Goal: Task Accomplishment & Management: Use online tool/utility

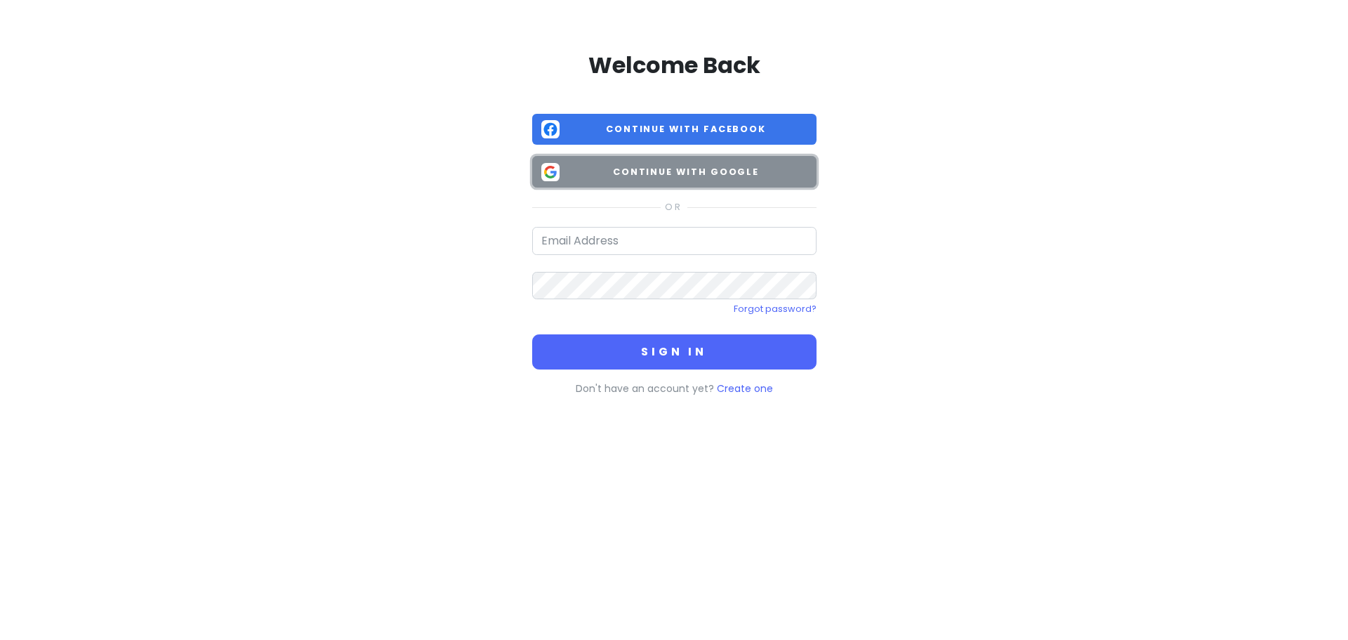
click at [631, 172] on span "Continue with Google" at bounding box center [686, 172] width 242 height 14
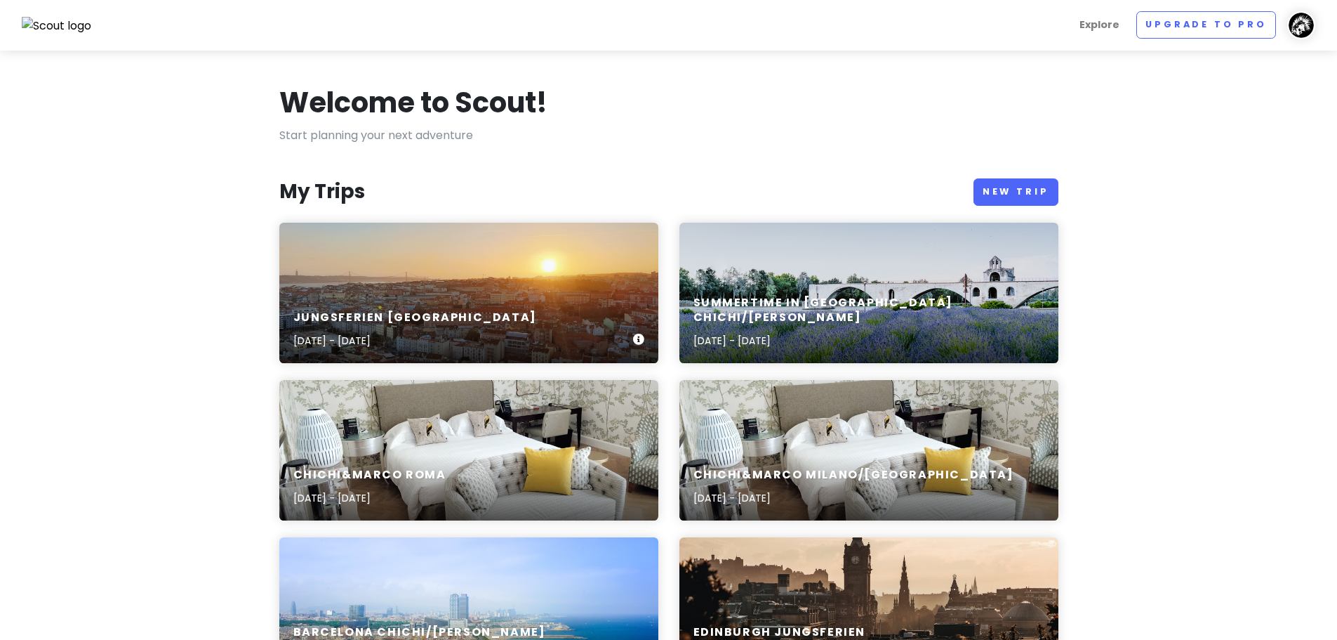
click at [614, 240] on div "Jungsferien Lissabon Sep 19, 2025 - Sep 28, 2025" at bounding box center [468, 293] width 379 height 140
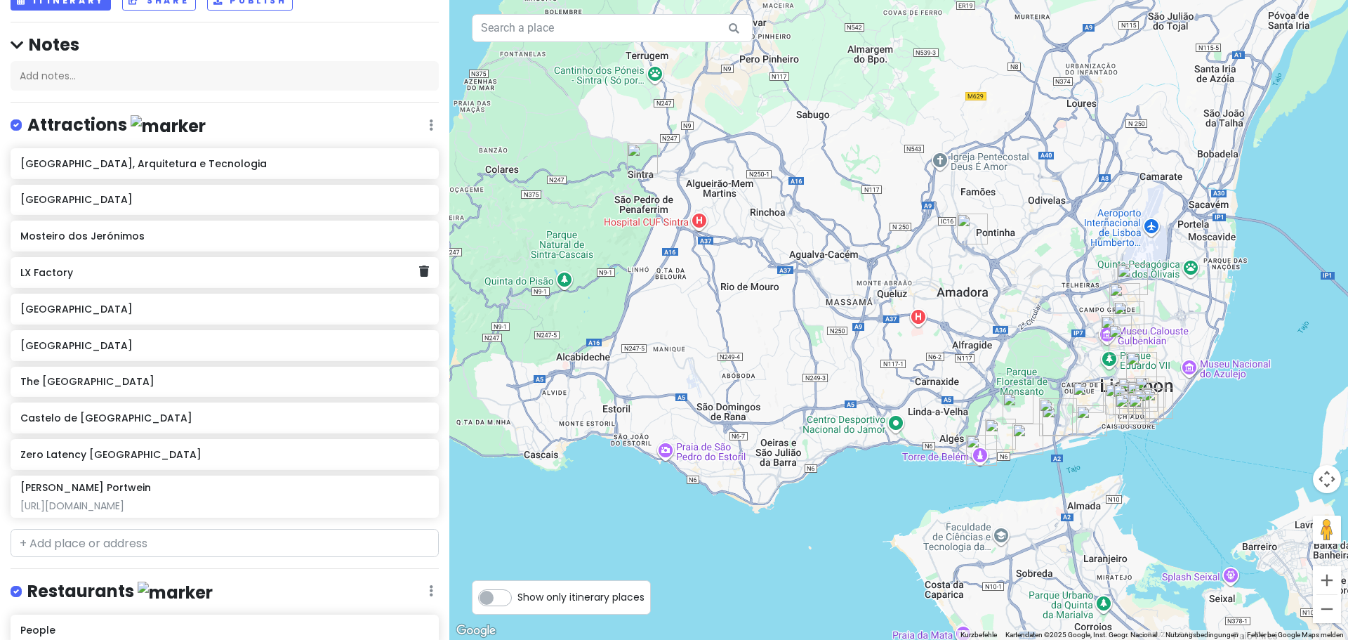
scroll to position [140, 0]
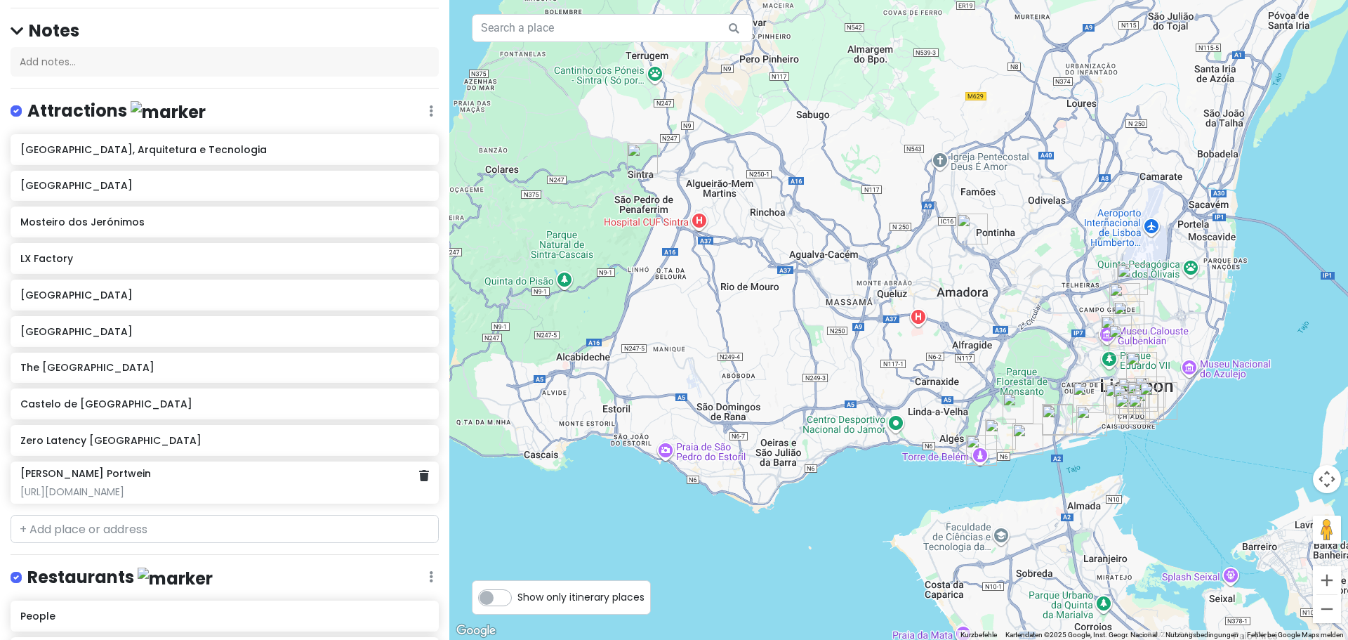
click at [273, 485] on div "https://www.taylor.pt/de/besuchen-sie-taylors/shop-und-proberaum-in-lissabon" at bounding box center [224, 491] width 408 height 13
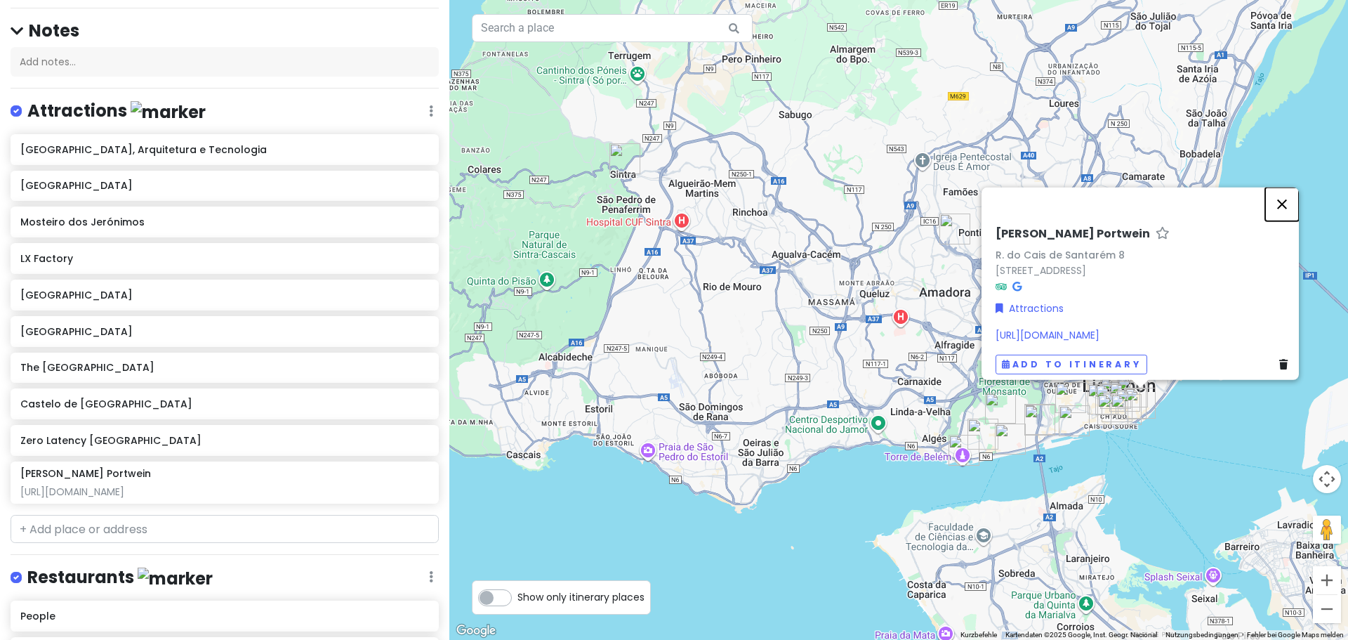
click at [1289, 187] on button "Schließen" at bounding box center [1282, 204] width 34 height 34
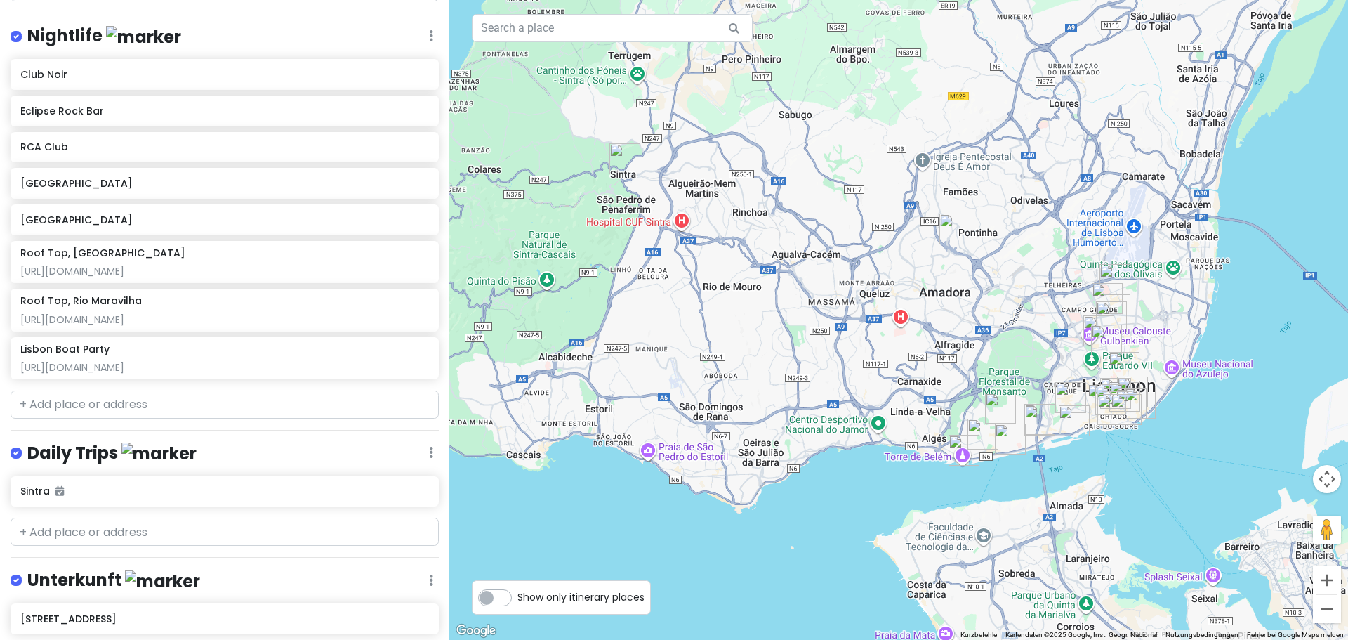
scroll to position [936, 0]
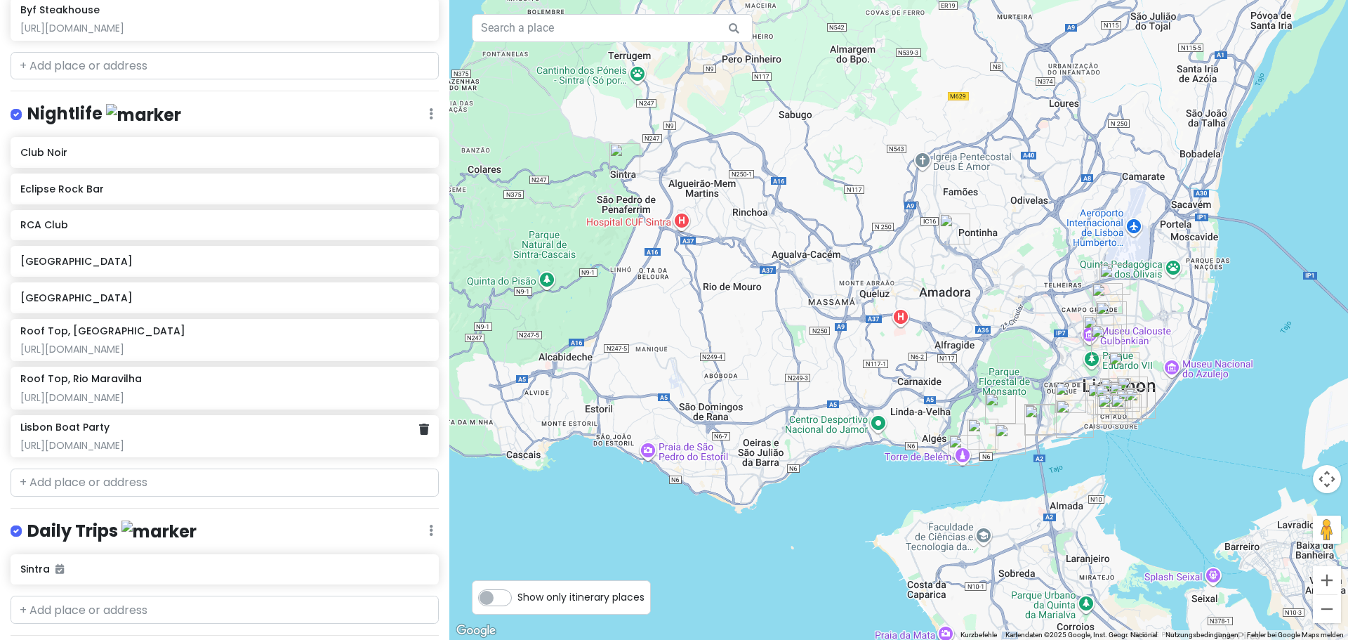
click at [272, 439] on div "[URL][DOMAIN_NAME]" at bounding box center [224, 445] width 408 height 13
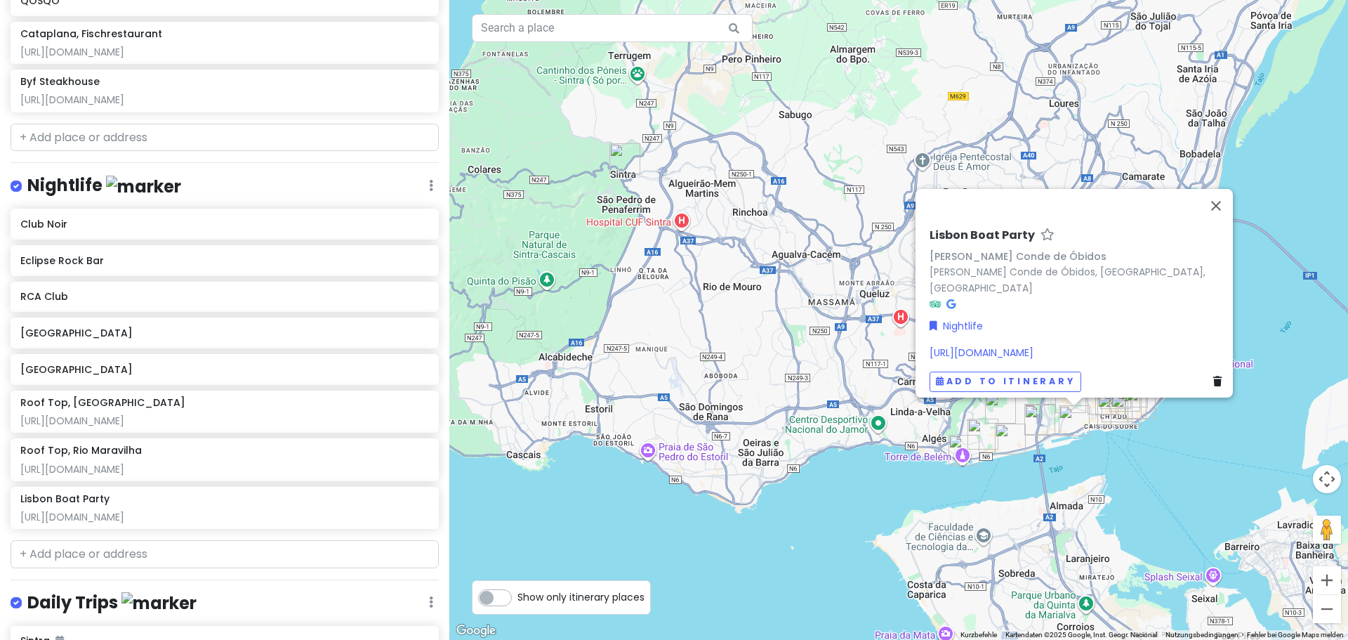
scroll to position [866, 0]
click at [279, 461] on div "http://www.riomaravilha.pt/" at bounding box center [224, 467] width 408 height 13
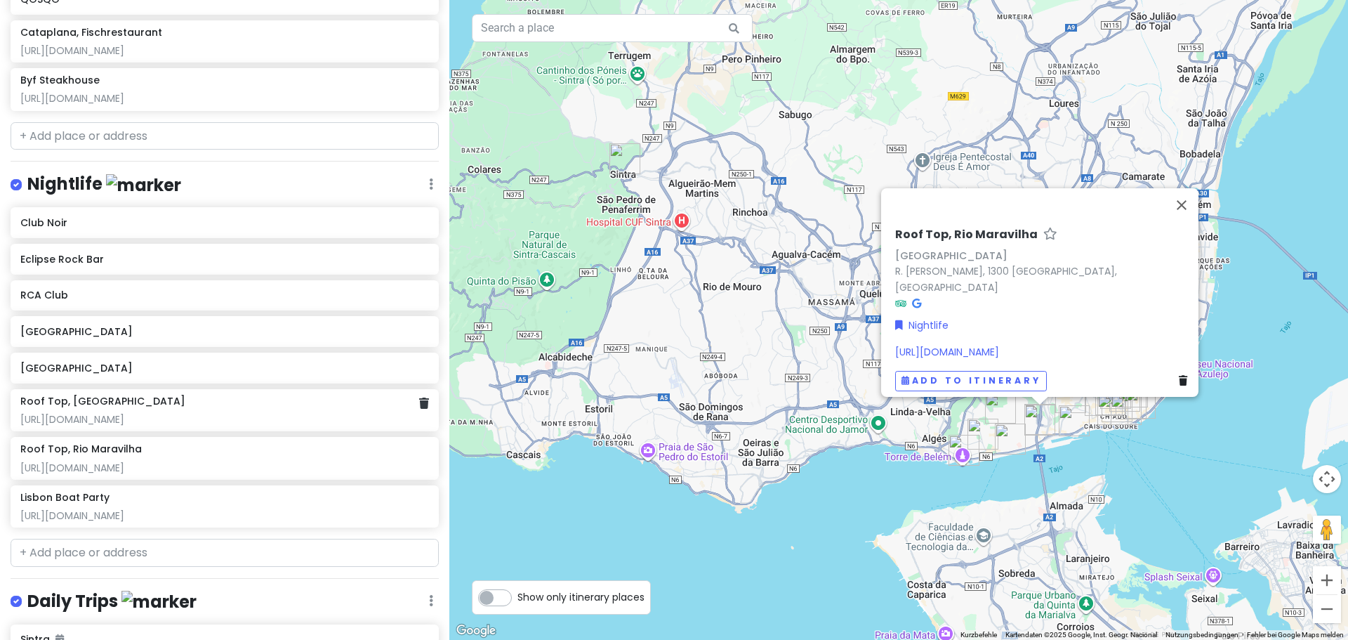
click at [311, 395] on div "Roof Top, Park Bar LIssabon" at bounding box center [224, 401] width 408 height 13
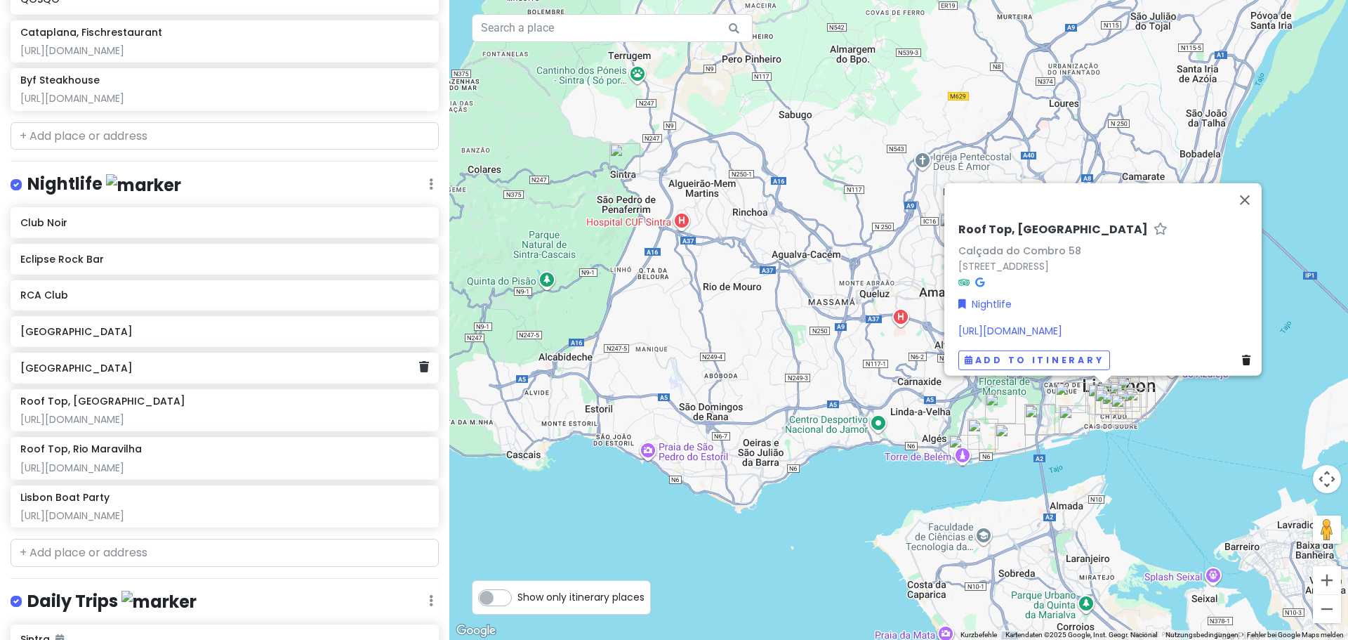
click at [271, 358] on div "[GEOGRAPHIC_DATA]" at bounding box center [219, 368] width 398 height 20
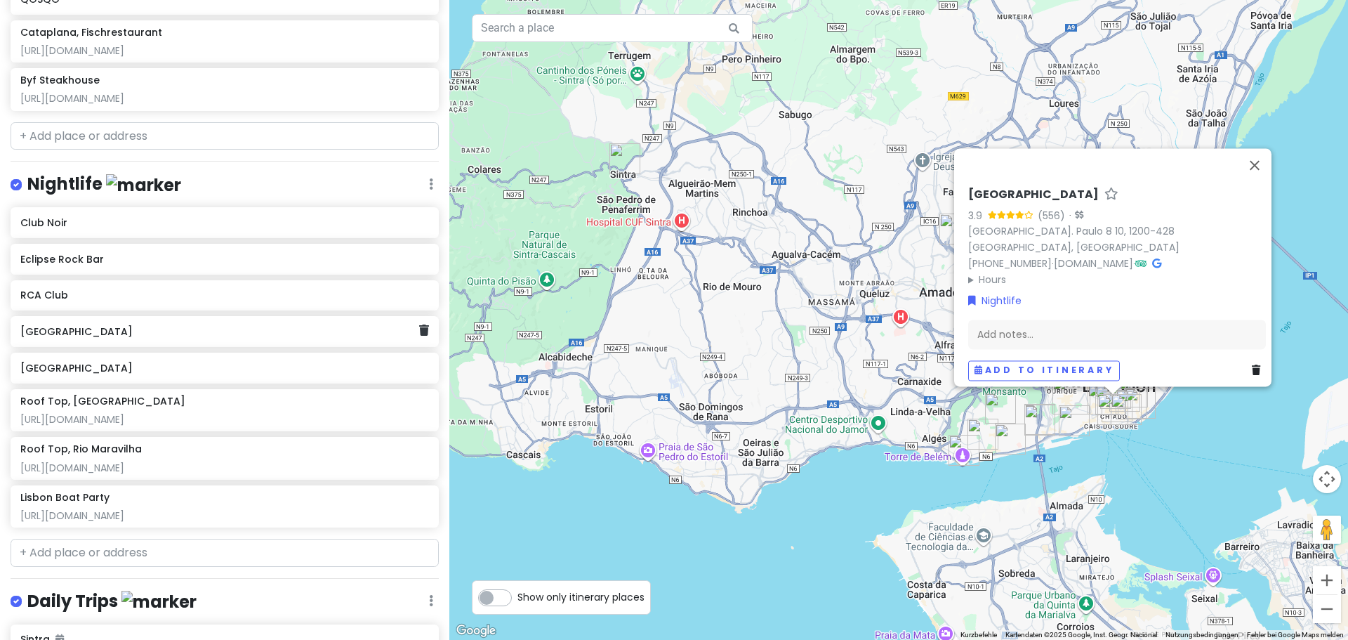
click at [256, 325] on h6 "[GEOGRAPHIC_DATA]" at bounding box center [219, 331] width 398 height 13
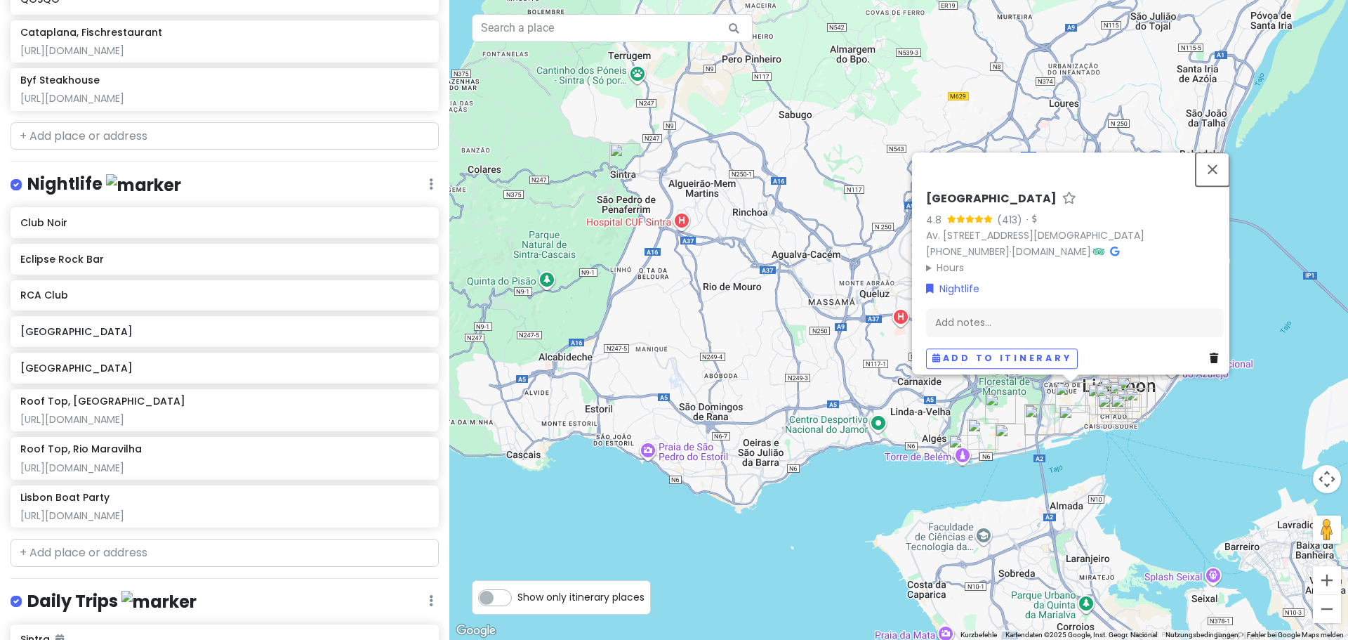
click at [1224, 164] on button "Schließen" at bounding box center [1213, 169] width 34 height 34
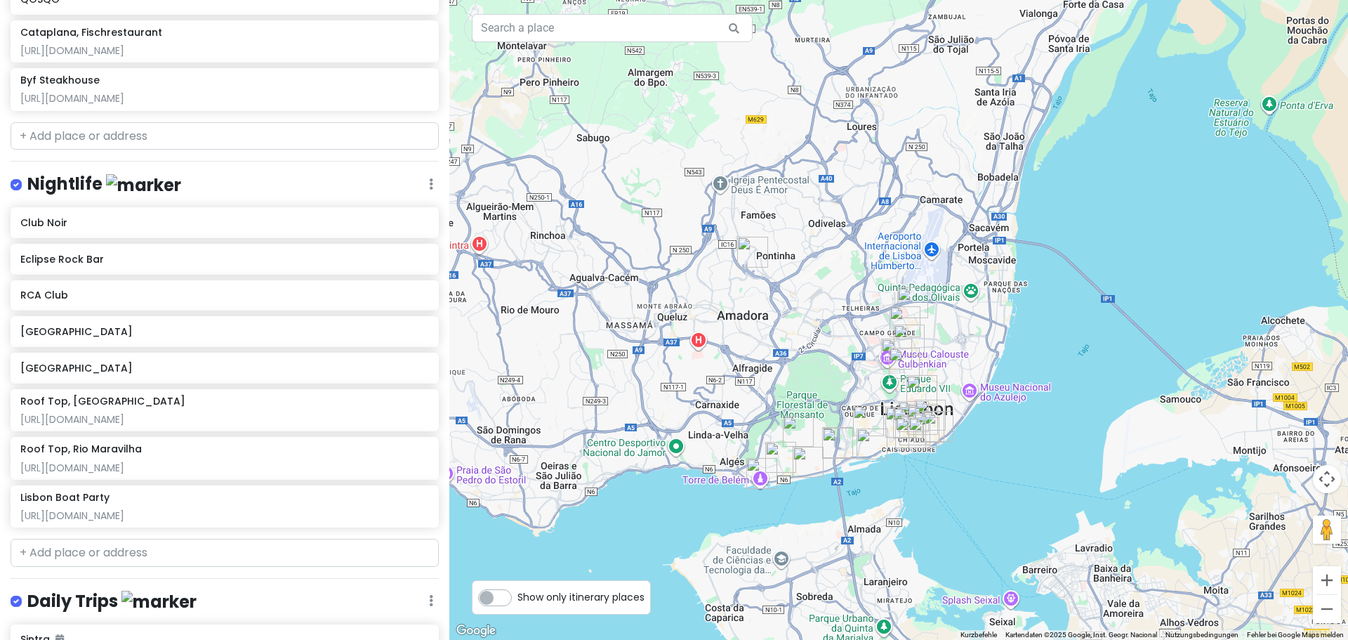
drag, startPoint x: 1185, startPoint y: 441, endPoint x: 982, endPoint y: 465, distance: 204.4
click at [982, 465] on div at bounding box center [898, 320] width 899 height 640
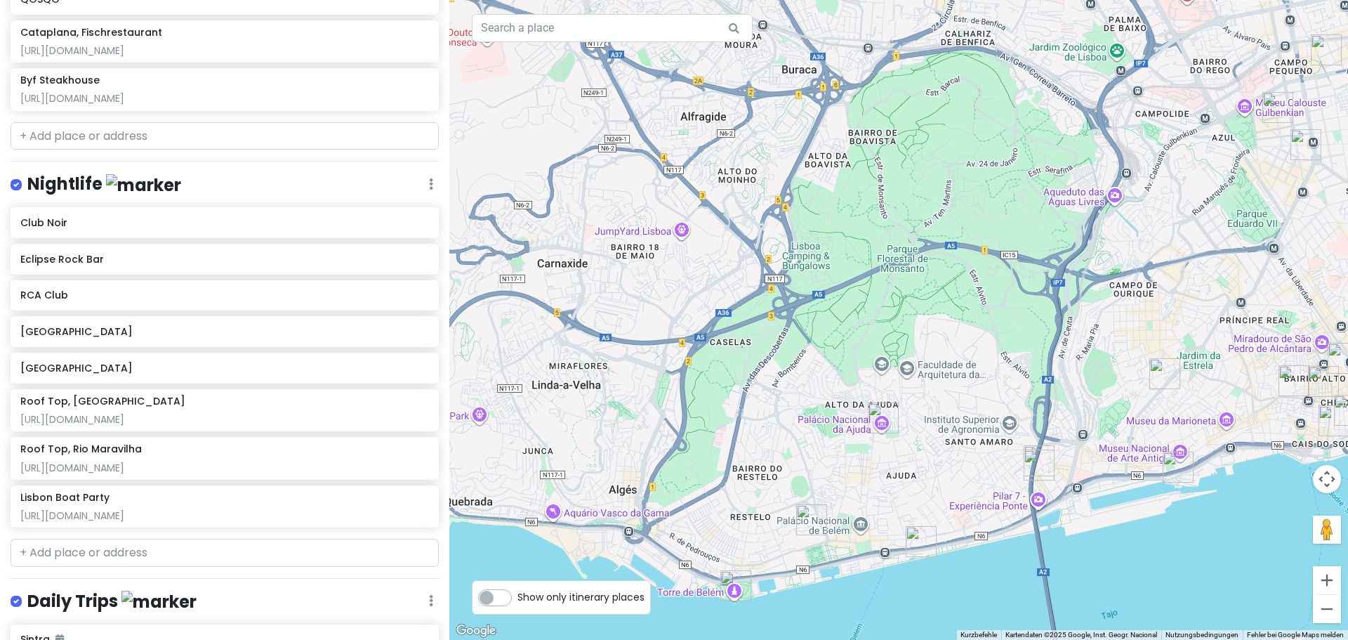
drag, startPoint x: 755, startPoint y: 460, endPoint x: 1375, endPoint y: 502, distance: 620.6
click at [1347, 502] on html "Jungsferien Lissabon Private Change Dates Make a Copy Delete Trip Go Pro ⚡️ Giv…" at bounding box center [674, 320] width 1348 height 640
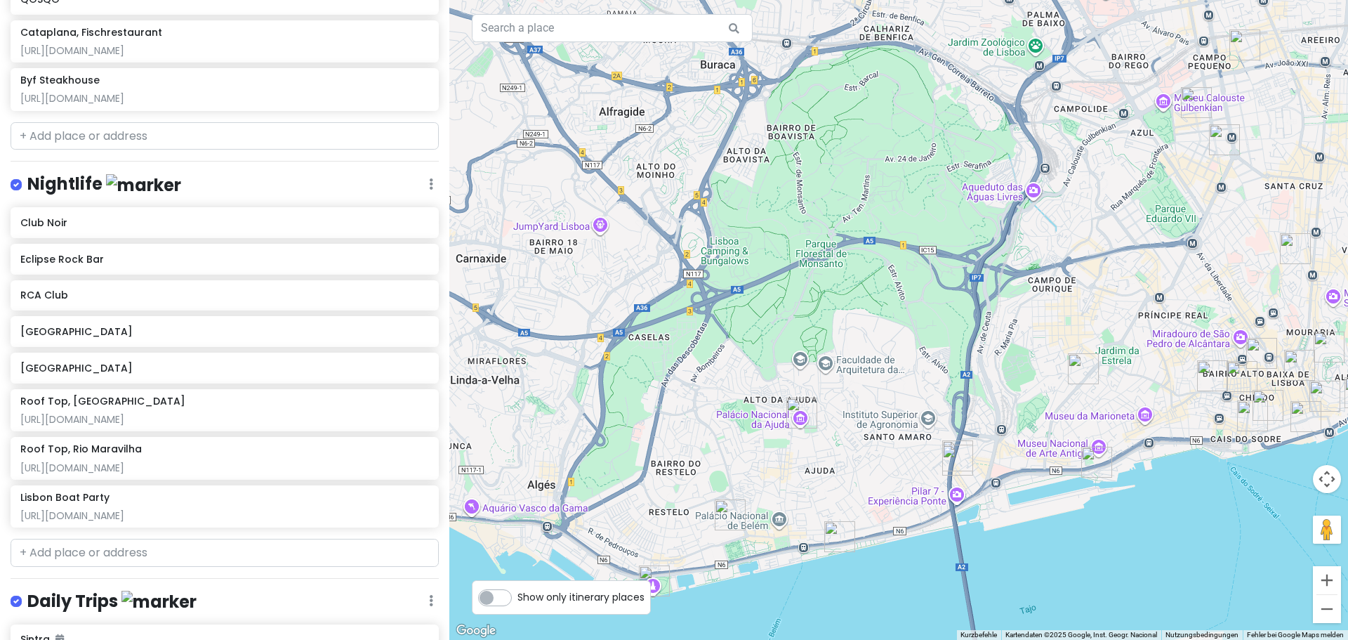
drag, startPoint x: 1123, startPoint y: 471, endPoint x: 1054, endPoint y: 456, distance: 70.5
click at [1054, 456] on div at bounding box center [898, 320] width 899 height 640
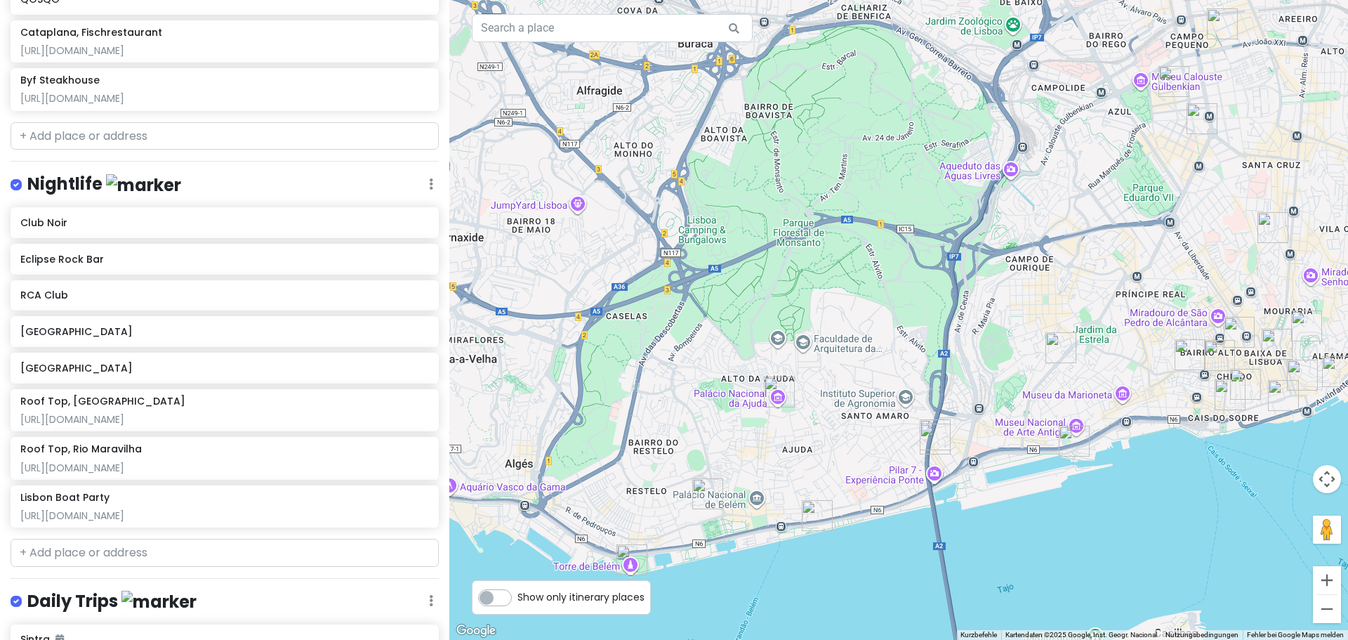
click at [775, 390] on img "Palácio Nacional da Ajuda" at bounding box center [779, 391] width 31 height 31
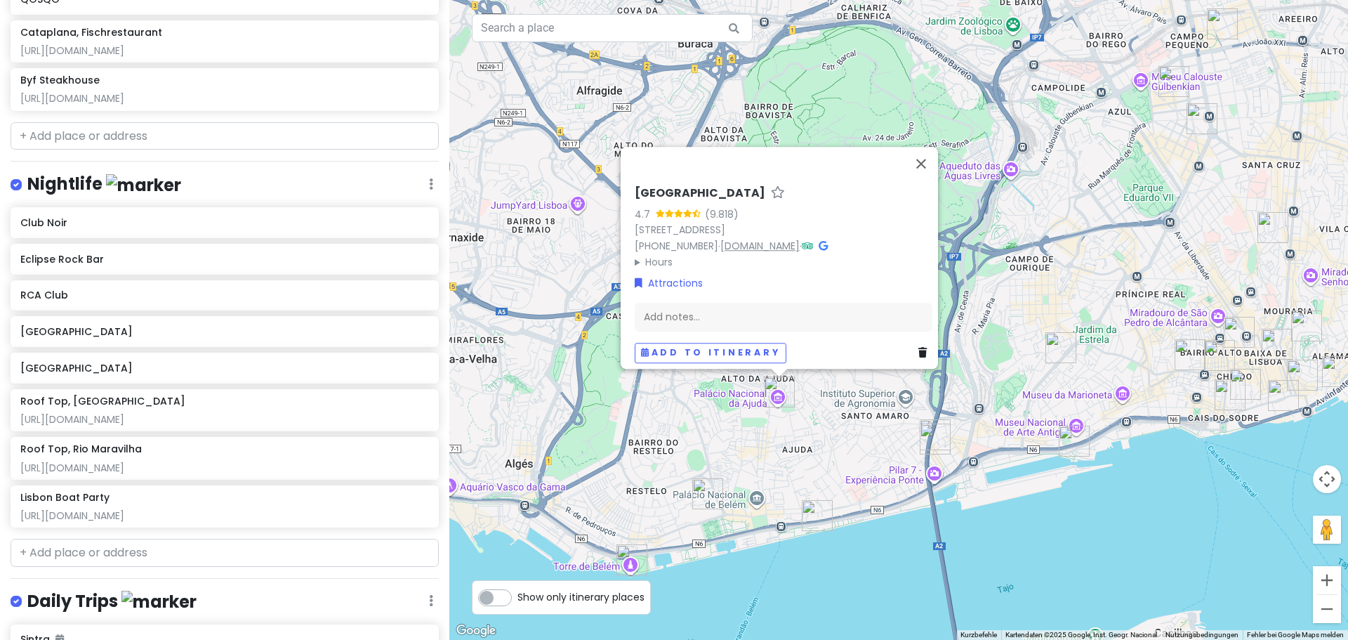
click at [800, 239] on link "www.palacioajuda.gov.pt" at bounding box center [759, 246] width 79 height 14
click at [708, 494] on img "Mosteiro dos Jerónimos" at bounding box center [707, 493] width 31 height 31
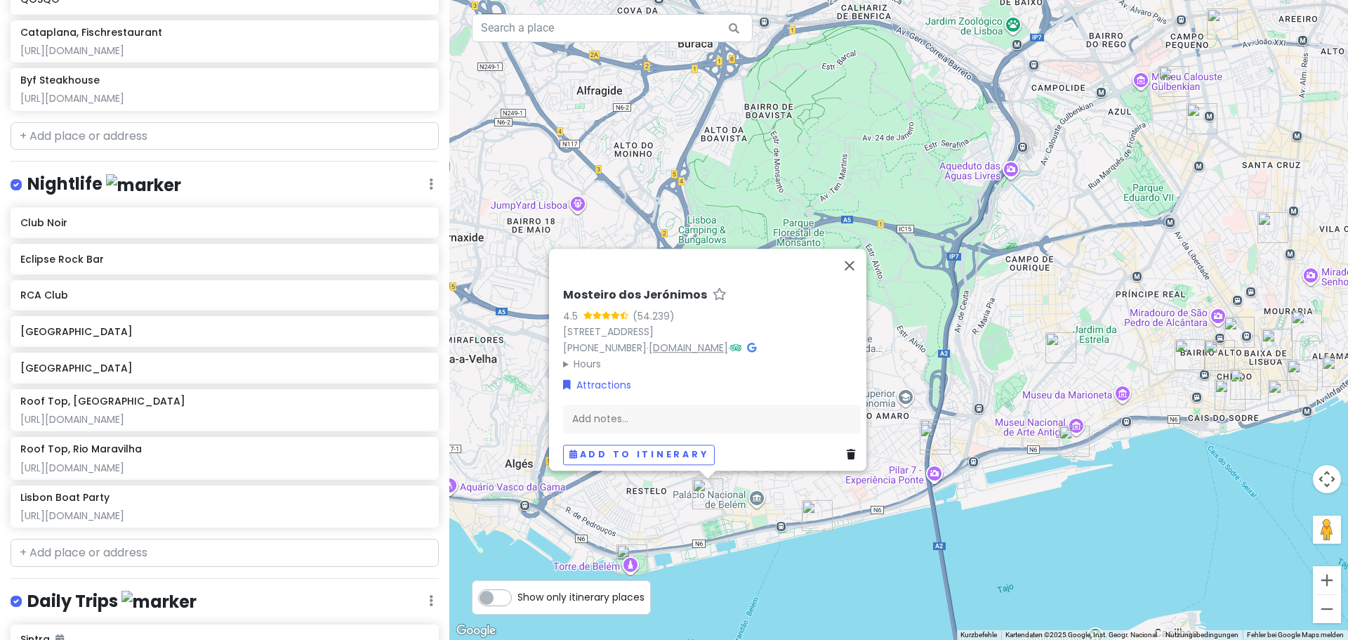
click at [728, 340] on link "www.museusemonumentos.pt" at bounding box center [688, 347] width 79 height 14
click at [814, 519] on img "Museu de Arte, Arquitetura e Tecnologia" at bounding box center [817, 515] width 31 height 31
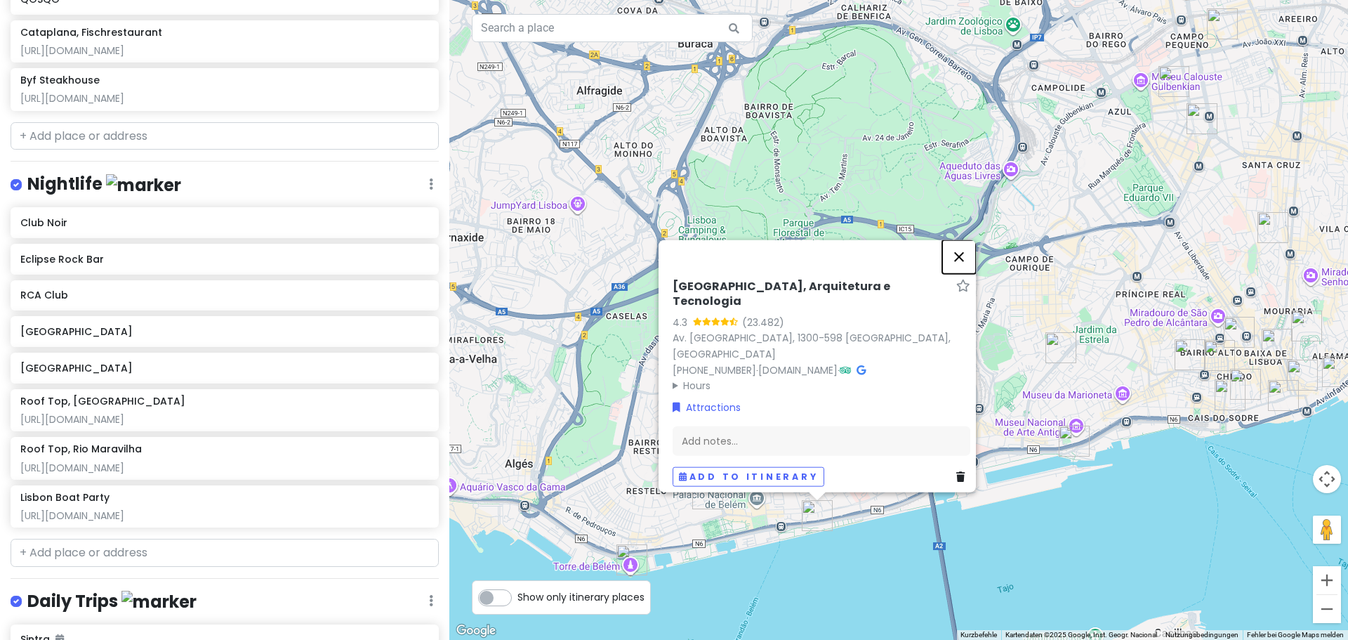
click at [965, 273] on button "Schließen" at bounding box center [959, 256] width 34 height 34
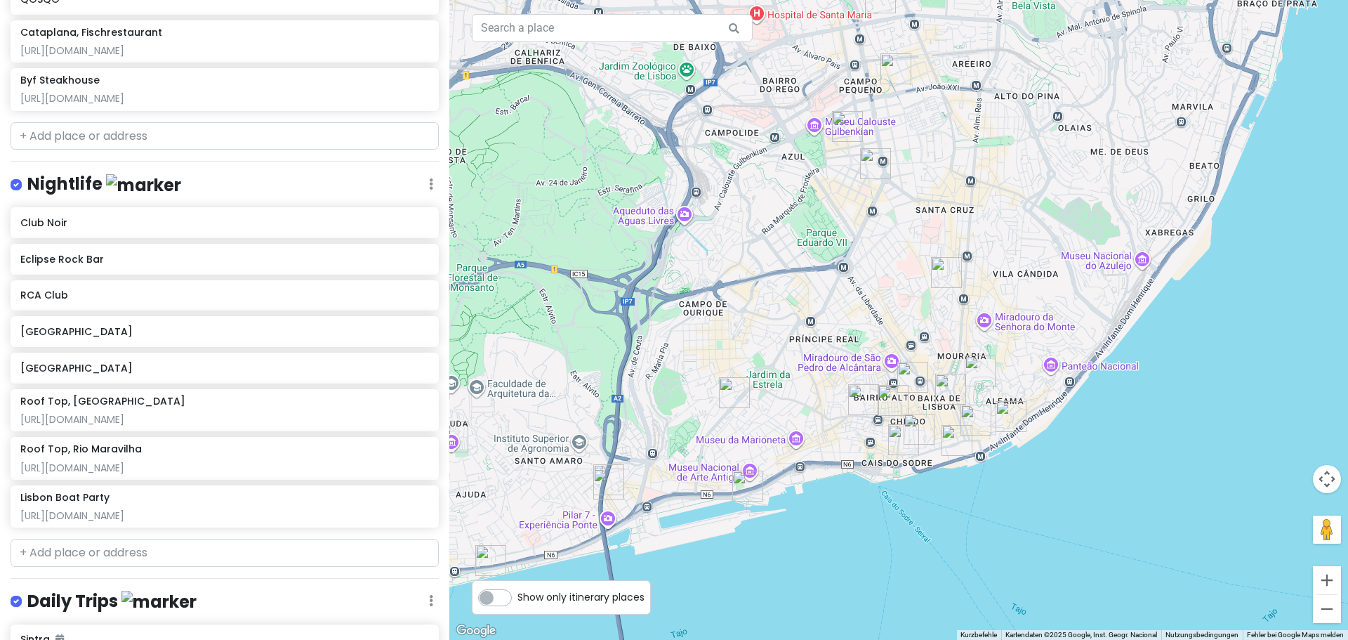
drag, startPoint x: 1201, startPoint y: 481, endPoint x: 859, endPoint y: 529, distance: 345.3
click at [869, 529] on div at bounding box center [898, 320] width 899 height 640
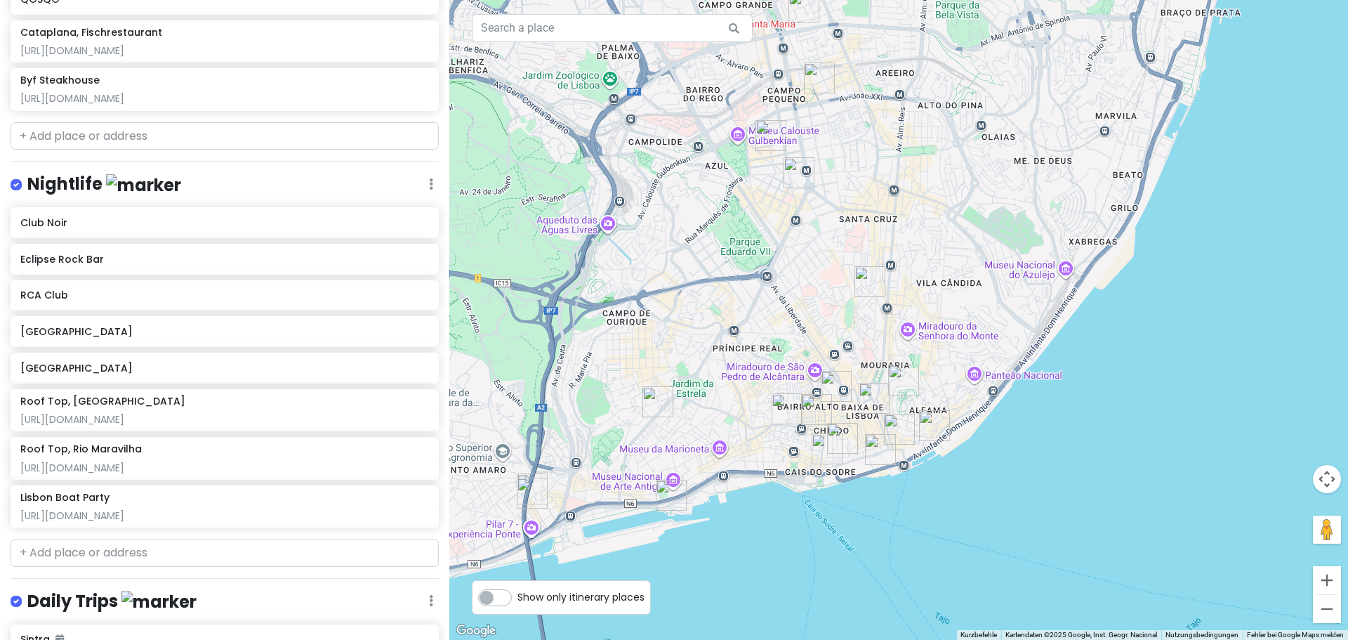
drag, startPoint x: 1005, startPoint y: 482, endPoint x: 951, endPoint y: 483, distance: 54.1
click at [951, 483] on div at bounding box center [898, 320] width 899 height 640
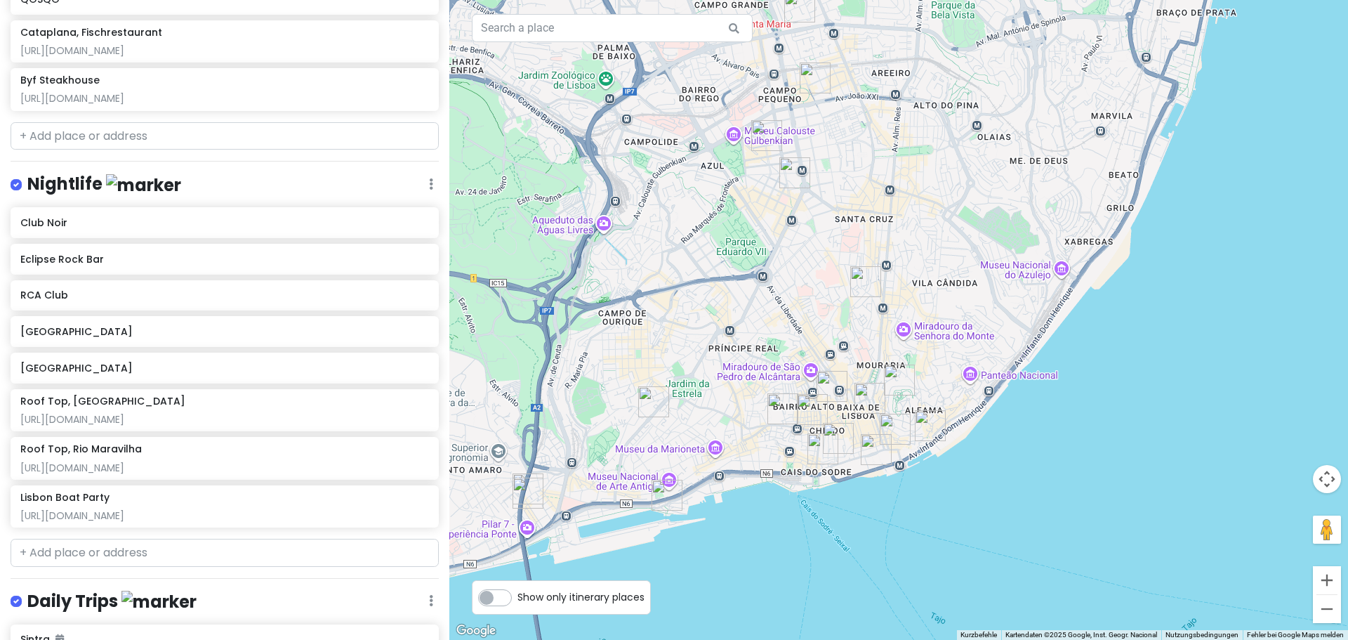
click at [631, 484] on div at bounding box center [898, 320] width 899 height 640
click at [576, 20] on input "text" at bounding box center [612, 28] width 281 height 28
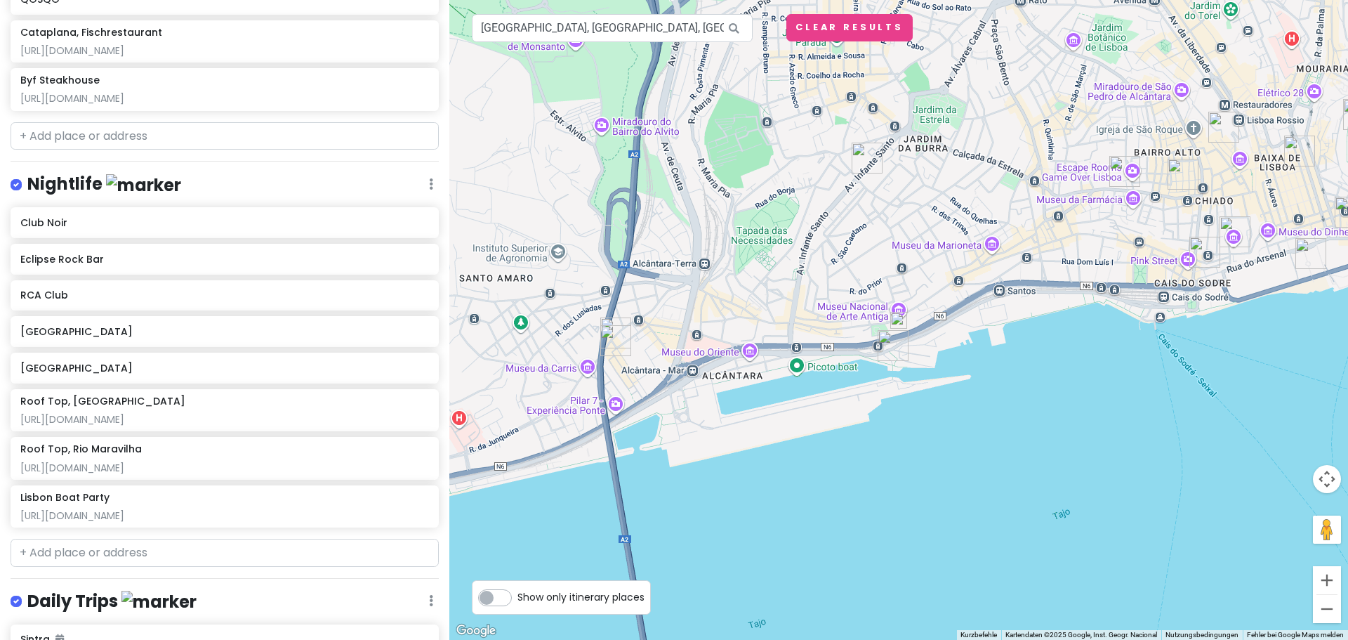
click at [899, 320] on img at bounding box center [898, 320] width 17 height 17
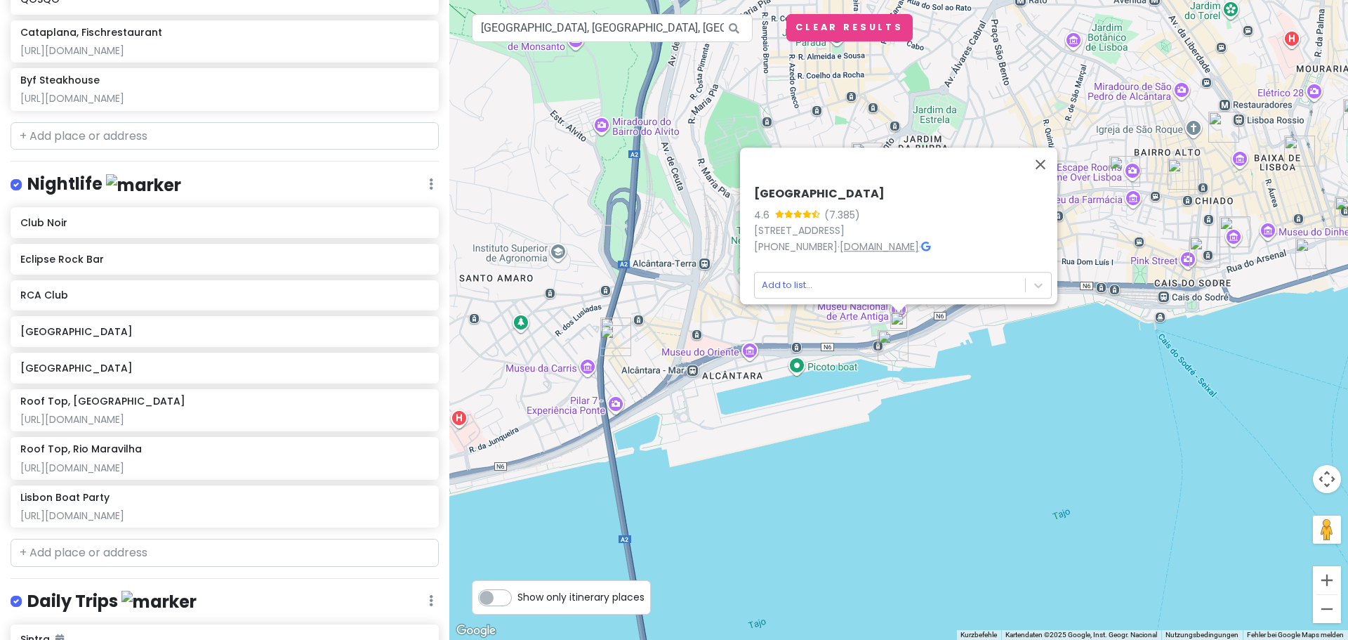
click at [904, 240] on link "www.museudearteantiga.pt" at bounding box center [879, 246] width 79 height 14
click at [882, 272] on body "Jungsferien Lissabon Private Change Dates Make a Copy Delete Trip Go Pro ⚡️ Giv…" at bounding box center [674, 320] width 1348 height 640
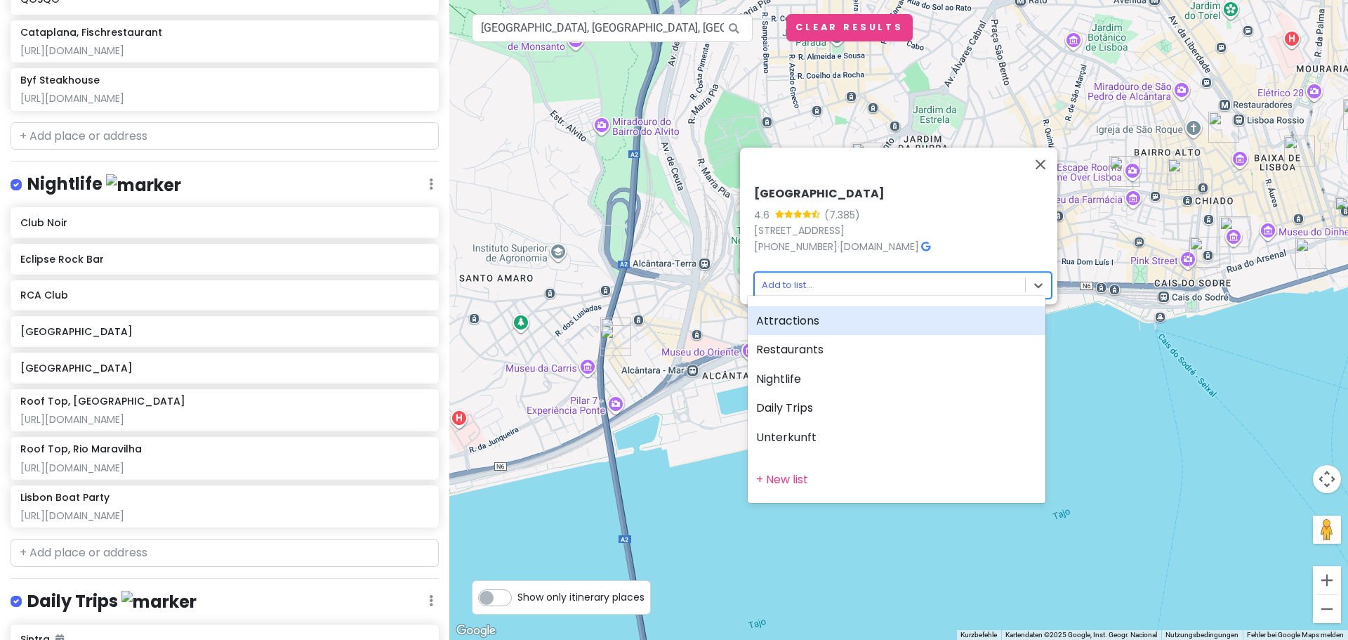
click at [836, 317] on div "Attractions" at bounding box center [897, 320] width 298 height 29
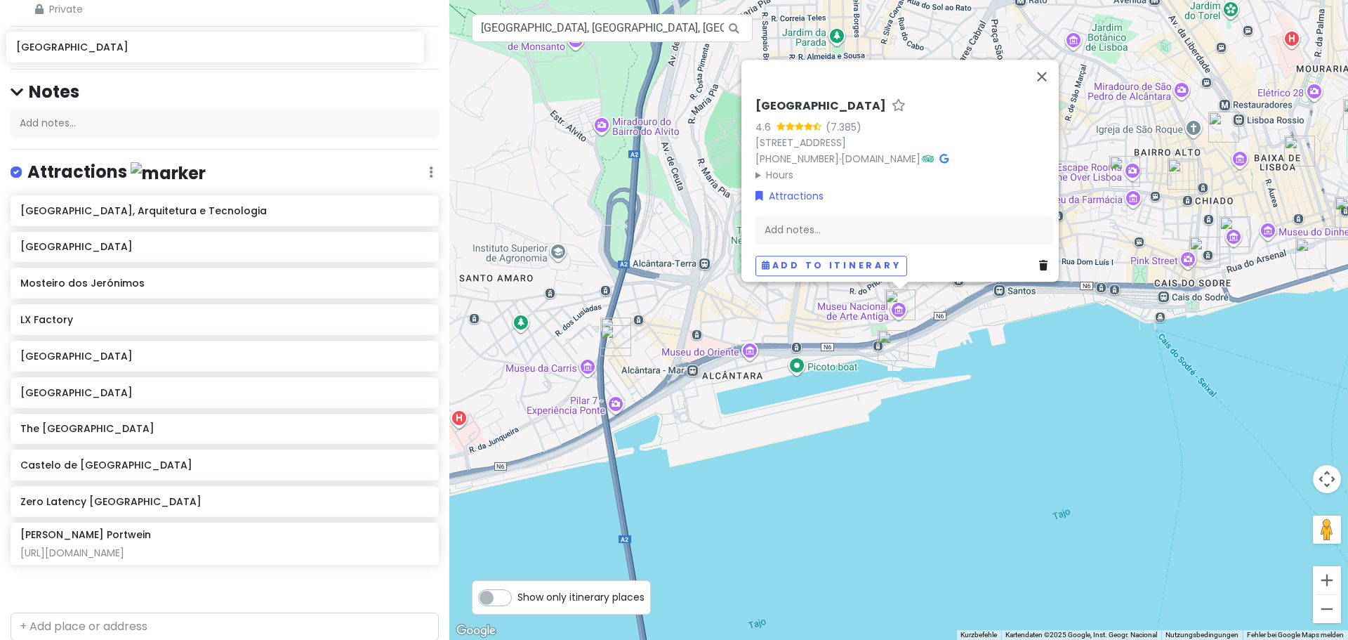
scroll to position [0, 0]
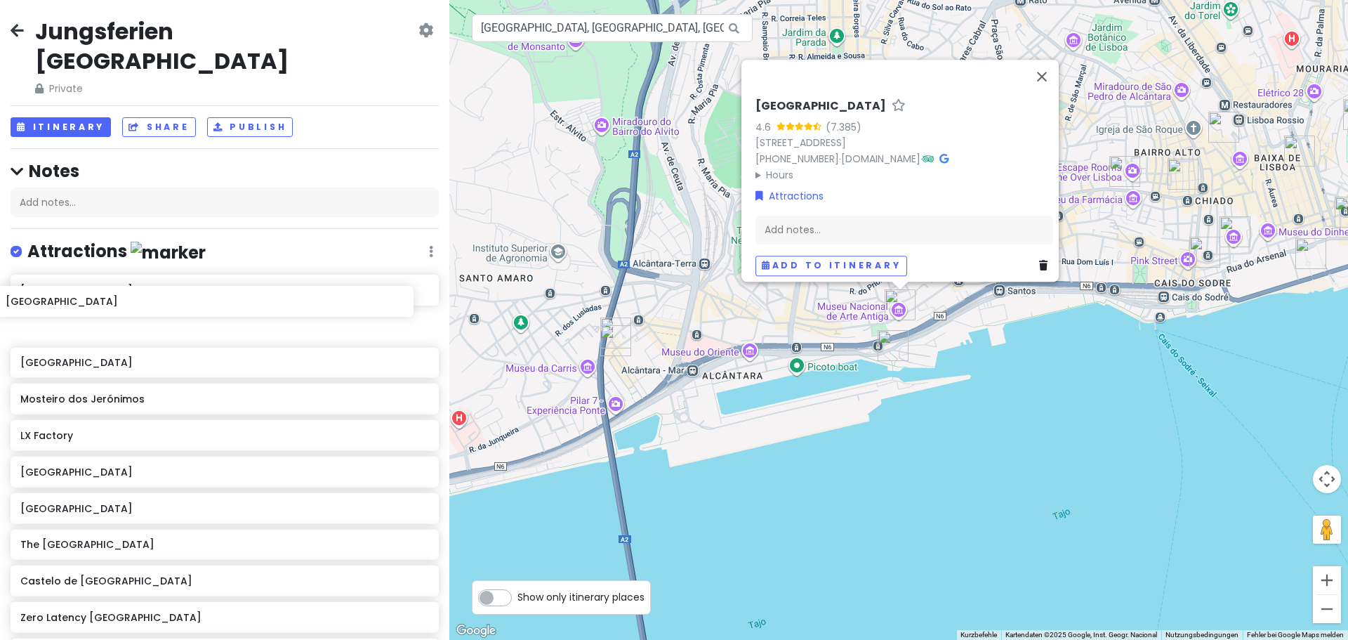
drag, startPoint x: 198, startPoint y: 446, endPoint x: 183, endPoint y: 300, distance: 146.8
click at [183, 300] on div "Museu de Arte, Arquitetura e Tecnologia Torre de Belém Mosteiro dos Jerónimos L…" at bounding box center [224, 479] width 449 height 411
click at [1049, 72] on button "Schließen" at bounding box center [1042, 77] width 34 height 34
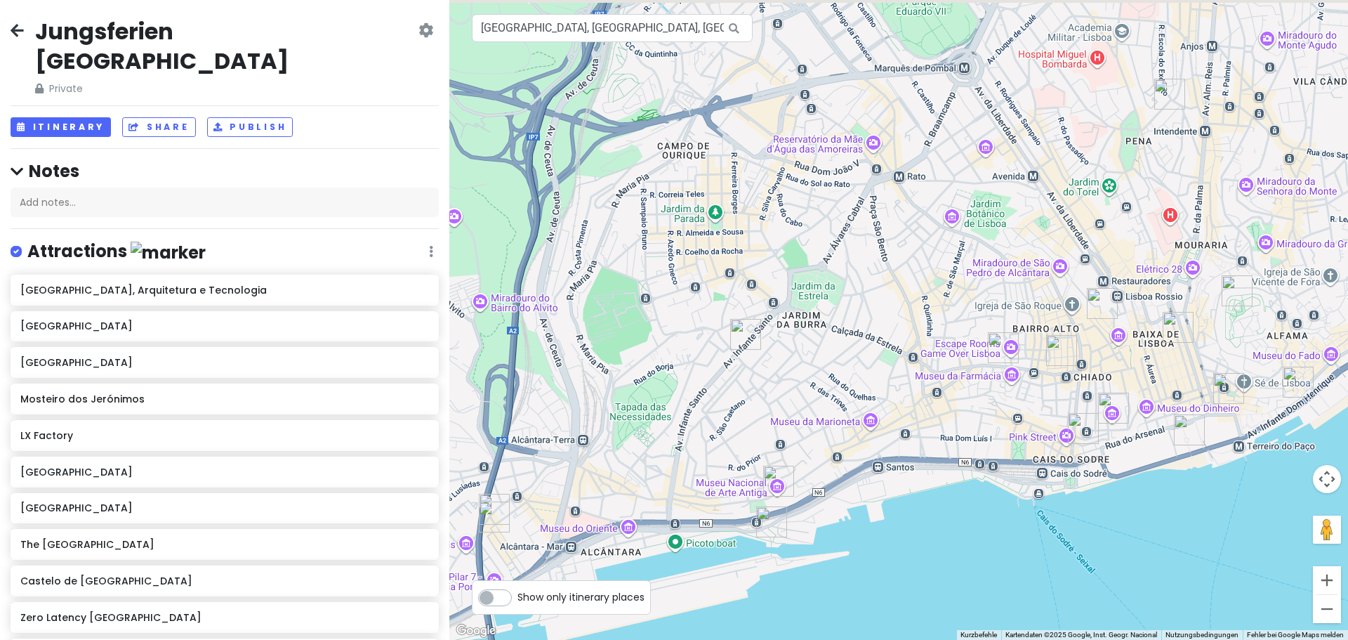
drag, startPoint x: 1029, startPoint y: 315, endPoint x: 890, endPoint y: 510, distance: 239.0
click at [890, 510] on div at bounding box center [898, 320] width 899 height 640
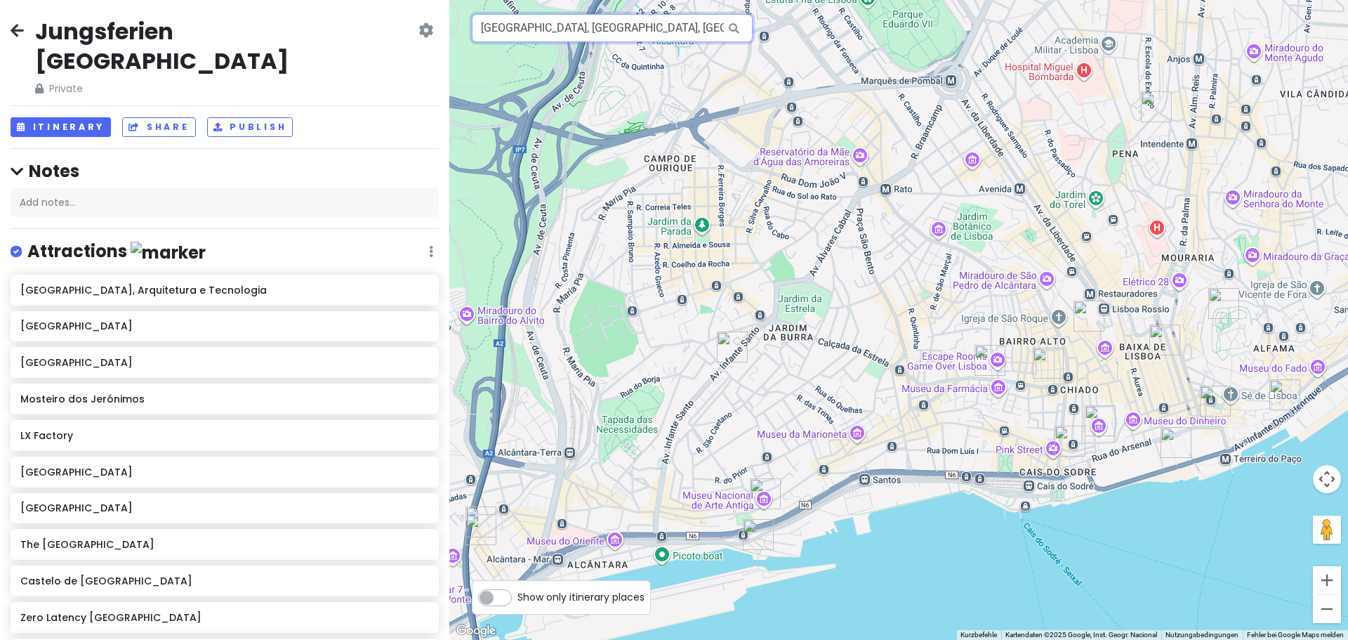
click at [651, 27] on input "Museu Nacional de Arte Antiga, Rua das Janelas Verdes, Lissabon, Portugal" at bounding box center [612, 28] width 281 height 28
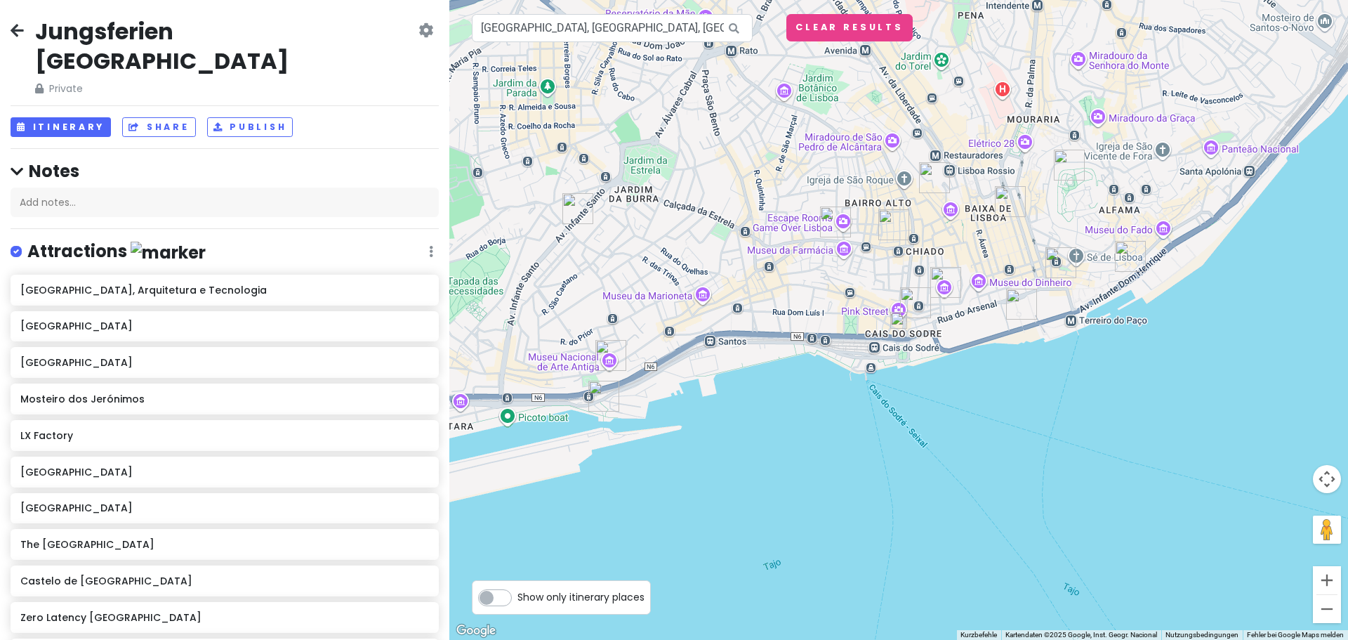
click at [892, 320] on img at bounding box center [898, 320] width 17 height 17
click at [901, 320] on img at bounding box center [898, 320] width 17 height 17
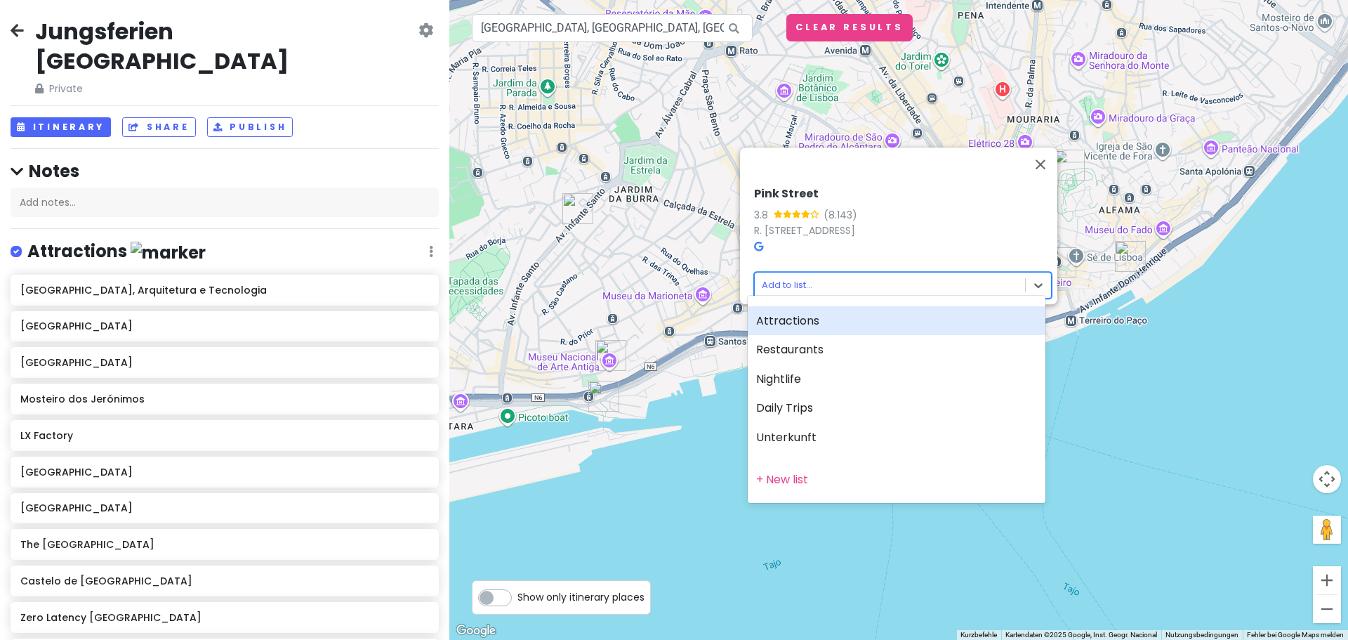
click at [872, 279] on body "Jungsferien Lissabon Private Change Dates Make a Copy Delete Trip Go Pro ⚡️ Giv…" at bounding box center [674, 320] width 1348 height 640
click at [806, 309] on div "Attractions" at bounding box center [897, 320] width 298 height 29
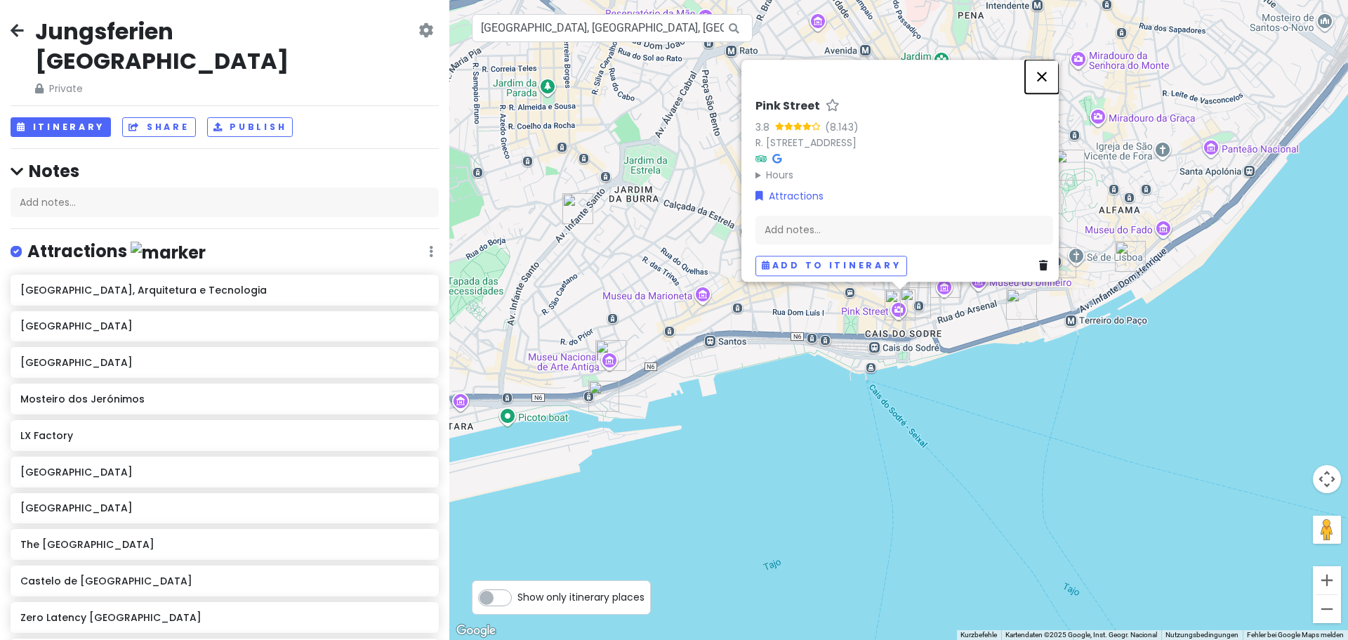
click at [1049, 69] on button "Schließen" at bounding box center [1042, 77] width 34 height 34
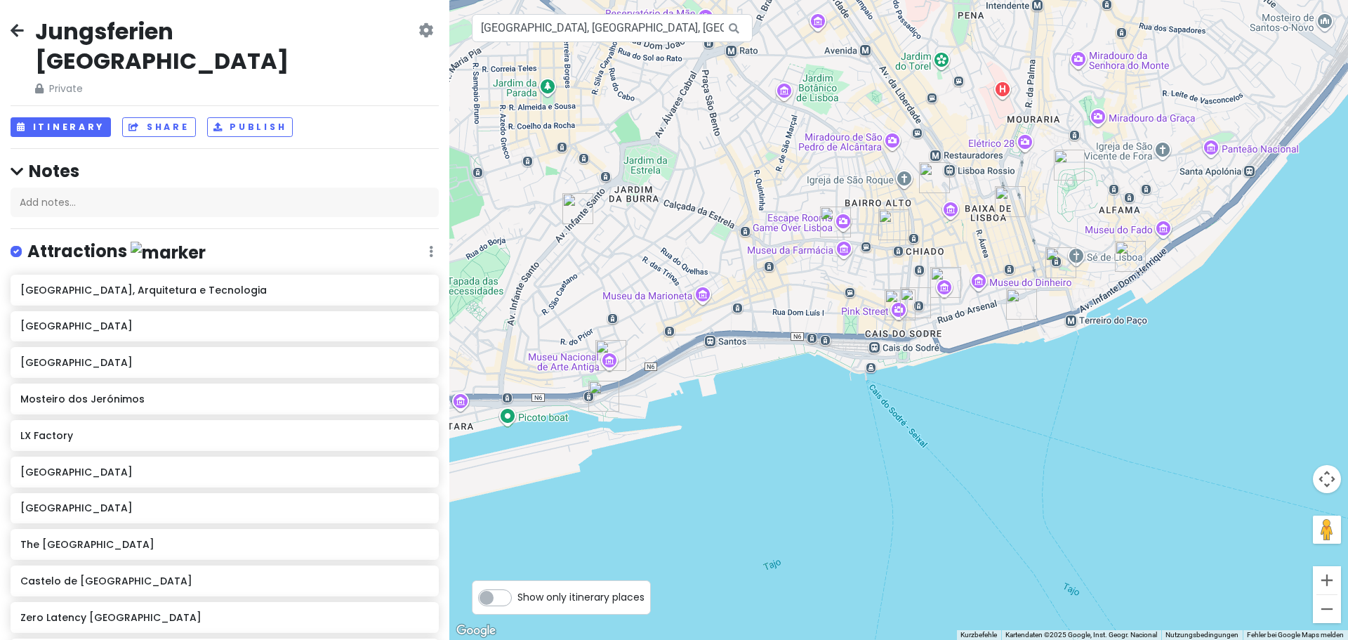
drag, startPoint x: 1081, startPoint y: 344, endPoint x: 872, endPoint y: 466, distance: 242.3
click at [872, 466] on div at bounding box center [898, 320] width 899 height 640
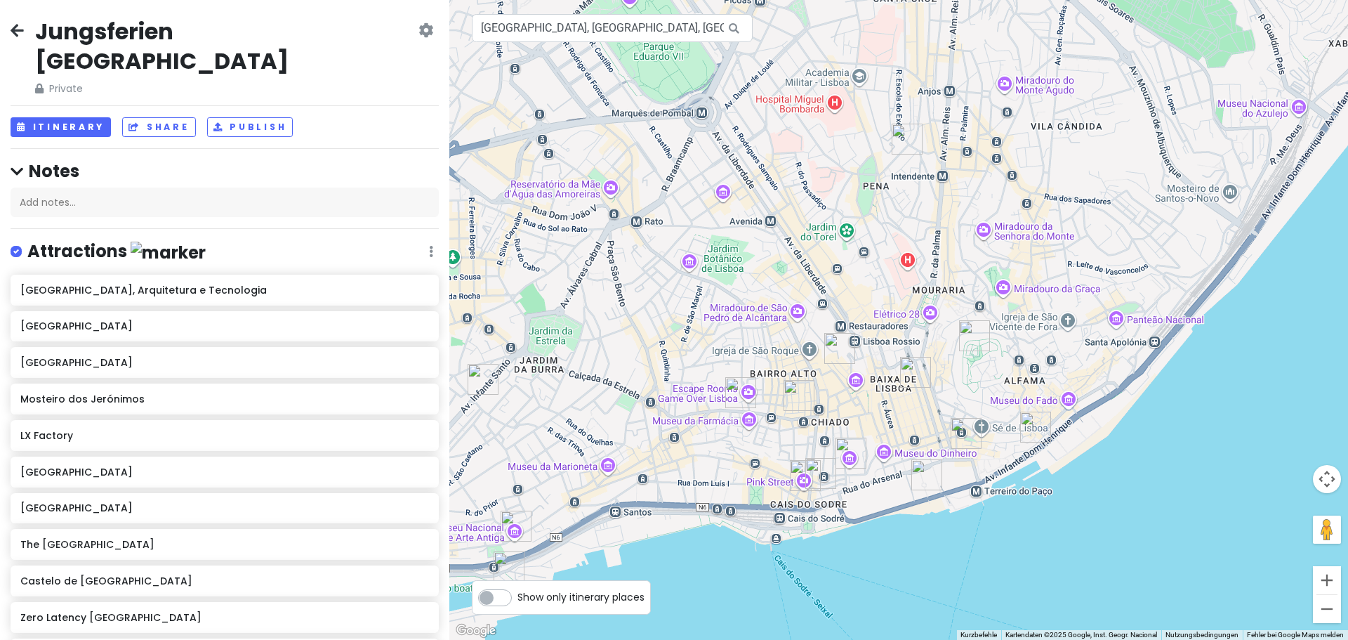
drag, startPoint x: 960, startPoint y: 306, endPoint x: 865, endPoint y: 477, distance: 195.1
click at [865, 477] on div at bounding box center [898, 320] width 899 height 640
click at [564, 27] on input "Pink Street, Rua Nova do Carvalho, Lissabon, Portugal" at bounding box center [612, 28] width 281 height 28
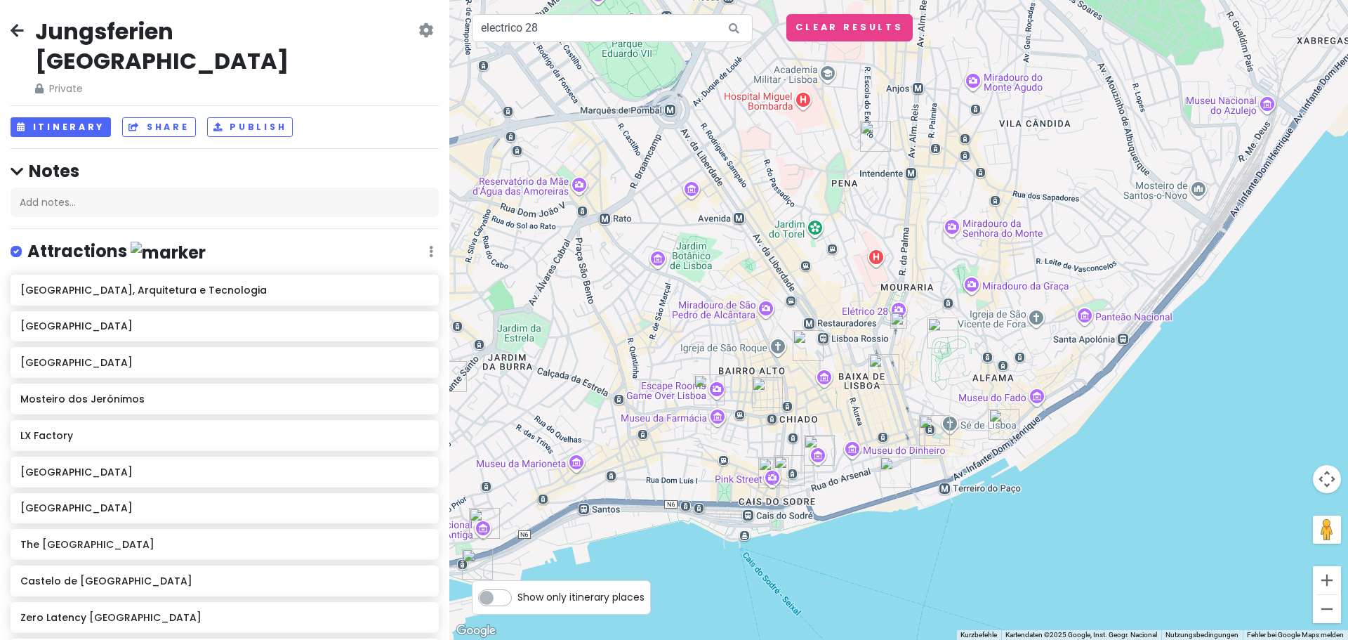
click at [900, 320] on img at bounding box center [898, 320] width 17 height 17
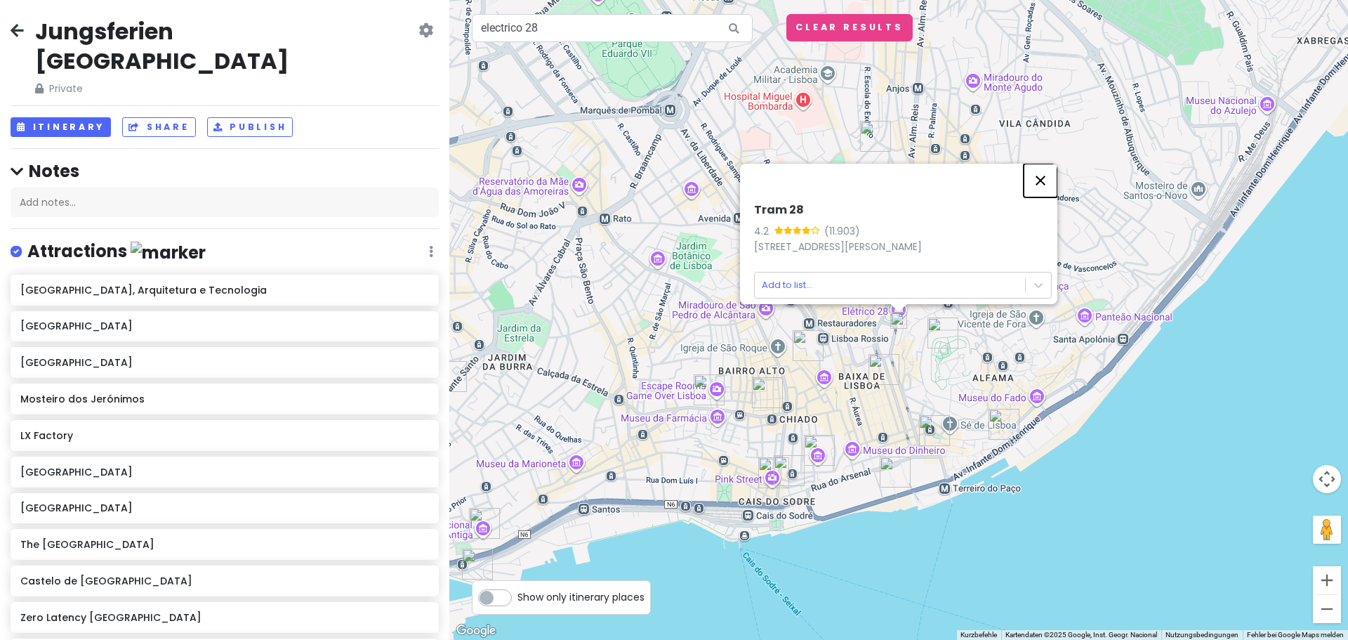
click at [1045, 169] on button "Schließen" at bounding box center [1041, 181] width 34 height 34
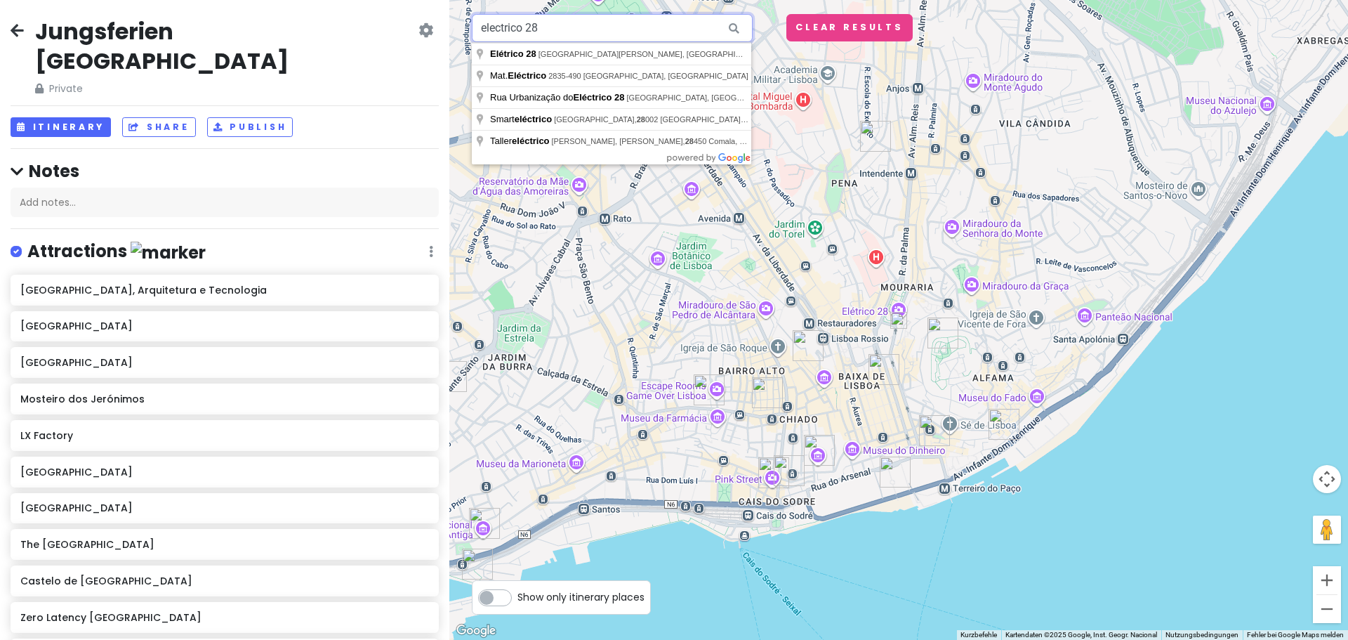
drag, startPoint x: 576, startPoint y: 34, endPoint x: 469, endPoint y: 27, distance: 107.6
click at [469, 27] on div "Um von einem Element zum anderen zu gelangen, drückst du die Pfeiltasten entspr…" at bounding box center [898, 320] width 899 height 640
paste input "panteao nacional lisbon"
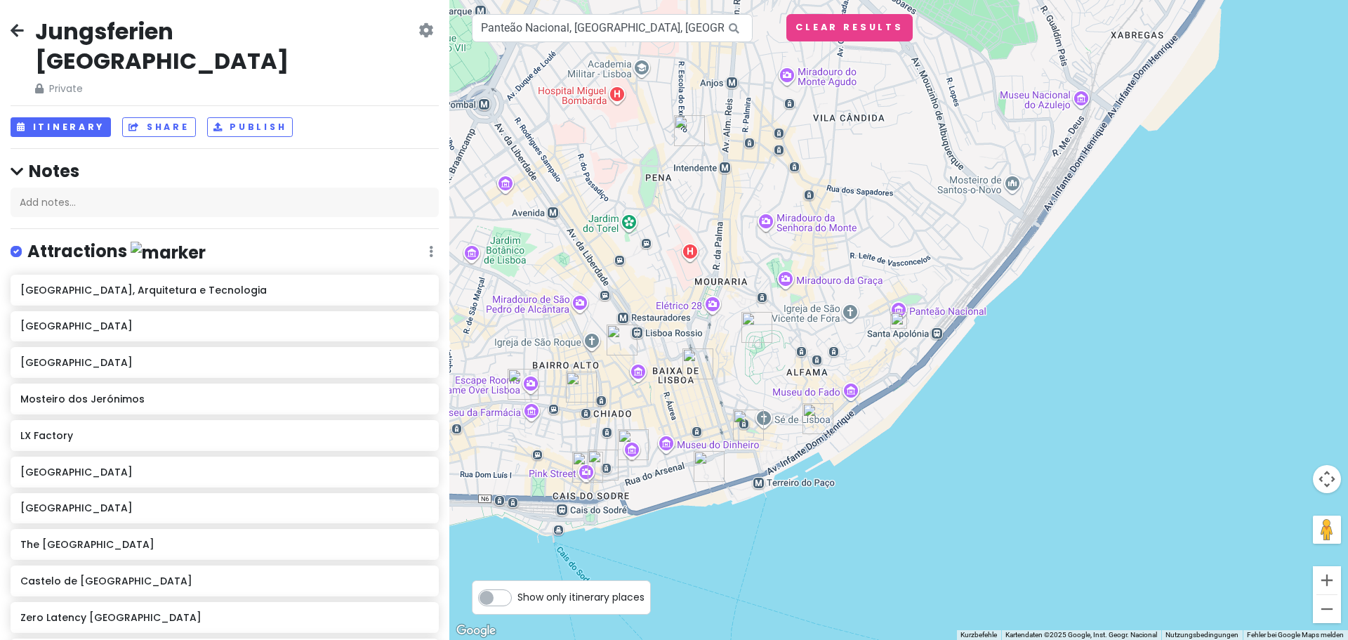
click at [900, 319] on img at bounding box center [898, 320] width 17 height 17
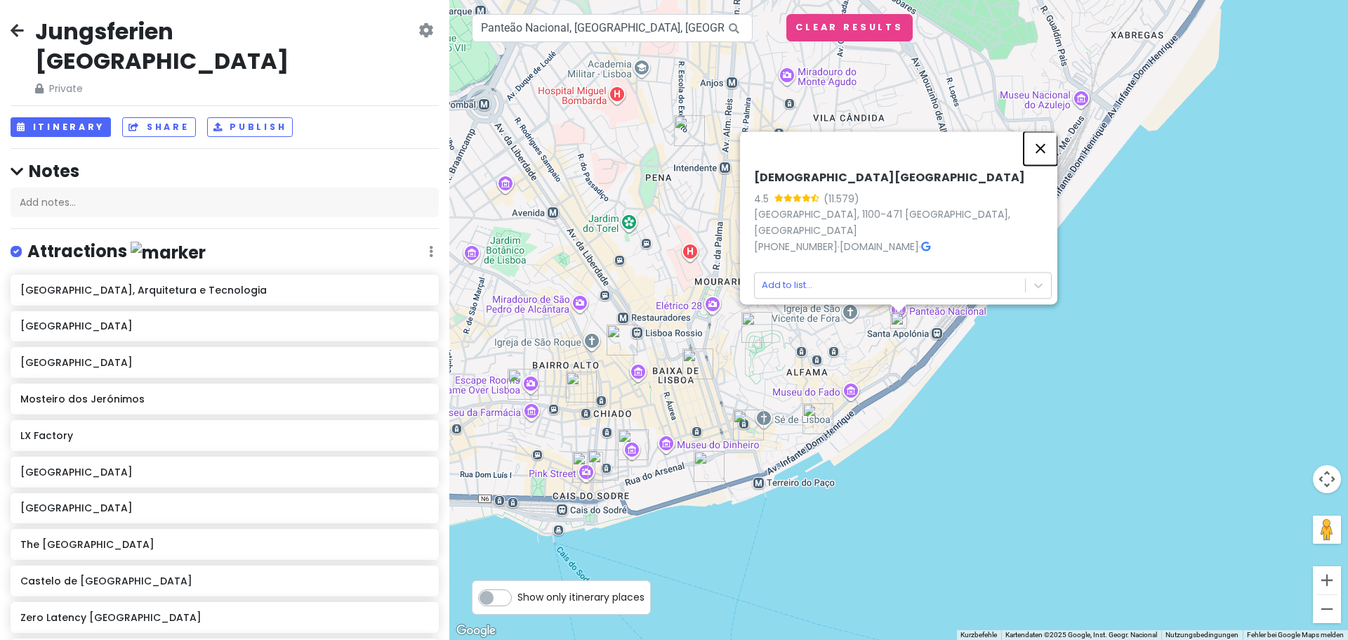
click at [1043, 153] on button "Schließen" at bounding box center [1041, 148] width 34 height 34
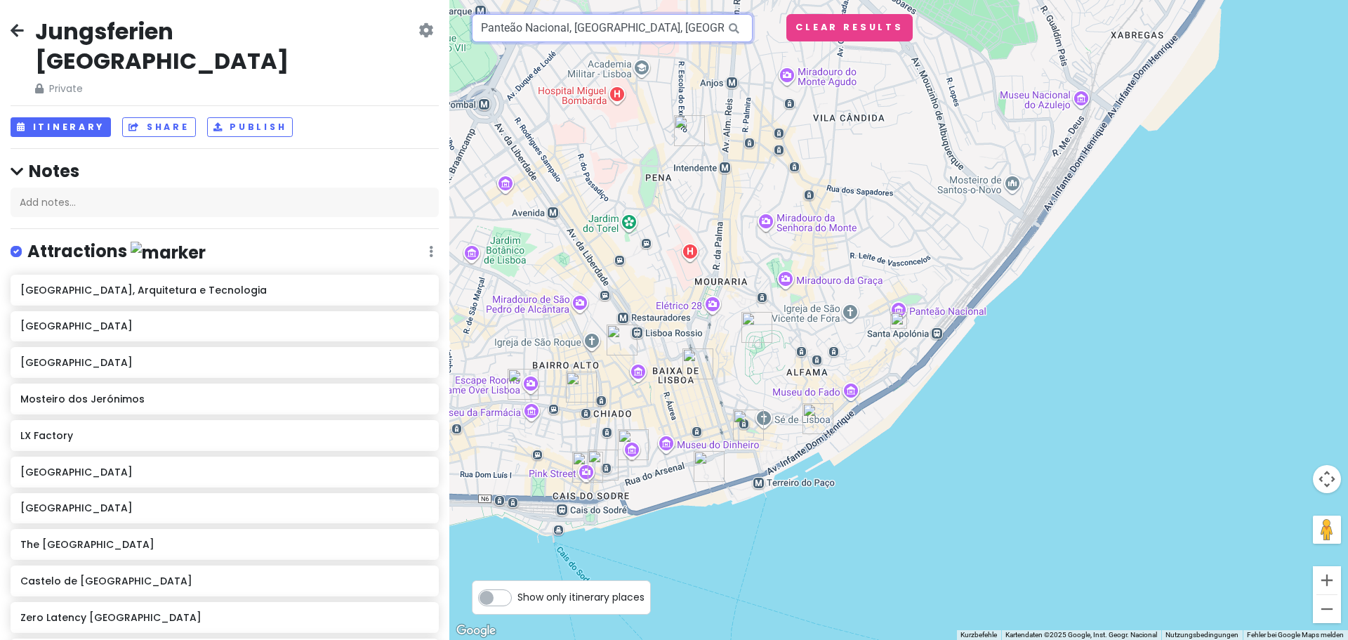
scroll to position [0, 48]
drag, startPoint x: 568, startPoint y: 29, endPoint x: 787, endPoint y: 19, distance: 219.3
click at [787, 19] on div "← Nach links → Nach rechts ↑ Nach oben ↓ Nach unten + Heranzoomen - Herauszoome…" at bounding box center [898, 320] width 899 height 640
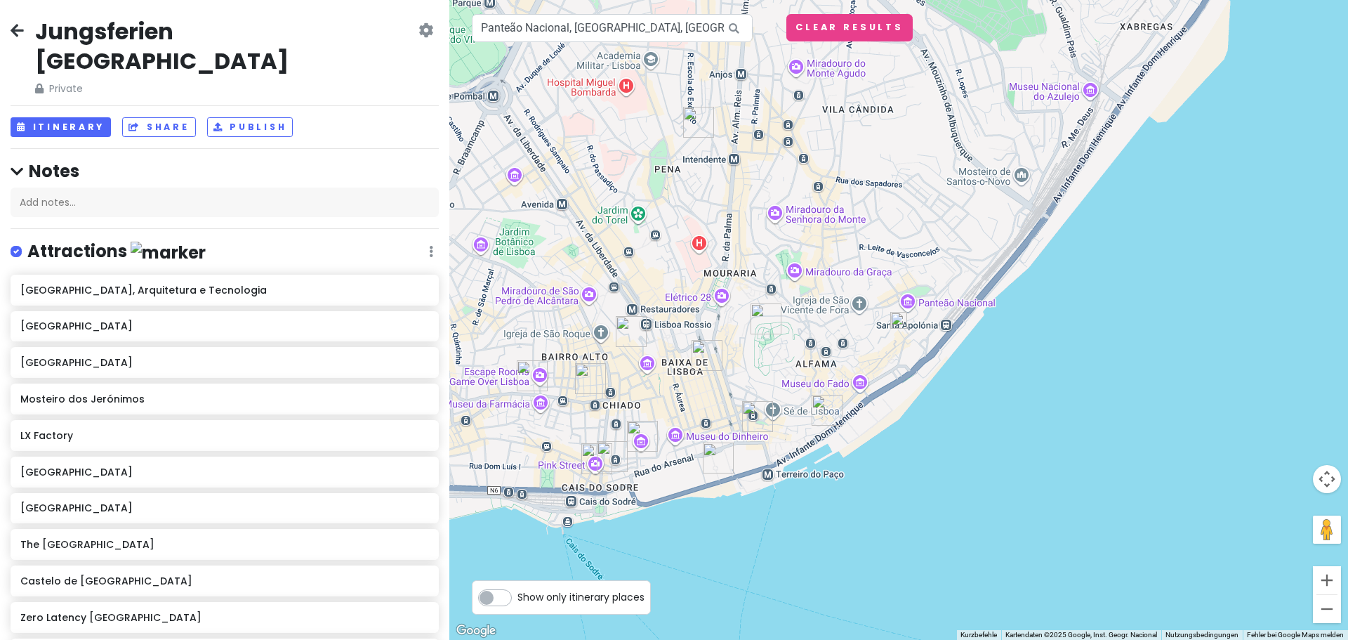
click at [899, 317] on img at bounding box center [898, 320] width 17 height 17
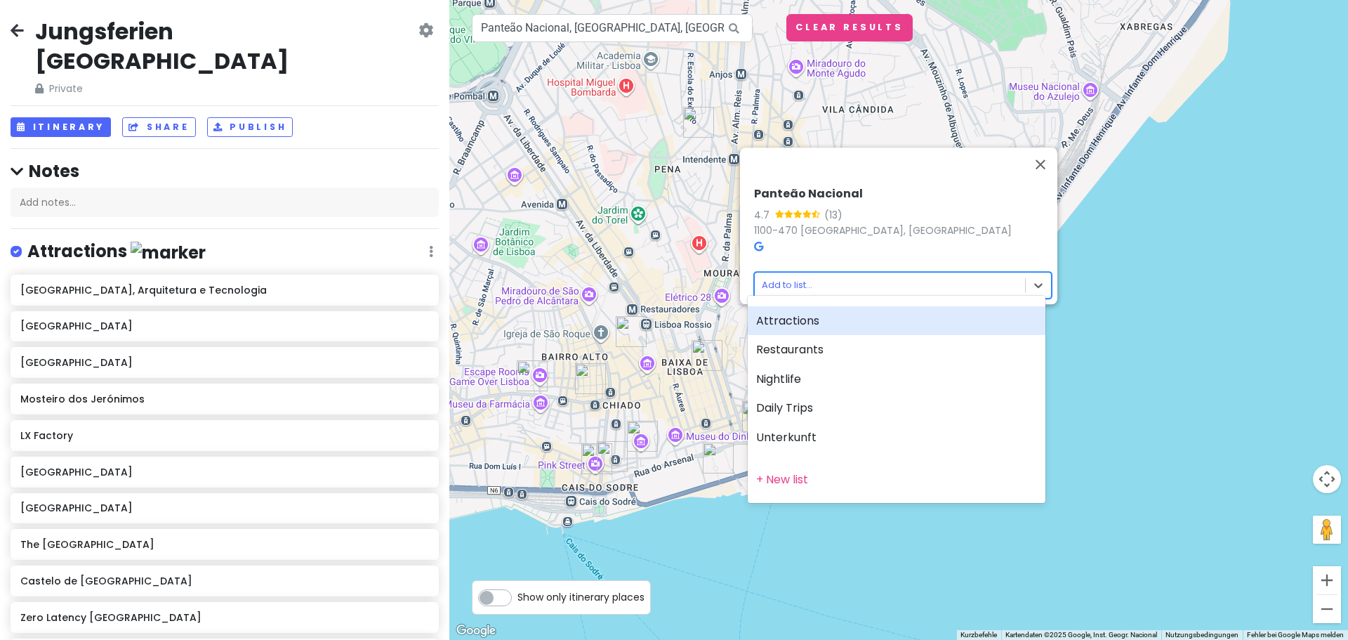
click at [897, 273] on body "Jungsferien Lissabon Private Change Dates Make a Copy Delete Trip Go Pro ⚡️ Giv…" at bounding box center [674, 320] width 1348 height 640
click at [823, 324] on div "Attractions" at bounding box center [897, 320] width 298 height 29
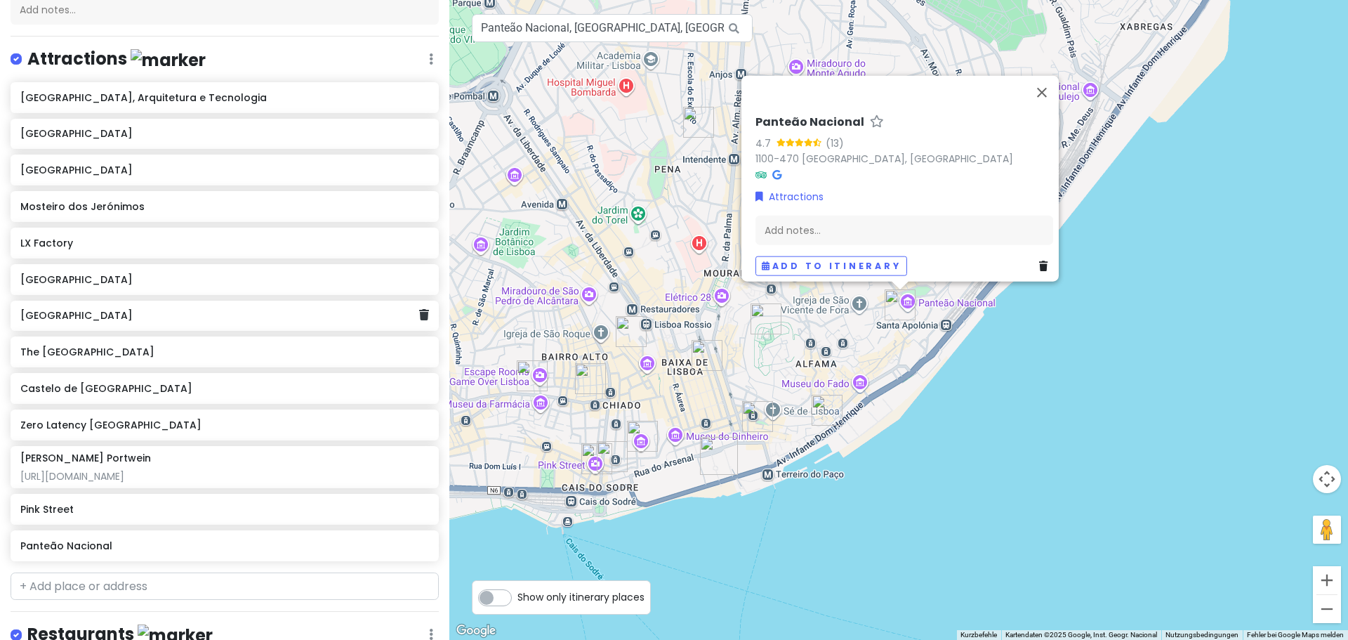
scroll to position [211, 0]
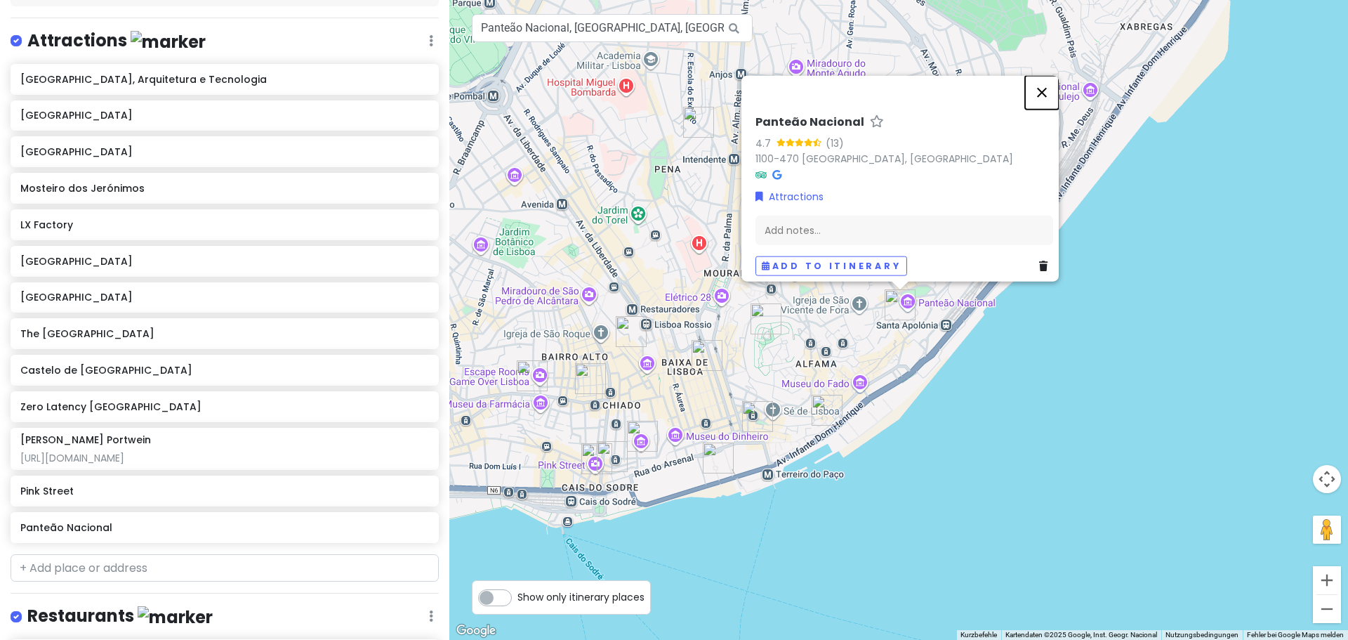
click at [1040, 83] on button "Schließen" at bounding box center [1042, 92] width 34 height 34
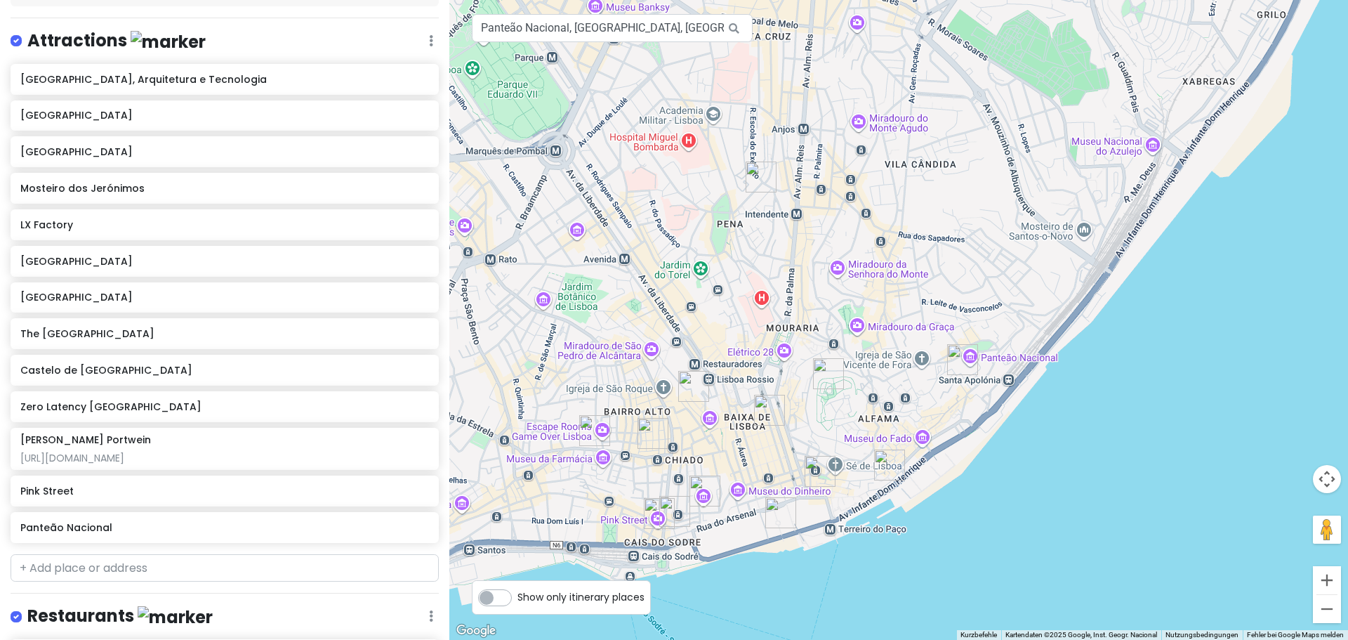
drag, startPoint x: 694, startPoint y: 131, endPoint x: 823, endPoint y: 336, distance: 241.7
click at [823, 336] on div at bounding box center [898, 320] width 899 height 640
click at [1118, 152] on div at bounding box center [898, 320] width 899 height 640
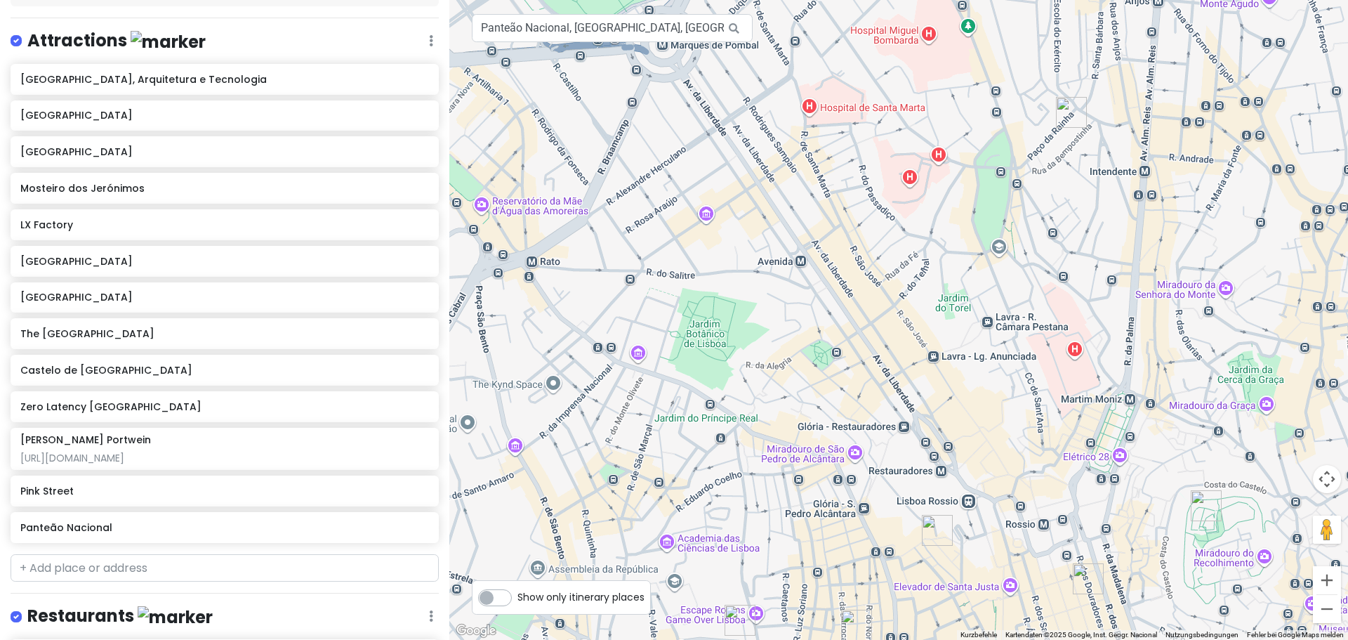
drag, startPoint x: 557, startPoint y: 208, endPoint x: 712, endPoint y: 255, distance: 162.1
click at [712, 255] on div at bounding box center [898, 320] width 899 height 640
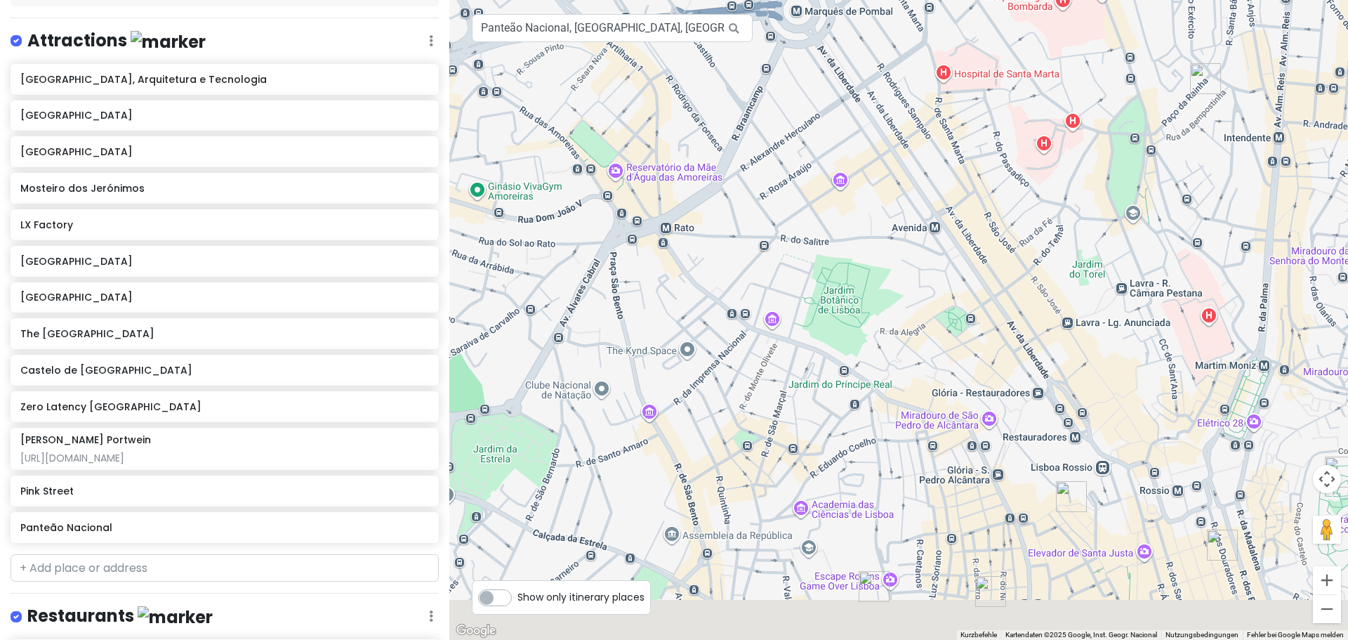
drag, startPoint x: 734, startPoint y: 349, endPoint x: 663, endPoint y: 154, distance: 207.0
click at [663, 154] on div at bounding box center [898, 320] width 899 height 640
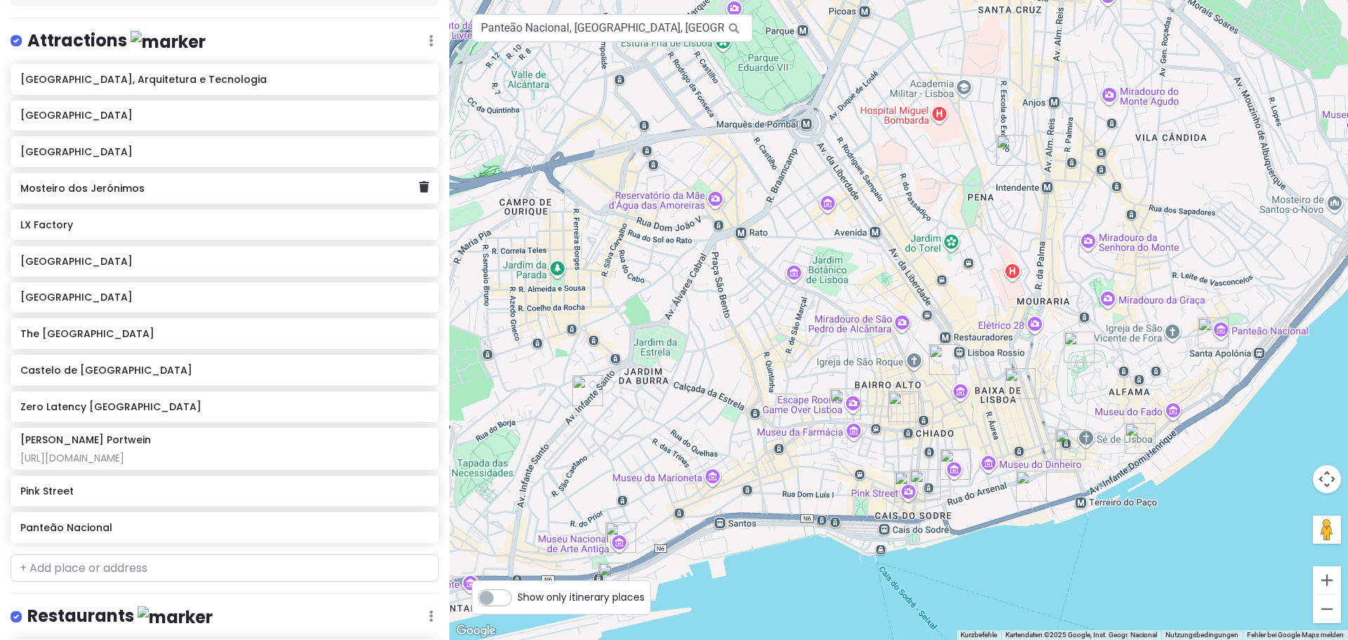
click at [164, 178] on div "Mosteiro dos Jerónimos" at bounding box center [219, 188] width 398 height 20
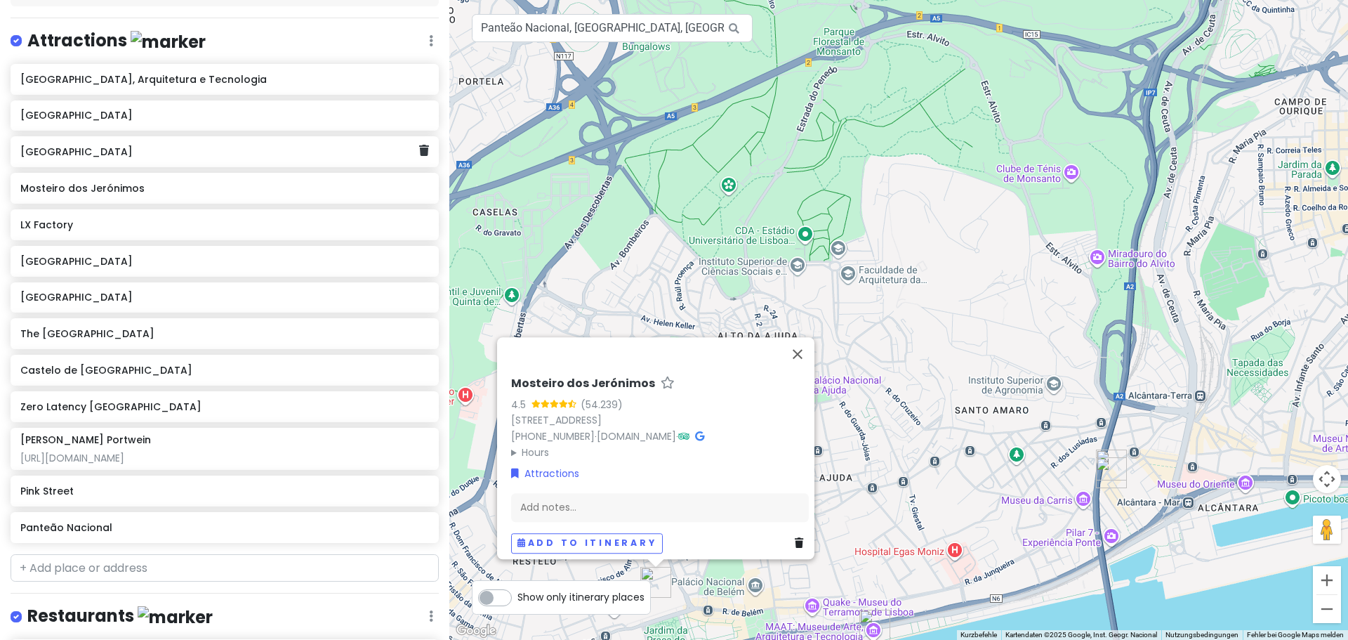
click at [160, 142] on div "Torre de Belém" at bounding box center [219, 152] width 398 height 20
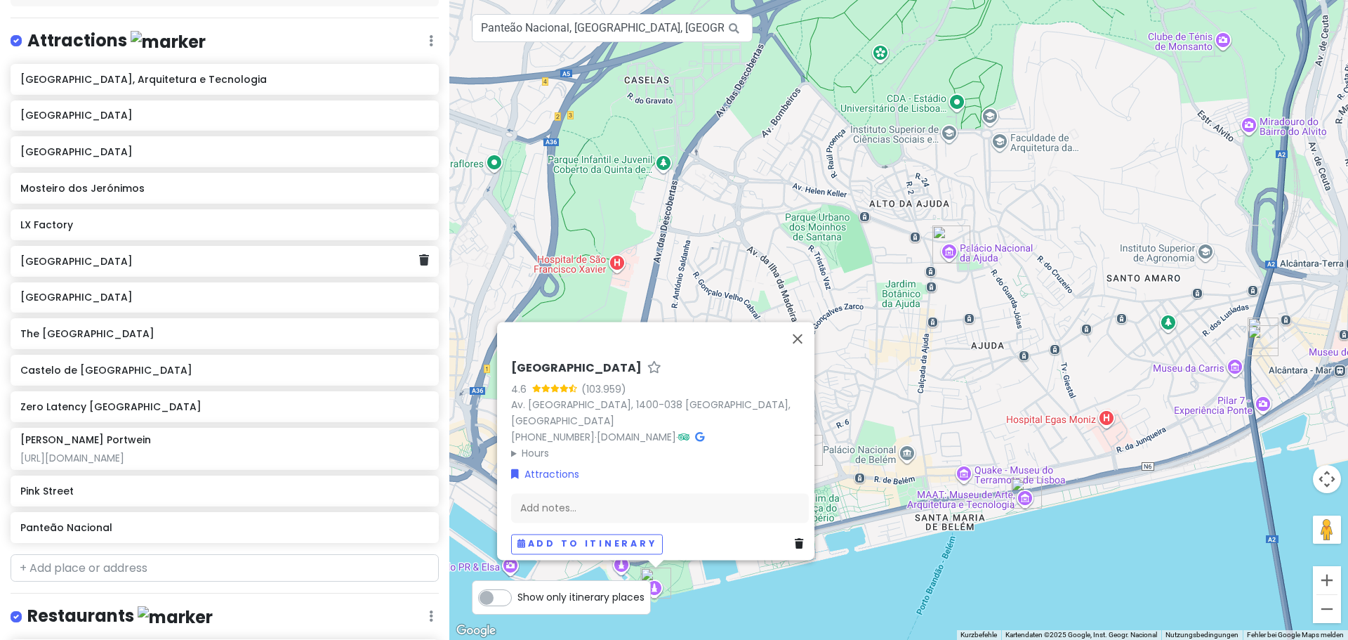
click at [205, 255] on h6 "Palácio Nacional da Ajuda" at bounding box center [219, 261] width 398 height 13
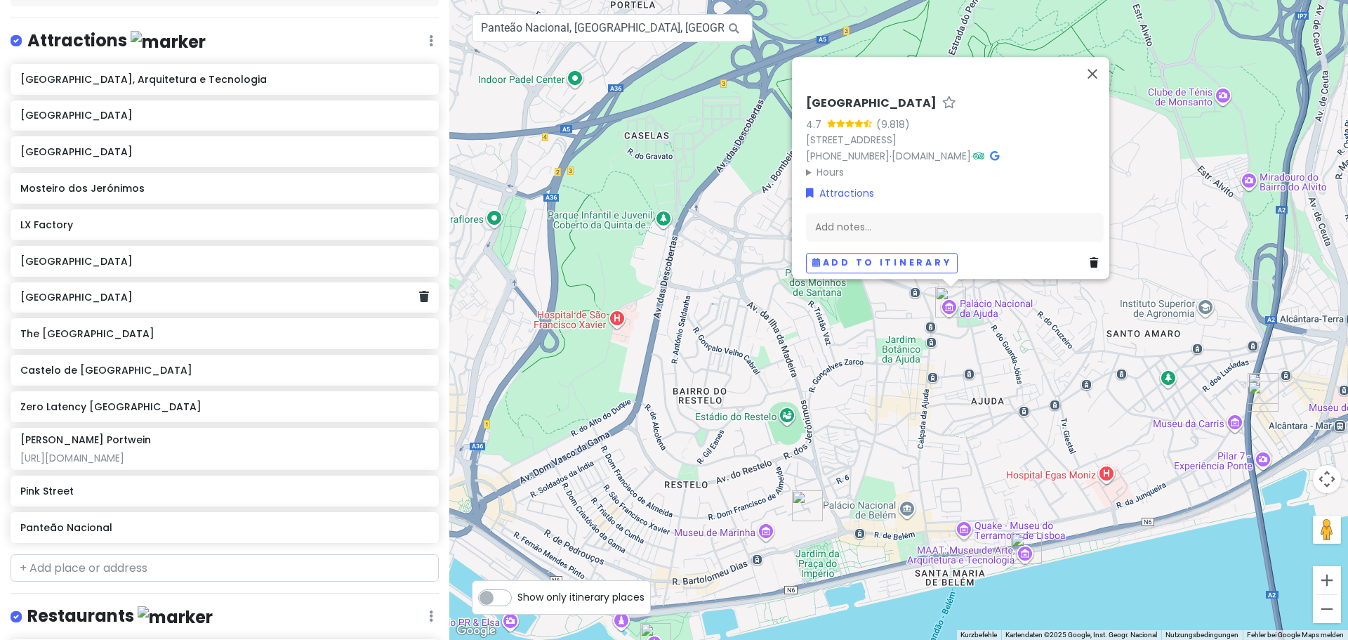
click at [195, 291] on h6 "Praça do Comércio" at bounding box center [219, 297] width 398 height 13
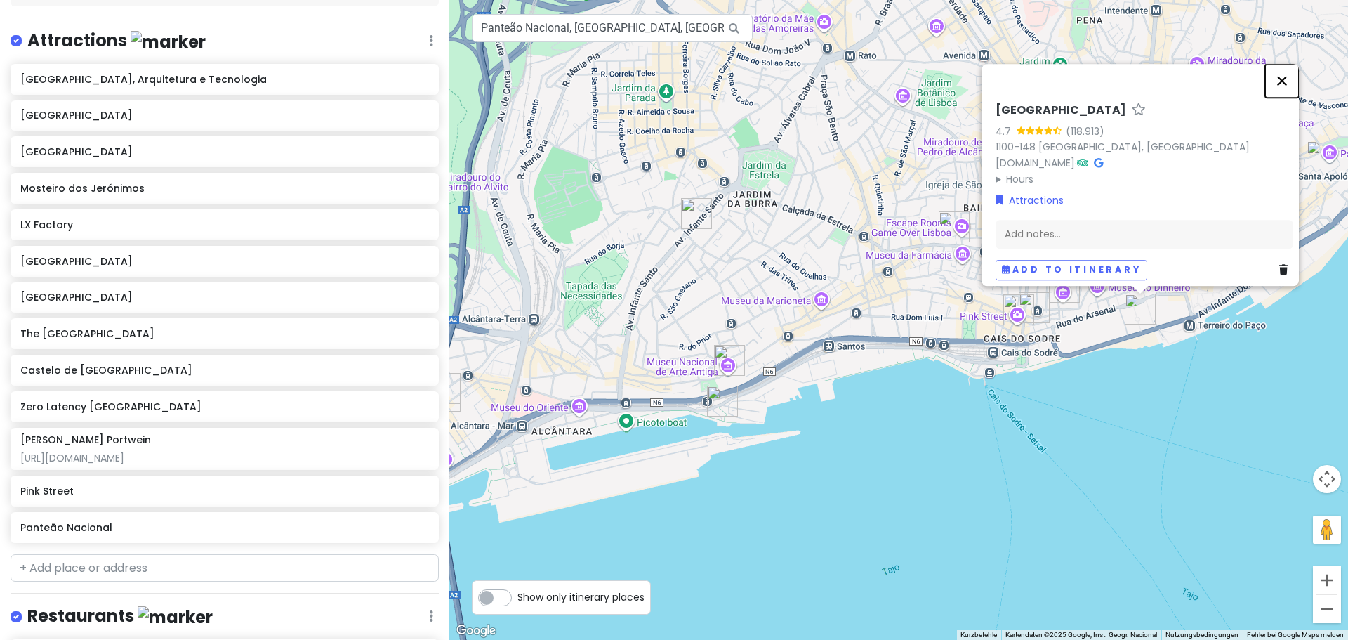
click at [1295, 72] on button "Schließen" at bounding box center [1282, 81] width 34 height 34
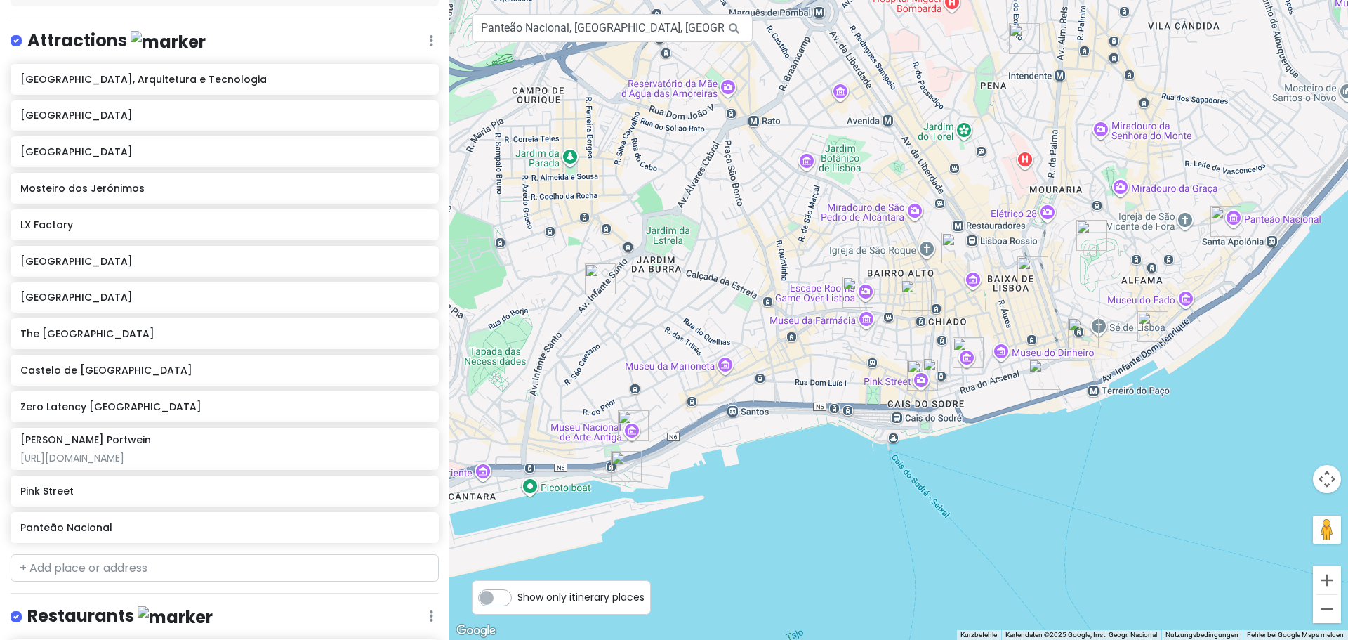
drag, startPoint x: 1056, startPoint y: 219, endPoint x: 946, endPoint y: 295, distance: 133.2
click at [946, 295] on div at bounding box center [898, 320] width 899 height 640
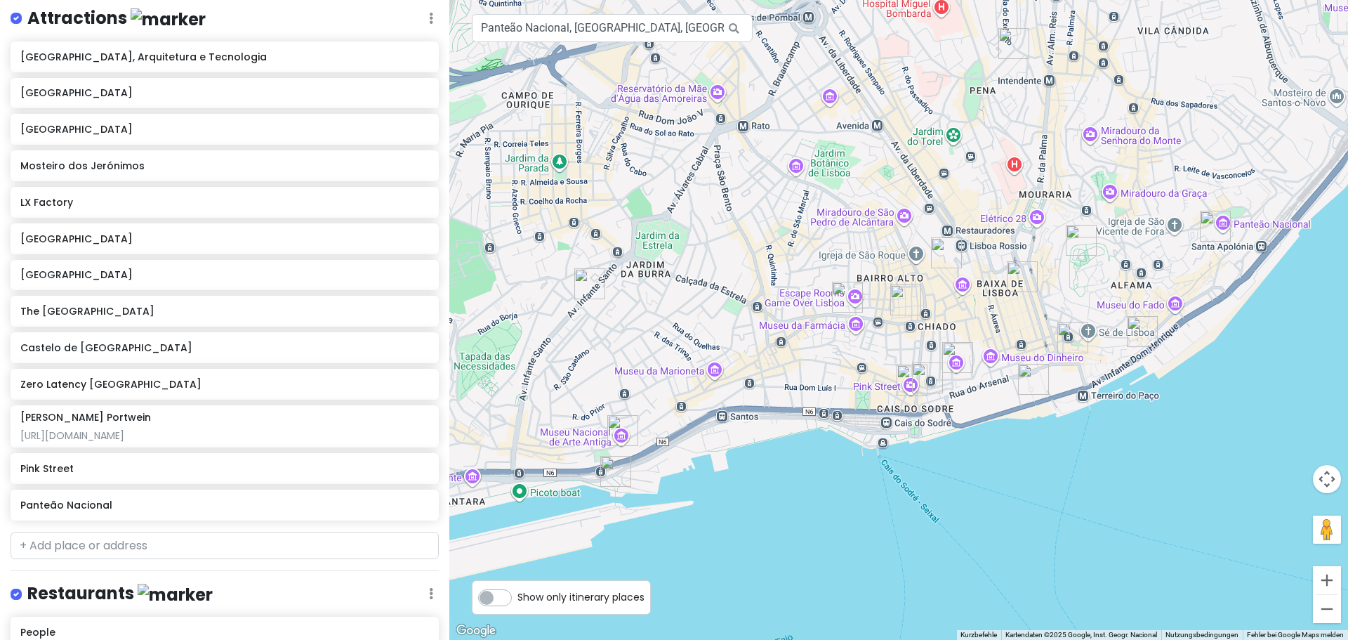
scroll to position [132, 0]
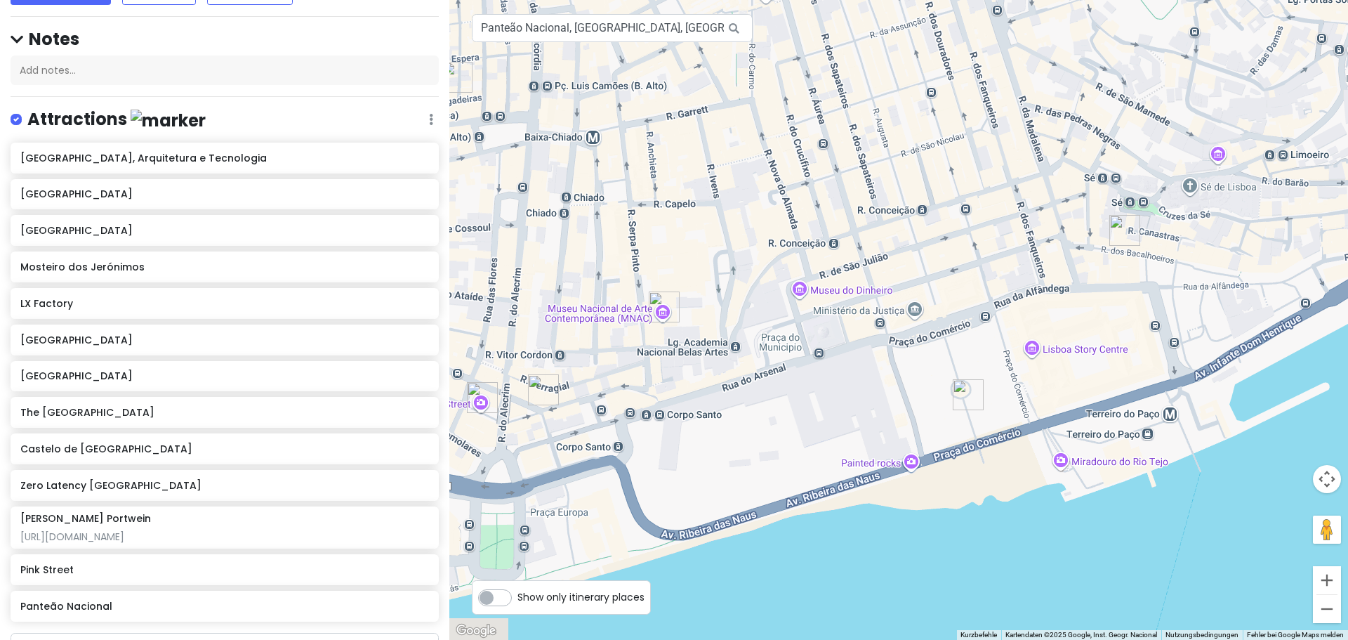
drag, startPoint x: 1034, startPoint y: 510, endPoint x: 964, endPoint y: 251, distance: 269.1
click at [964, 251] on div at bounding box center [898, 320] width 899 height 640
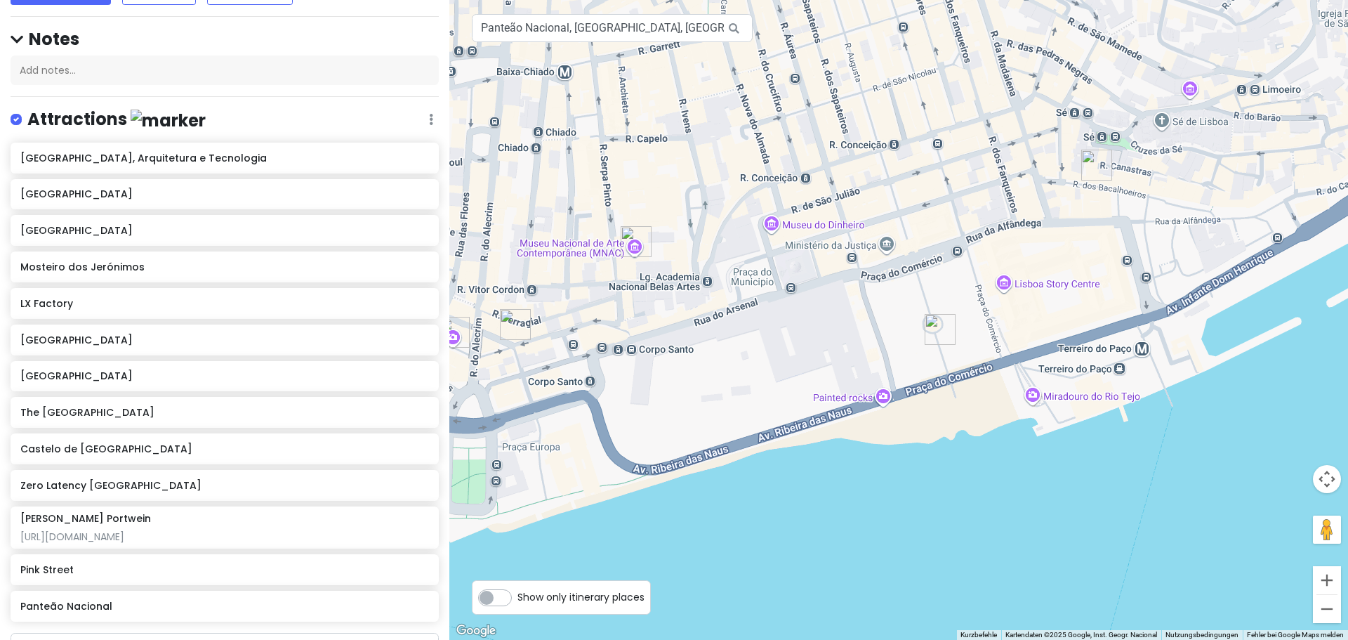
click at [1105, 397] on div at bounding box center [898, 320] width 899 height 640
click at [857, 402] on div at bounding box center [898, 320] width 899 height 640
click at [593, 33] on input "Panteão Nacional, Lissabon, Portugal" at bounding box center [612, 28] width 281 height 28
drag, startPoint x: 682, startPoint y: 29, endPoint x: 355, endPoint y: 20, distance: 327.3
click at [355, 20] on div "Jungsferien Lissabon Private Change Dates Make a Copy Delete Trip Go Pro ⚡️ Giv…" at bounding box center [674, 320] width 1348 height 640
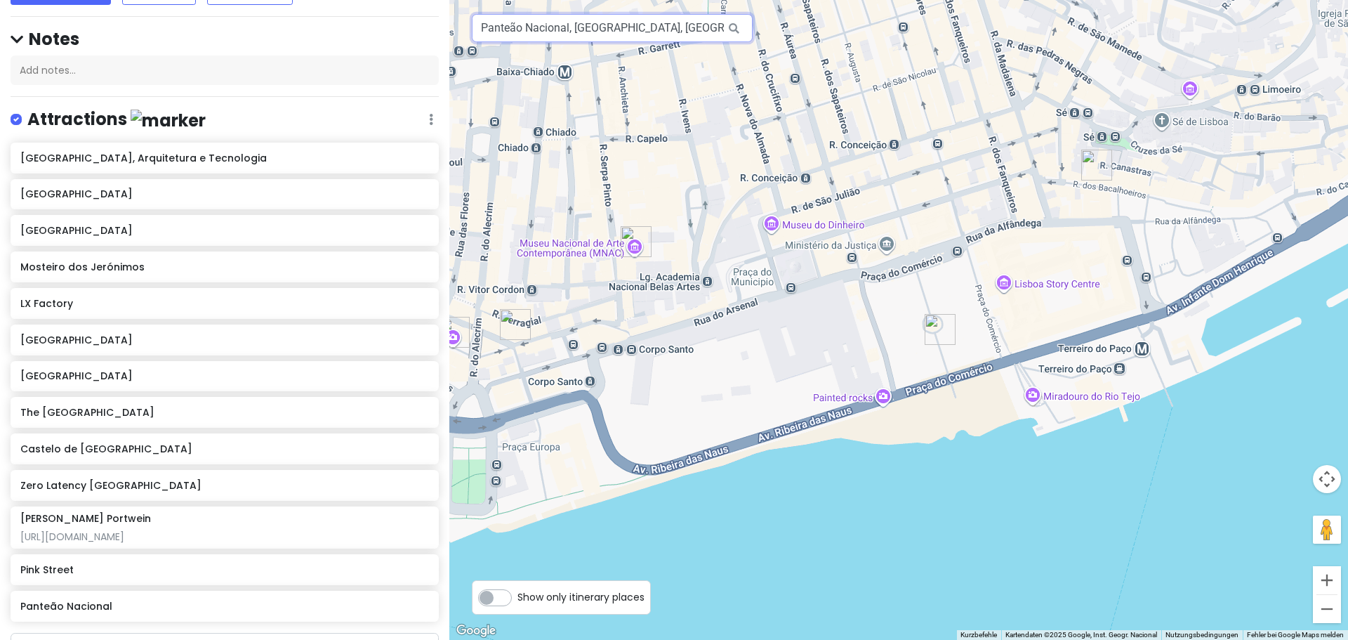
paste input "raça do Comércio"
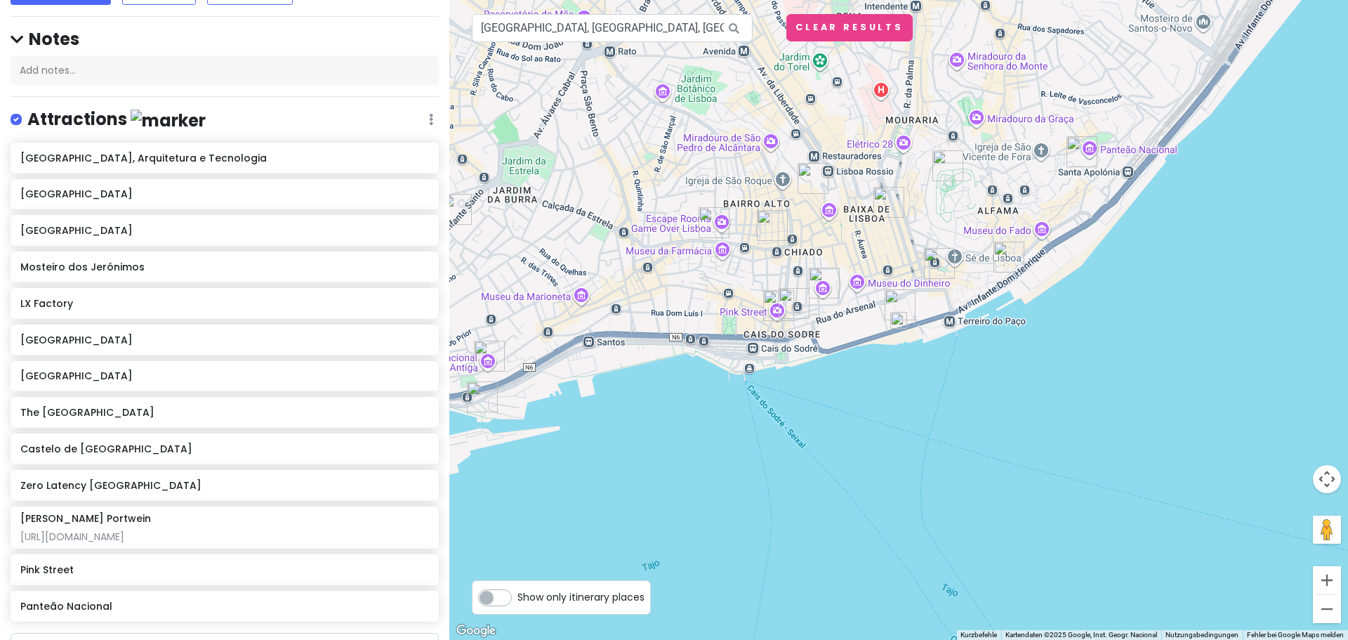
click at [901, 325] on img at bounding box center [898, 320] width 17 height 17
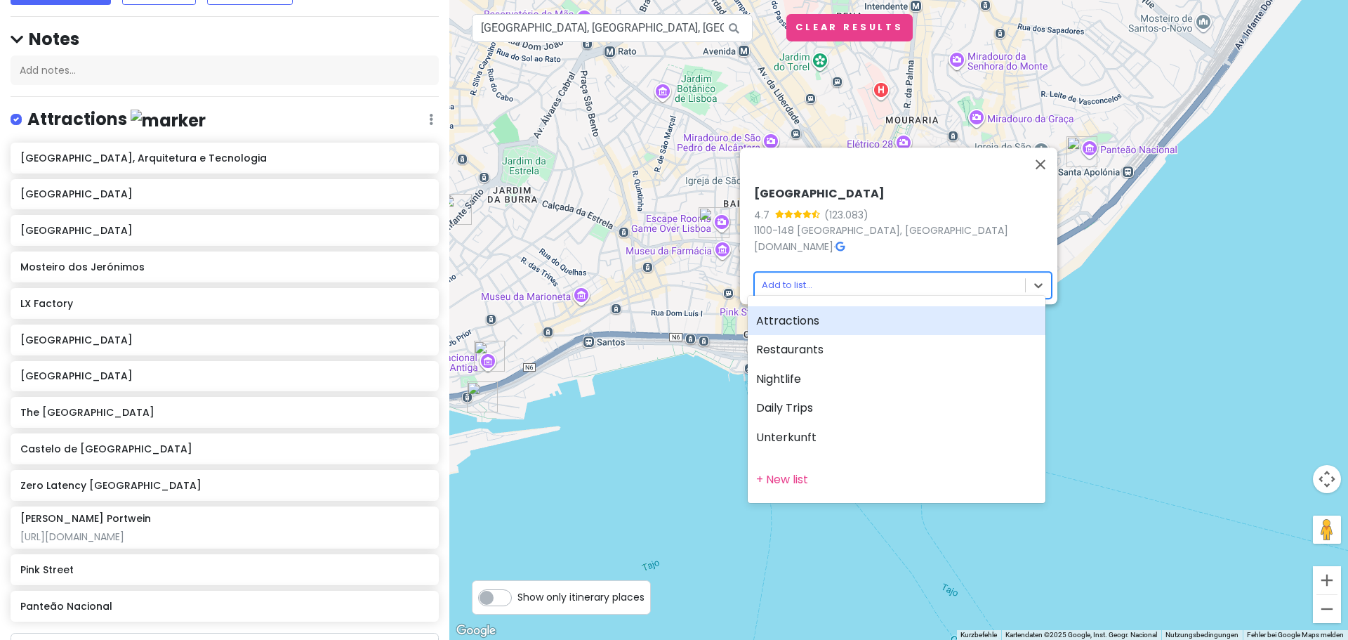
click at [878, 272] on body "Jungsferien Lissabon Private Change Dates Make a Copy Delete Trip Go Pro ⚡️ Giv…" at bounding box center [674, 320] width 1348 height 640
click at [823, 317] on div "Attractions" at bounding box center [897, 320] width 298 height 29
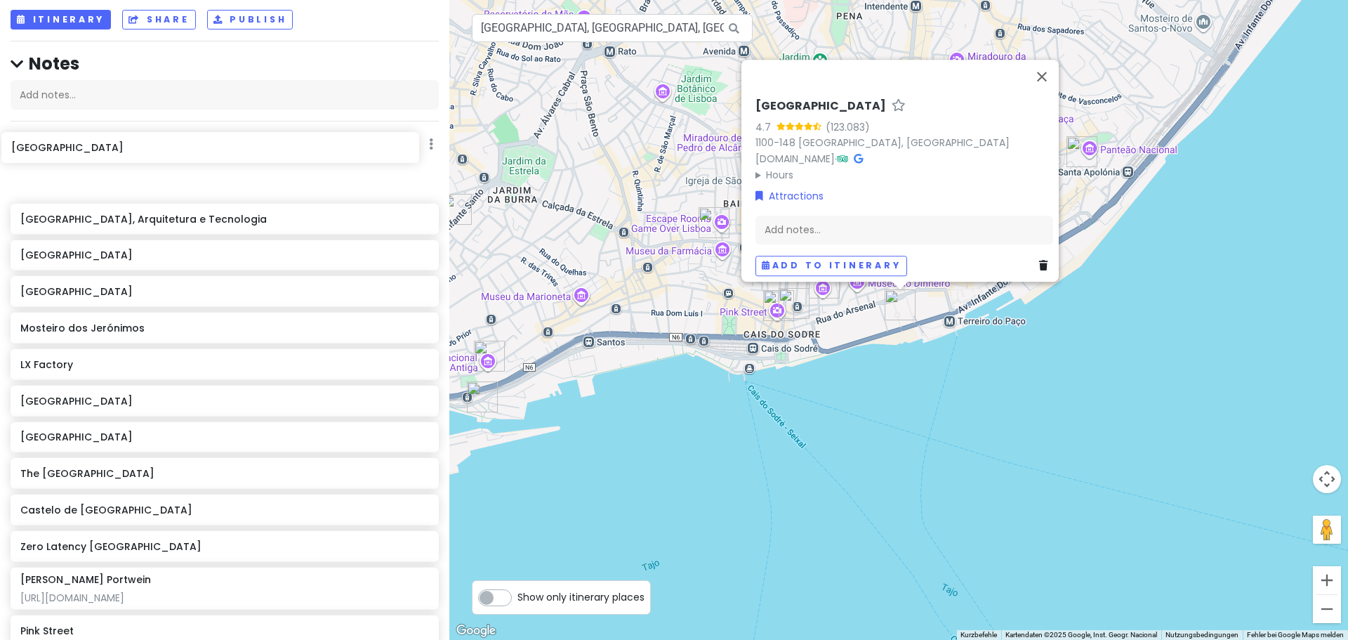
drag, startPoint x: 167, startPoint y: 620, endPoint x: 157, endPoint y: 144, distance: 476.1
click at [157, 167] on div "Museu de Arte, Arquitetura e Tecnologia Nationalmuseum für alte Kunst Torre de …" at bounding box center [224, 427] width 449 height 521
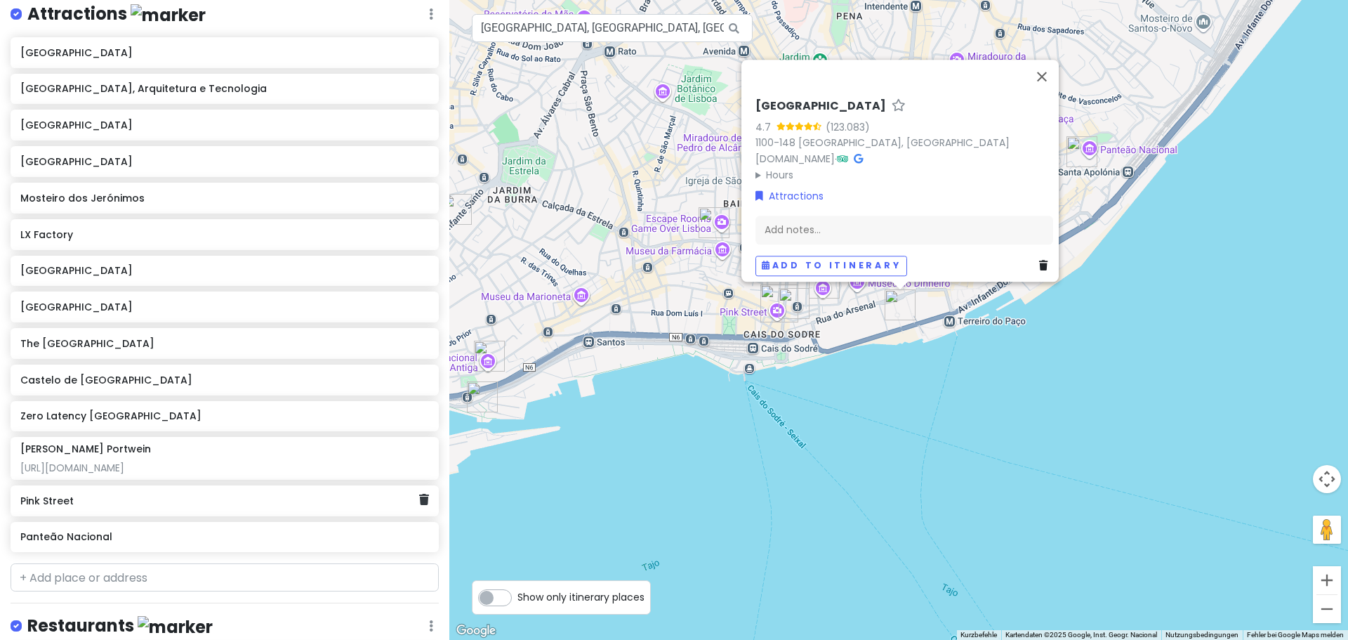
scroll to position [248, 0]
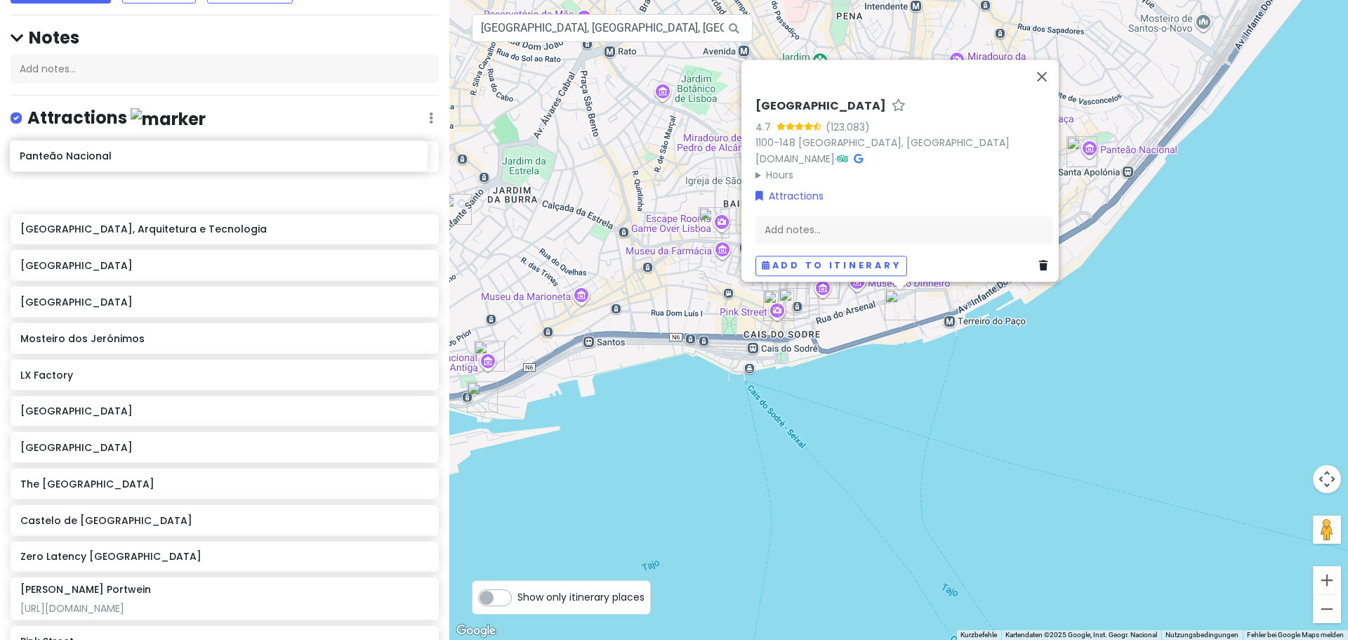
drag, startPoint x: 173, startPoint y: 503, endPoint x: 172, endPoint y: 151, distance: 352.4
click at [172, 151] on div "Praça do Comércio Museu de Arte, Arquitetura e Tecnologia Nationalmuseum für al…" at bounding box center [224, 401] width 449 height 521
click at [1042, 62] on button "Schließen" at bounding box center [1042, 77] width 34 height 34
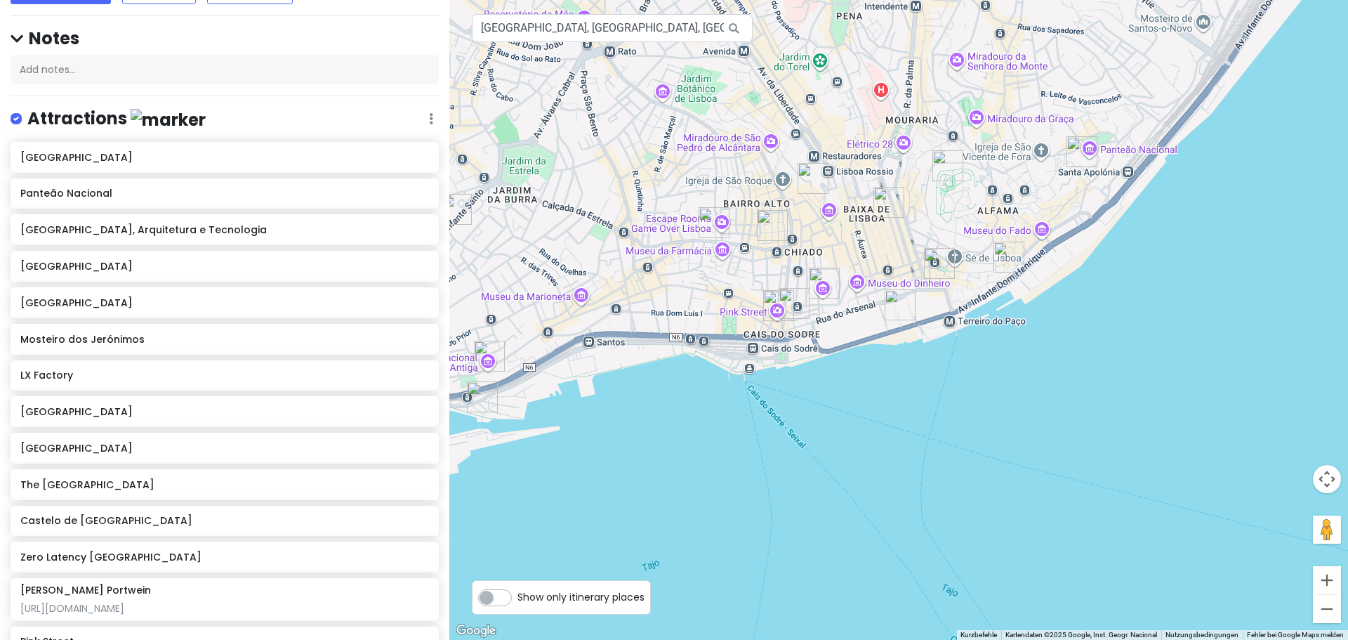
click at [947, 163] on img "Castelo de São Jorge" at bounding box center [947, 165] width 31 height 31
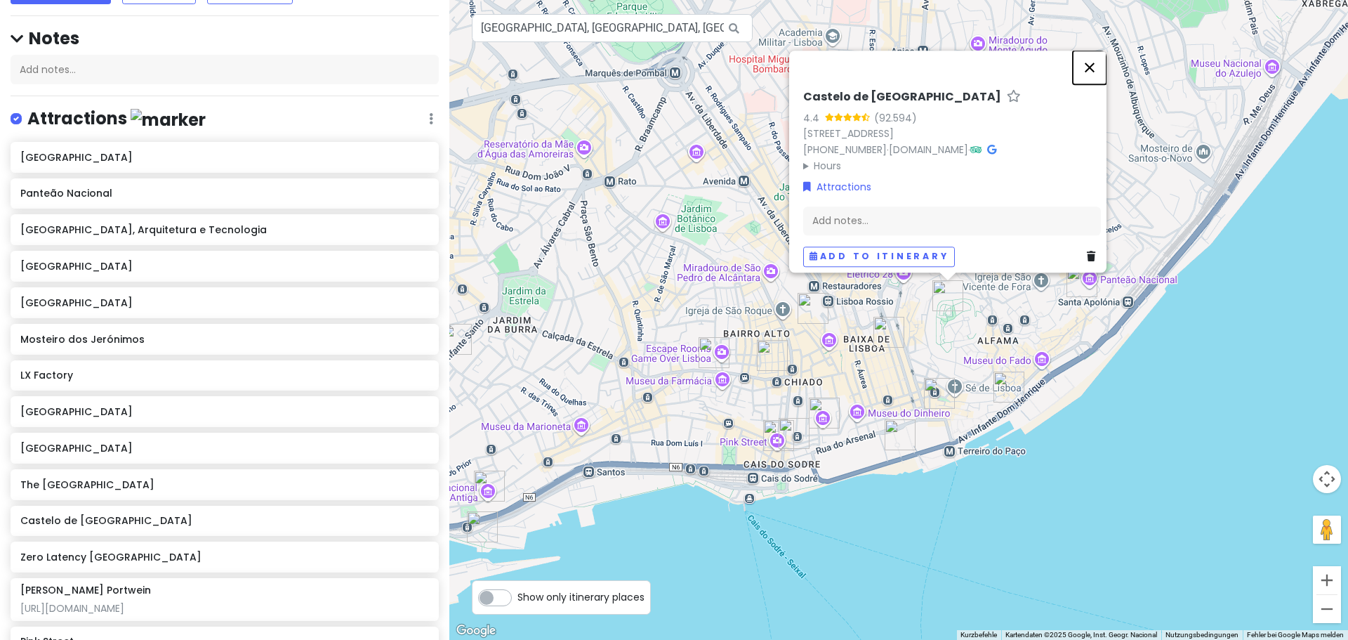
click at [1095, 56] on button "Schließen" at bounding box center [1090, 68] width 34 height 34
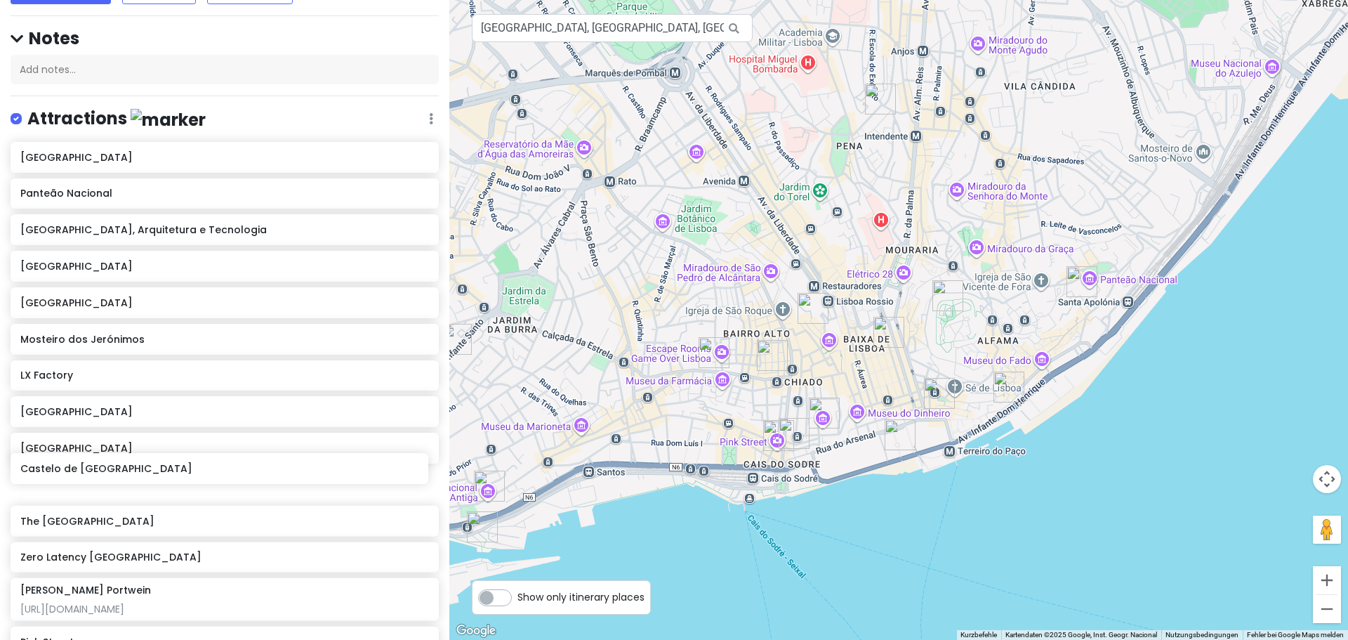
scroll to position [133, 0]
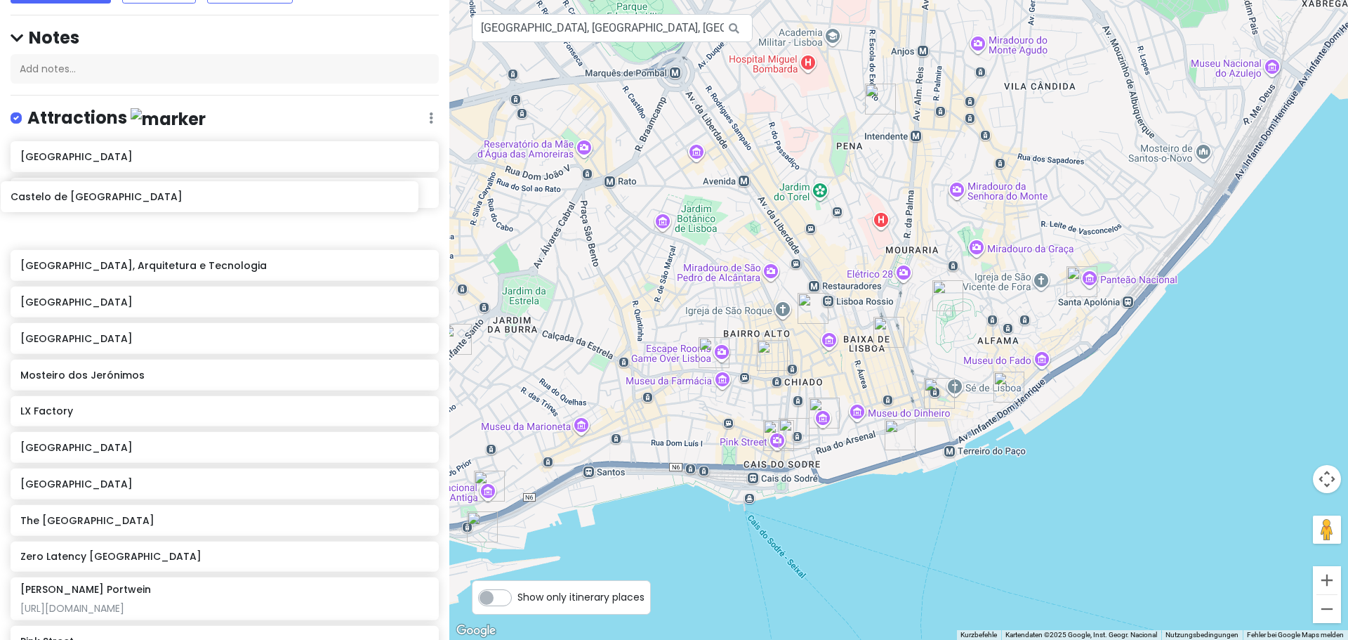
drag, startPoint x: 206, startPoint y: 499, endPoint x: 196, endPoint y: 207, distance: 292.2
click at [196, 207] on div "Praça do Comércio Panteão Nacional Museu de Arte, Arquitetura e Tecnologia Nati…" at bounding box center [224, 401] width 449 height 521
click at [813, 406] on img "The National Museum of Contemporary Art" at bounding box center [824, 412] width 31 height 31
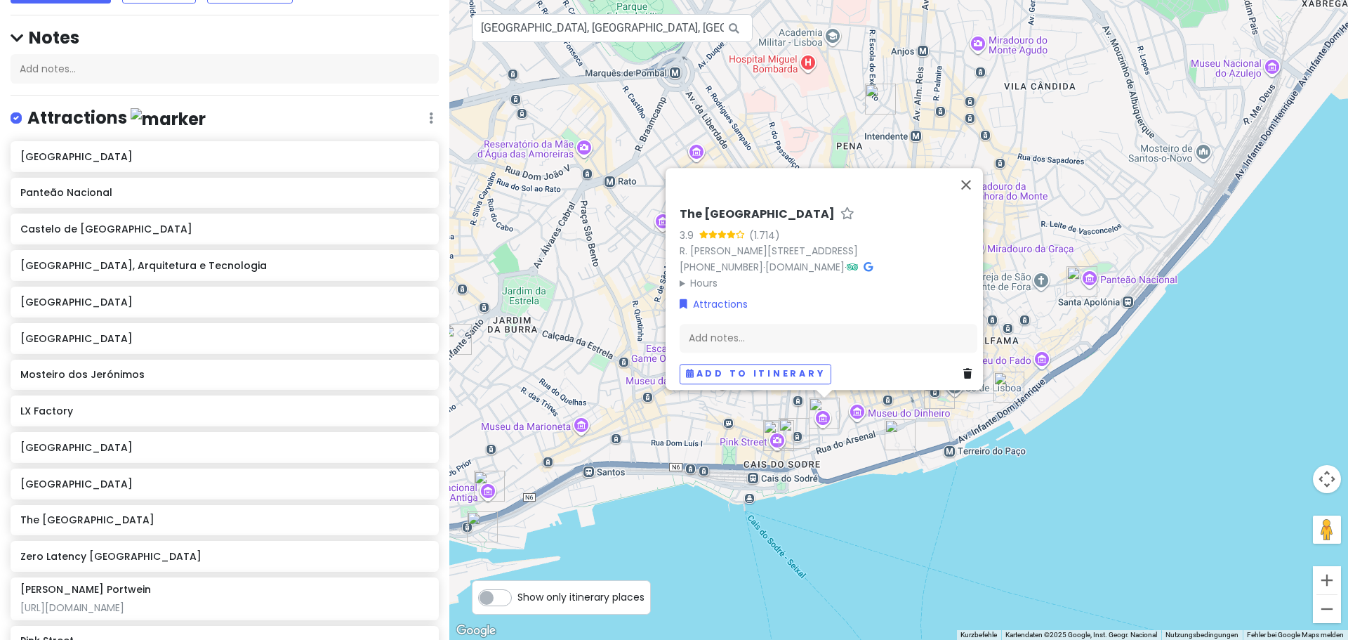
click at [816, 405] on img "The National Museum of Contemporary Art" at bounding box center [824, 412] width 31 height 31
click at [974, 168] on button "Schließen" at bounding box center [966, 185] width 34 height 34
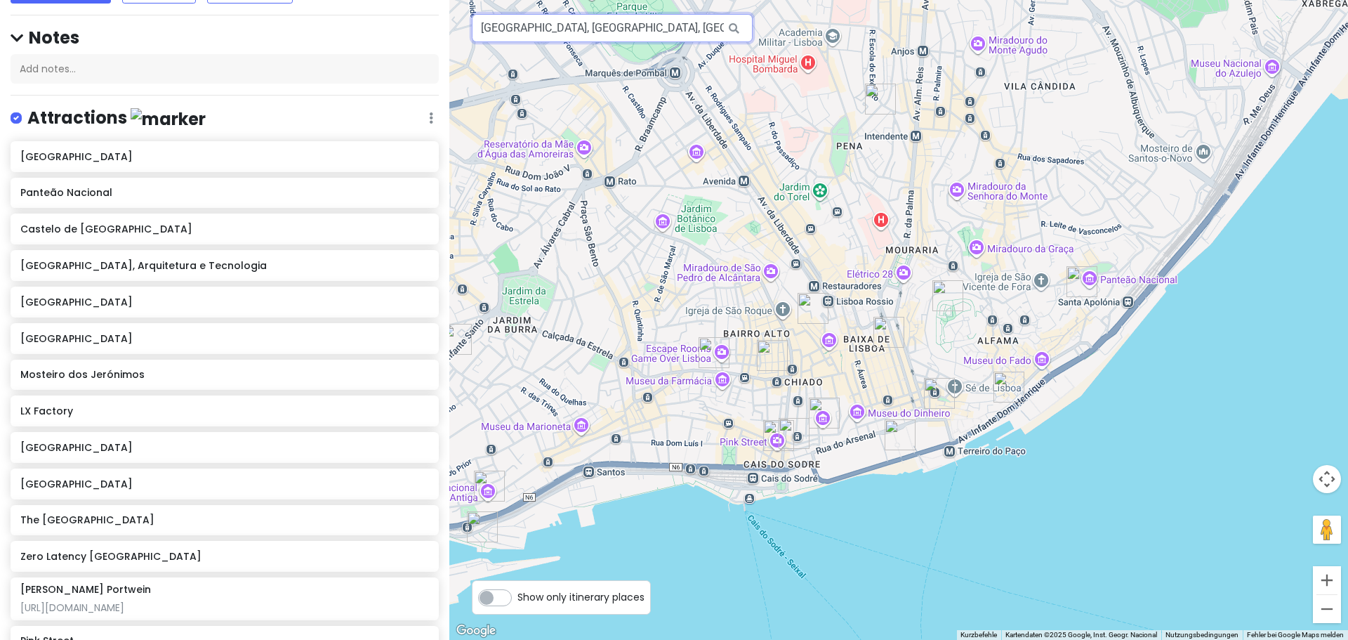
click at [638, 20] on input "Praça do Comércio, Lissabon, Portugal" at bounding box center [612, 28] width 281 height 28
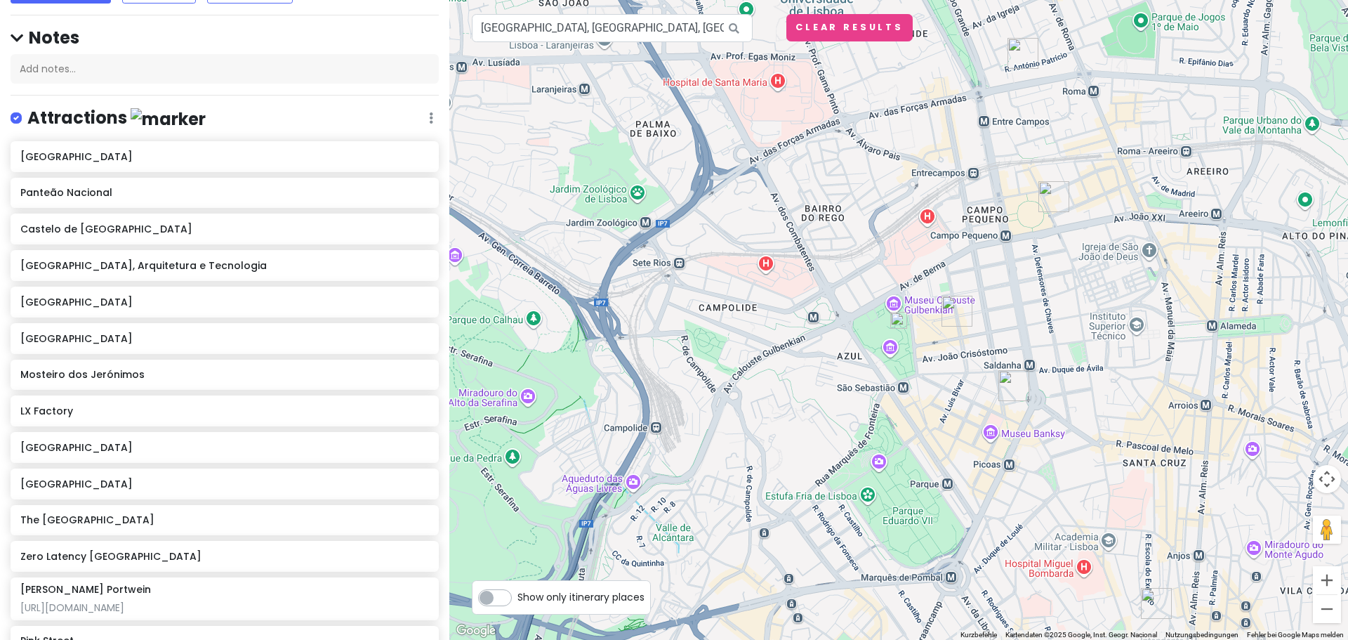
click at [899, 322] on img at bounding box center [898, 320] width 17 height 17
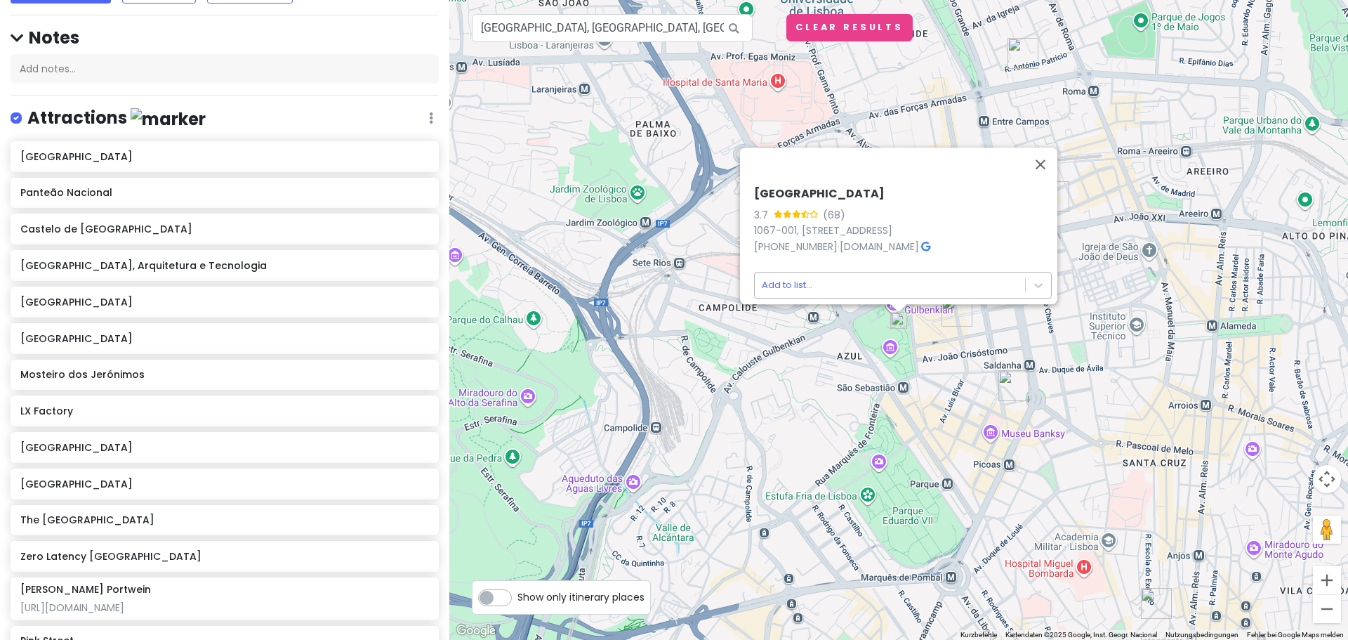
click at [901, 273] on body "Jungsferien Lissabon Private Change Dates Make a Copy Delete Trip Go Pro ⚡️ Giv…" at bounding box center [674, 320] width 1348 height 640
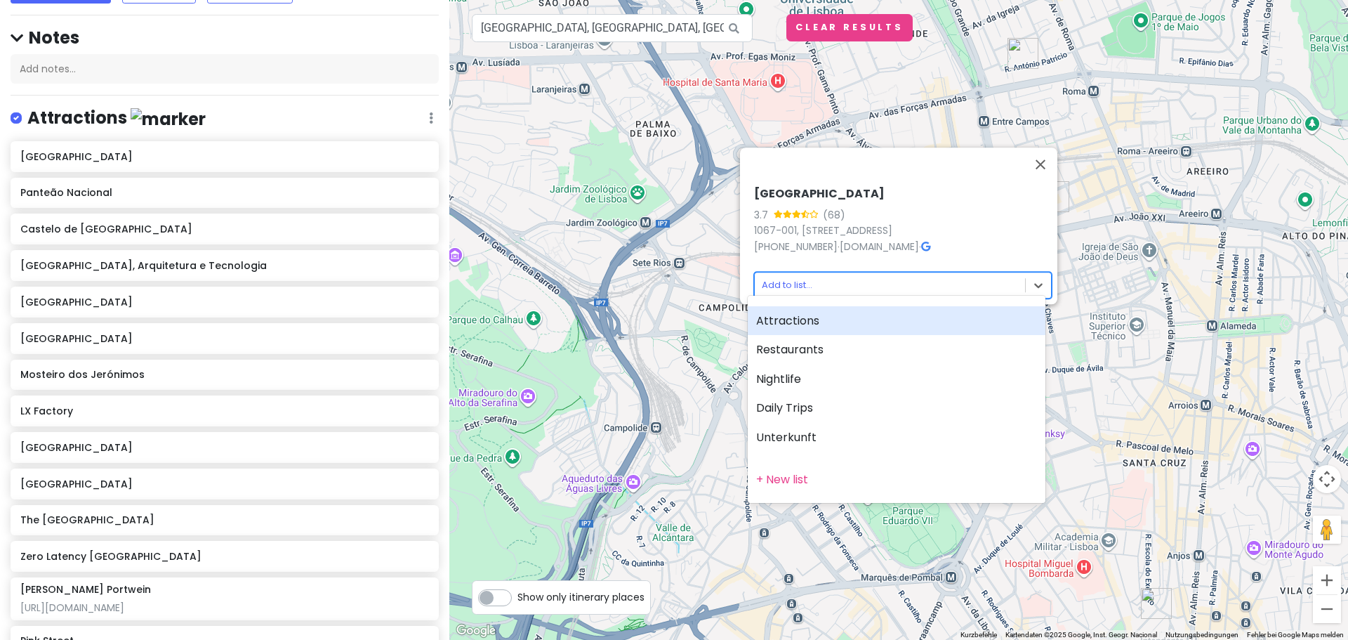
click at [901, 273] on div at bounding box center [674, 320] width 1348 height 640
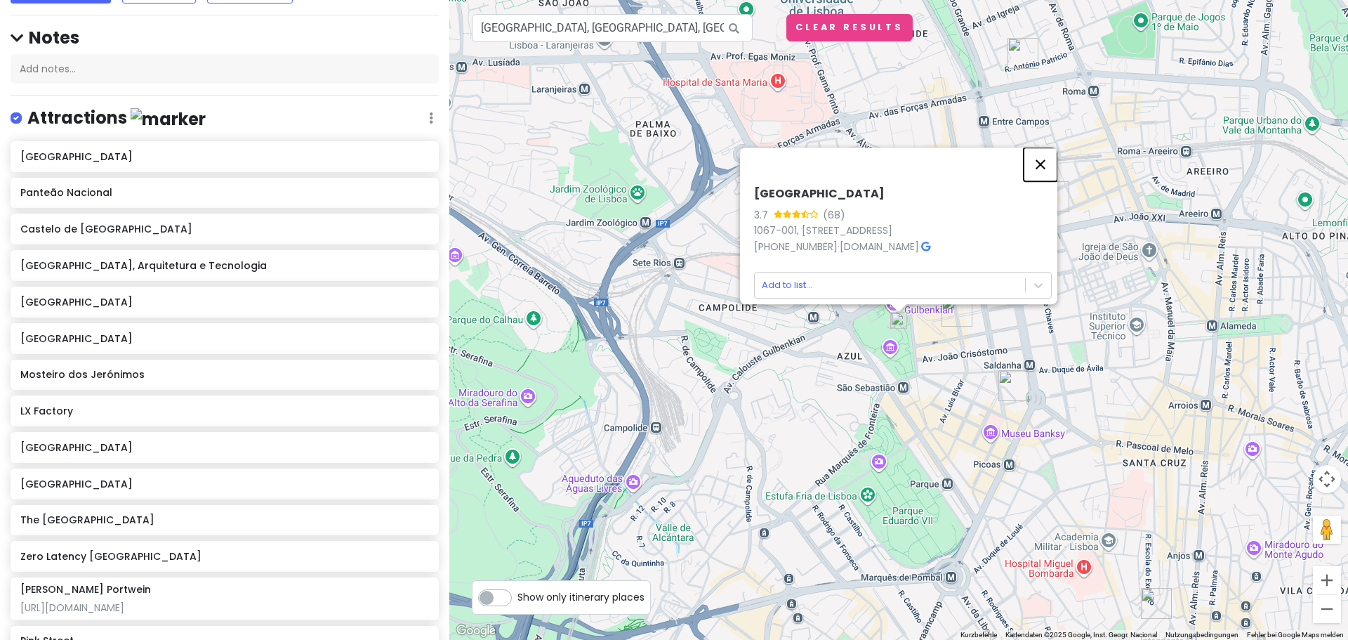
click at [1038, 154] on button "Schließen" at bounding box center [1041, 164] width 34 height 34
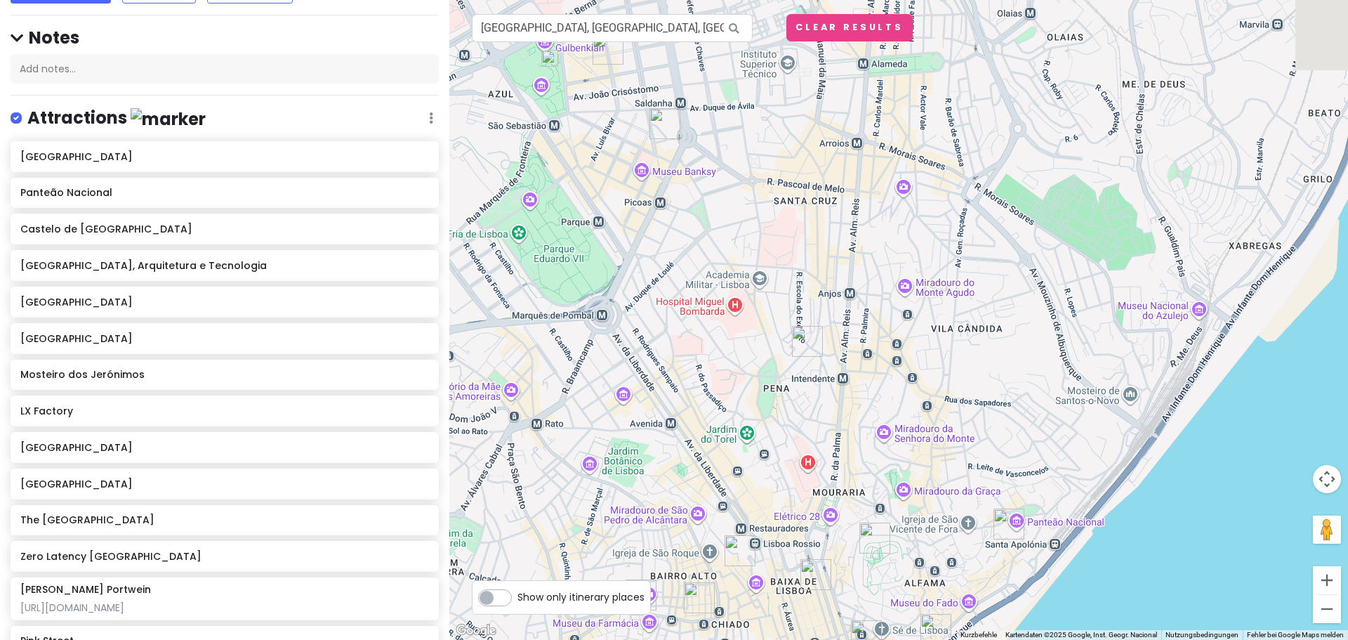
drag, startPoint x: 1104, startPoint y: 477, endPoint x: 753, endPoint y: 213, distance: 438.6
click at [753, 213] on div at bounding box center [898, 320] width 899 height 640
click at [682, 172] on div at bounding box center [898, 320] width 899 height 640
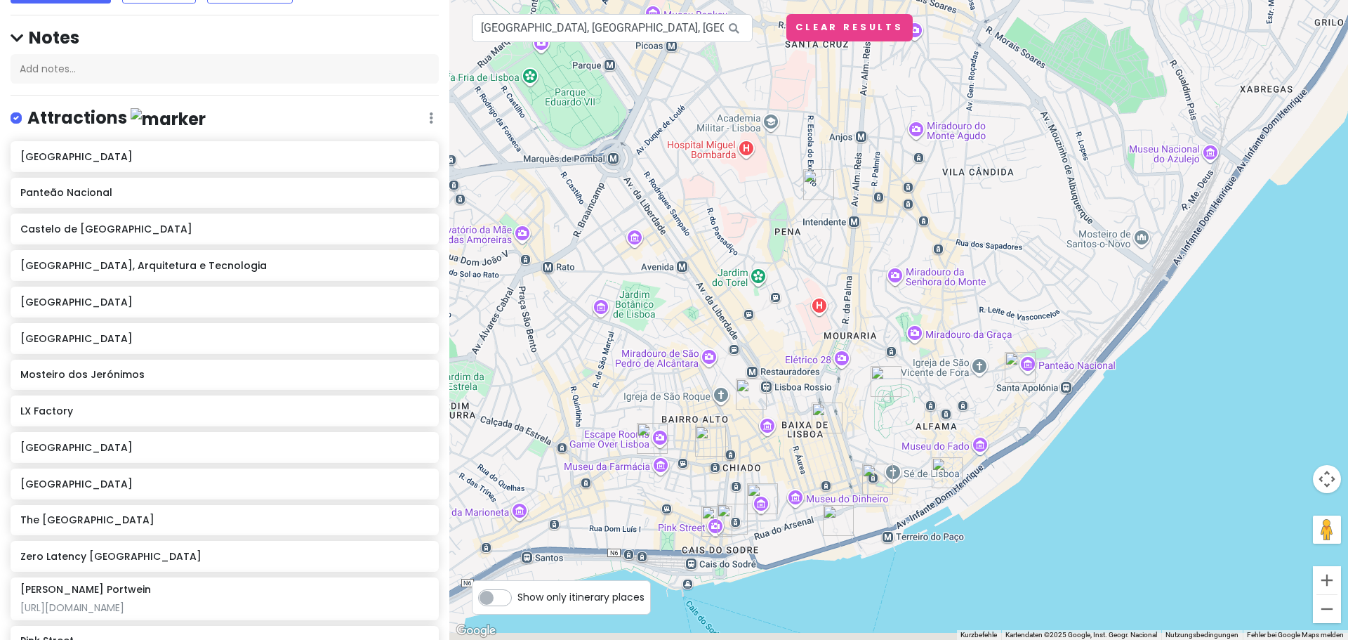
drag, startPoint x: 894, startPoint y: 439, endPoint x: 769, endPoint y: 191, distance: 277.5
click at [769, 191] on div at bounding box center [898, 320] width 899 height 640
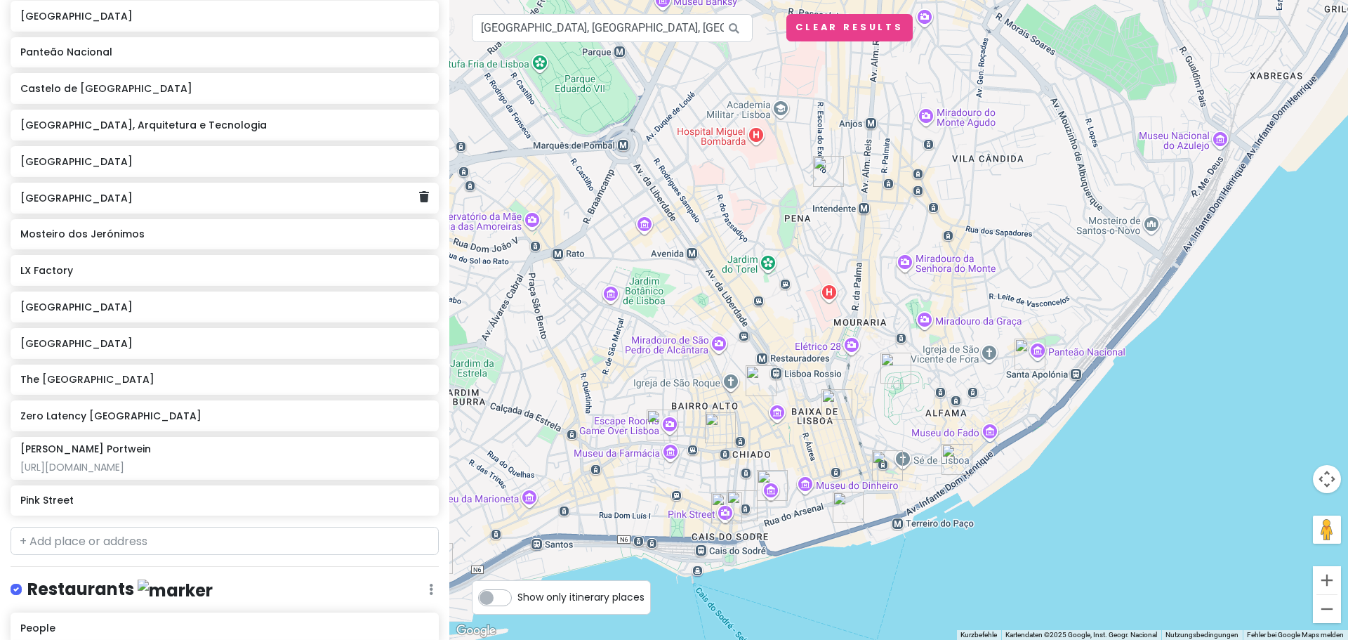
scroll to position [204, 0]
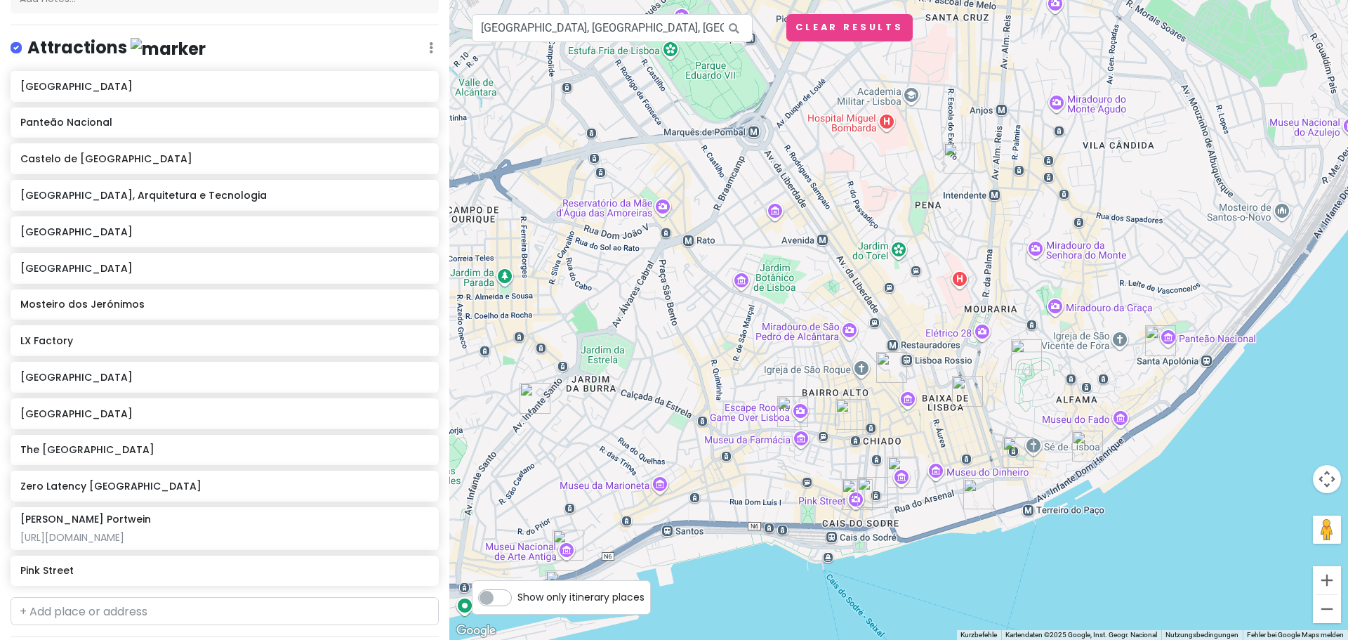
drag, startPoint x: 630, startPoint y: 321, endPoint x: 772, endPoint y: 307, distance: 141.7
click at [772, 307] on div at bounding box center [898, 320] width 899 height 640
click at [638, 33] on input "Gulbenkian Art Library, Avenida de Berna, Lissabon, Portugal" at bounding box center [612, 28] width 281 height 28
type input "q"
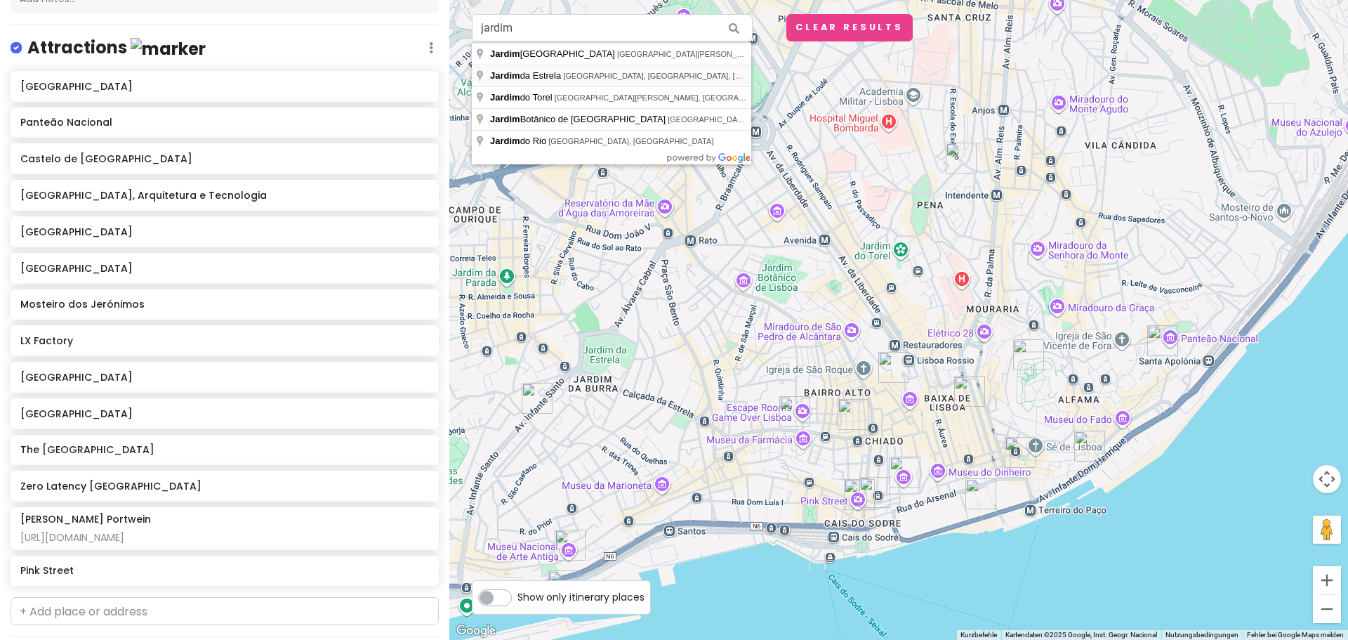
type input "Jardim da Estrela, Praça da Estrela, Lissabon, Portugal"
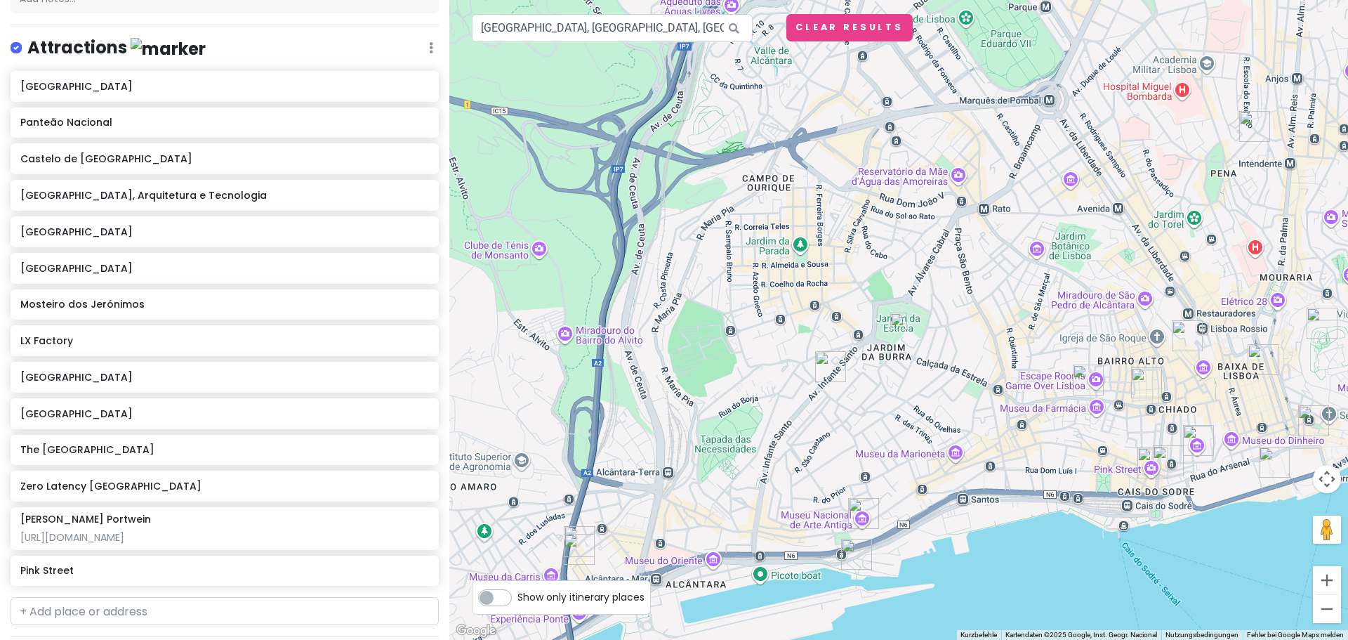
click at [899, 326] on img at bounding box center [898, 320] width 17 height 17
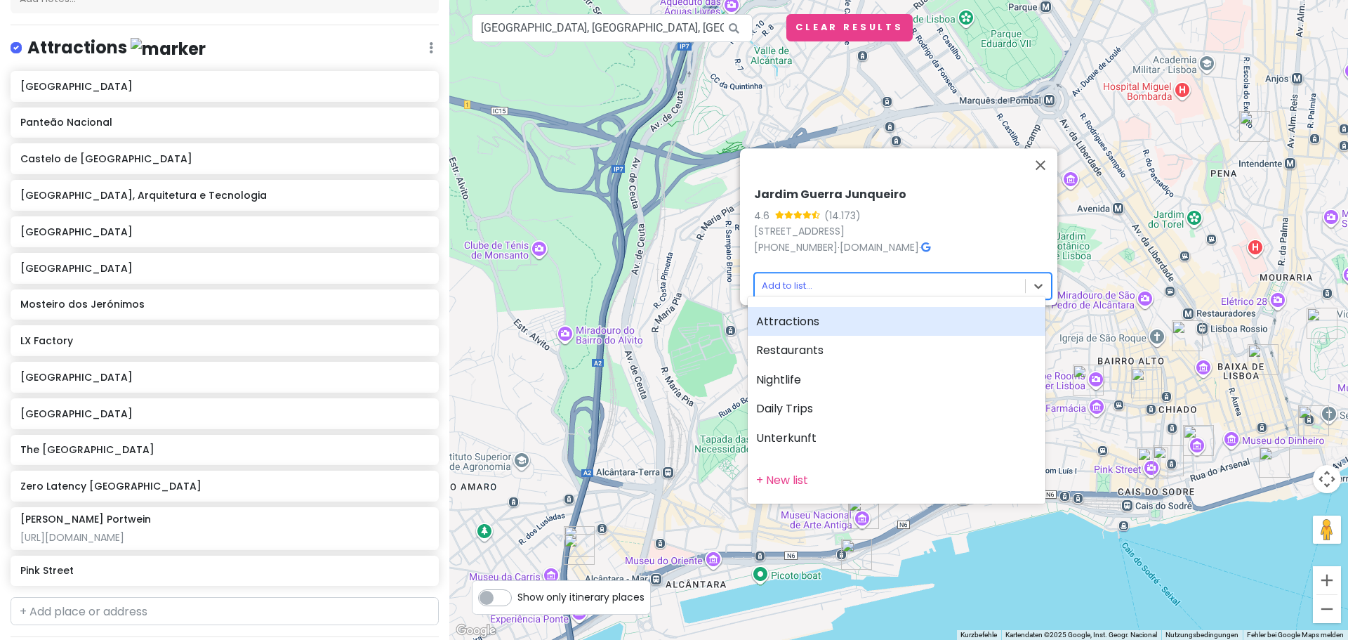
click at [877, 288] on body "Jungsferien Lissabon Private Change Dates Make a Copy Delete Trip Go Pro ⚡️ Giv…" at bounding box center [674, 320] width 1348 height 640
click at [833, 321] on div "Attractions" at bounding box center [897, 321] width 298 height 29
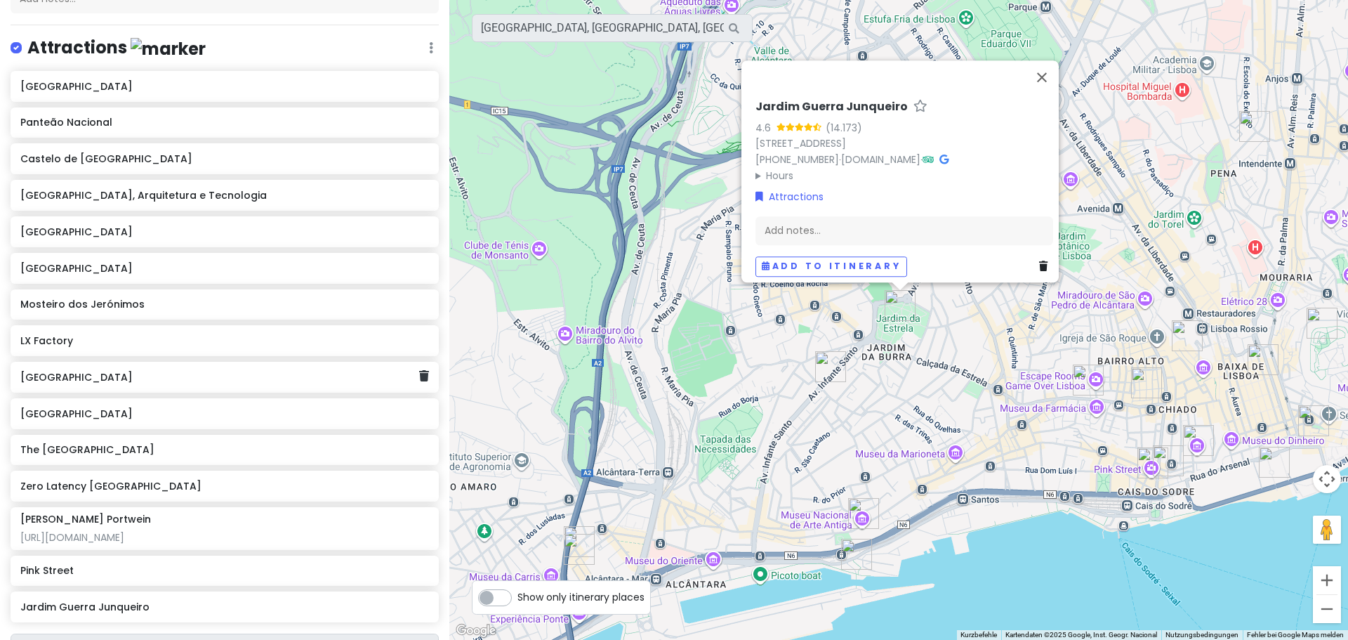
click at [223, 371] on h6 "Palácio Nacional da Ajuda" at bounding box center [219, 377] width 398 height 13
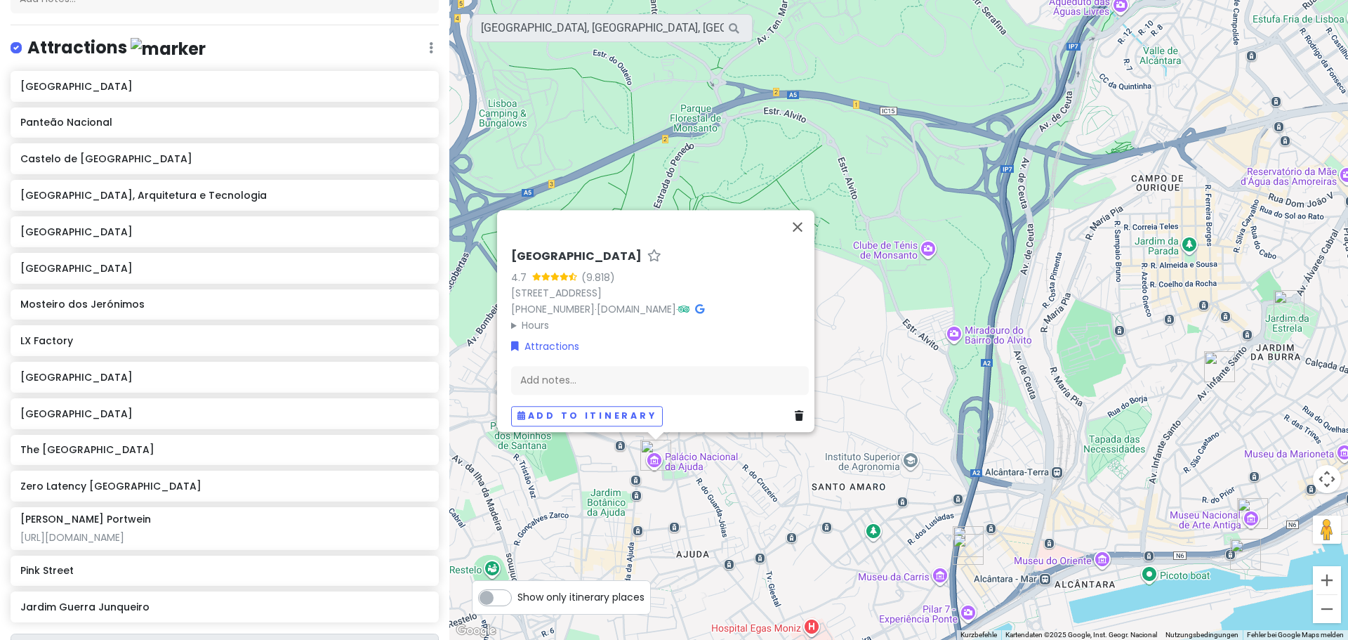
drag, startPoint x: 658, startPoint y: 246, endPoint x: 500, endPoint y: 247, distance: 158.7
click at [505, 247] on div "Palácio Nacional da Ajuda 4.7 (9.818) Largo da Ajuda, 1349-021 Lisboa, Portugal…" at bounding box center [659, 338] width 309 height 188
copy h6 "Palácio Nacional da Ajuda"
drag, startPoint x: 807, startPoint y: 216, endPoint x: 746, endPoint y: 158, distance: 84.9
click at [807, 216] on button "Schließen" at bounding box center [798, 227] width 34 height 34
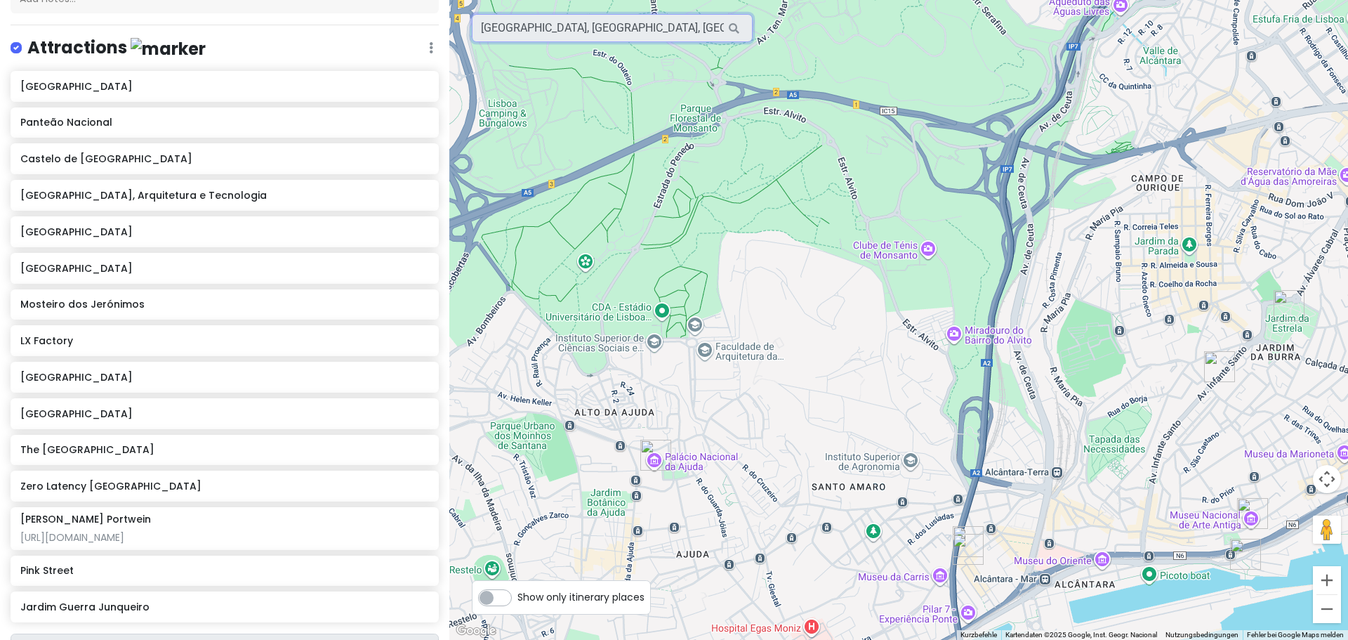
click at [597, 30] on input "Jardim da Estrela, Praça da Estrela, Lissabon, Portugal" at bounding box center [612, 28] width 281 height 28
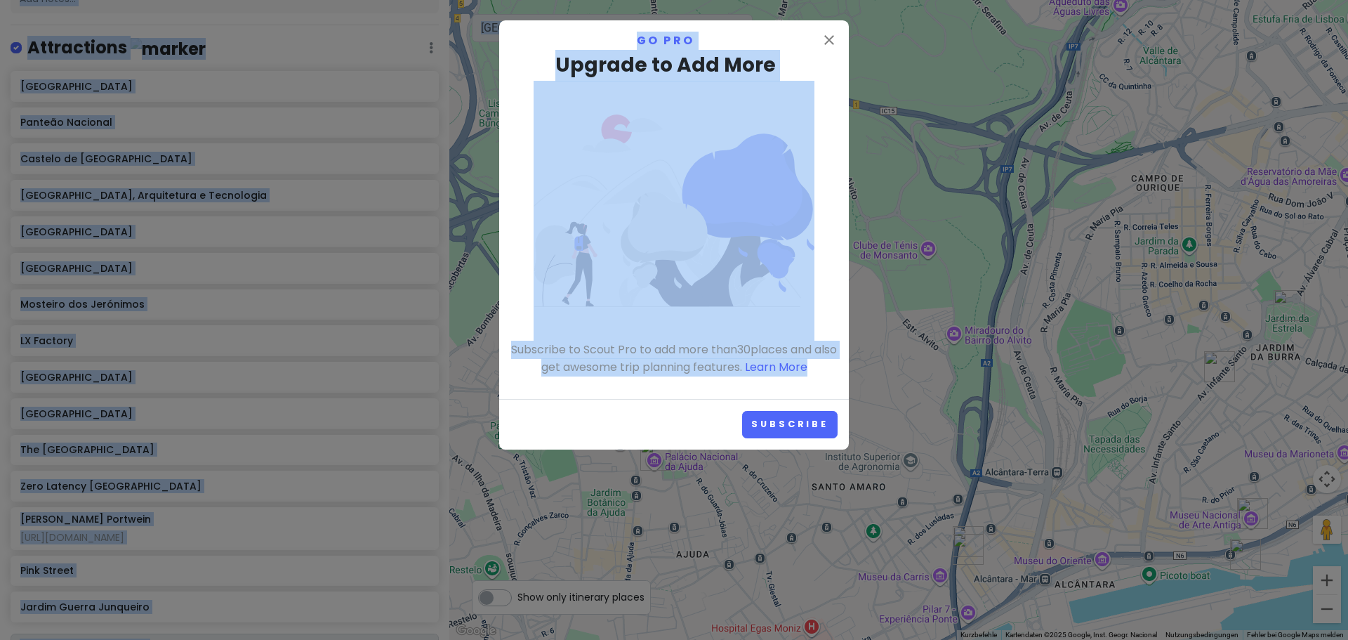
click at [838, 269] on div "close Go Pro Upgrade to Add More Subscribe to Scout Pro to add more than 30 pla…" at bounding box center [674, 209] width 350 height 378
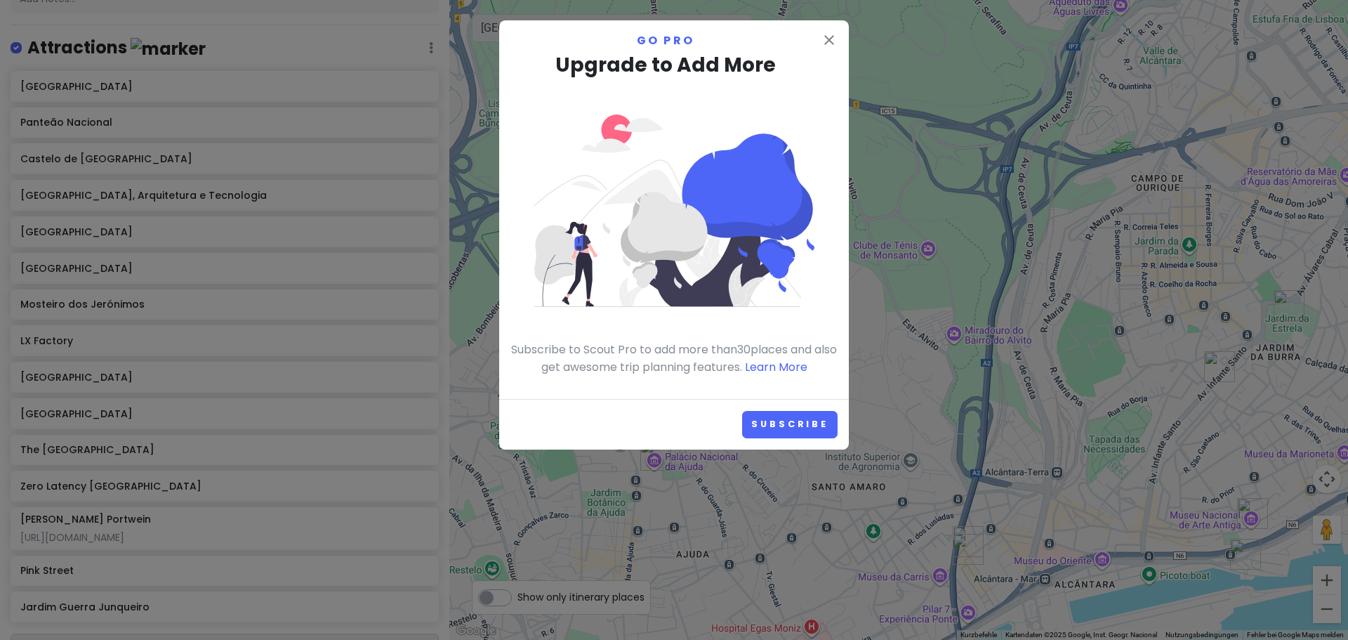
click at [828, 31] on div "close Go Pro Upgrade to Add More Subscribe to Scout Pro to add more than 30 pla…" at bounding box center [674, 209] width 350 height 378
click at [828, 44] on icon "close" at bounding box center [829, 40] width 17 height 17
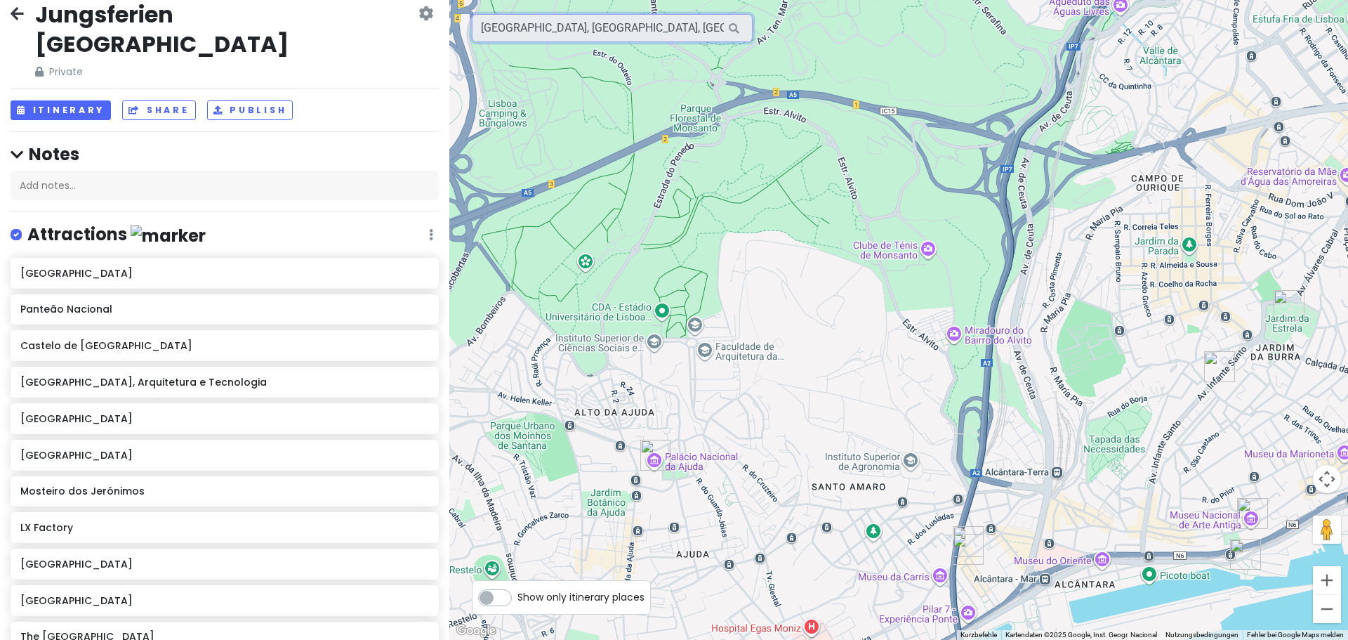
scroll to position [0, 0]
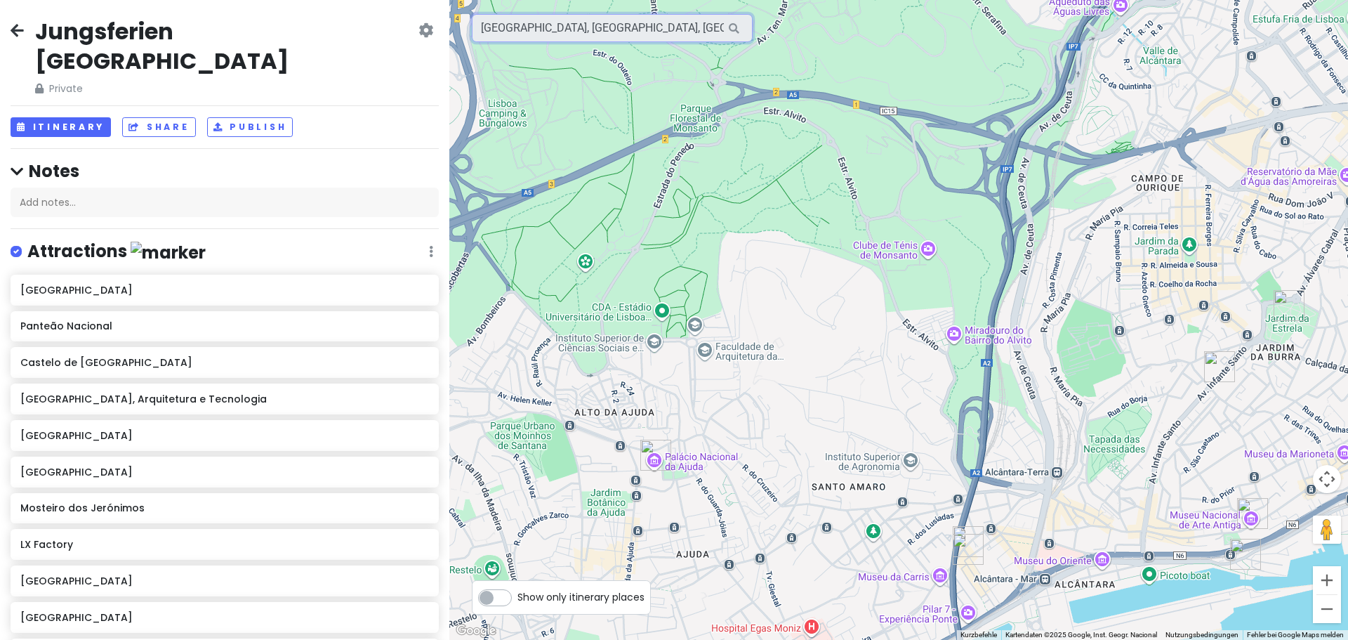
click at [621, 27] on input "Jardim da Estrela, Praça da Estrela, Lissabon, Portugal" at bounding box center [612, 28] width 281 height 28
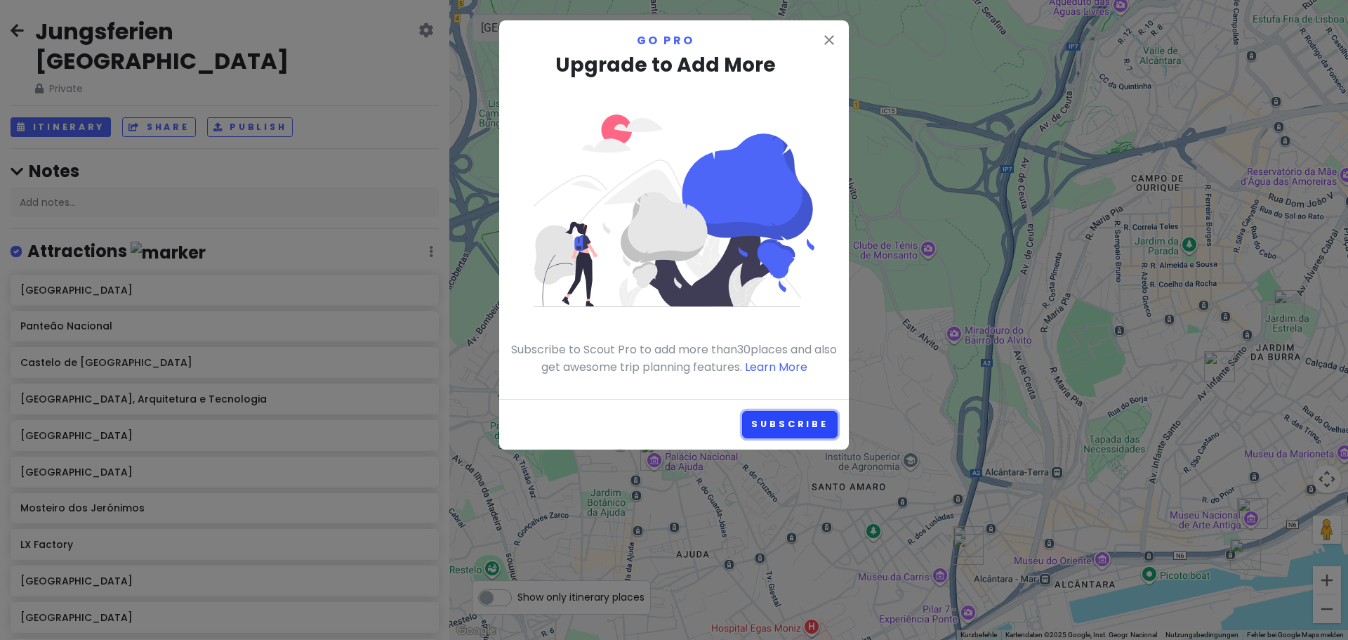
click at [776, 423] on link "Subscribe" at bounding box center [789, 424] width 95 height 27
click at [835, 39] on icon "close" at bounding box center [829, 40] width 17 height 17
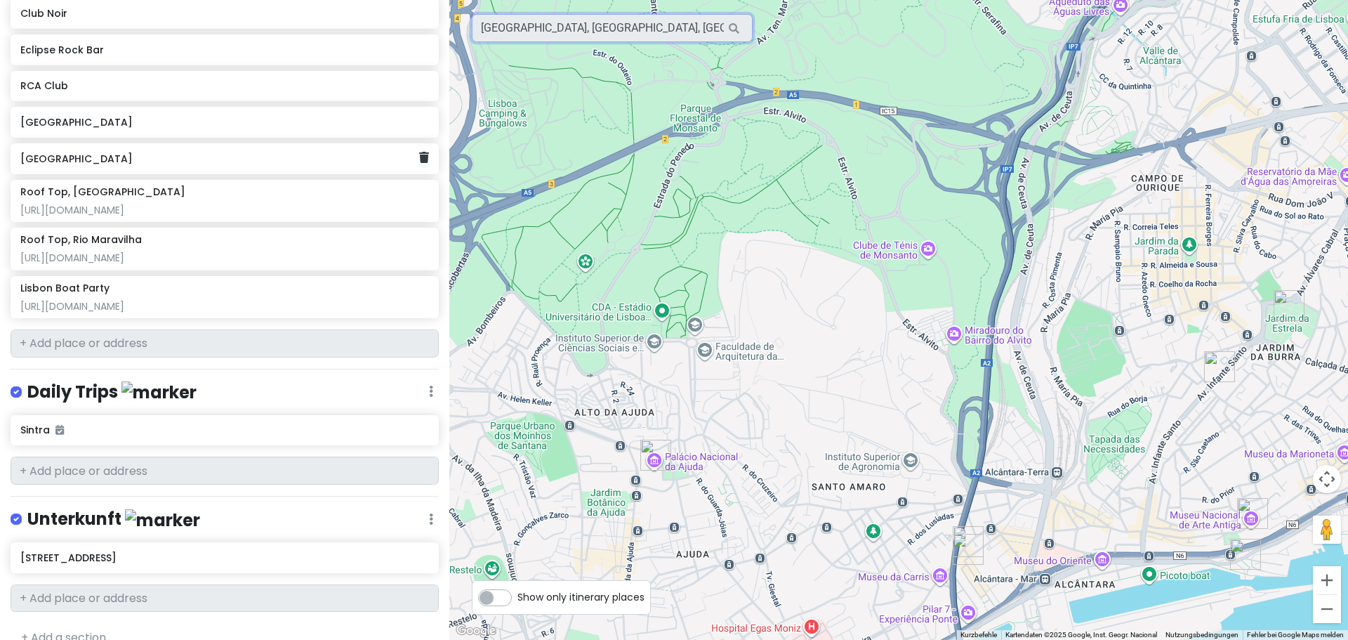
scroll to position [1258, 0]
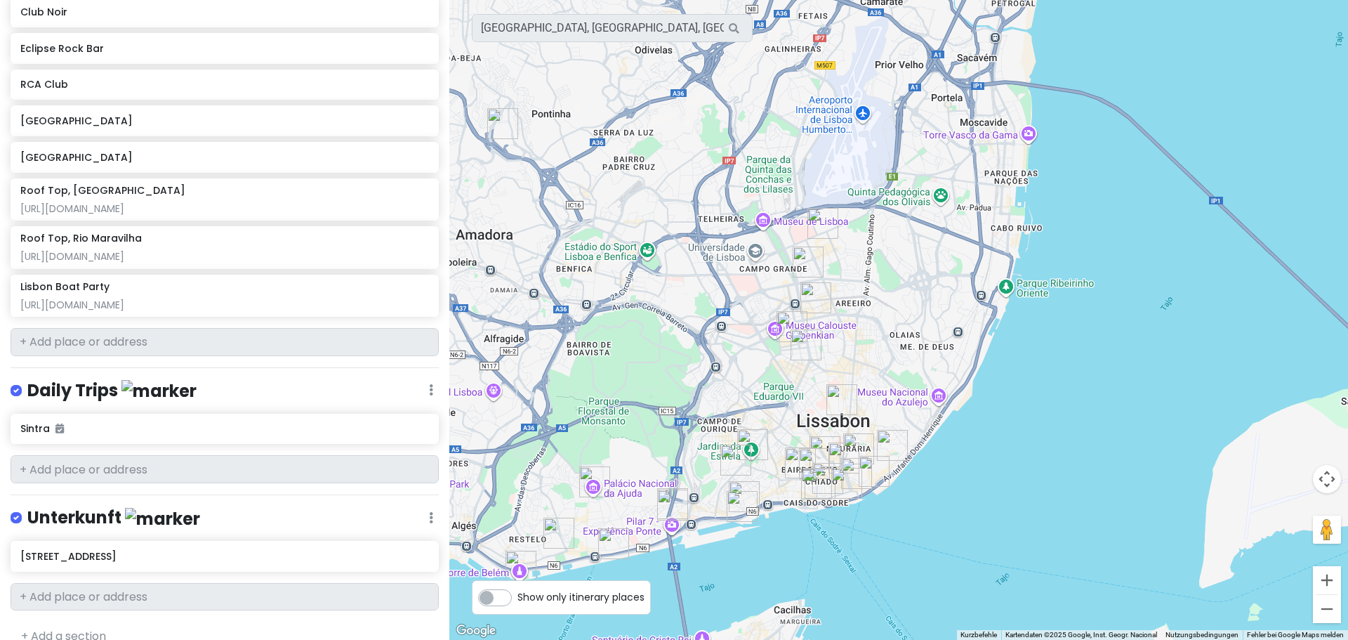
drag, startPoint x: 975, startPoint y: 441, endPoint x: 810, endPoint y: 497, distance: 174.3
click at [810, 497] on img "Pink Street" at bounding box center [816, 483] width 31 height 31
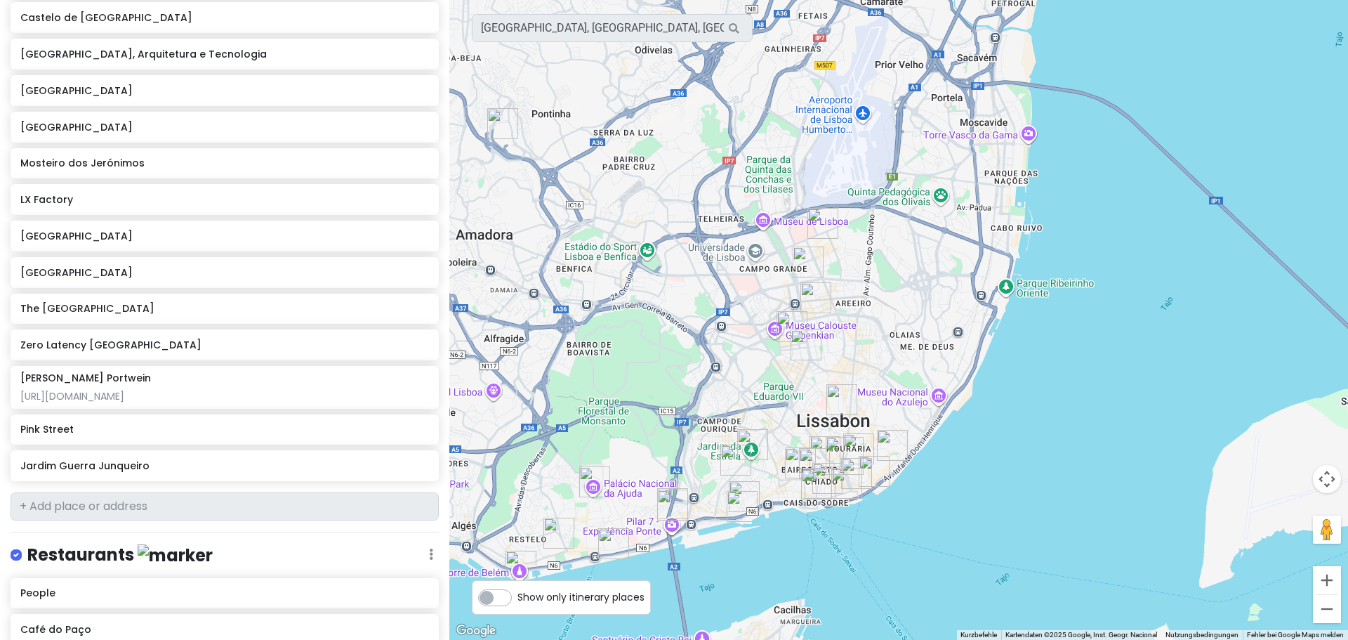
scroll to position [0, 0]
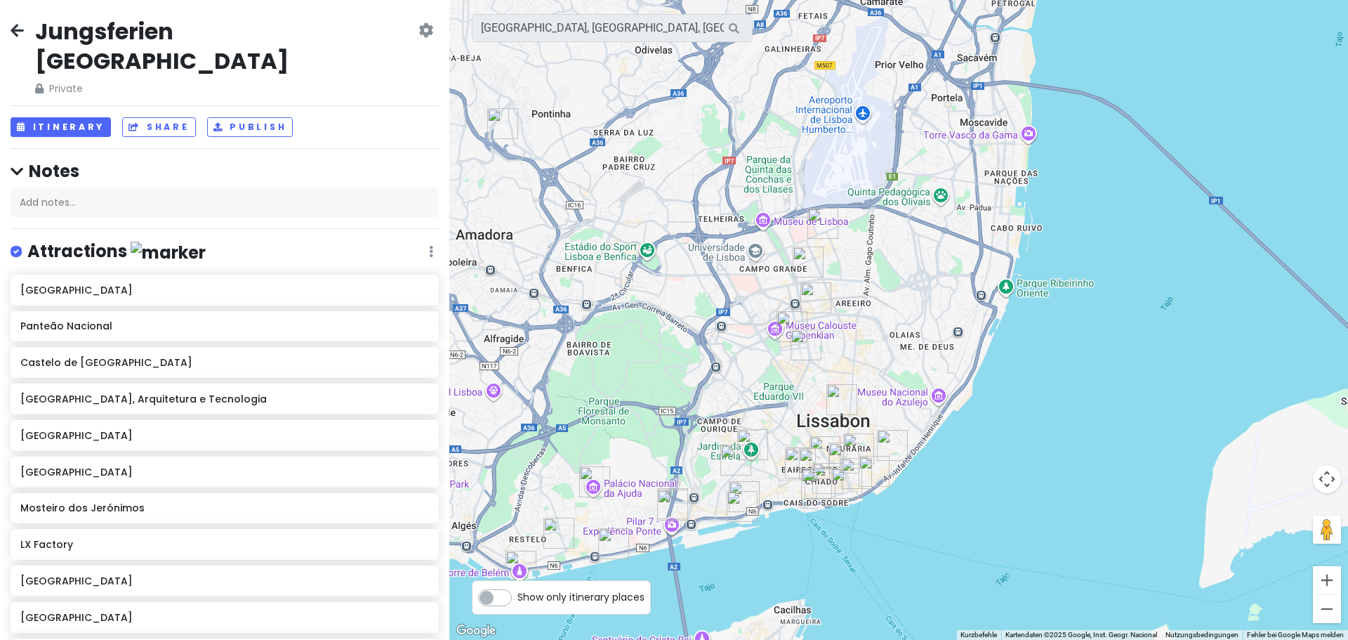
click at [418, 33] on icon at bounding box center [425, 30] width 15 height 11
click at [194, 28] on h2 "Jungsferien Lissabon" at bounding box center [225, 46] width 380 height 58
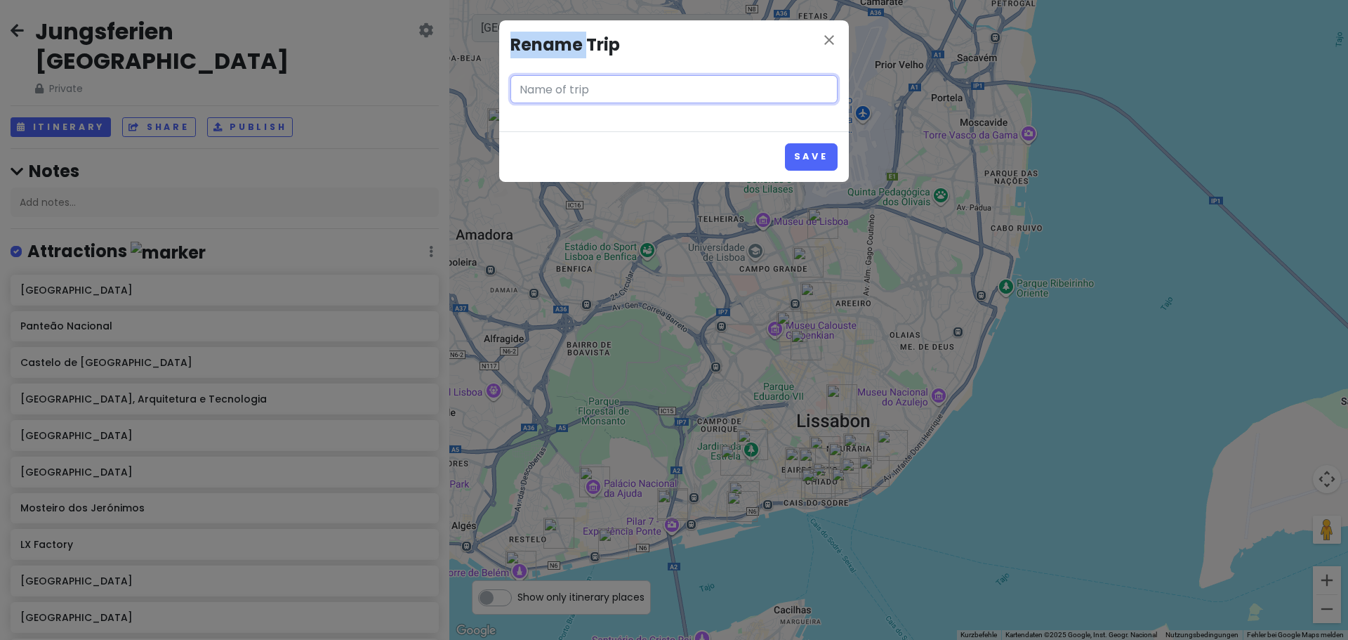
type input "Jungsferien Lissabon"
click at [194, 28] on div "close Rename Trip Jungsferien Lissabon Save" at bounding box center [674, 320] width 1348 height 640
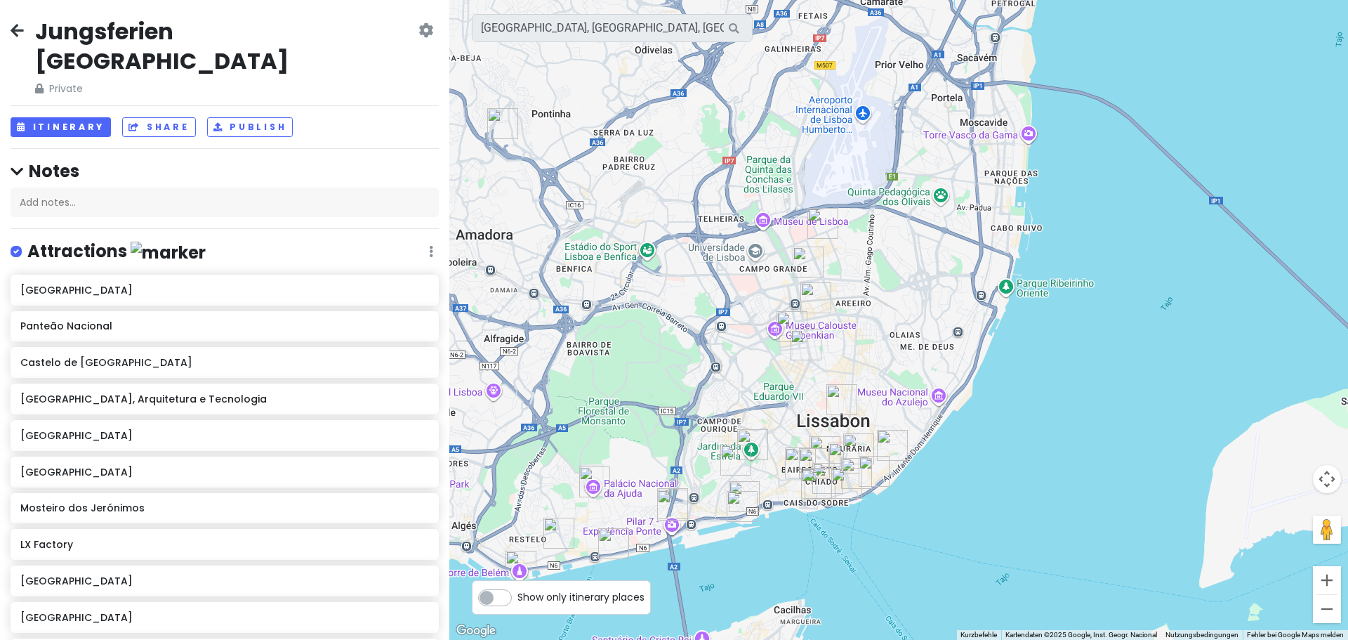
click at [194, 28] on h2 "Jungsferien Lissabon" at bounding box center [225, 46] width 380 height 58
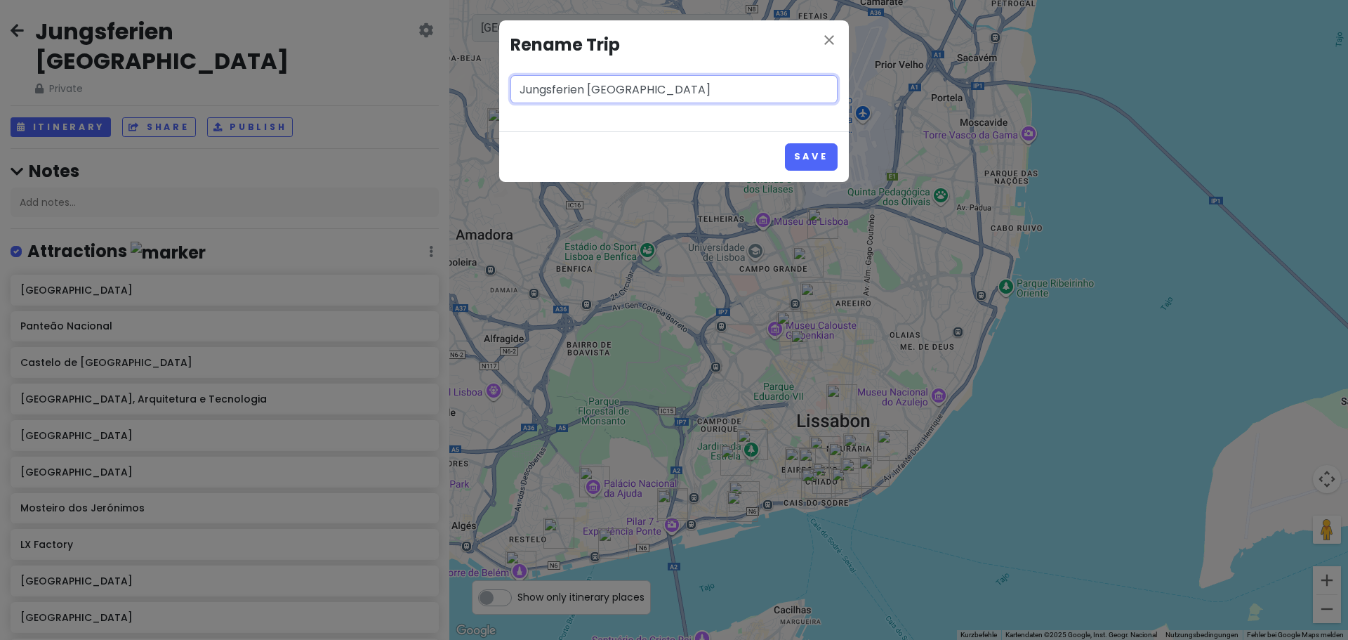
click at [675, 90] on input "Jungsferien Lissabon" at bounding box center [673, 89] width 327 height 28
type input "Jungsferien [GEOGRAPHIC_DATA] TAG"
click at [805, 157] on button "Save" at bounding box center [811, 156] width 53 height 27
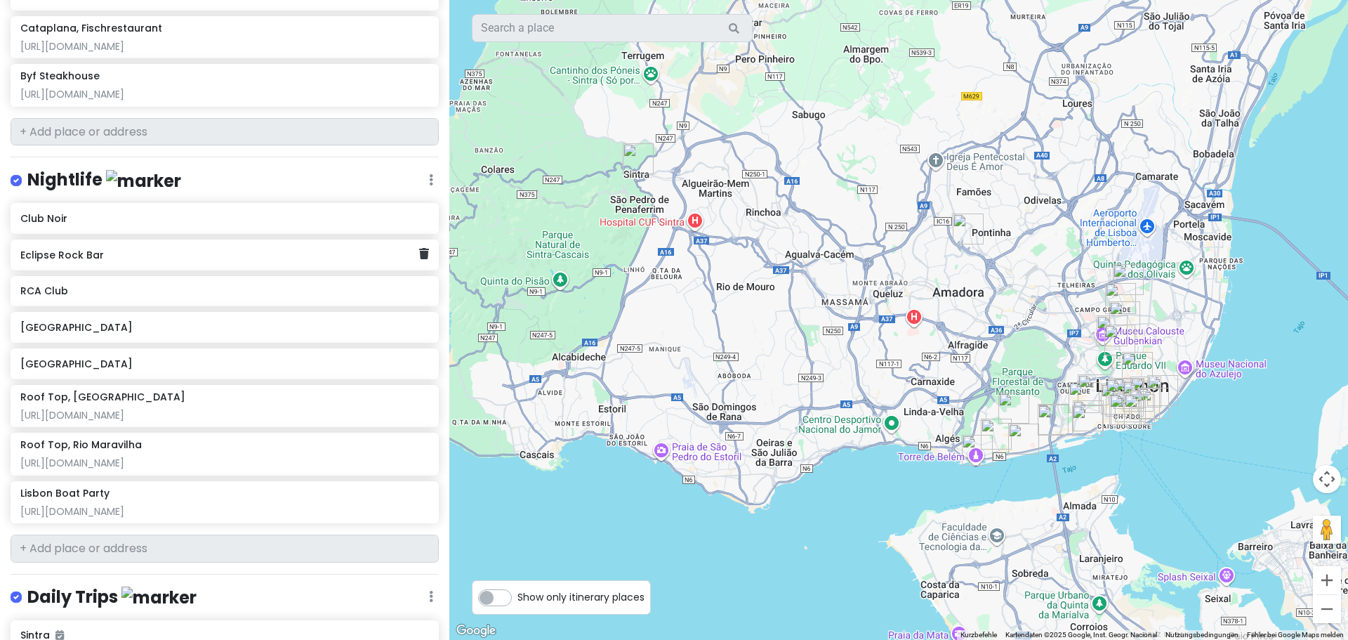
scroll to position [1047, 0]
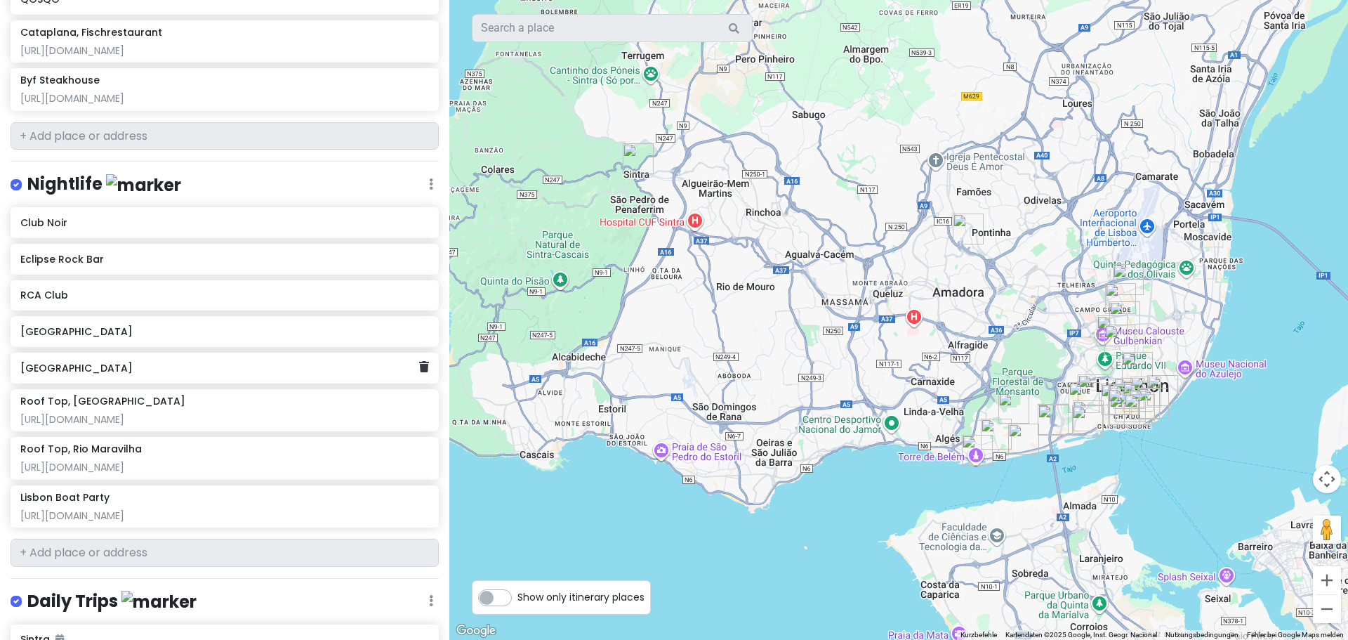
click at [251, 362] on h6 "[GEOGRAPHIC_DATA]" at bounding box center [219, 368] width 398 height 13
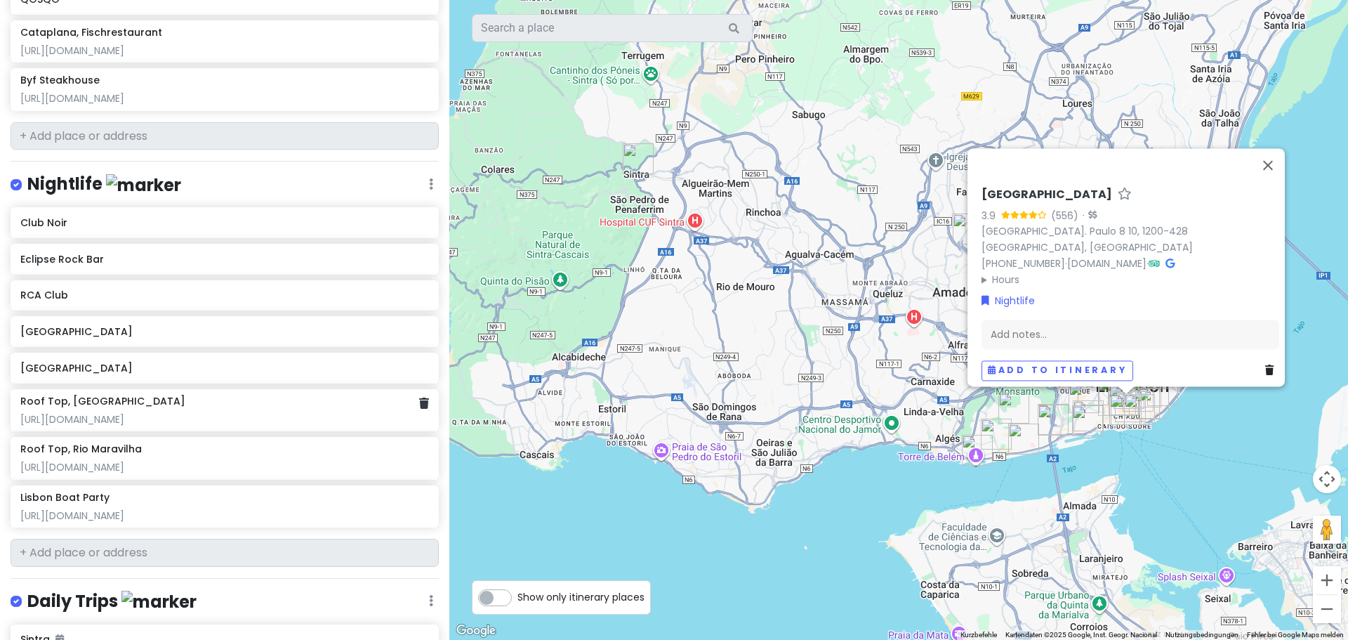
click at [134, 395] on h6 "Roof Top, Park Bar LIssabon" at bounding box center [102, 401] width 165 height 13
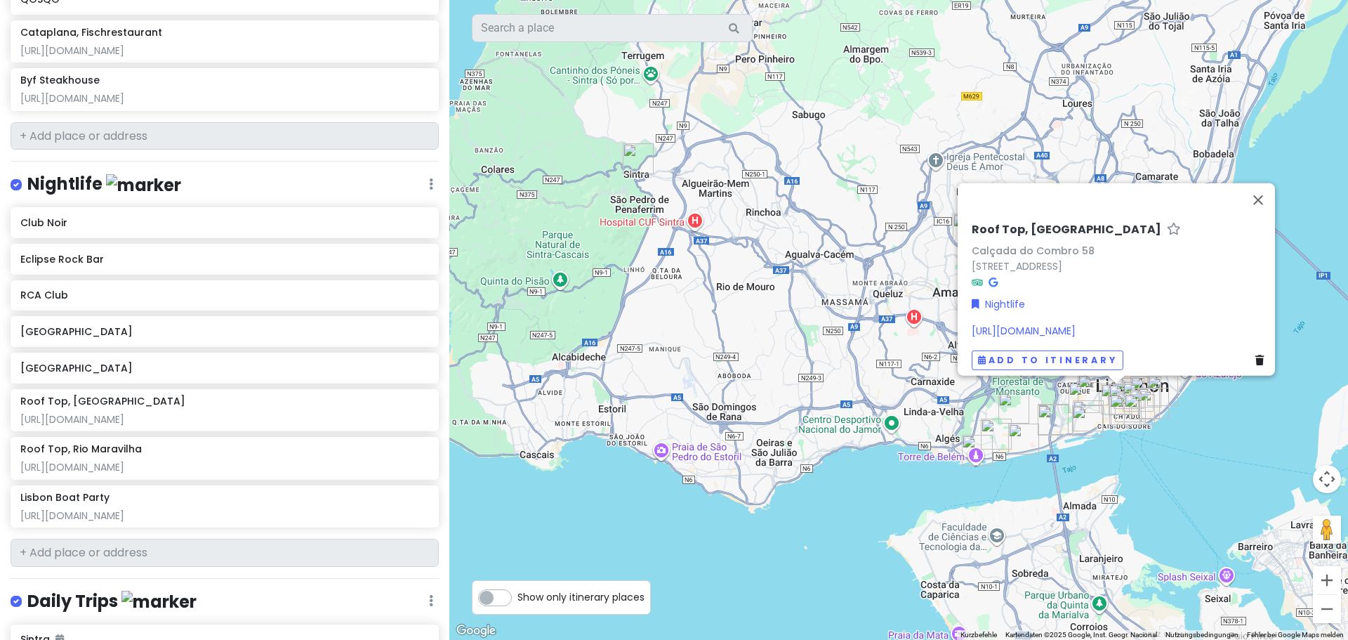
drag, startPoint x: 1248, startPoint y: 317, endPoint x: 965, endPoint y: 315, distance: 283.6
click at [966, 315] on div "Roof Top, Park Bar LIssabon Calçada do Combro 58 Calçada do Combro 58, 1200-123…" at bounding box center [1120, 295] width 309 height 159
copy link "[URL][DOMAIN_NAME]"
click at [235, 461] on div "http://www.riomaravilha.pt/" at bounding box center [224, 467] width 408 height 13
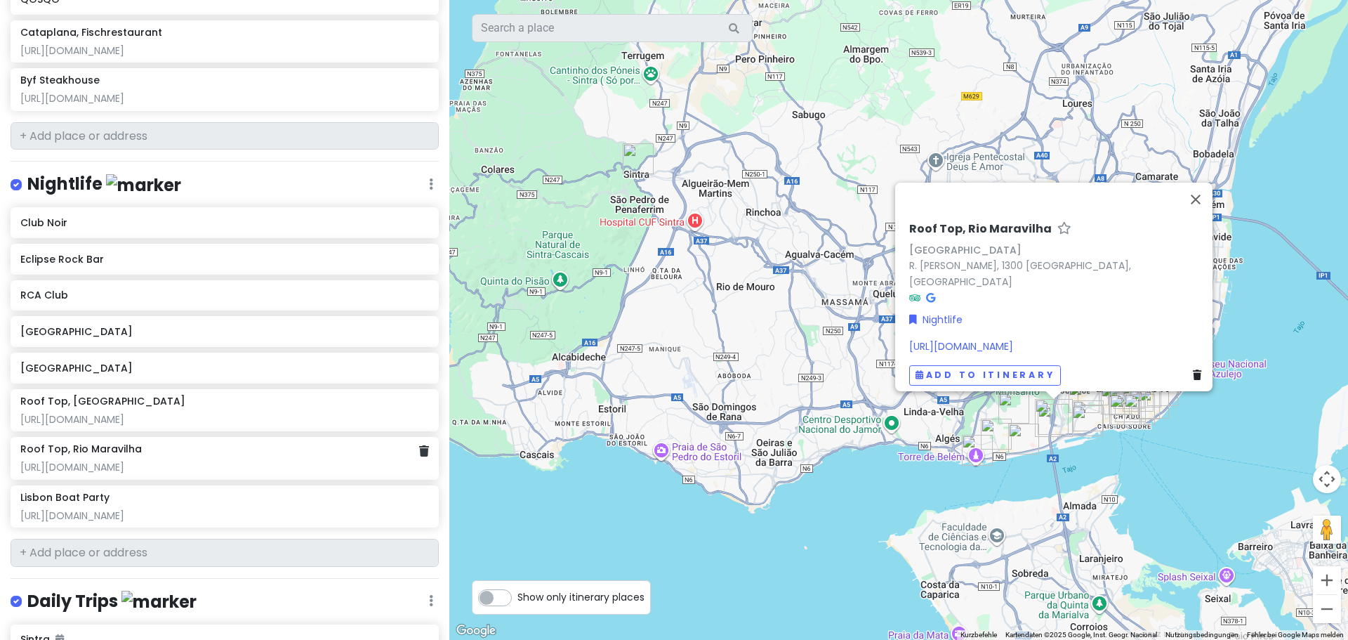
click at [182, 442] on div "Roof Top, Rio Maravilha" at bounding box center [224, 448] width 408 height 13
click at [268, 461] on div "http://www.riomaravilha.pt/" at bounding box center [224, 467] width 408 height 13
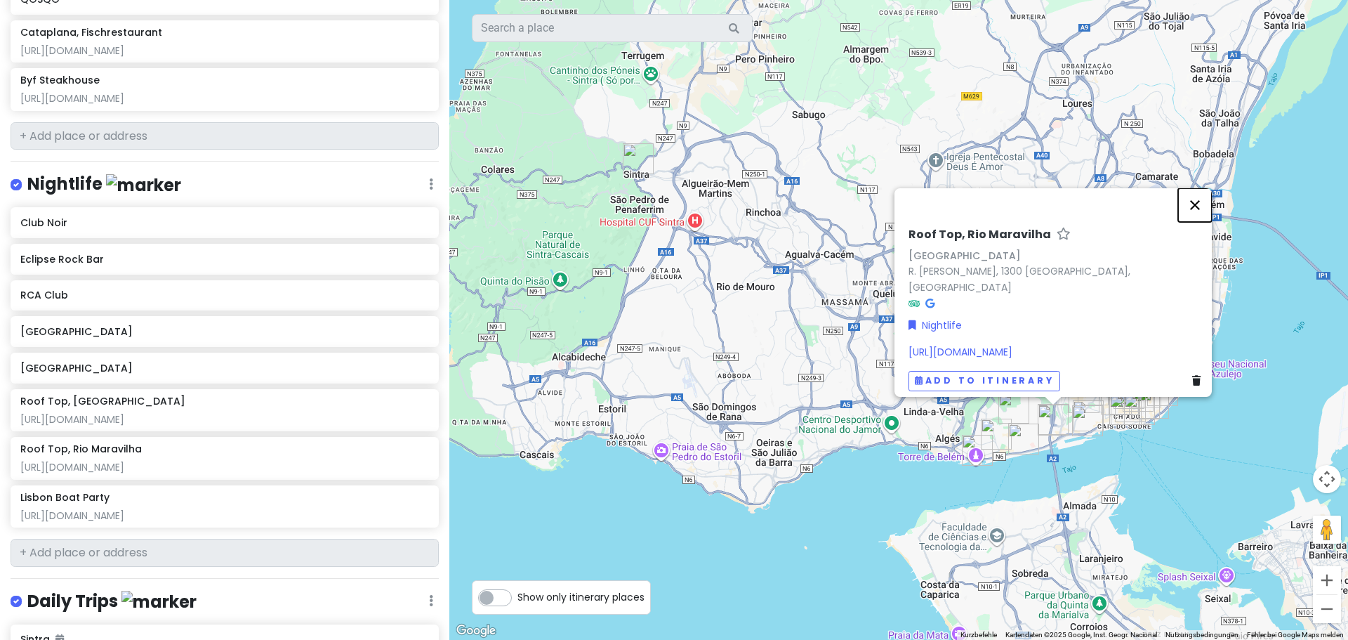
click at [1203, 207] on button "Schließen" at bounding box center [1195, 205] width 34 height 34
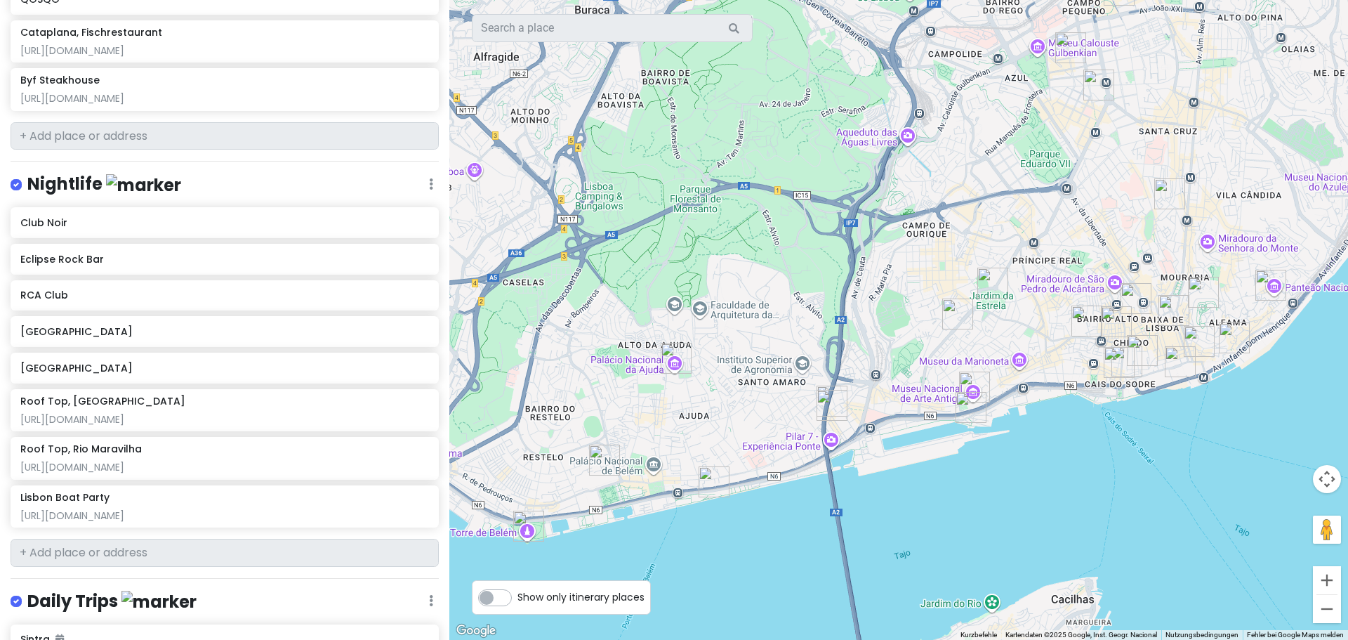
drag, startPoint x: 930, startPoint y: 507, endPoint x: 911, endPoint y: 377, distance: 131.4
click at [911, 377] on div at bounding box center [898, 320] width 899 height 640
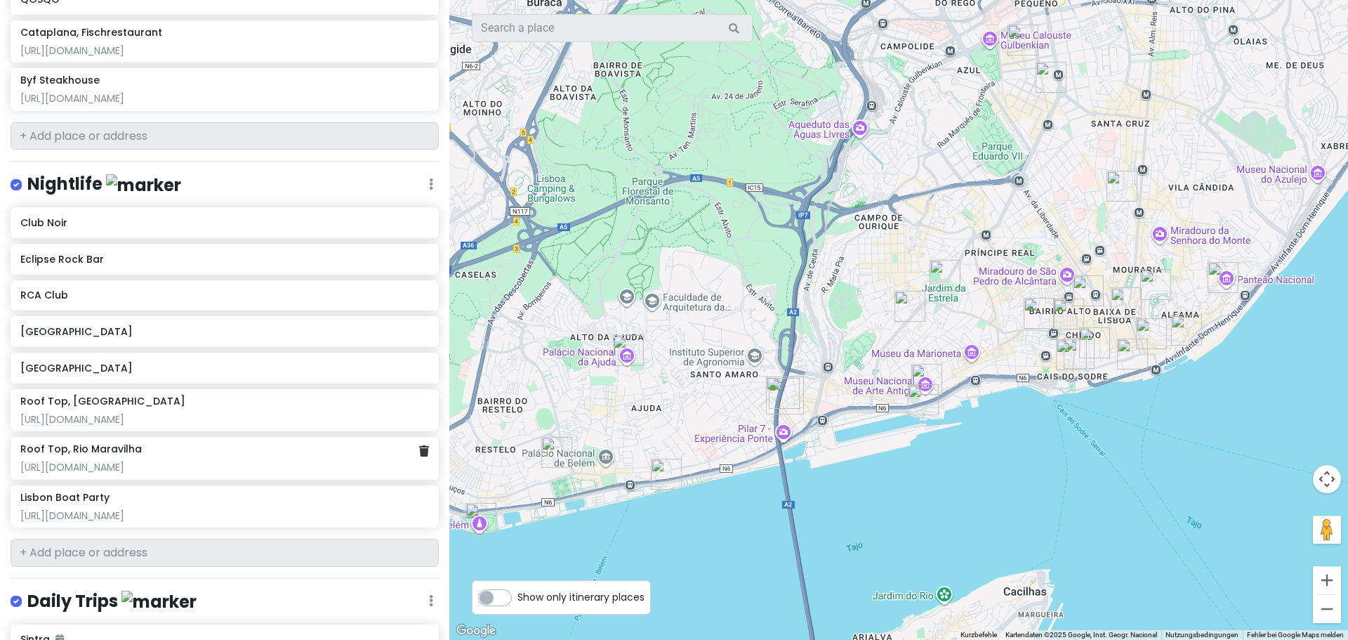
click at [179, 442] on div "Roof Top, Rio Maravilha" at bounding box center [224, 448] width 408 height 13
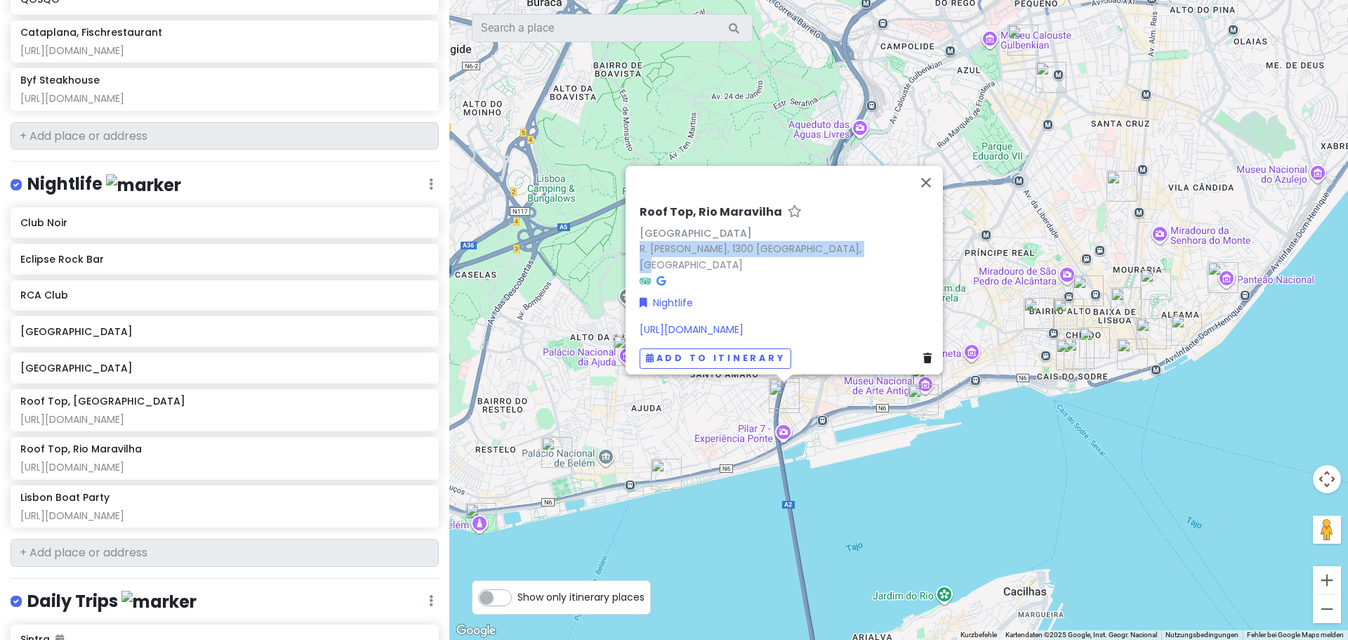
drag, startPoint x: 849, startPoint y: 262, endPoint x: 631, endPoint y: 251, distance: 218.6
click at [634, 251] on div "Roof Top, Rio Maravilha Rua Rodrigues de Faria R. Rodrigues de Faria, 1300 Lisb…" at bounding box center [788, 286] width 309 height 175
copy link "R. Rodrigues de Faria, 1300 Lisboa, Portugal"
drag, startPoint x: 628, startPoint y: 217, endPoint x: 767, endPoint y: 221, distance: 139.8
click at [767, 221] on div "Roof Top, Rio Maravilha Rua Rodrigues de Faria R. Rodrigues de Faria, 1300 Lisb…" at bounding box center [788, 286] width 309 height 175
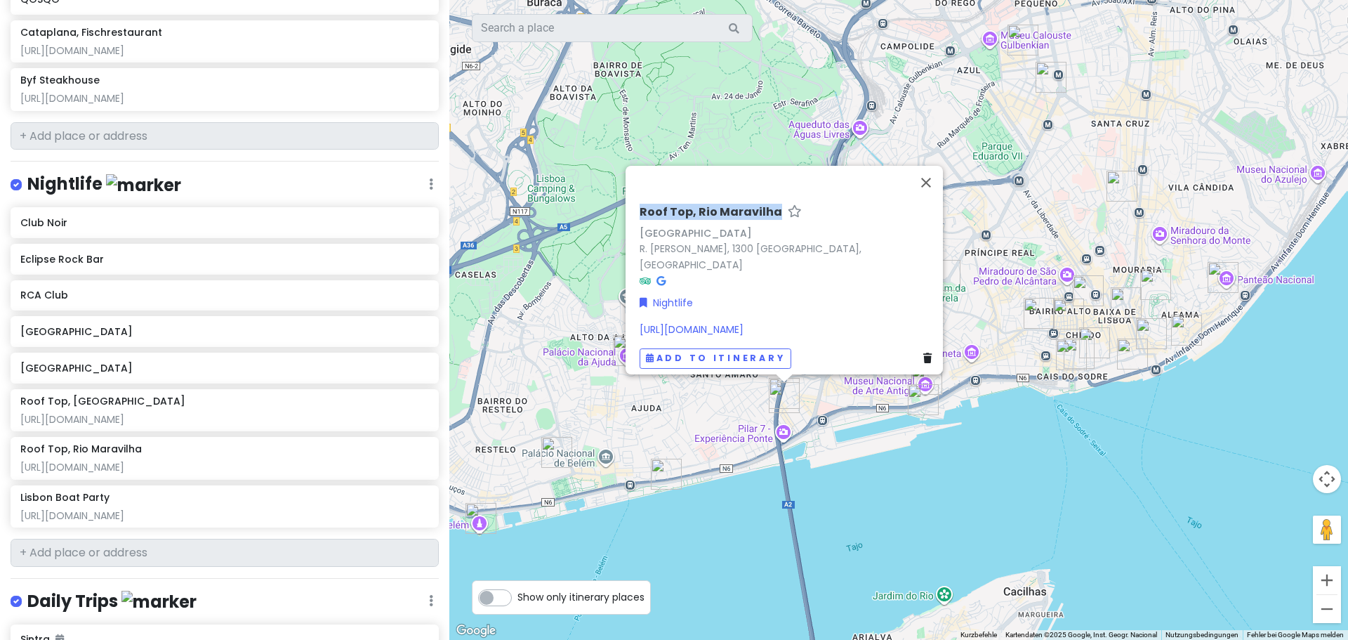
copy h6 "Roof Top, Rio Maravilha"
drag, startPoint x: 787, startPoint y: 319, endPoint x: 633, endPoint y: 320, distance: 154.4
click at [634, 320] on div "Roof Top, Rio Maravilha Rua Rodrigues de Faria R. Rodrigues de Faria, 1300 Lisb…" at bounding box center [788, 286] width 309 height 175
copy link "http://www.riomaravilha.pt/"
click at [213, 491] on div "Lisbon Boat Party https://lisbonboatparty.com/" at bounding box center [224, 506] width 408 height 31
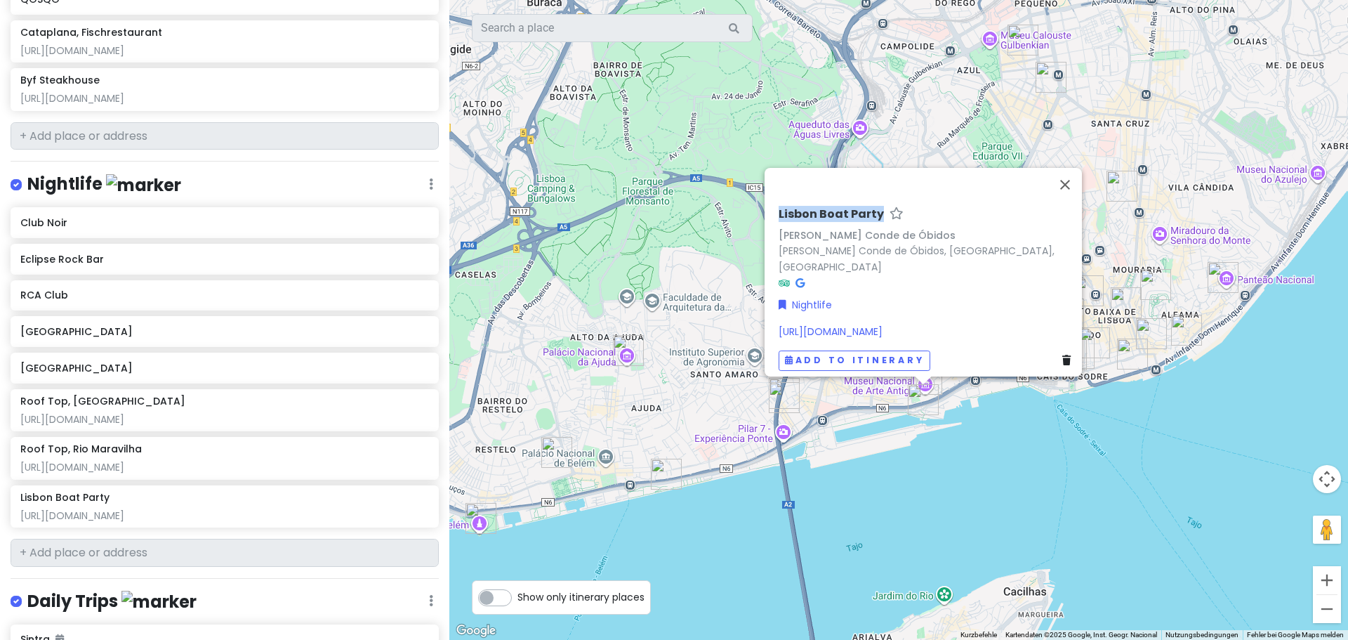
drag, startPoint x: 871, startPoint y: 225, endPoint x: 766, endPoint y: 221, distance: 105.4
click at [766, 221] on div "Lisbon Boat Party Cais Rocha Conde de Óbidos Cais Rocha Conde de Óbidos, Lisboa…" at bounding box center [922, 272] width 317 height 208
copy h6 "Lisbon Boat Party"
drag, startPoint x: 913, startPoint y: 321, endPoint x: 765, endPoint y: 319, distance: 148.1
click at [765, 319] on div "Lisbon Boat Party Cais Rocha Conde de Óbidos Cais Rocha Conde de Óbidos, Lisboa…" at bounding box center [922, 272] width 317 height 208
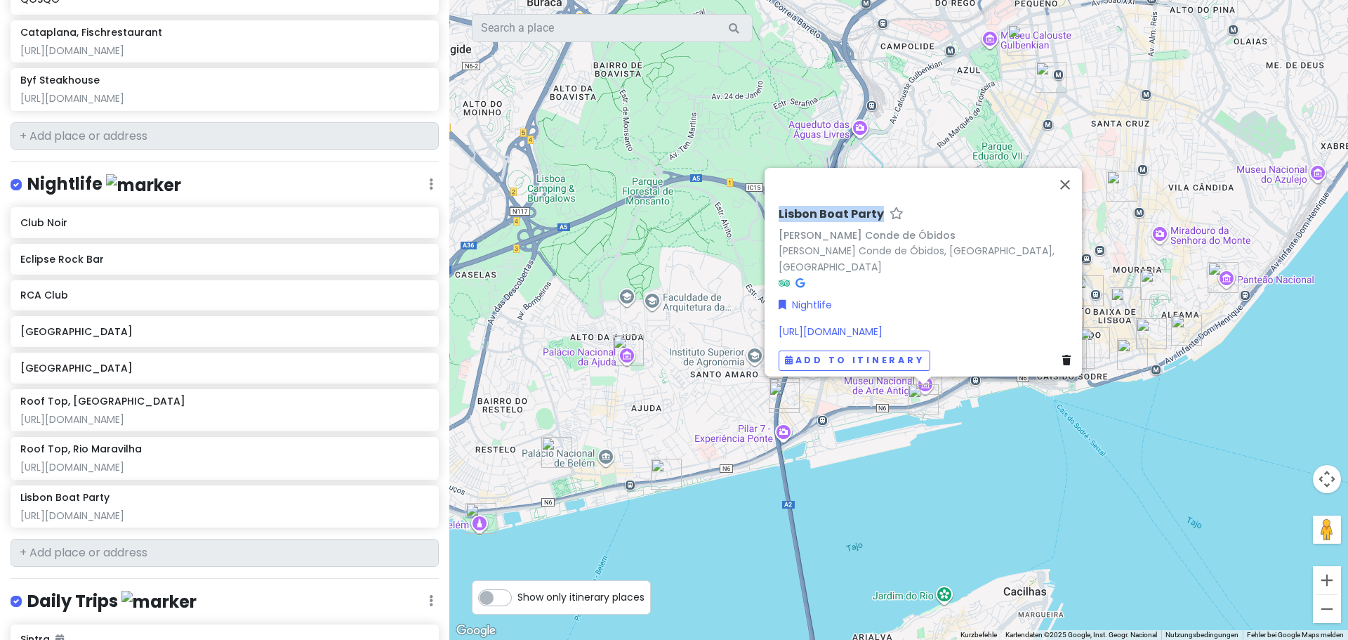
copy link "[URL][DOMAIN_NAME]"
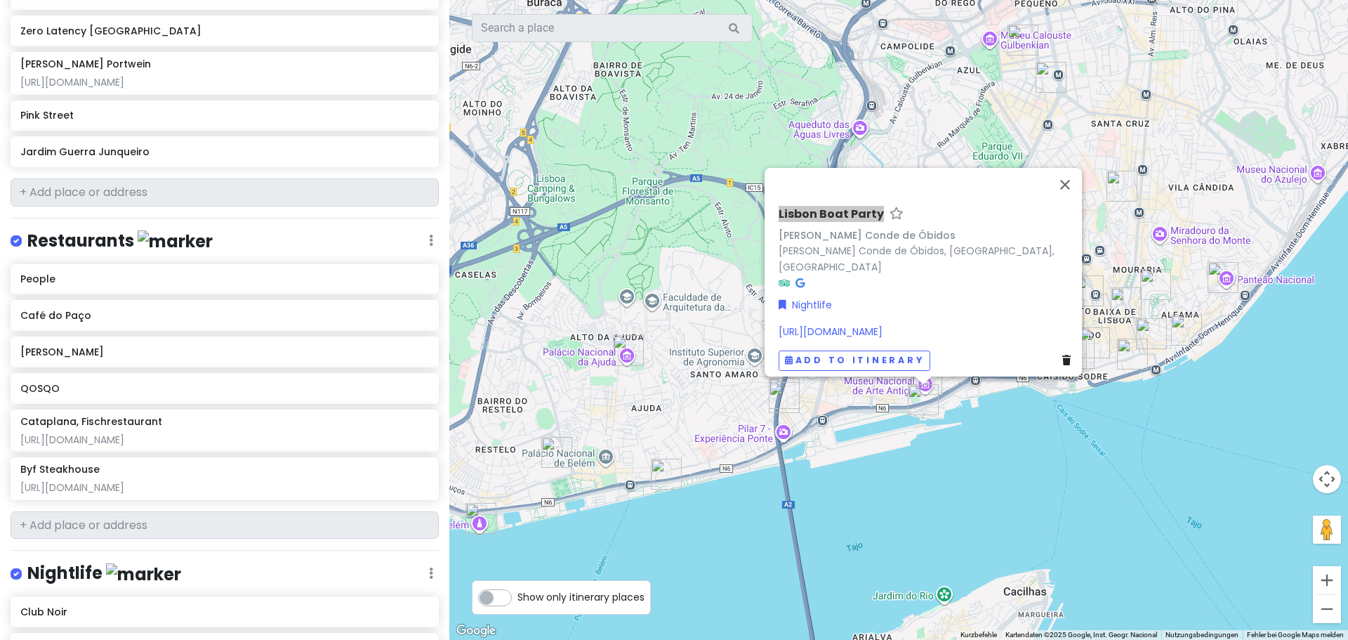
scroll to position [626, 0]
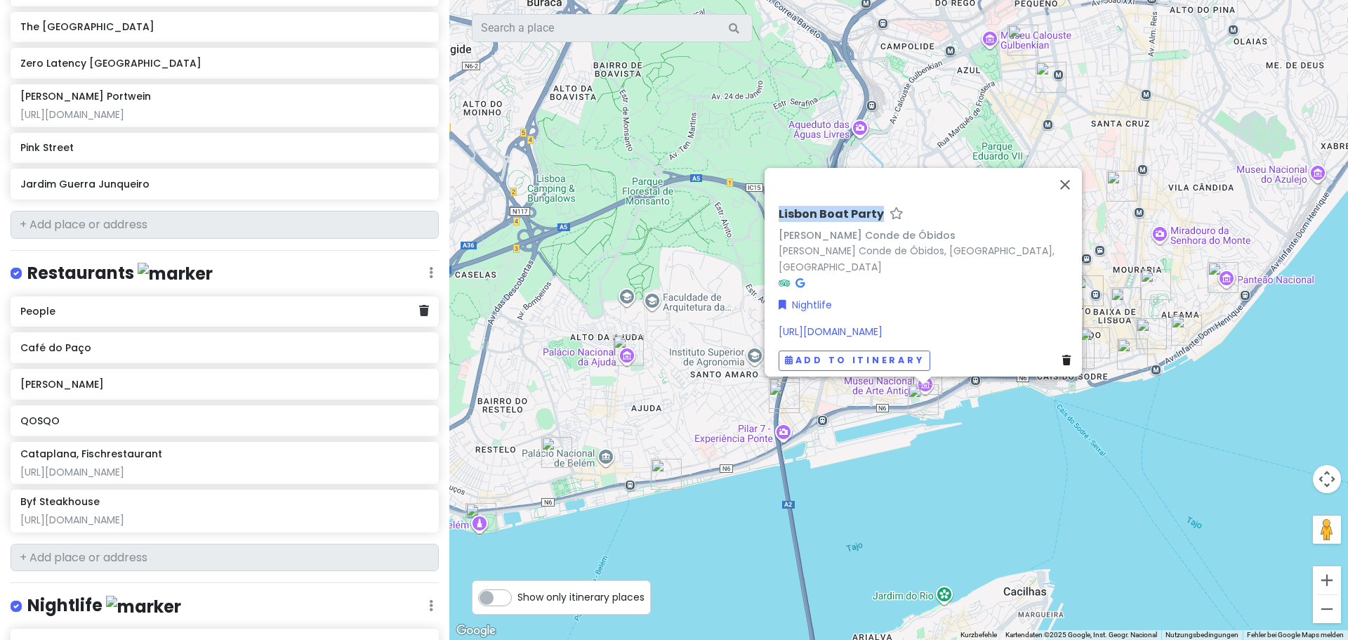
click at [196, 303] on div "People" at bounding box center [225, 311] width 428 height 31
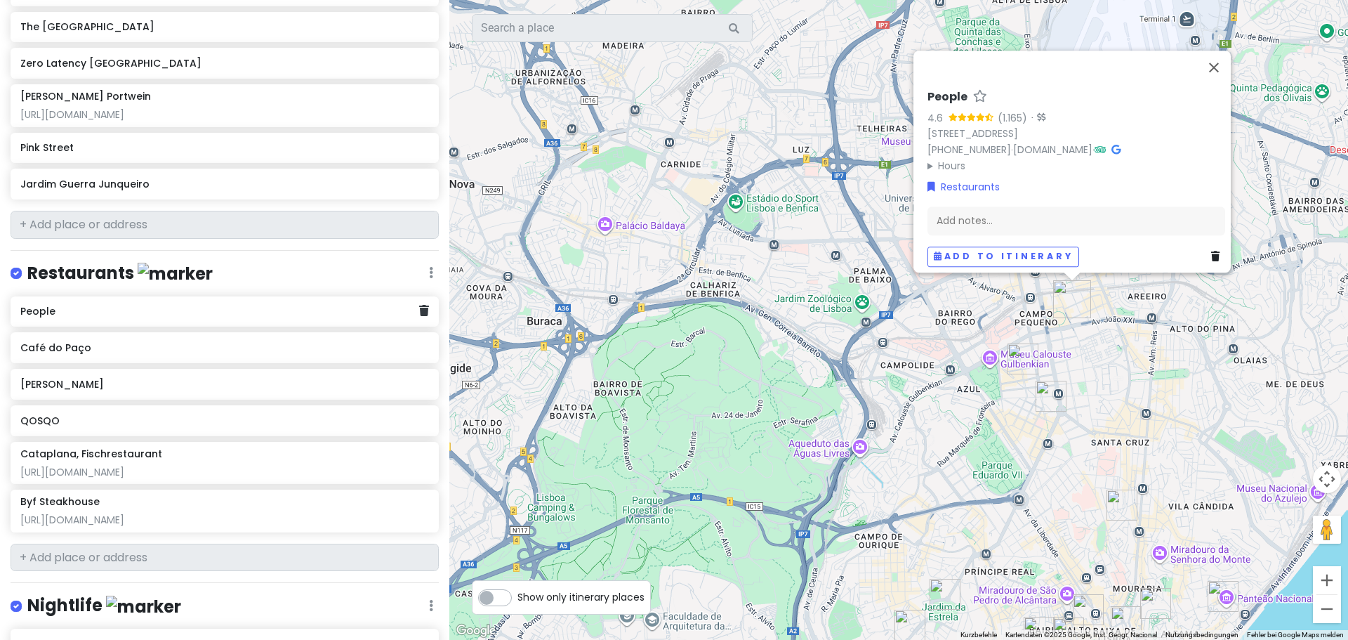
click at [216, 305] on h6 "People" at bounding box center [219, 311] width 398 height 13
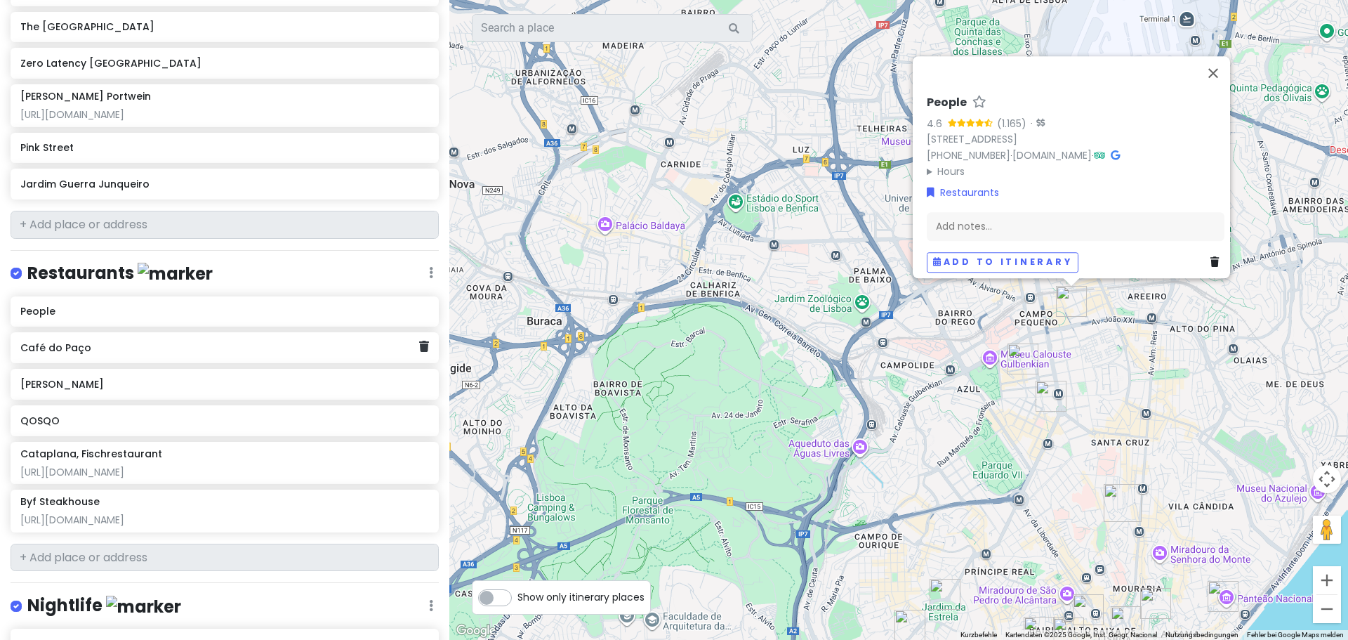
click at [128, 341] on h6 "Café do Paço" at bounding box center [219, 347] width 398 height 13
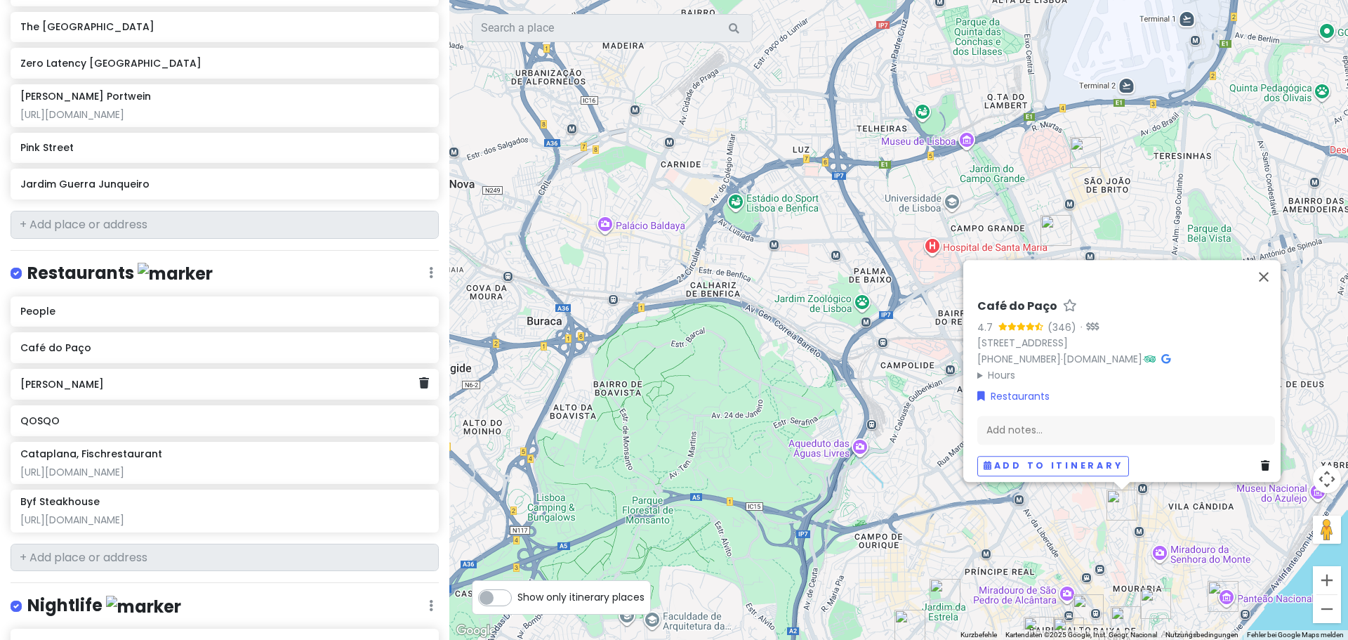
click at [118, 378] on h6 "[PERSON_NAME]" at bounding box center [219, 384] width 398 height 13
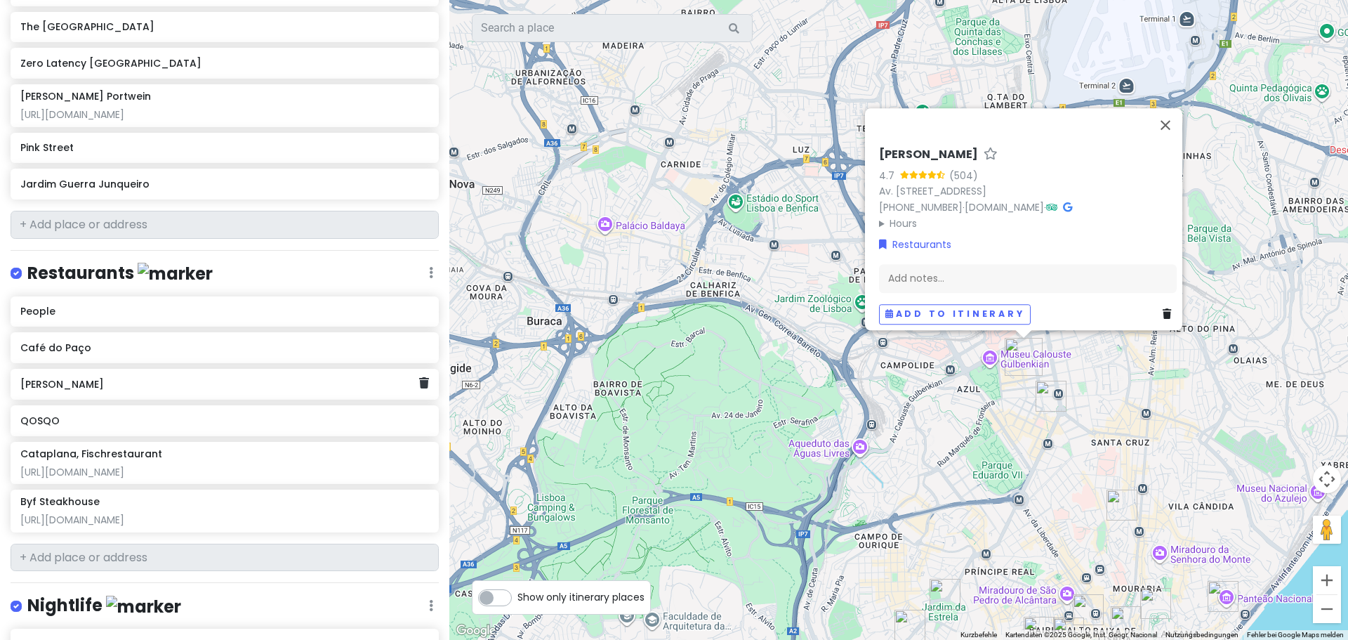
click at [301, 378] on h6 "[PERSON_NAME]" at bounding box center [219, 384] width 398 height 13
click at [282, 378] on h6 "[PERSON_NAME]" at bounding box center [219, 384] width 398 height 13
click at [282, 374] on div "[PERSON_NAME]" at bounding box center [219, 384] width 398 height 20
click at [245, 378] on h6 "[PERSON_NAME]" at bounding box center [219, 384] width 398 height 13
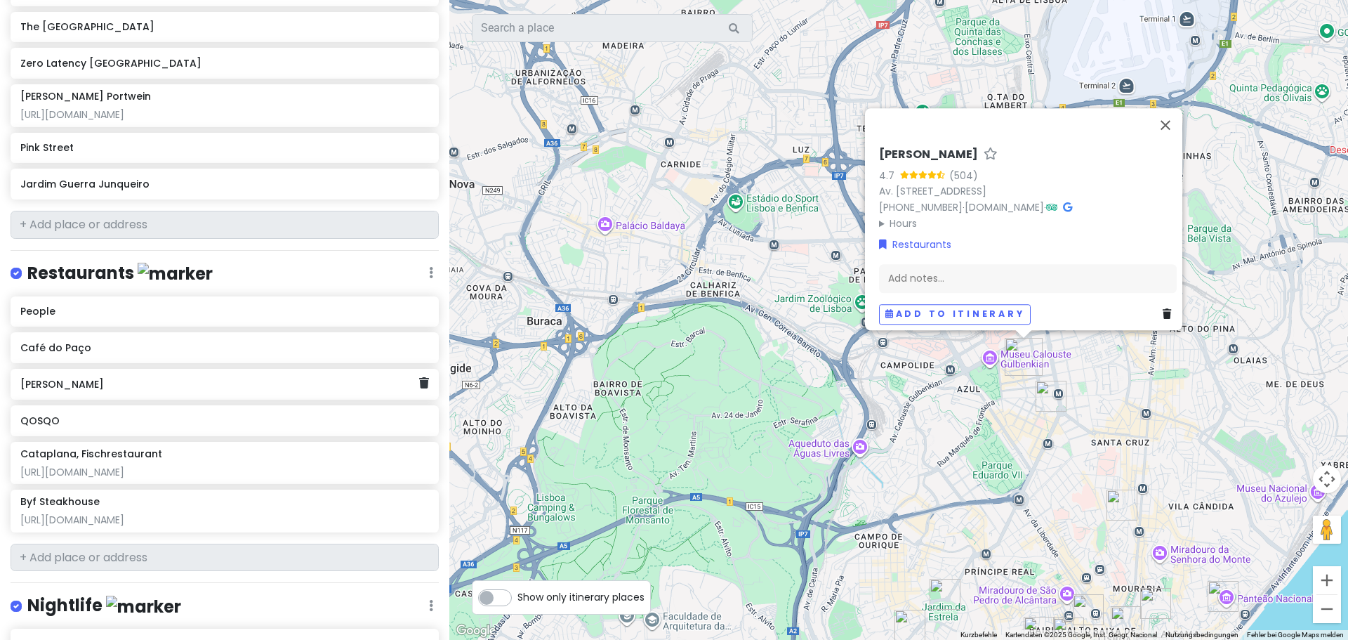
click at [230, 378] on h6 "[PERSON_NAME]" at bounding box center [219, 384] width 398 height 13
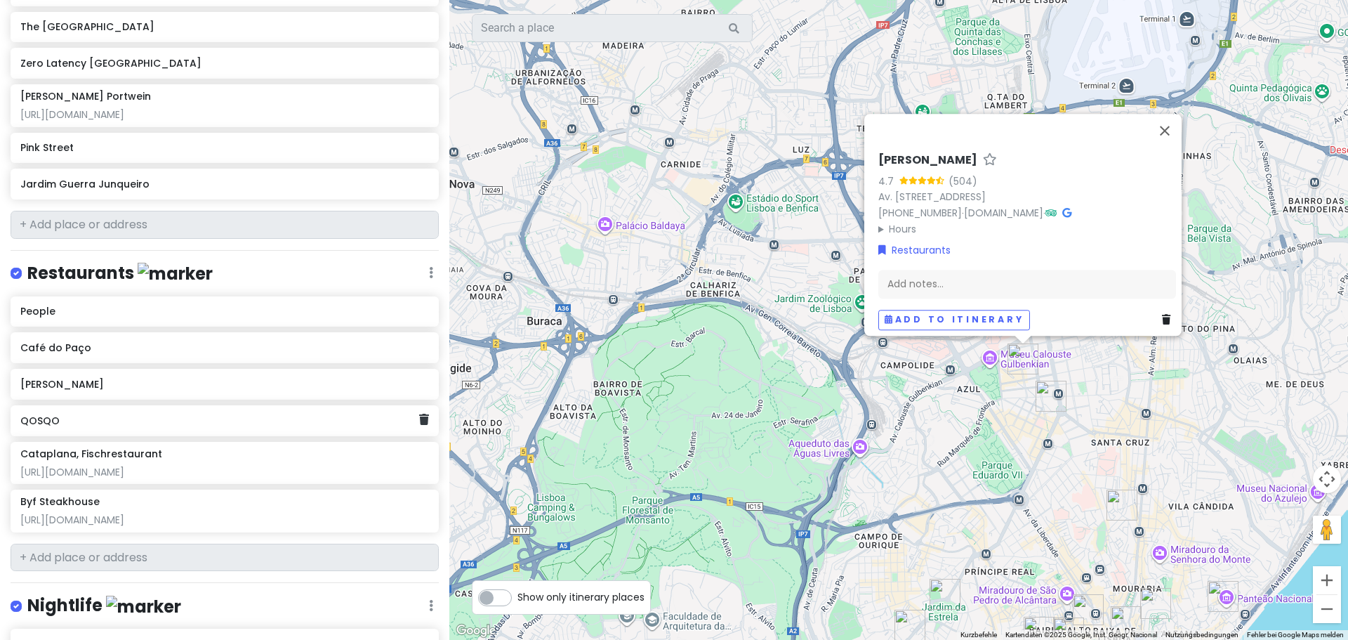
click at [223, 405] on div "QOSQO" at bounding box center [225, 420] width 428 height 31
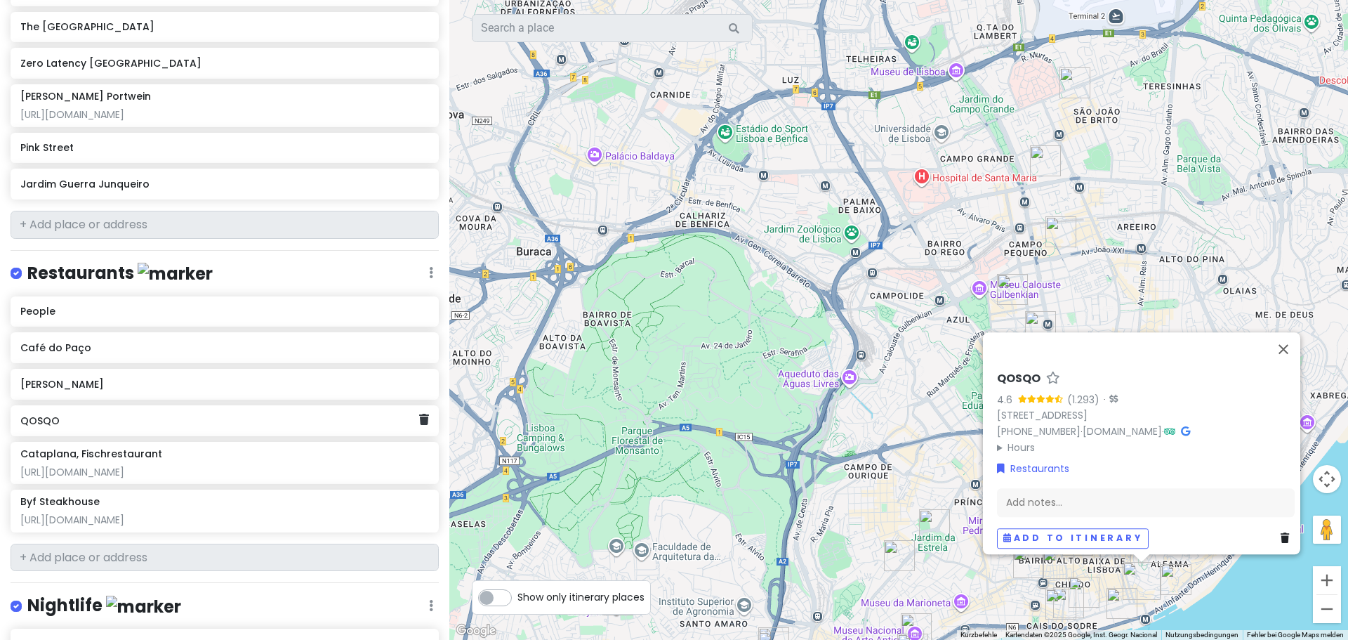
click at [98, 414] on h6 "QOSQO" at bounding box center [219, 420] width 398 height 13
click at [173, 465] on div "[URL][DOMAIN_NAME]" at bounding box center [224, 471] width 408 height 13
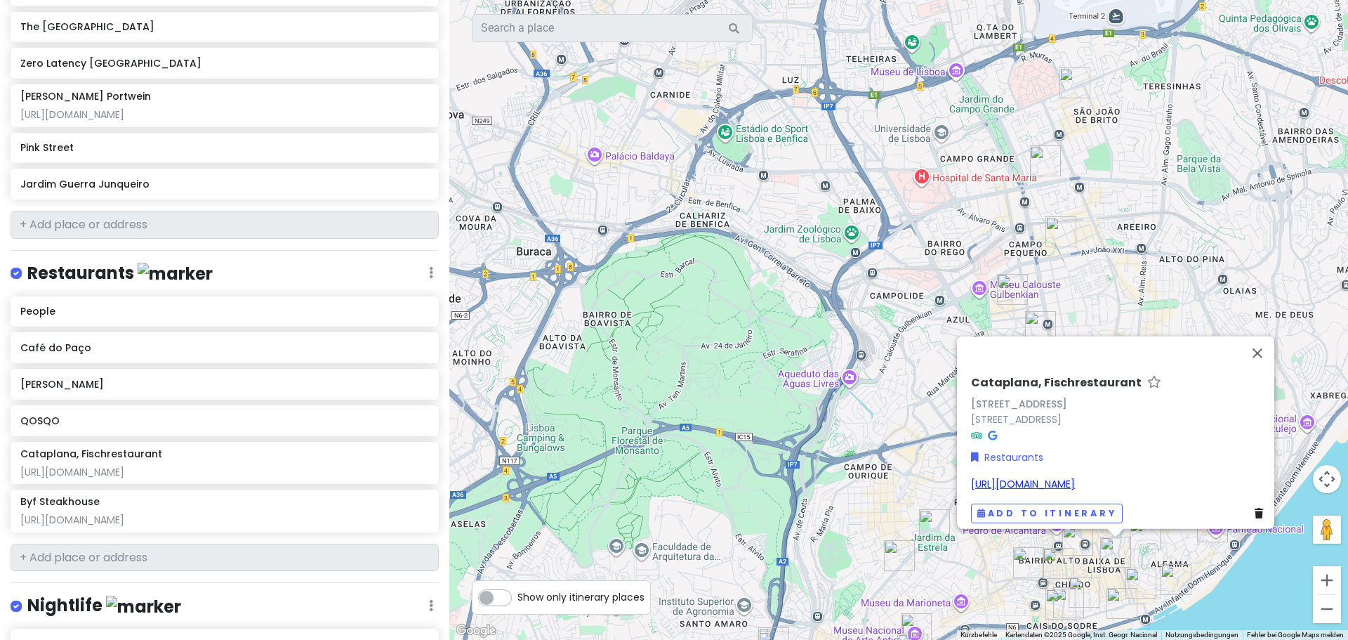
drag, startPoint x: 1171, startPoint y: 474, endPoint x: 967, endPoint y: 475, distance: 203.6
click at [971, 476] on div "[URL][DOMAIN_NAME]" at bounding box center [1120, 483] width 298 height 15
drag, startPoint x: 1197, startPoint y: 472, endPoint x: 961, endPoint y: 472, distance: 235.9
click at [965, 472] on div "Cataplana, Fischrestaurant R. dos Douradores 115 R. dos Douradores 115, 1100-20…" at bounding box center [1119, 448] width 309 height 159
copy link "[URL][DOMAIN_NAME]"
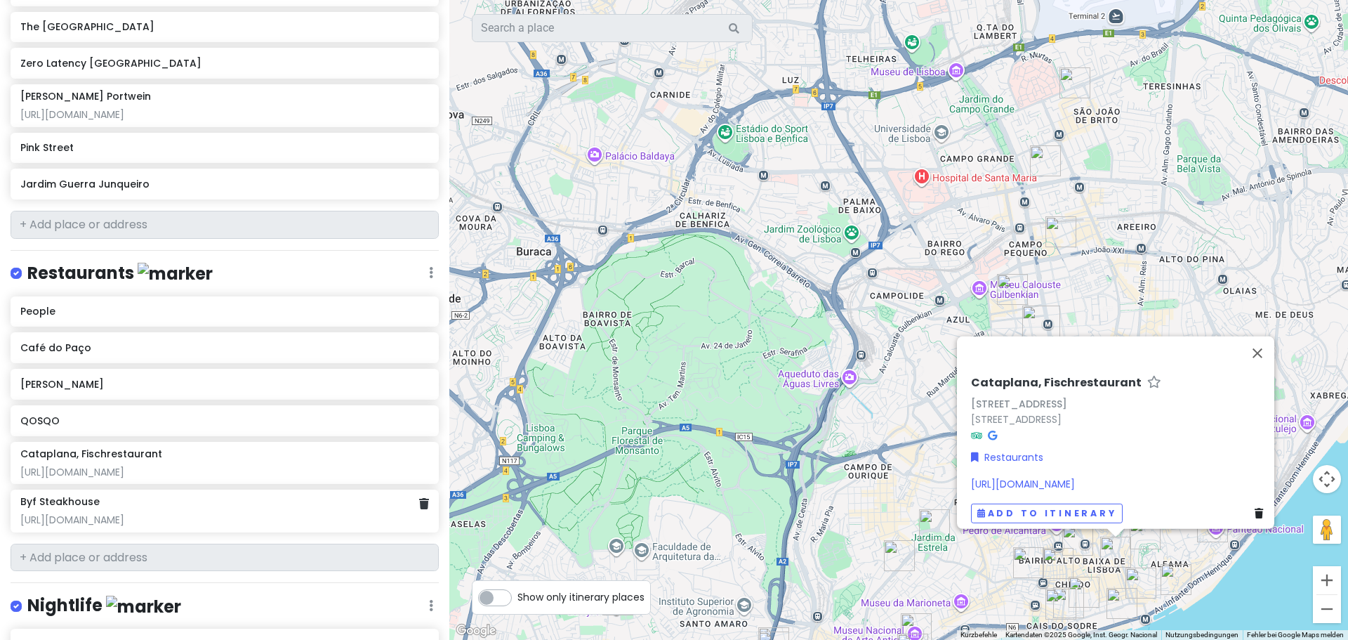
click at [341, 495] on div "Byf Steakhouse" at bounding box center [224, 501] width 408 height 13
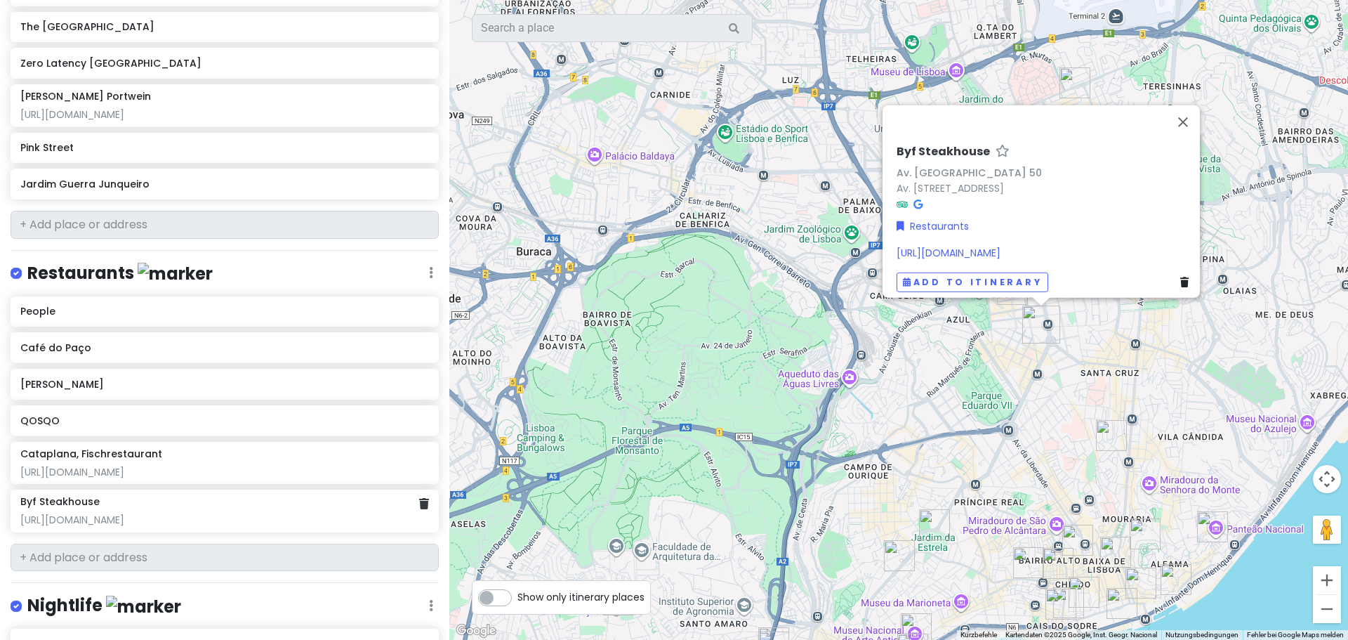
click at [145, 495] on div "Byf Steakhouse https://www.fullest.pt/espacos/byf-steakhouse" at bounding box center [224, 510] width 408 height 31
drag, startPoint x: 1144, startPoint y: 243, endPoint x: 874, endPoint y: 251, distance: 270.4
click at [874, 251] on div "Byf Steakhouse Av. Praia da Vitória 50 Av. Praia da Vitória 50, 1050-056 Lisboa…" at bounding box center [898, 320] width 899 height 640
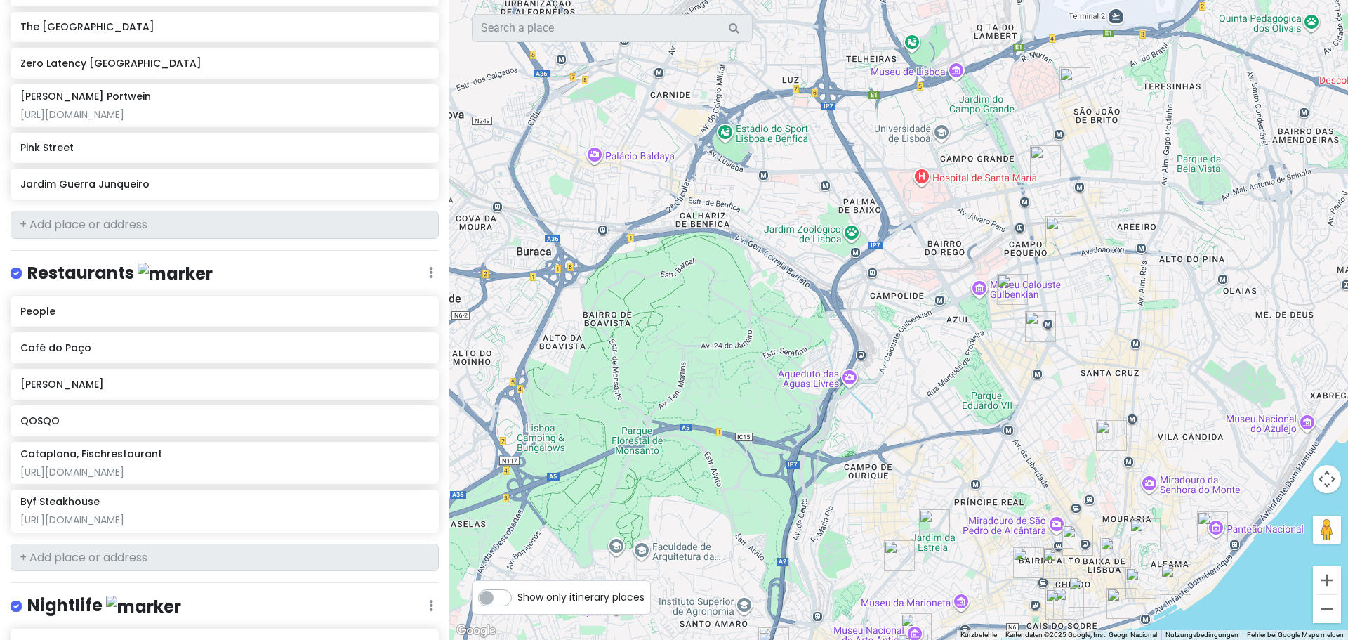
click at [874, 251] on div at bounding box center [898, 320] width 899 height 640
click at [1014, 287] on img "Burjinelli" at bounding box center [1012, 289] width 31 height 31
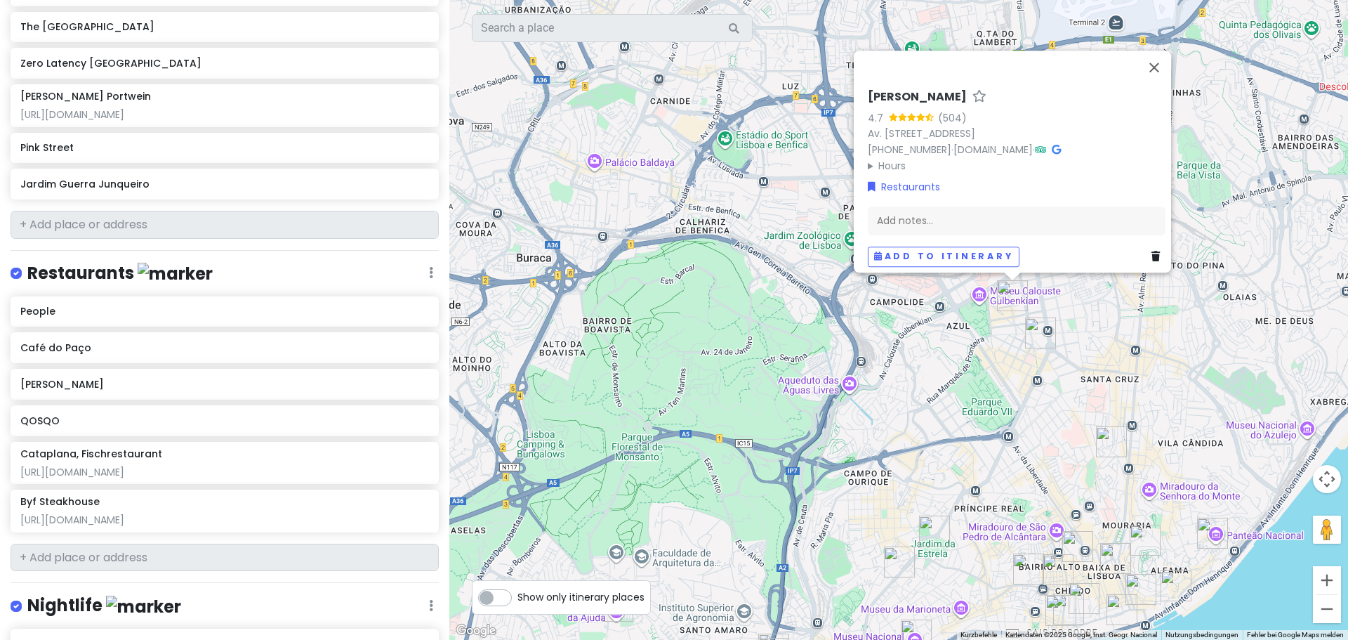
click at [1031, 328] on img "Byf Steakhouse" at bounding box center [1040, 332] width 31 height 31
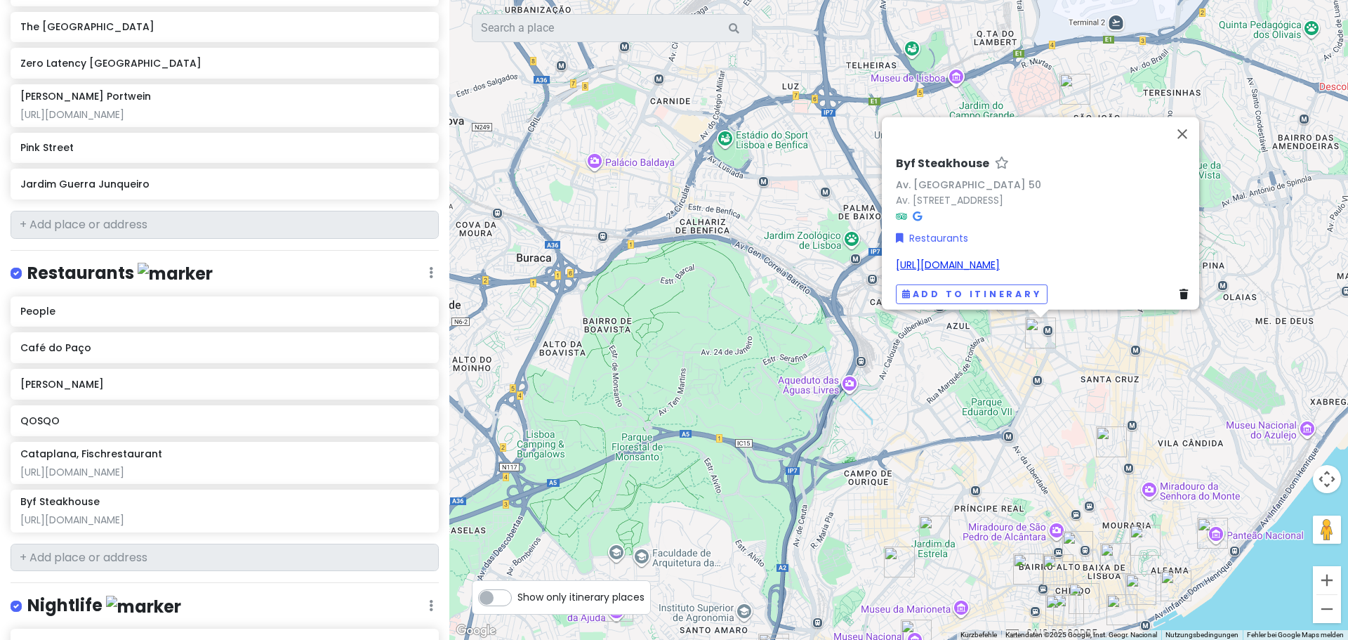
drag, startPoint x: 1142, startPoint y: 260, endPoint x: 889, endPoint y: 260, distance: 252.7
click at [896, 260] on div "https://www.fullest.pt/espacos/byf-steakhouse" at bounding box center [1045, 264] width 298 height 15
type textarea "x"
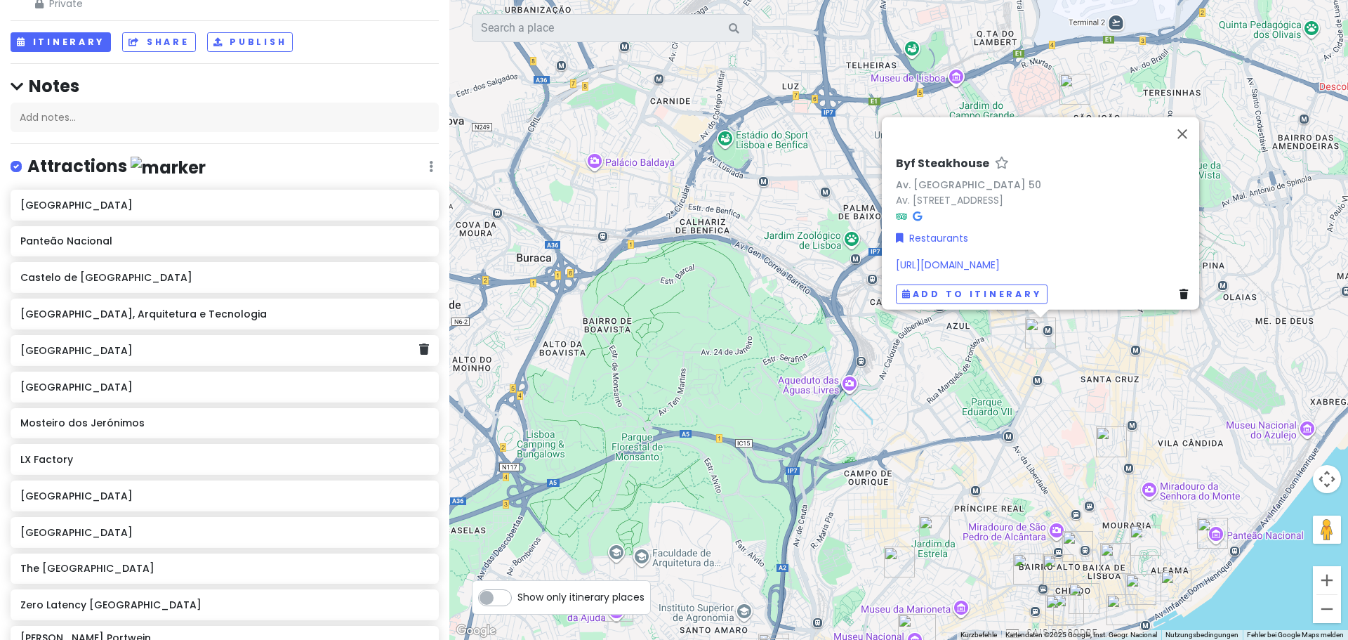
scroll to position [0, 0]
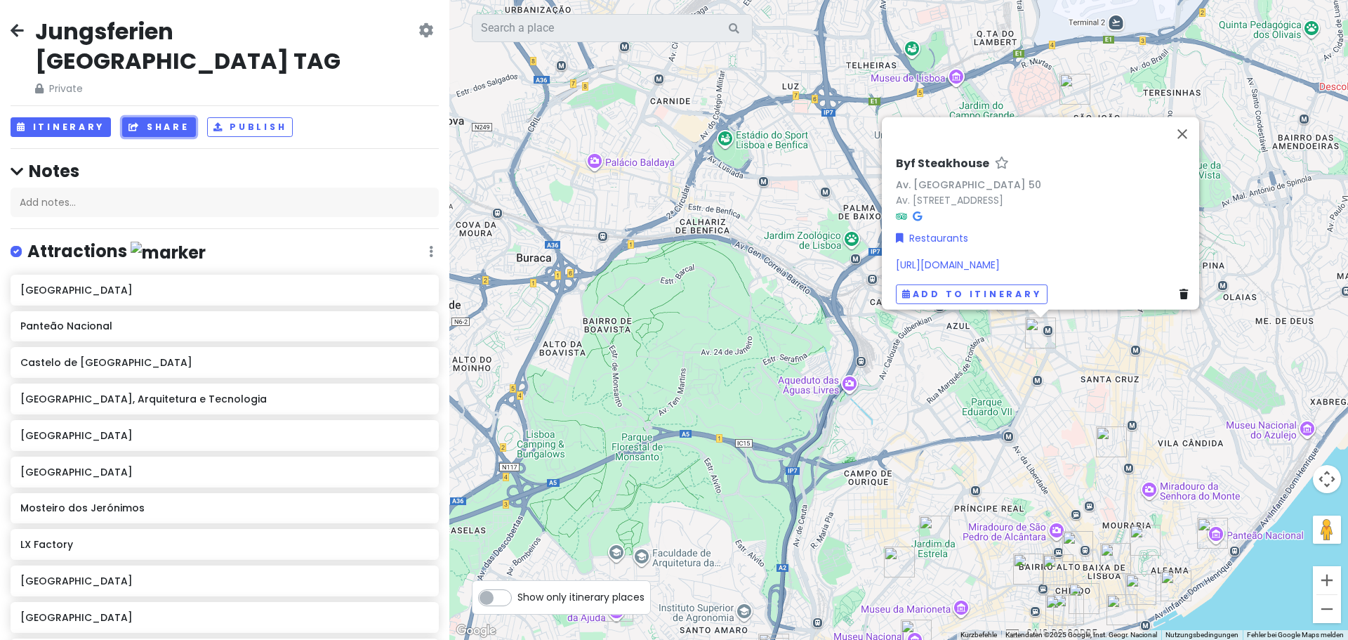
click at [158, 117] on button "Share" at bounding box center [158, 127] width 73 height 20
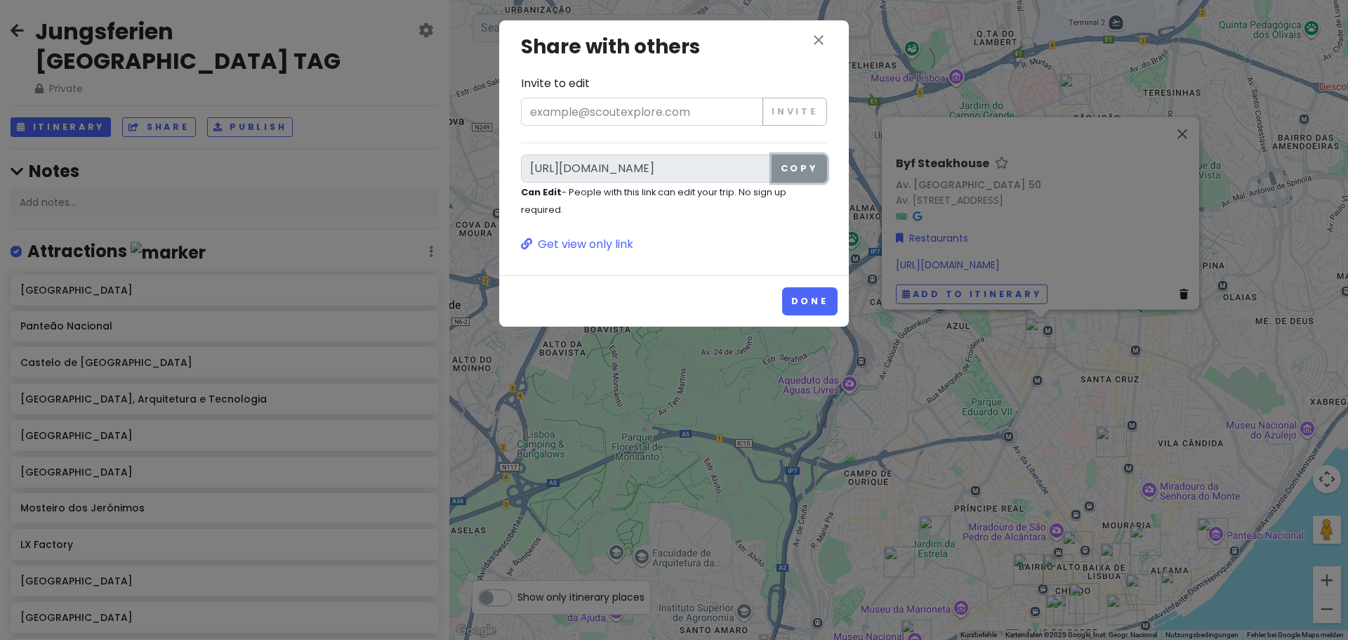
click at [787, 169] on button "Copy" at bounding box center [799, 168] width 55 height 28
click at [815, 41] on icon "close" at bounding box center [818, 40] width 17 height 17
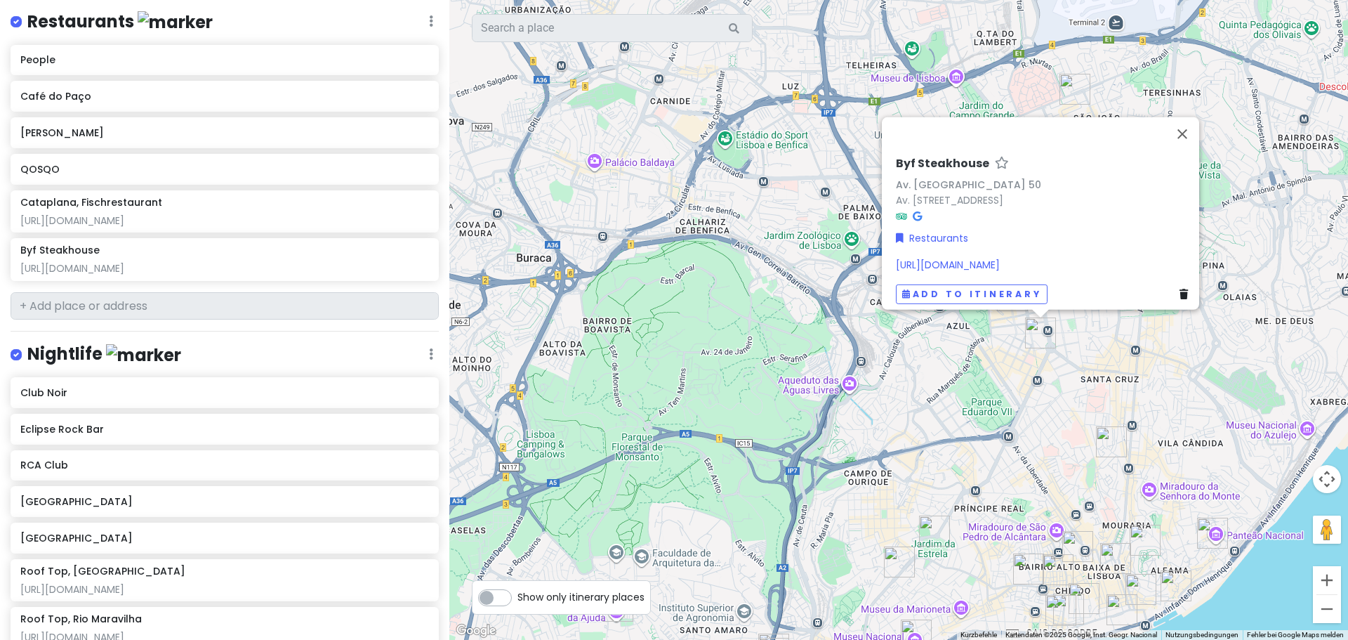
scroll to position [983, 0]
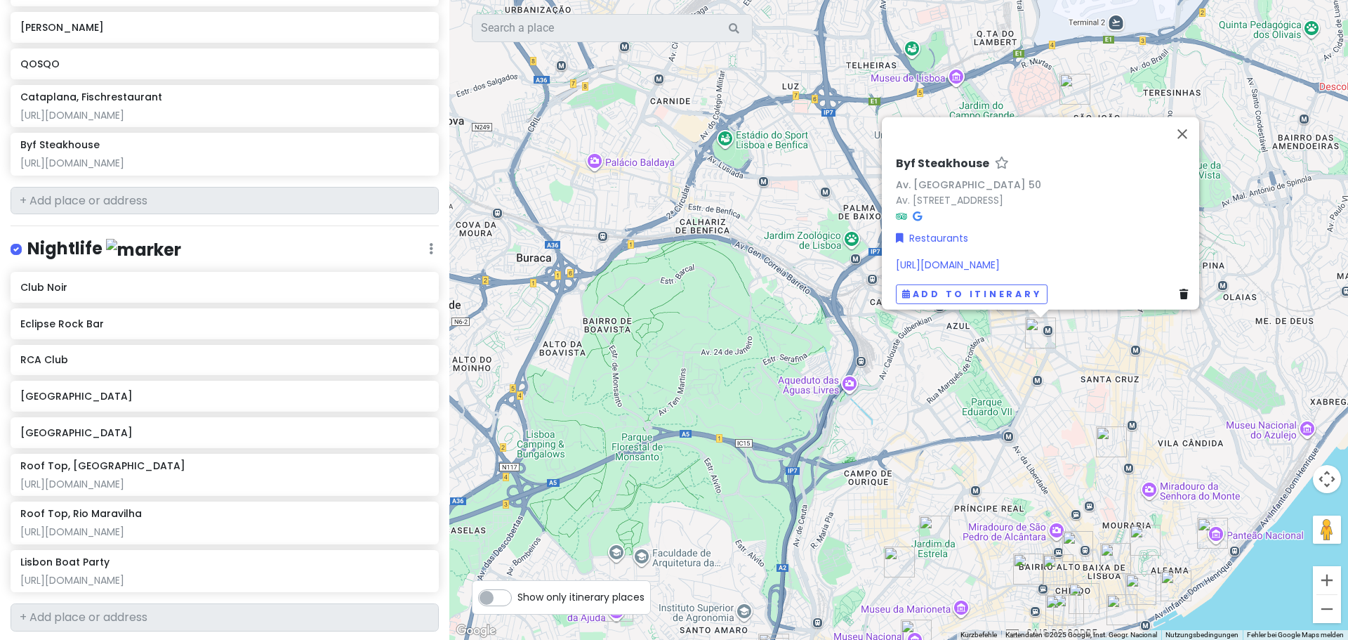
click at [429, 243] on icon at bounding box center [431, 248] width 4 height 11
click at [380, 341] on link "Delete List" at bounding box center [389, 358] width 112 height 34
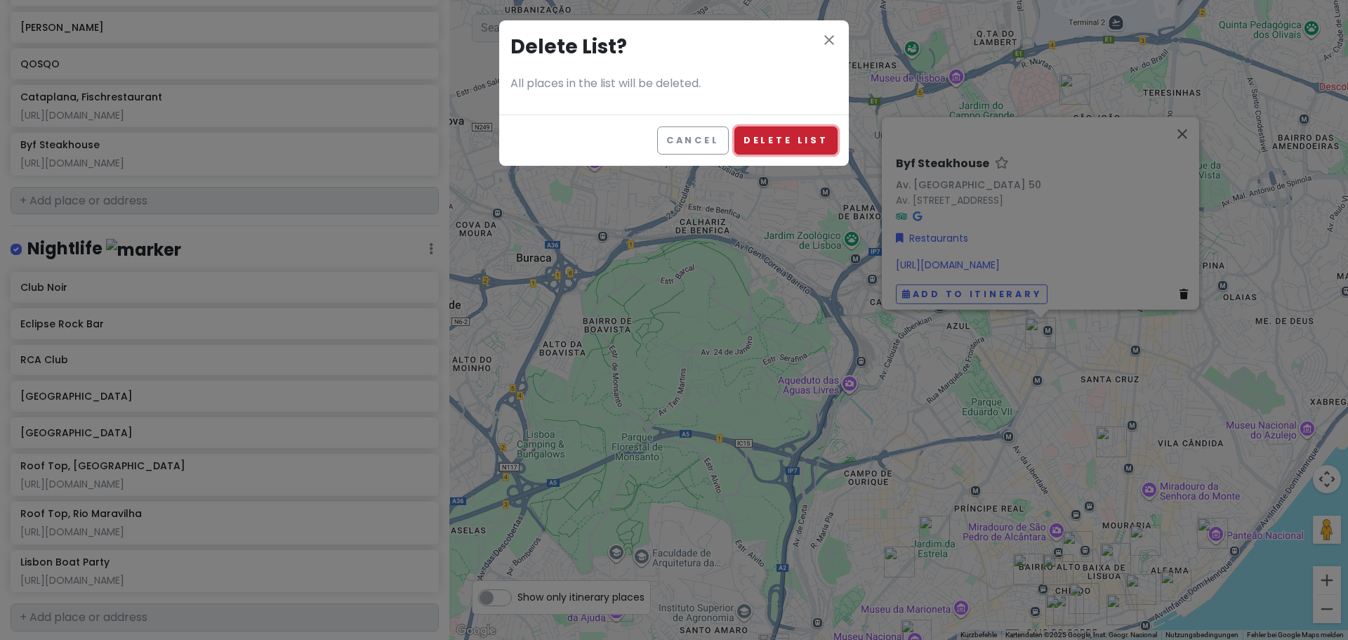
click at [780, 137] on button "Delete List" at bounding box center [785, 139] width 103 height 27
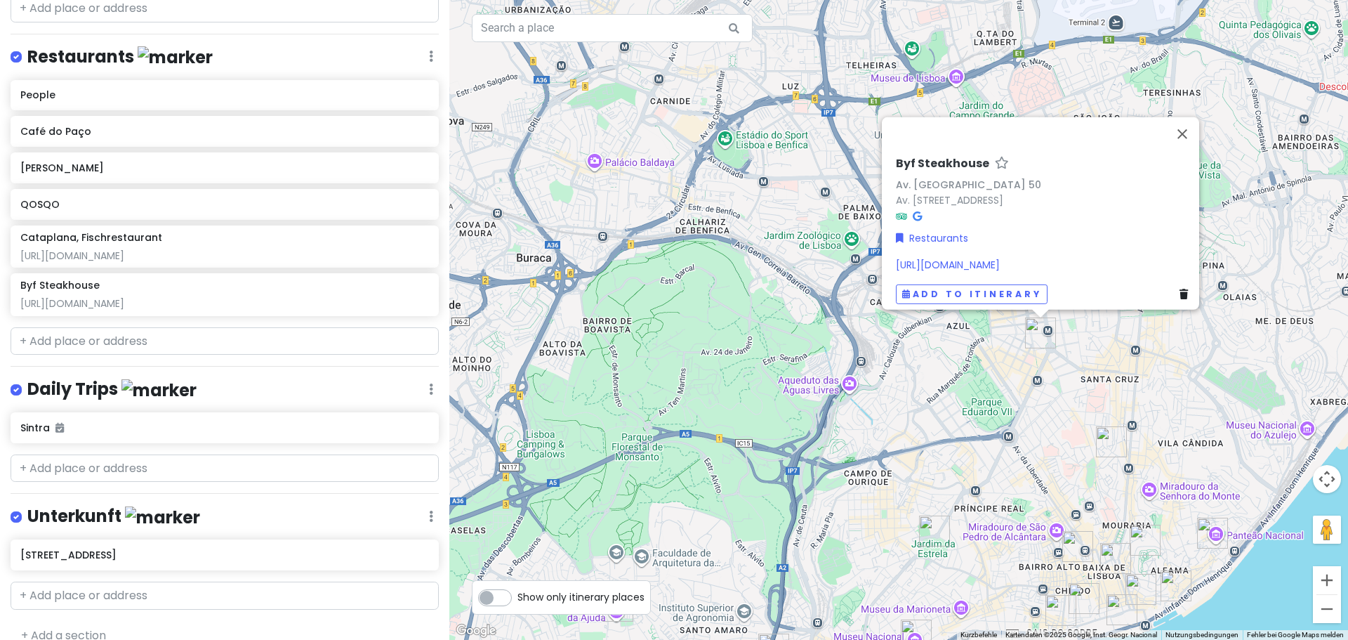
scroll to position [702, 0]
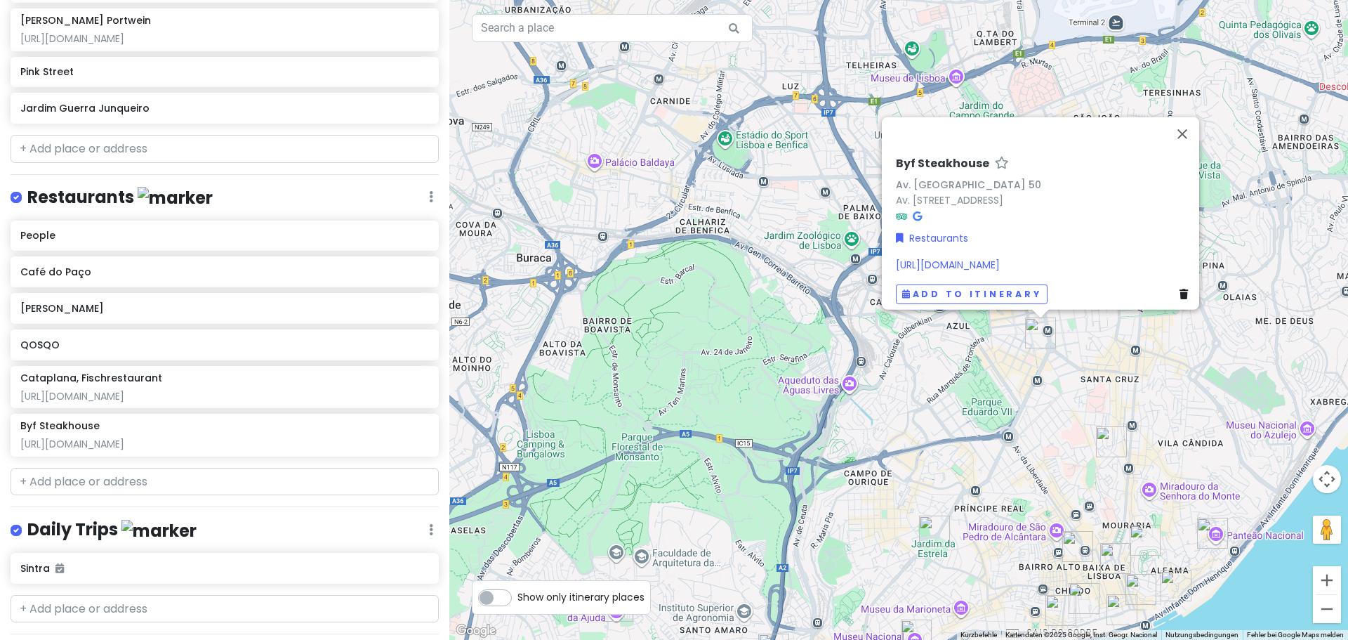
click at [429, 191] on icon at bounding box center [431, 196] width 4 height 11
click at [374, 289] on link "Delete List" at bounding box center [389, 306] width 112 height 34
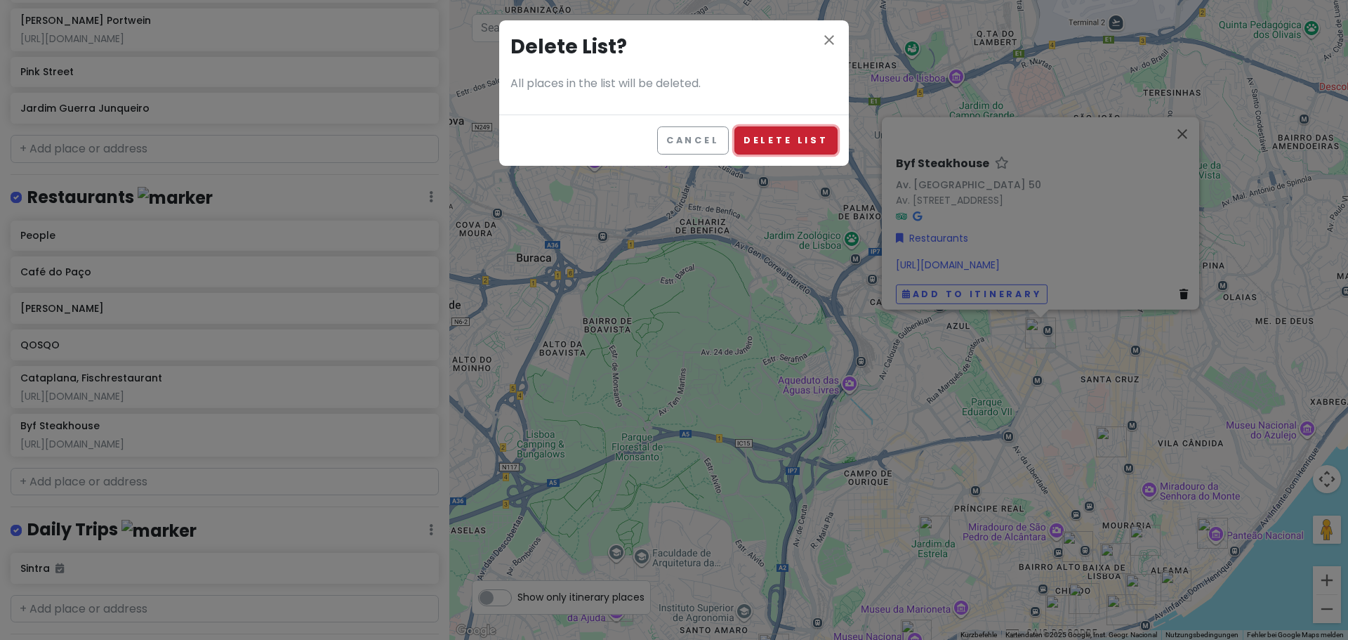
click at [812, 135] on button "Delete List" at bounding box center [785, 139] width 103 height 27
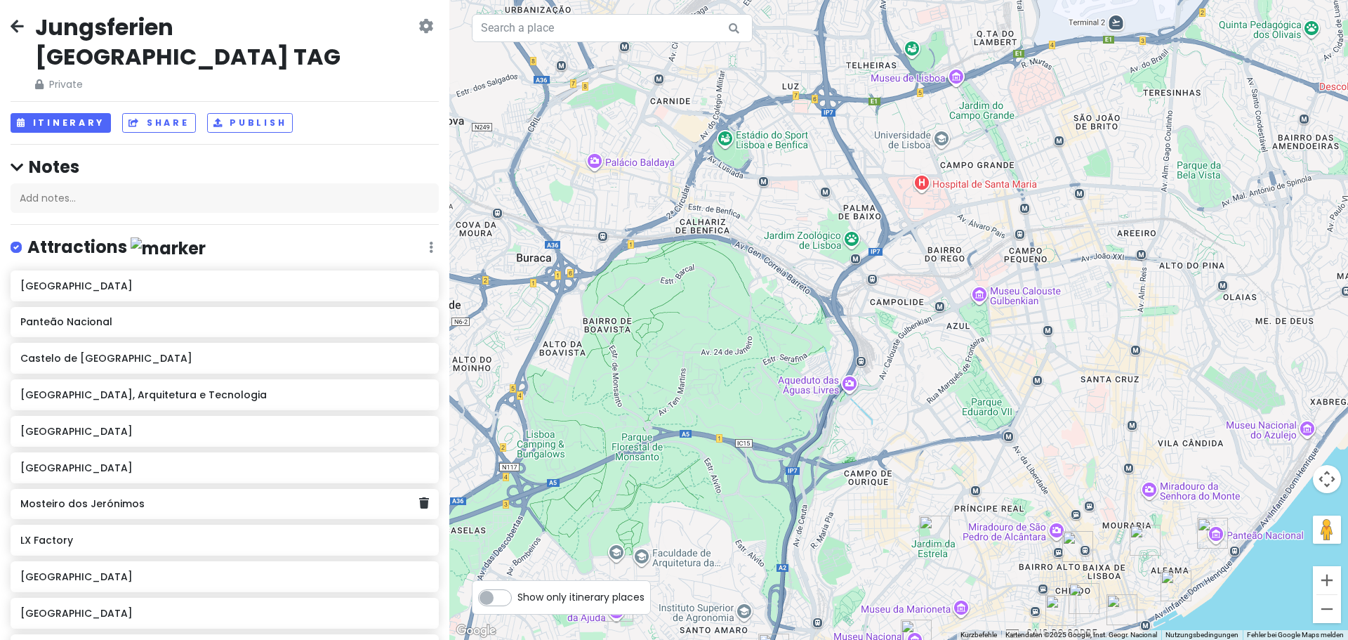
scroll to position [0, 0]
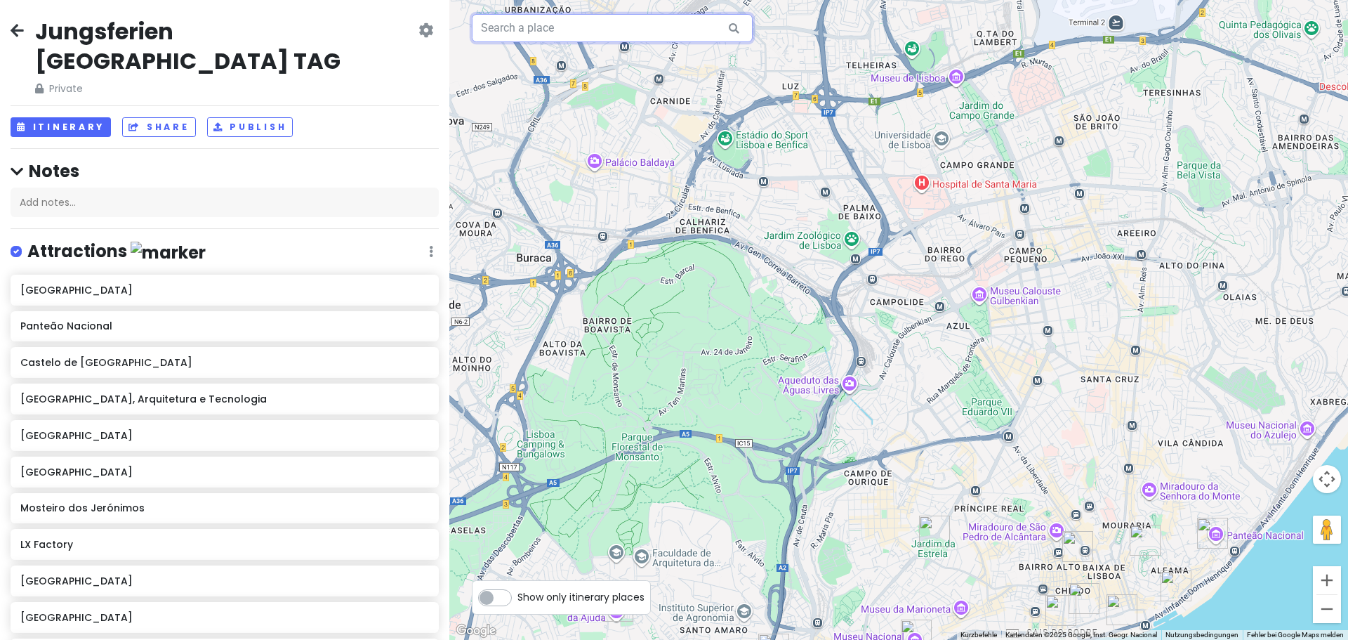
drag, startPoint x: 573, startPoint y: 25, endPoint x: 347, endPoint y: 26, distance: 225.3
click at [356, 25] on div "Jungsferien Lissabon TAG Private Change Dates Make a Copy Delete Trip Go Pro ⚡️…" at bounding box center [674, 320] width 1348 height 640
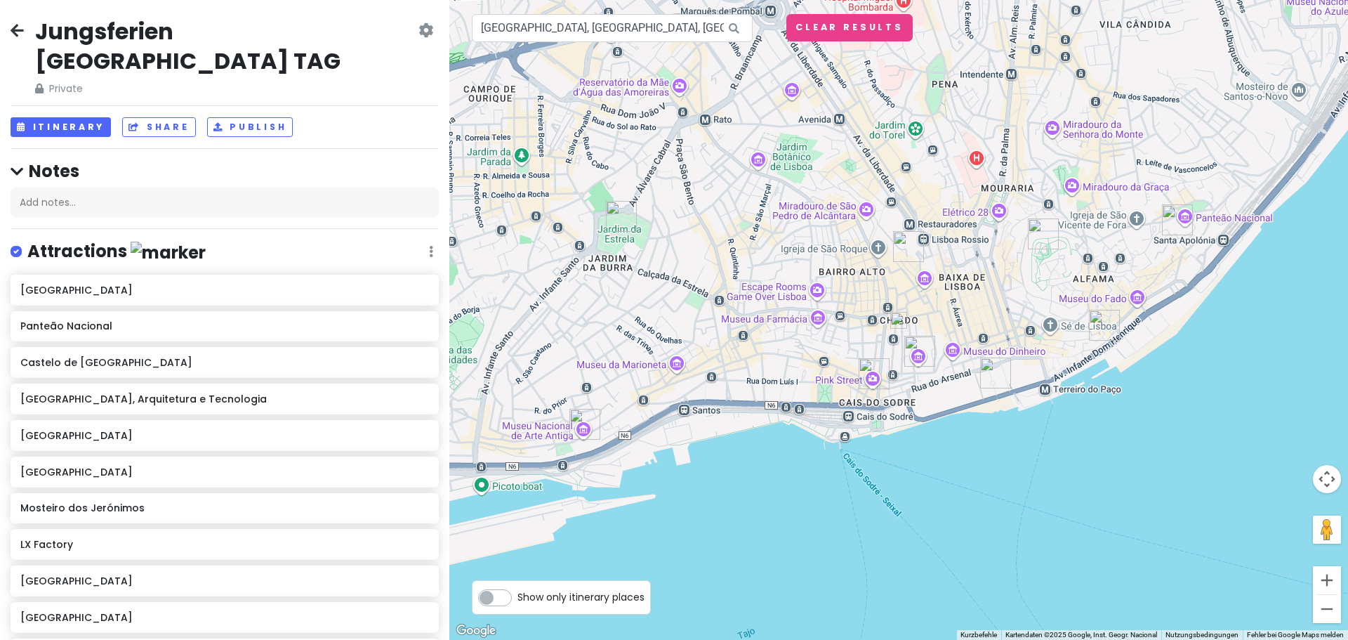
click at [894, 319] on img at bounding box center [898, 320] width 17 height 17
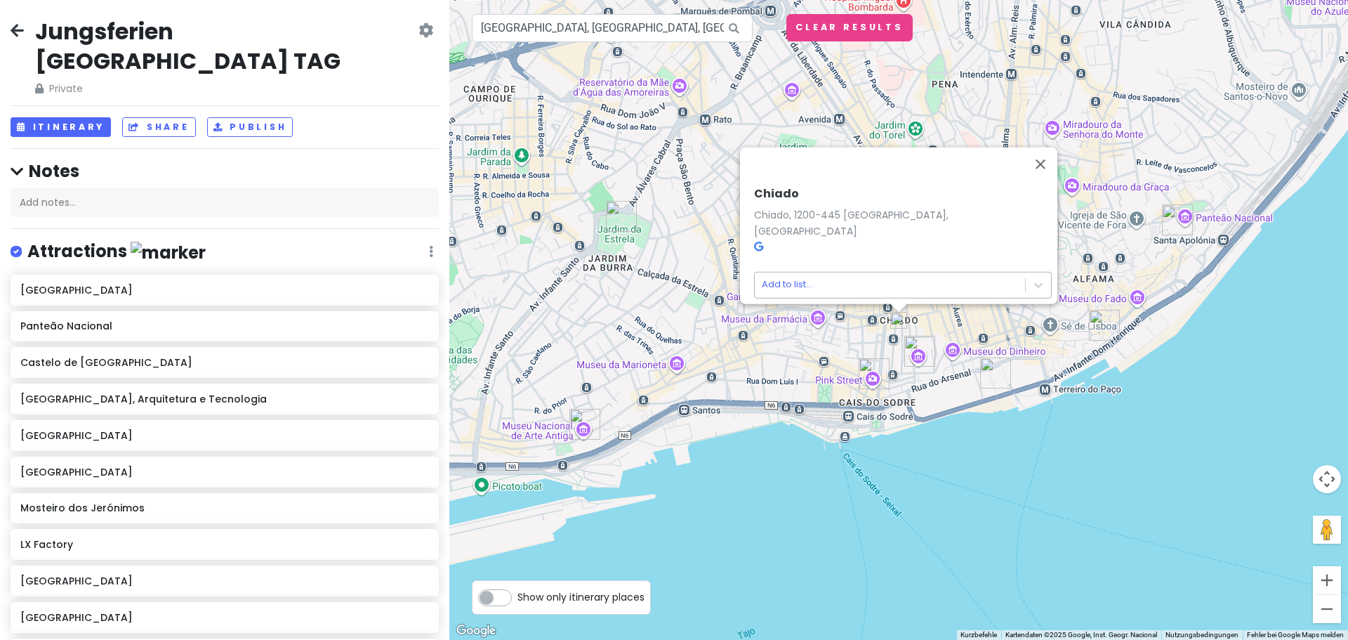
click at [885, 277] on body "Jungsferien Lissabon TAG Private Change Dates Make a Copy Delete Trip Go Pro ⚡️…" at bounding box center [674, 320] width 1348 height 640
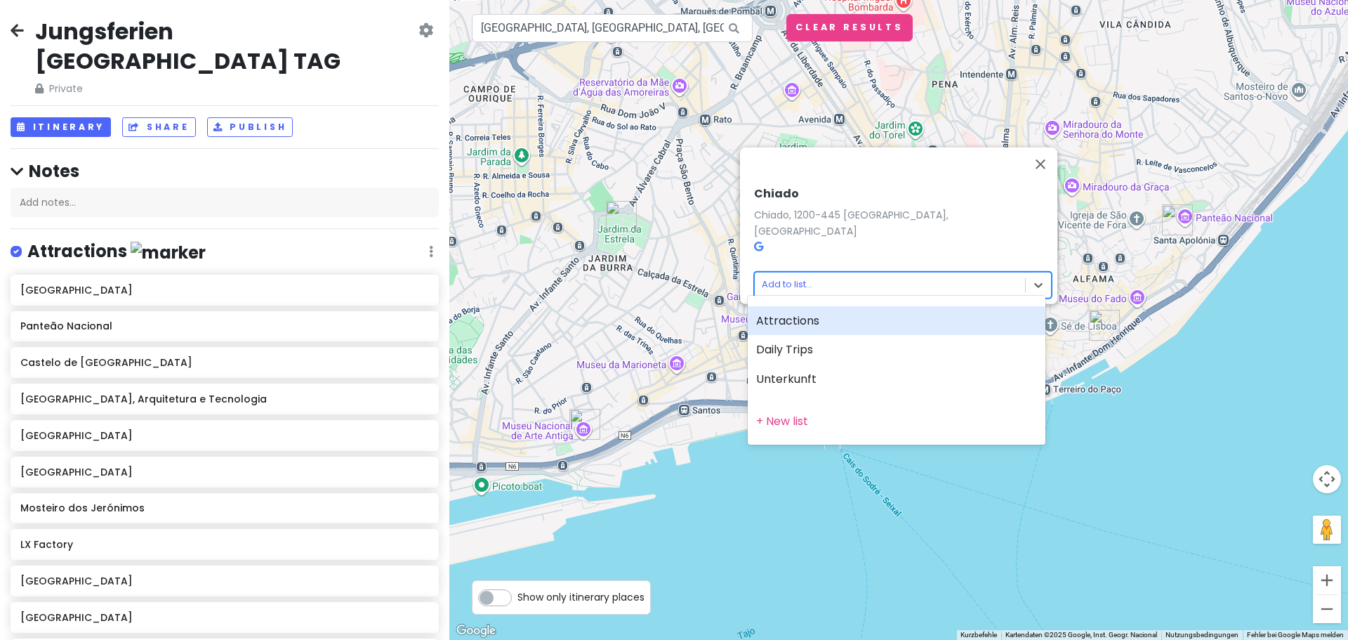
click at [847, 315] on div "Attractions" at bounding box center [897, 320] width 298 height 29
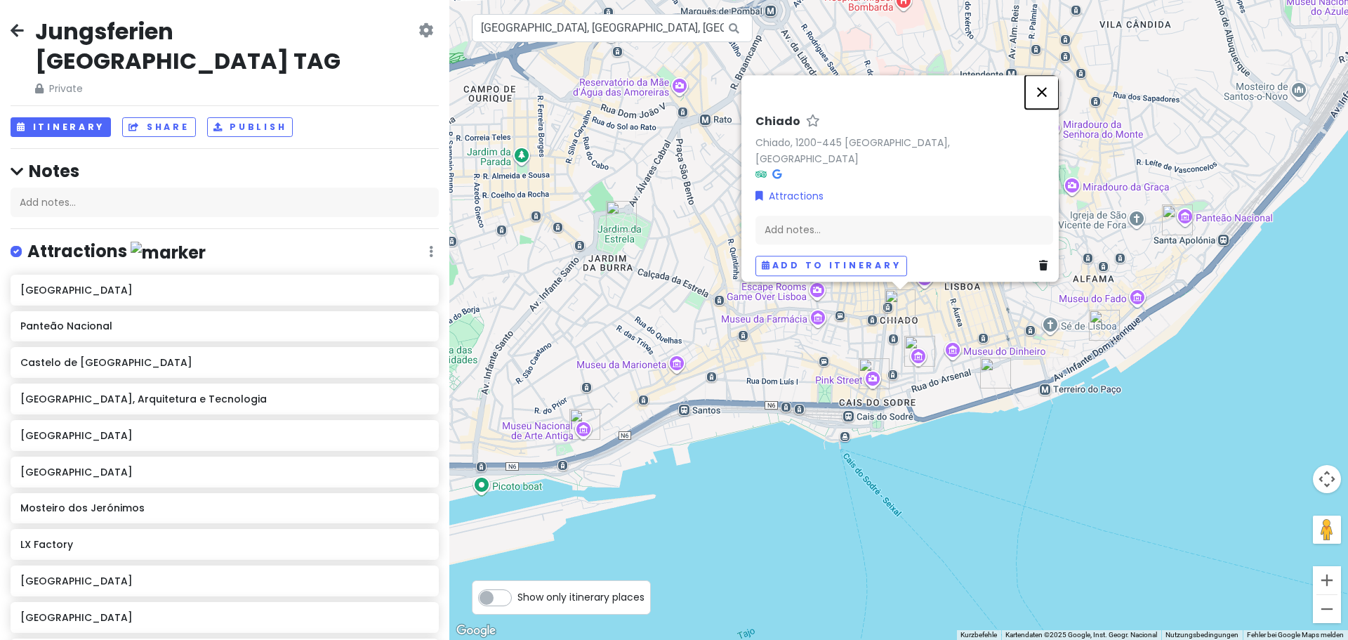
click at [1056, 102] on button "Schließen" at bounding box center [1042, 92] width 34 height 34
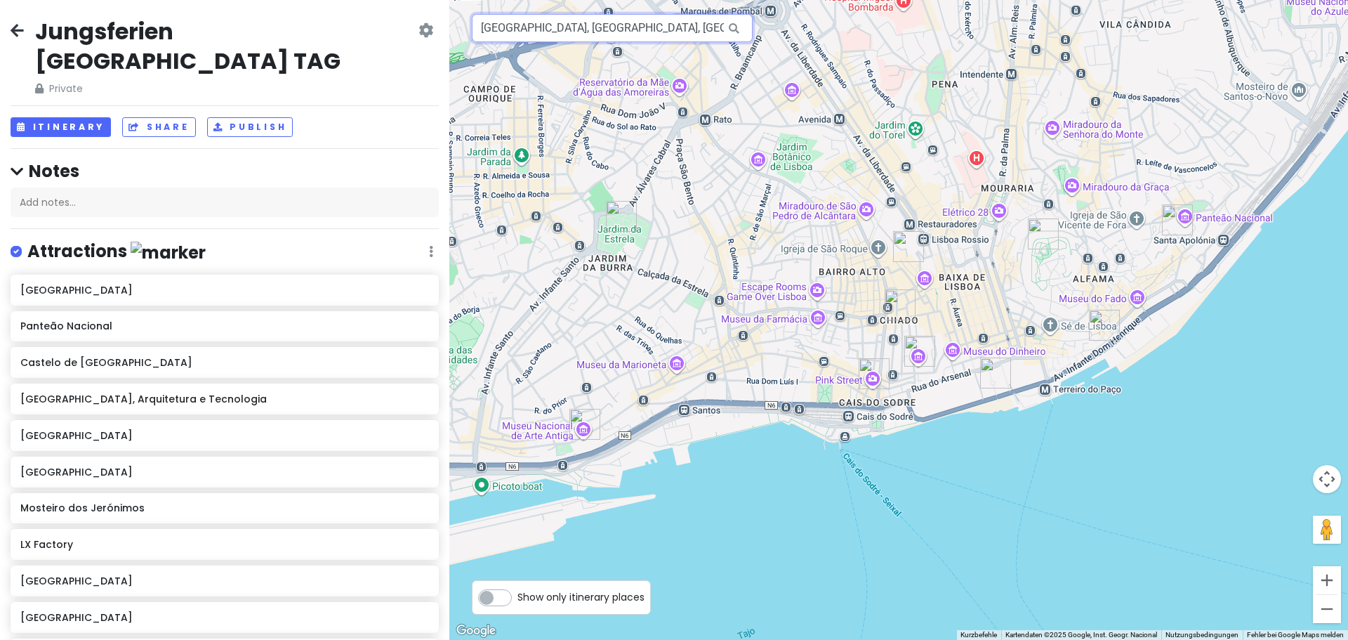
drag, startPoint x: 649, startPoint y: 23, endPoint x: 387, endPoint y: 16, distance: 261.9
click at [387, 16] on div "Jungsferien Lissabon TAG Private Change Dates Make a Copy Delete Trip Go Pro ⚡️…" at bounding box center [674, 320] width 1348 height 640
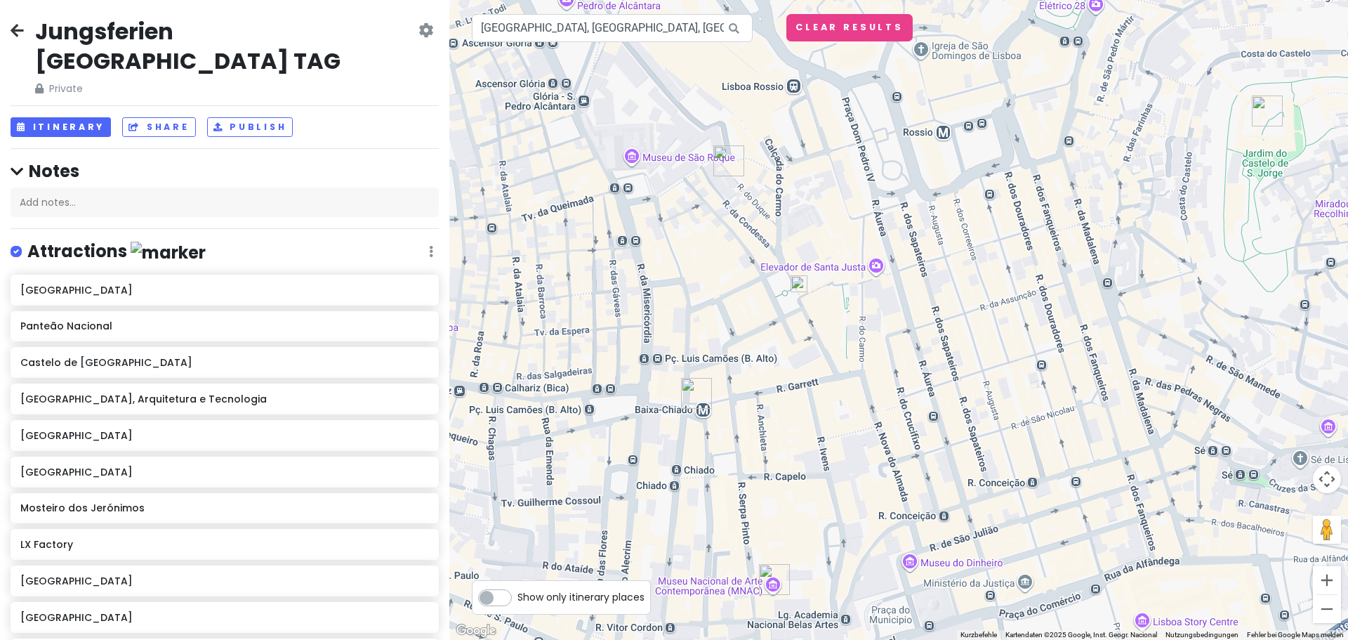
click at [797, 286] on img at bounding box center [798, 283] width 17 height 17
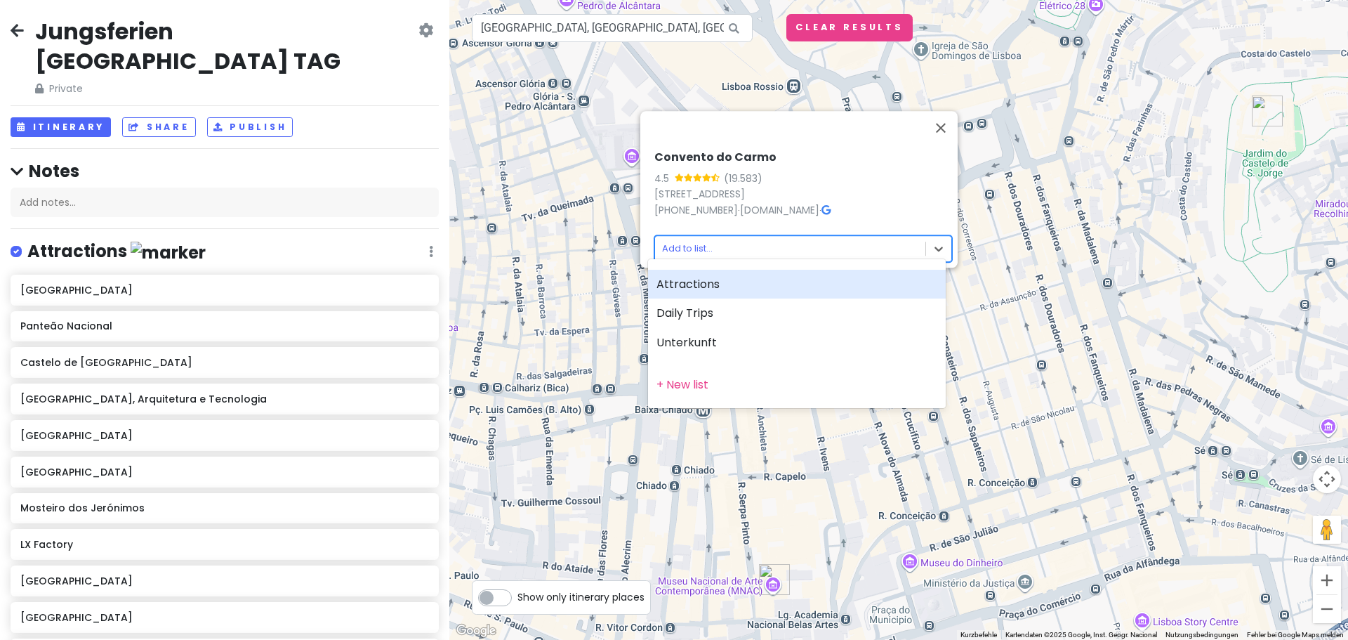
click at [760, 241] on body "Jungsferien Lissabon TAG Private Change Dates Make a Copy Delete Trip Go Pro ⚡️…" at bounding box center [674, 320] width 1348 height 640
click at [755, 277] on div "Attractions" at bounding box center [797, 284] width 298 height 29
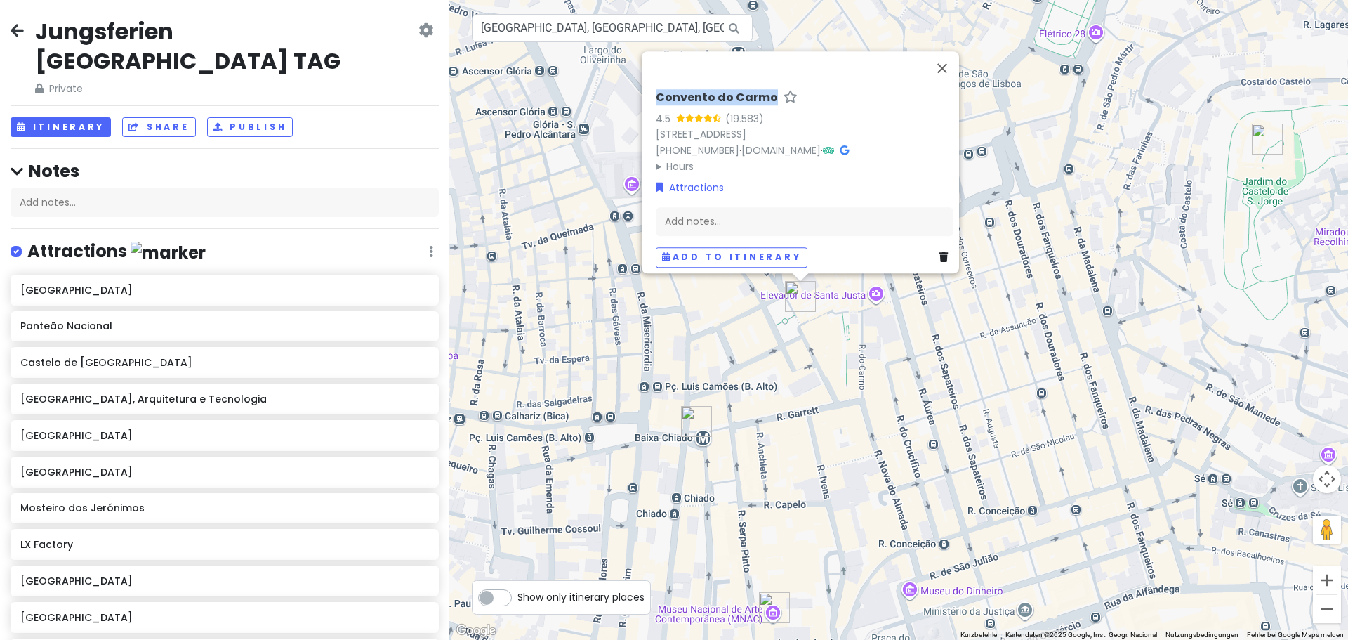
drag, startPoint x: 642, startPoint y: 89, endPoint x: 764, endPoint y: 86, distance: 121.5
click at [764, 86] on div "Convento do Carmo 4.5 (19.583) Largo do Carmo, 1200-092 Lisboa, Portugal +351 2…" at bounding box center [800, 162] width 317 height 222
copy h6 "Convento do Carmo"
click at [536, 25] on input "Museu Arqueológico do Carmo, Largo do Carmo, Lissabon, Portugal" at bounding box center [612, 28] width 281 height 28
paste input "Elevador de Santa Justa"
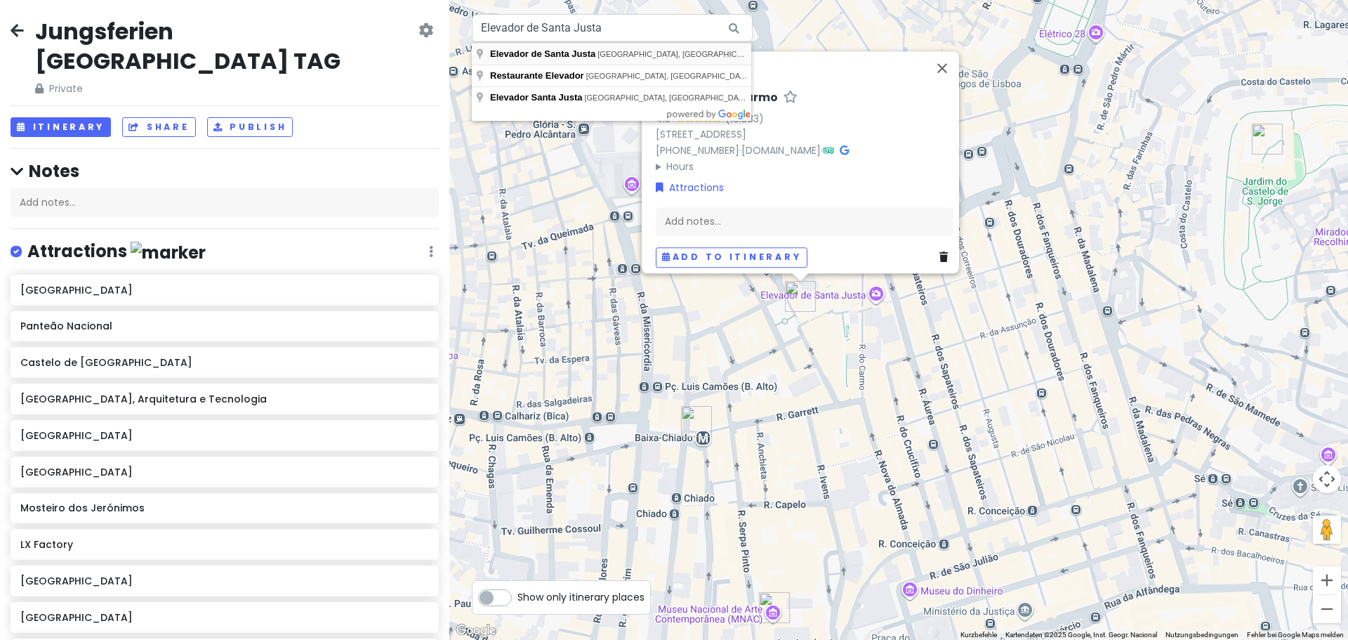
type input "Elevador de Santa Justa, Rua de Santa Justa, Lissabon, Portugal"
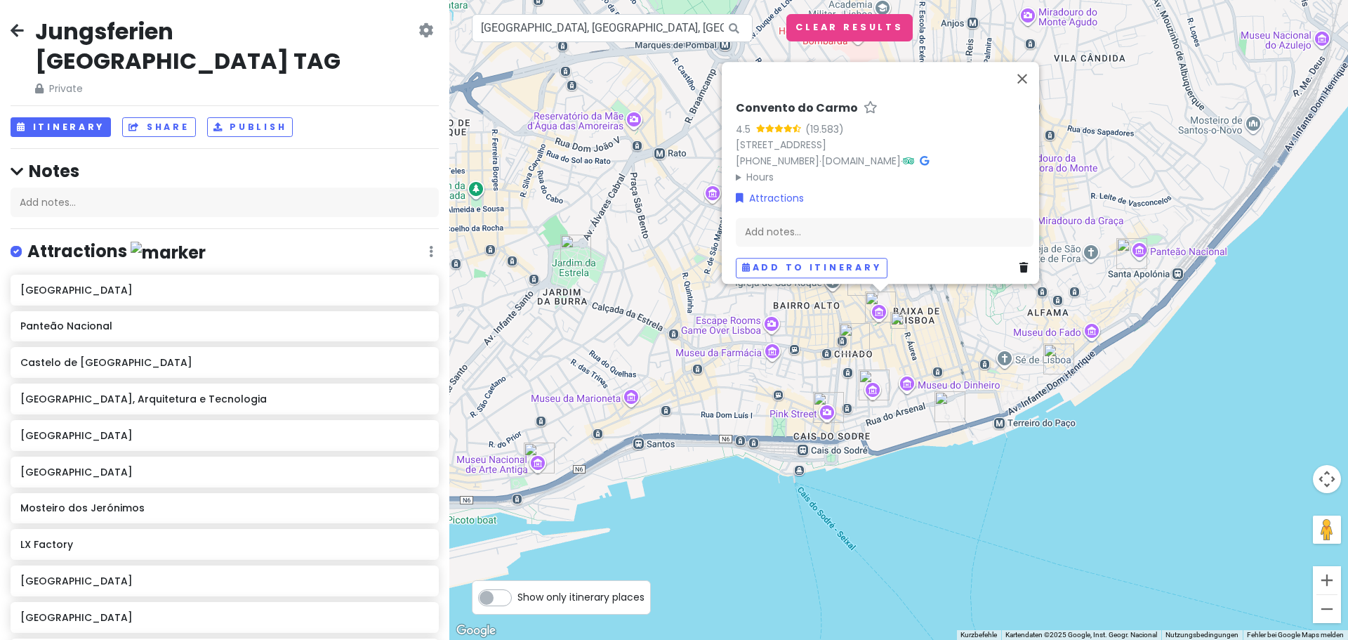
click at [901, 321] on img at bounding box center [898, 320] width 17 height 17
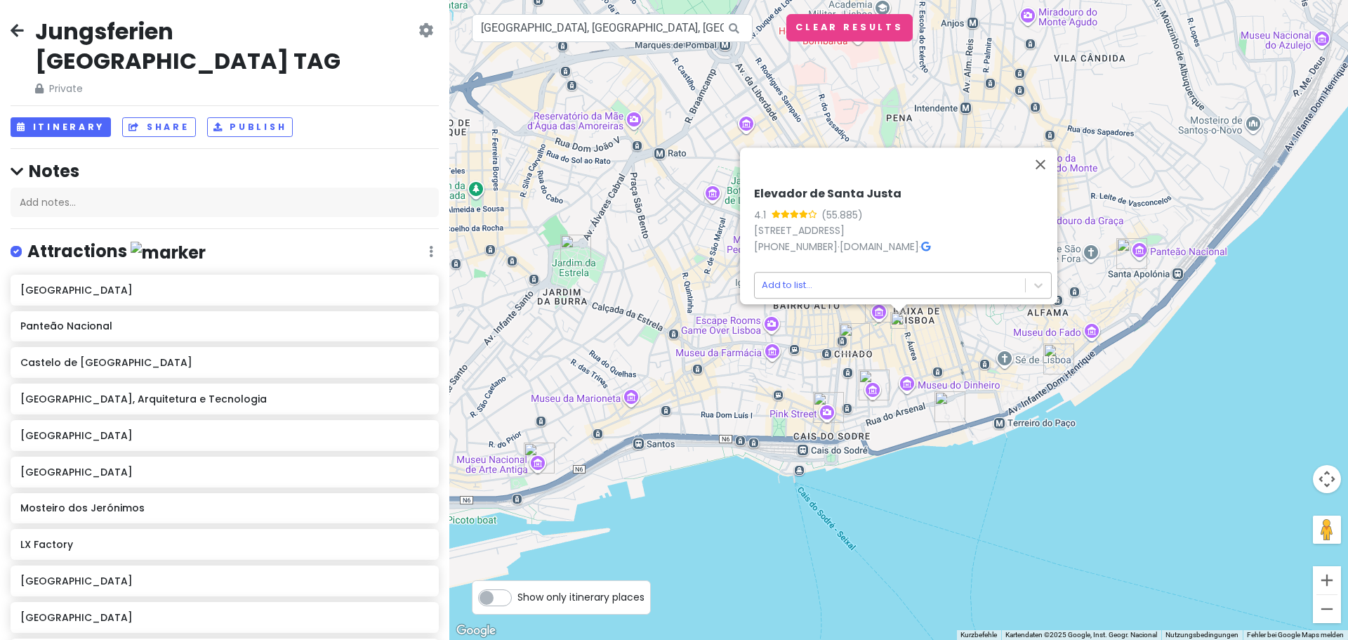
click at [828, 280] on body "Jungsferien Lissabon TAG Private Change Dates Make a Copy Delete Trip Go Pro ⚡️…" at bounding box center [674, 320] width 1348 height 640
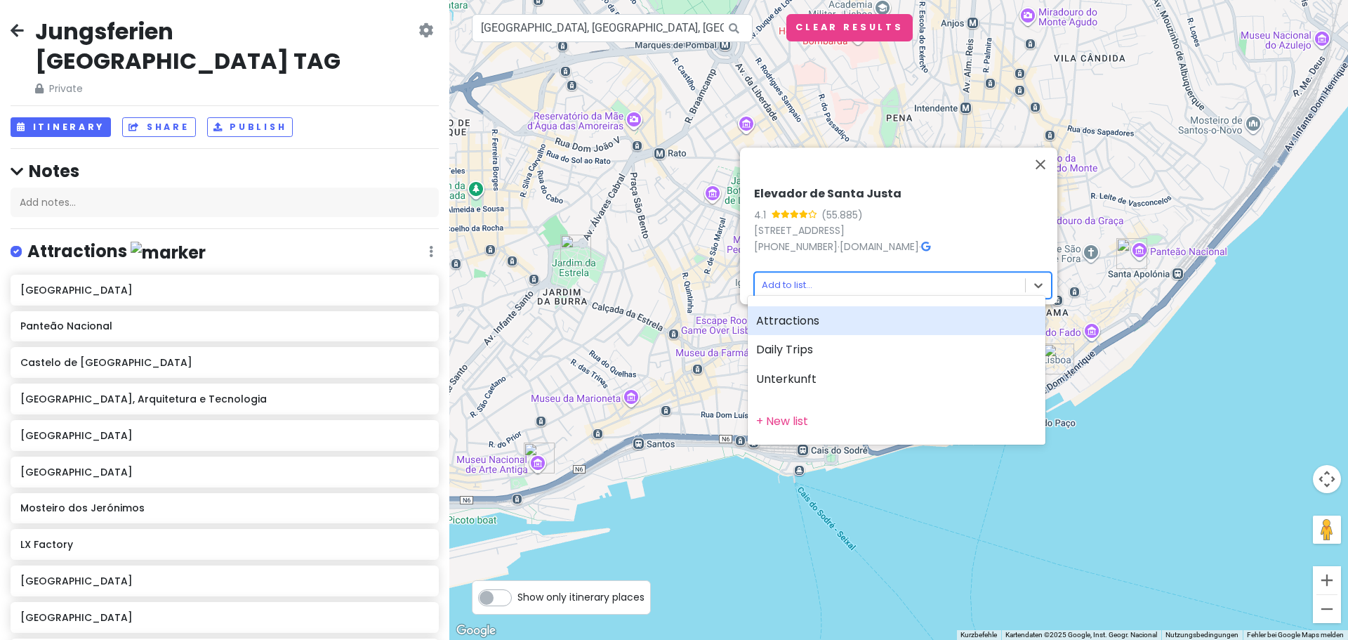
click at [808, 325] on div "Attractions" at bounding box center [897, 320] width 298 height 29
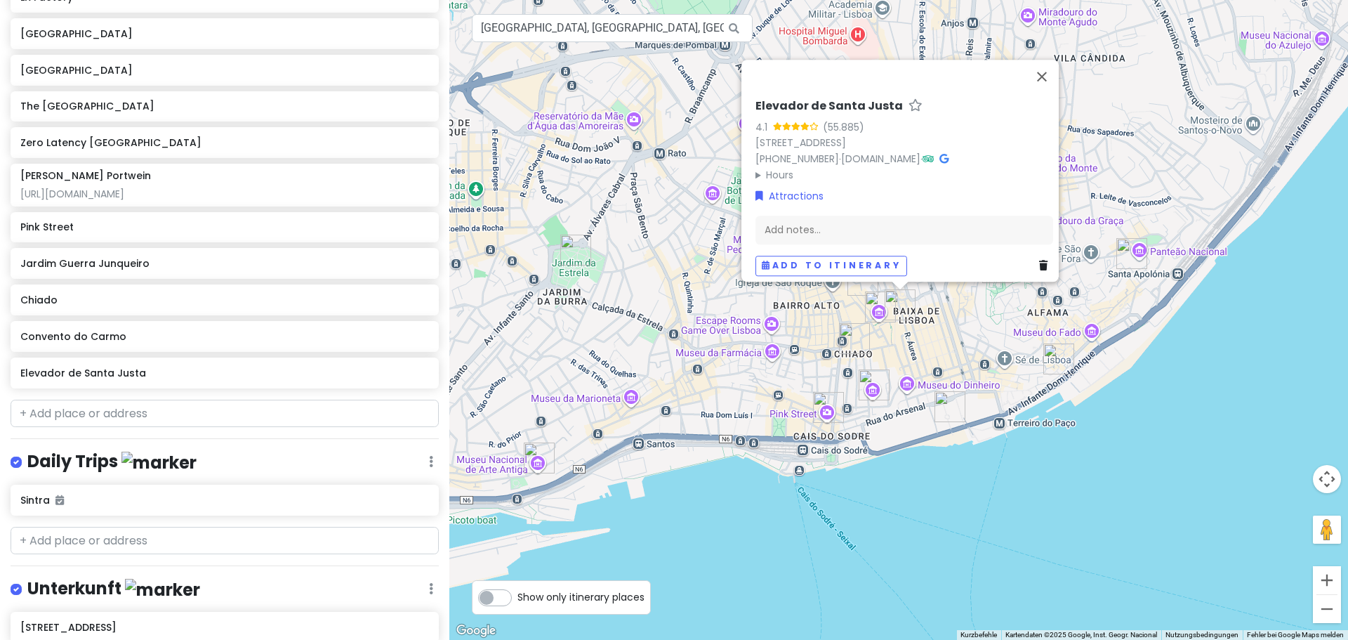
scroll to position [621, 0]
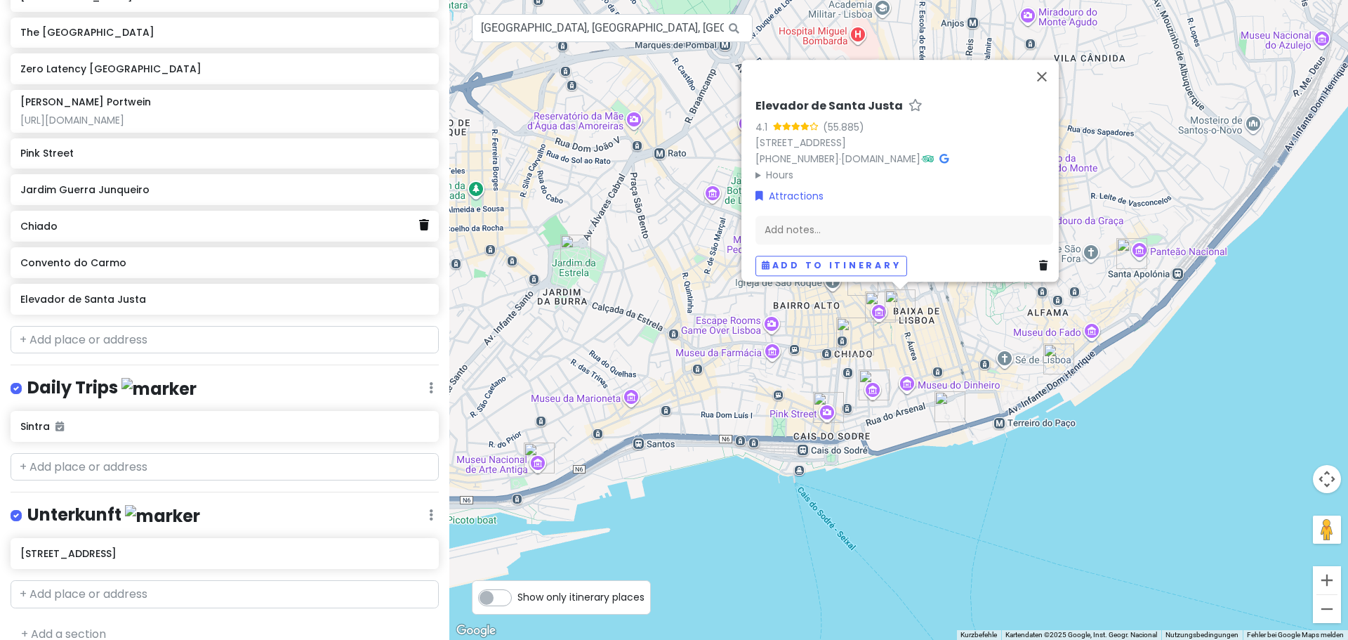
click at [419, 219] on icon at bounding box center [424, 224] width 10 height 11
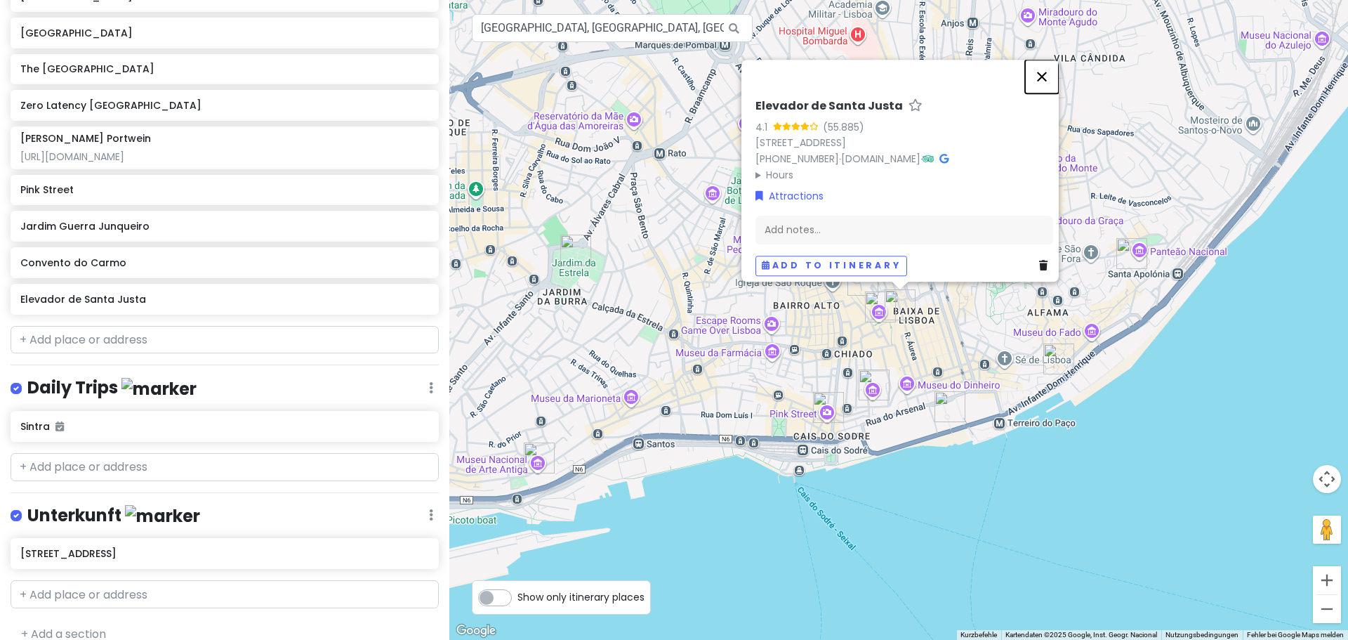
click at [1048, 64] on button "Schließen" at bounding box center [1042, 77] width 34 height 34
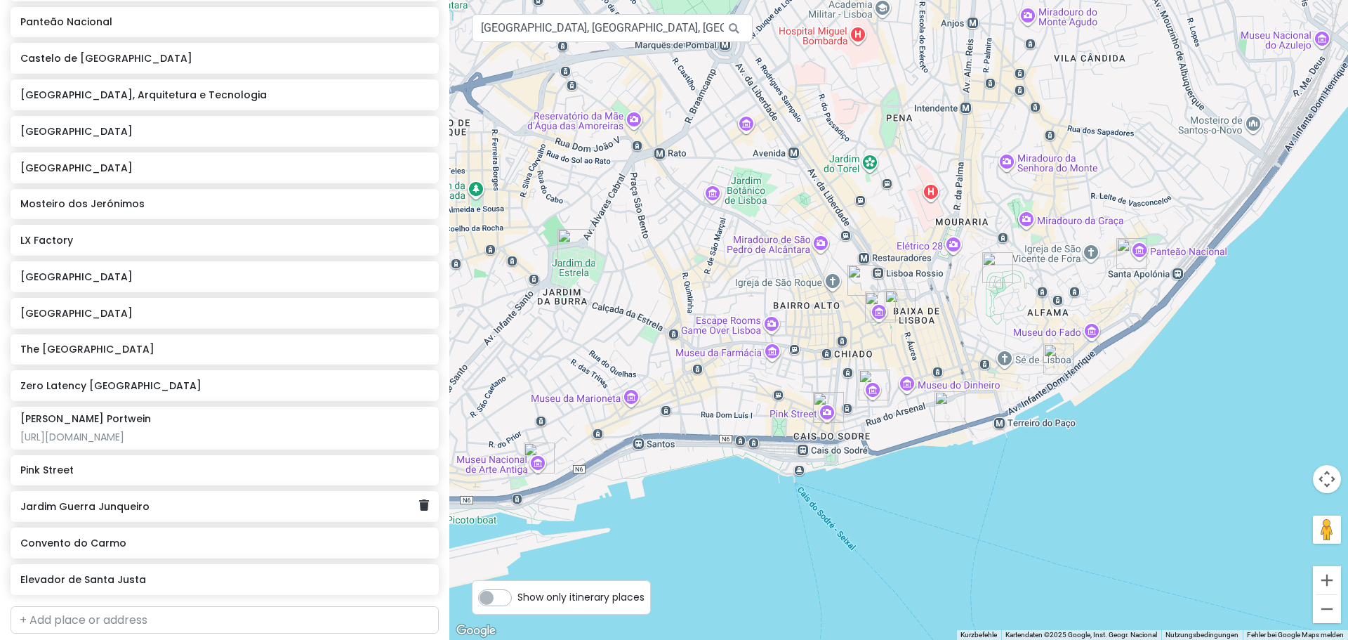
scroll to position [303, 0]
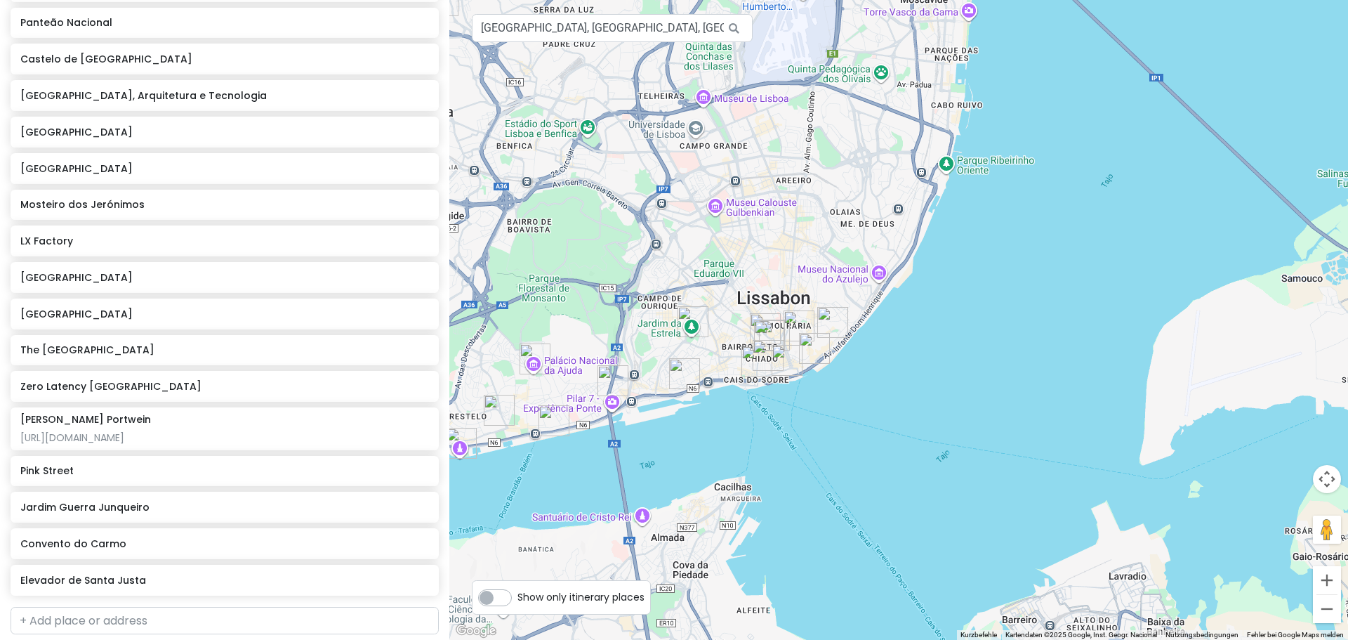
click at [688, 316] on img "Jardim Guerra Junqueiro" at bounding box center [692, 321] width 31 height 31
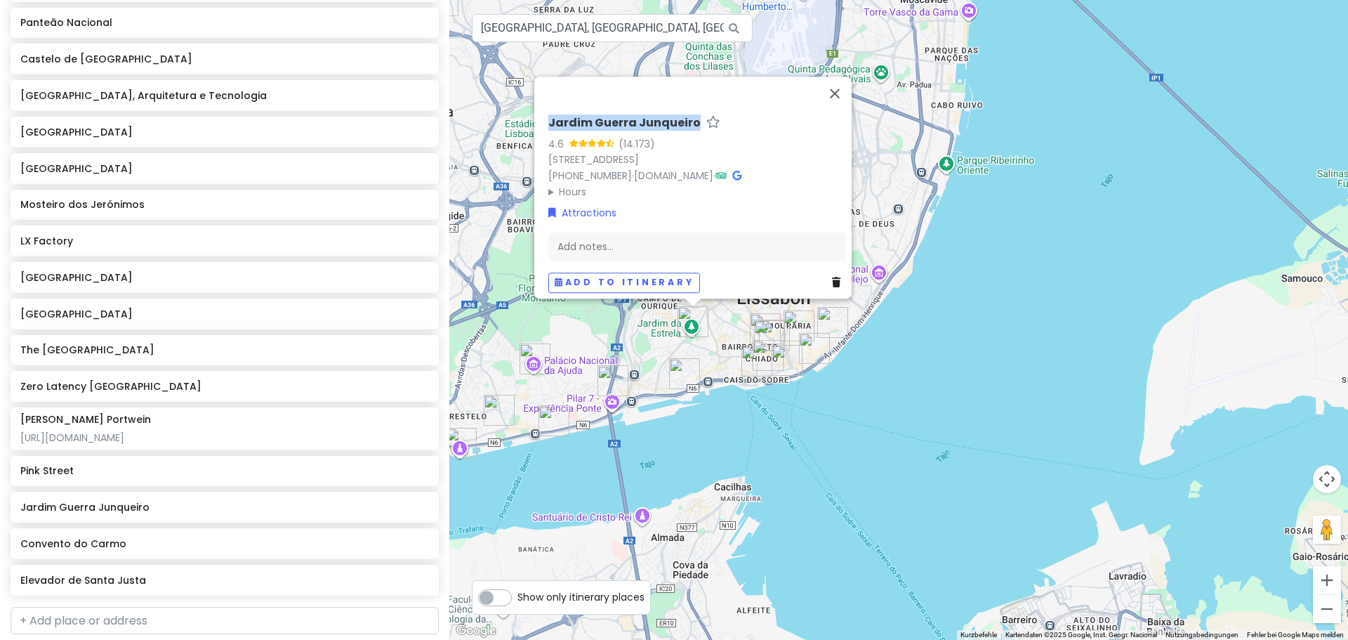
drag, startPoint x: 535, startPoint y: 112, endPoint x: 690, endPoint y: 114, distance: 155.2
click at [690, 114] on div "Jardim Guerra Junqueiro 4.6 (14.173) Praça da Estrela, 1200-667 Lisboa, Portuga…" at bounding box center [692, 188] width 317 height 222
copy h6 "Jardim Guerra Junqueiro"
click at [246, 231] on div "LX Factory" at bounding box center [219, 241] width 398 height 20
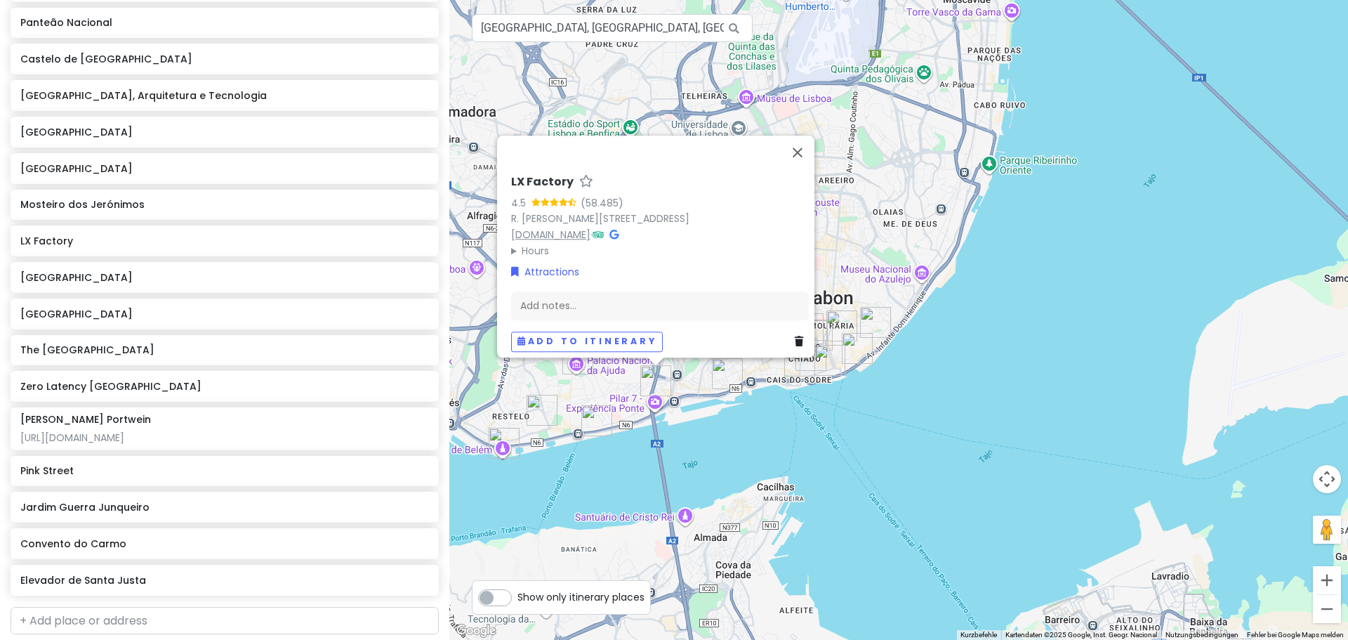
click at [583, 229] on link "www.lxfactory.com" at bounding box center [550, 234] width 79 height 14
click at [802, 145] on button "Schließen" at bounding box center [798, 152] width 34 height 34
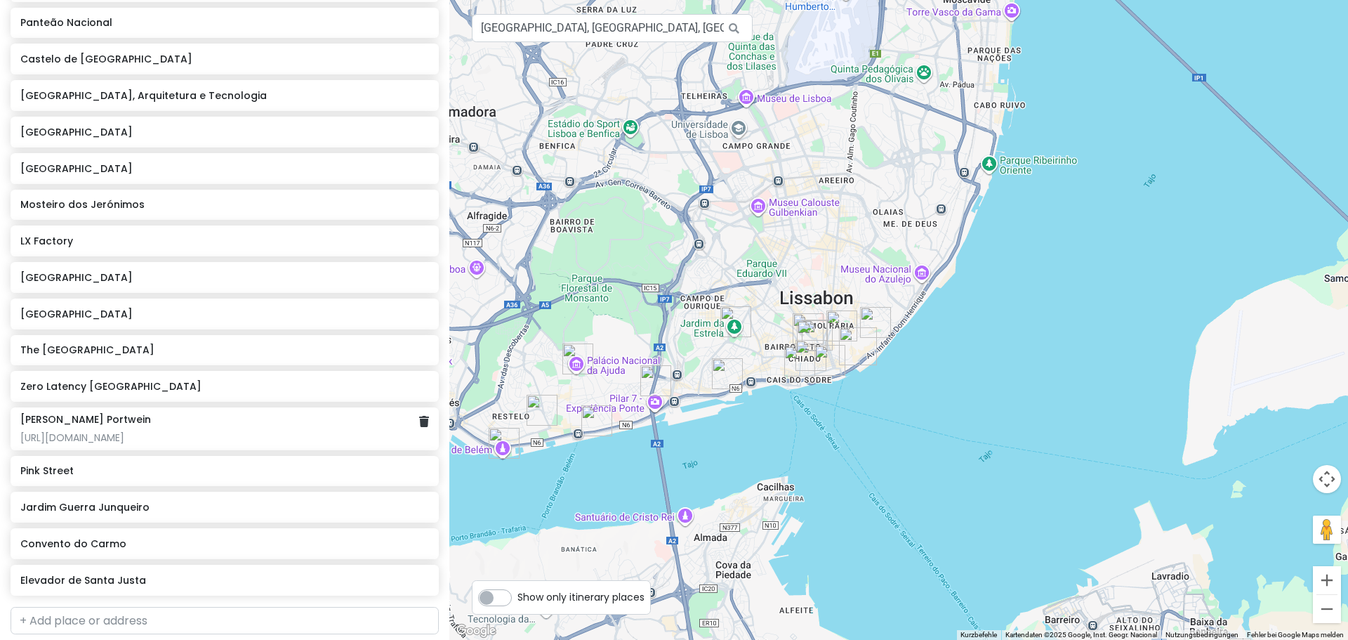
click at [174, 413] on div "Taylor's Portwein https://www.taylor.pt/de/besuchen-sie-taylors/shop-und-prober…" at bounding box center [224, 428] width 408 height 31
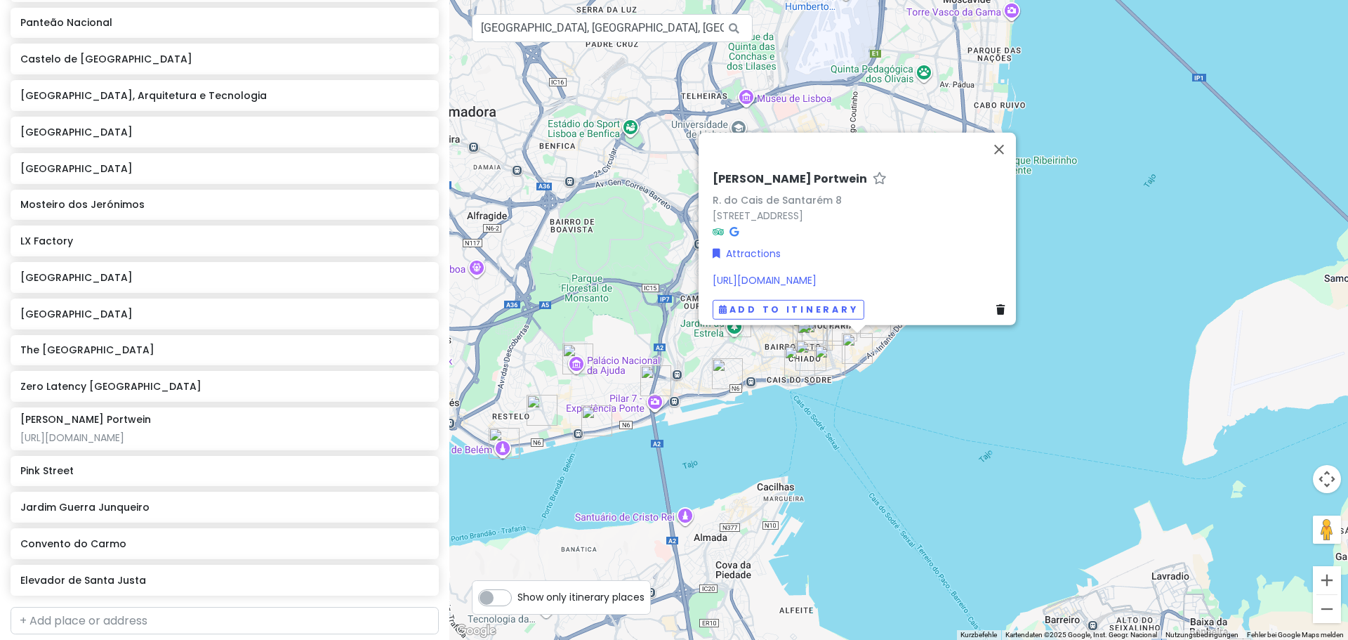
drag, startPoint x: 851, startPoint y: 266, endPoint x: 706, endPoint y: 256, distance: 145.6
click at [707, 256] on div "Taylor's Portwein R. do Cais de Santarém 8 R. do Cais de Santarém 8, 1100-104 L…" at bounding box center [861, 245] width 309 height 159
click at [998, 132] on button "Schließen" at bounding box center [999, 149] width 34 height 34
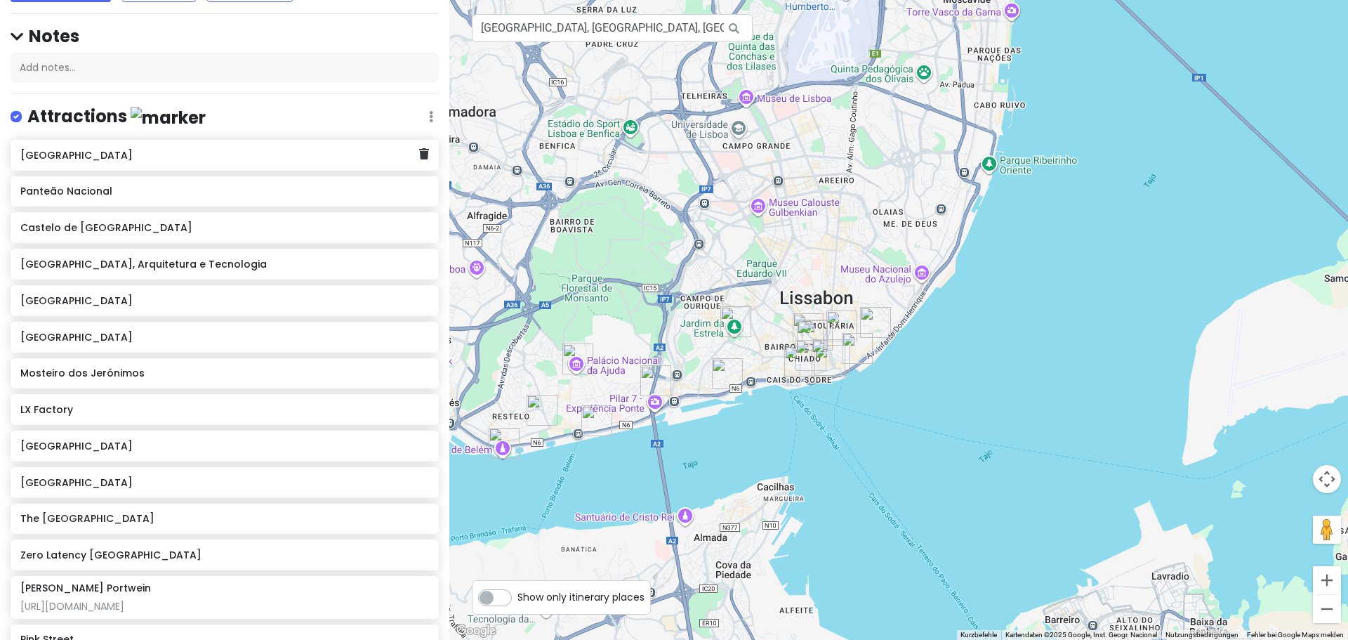
scroll to position [140, 0]
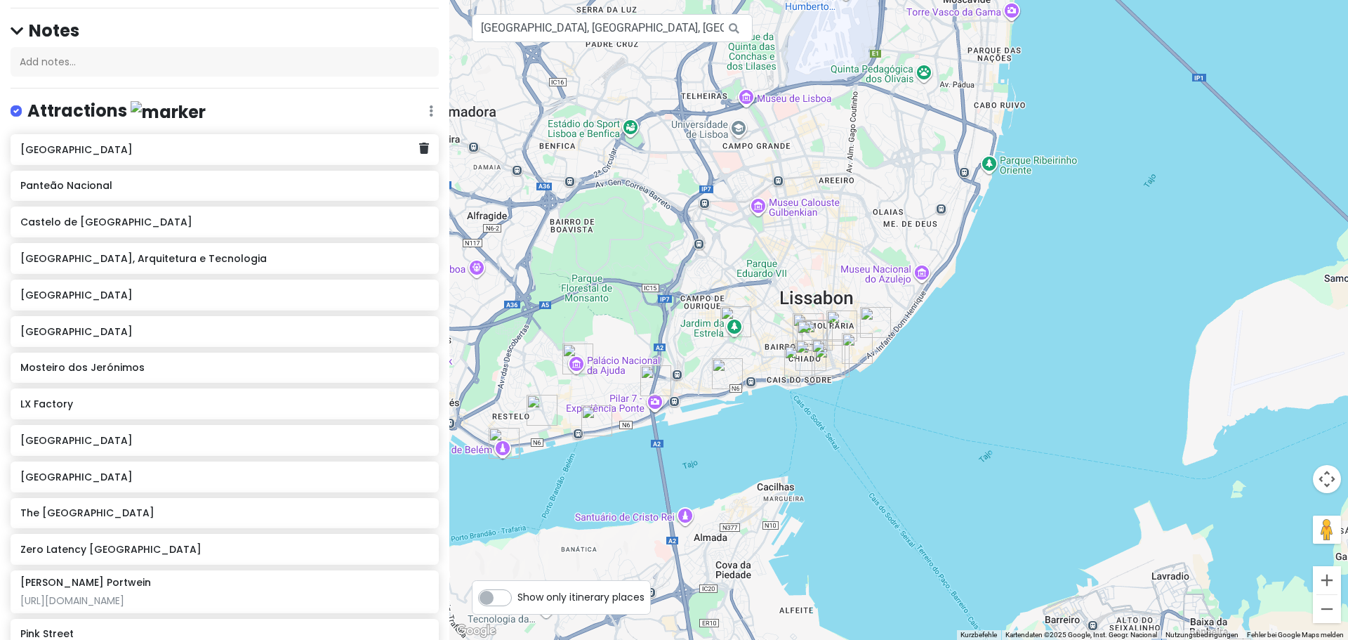
click at [171, 140] on div "Praça do Comércio" at bounding box center [219, 150] width 398 height 20
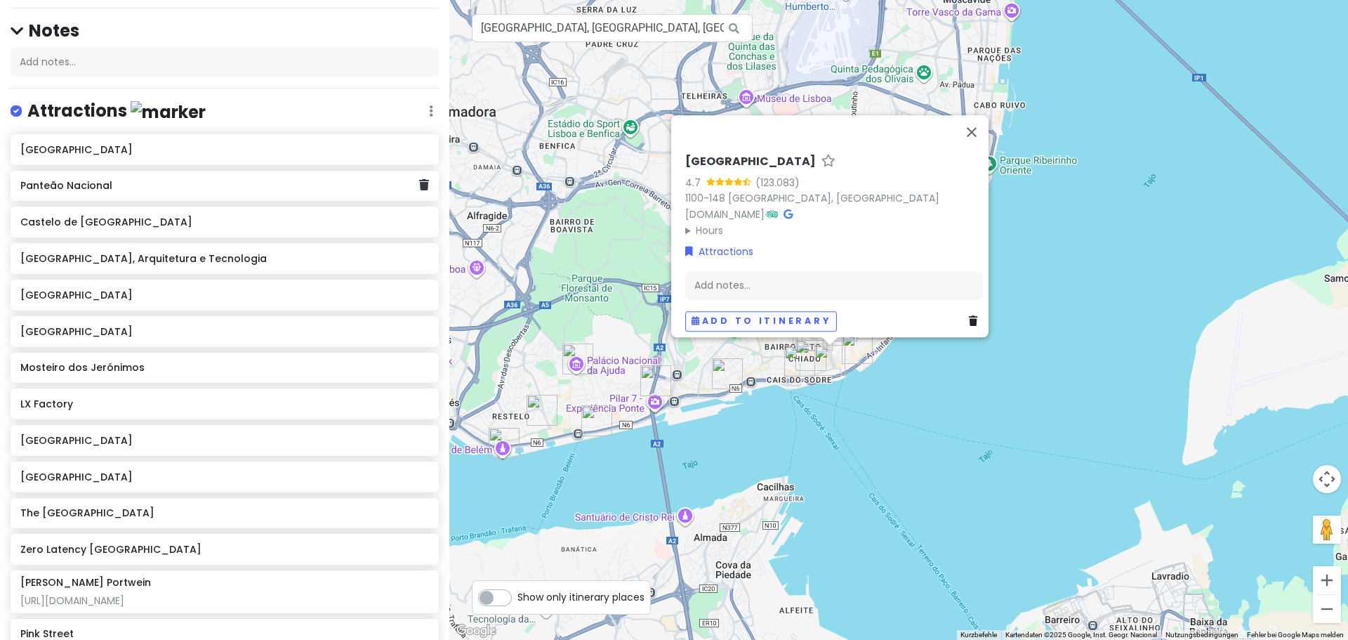
click at [170, 171] on div "Panteão Nacional" at bounding box center [225, 186] width 428 height 31
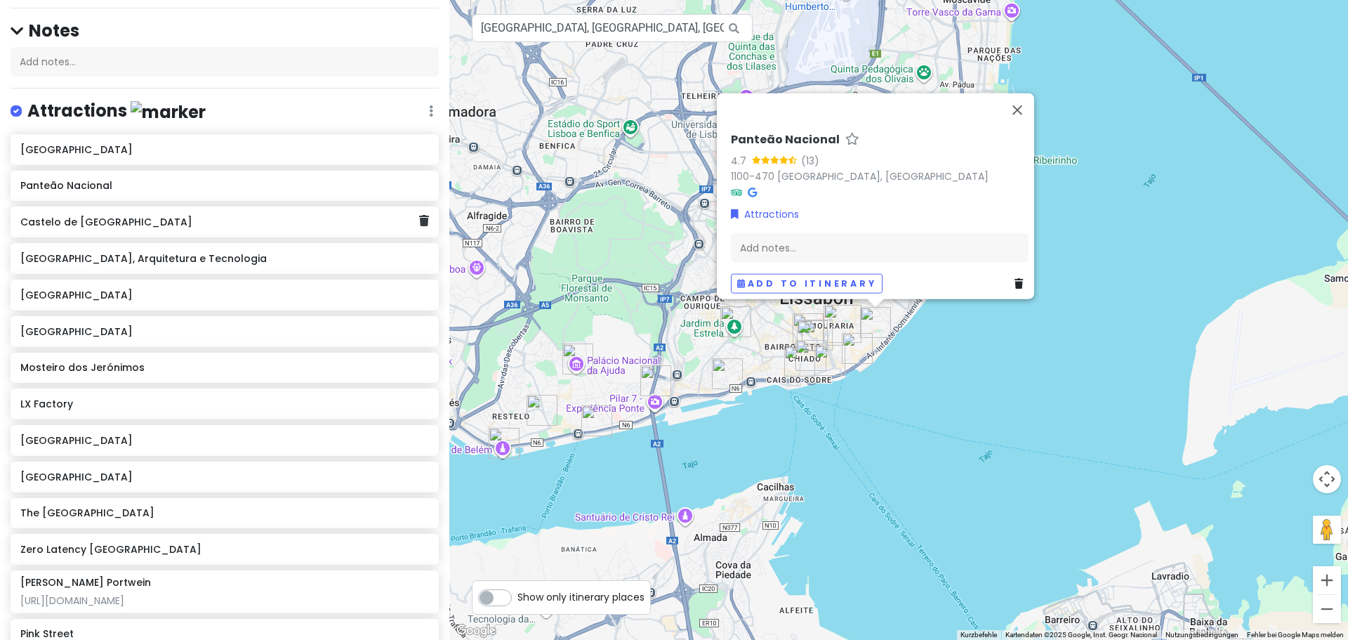
click at [168, 212] on div "Castelo de São Jorge" at bounding box center [219, 222] width 398 height 20
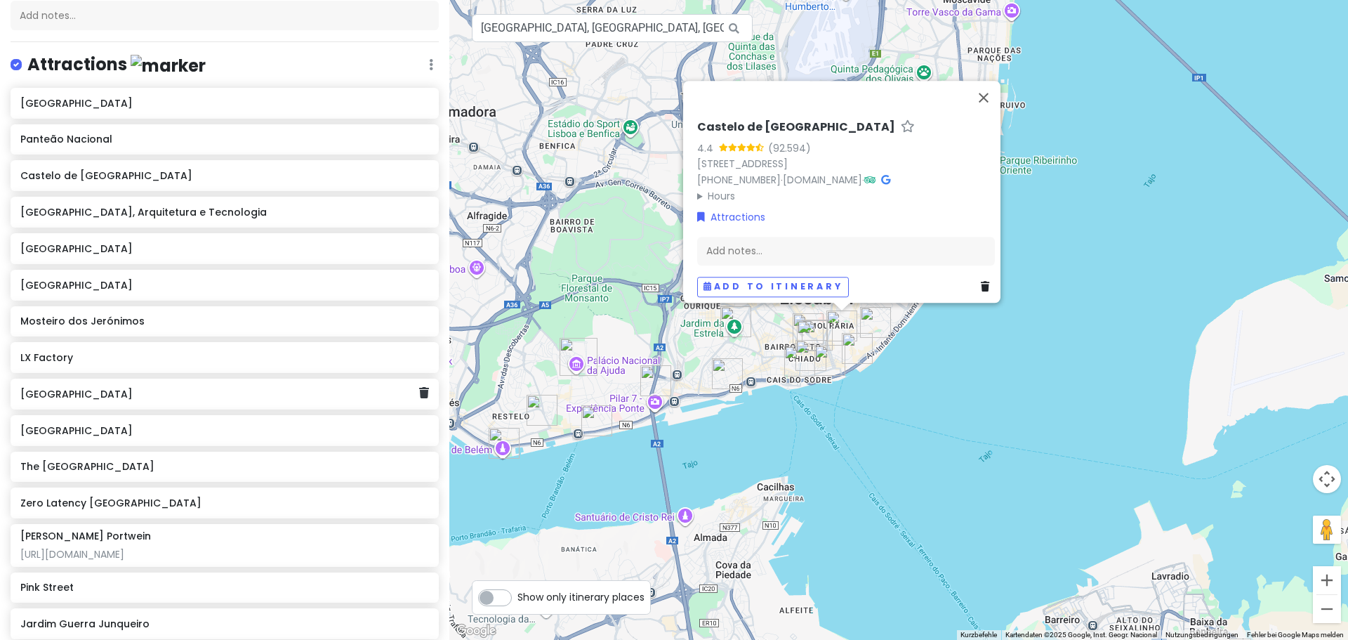
scroll to position [211, 0]
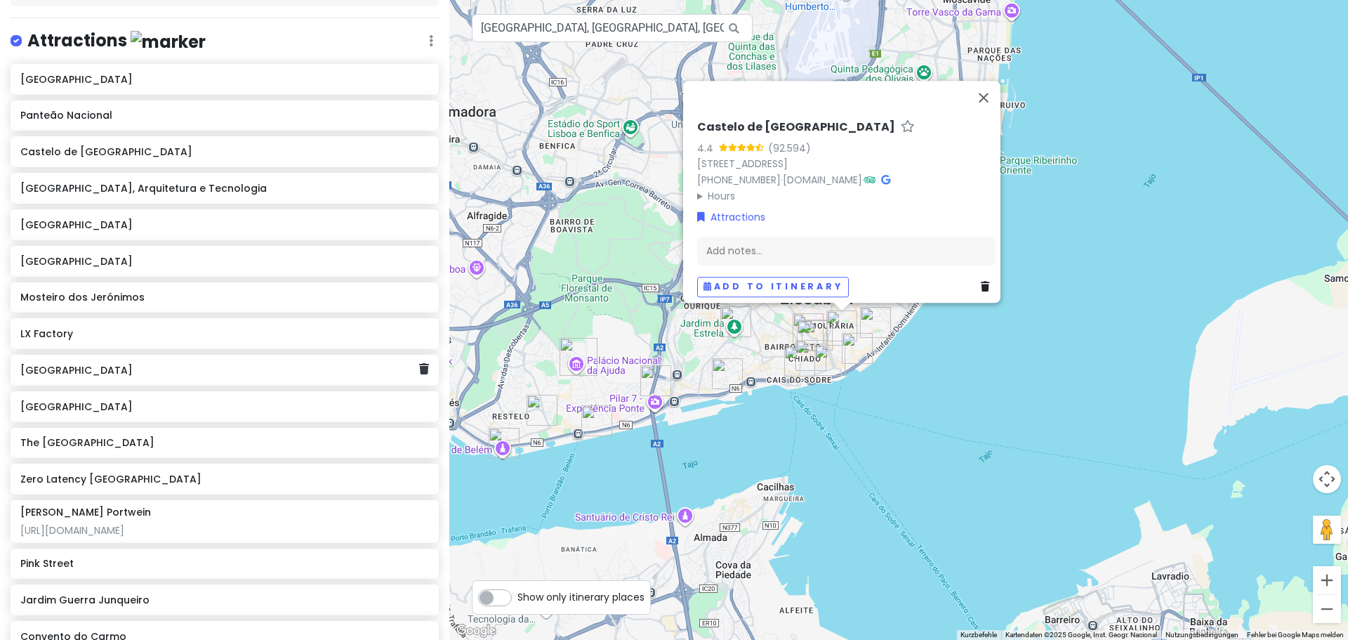
click at [281, 364] on h6 "Palácio Nacional da Ajuda" at bounding box center [219, 370] width 398 height 13
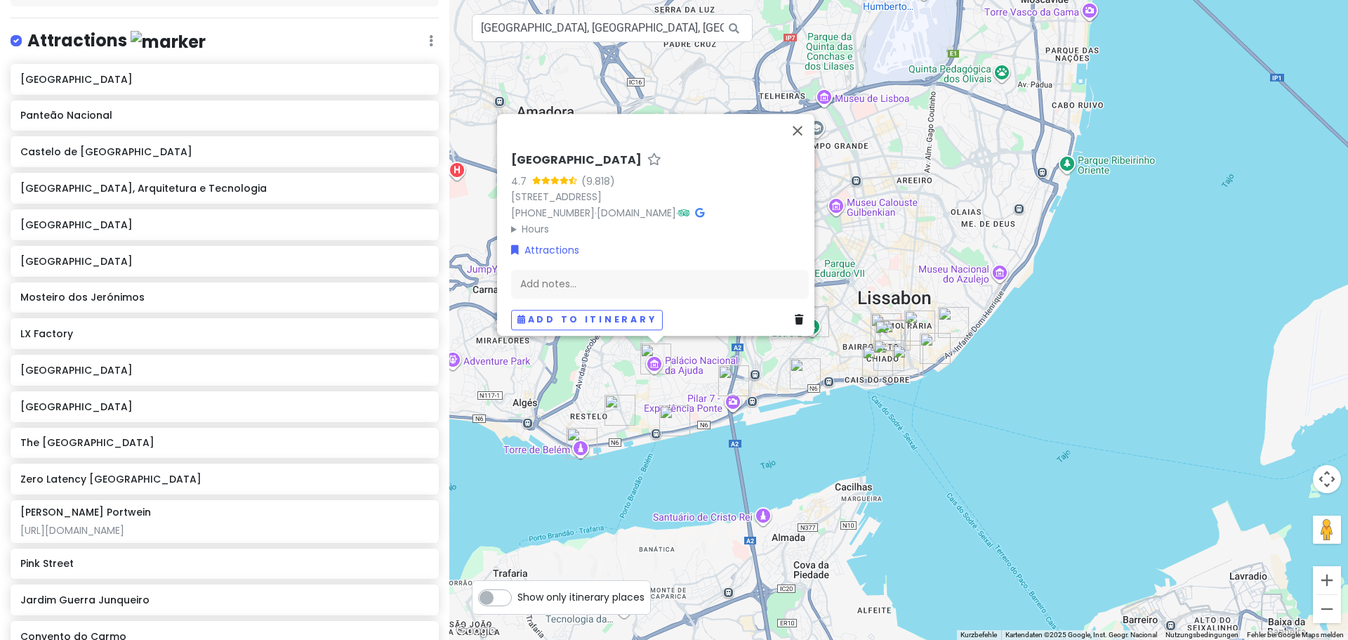
drag, startPoint x: 502, startPoint y: 144, endPoint x: 658, endPoint y: 147, distance: 155.9
click at [658, 147] on div "Palácio Nacional da Ajuda 4.7 (9.818) Largo da Ajuda, 1349-021 Lisboa, Portugal…" at bounding box center [659, 241] width 309 height 188
click at [201, 428] on div "The National Museum of Contemporary Art" at bounding box center [225, 443] width 428 height 31
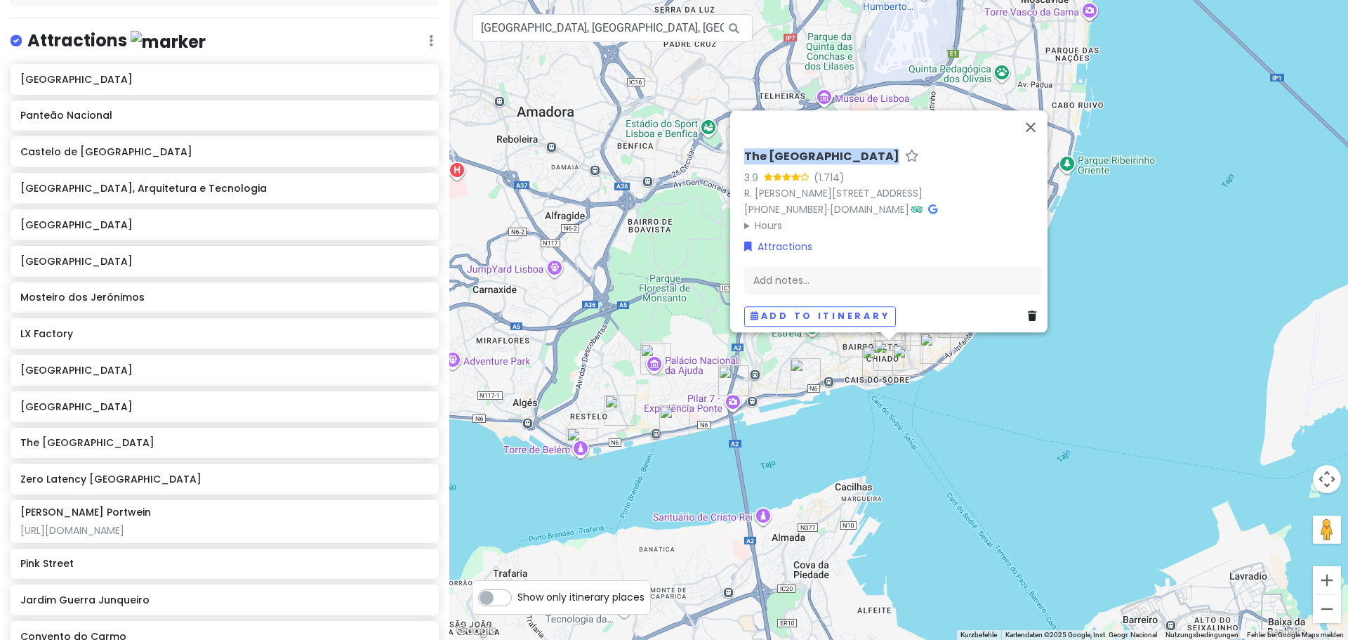
drag, startPoint x: 735, startPoint y: 133, endPoint x: 999, endPoint y: 134, distance: 264.0
click at [999, 144] on div "The National Museum of Contemporary Art 3.9 (1.714) R. Serpa Pinto 4, 1200-444 …" at bounding box center [893, 238] width 309 height 188
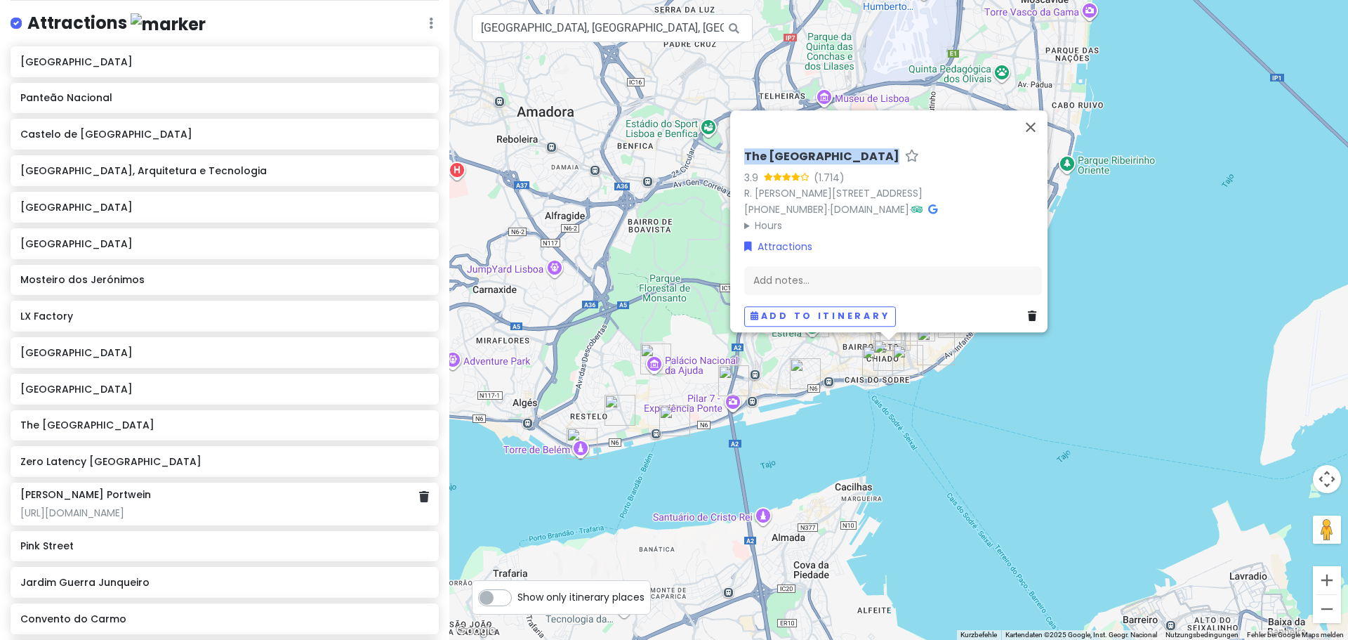
scroll to position [140, 0]
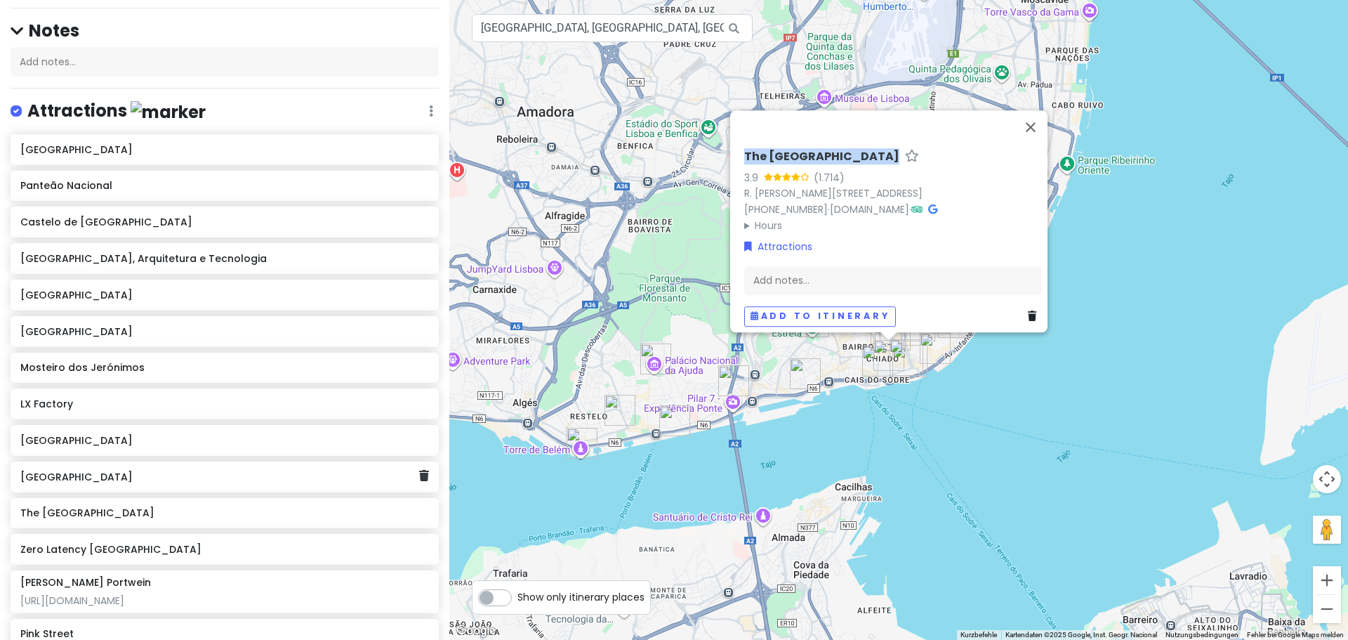
click at [418, 461] on div "Praça do Comércio" at bounding box center [225, 476] width 428 height 31
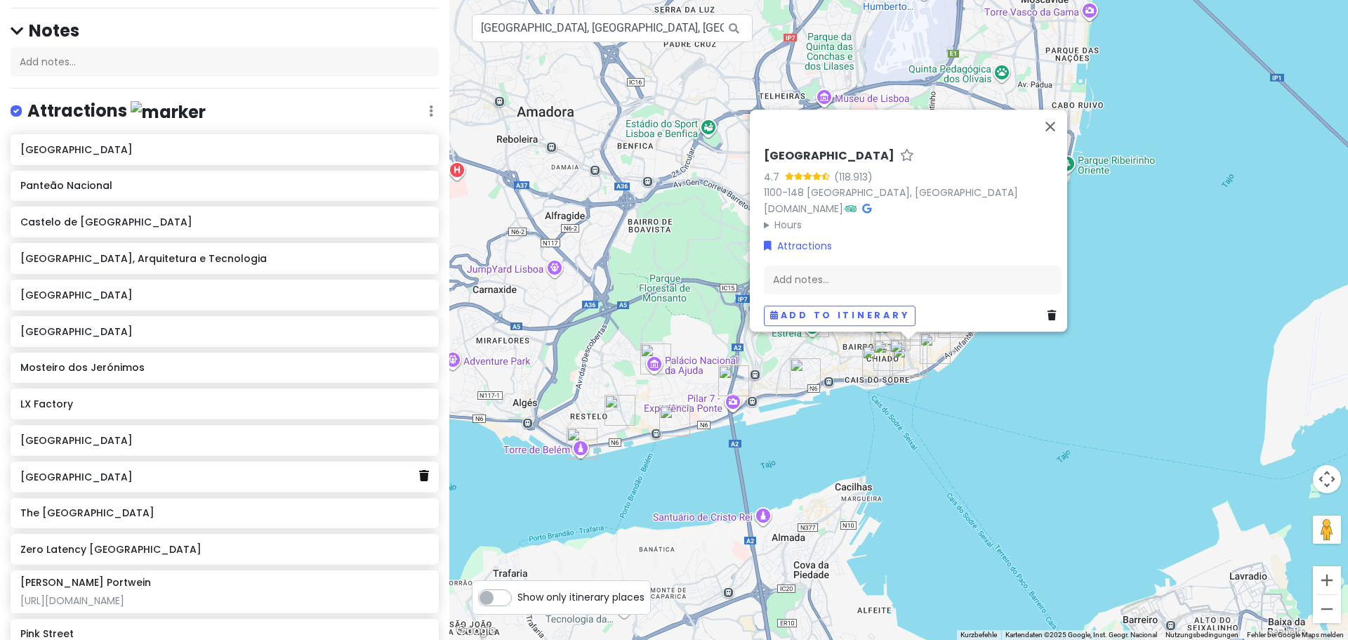
click at [419, 470] on icon at bounding box center [424, 475] width 10 height 11
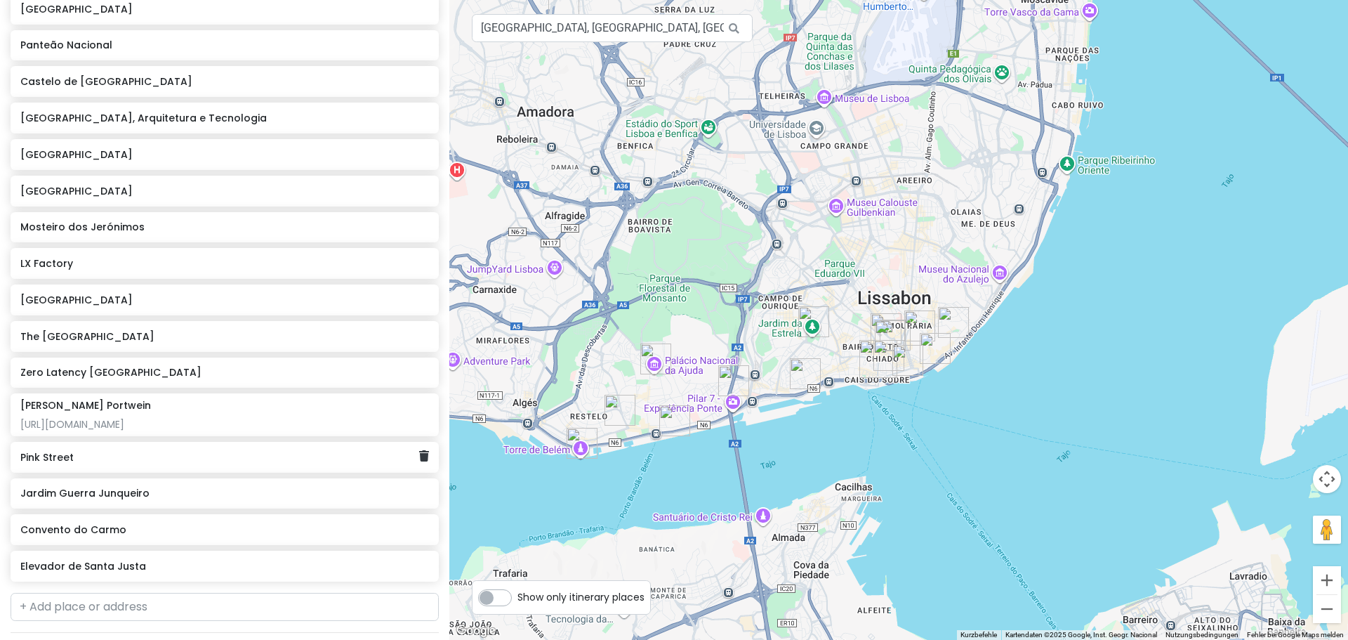
scroll to position [351, 0]
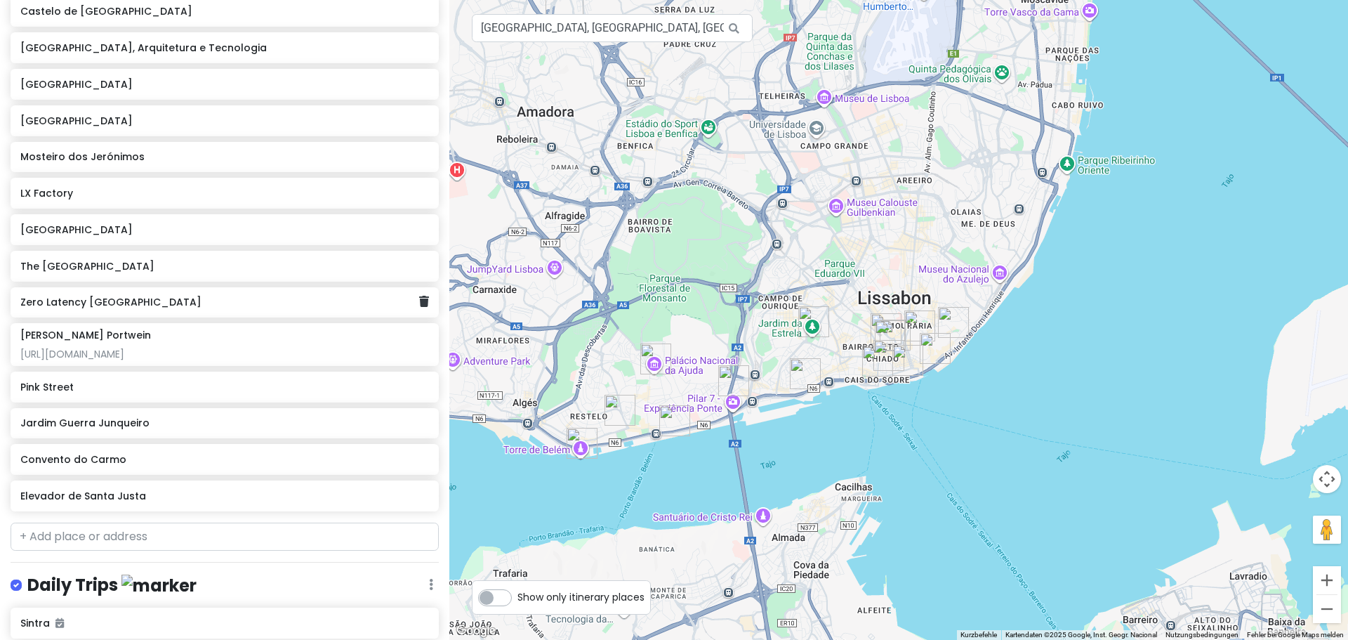
click at [178, 296] on h6 "Zero Latency Lisboa" at bounding box center [219, 302] width 398 height 13
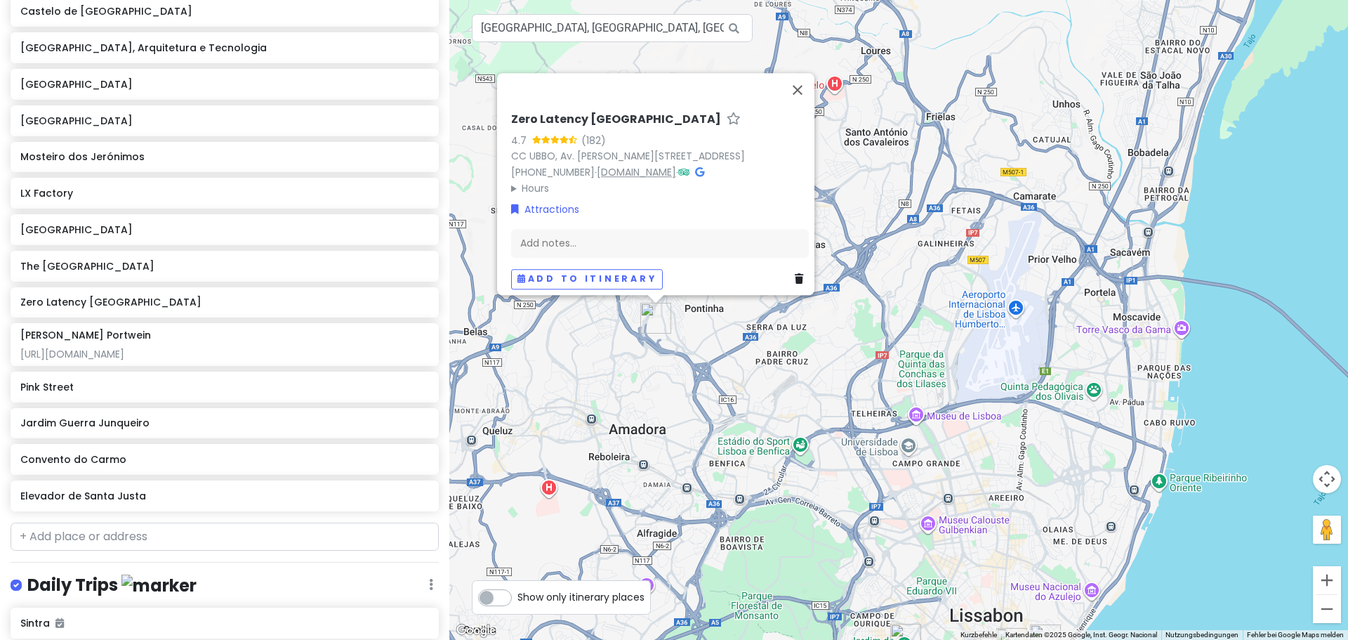
click at [656, 165] on link "www.zerolatencyvr.com" at bounding box center [636, 172] width 79 height 14
click at [274, 414] on div "Jardim Guerra Junqueiro" at bounding box center [219, 423] width 398 height 20
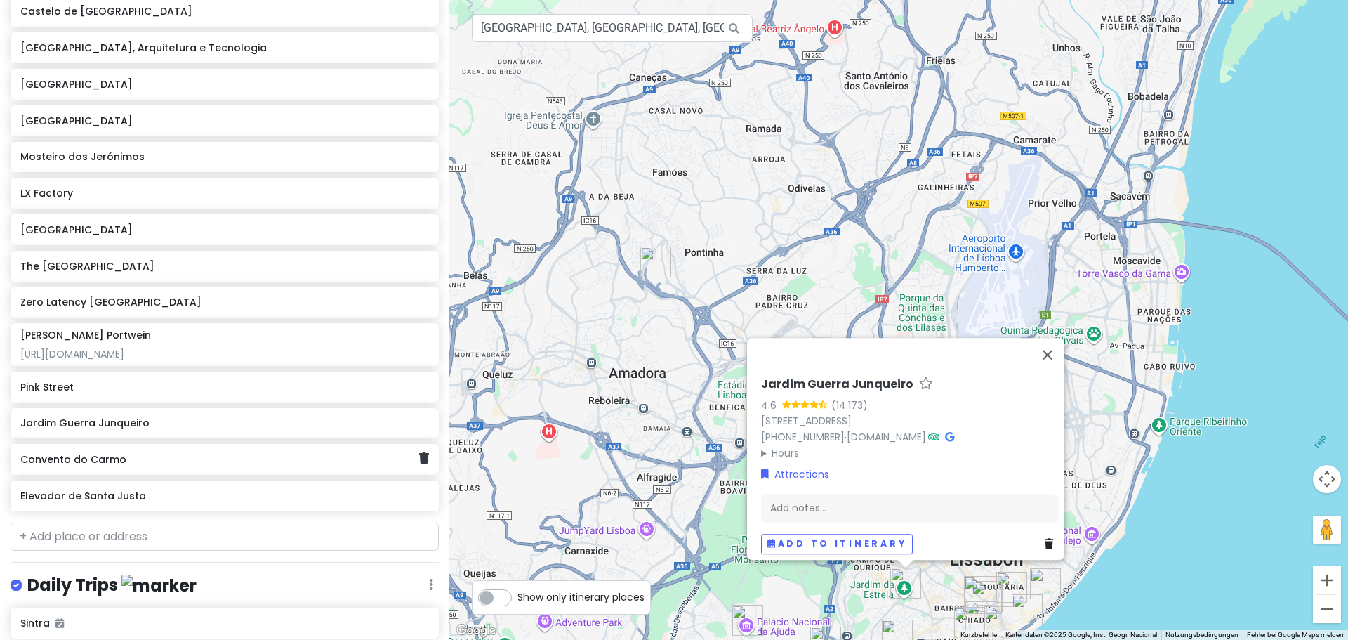
click at [260, 453] on h6 "Convento do Carmo" at bounding box center [219, 459] width 398 height 13
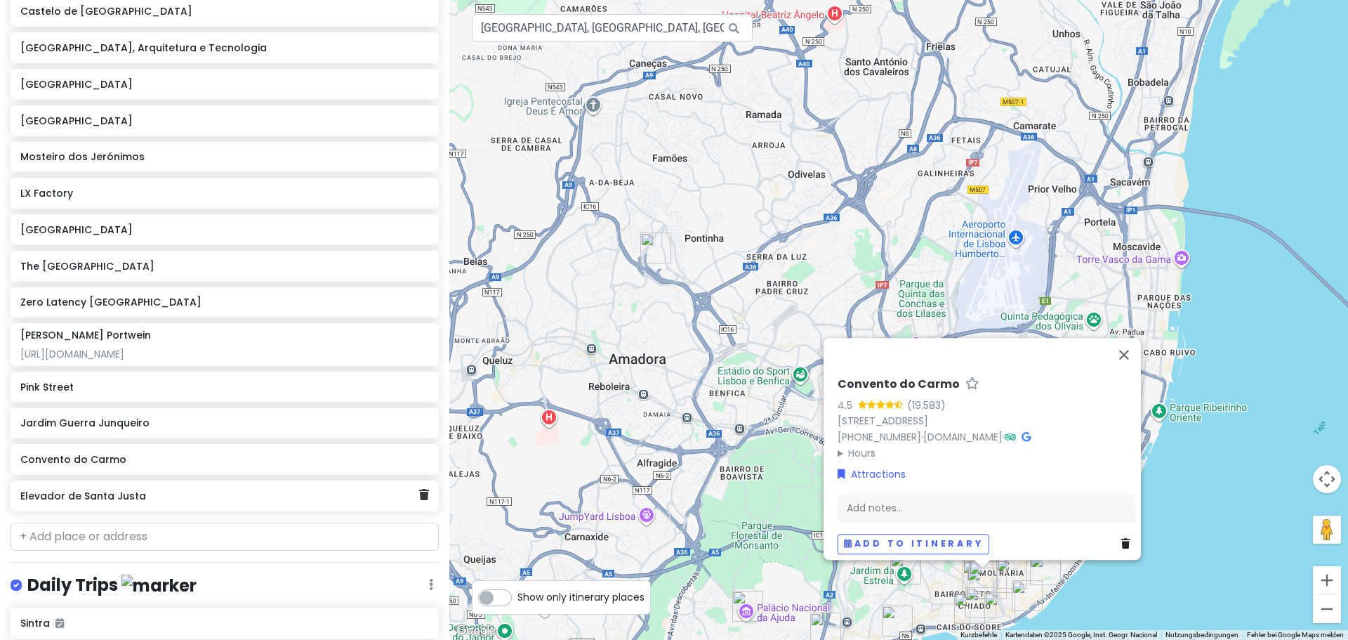
click at [260, 480] on div "Elevador de Santa Justa" at bounding box center [225, 495] width 428 height 31
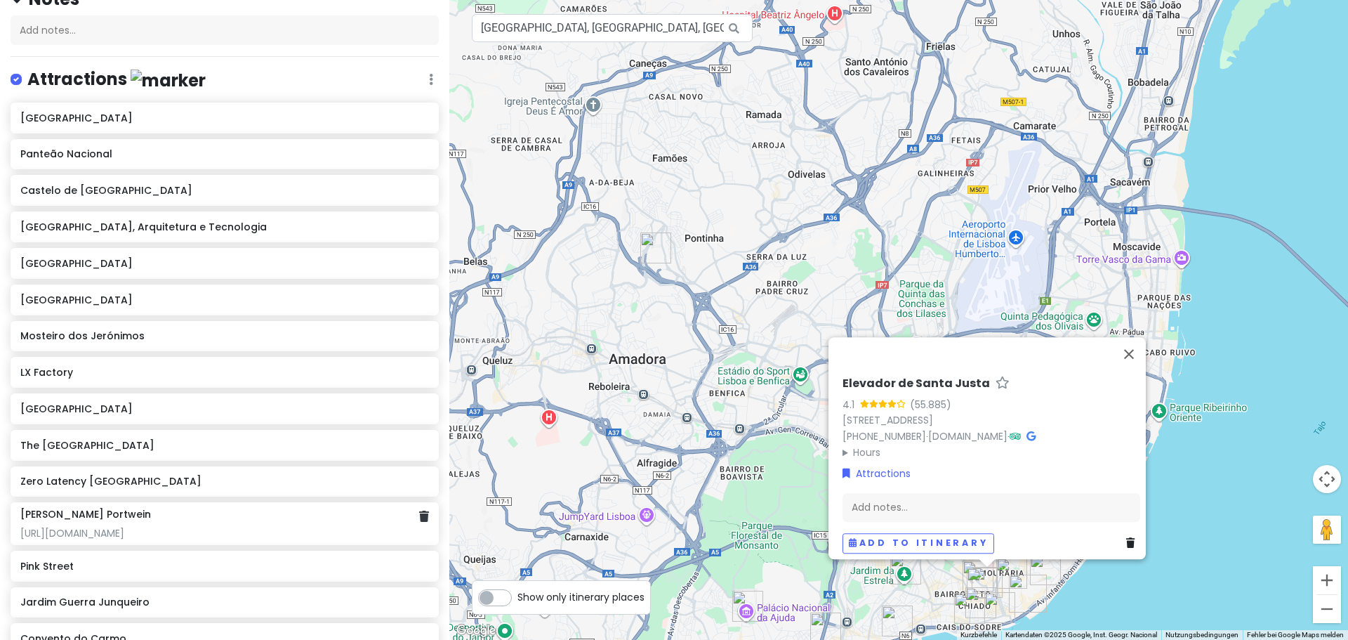
scroll to position [0, 0]
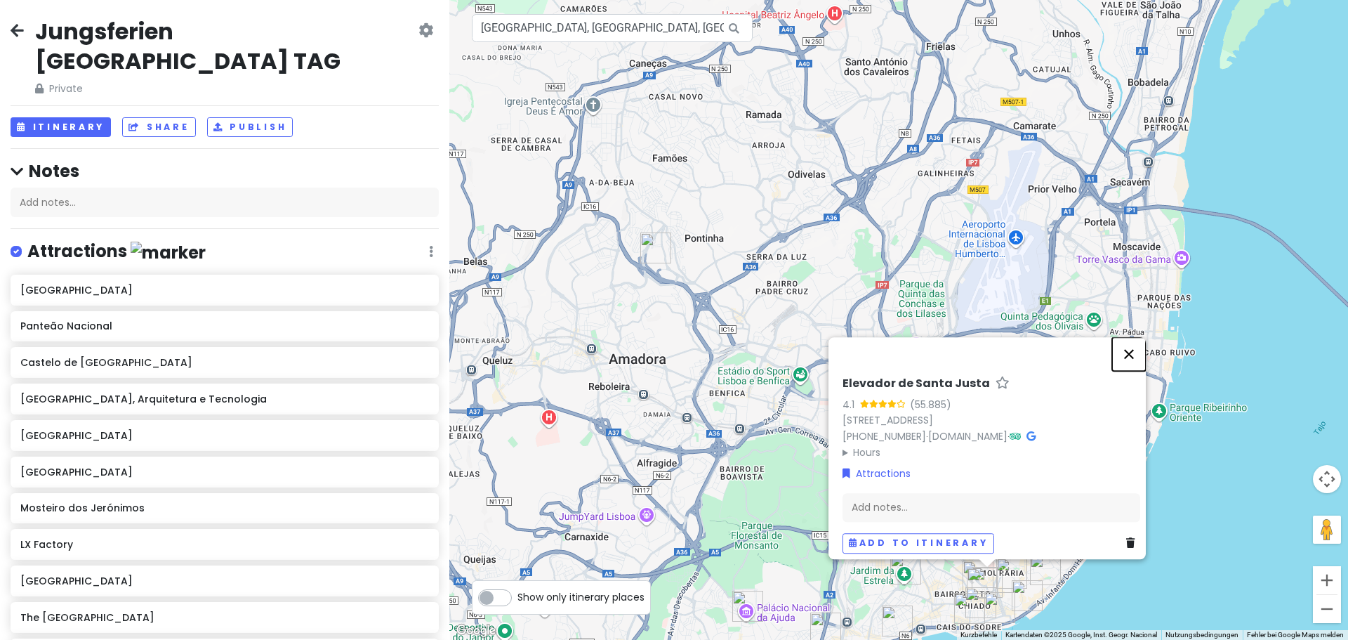
click at [1137, 340] on button "Schließen" at bounding box center [1129, 354] width 34 height 34
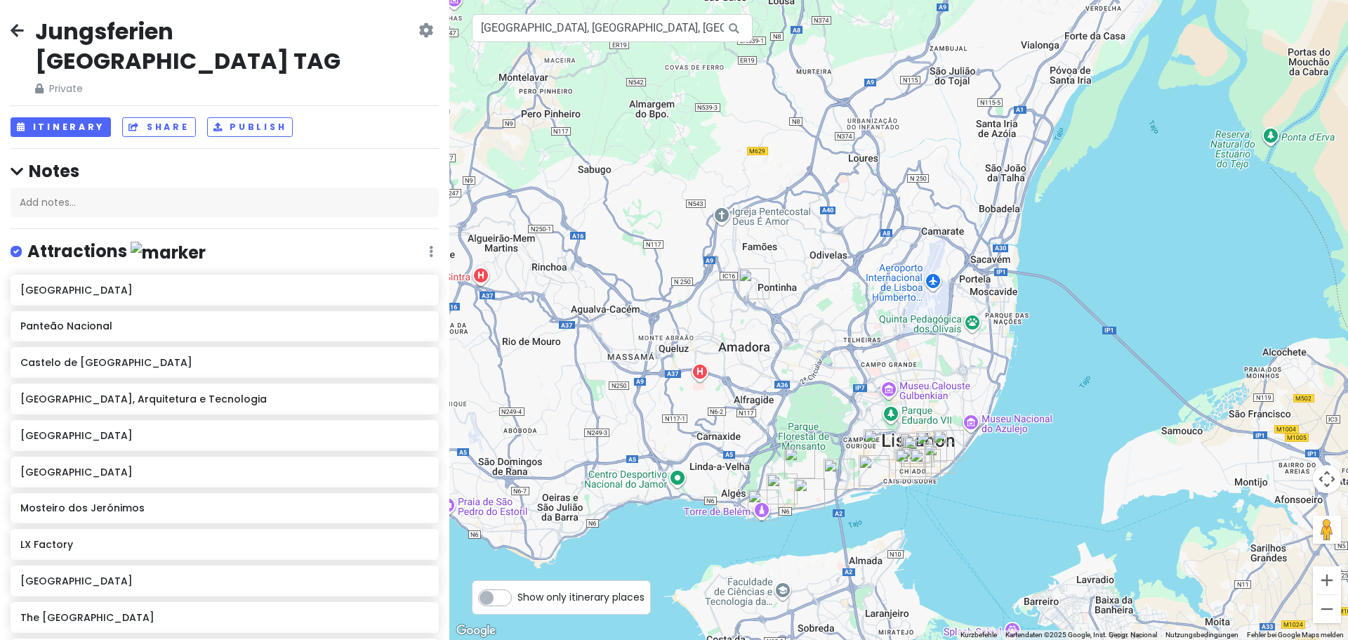
drag, startPoint x: 849, startPoint y: 443, endPoint x: 832, endPoint y: 390, distance: 56.0
click at [832, 390] on div at bounding box center [898, 320] width 899 height 640
click at [753, 289] on img "Zero Latency Lisboa" at bounding box center [754, 283] width 31 height 31
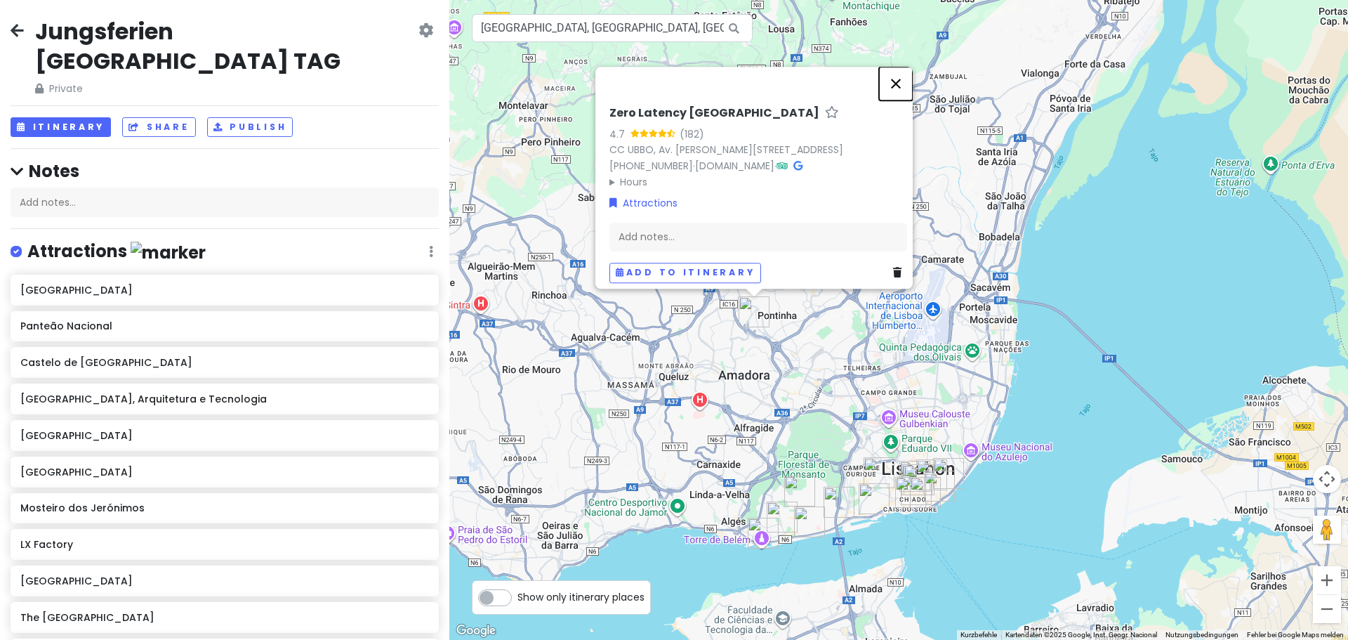
click at [895, 67] on button "Schließen" at bounding box center [896, 84] width 34 height 34
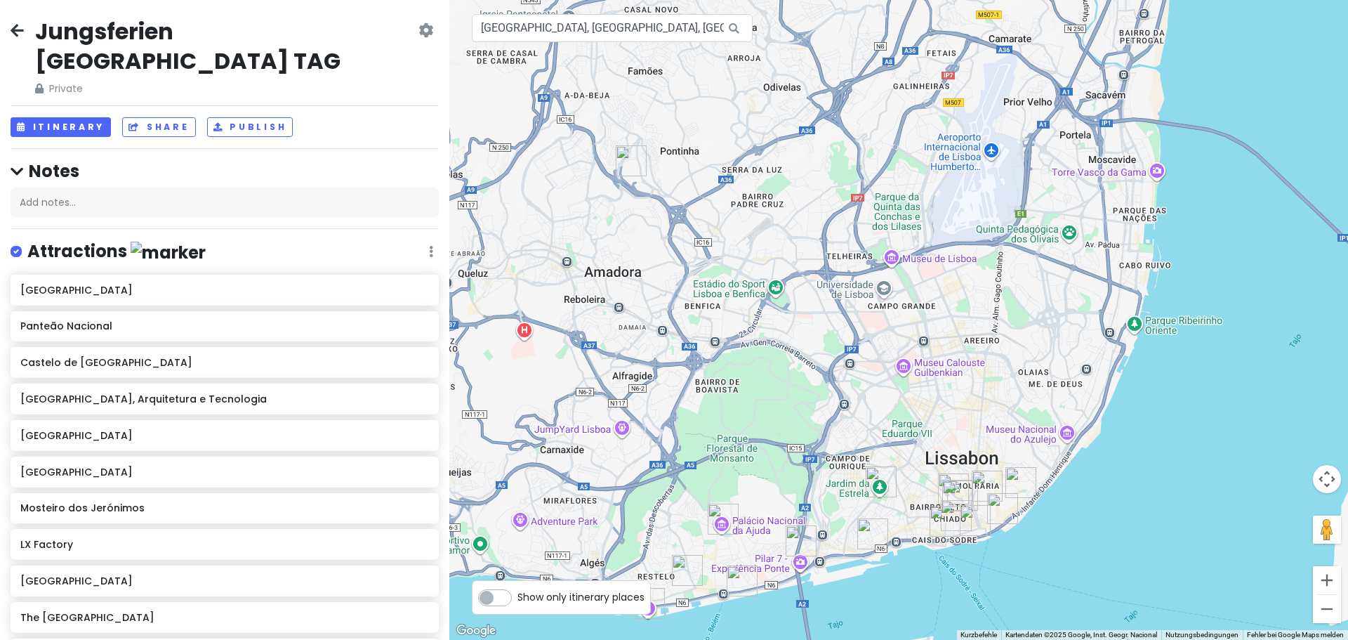
drag, startPoint x: 849, startPoint y: 462, endPoint x: 833, endPoint y: 327, distance: 135.7
click at [833, 327] on div at bounding box center [898, 320] width 899 height 640
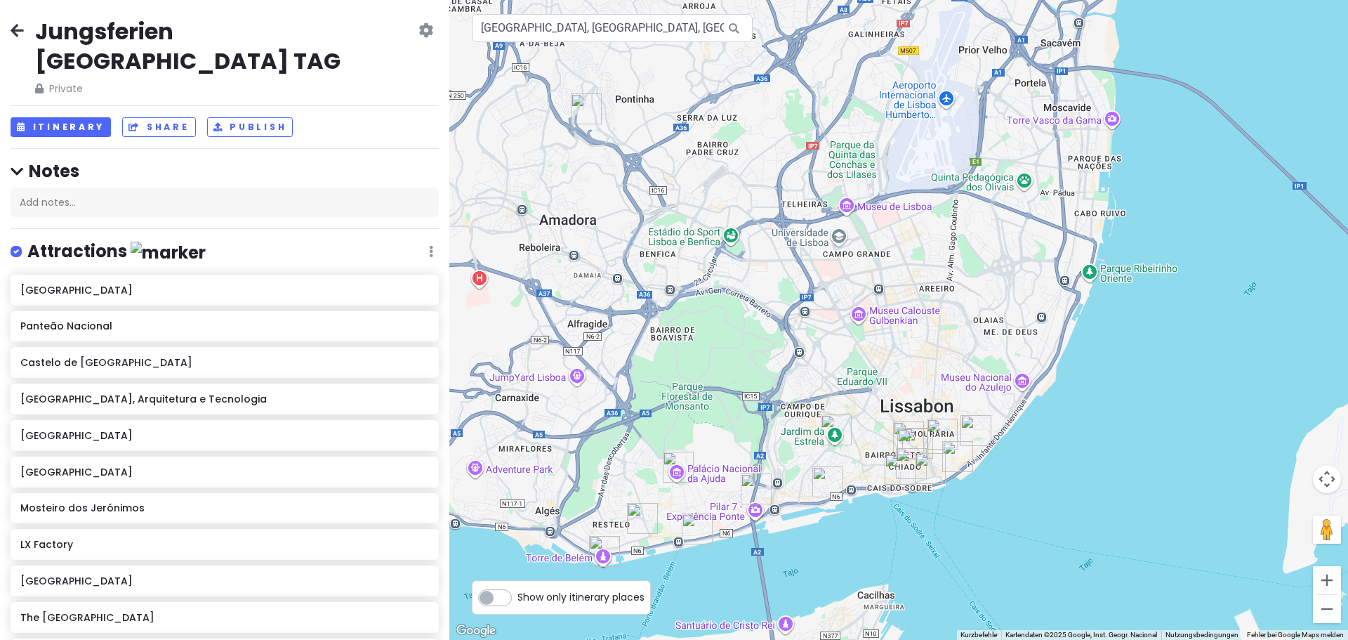
drag, startPoint x: 1031, startPoint y: 524, endPoint x: 981, endPoint y: 466, distance: 76.1
click at [981, 466] on div at bounding box center [898, 320] width 899 height 640
click at [17, 27] on icon at bounding box center [17, 30] width 13 height 11
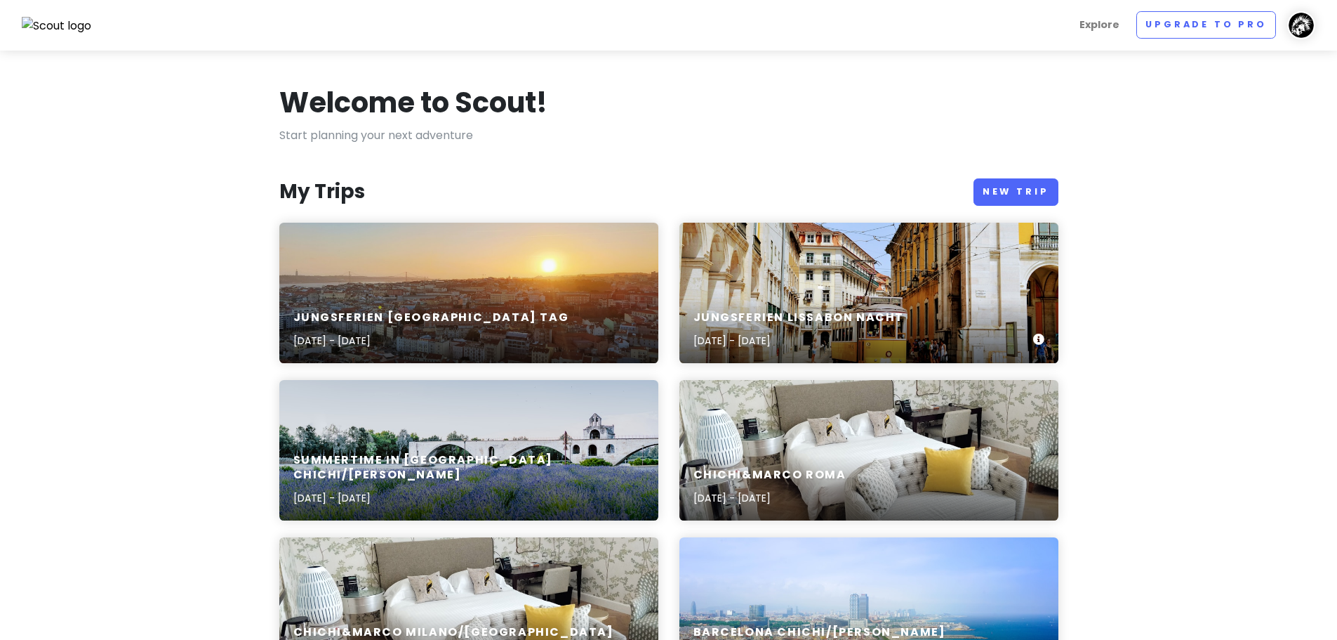
click at [869, 290] on div "Jungsferien [GEOGRAPHIC_DATA] NACHT [DATE] - [DATE]" at bounding box center [869, 293] width 379 height 140
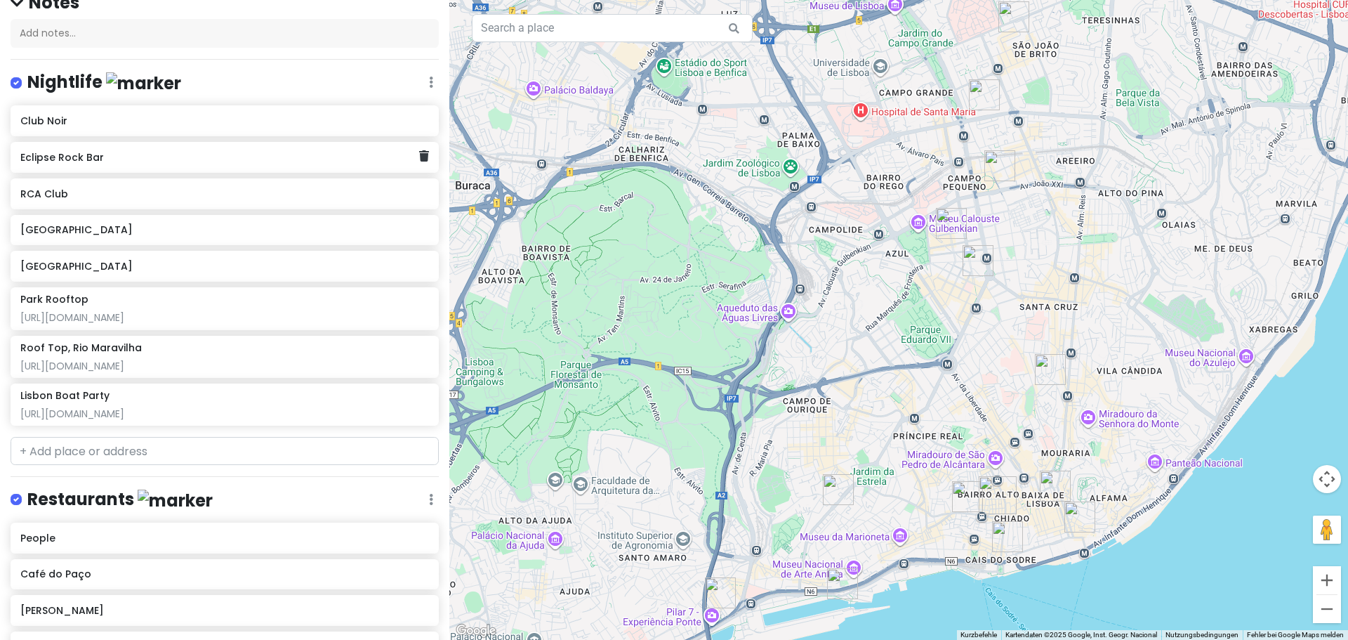
scroll to position [140, 0]
click at [167, 308] on div "Park Rooftop https://www.facebook.com/parklisboaofficial/about" at bounding box center [224, 307] width 408 height 31
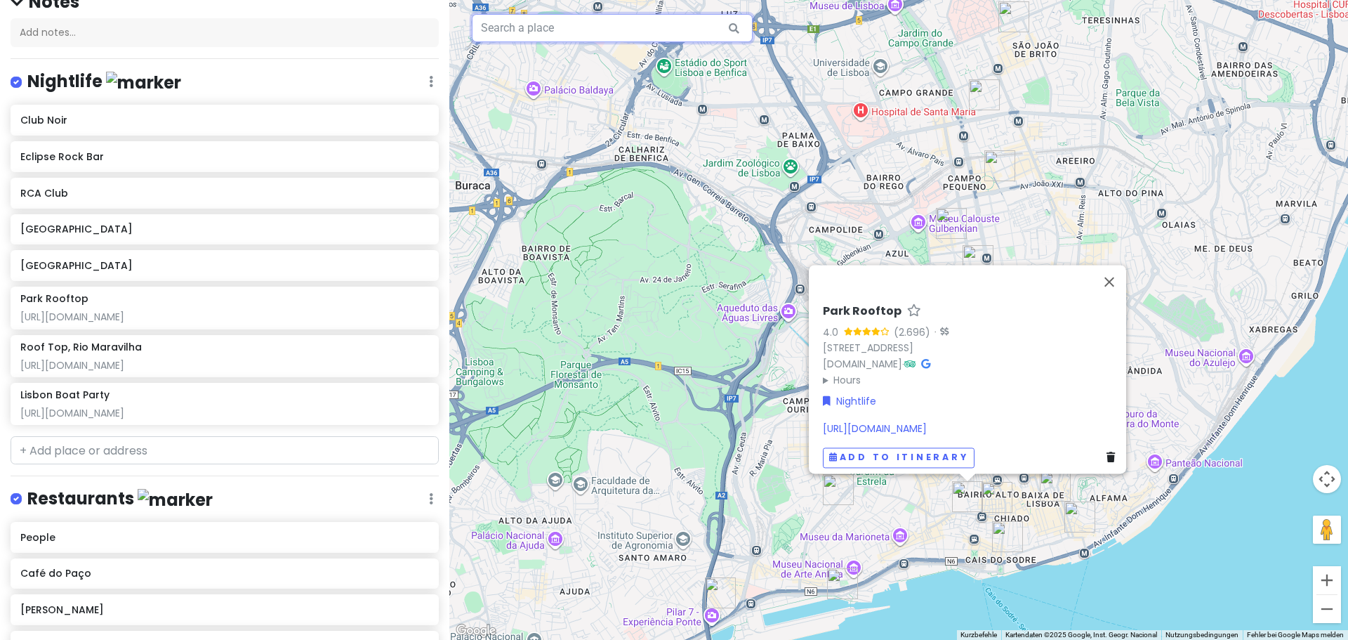
click at [602, 27] on input "text" at bounding box center [612, 28] width 281 height 28
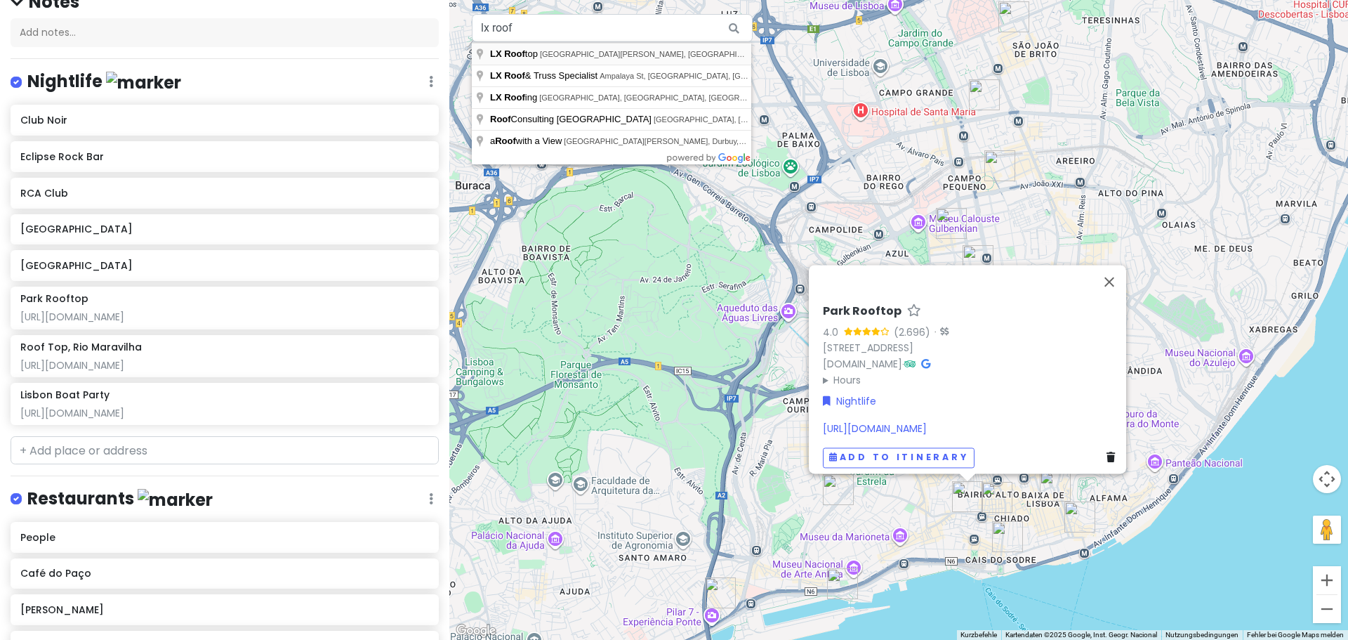
type input "LX Rooftop, Rua Rodrigues de Faria, Lissabon, Portugal"
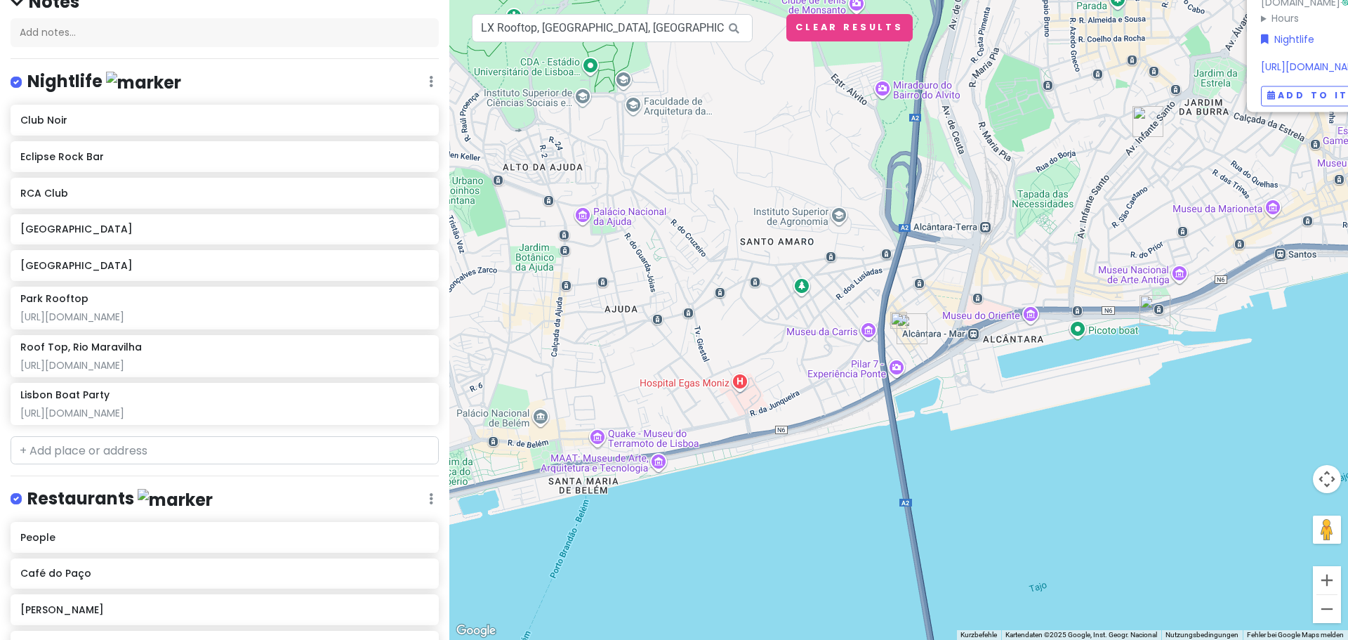
click at [902, 317] on img at bounding box center [898, 320] width 17 height 17
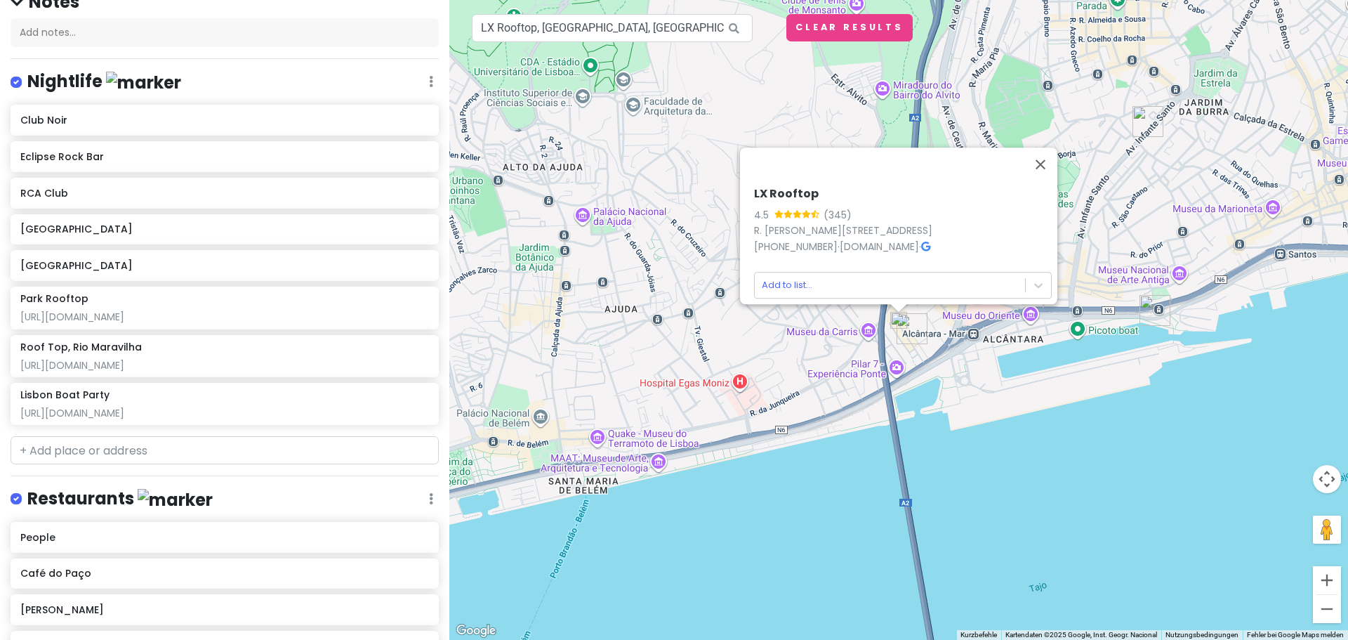
click at [898, 291] on div "LX Rooftop 4.5 (345) R. Rodrigues de Faria 103, 1300-501 Lisboa, Portugal +351 …" at bounding box center [902, 242] width 309 height 123
click at [898, 271] on body "Jungsferien Lissabon NACHT Private Change Dates Make a Copy Delete Trip Go Pro …" at bounding box center [674, 320] width 1348 height 640
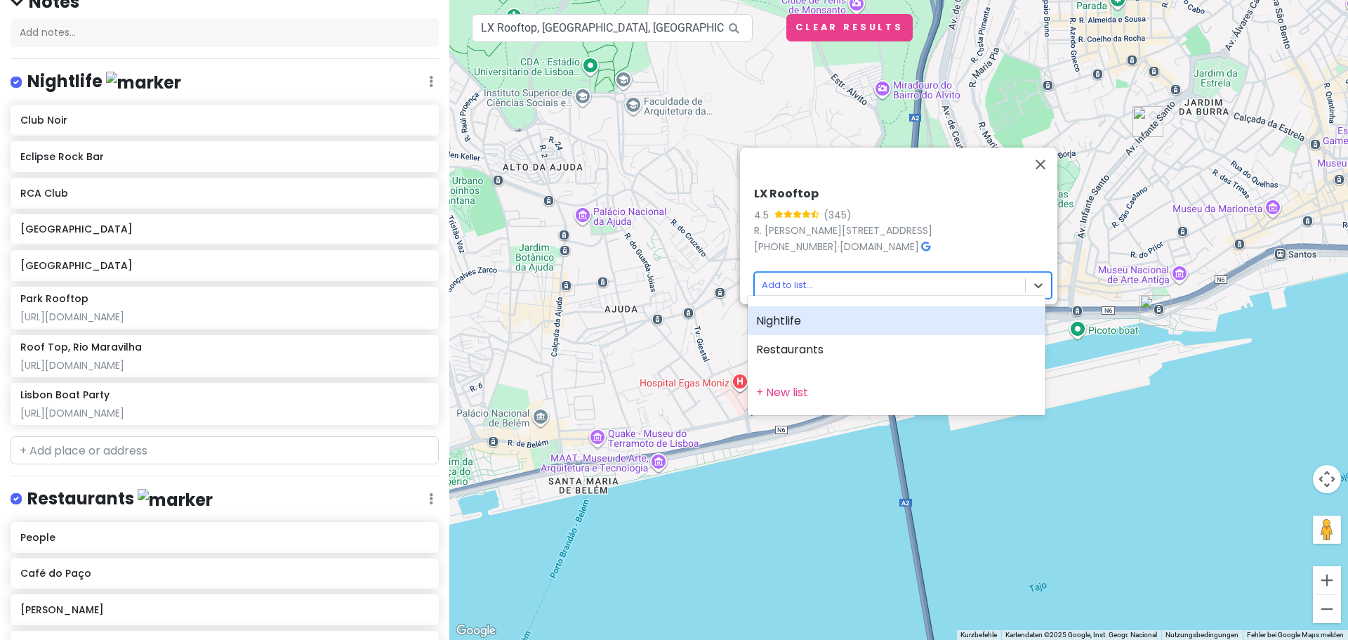
click at [806, 328] on div "Nightlife" at bounding box center [897, 320] width 298 height 29
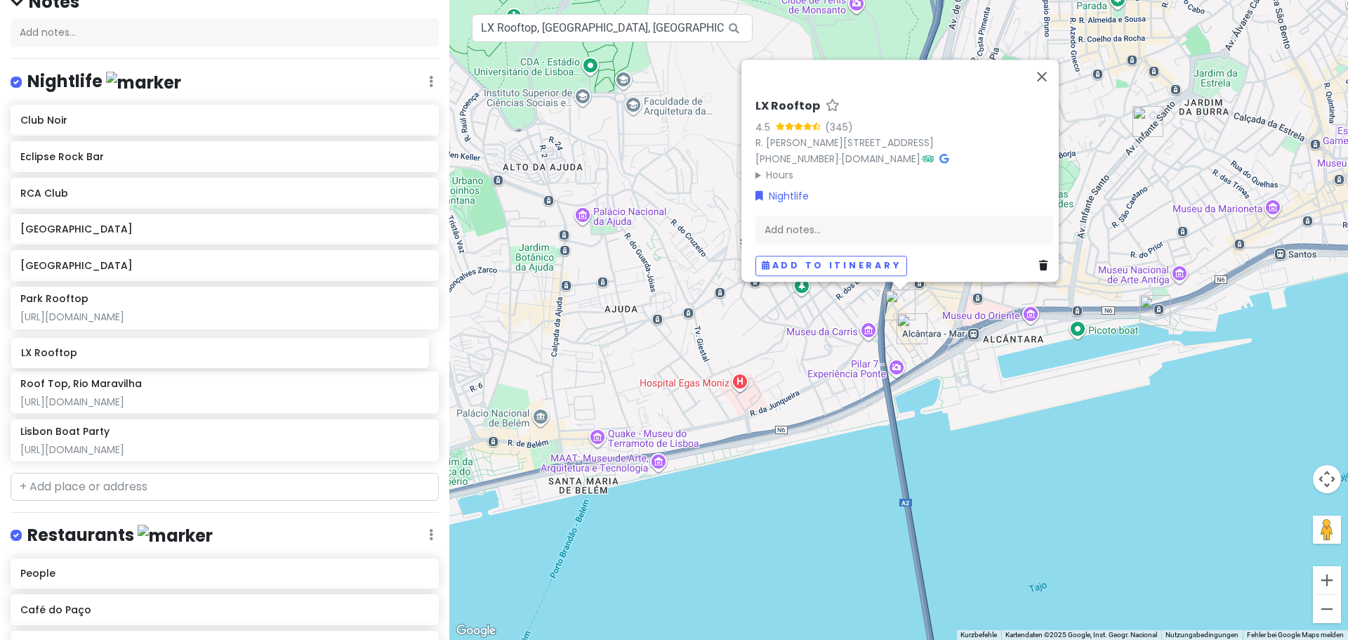
drag, startPoint x: 130, startPoint y: 456, endPoint x: 131, endPoint y: 364, distance: 92.0
click at [131, 364] on div "Club Noir Eclipse Rock Bar RCA Club Valhalla Rock Pub Copenhagen Park Rooftop h…" at bounding box center [224, 286] width 449 height 362
click at [270, 384] on div "Roof Top, Rio Maravilha" at bounding box center [224, 382] width 408 height 13
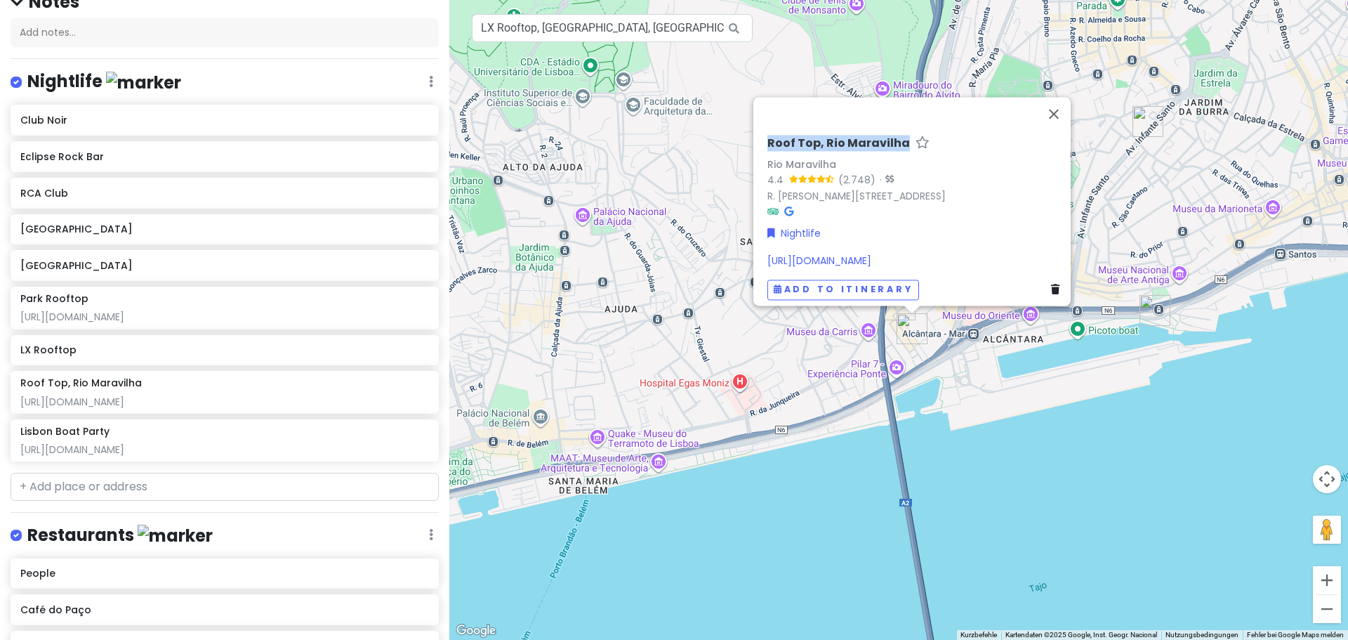
drag, startPoint x: 755, startPoint y: 131, endPoint x: 896, endPoint y: 132, distance: 141.1
click at [896, 132] on div "Roof Top, Rio Maravilha Rio Maravilha 4.4 (2.748) · R. Rodrigues de Faria 103, …" at bounding box center [916, 218] width 309 height 175
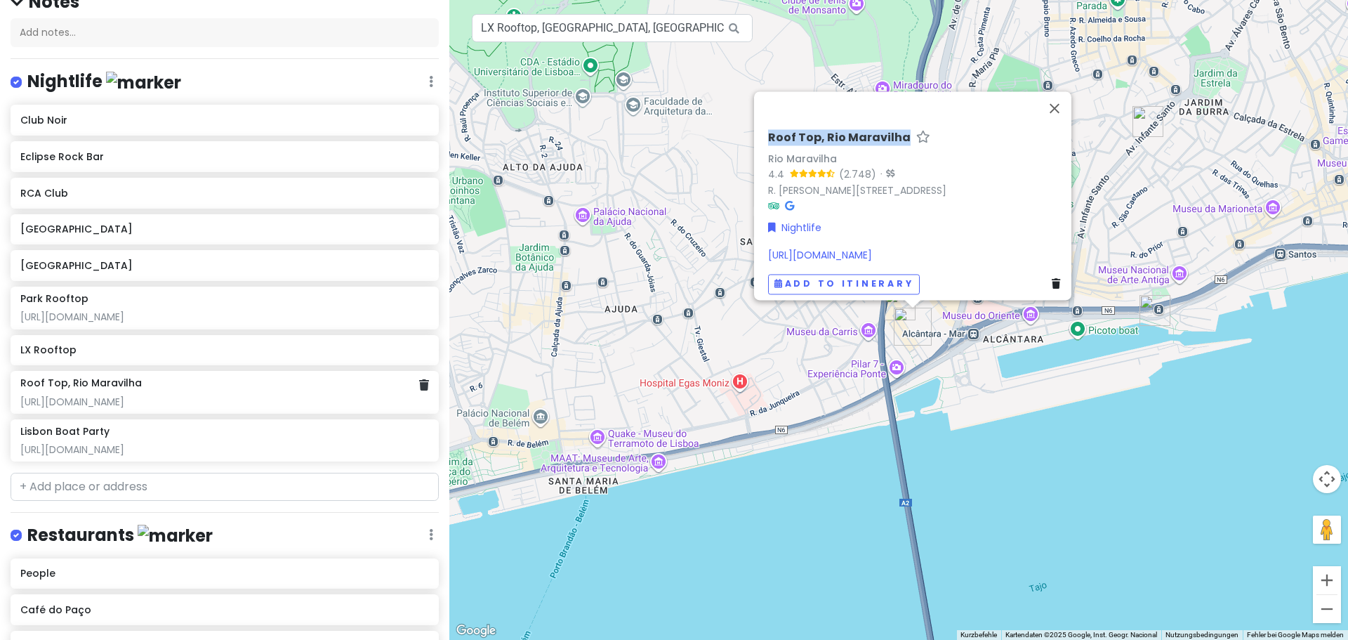
click at [232, 392] on div "Roof Top, Rio Maravilha http://www.riomaravilha.pt/" at bounding box center [224, 391] width 408 height 31
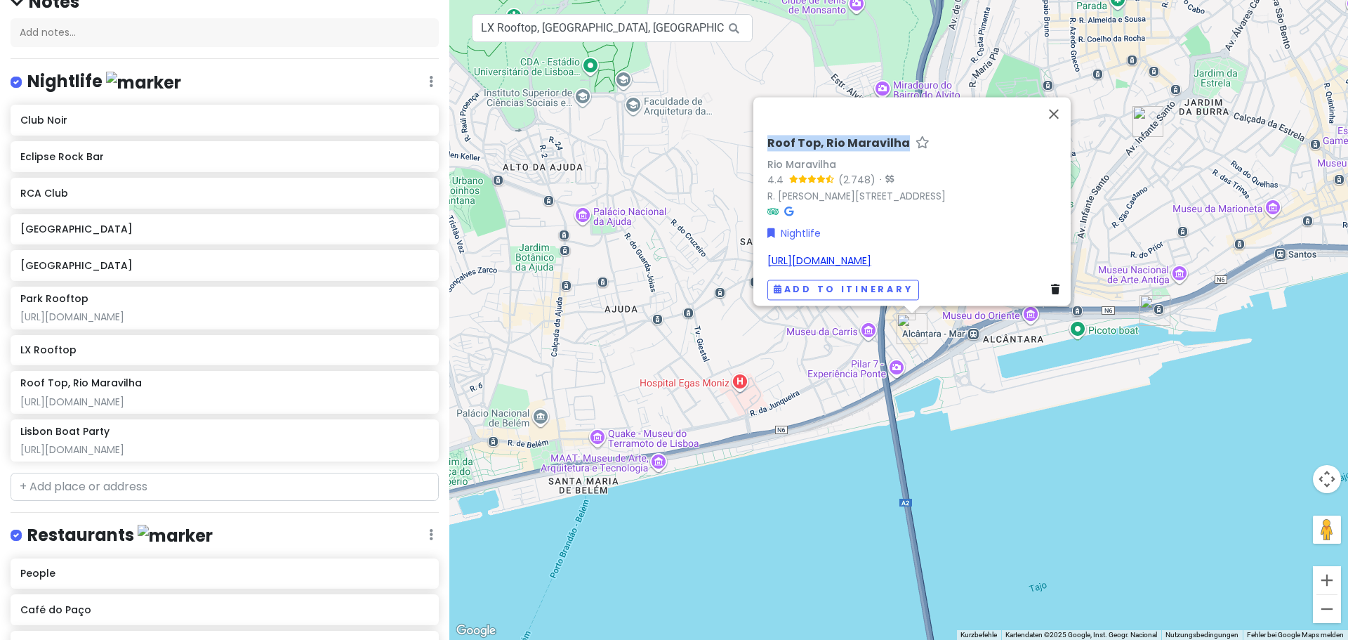
click at [866, 254] on link "http://www.riomaravilha.pt/" at bounding box center [819, 260] width 104 height 14
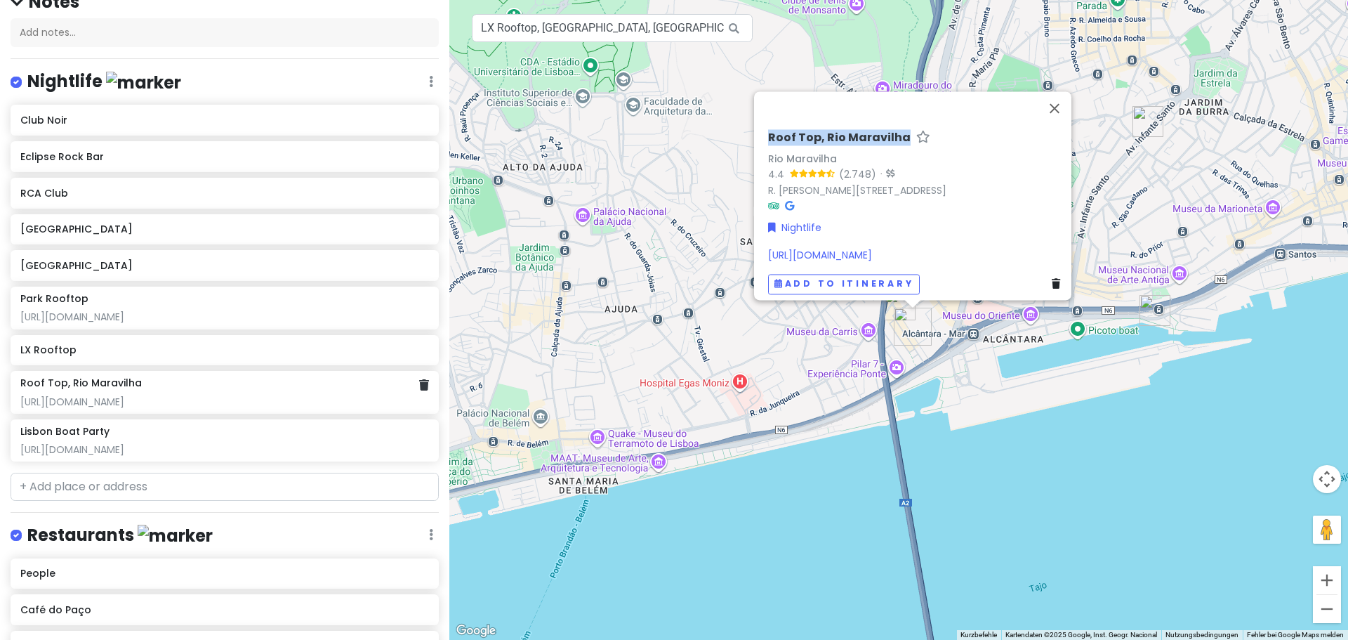
click at [211, 395] on div "http://www.riomaravilha.pt/" at bounding box center [224, 401] width 408 height 13
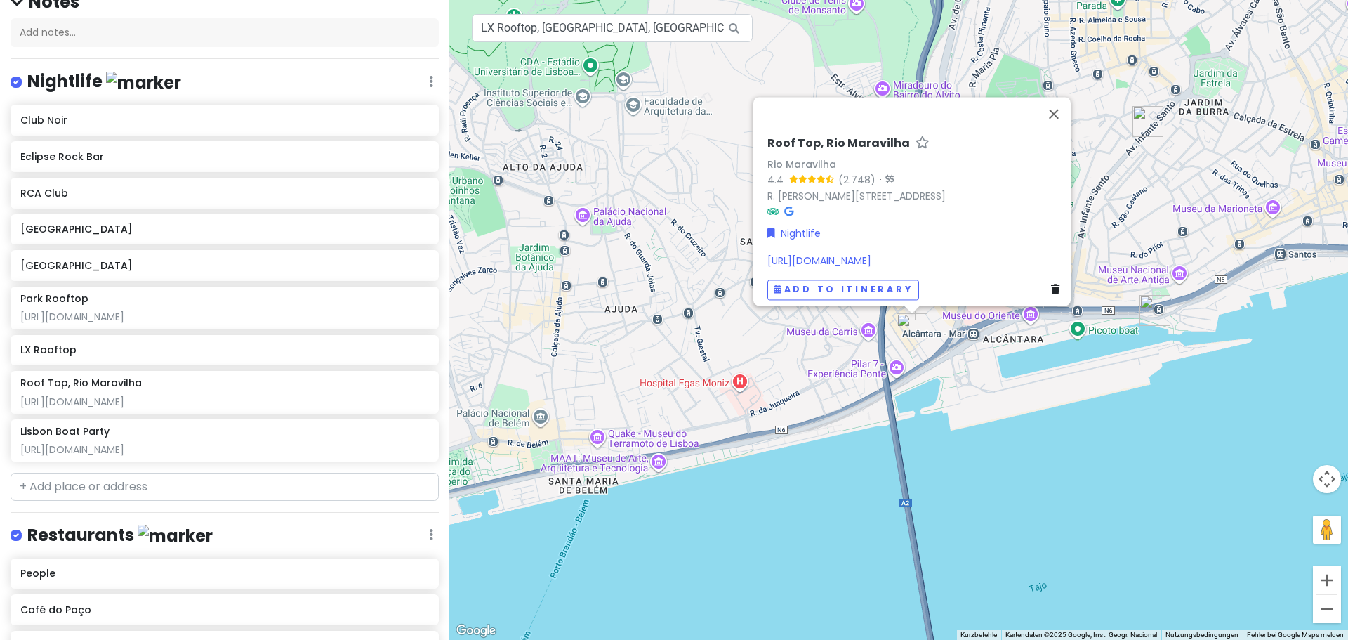
click at [1026, 244] on div "Roof Top, Rio Maravilha Rio Maravilha 4.4 (2.748) · R. Rodrigues de Faria 103, …" at bounding box center [916, 218] width 309 height 175
click at [994, 244] on div "Roof Top, Rio Maravilha Rio Maravilha 4.4 (2.748) · R. Rodrigues de Faria 103, …" at bounding box center [916, 218] width 309 height 175
click at [983, 253] on div "http://www.riomaravilha.pt/" at bounding box center [916, 260] width 298 height 15
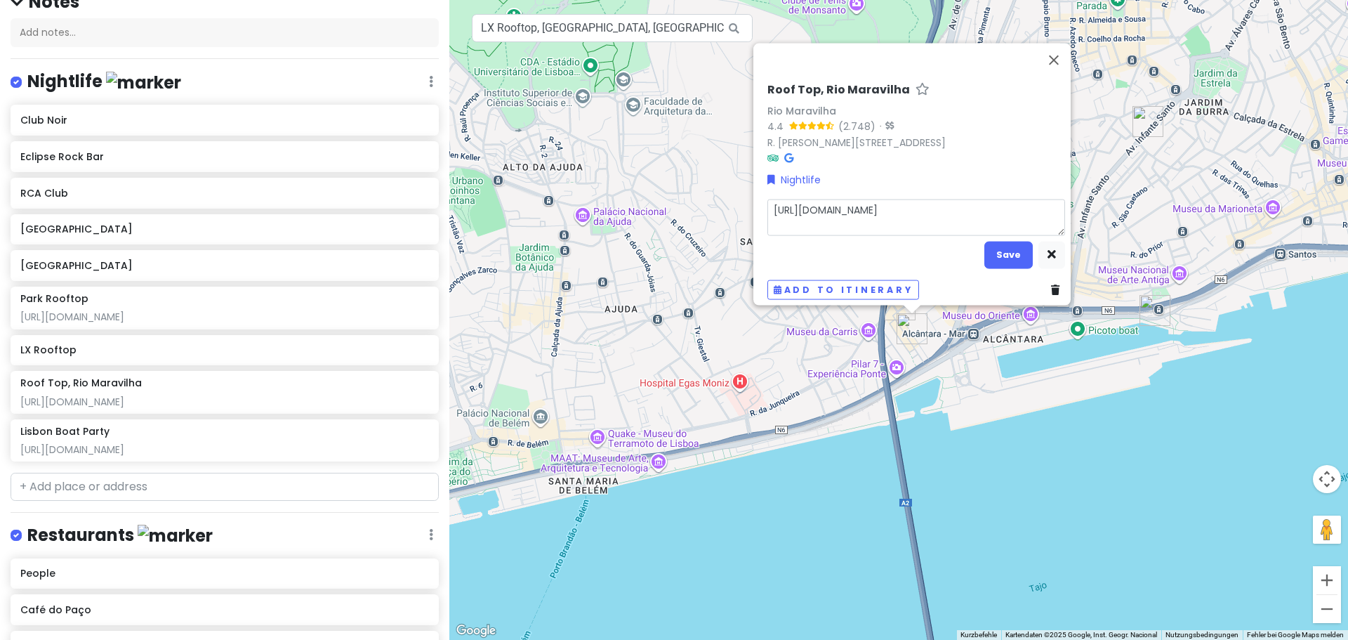
click at [962, 206] on textarea "http://www.riomaravilha.pt/" at bounding box center [916, 217] width 298 height 37
type textarea "x"
type textarea "http://www.riomaravilha.pt/"
type textarea "x"
type textarea "http://www.riomaravilha.pt/ -"
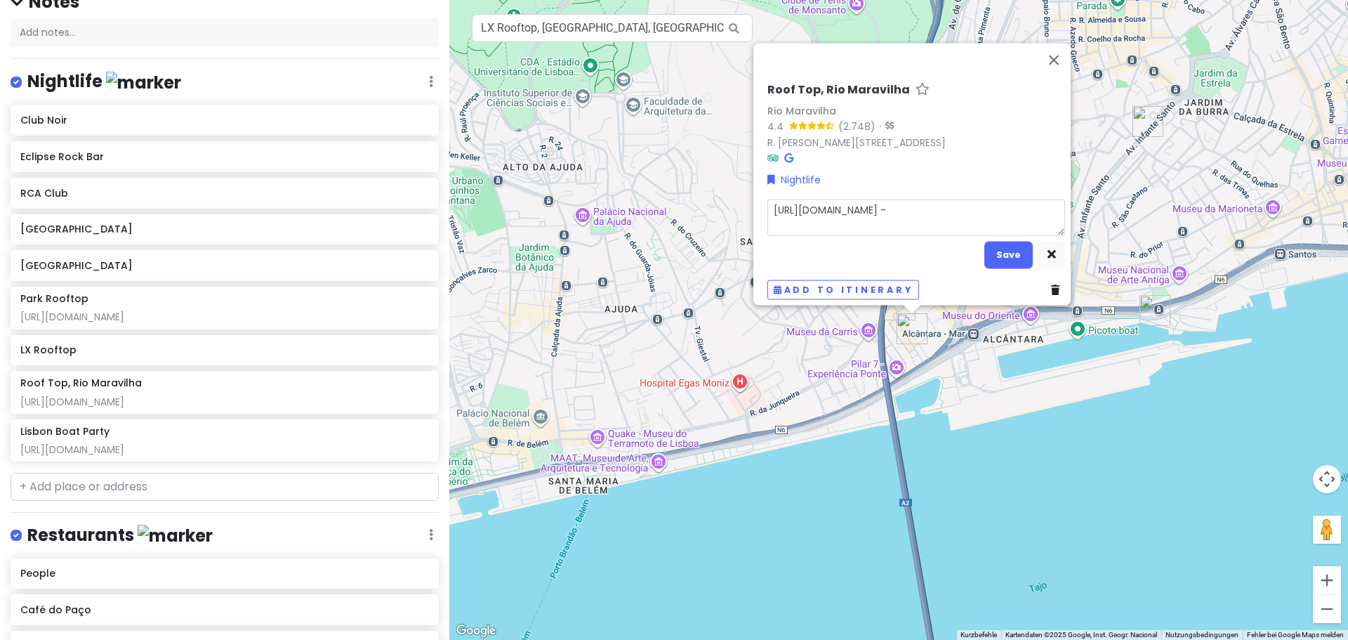
type textarea "x"
type textarea "http://www.riomaravilha.pt/ ->"
type textarea "x"
type textarea "http://www.riomaravilha.pt/ ->"
type textarea "x"
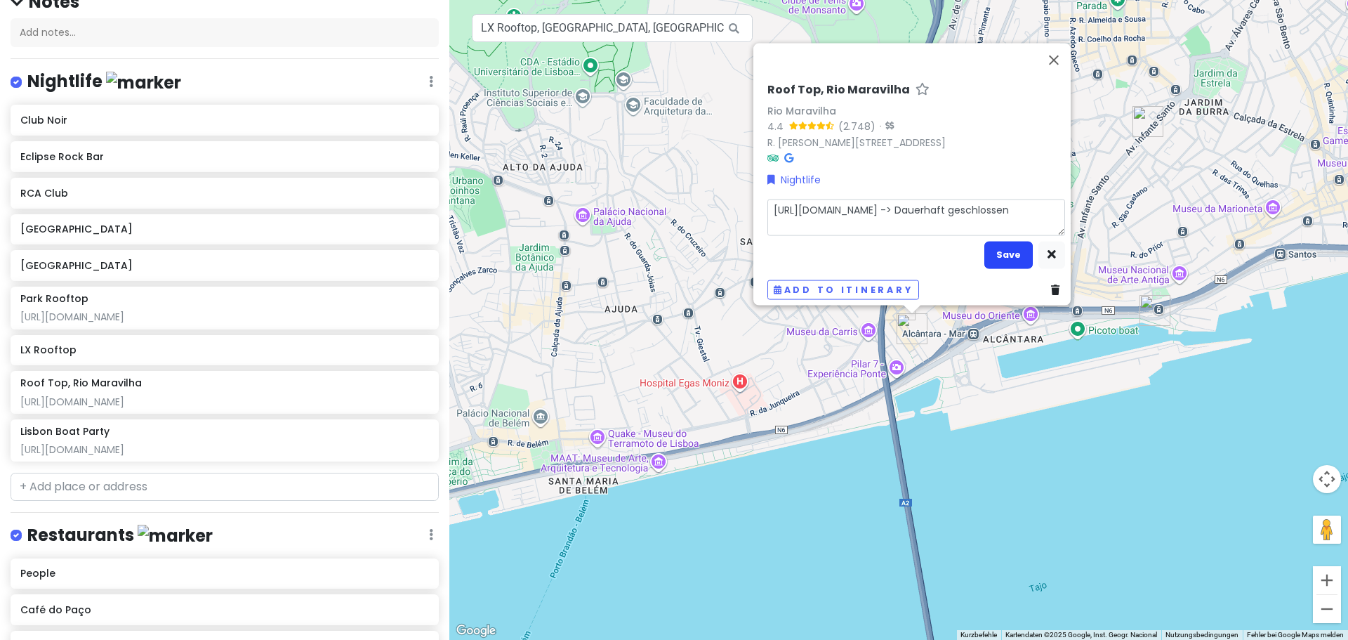
type textarea "[URL][DOMAIN_NAME] -> Dauerhaft geschlossen"
click at [1002, 244] on button "Save" at bounding box center [1008, 254] width 48 height 27
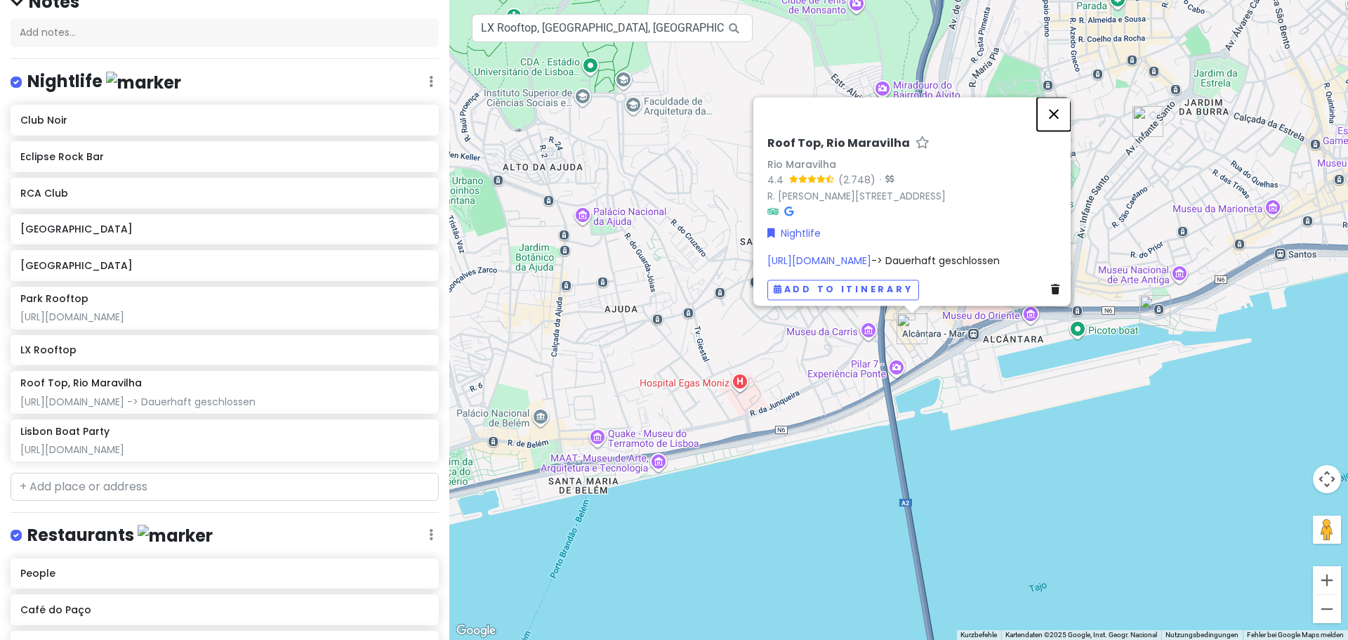
click at [1066, 102] on button "Schließen" at bounding box center [1054, 114] width 34 height 34
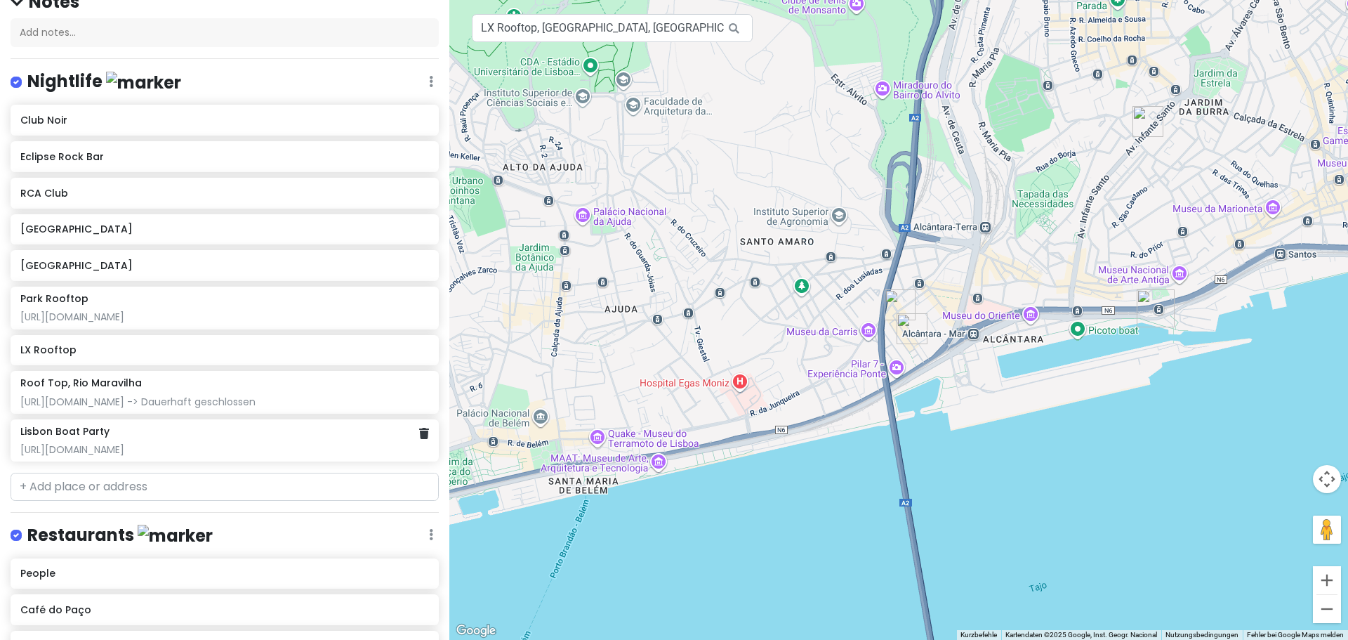
click at [199, 430] on div "Lisbon Boat Party" at bounding box center [224, 431] width 408 height 13
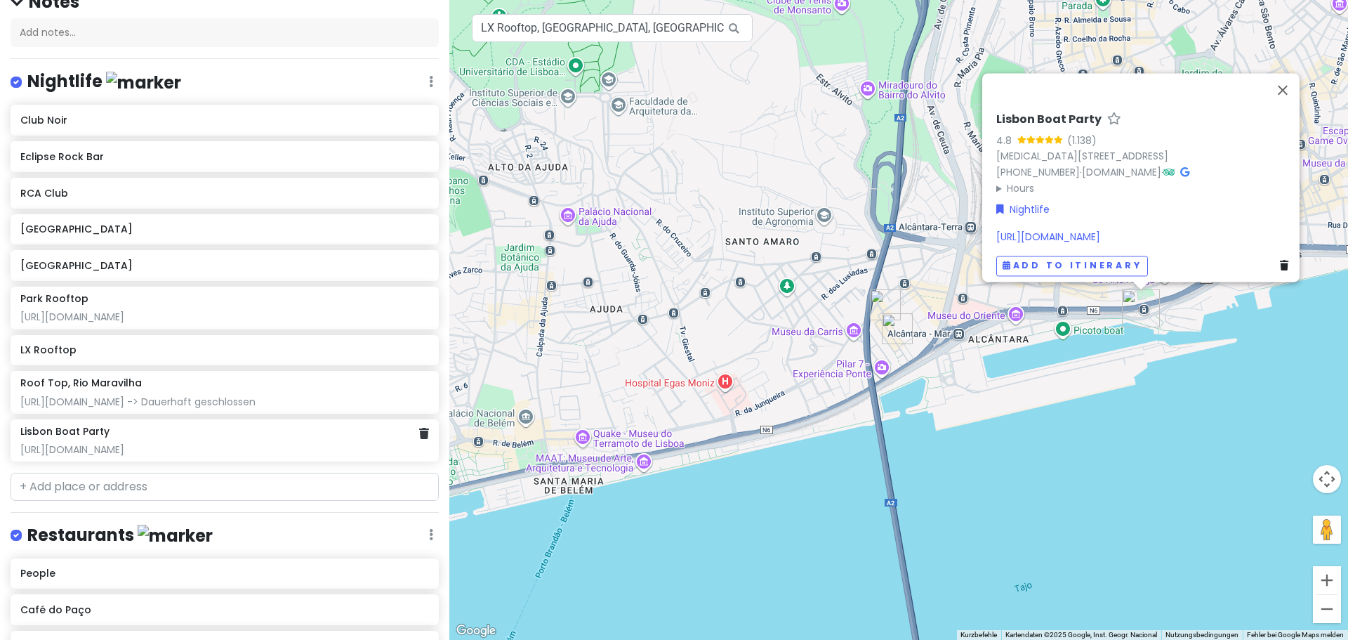
click at [220, 439] on div "Lisbon Boat Party https://lisbonboatparty.com/" at bounding box center [224, 440] width 408 height 31
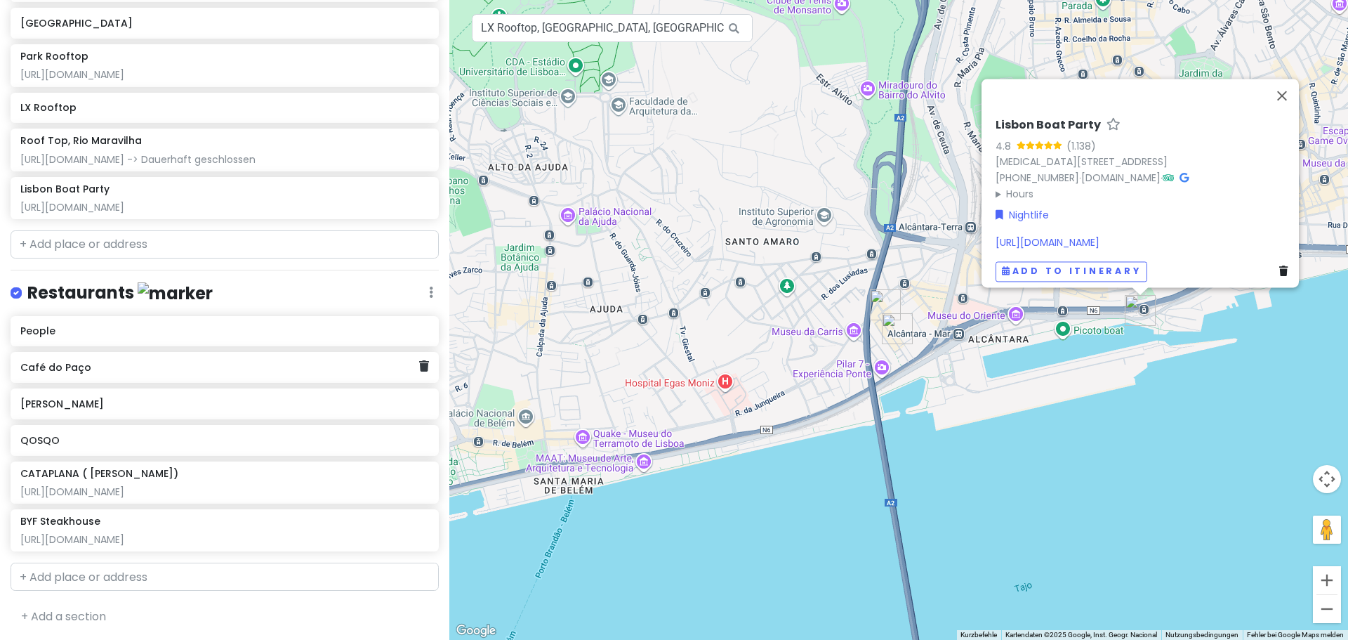
click at [147, 357] on div "Café do Paço" at bounding box center [219, 367] width 398 height 20
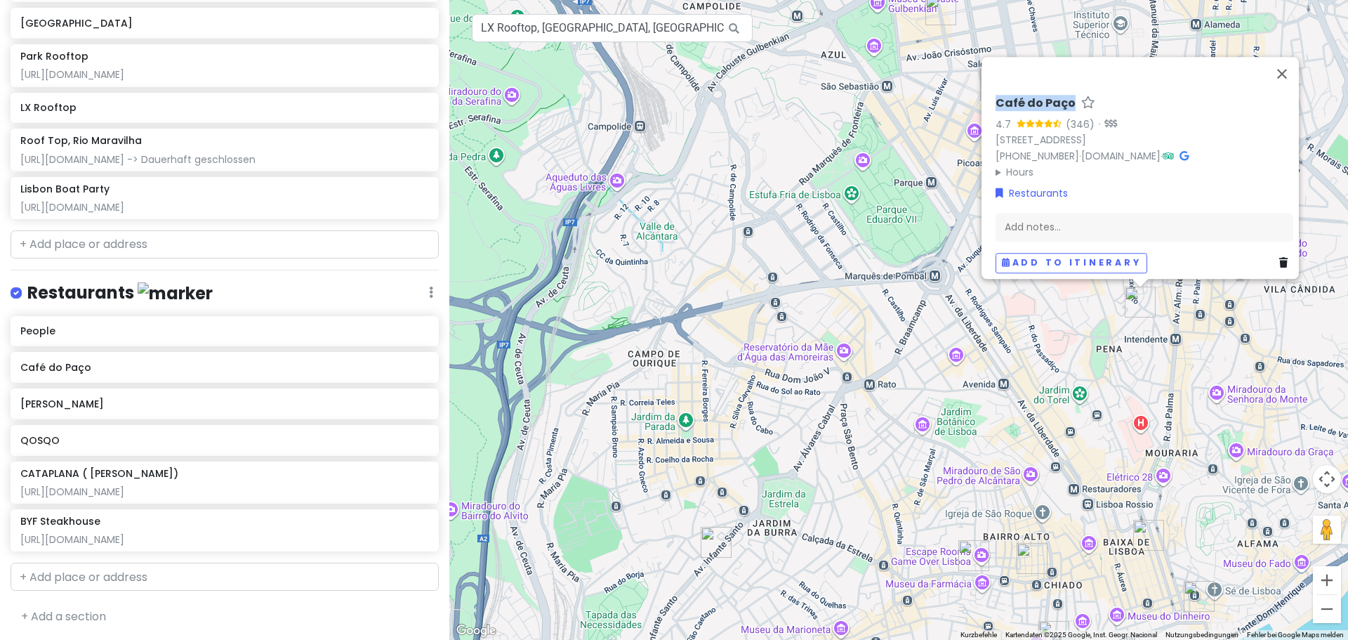
drag, startPoint x: 987, startPoint y: 95, endPoint x: 1062, endPoint y: 99, distance: 75.2
click at [1062, 99] on div "Café do Paço 4.7 (346) · Paço da Rainha 62, 1150-000 Lisboa, Portugal +351 21 8…" at bounding box center [1144, 185] width 309 height 188
click at [209, 434] on h6 "QOSQO" at bounding box center [219, 440] width 398 height 13
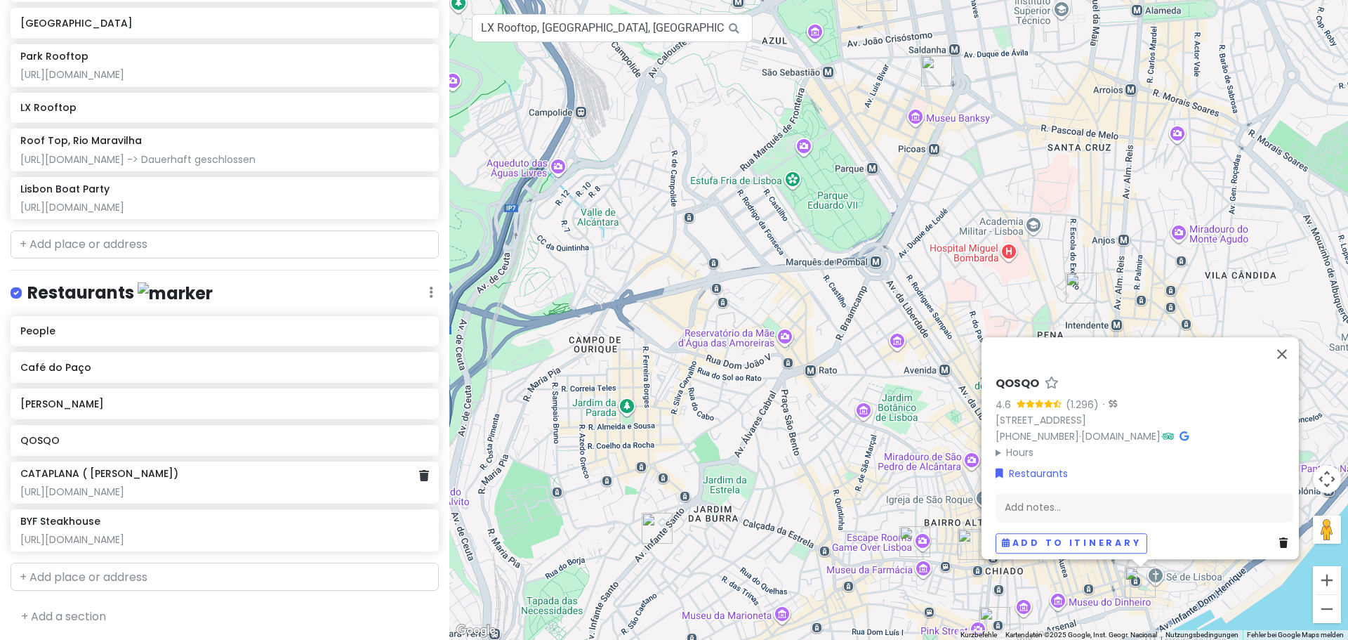
click at [208, 474] on div "CATAPLANA ( [PERSON_NAME])" at bounding box center [224, 473] width 408 height 13
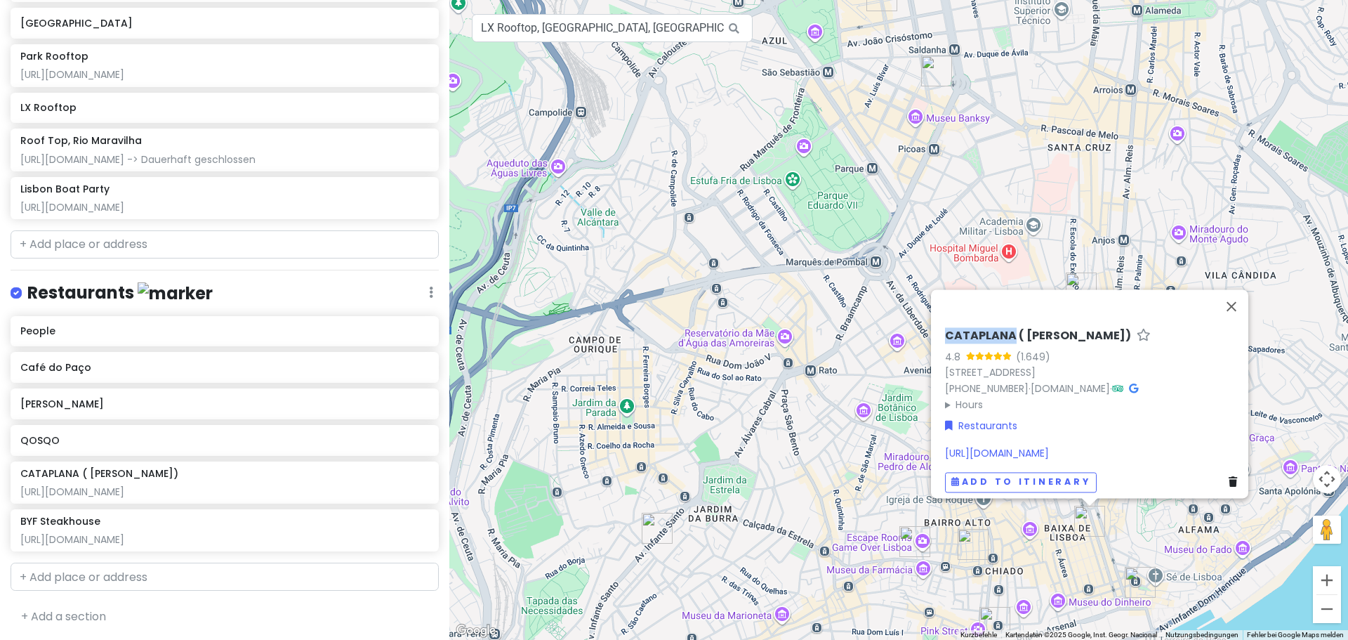
drag, startPoint x: 934, startPoint y: 329, endPoint x: 1009, endPoint y: 320, distance: 75.0
click at [1009, 323] on div "CATAPLANA ( Uma Marisqueira) 4.8 (1.649) R. dos Douradores 115 119, 1100-204 Li…" at bounding box center [1093, 410] width 309 height 175
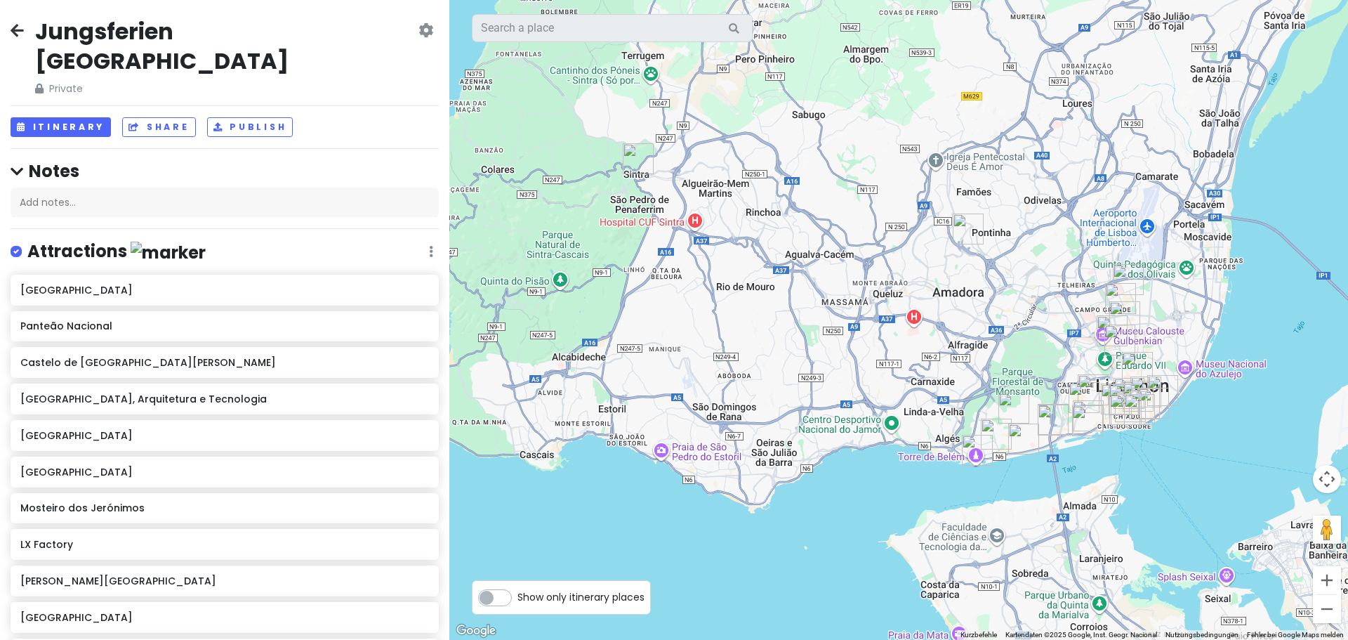
click at [16, 29] on icon at bounding box center [17, 30] width 13 height 11
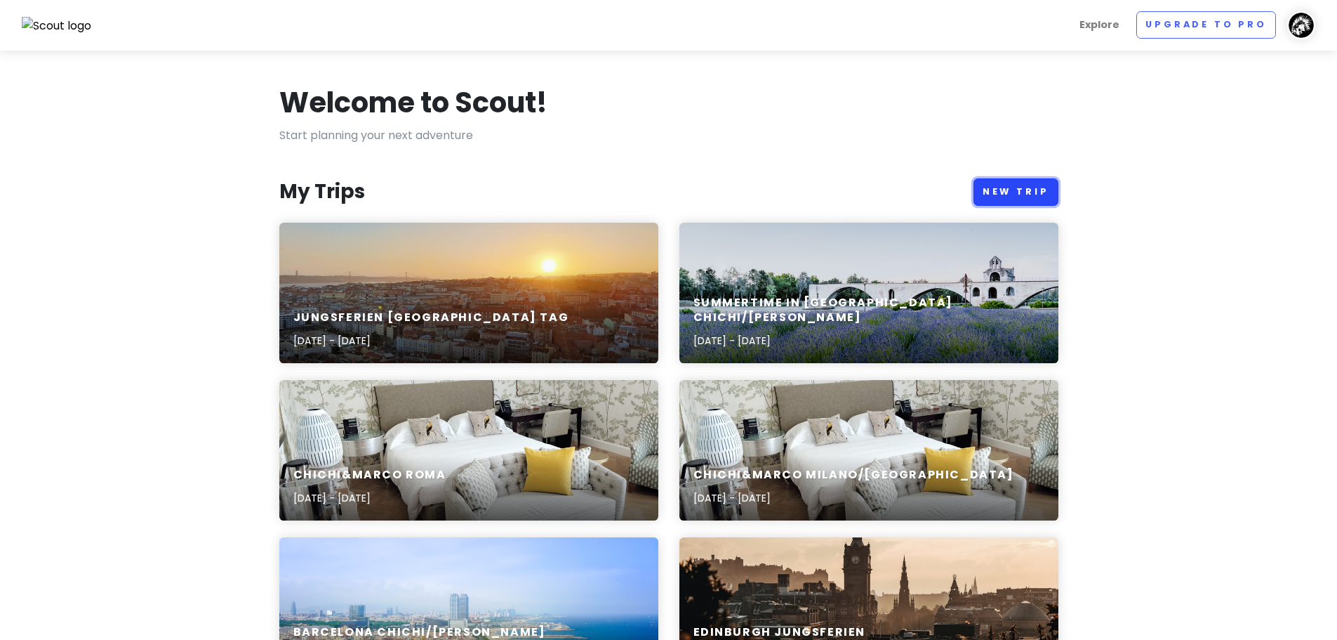
click at [1007, 192] on link "New Trip" at bounding box center [1016, 191] width 85 height 27
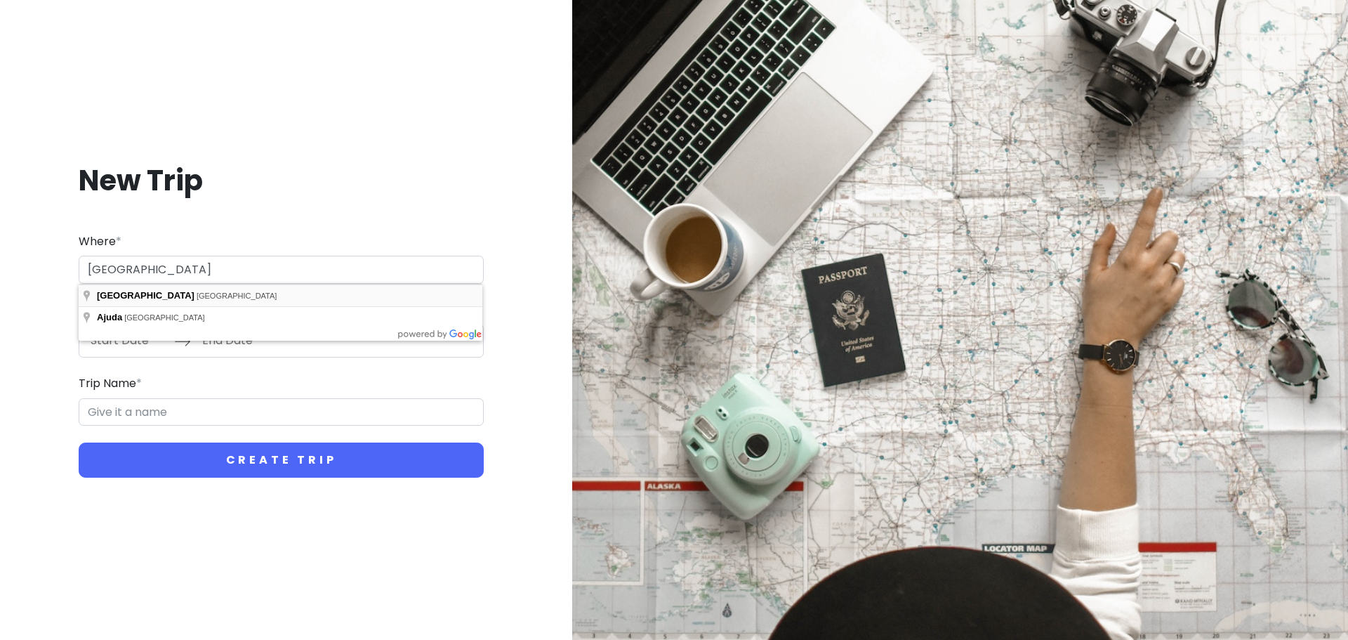
type input "[GEOGRAPHIC_DATA], [GEOGRAPHIC_DATA]"
type input "Lissabon Trip"
click at [133, 336] on input "Start Date" at bounding box center [128, 340] width 91 height 32
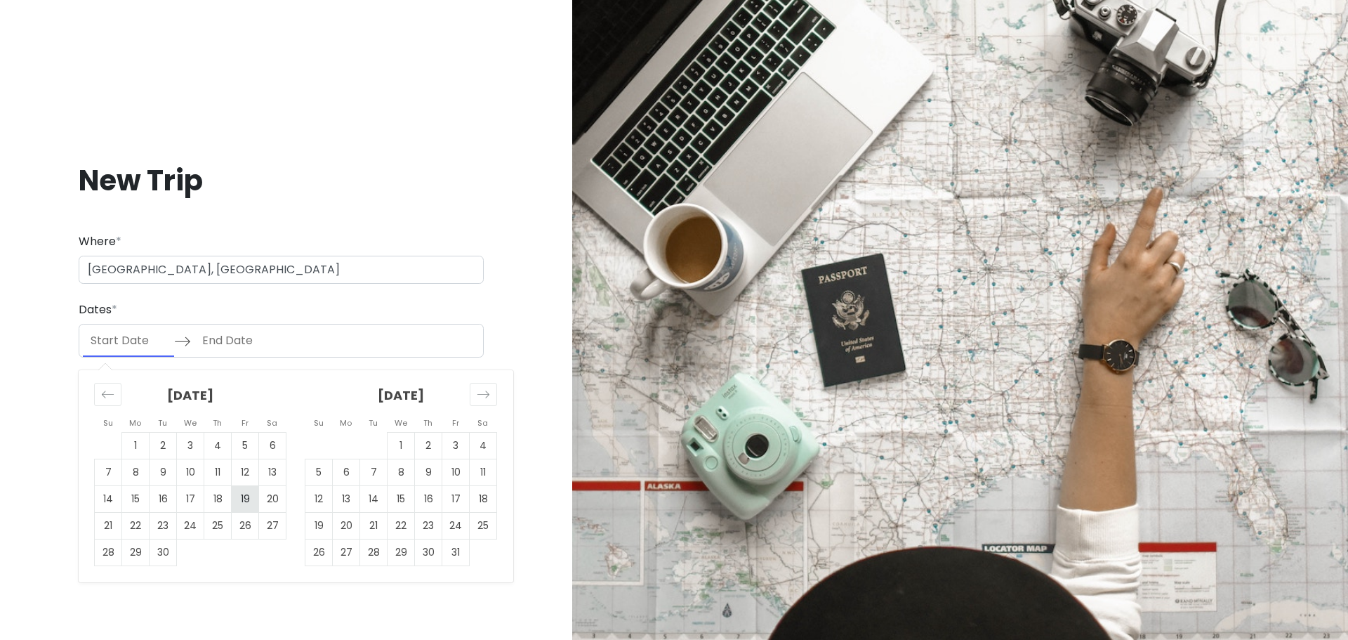
click at [244, 498] on td "19" at bounding box center [245, 499] width 27 height 27
type input "09/19/2025"
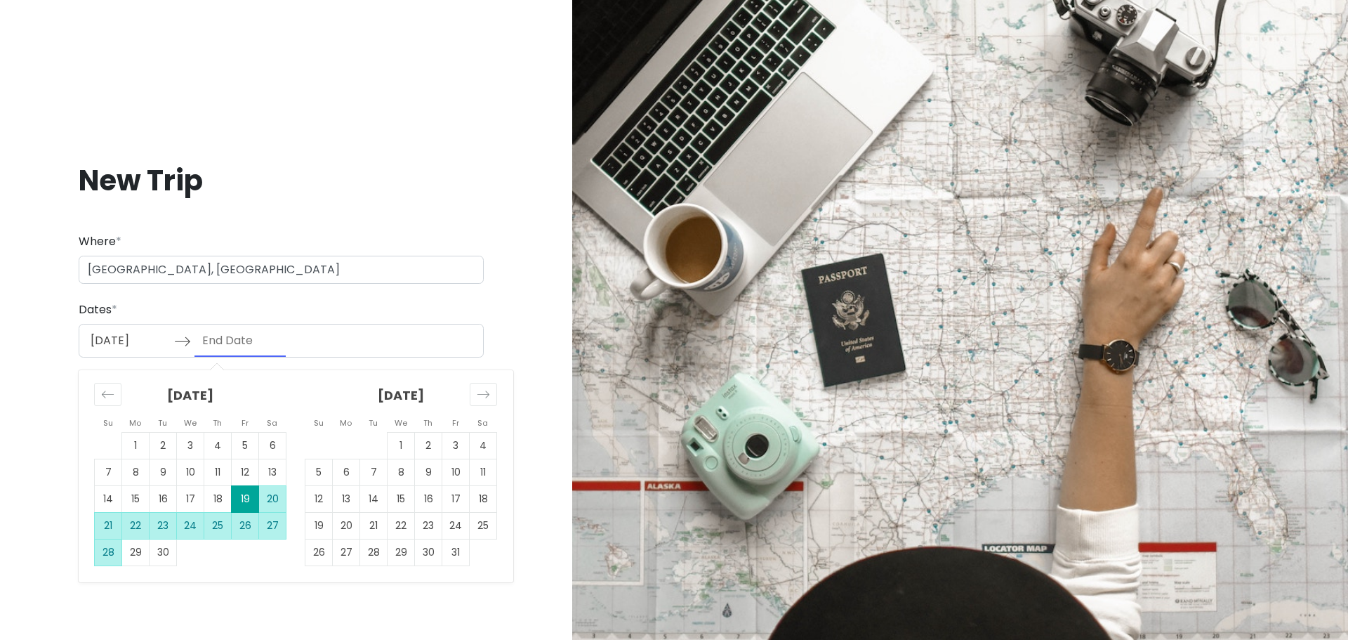
click at [105, 551] on td "28" at bounding box center [108, 552] width 27 height 27
type input "09/28/2025"
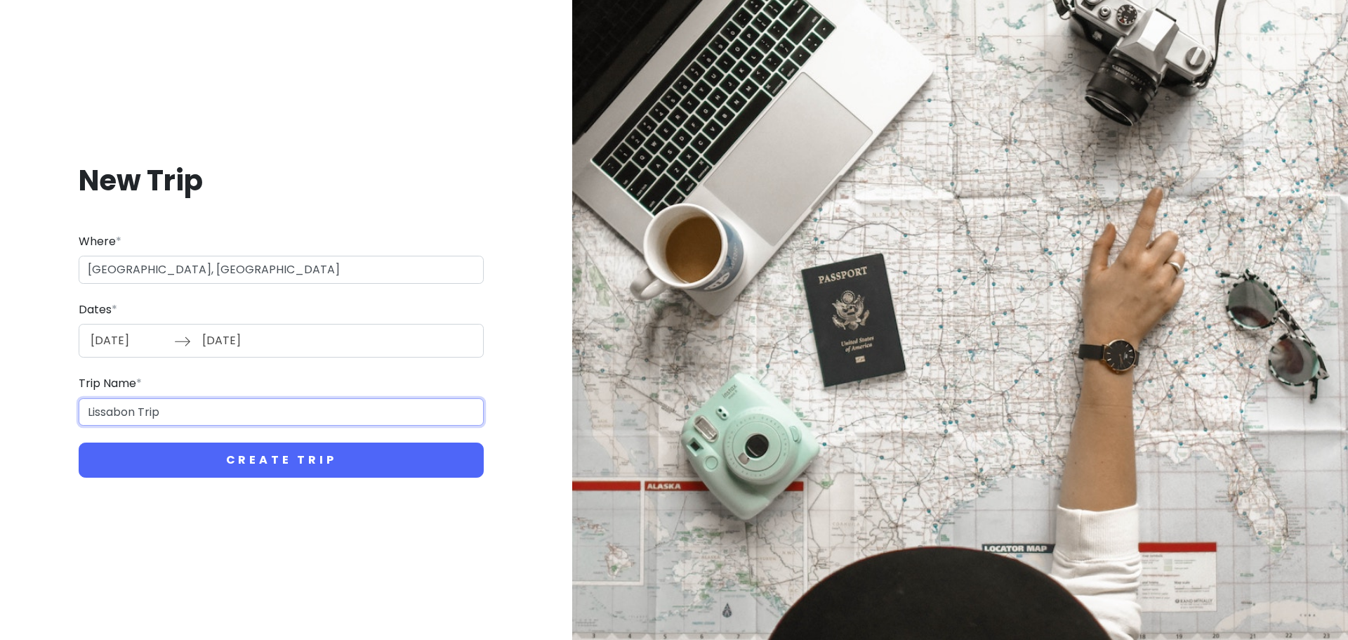
drag, startPoint x: 186, startPoint y: 408, endPoint x: 30, endPoint y: 392, distance: 156.6
click at [30, 392] on div "New Trip Where * Lissabon, Portugal Dates * 09/19/2025 Navigate forward to inte…" at bounding box center [281, 319] width 540 height 383
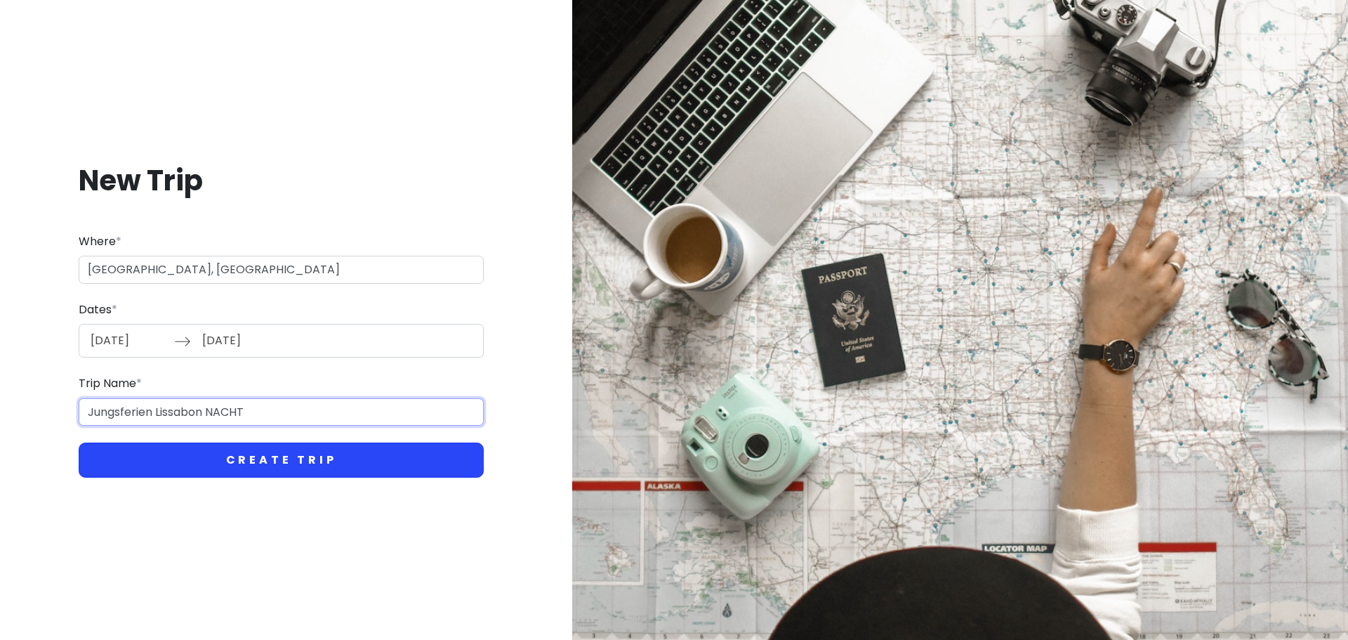
type input "Jungsferien Lissabon NACHT"
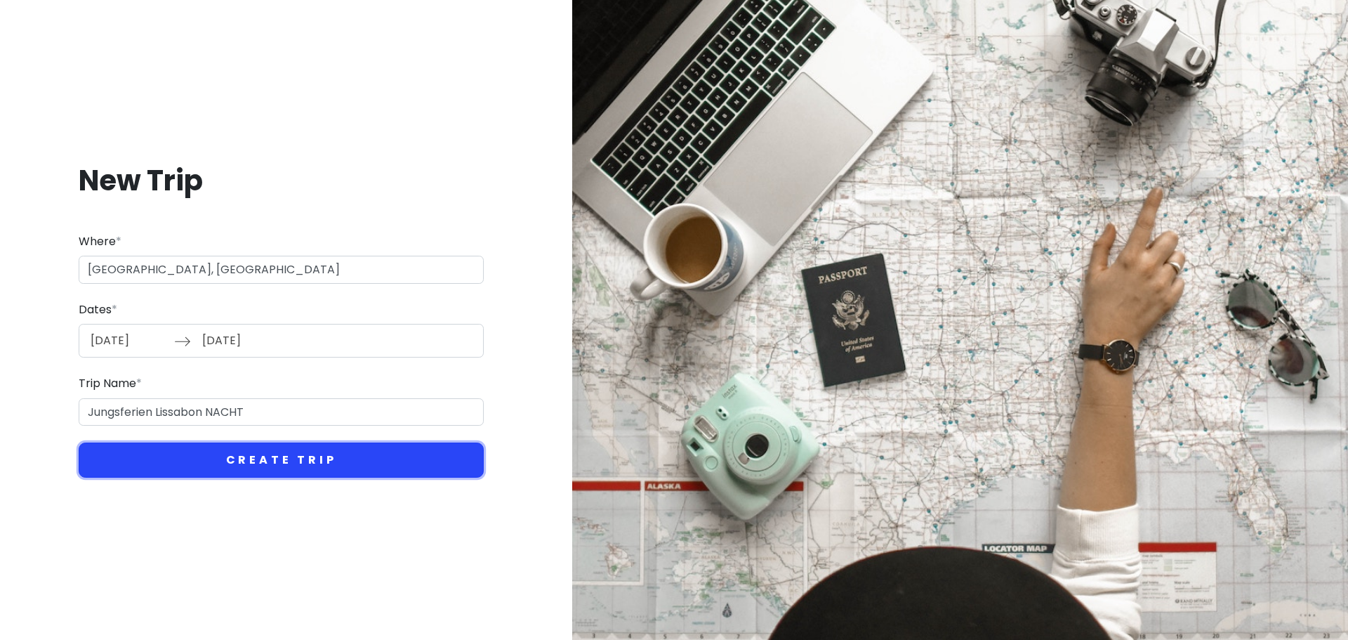
click at [322, 458] on button "Create Trip" at bounding box center [281, 459] width 405 height 35
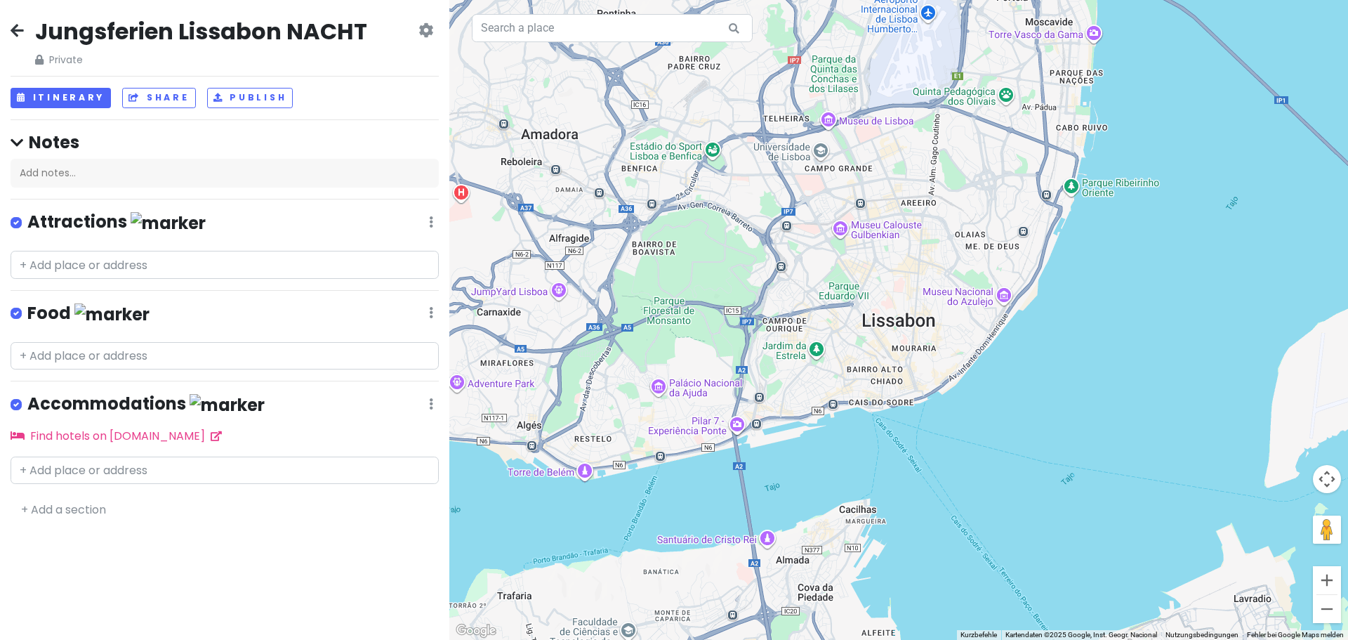
click at [429, 220] on icon at bounding box center [431, 221] width 4 height 11
click at [377, 262] on link "Edit" at bounding box center [389, 264] width 112 height 34
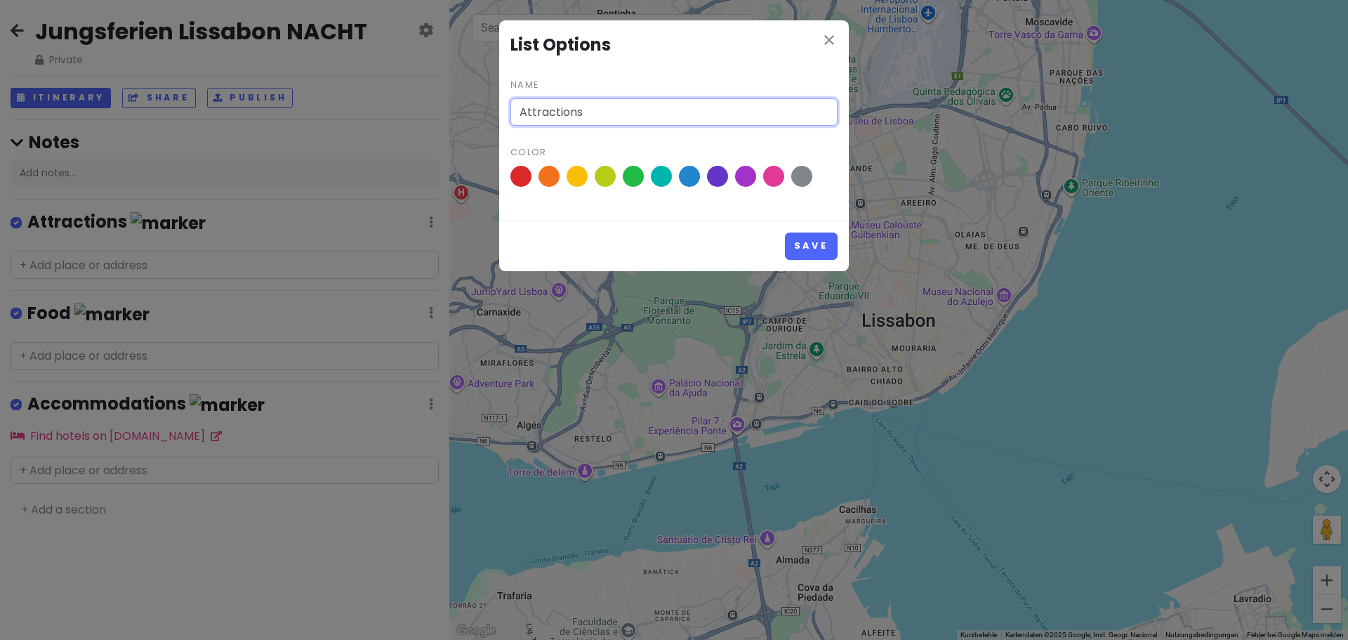
drag, startPoint x: 593, startPoint y: 114, endPoint x: 227, endPoint y: 92, distance: 366.4
click at [232, 92] on div "close List Options Name Attractions Color Save" at bounding box center [674, 320] width 1348 height 640
type input "Nightlife"
click at [807, 178] on span at bounding box center [802, 176] width 25 height 25
click at [0, 0] on input "radio" at bounding box center [0, 0] width 0 height 0
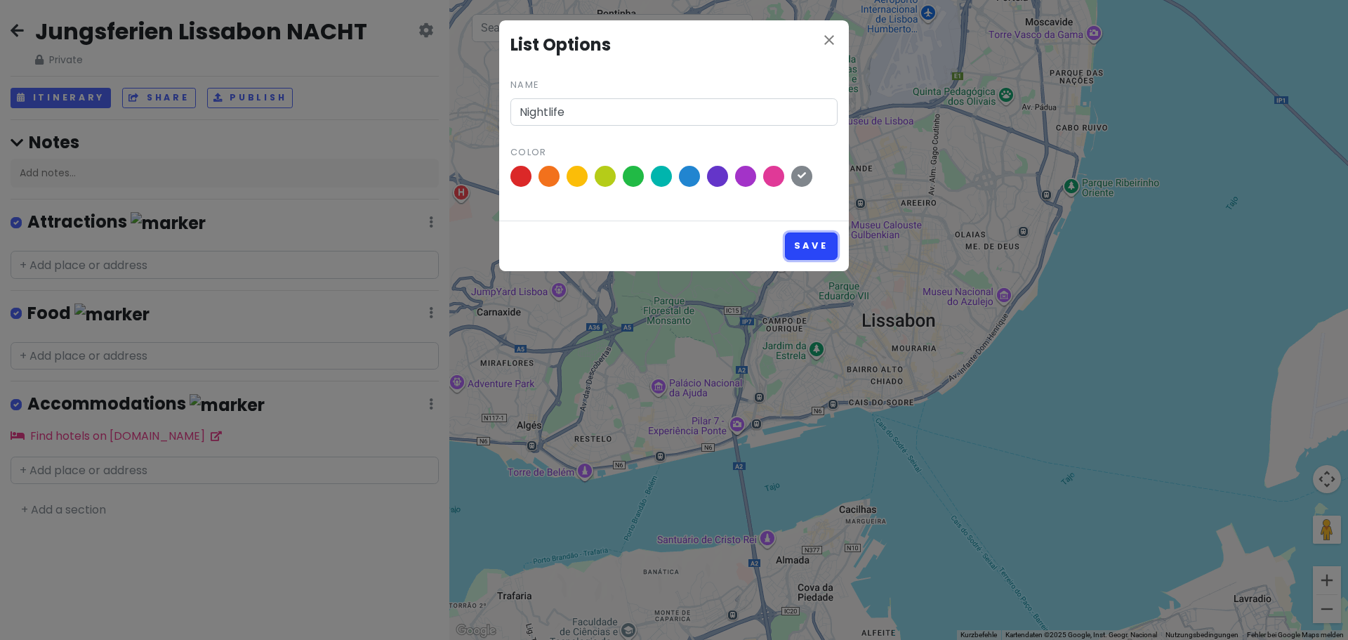
click at [803, 244] on button "Save" at bounding box center [811, 245] width 53 height 27
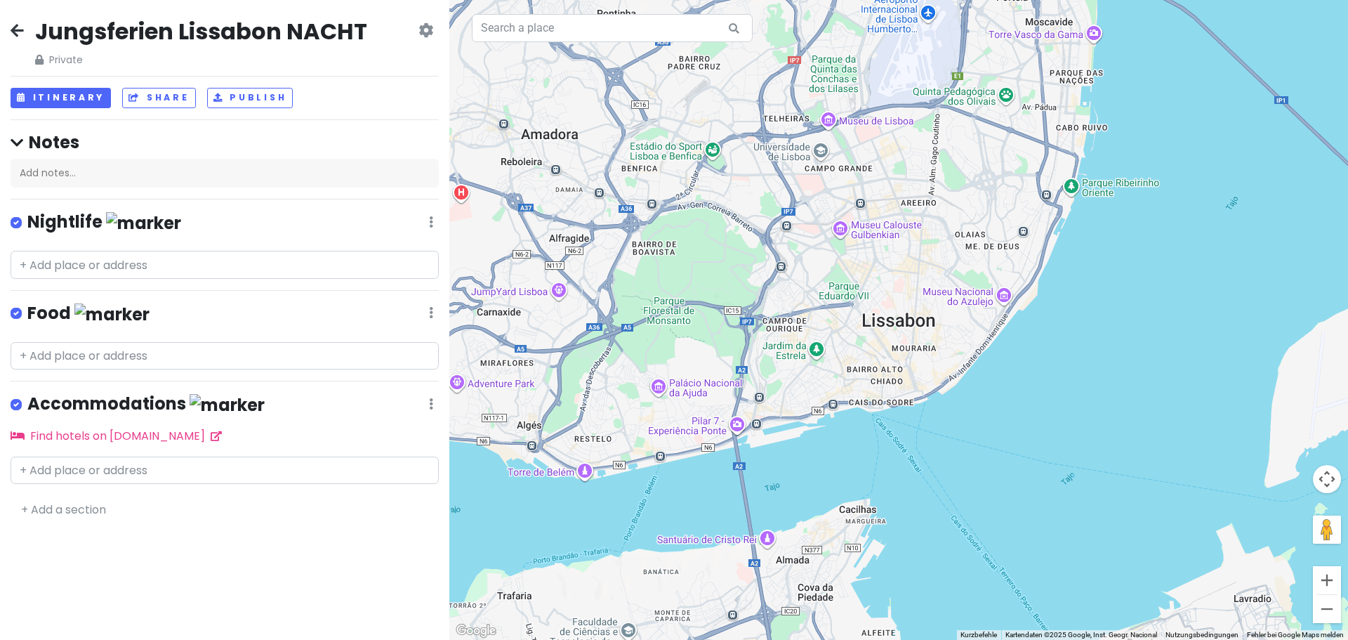
click at [431, 305] on link at bounding box center [431, 313] width 4 height 16
click at [385, 353] on link "Edit" at bounding box center [389, 355] width 112 height 34
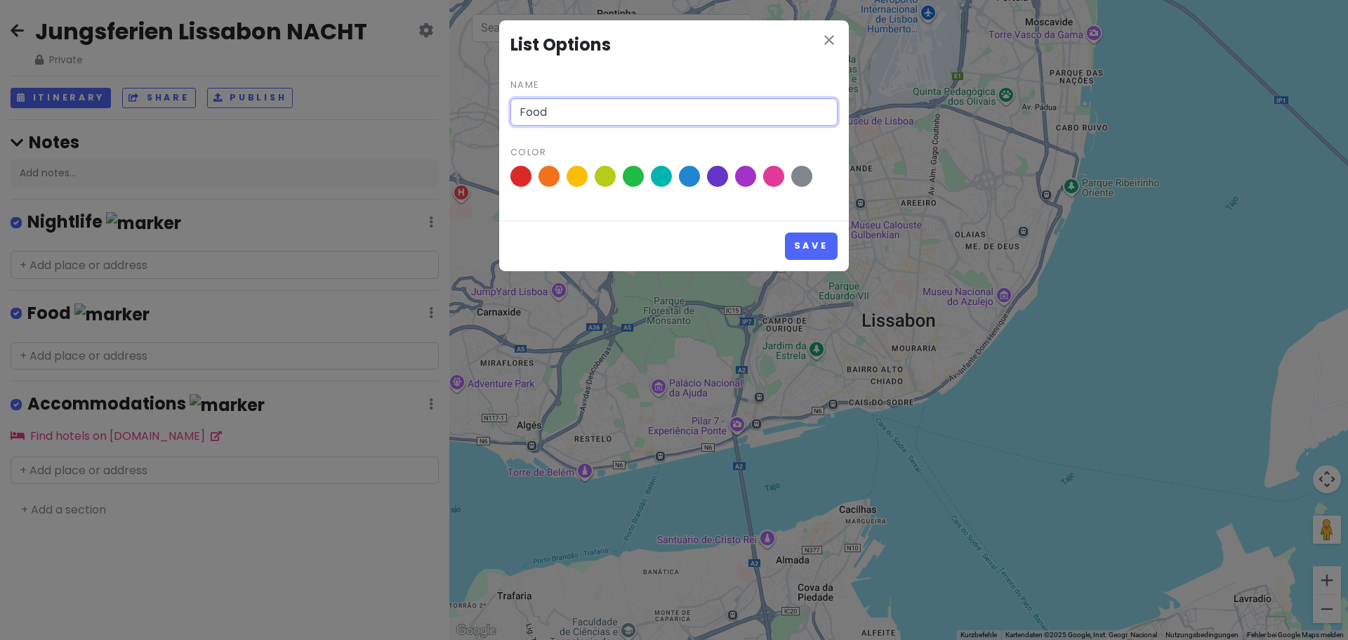
drag, startPoint x: 564, startPoint y: 112, endPoint x: 384, endPoint y: 115, distance: 179.8
click at [426, 110] on div "close List Options Name Food Color Save" at bounding box center [674, 320] width 1348 height 640
type input "Restaurants"
click at [601, 176] on span at bounding box center [605, 176] width 25 height 25
click at [0, 0] on input "radio" at bounding box center [0, 0] width 0 height 0
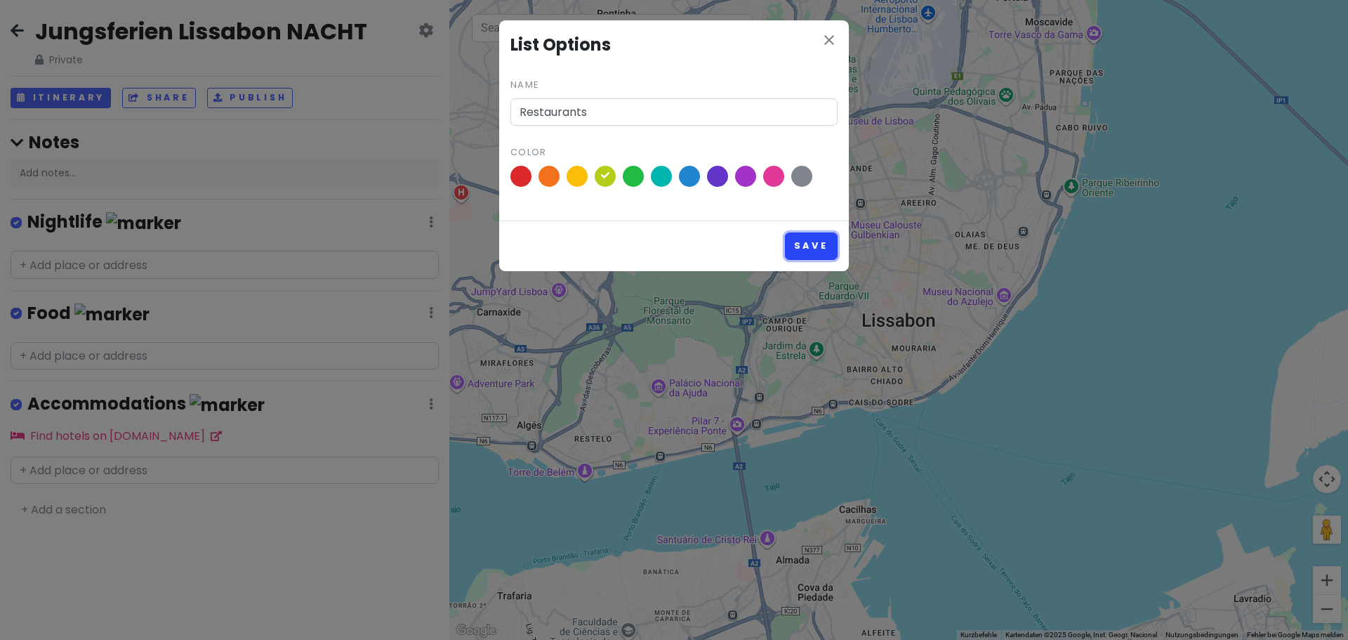
click at [815, 248] on button "Save" at bounding box center [811, 245] width 53 height 27
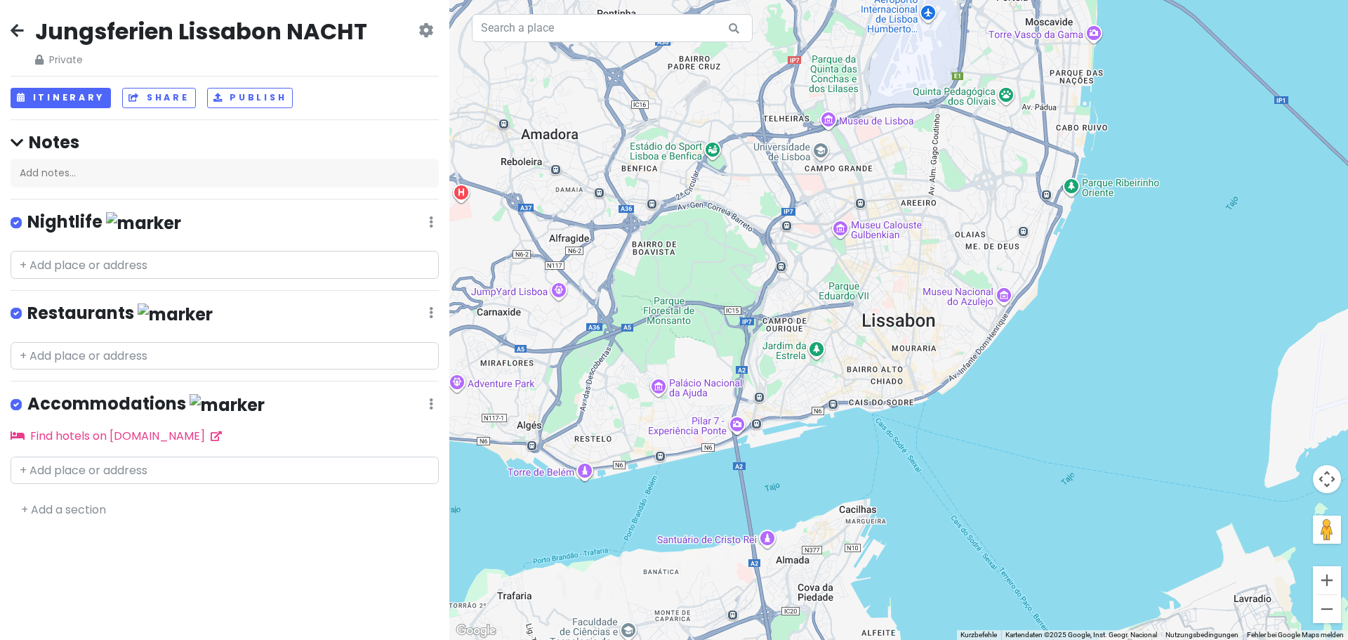
click at [439, 400] on div "Jungsferien Lissabon NACHT Private Change Dates Make a Copy Delete Trip Go Pro …" at bounding box center [224, 320] width 449 height 640
click at [543, 39] on input "text" at bounding box center [612, 28] width 281 height 28
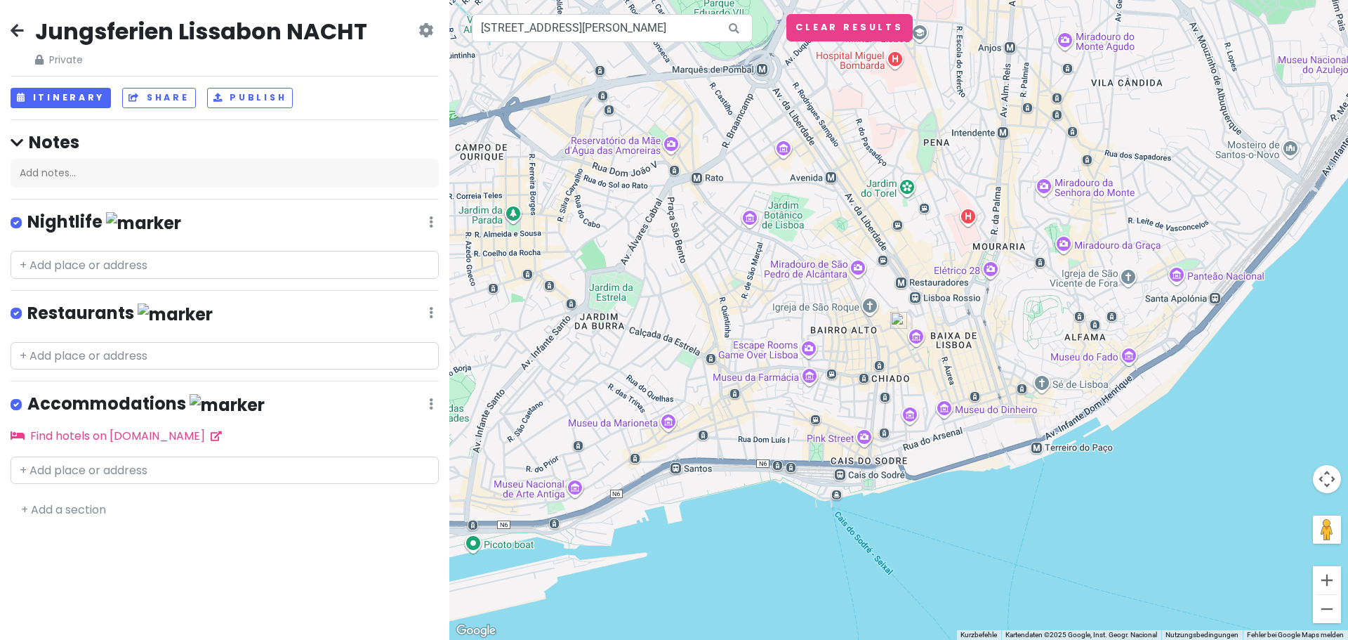
click at [427, 399] on div "Accommodations Edit Reorder Delete List" at bounding box center [225, 406] width 428 height 29
click at [430, 399] on icon at bounding box center [431, 403] width 4 height 11
click at [390, 516] on link "Delete List" at bounding box center [389, 513] width 112 height 34
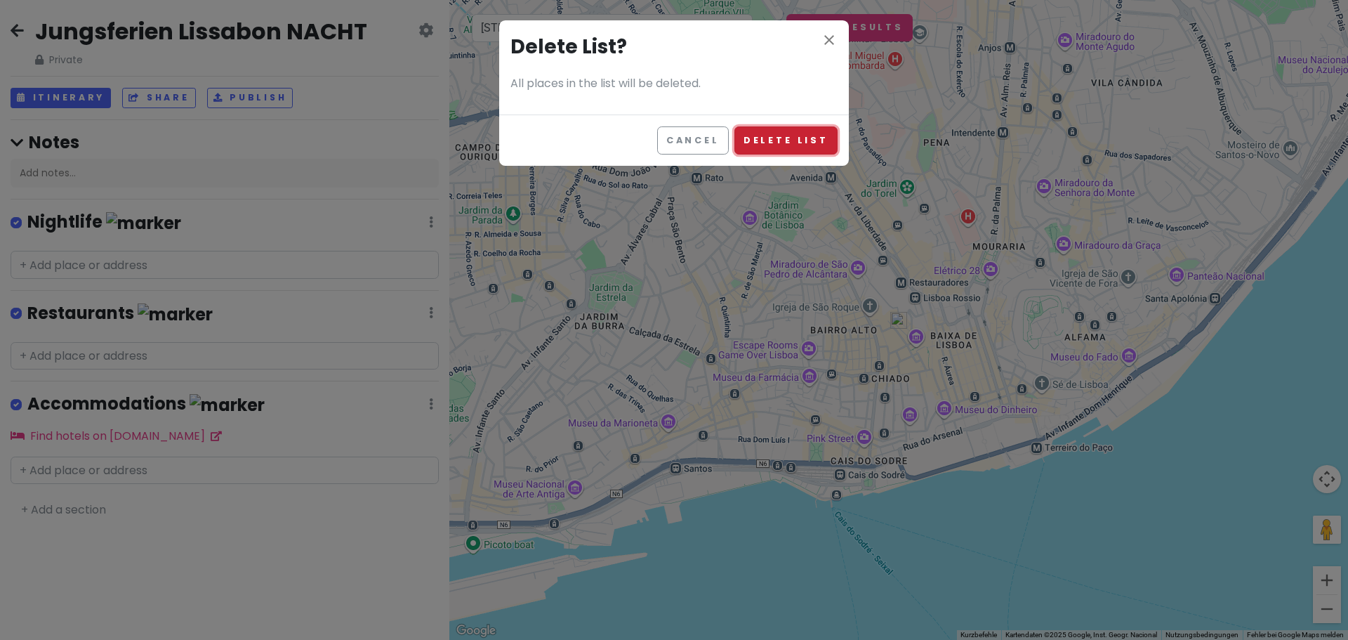
click at [781, 143] on button "Delete List" at bounding box center [785, 139] width 103 height 27
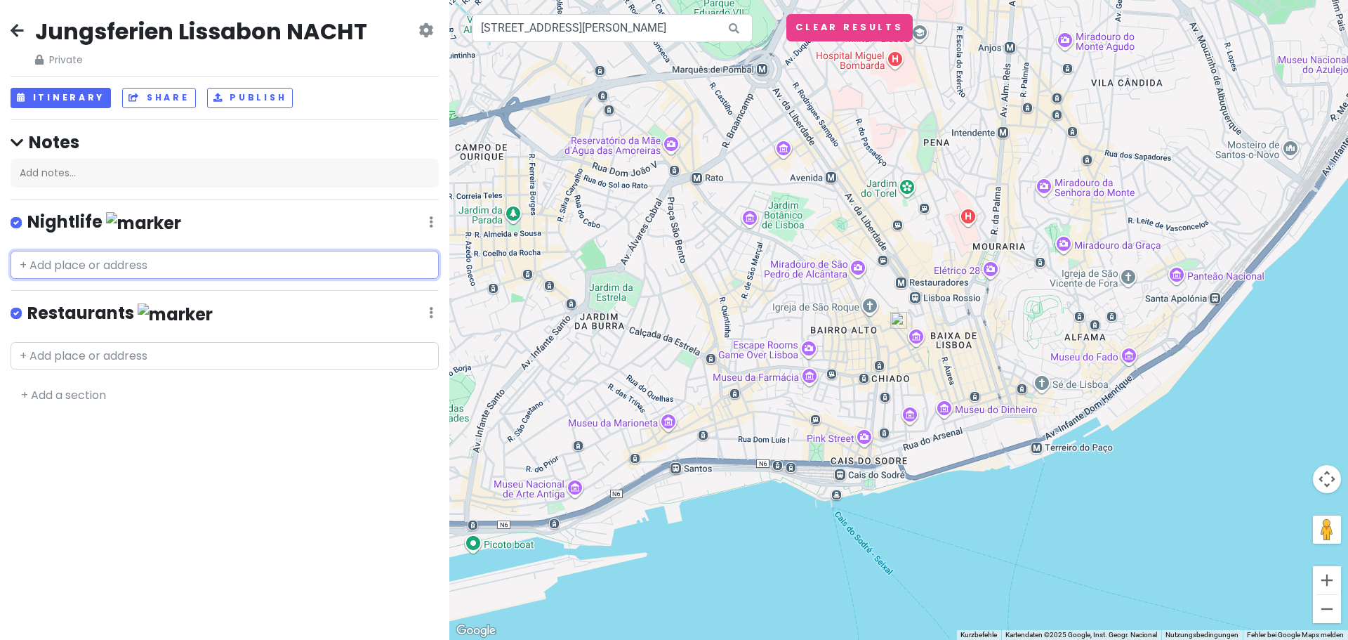
click at [220, 262] on input "text" at bounding box center [225, 265] width 428 height 28
drag, startPoint x: 569, startPoint y: 28, endPoint x: 350, endPoint y: 6, distance: 220.8
click at [361, 6] on div "Jungsferien Lissabon NACHT Private Change Dates Make a Copy Delete Trip Go Pro …" at bounding box center [674, 320] width 1348 height 640
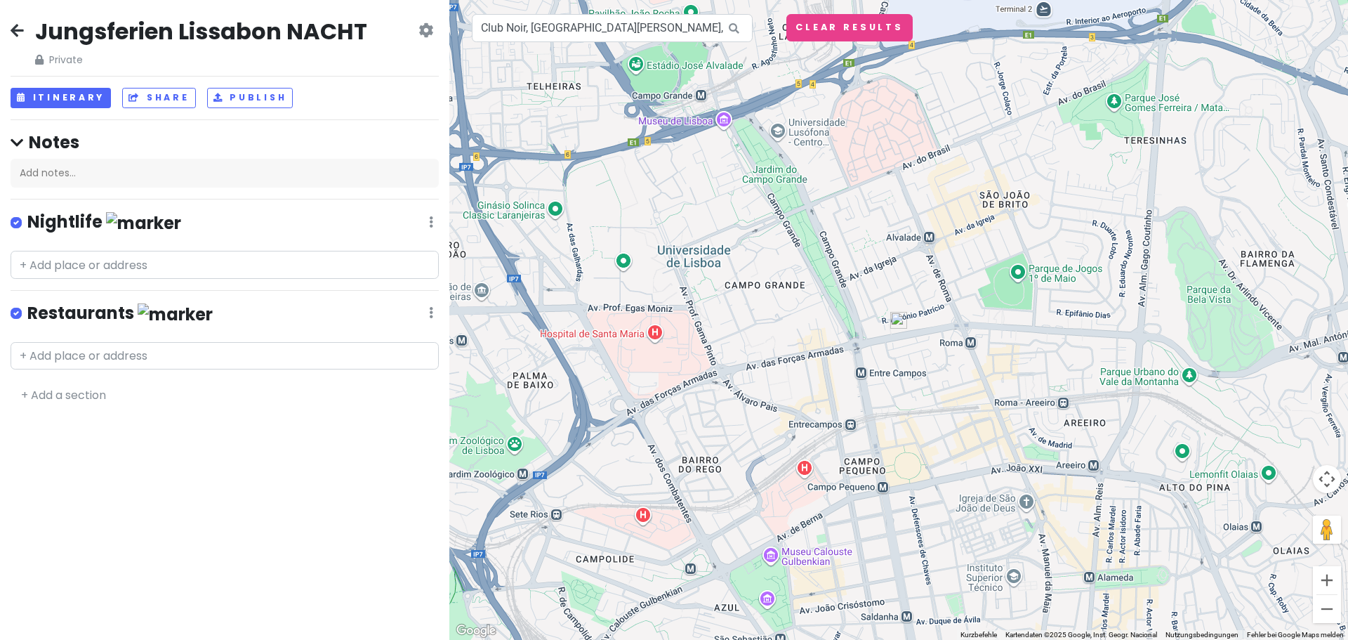
click at [899, 324] on img at bounding box center [898, 320] width 17 height 17
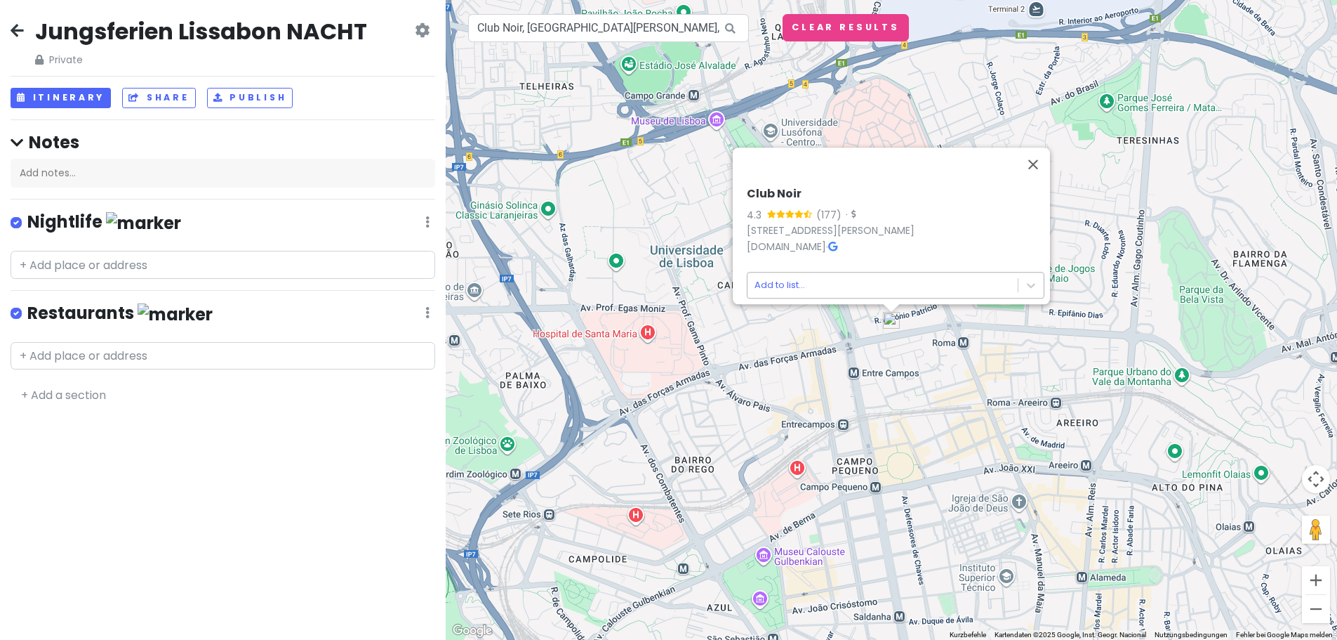
click at [855, 283] on body "Jungsferien Lissabon NACHT Private Change Dates Make a Copy Delete Trip Go Pro …" at bounding box center [668, 320] width 1337 height 640
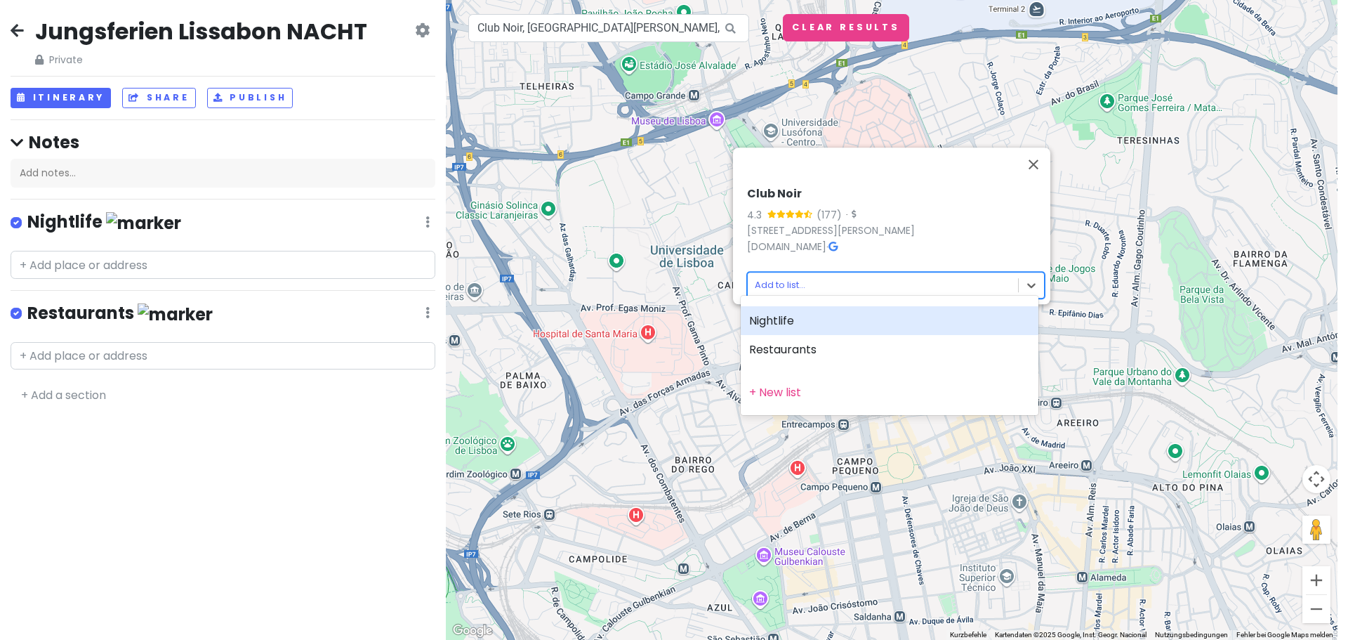
click at [808, 318] on div "Nightlife" at bounding box center [890, 320] width 298 height 29
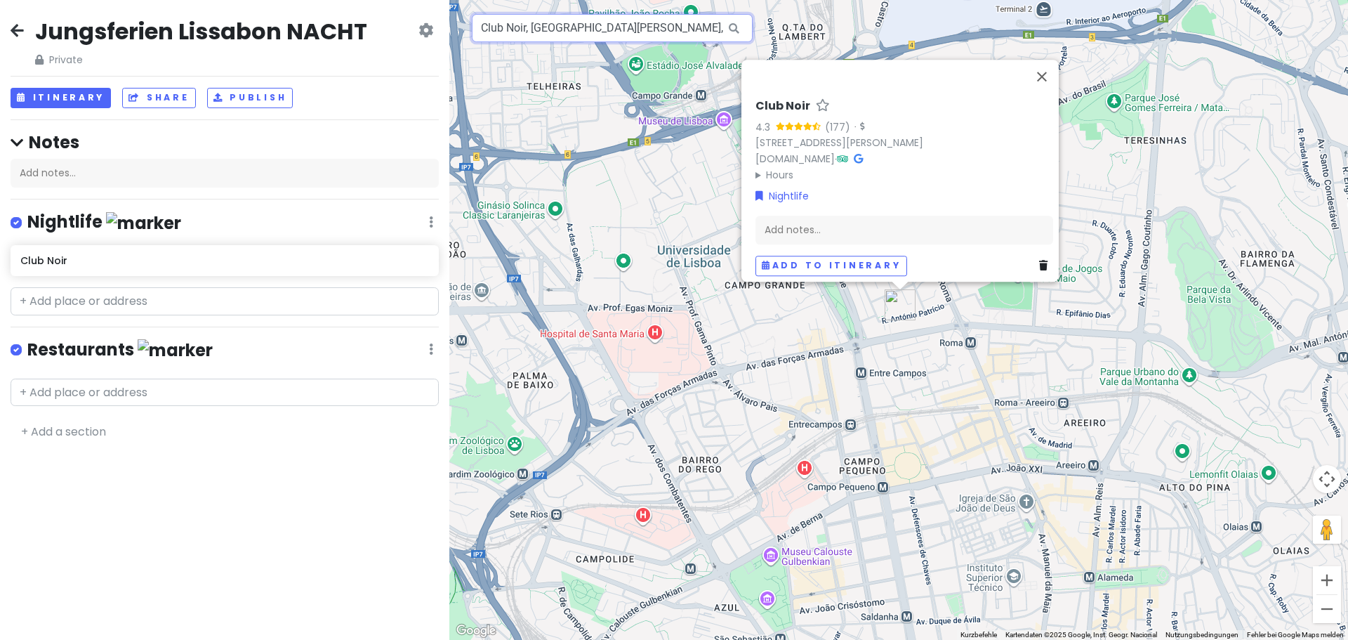
click at [667, 29] on input "Club Noir, Rua António Patrício, Lissabon, Portugal" at bounding box center [612, 28] width 281 height 28
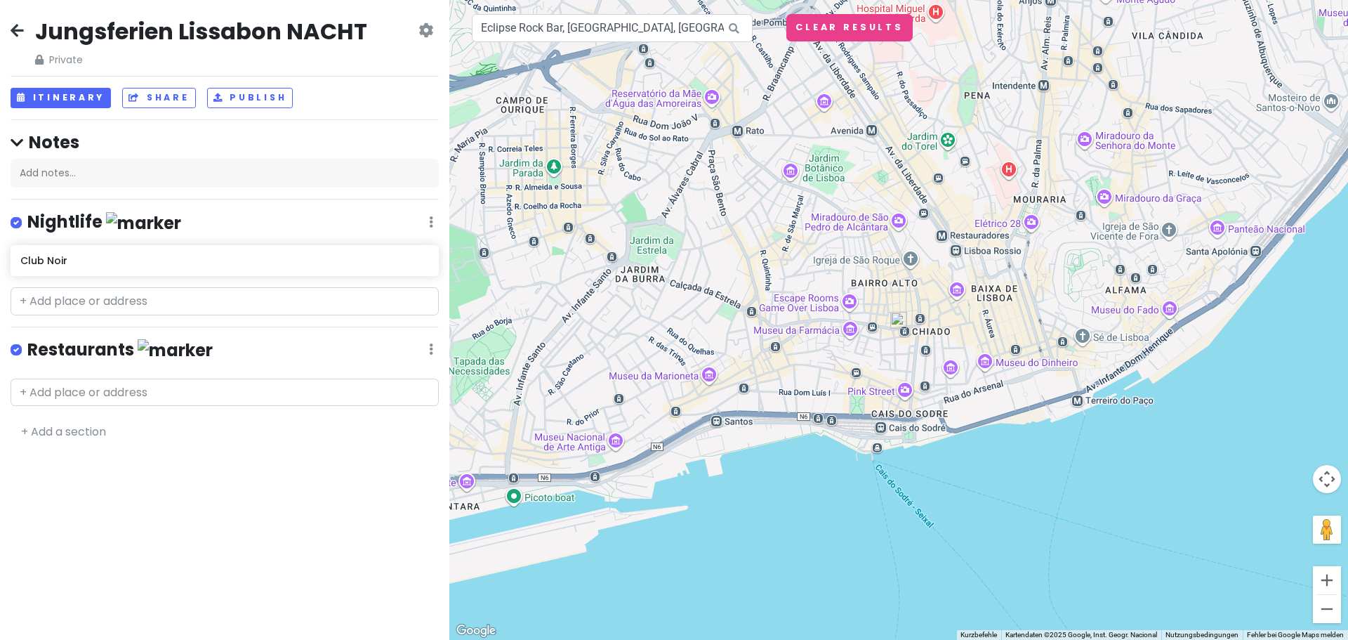
click at [898, 323] on img at bounding box center [898, 320] width 17 height 17
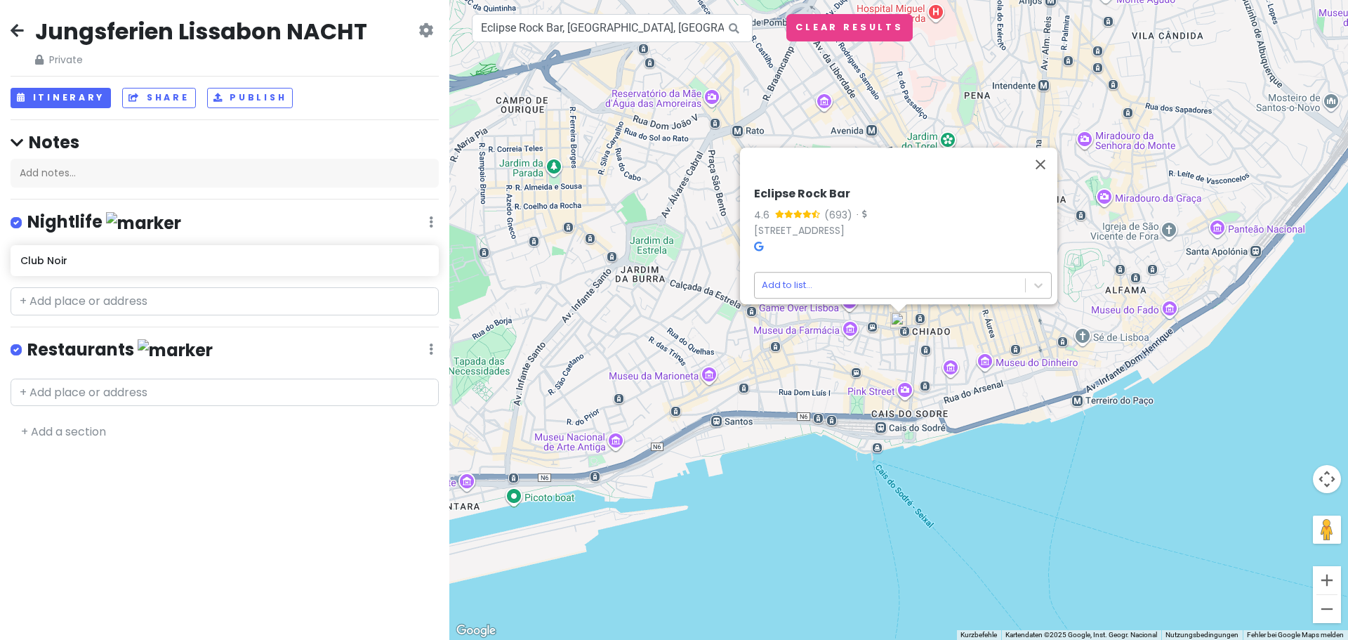
click at [892, 280] on body "Jungsferien Lissabon NACHT Private Change Dates Make a Copy Delete Trip Go Pro …" at bounding box center [674, 320] width 1348 height 640
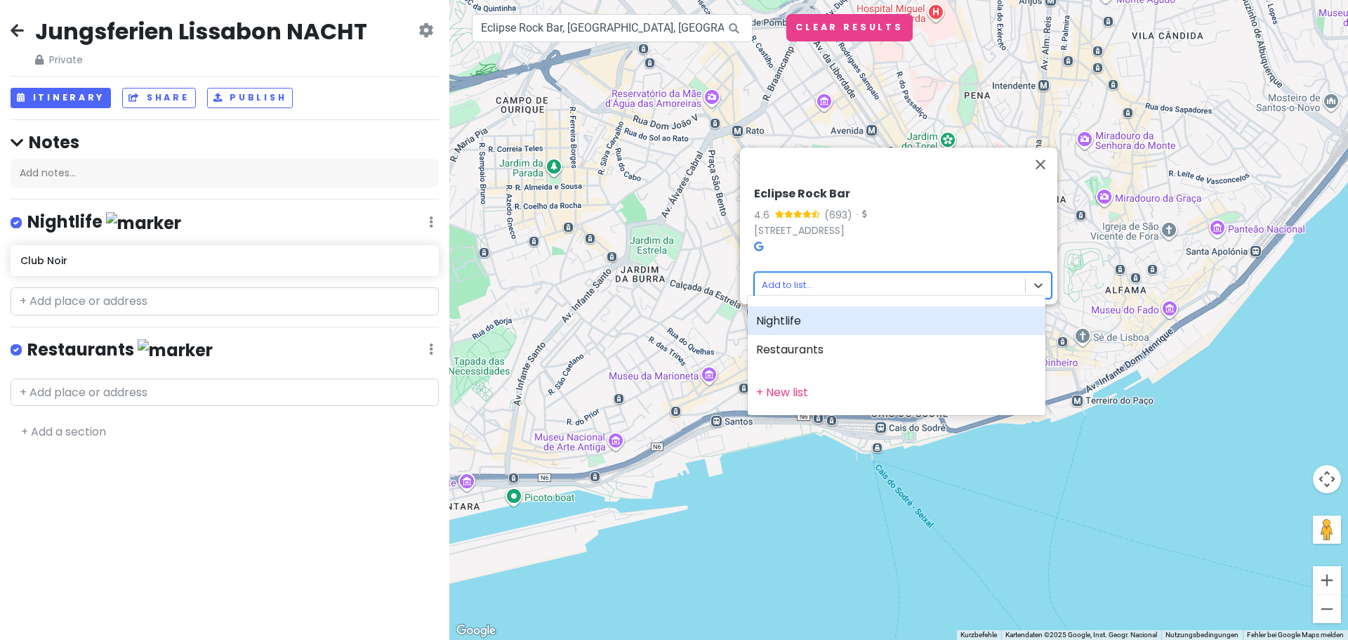
click at [810, 318] on div "Nightlife" at bounding box center [897, 320] width 298 height 29
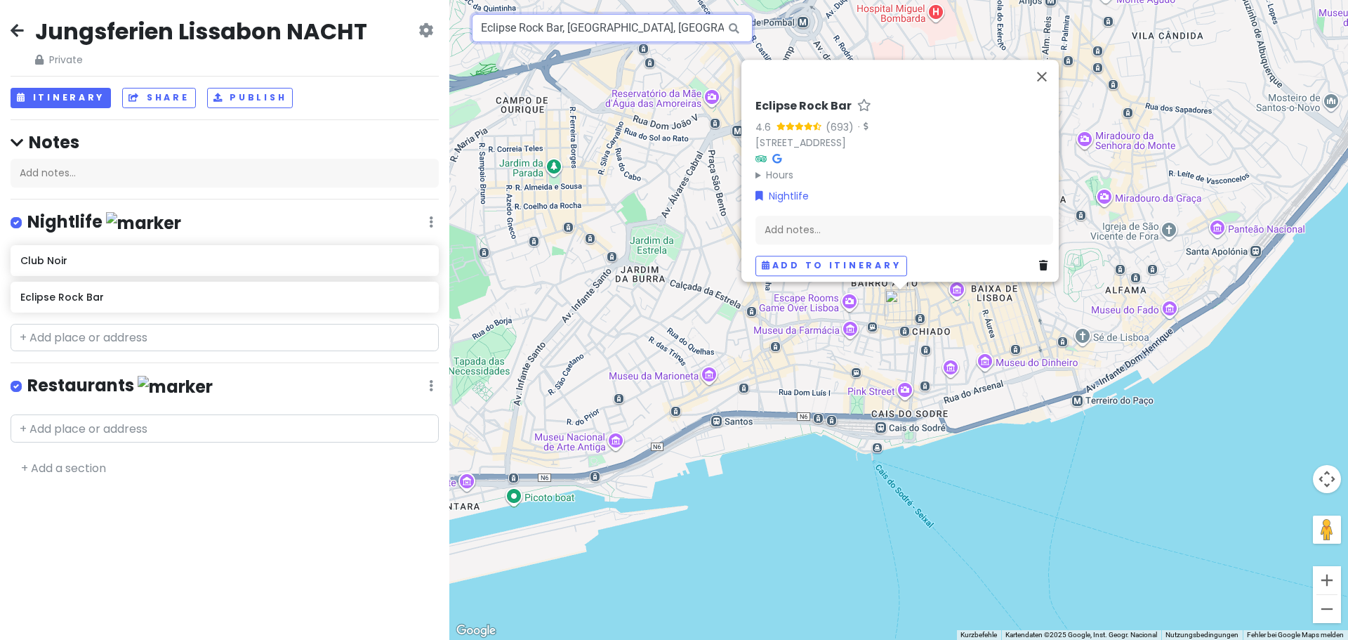
click at [666, 31] on input "Eclipse Rock Bar, Rua do Diário de Notícias, Lissabon, Portugal" at bounding box center [612, 28] width 281 height 28
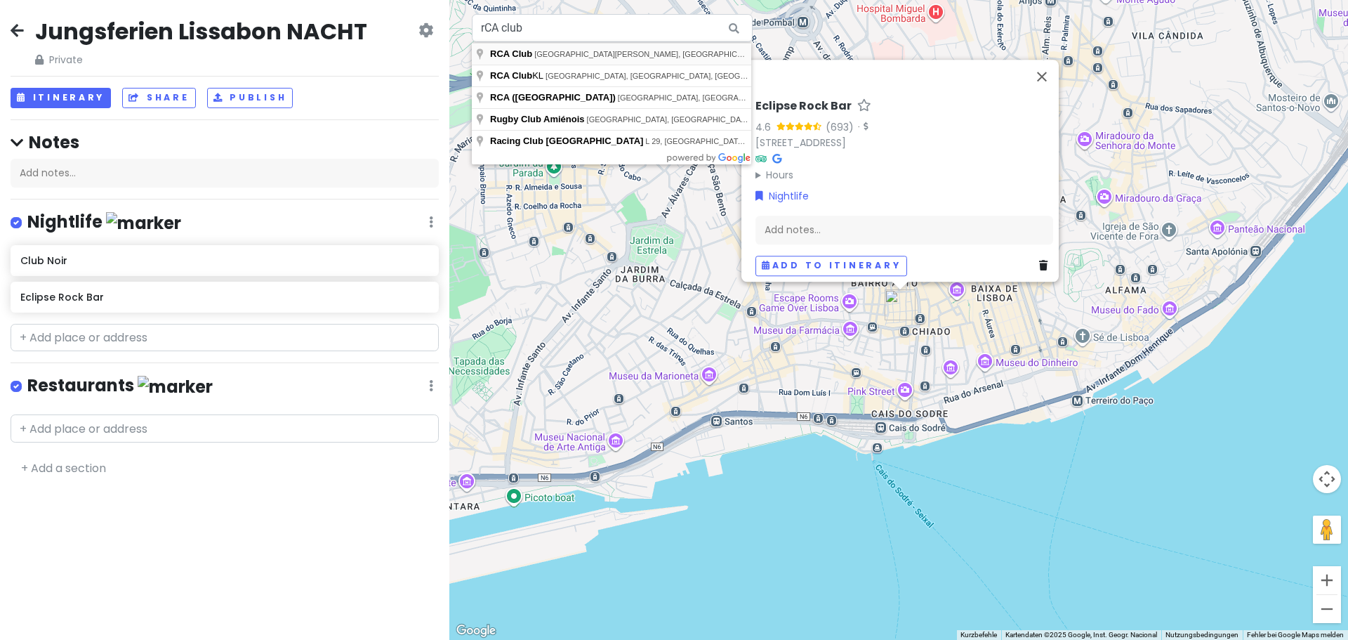
type input "RCA Club, Rua João Saraiva, Lissabon, Portugal"
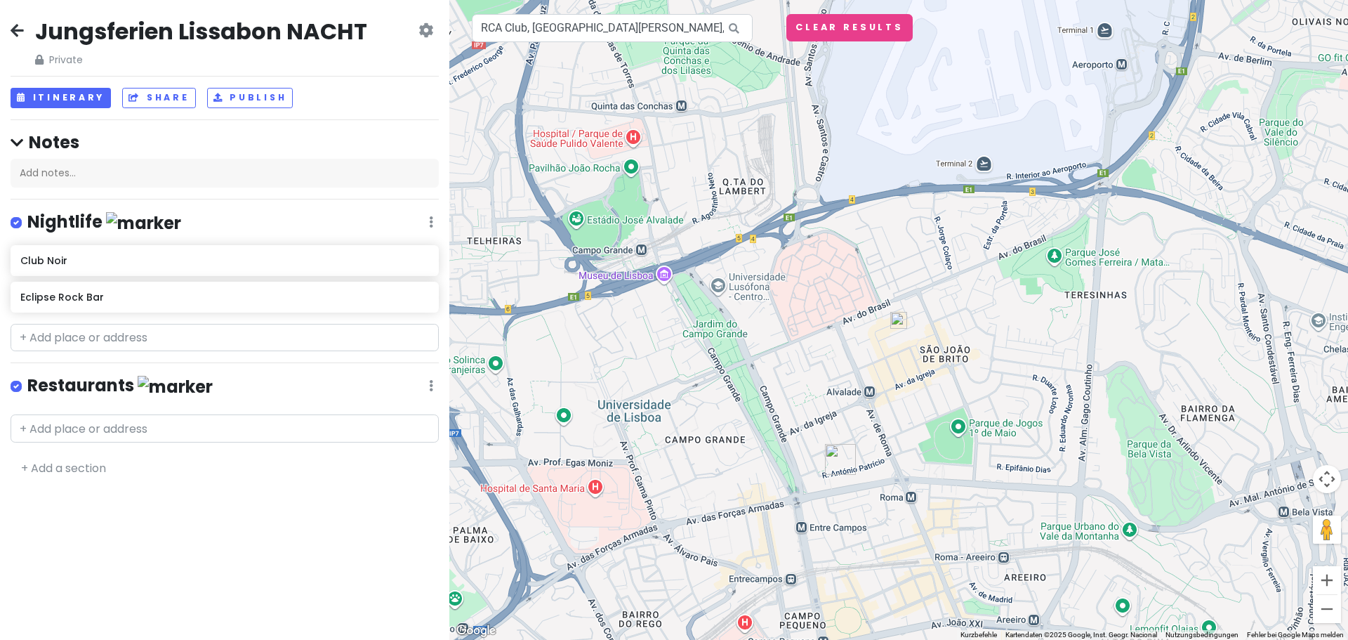
click at [896, 319] on img at bounding box center [898, 320] width 17 height 17
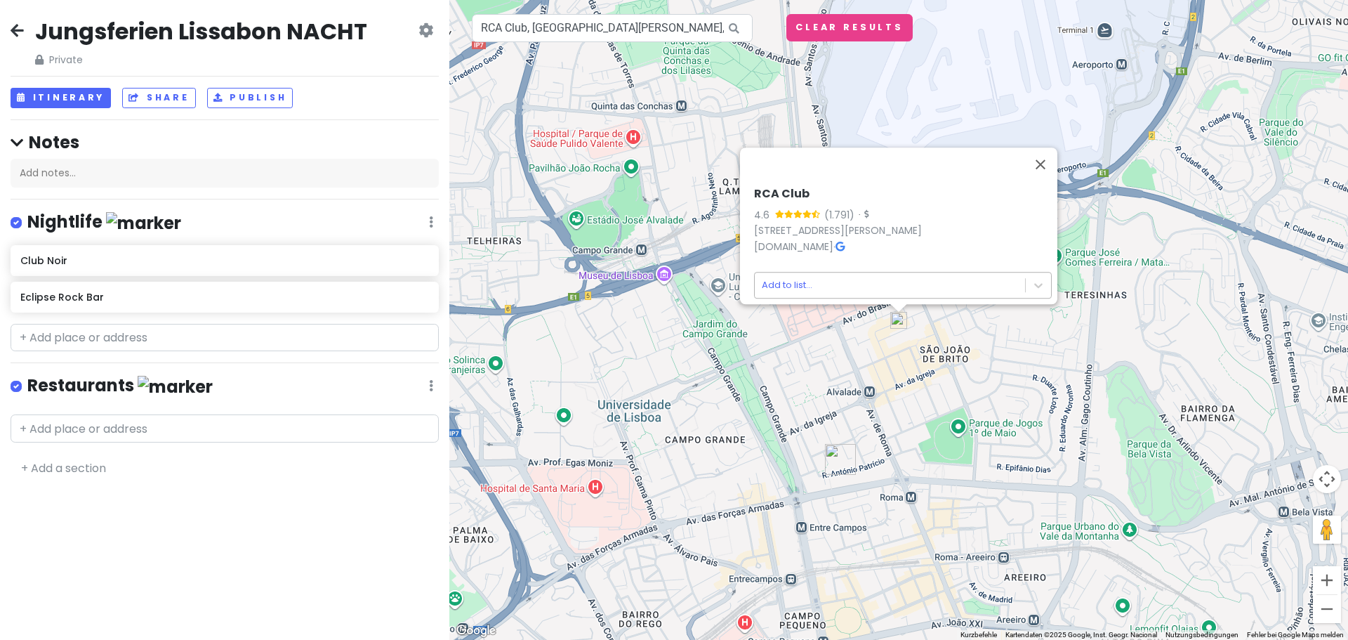
click at [889, 274] on body "Jungsferien Lissabon NACHT Private Change Dates Make a Copy Delete Trip Go Pro …" at bounding box center [674, 320] width 1348 height 640
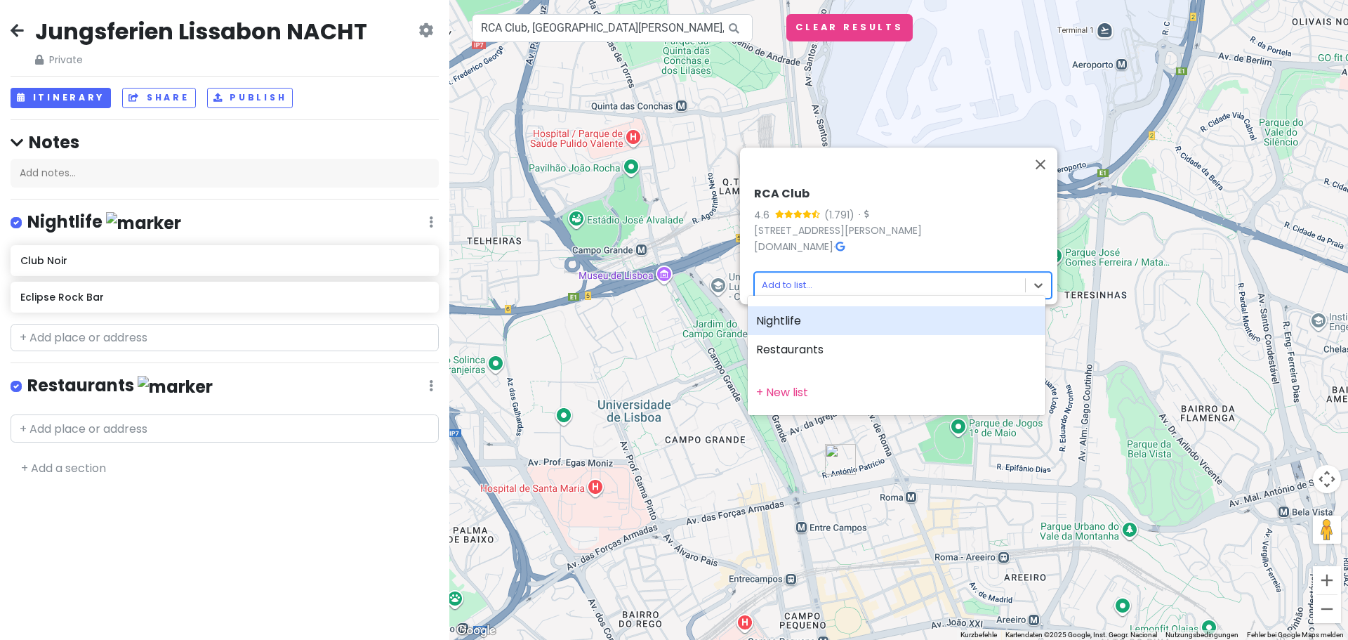
click at [859, 324] on div "Nightlife" at bounding box center [897, 320] width 298 height 29
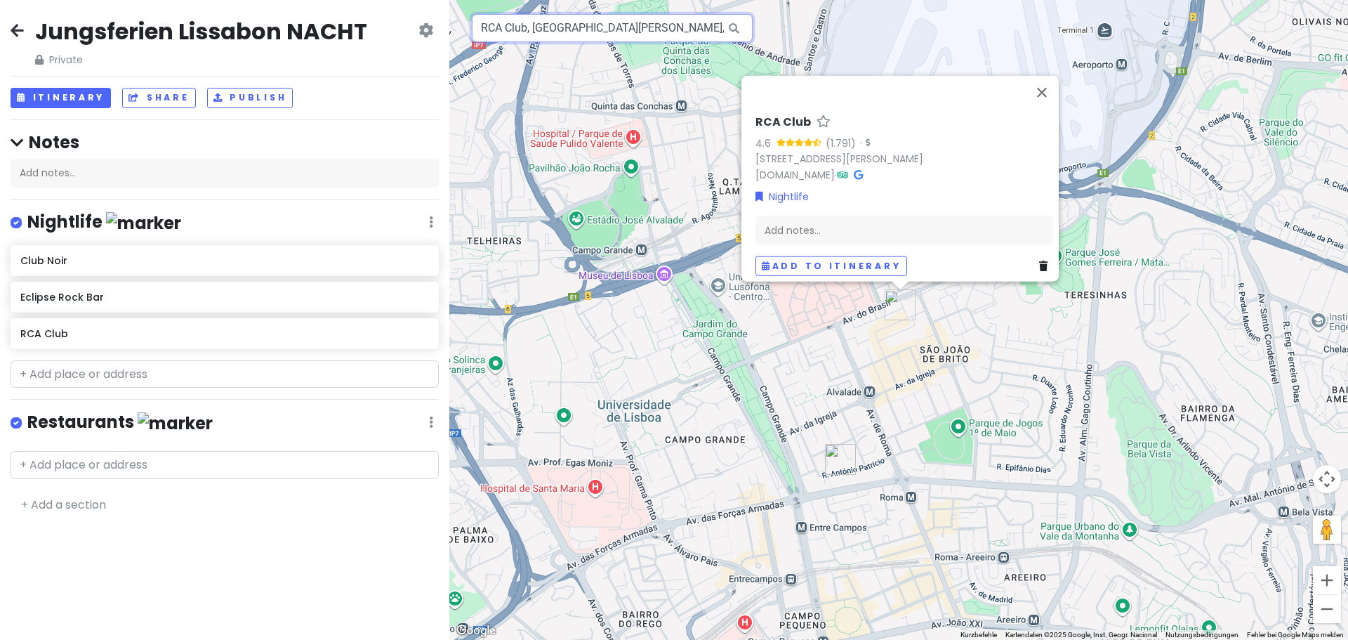
click at [675, 26] on input "RCA Club, Rua João Saraiva, Lissabon, Portugal" at bounding box center [612, 28] width 281 height 28
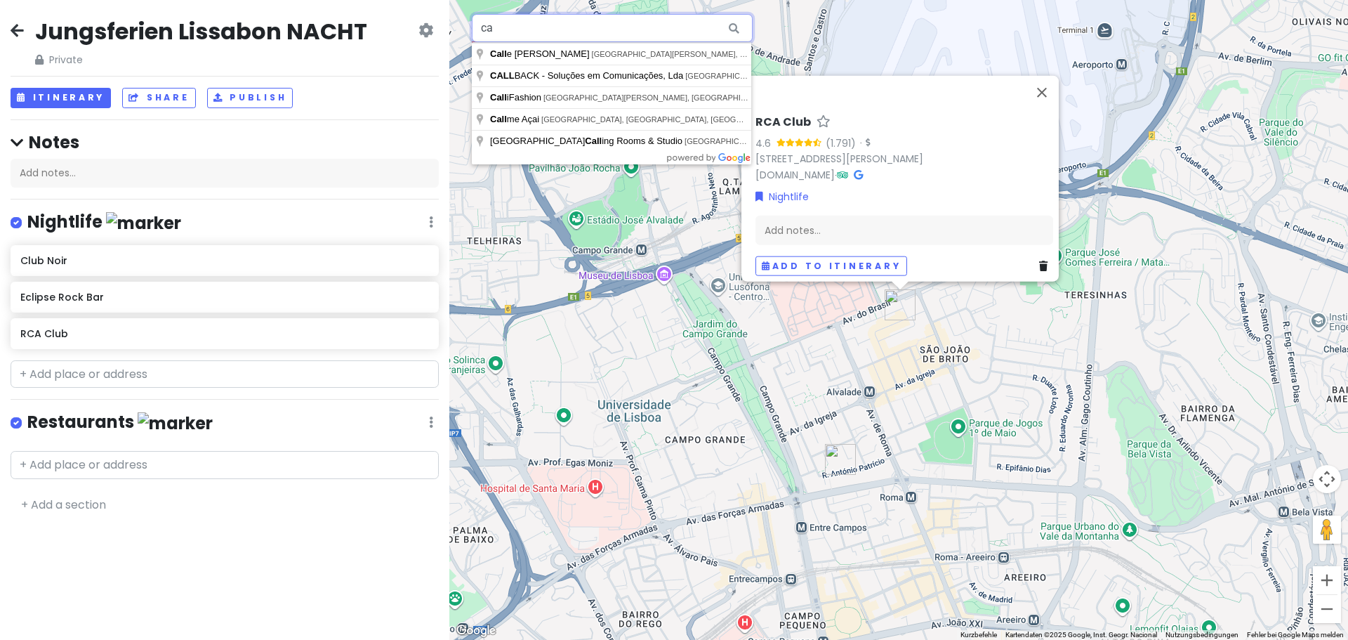
type input "c"
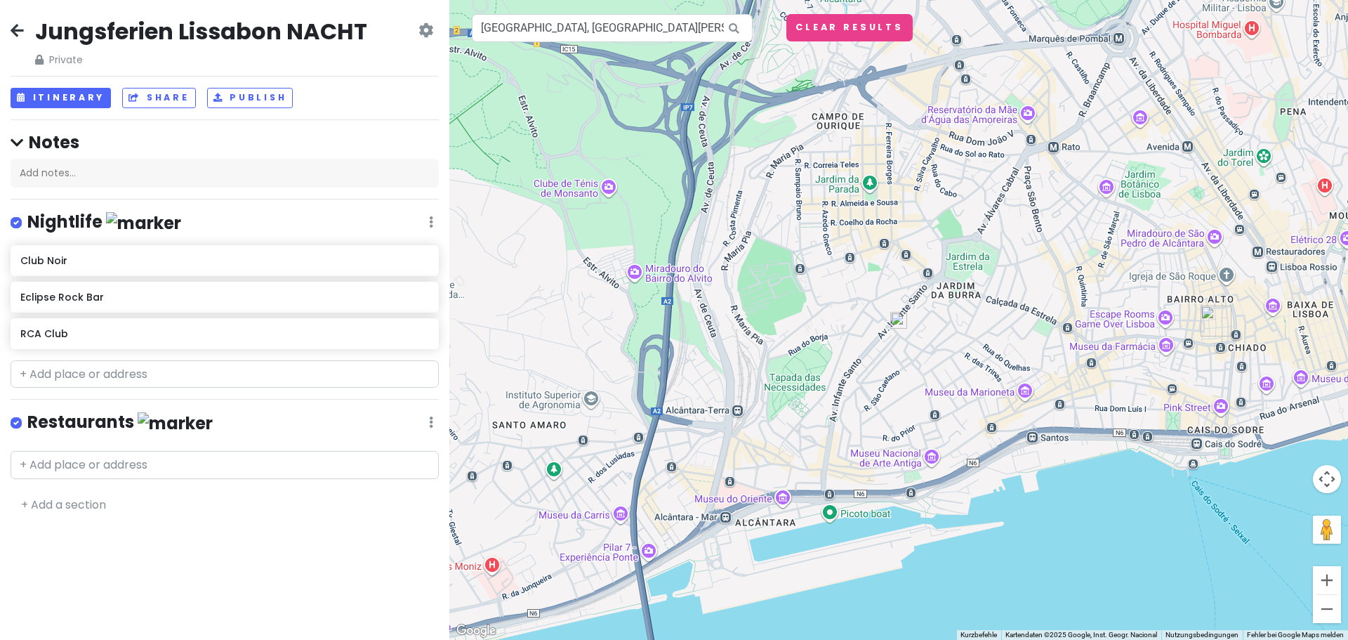
click at [901, 326] on img at bounding box center [898, 320] width 17 height 17
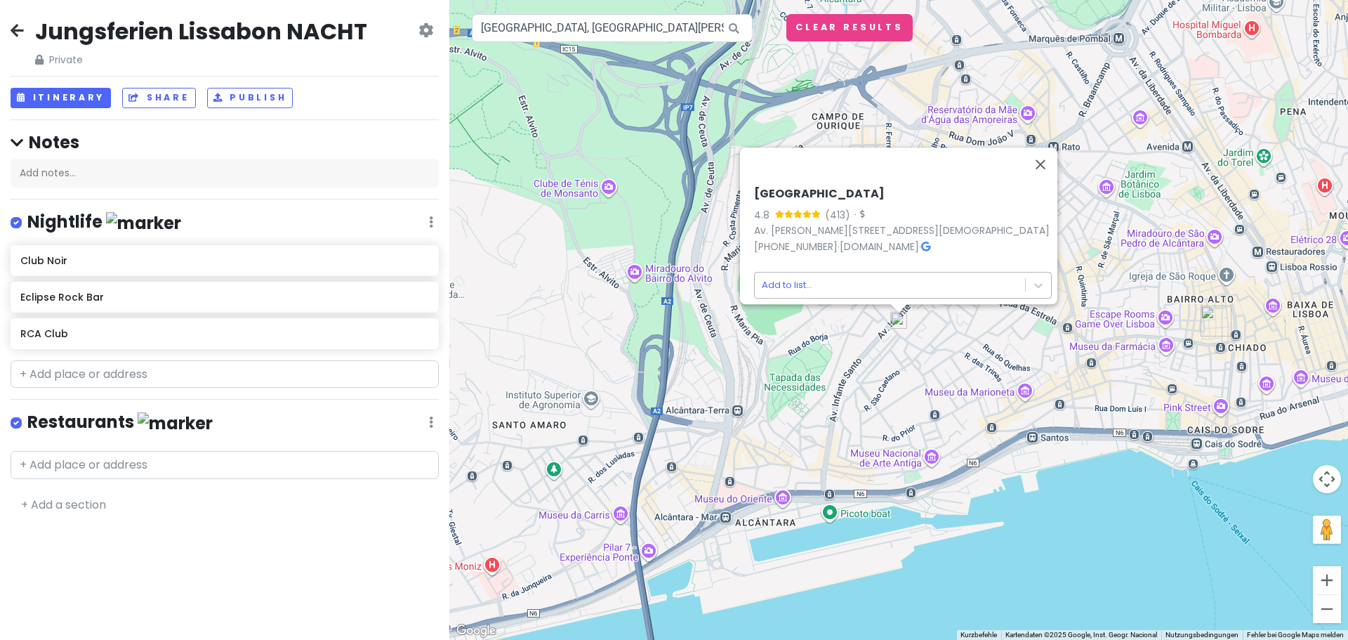
click at [903, 279] on body "Jungsferien Lissabon NACHT Private Change Dates Make a Copy Delete Trip Go Pro …" at bounding box center [674, 320] width 1348 height 640
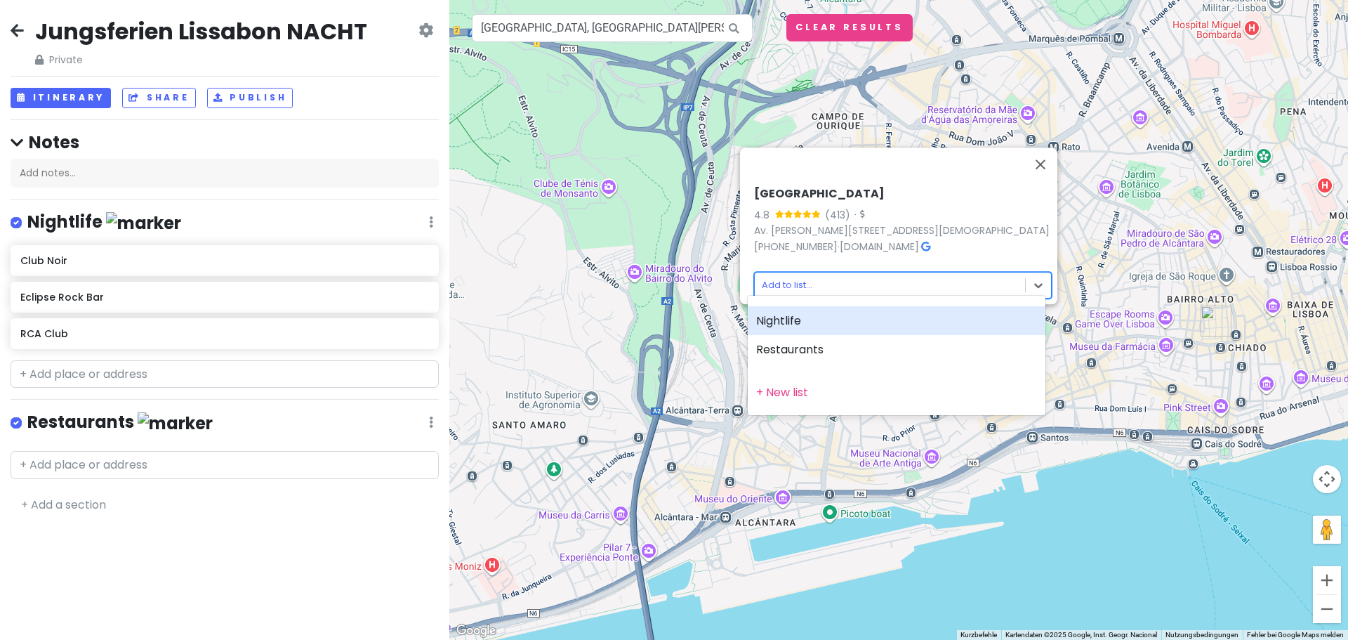
click at [859, 321] on div "Nightlife" at bounding box center [897, 320] width 298 height 29
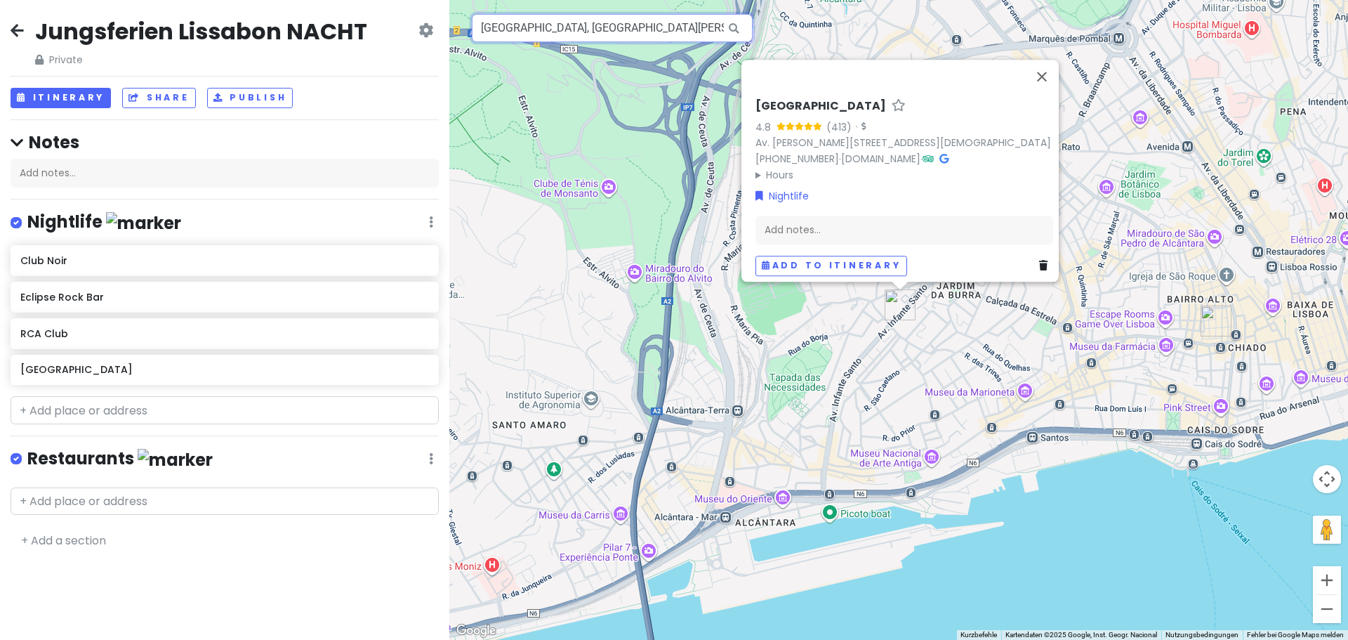
click at [654, 26] on input "Valhalla Rock Pub, Avenida Infante Santo, Lissabon, Portugal" at bounding box center [612, 28] width 281 height 28
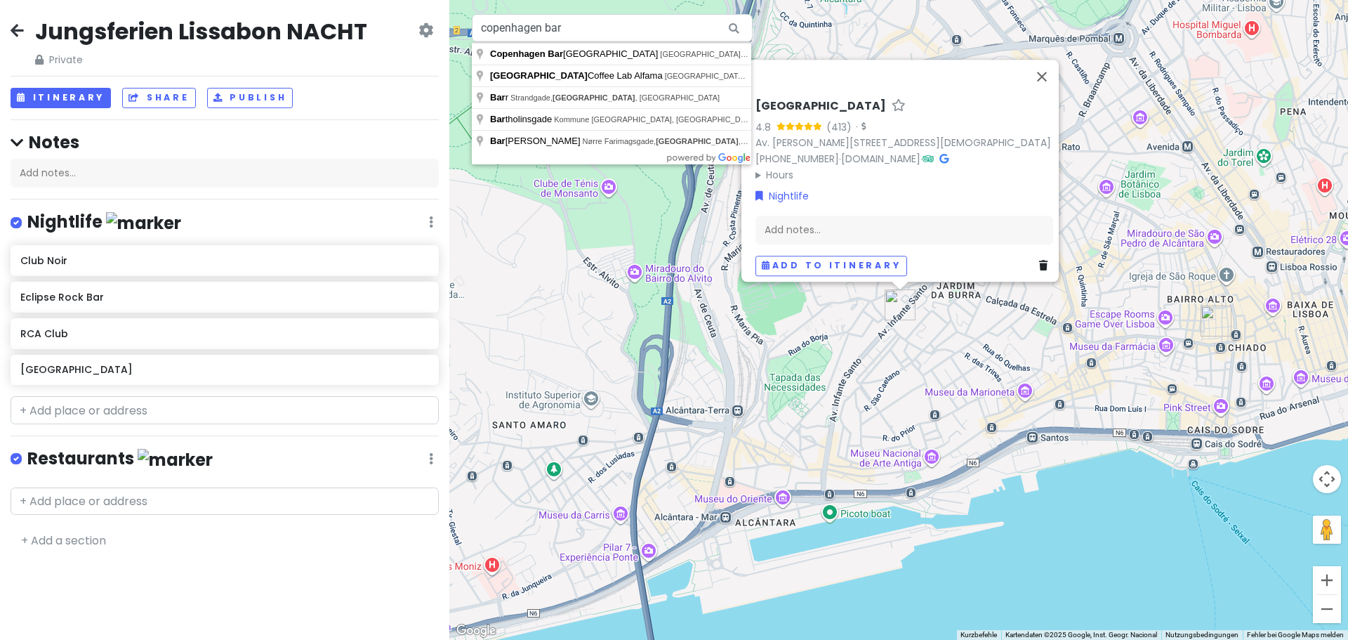
type input "Copenhagen Bar Lisboa, Rua de São Paulo, Lissabon, Portugal"
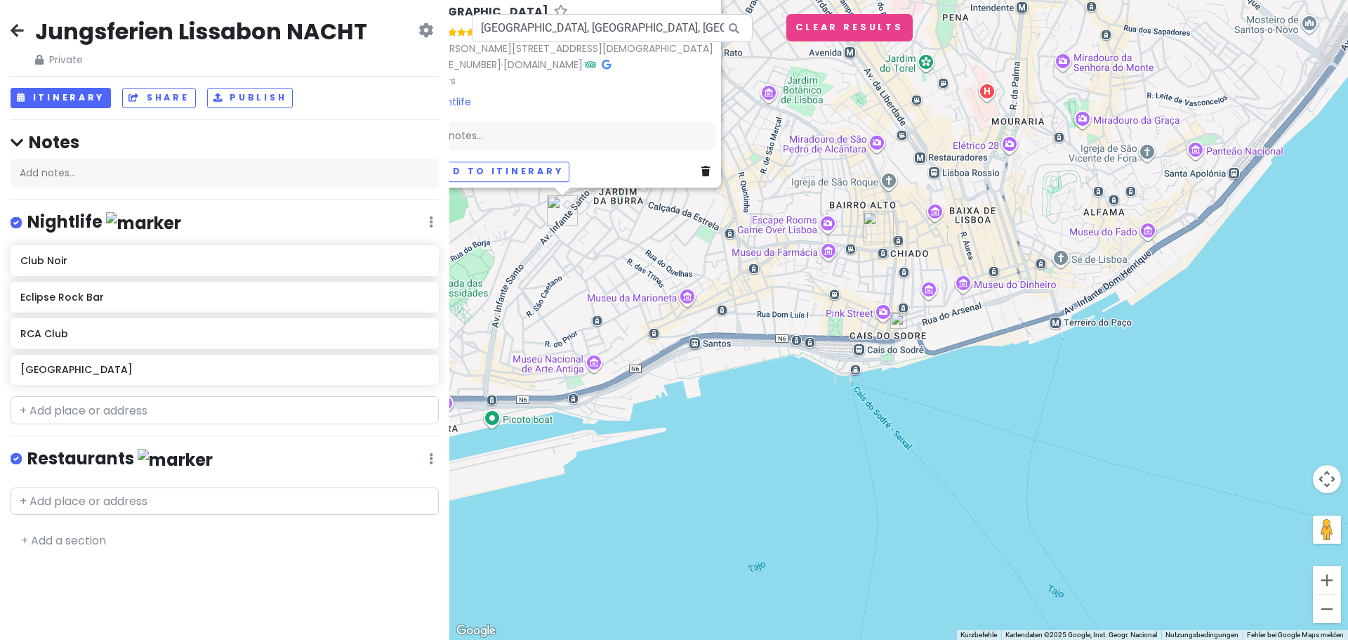
click at [901, 318] on img at bounding box center [898, 320] width 17 height 17
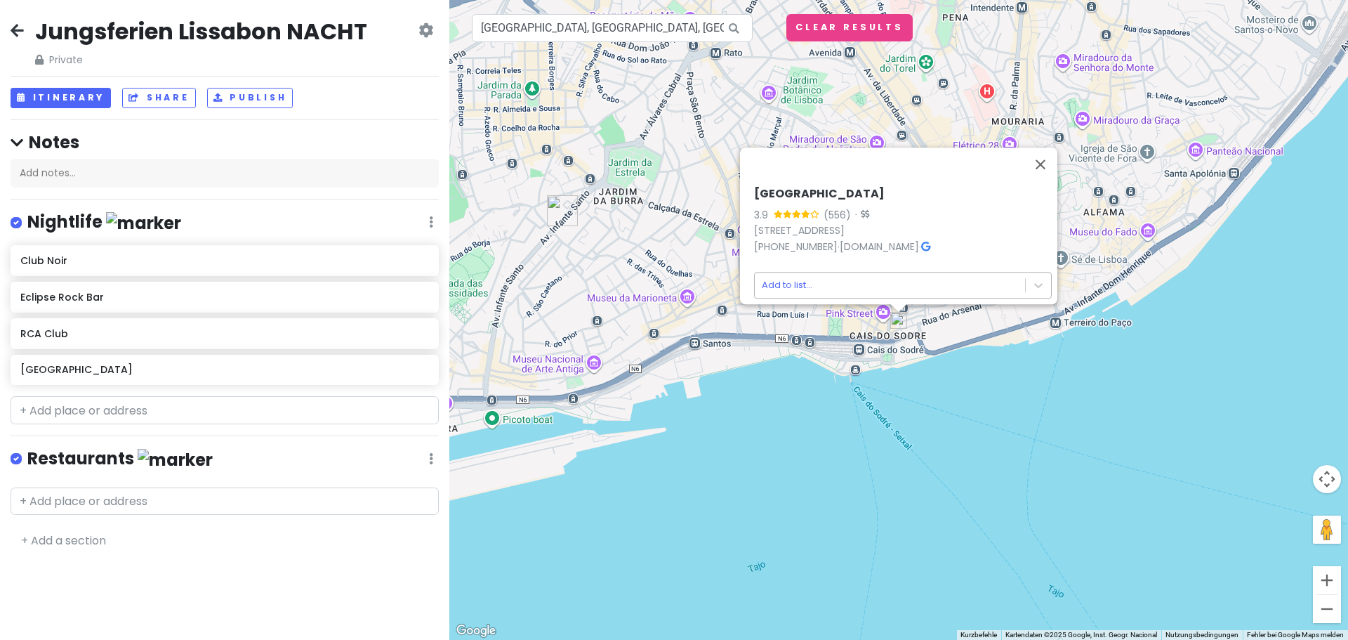
click at [839, 273] on body "Jungsferien Lissabon NACHT Private Change Dates Make a Copy Delete Trip Go Pro …" at bounding box center [674, 320] width 1348 height 640
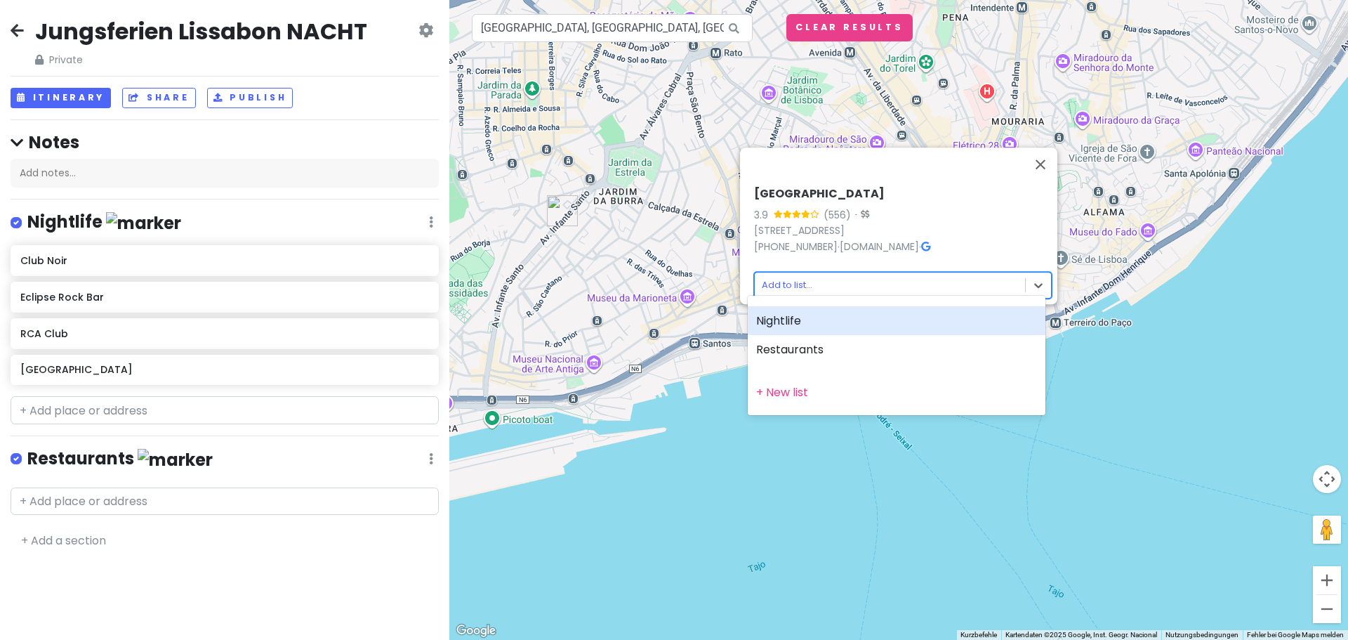
click at [819, 317] on div "Nightlife" at bounding box center [897, 320] width 298 height 29
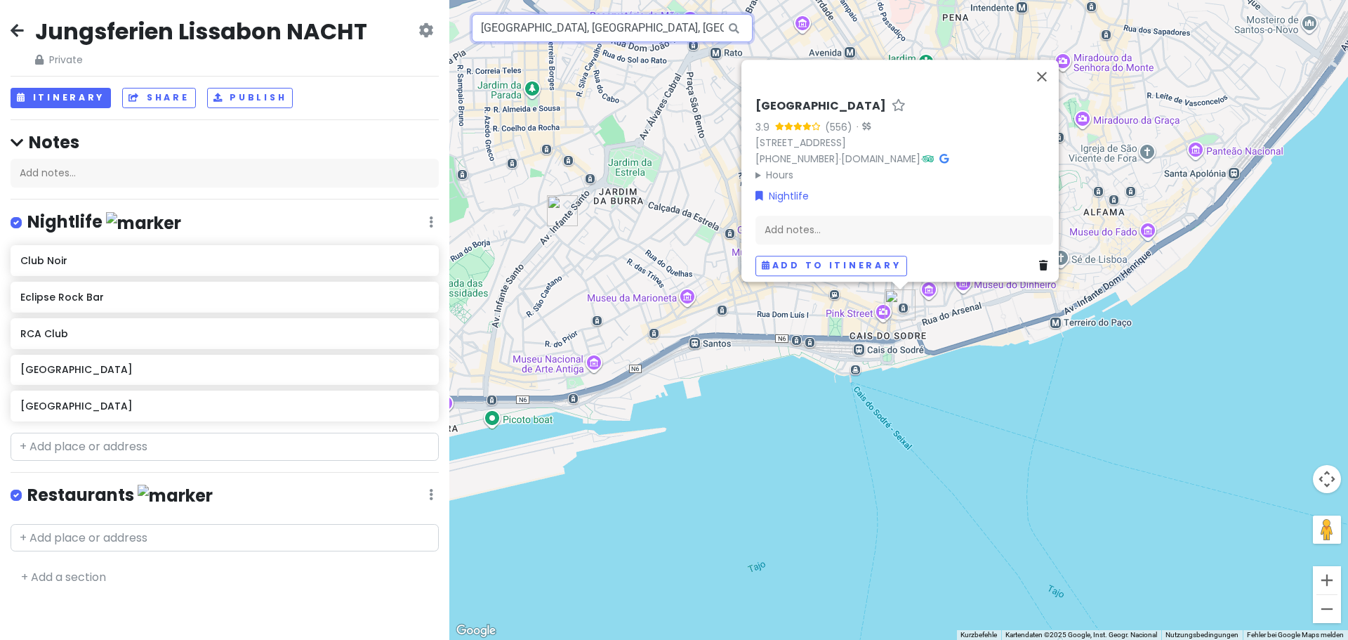
click at [665, 30] on input "Copenhagen Bar Lisboa, Rua de São Paulo, Lissabon, Portugal" at bounding box center [612, 28] width 281 height 28
click at [730, 31] on icon at bounding box center [734, 28] width 32 height 29
click at [734, 30] on icon at bounding box center [734, 28] width 32 height 29
click at [734, 27] on icon at bounding box center [734, 28] width 32 height 29
click at [1046, 67] on button "Schließen" at bounding box center [1042, 77] width 34 height 34
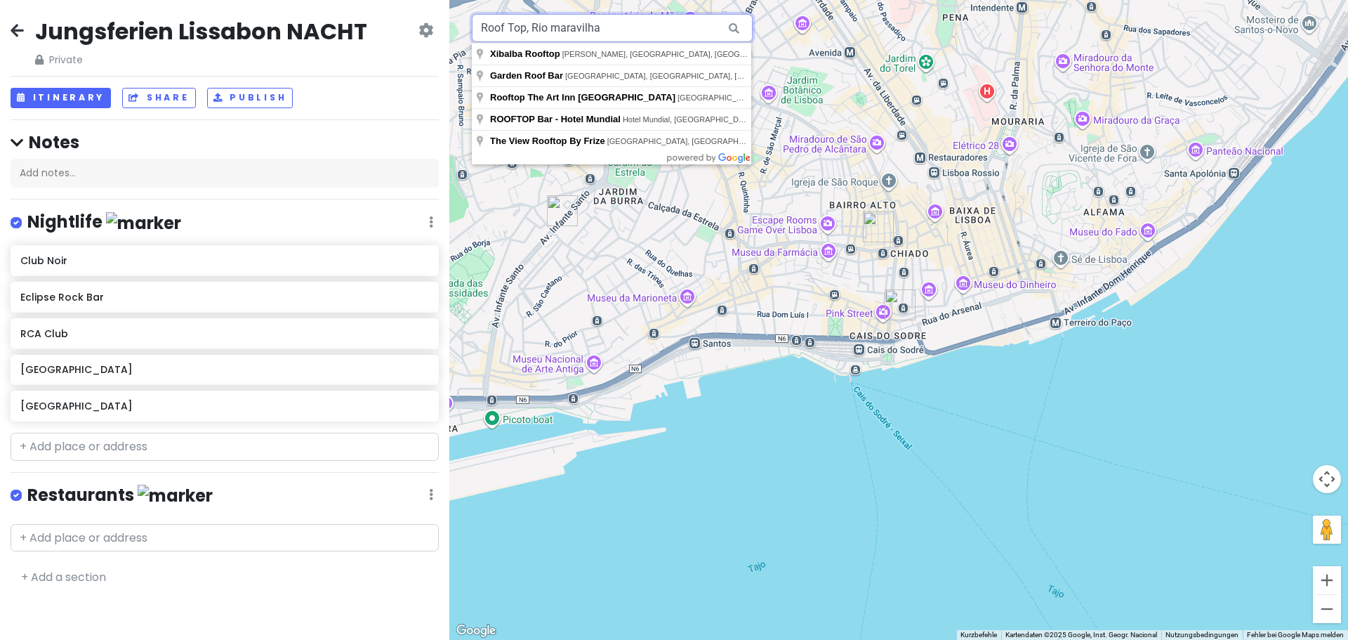
click at [636, 25] on input "Roof Top, Rio maravilha" at bounding box center [612, 28] width 281 height 28
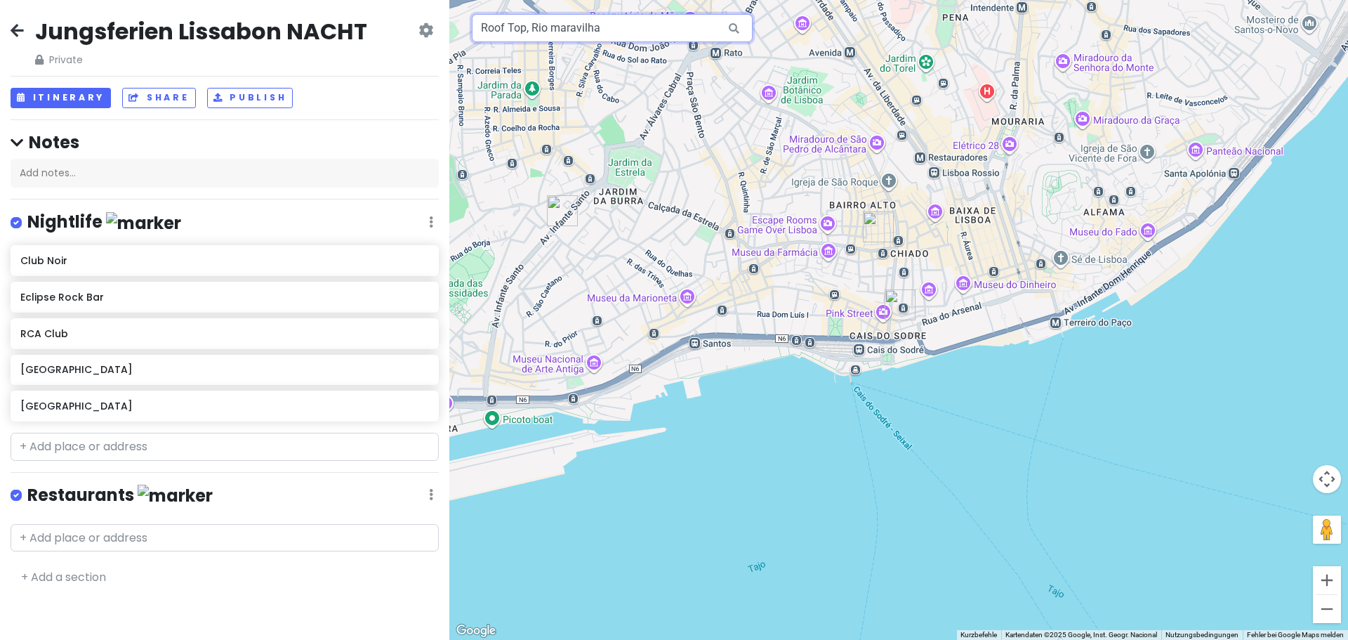
drag, startPoint x: 626, startPoint y: 37, endPoint x: 265, endPoint y: 22, distance: 361.1
click at [266, 22] on div "Jungsferien Lissabon NACHT Private Change Dates Make a Copy Delete Trip Go Pro …" at bounding box center [674, 320] width 1348 height 640
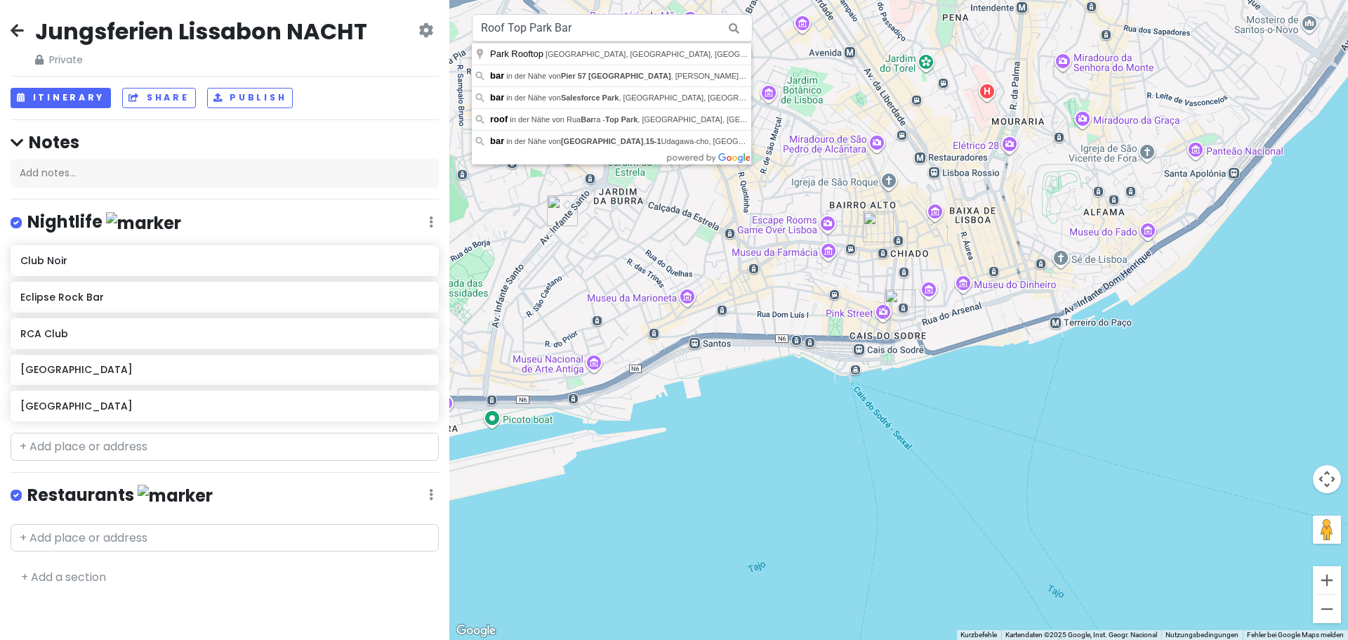
type input "Park Rooftop, Calçada do Combro, Lissabon, Portugal"
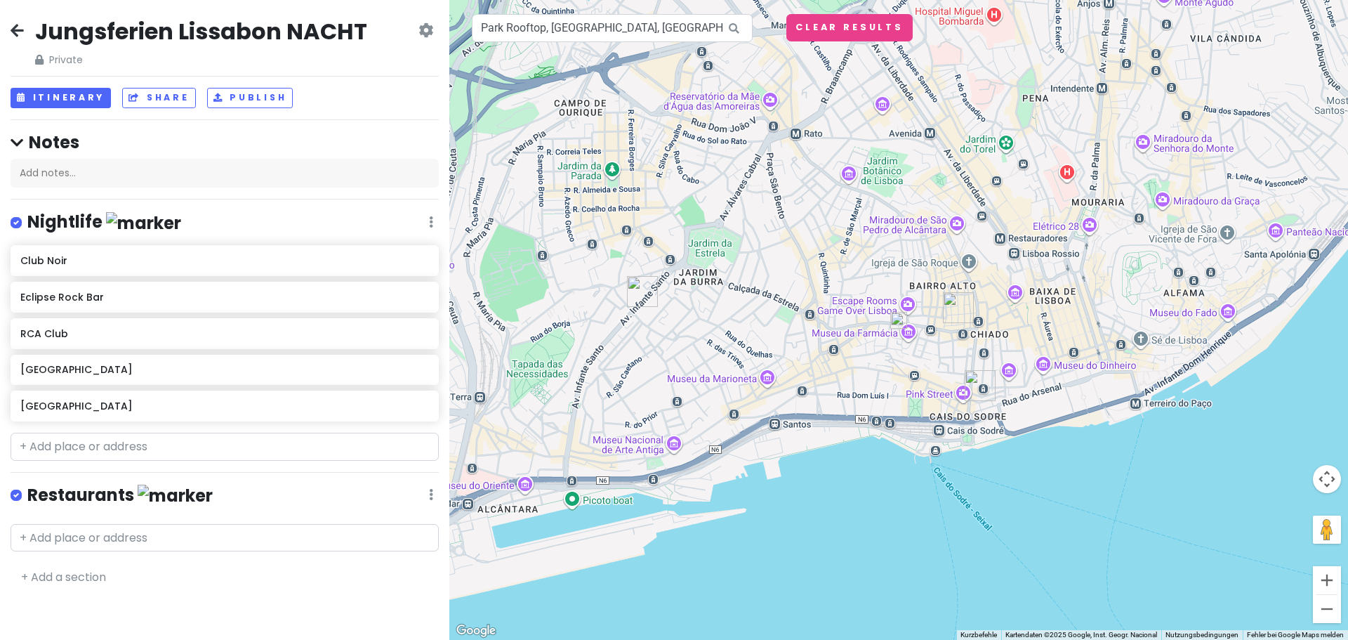
click at [901, 319] on img at bounding box center [898, 320] width 17 height 17
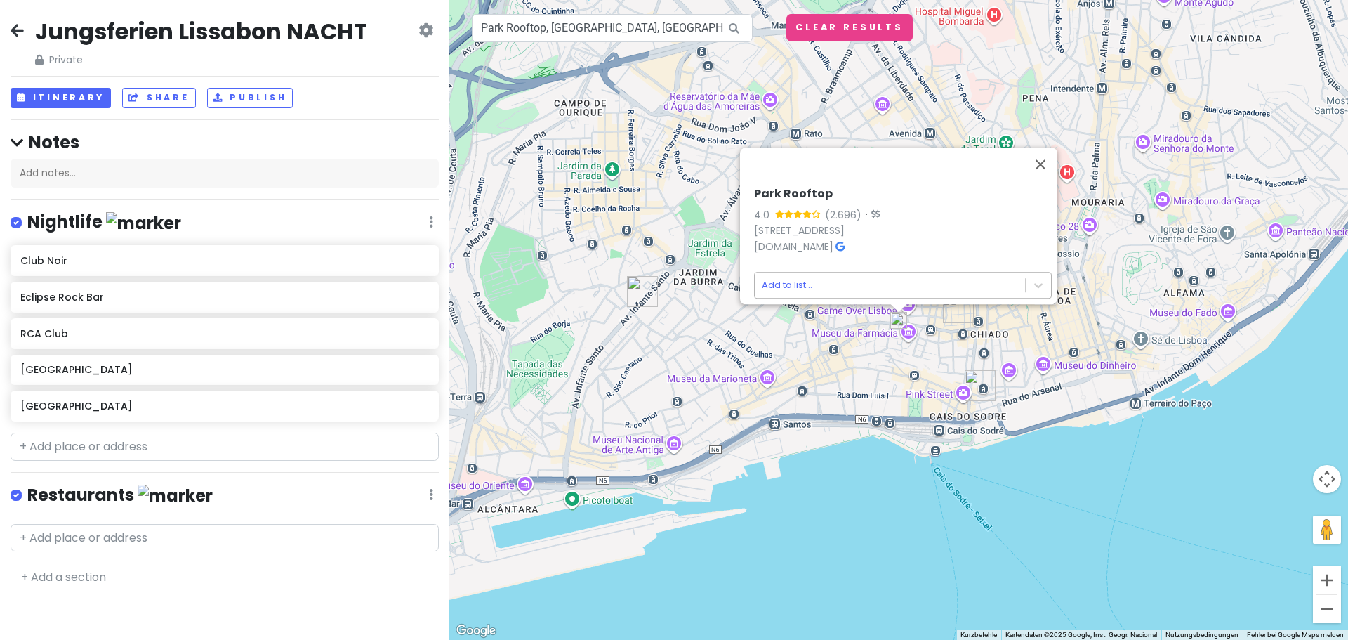
click at [859, 277] on body "Jungsferien Lissabon NACHT Private Change Dates Make a Copy Delete Trip Go Pro …" at bounding box center [674, 320] width 1348 height 640
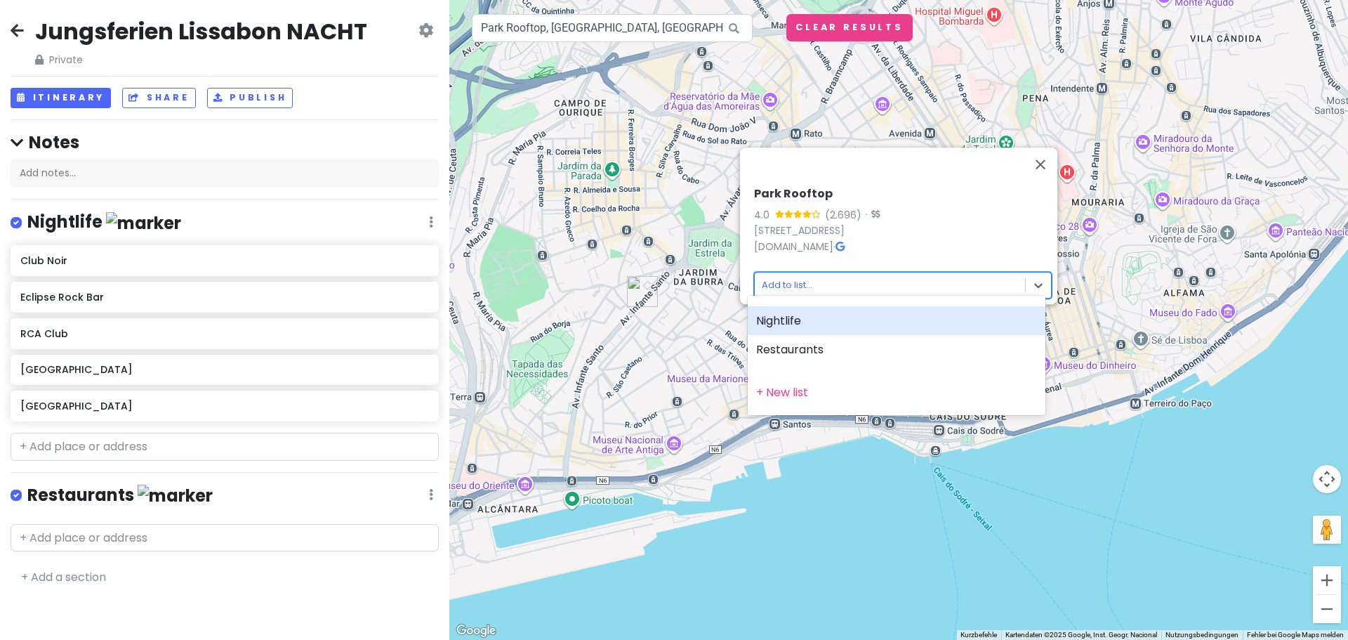
click at [856, 320] on div "Nightlife" at bounding box center [897, 320] width 298 height 29
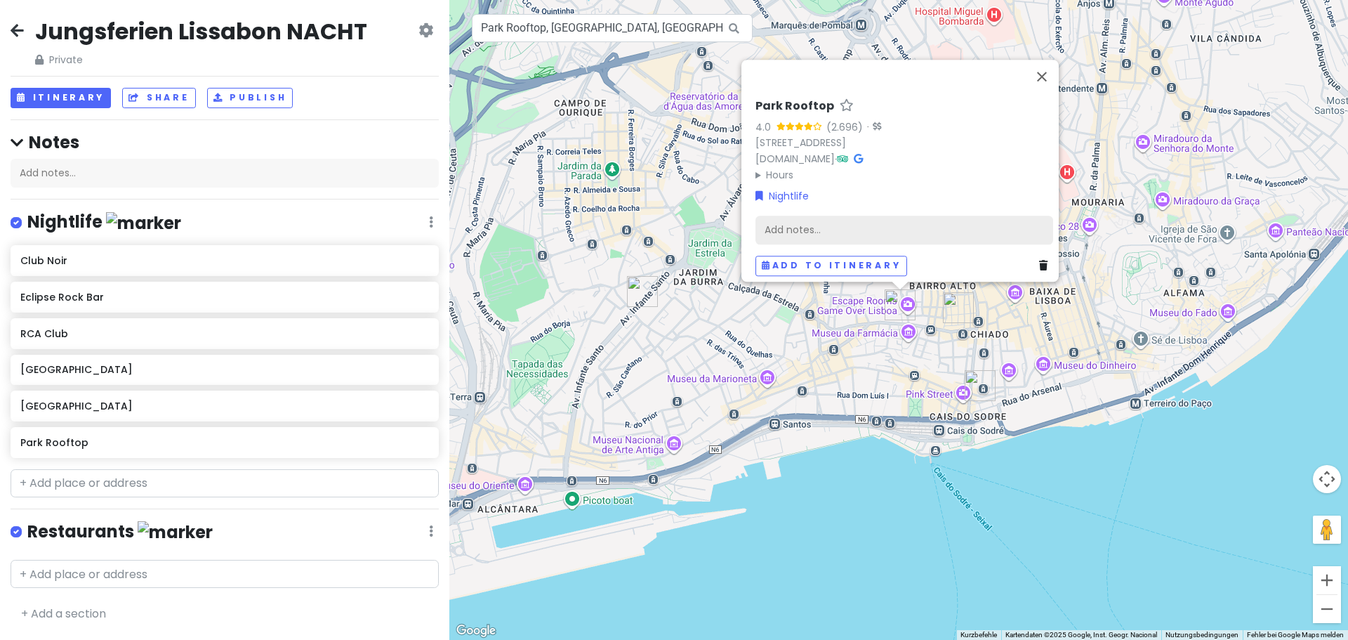
click at [830, 221] on div "Add notes..." at bounding box center [904, 229] width 298 height 29
click at [986, 217] on div "Add notes..." at bounding box center [904, 229] width 298 height 29
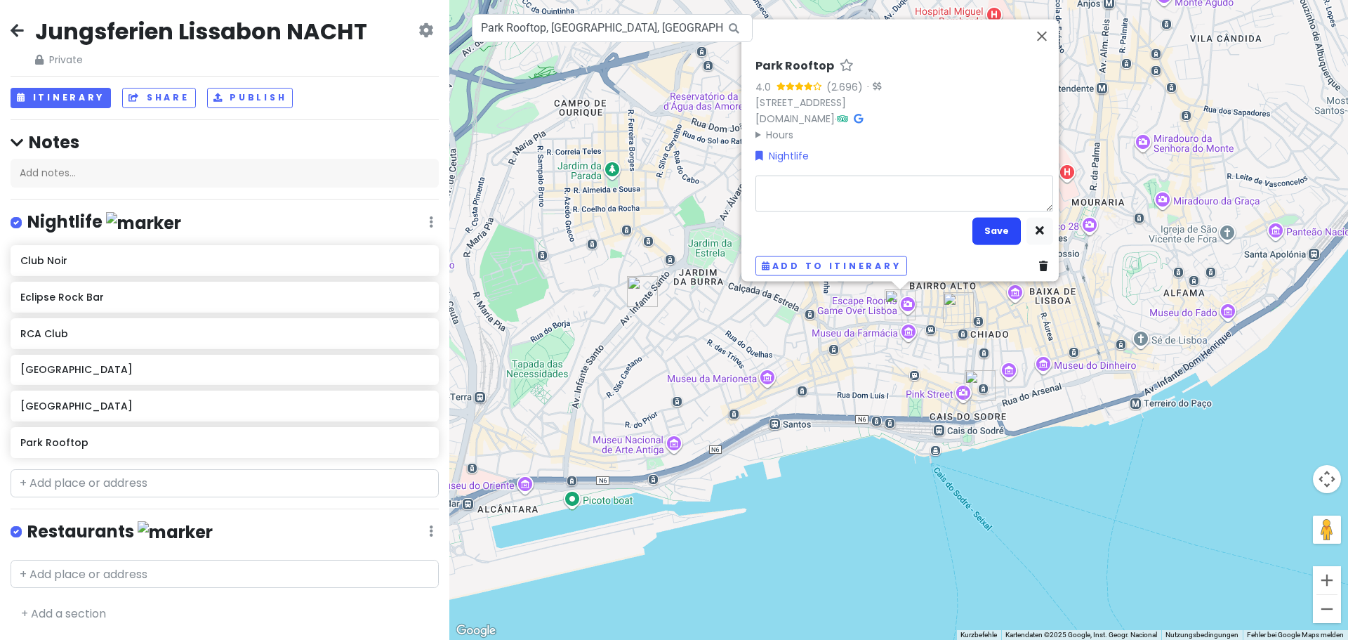
type textarea "x"
type textarea "[URL][DOMAIN_NAME]"
click at [987, 218] on button "Save" at bounding box center [996, 230] width 48 height 27
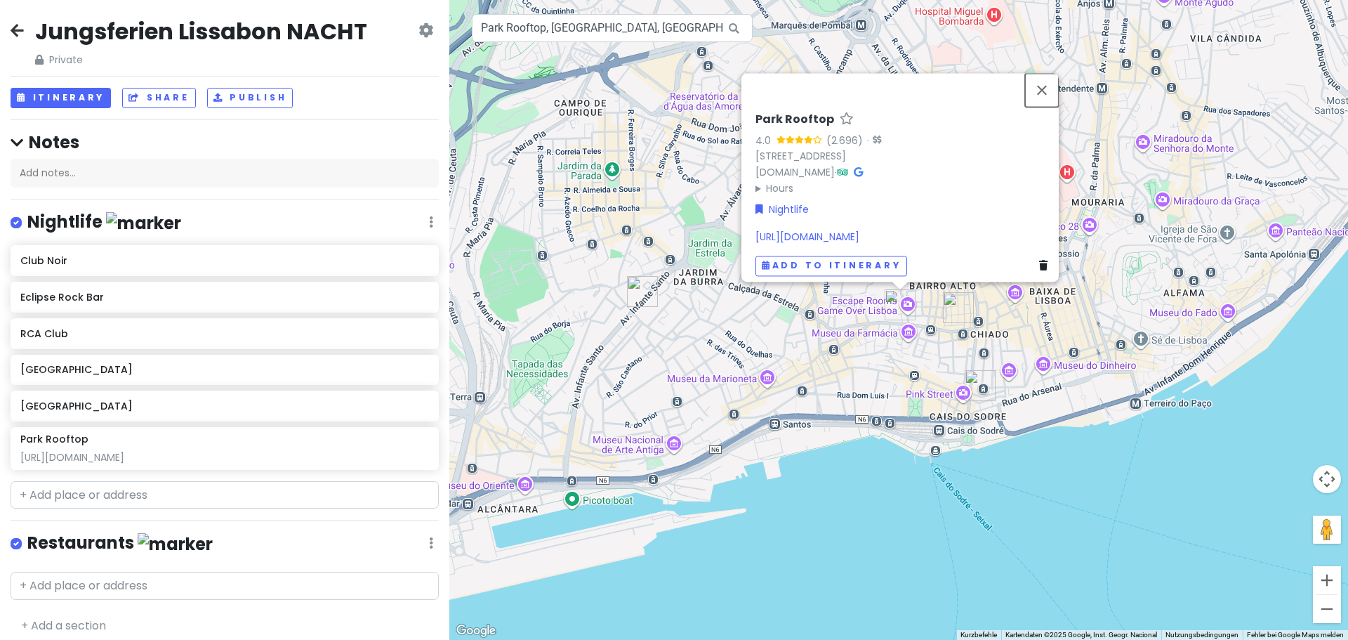
drag, startPoint x: 1047, startPoint y: 80, endPoint x: 877, endPoint y: 89, distance: 170.8
click at [1047, 80] on button "Schließen" at bounding box center [1042, 90] width 34 height 34
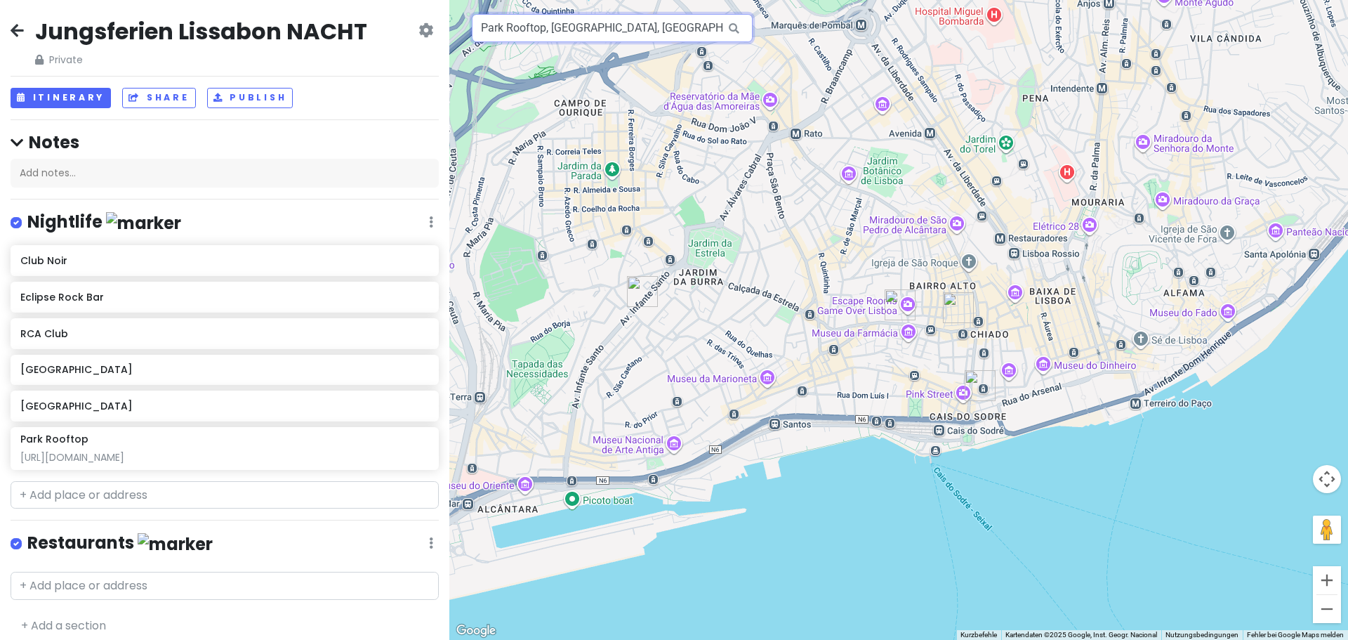
click at [580, 20] on input "Park Rooftop, Calçada do Combro, Lissabon, Portugal" at bounding box center [612, 28] width 281 height 28
drag, startPoint x: 555, startPoint y: 22, endPoint x: 975, endPoint y: 56, distance: 421.2
click at [975, 56] on div "Park Rooftop, Calçada do Combro, Lissabon, Portugal Kurzbefehle Kartendaten Kar…" at bounding box center [898, 320] width 899 height 640
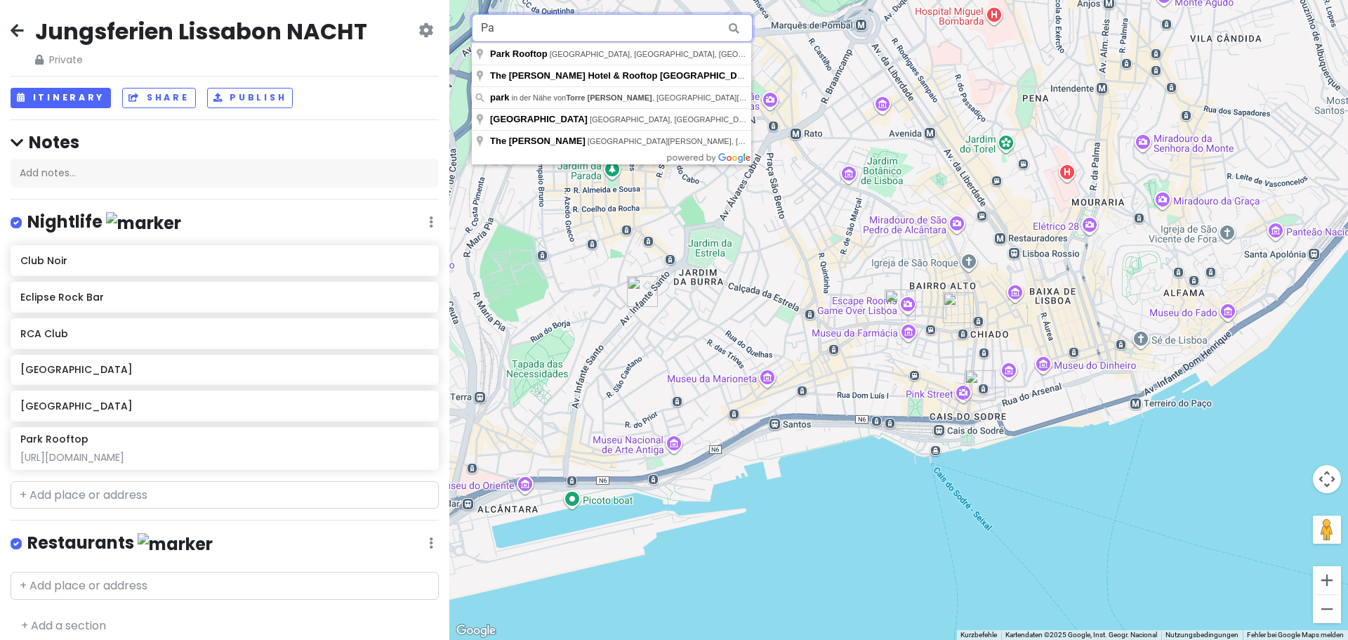
type input "P"
click at [600, 27] on input "Roof Top, Rio Mar" at bounding box center [612, 28] width 281 height 28
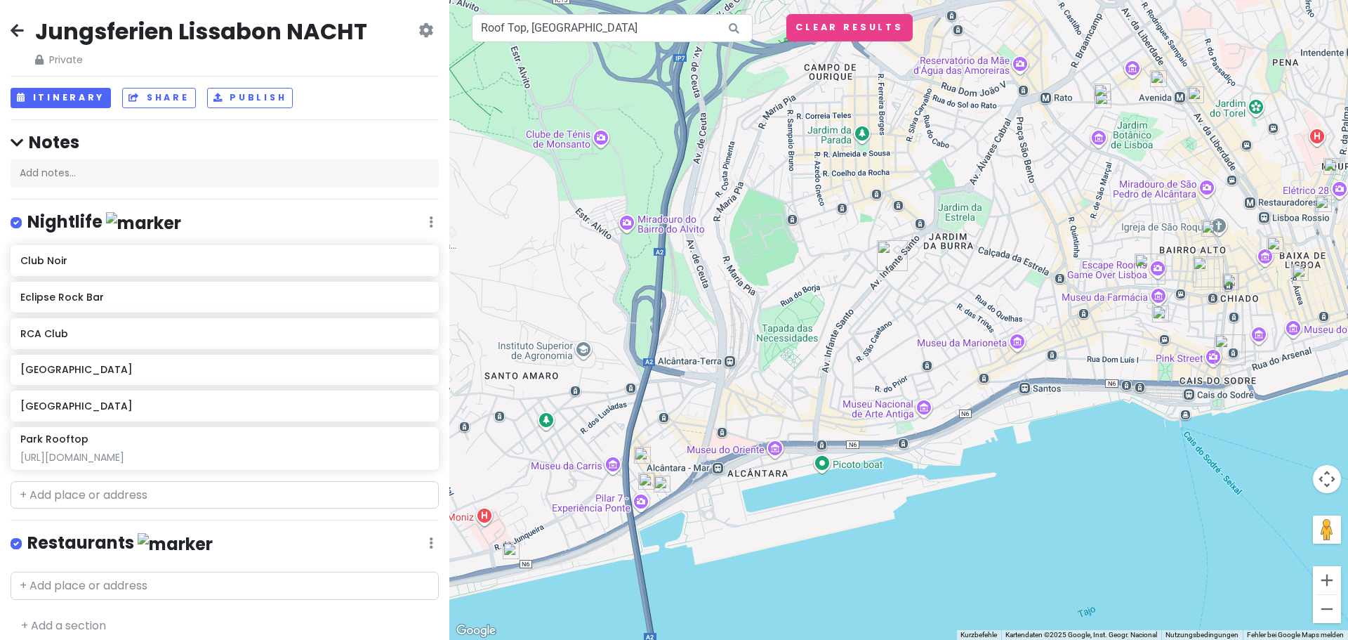
click at [642, 456] on img at bounding box center [642, 454] width 17 height 17
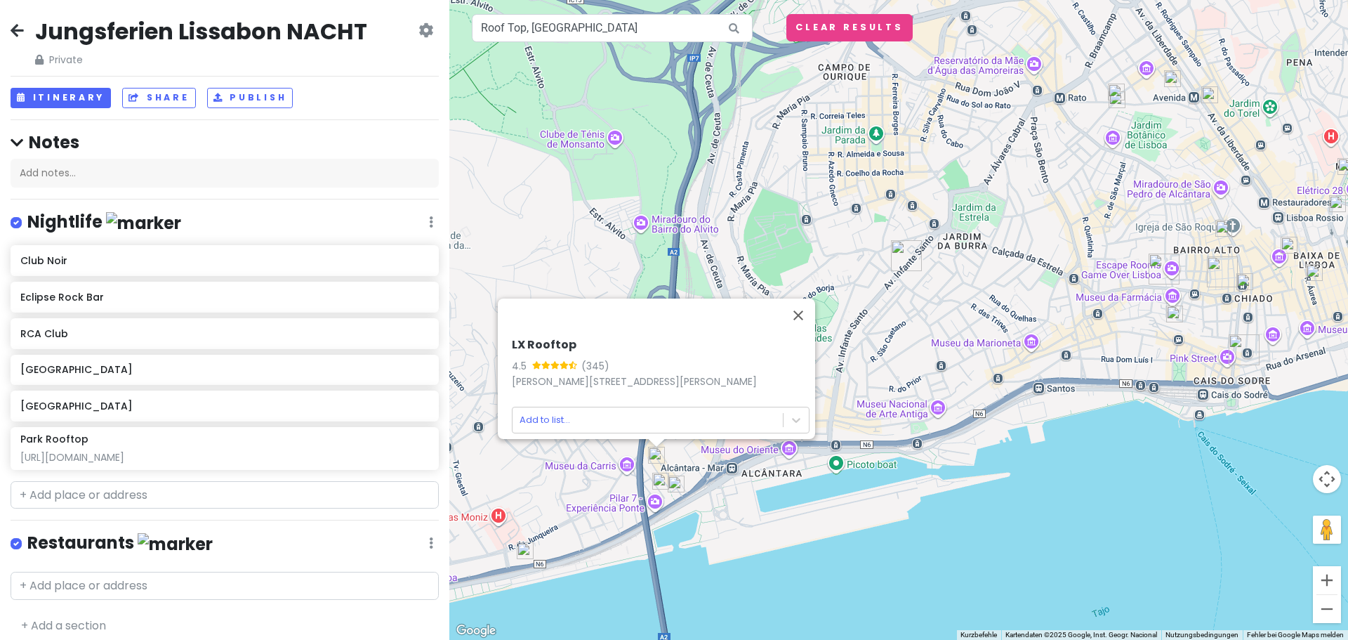
click at [656, 481] on img at bounding box center [660, 480] width 17 height 17
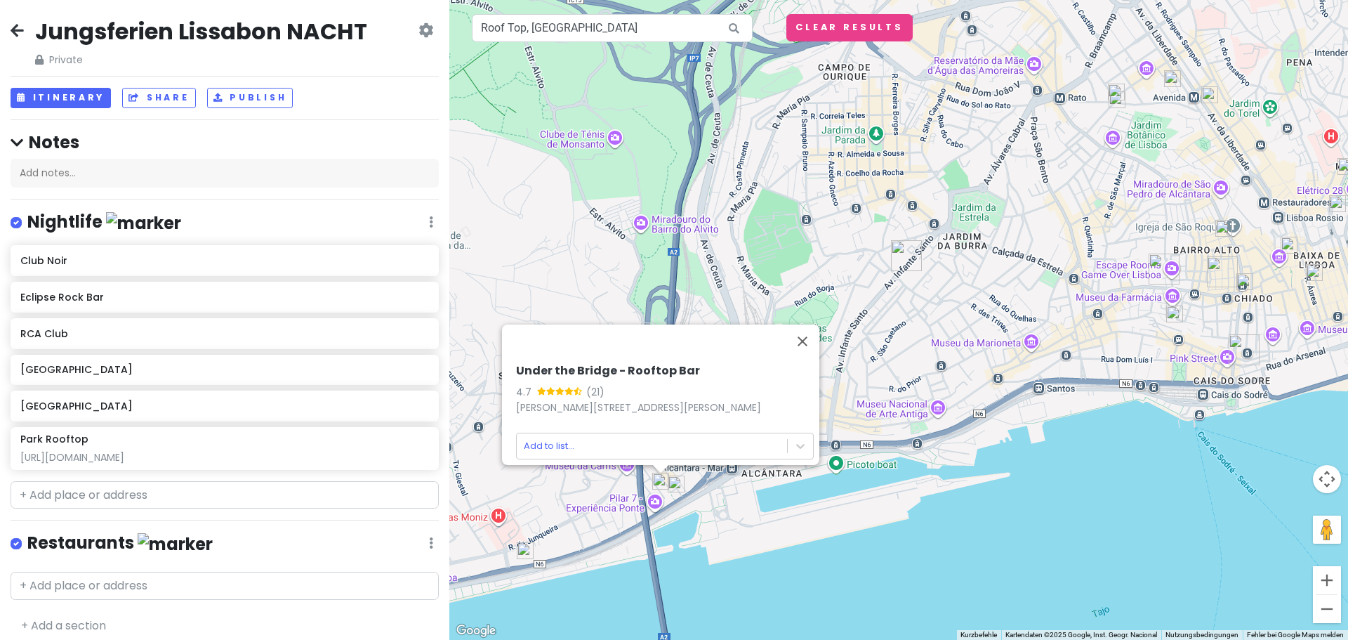
click at [681, 477] on img at bounding box center [676, 483] width 17 height 17
drag, startPoint x: 826, startPoint y: 322, endPoint x: 1033, endPoint y: 313, distance: 207.3
click at [826, 327] on button "Schließen" at bounding box center [818, 344] width 34 height 34
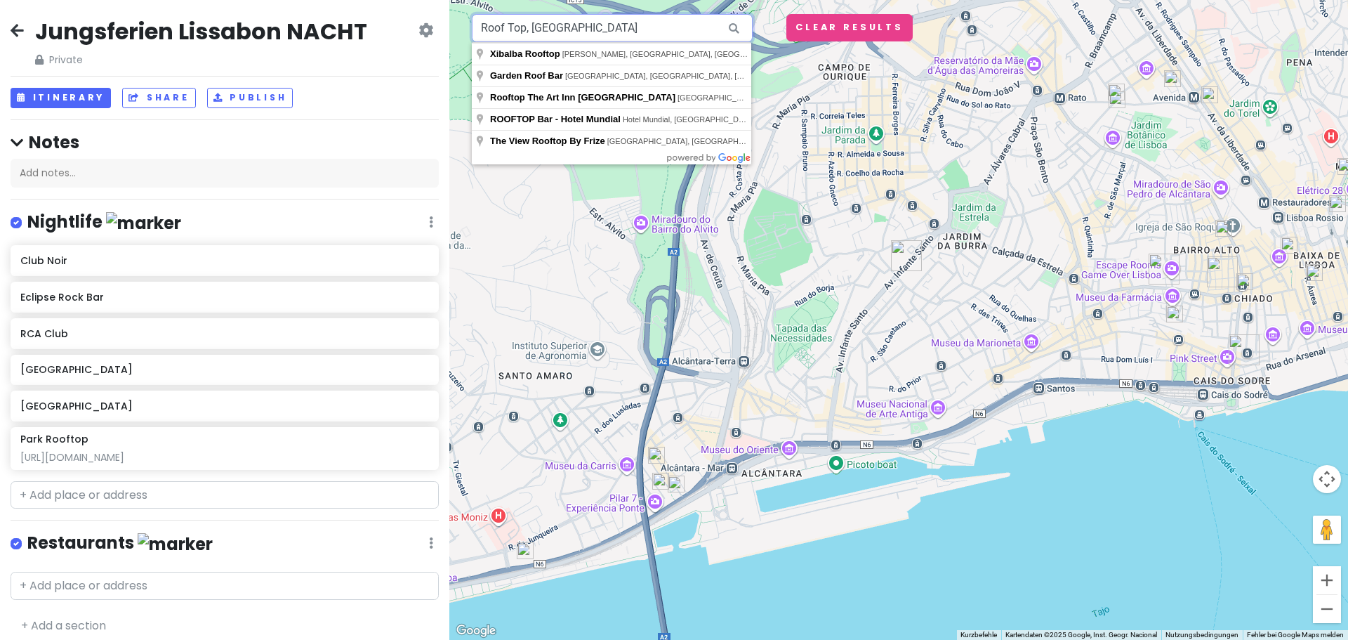
drag, startPoint x: 503, startPoint y: 31, endPoint x: 362, endPoint y: 32, distance: 141.8
click at [362, 32] on div "Jungsferien Lissabon NACHT Private Change Dates Make a Copy Delete Trip Go Pro …" at bounding box center [674, 320] width 1348 height 640
paste input ". Rodrigues de Faria, 1300 Lisboa, Portugal"
click at [731, 27] on icon at bounding box center [734, 28] width 32 height 29
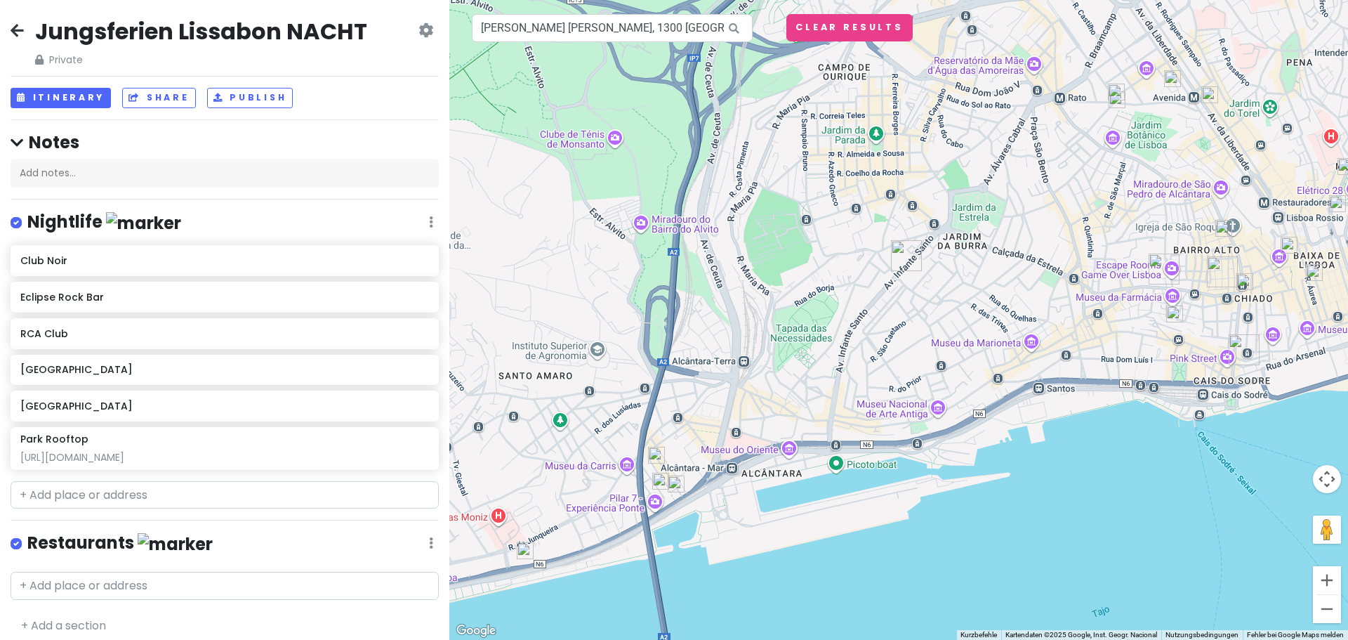
click at [733, 27] on icon at bounding box center [734, 28] width 32 height 29
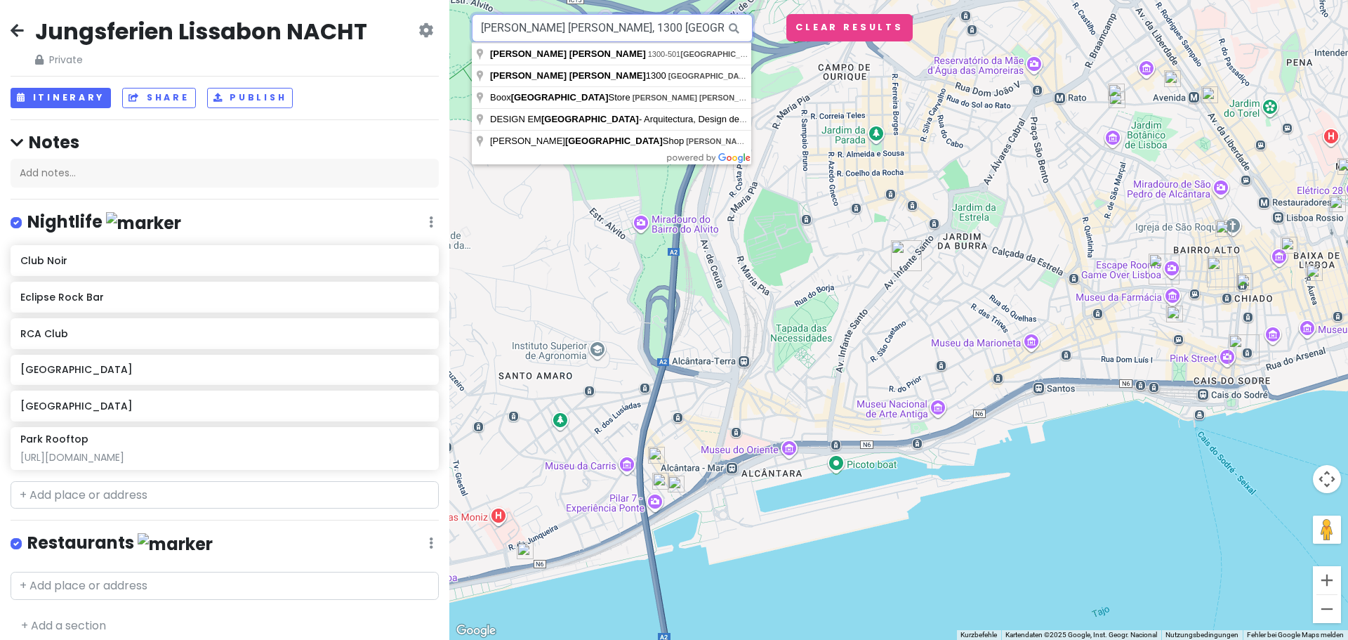
click at [705, 28] on input "R. Rodrigues de Faria, 1300 Lisboa, Portugal" at bounding box center [612, 28] width 281 height 28
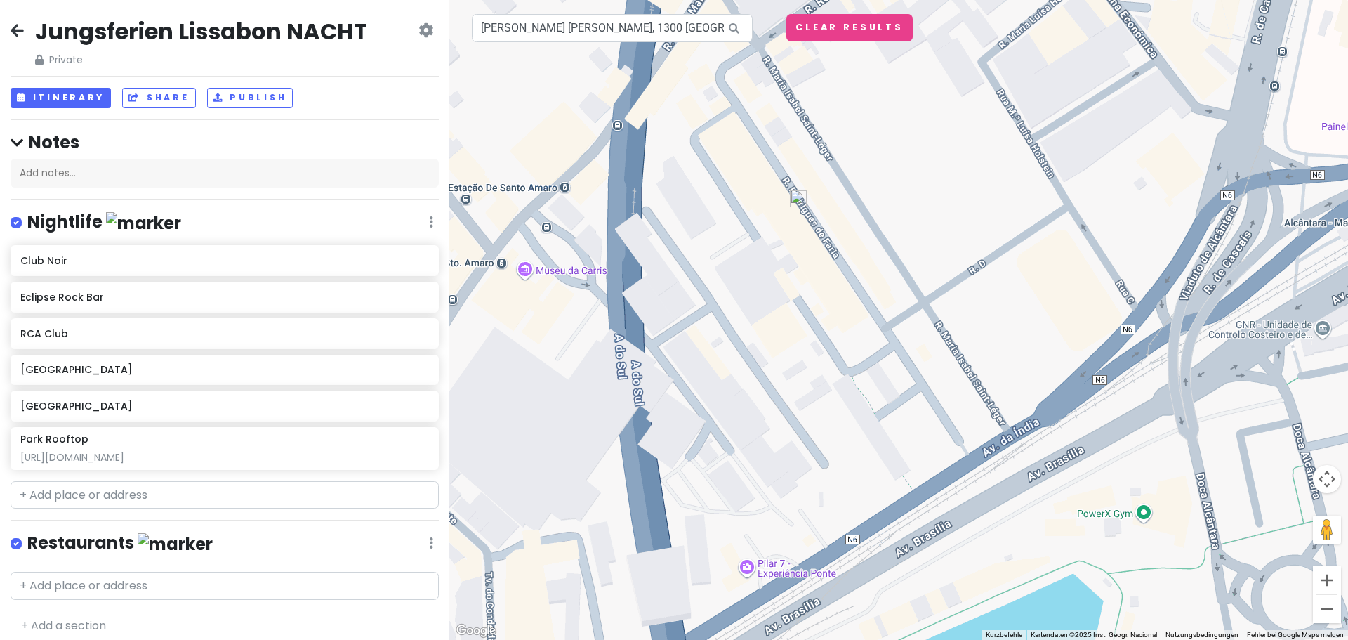
click at [799, 198] on img at bounding box center [798, 198] width 17 height 17
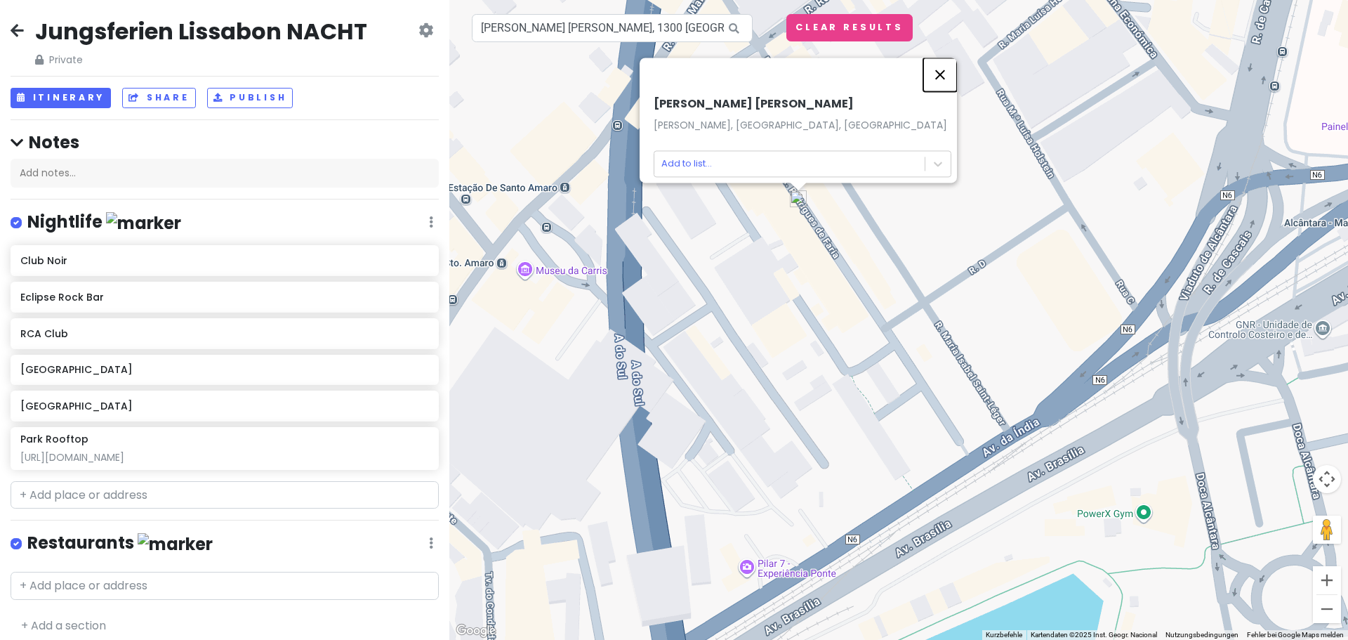
click at [942, 58] on button "Schließen" at bounding box center [940, 75] width 34 height 34
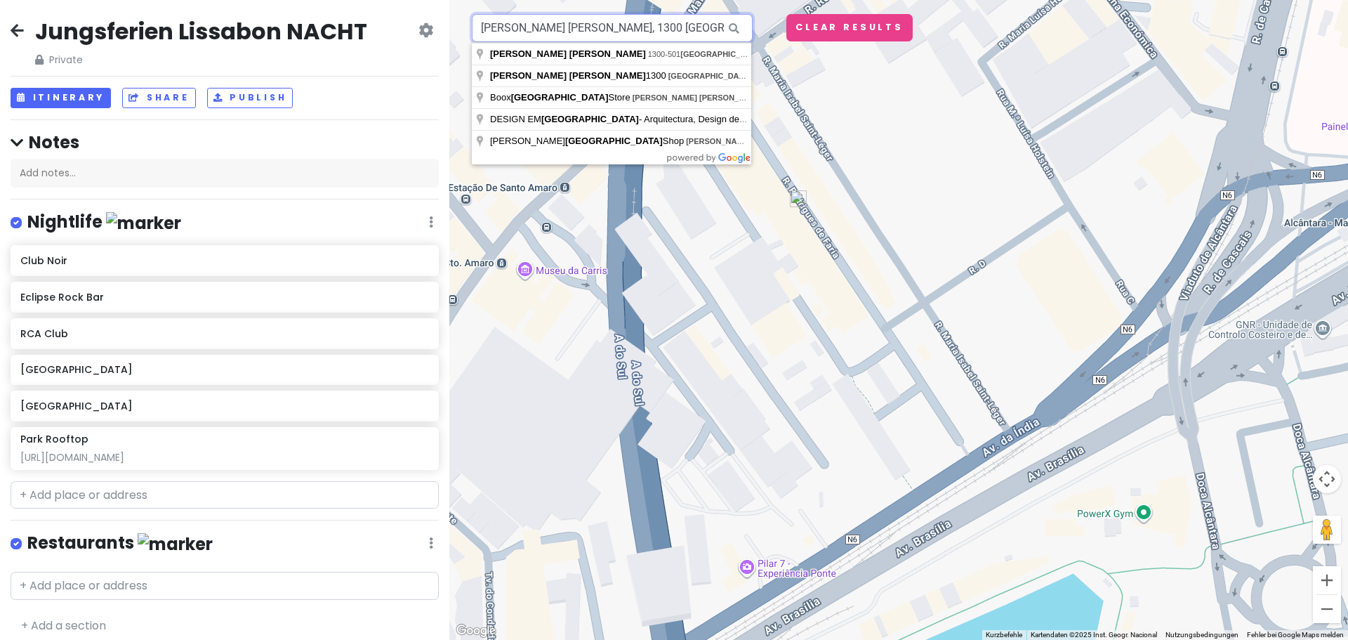
drag, startPoint x: 699, startPoint y: 28, endPoint x: 390, endPoint y: 22, distance: 309.0
click at [390, 22] on div "Jungsferien Lissabon NACHT Private Change Dates Make a Copy Delete Trip Go Pro …" at bounding box center [674, 320] width 1348 height 640
paste input "oof Top, Rio Maravilh"
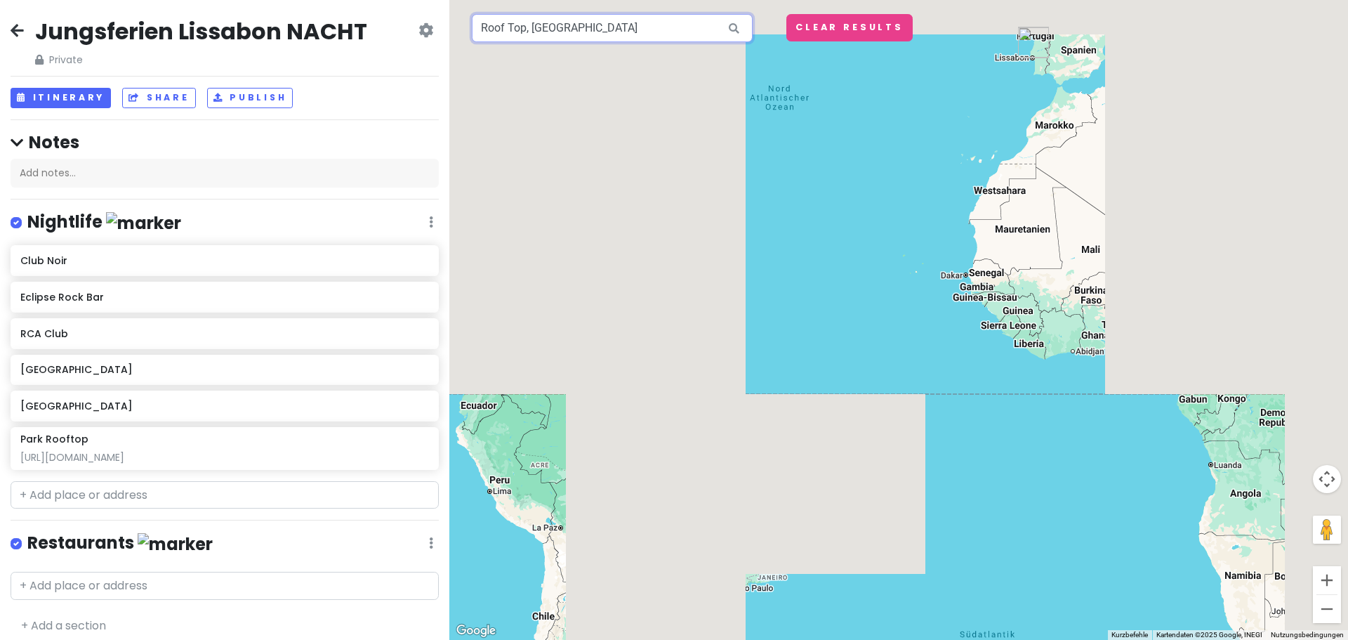
click at [635, 38] on input "Roof Top, Rio Maravilhal" at bounding box center [612, 28] width 281 height 28
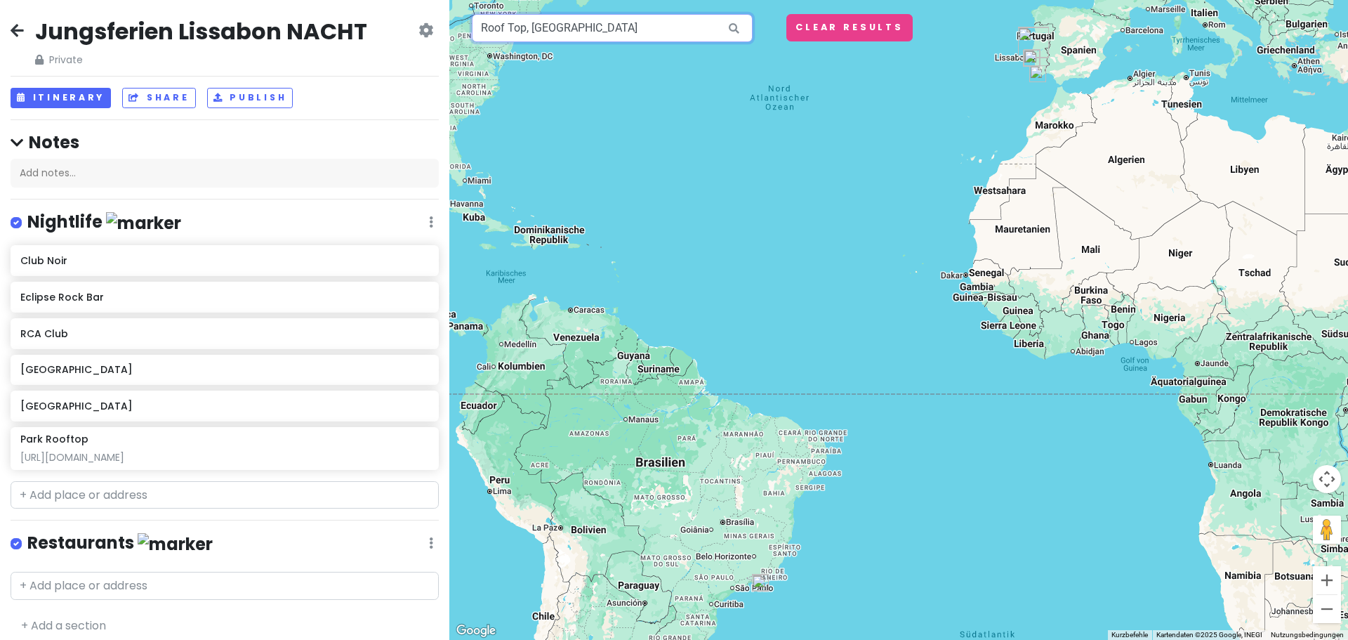
drag, startPoint x: 658, startPoint y: 23, endPoint x: 371, endPoint y: 22, distance: 287.1
click at [371, 22] on div "Jungsferien Lissabon NACHT Private Change Dates Make a Copy Delete Trip Go Pro …" at bounding box center [674, 320] width 1348 height 640
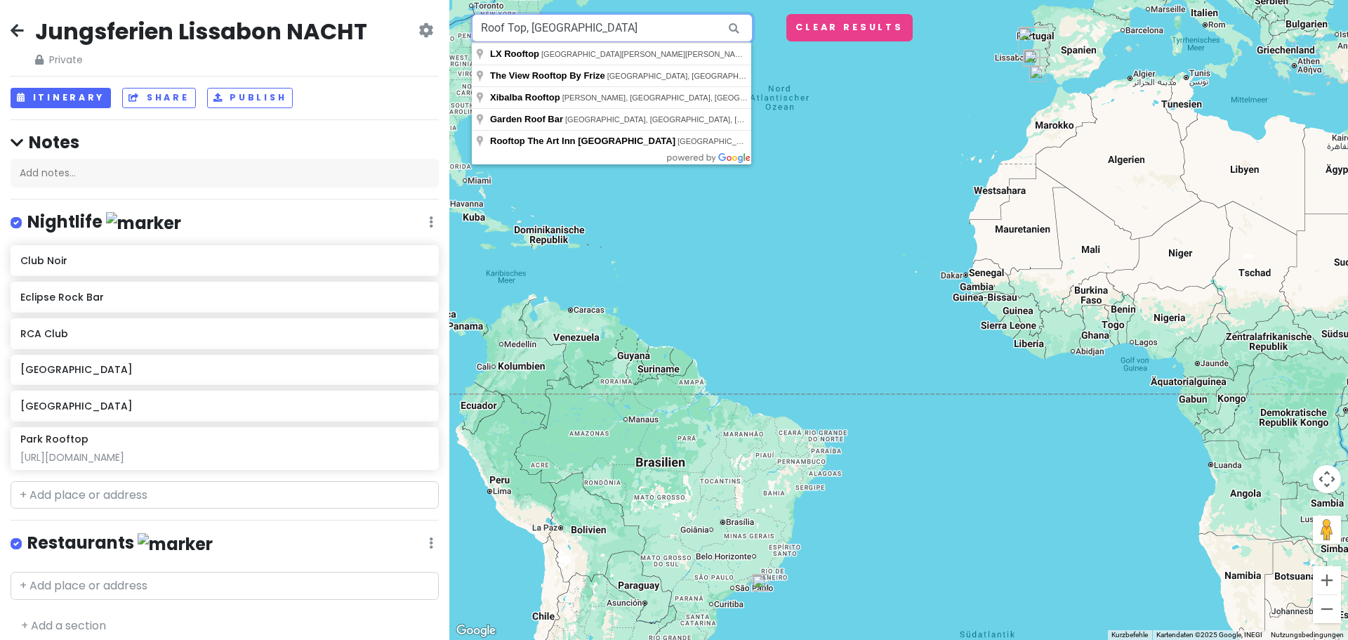
paste input "text"
type input "Roof Top, Rio Maravilha, lisboa"
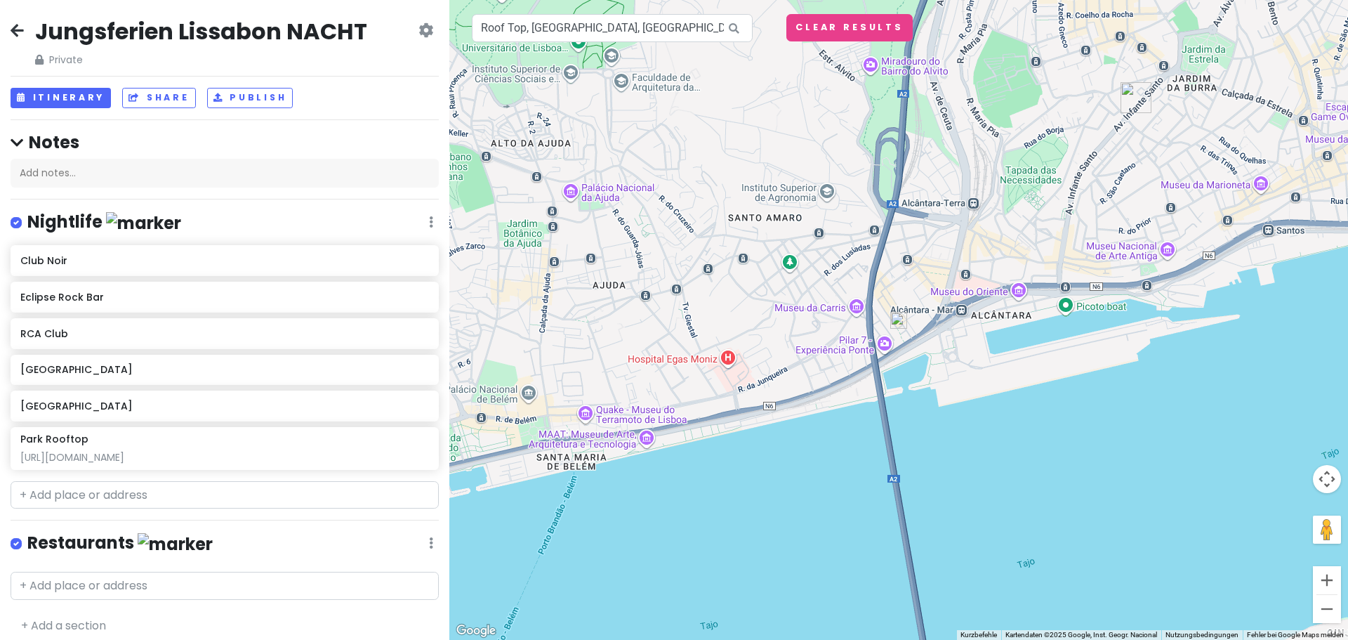
click at [900, 315] on img at bounding box center [898, 320] width 17 height 17
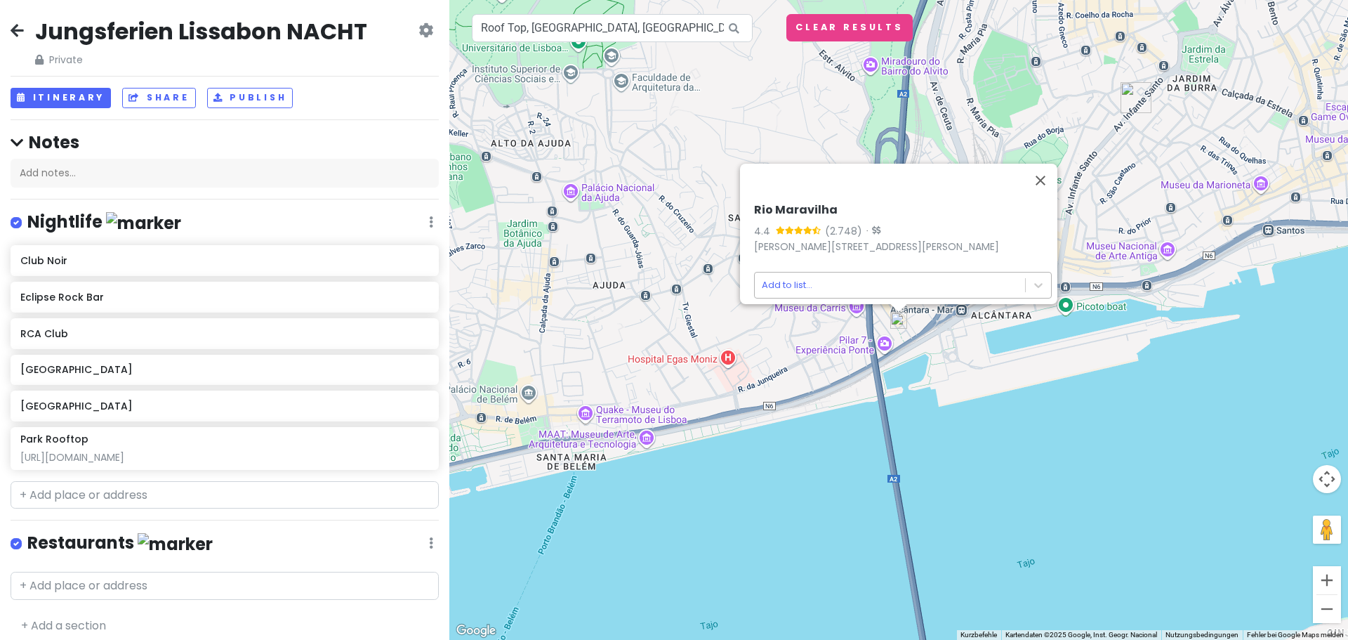
click at [885, 276] on body "Jungsferien Lissabon NACHT Private Change Dates Make a Copy Delete Trip Go Pro …" at bounding box center [674, 320] width 1348 height 640
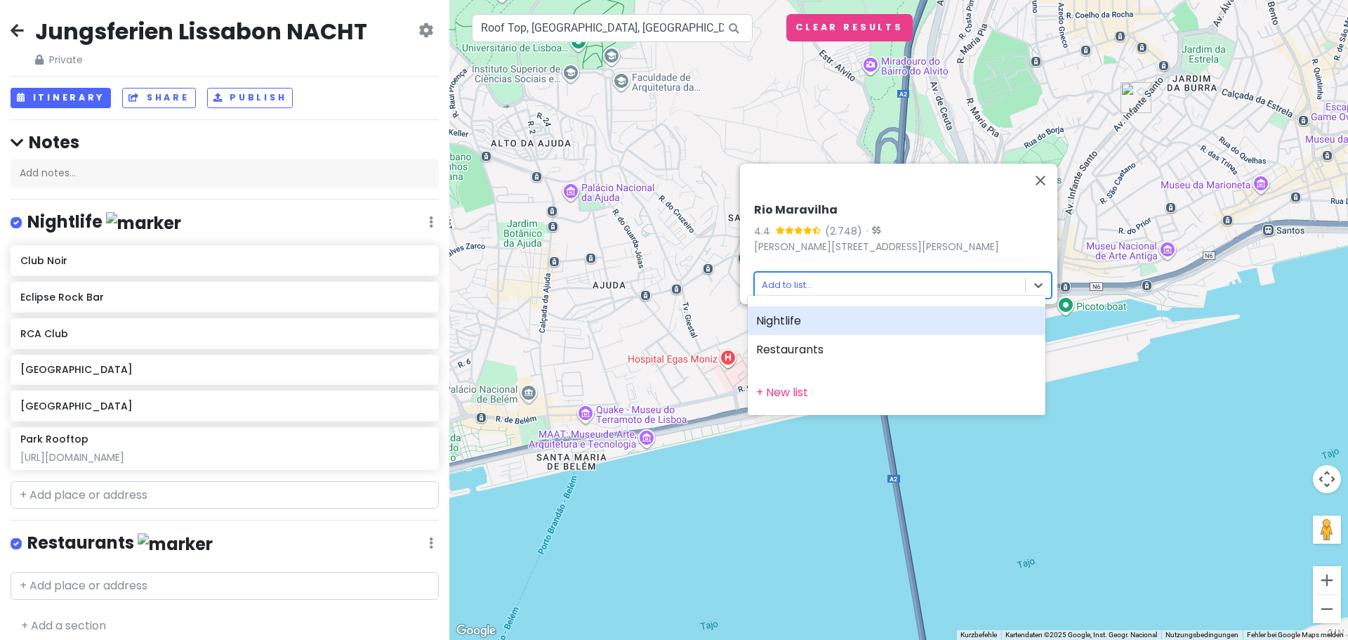
click at [843, 315] on div "Nightlife" at bounding box center [897, 320] width 298 height 29
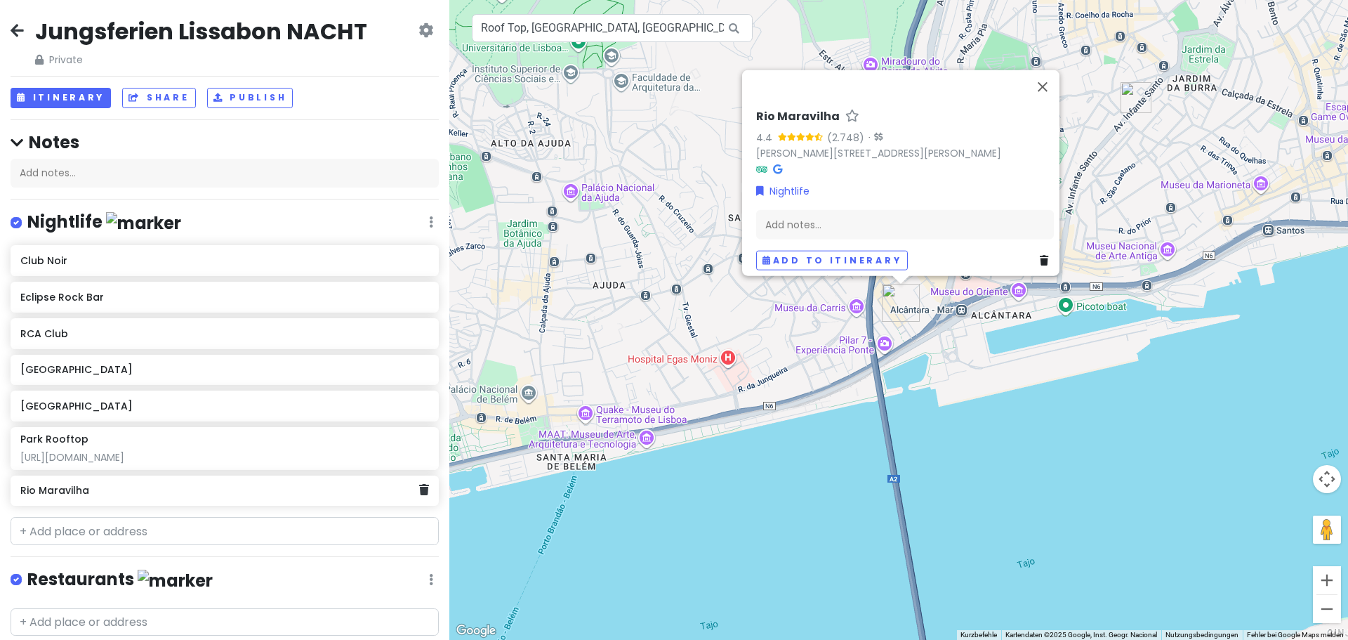
click at [302, 492] on h6 "Rio Maravilha" at bounding box center [219, 490] width 398 height 13
click at [289, 496] on div "Rio Maravilha" at bounding box center [219, 491] width 398 height 20
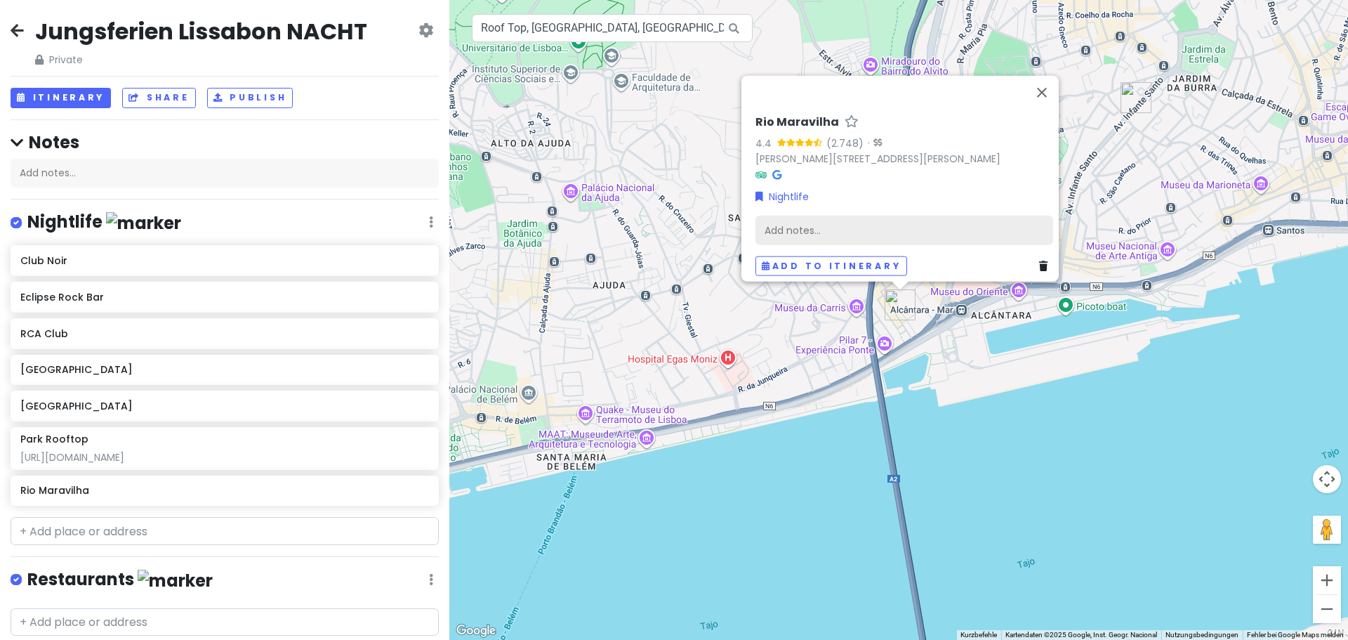
click at [1016, 222] on div "Add notes..." at bounding box center [904, 229] width 298 height 29
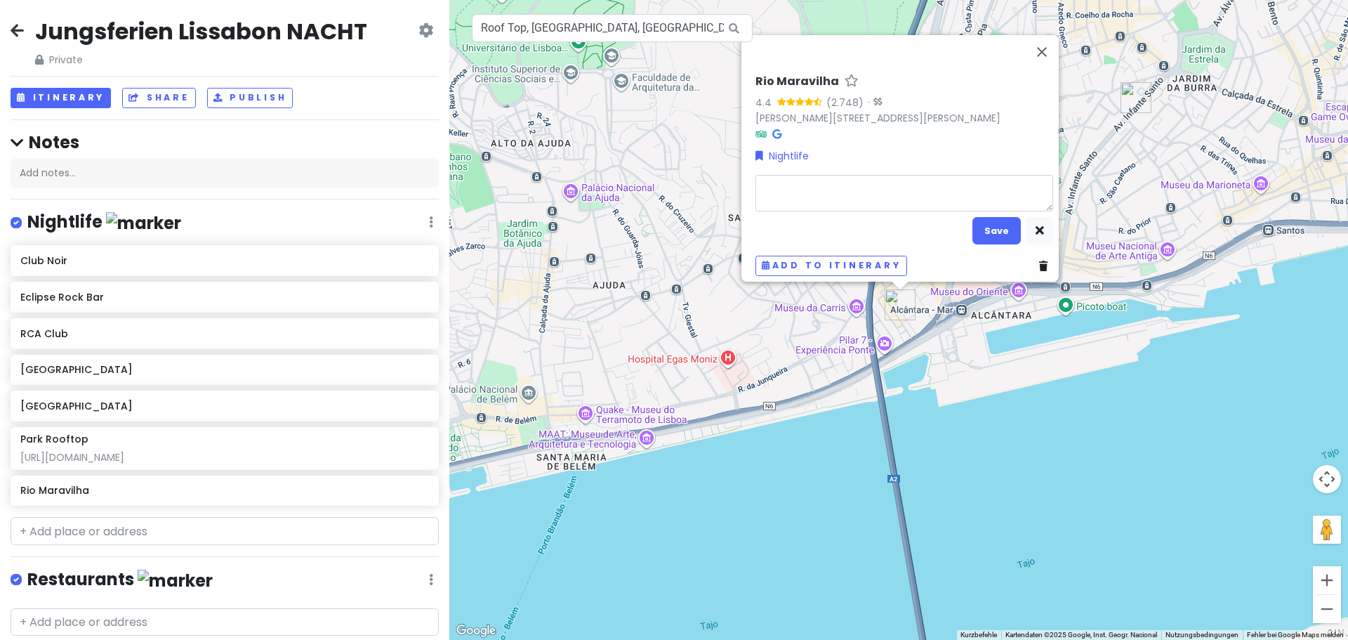
type textarea "x"
type textarea "http://www.riomaravilha.pt/"
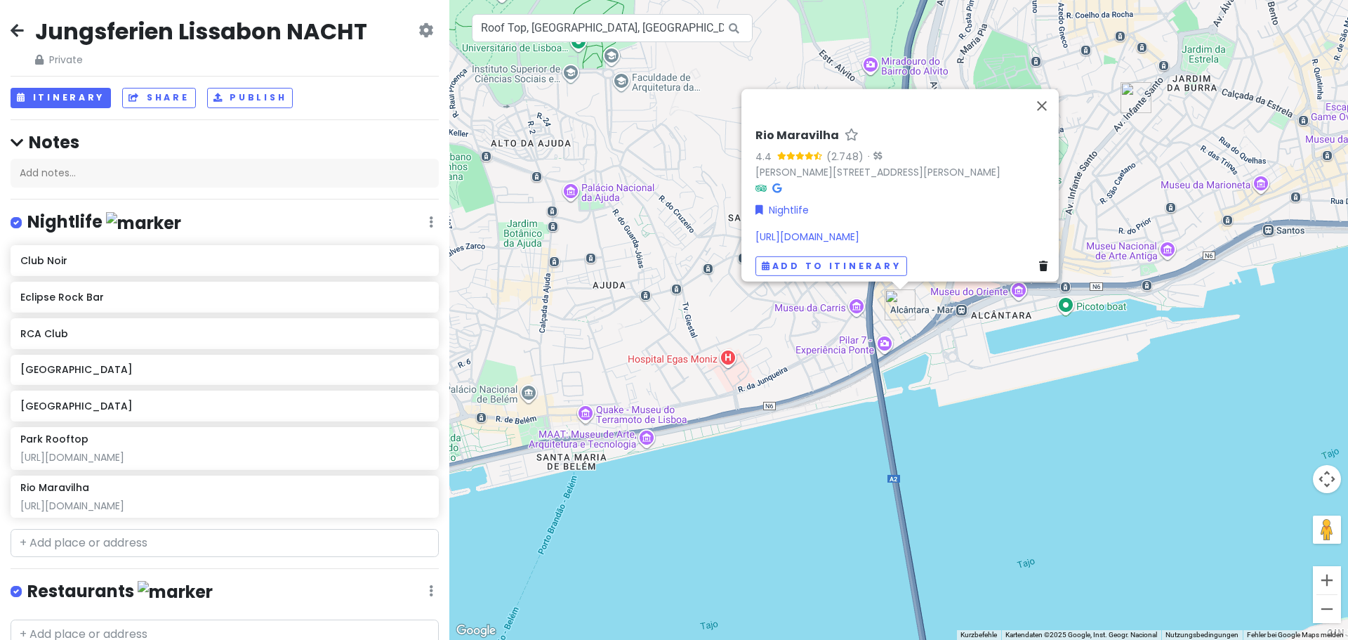
drag, startPoint x: 805, startPoint y: 69, endPoint x: 819, endPoint y: 88, distance: 23.2
click at [819, 88] on div "Rio Maravilha 4.4 (2.748) · R. Rodrigues de Faria 103, 1300-501 Lisboa, Portuga…" at bounding box center [899, 184] width 317 height 192
click at [772, 128] on h6 "Rio Maravilha" at bounding box center [797, 135] width 84 height 15
click at [756, 121] on input "Rio Maravilha" at bounding box center [904, 132] width 298 height 22
type input "Roof Top, Rio Maravilha"
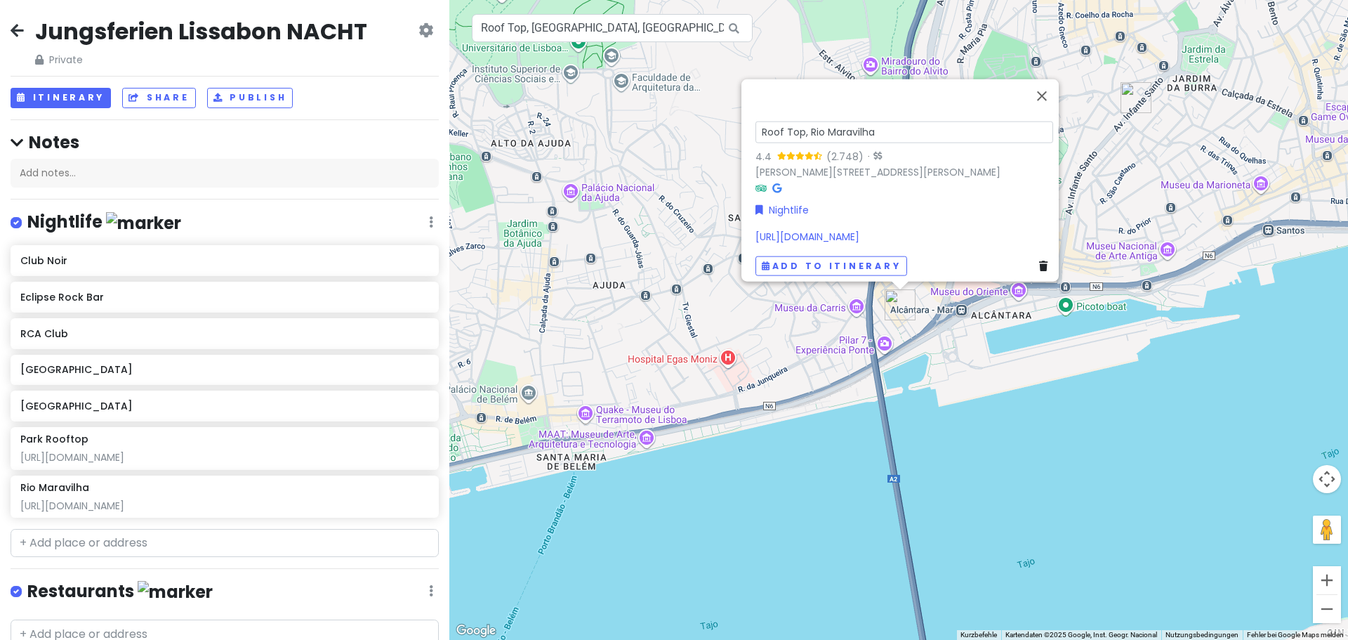
click at [1066, 340] on div "Roof Top, Rio Maravilha 4.4 (2.748) · R. Rodrigues de Faria 103, 1300-501 Lisbo…" at bounding box center [898, 320] width 899 height 640
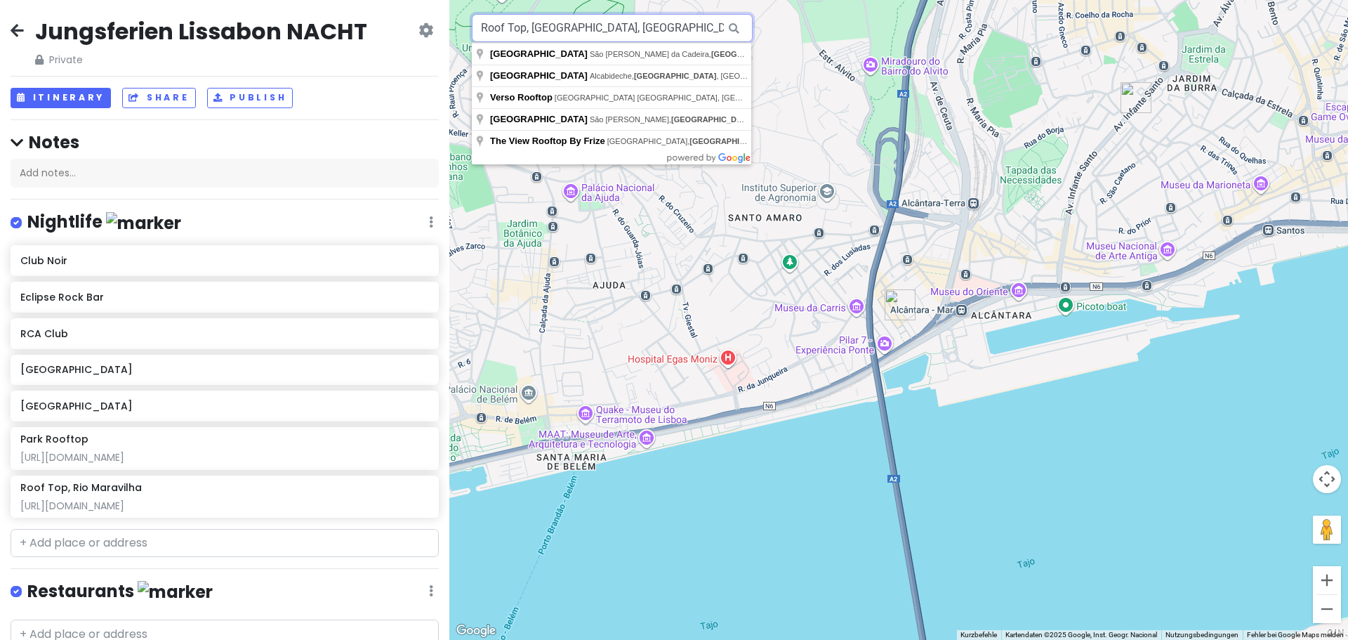
drag, startPoint x: 636, startPoint y: 29, endPoint x: 331, endPoint y: 24, distance: 304.7
click at [331, 24] on div "Jungsferien Lissabon NACHT Private Change Dates Make a Copy Delete Trip Go Pro …" at bounding box center [674, 320] width 1348 height 640
paste input "Lisbon Boat Party"
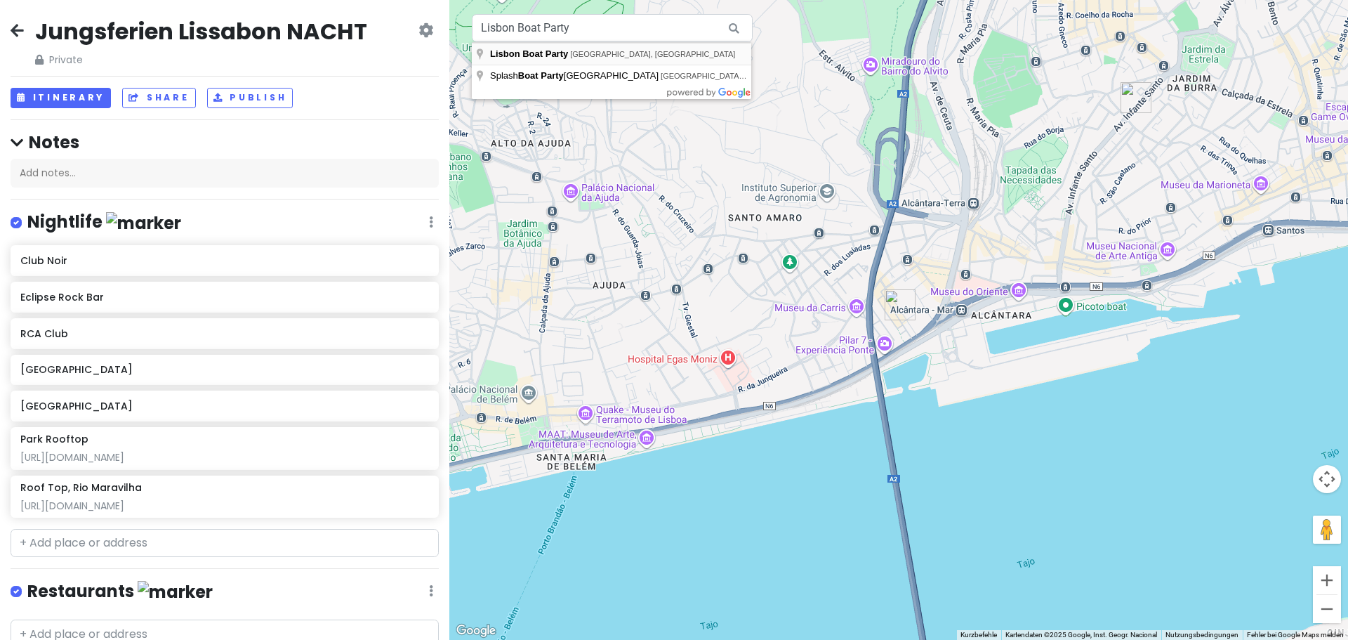
type input "Lisbon Boat Party, Lissabon, Portugal"
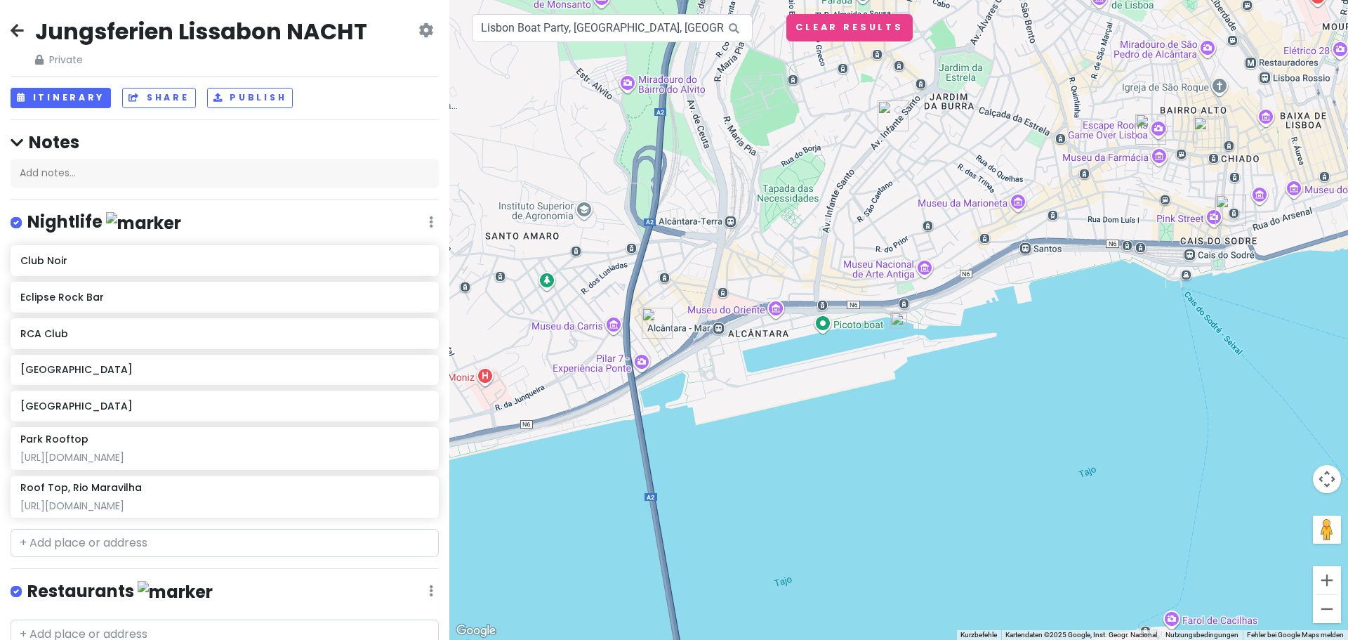
click at [896, 323] on img at bounding box center [898, 320] width 17 height 17
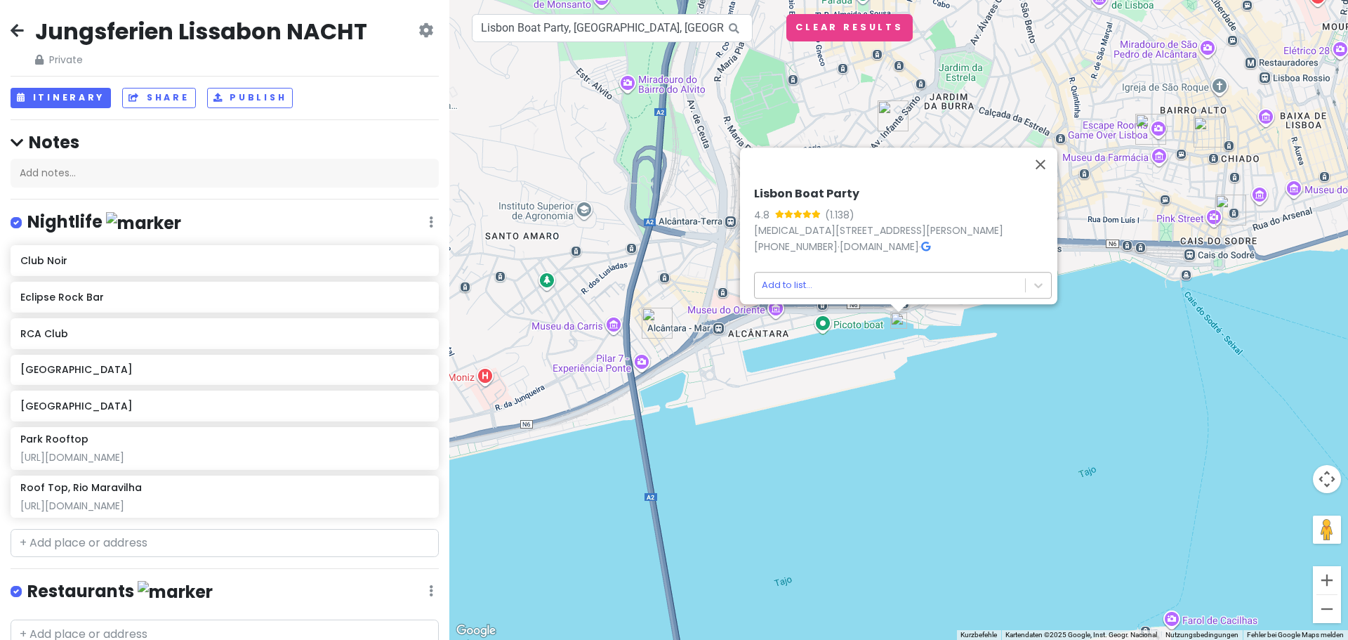
click at [884, 280] on body "Jungsferien Lissabon NACHT Private Change Dates Make a Copy Delete Trip Go Pro …" at bounding box center [674, 320] width 1348 height 640
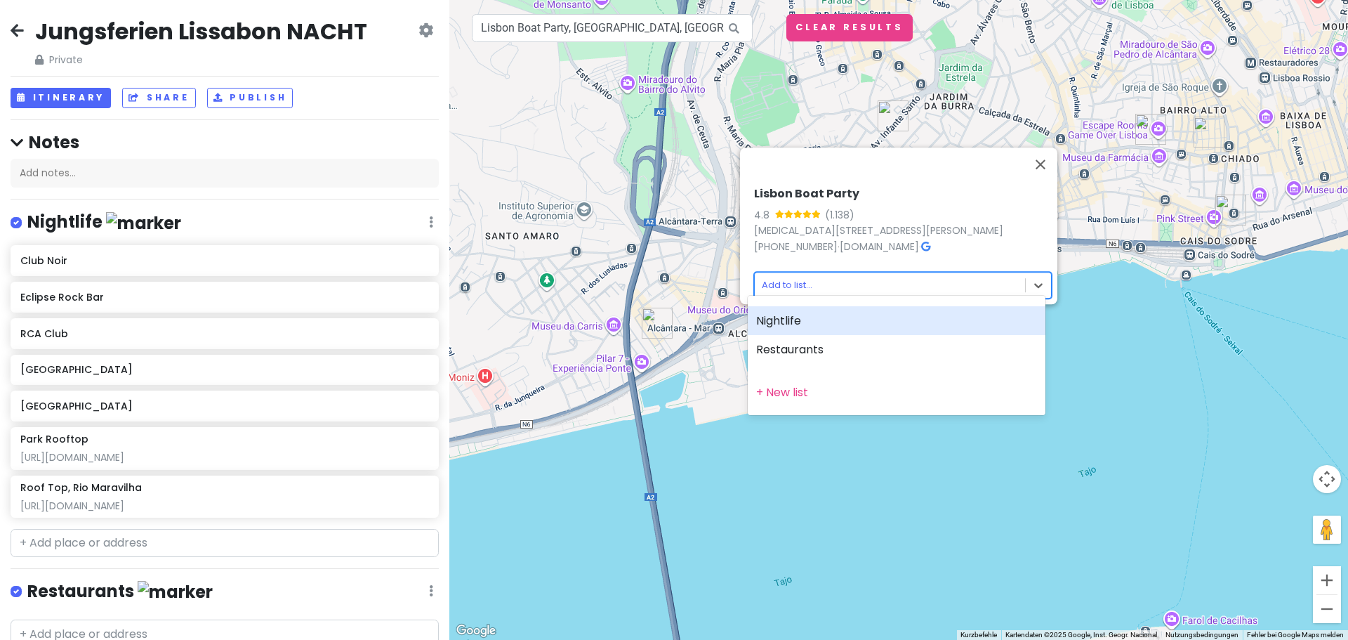
click at [829, 311] on div "Nightlife" at bounding box center [897, 320] width 298 height 29
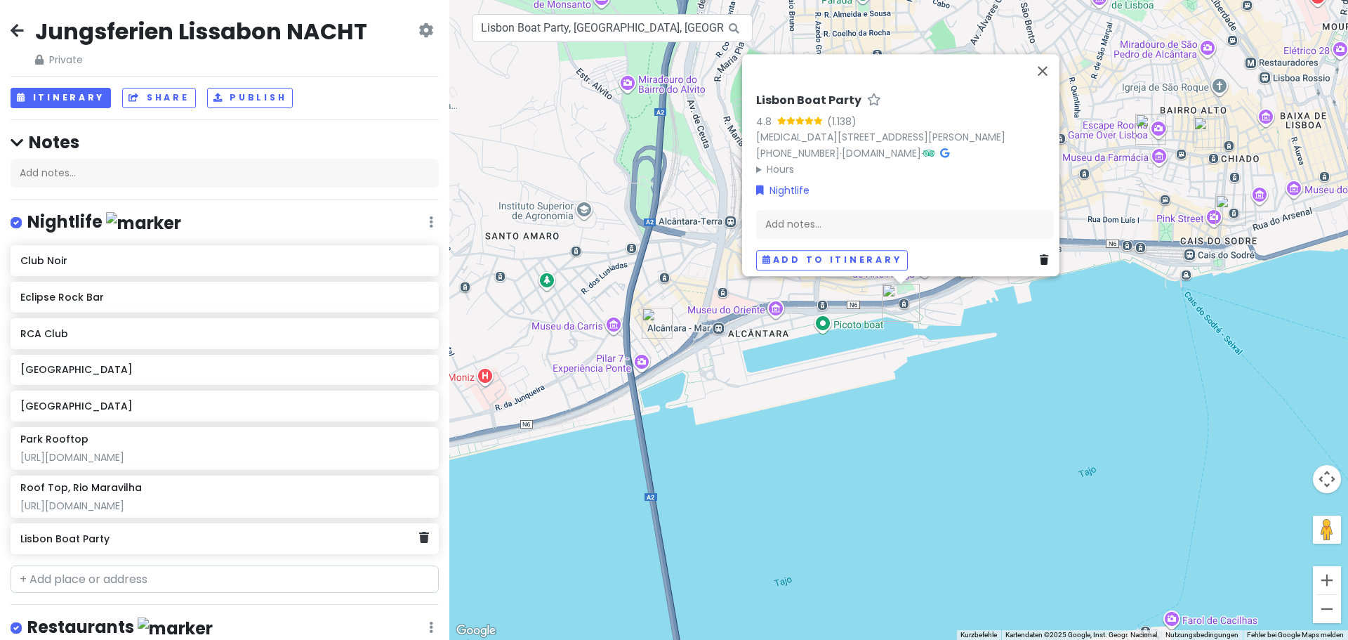
click at [229, 534] on h6 "Lisbon Boat Party" at bounding box center [219, 538] width 398 height 13
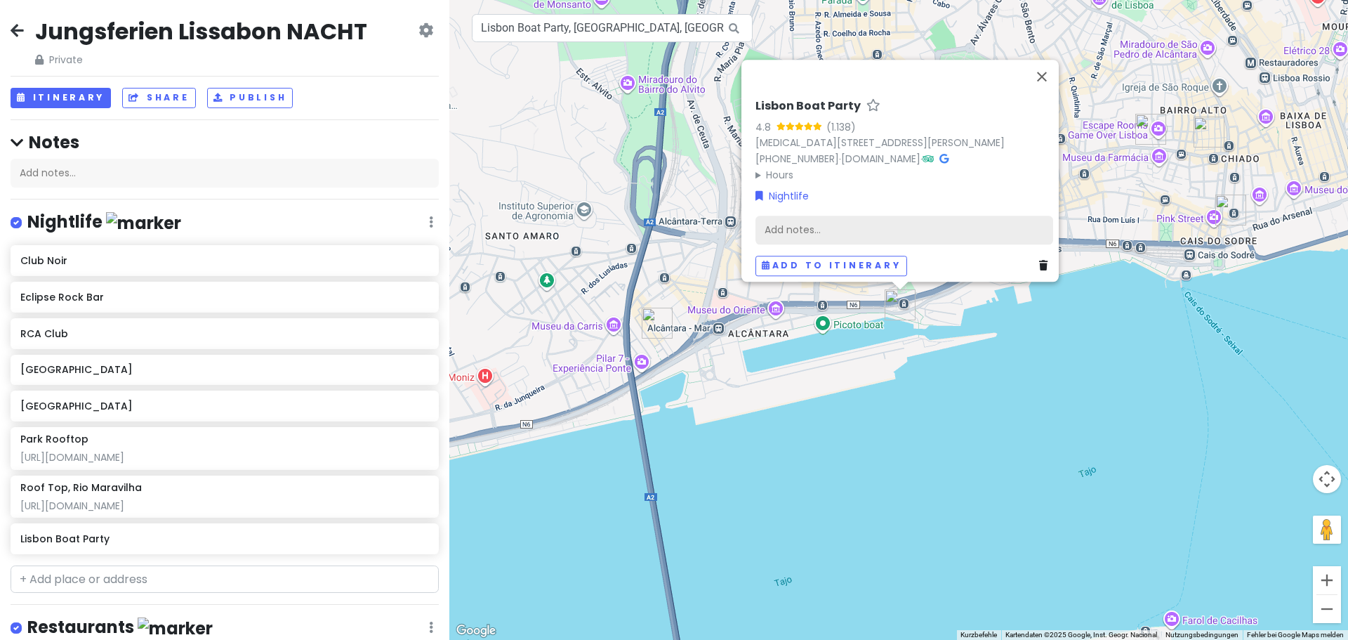
click at [941, 222] on div "Add notes..." at bounding box center [904, 229] width 298 height 29
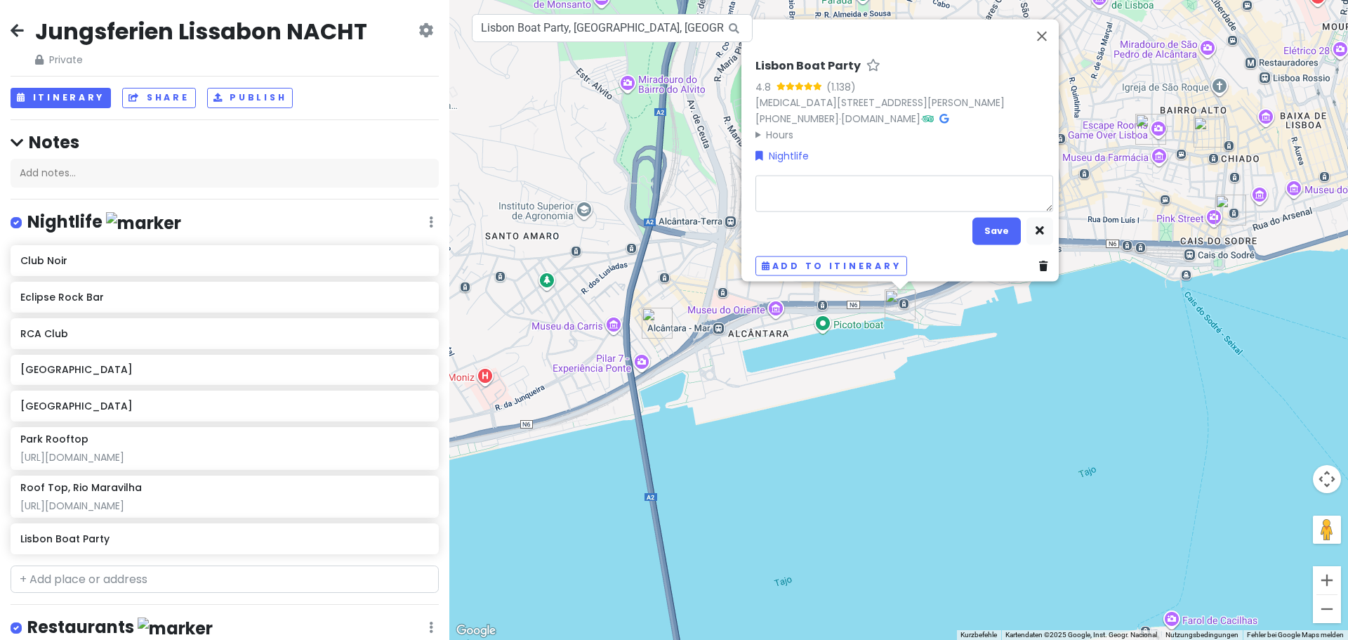
type textarea "x"
type textarea "[URL][DOMAIN_NAME]"
click at [995, 219] on button "Save" at bounding box center [996, 230] width 48 height 27
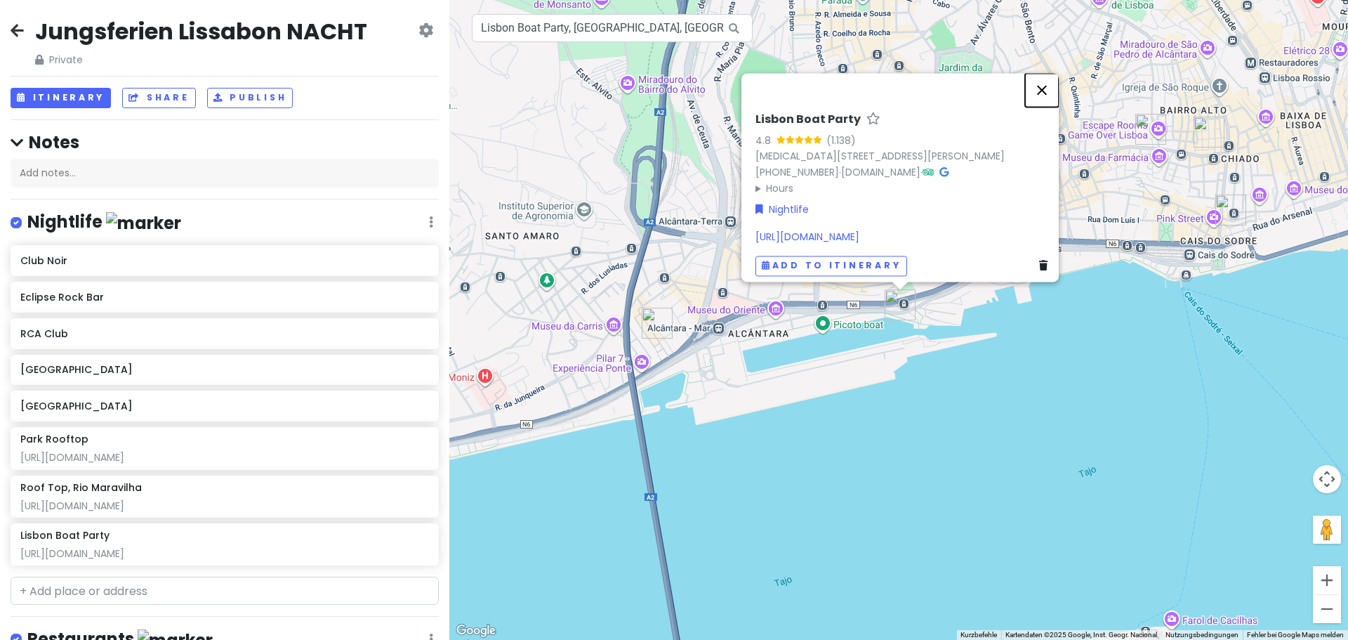
click at [1050, 77] on button "Schließen" at bounding box center [1042, 90] width 34 height 34
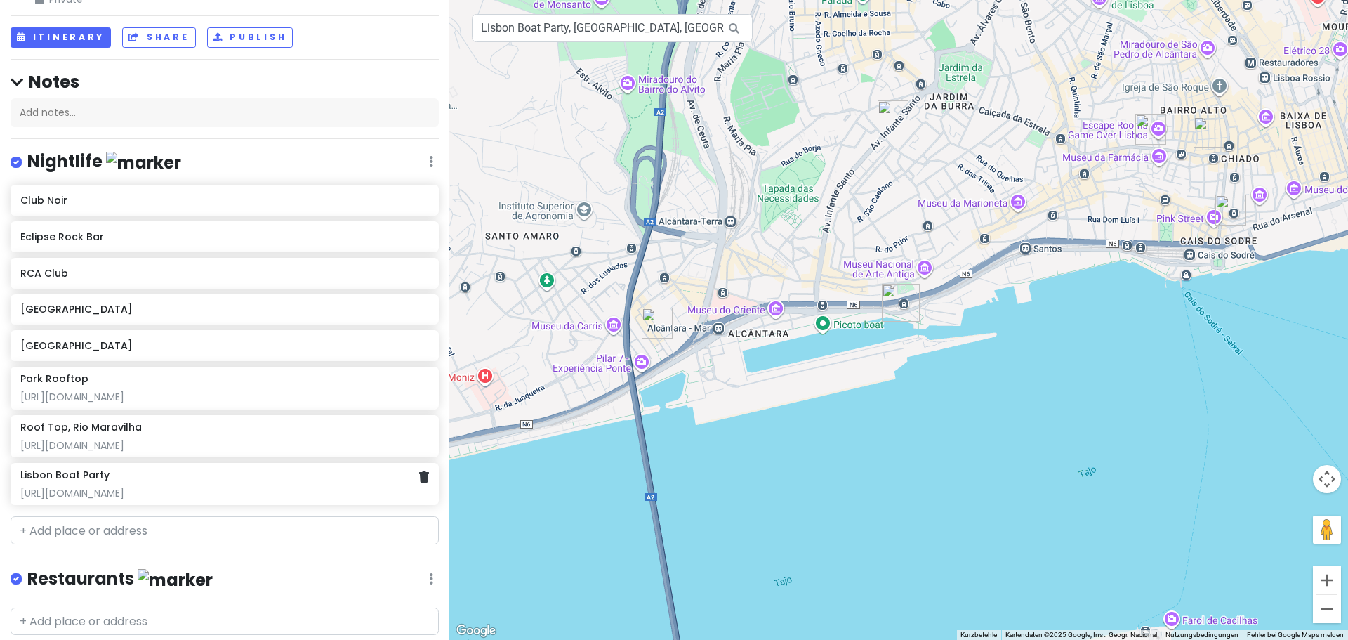
scroll to position [105, 0]
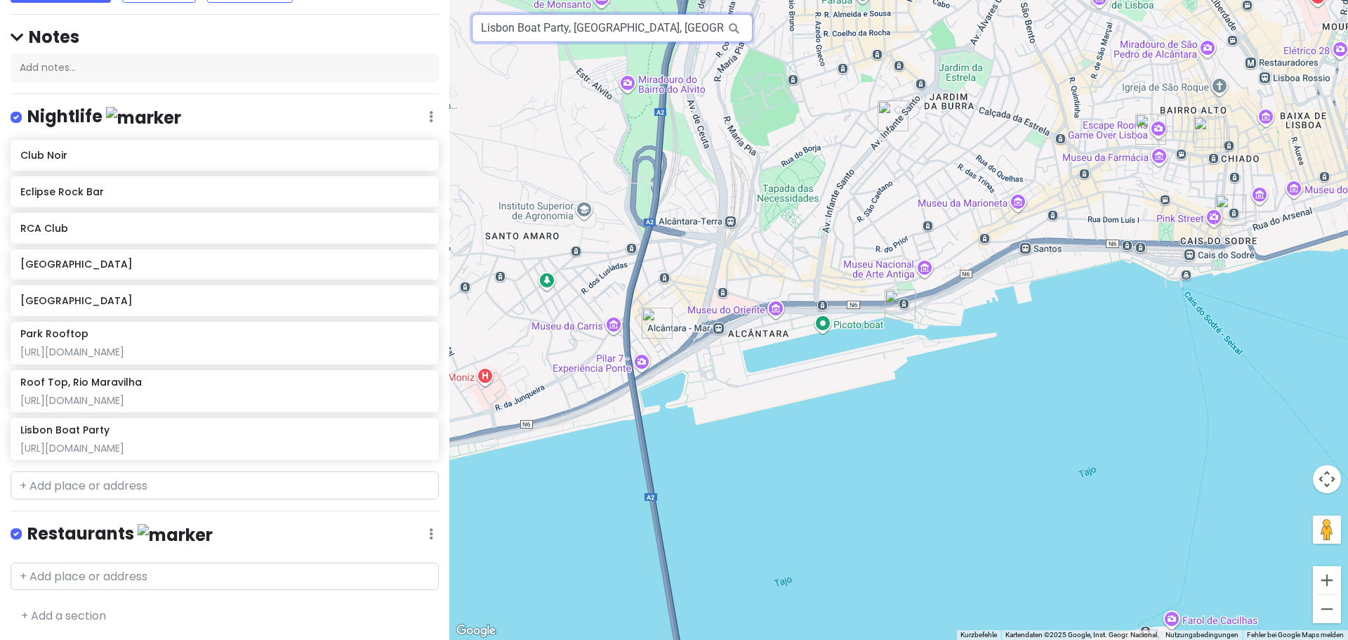
drag, startPoint x: 454, startPoint y: 34, endPoint x: 322, endPoint y: 61, distance: 134.6
click at [332, 58] on div "Jungsferien Lissabon NACHT Private Change Dates Make a Copy Delete Trip Go Pro …" at bounding box center [674, 320] width 1348 height 640
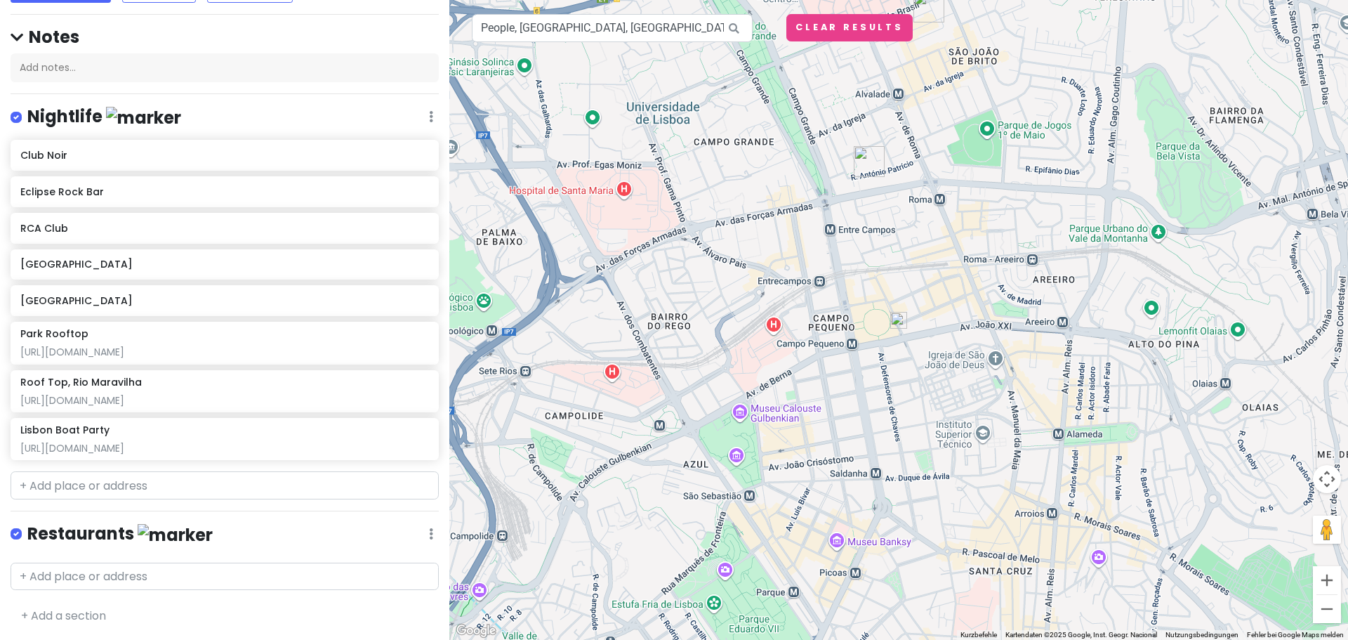
click at [899, 319] on img at bounding box center [898, 320] width 17 height 17
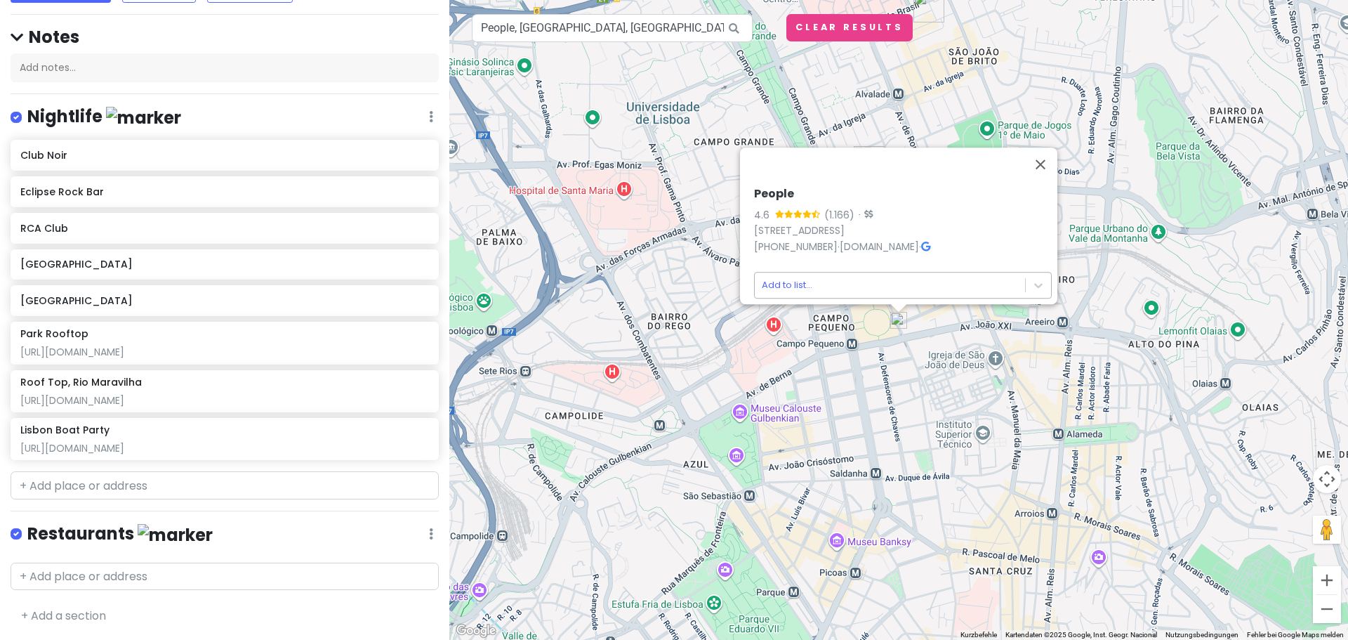
click at [800, 282] on body "Jungsferien Lissabon NACHT Private Change Dates Make a Copy Delete Trip Go Pro …" at bounding box center [674, 320] width 1348 height 640
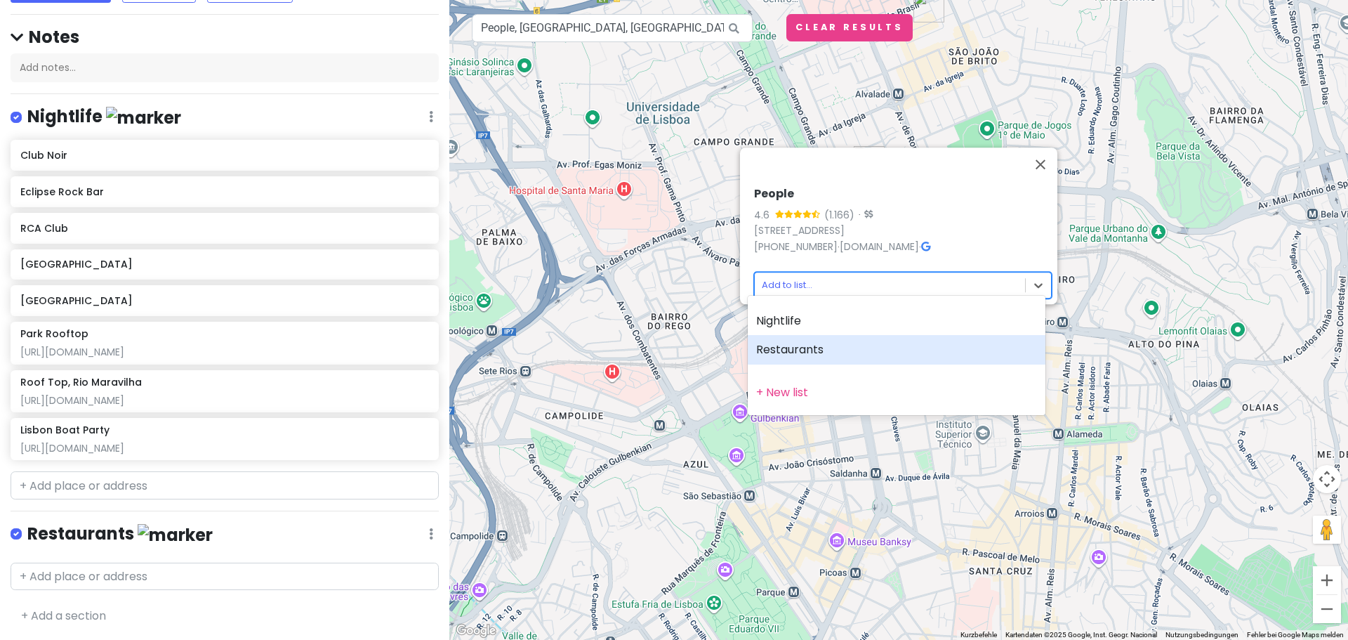
click at [800, 348] on div "Restaurants" at bounding box center [897, 349] width 298 height 29
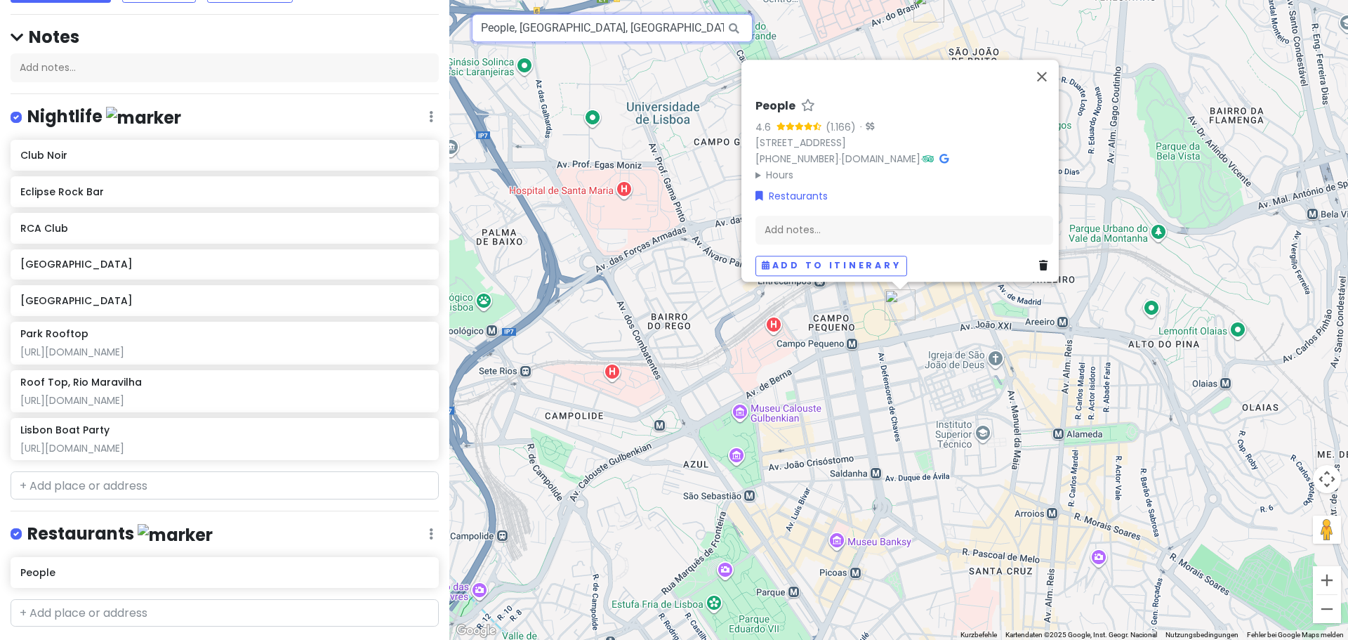
drag, startPoint x: 690, startPoint y: 29, endPoint x: 277, endPoint y: 60, distance: 414.7
click at [355, 49] on div "Jungsferien Lissabon NACHT Private Change Dates Make a Copy Delete Trip Go Pro …" at bounding box center [674, 320] width 1348 height 640
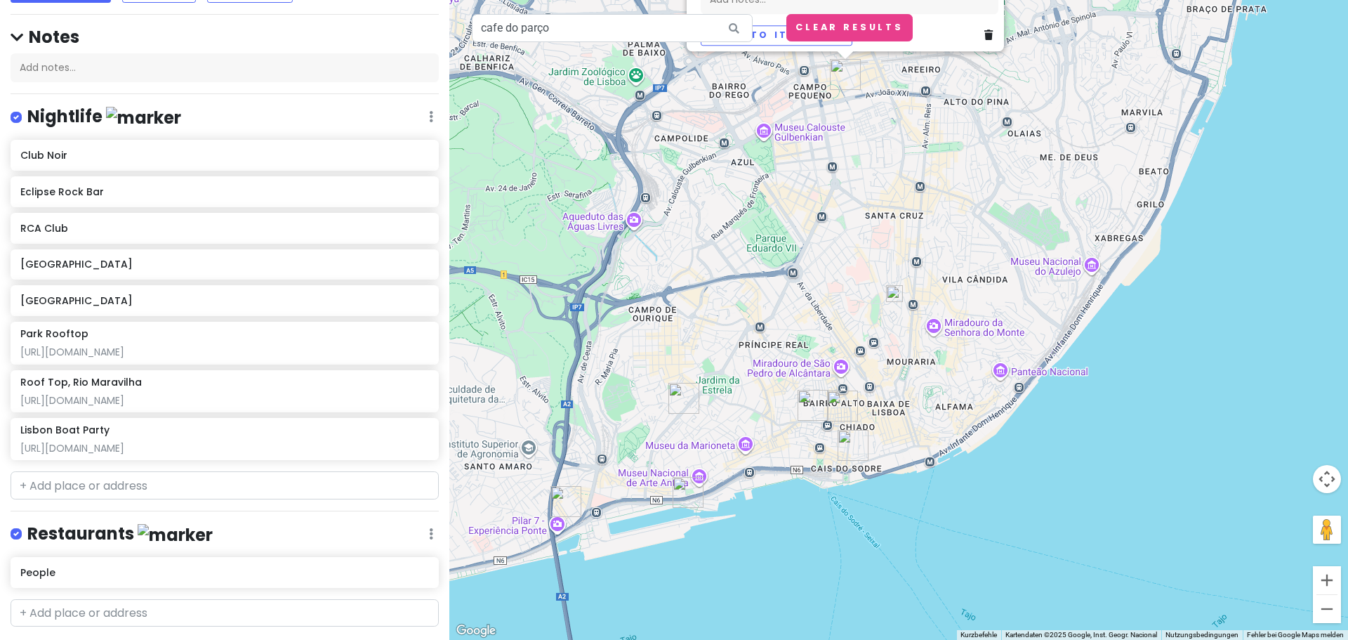
drag, startPoint x: 1108, startPoint y: 539, endPoint x: 940, endPoint y: 286, distance: 303.7
click at [967, 267] on div "People 4.6 (1.166) · Campo Pequeno 42 A-B, 1000-080 Lisboa, Portugal +351 21 79…" at bounding box center [898, 320] width 899 height 640
click at [894, 302] on img at bounding box center [893, 296] width 17 height 17
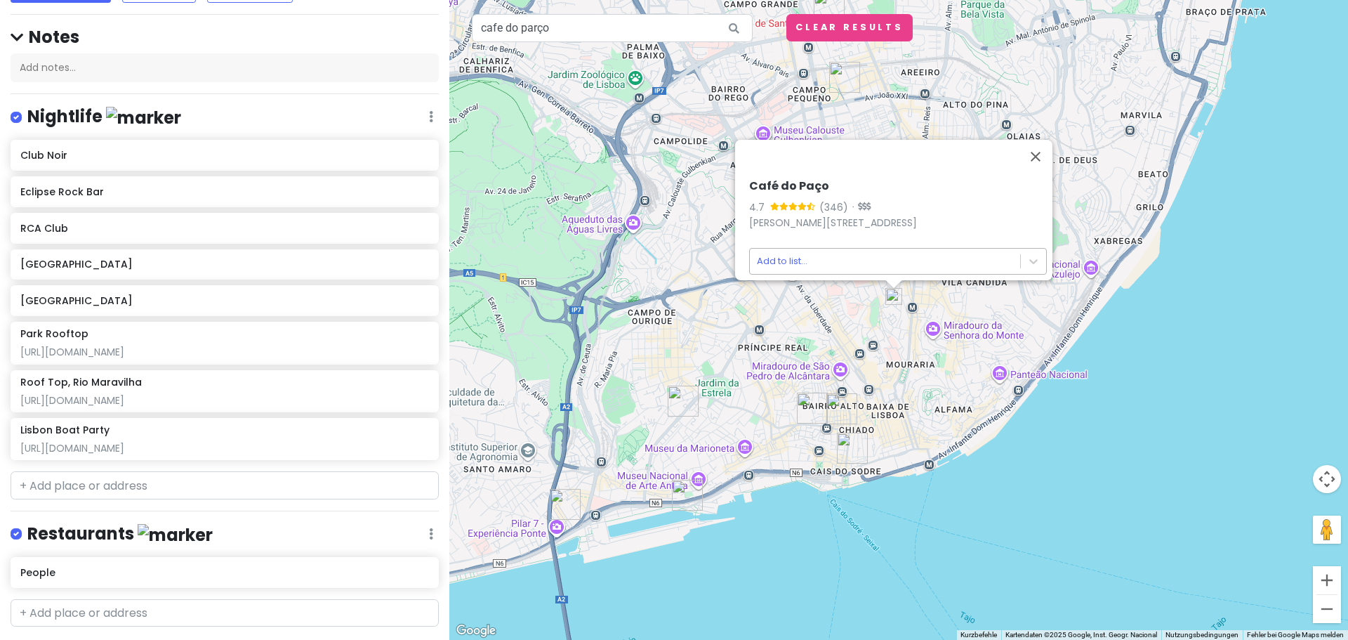
click at [890, 252] on body "Jungsferien Lissabon NACHT Private Change Dates Make a Copy Delete Trip Go Pro …" at bounding box center [674, 320] width 1348 height 640
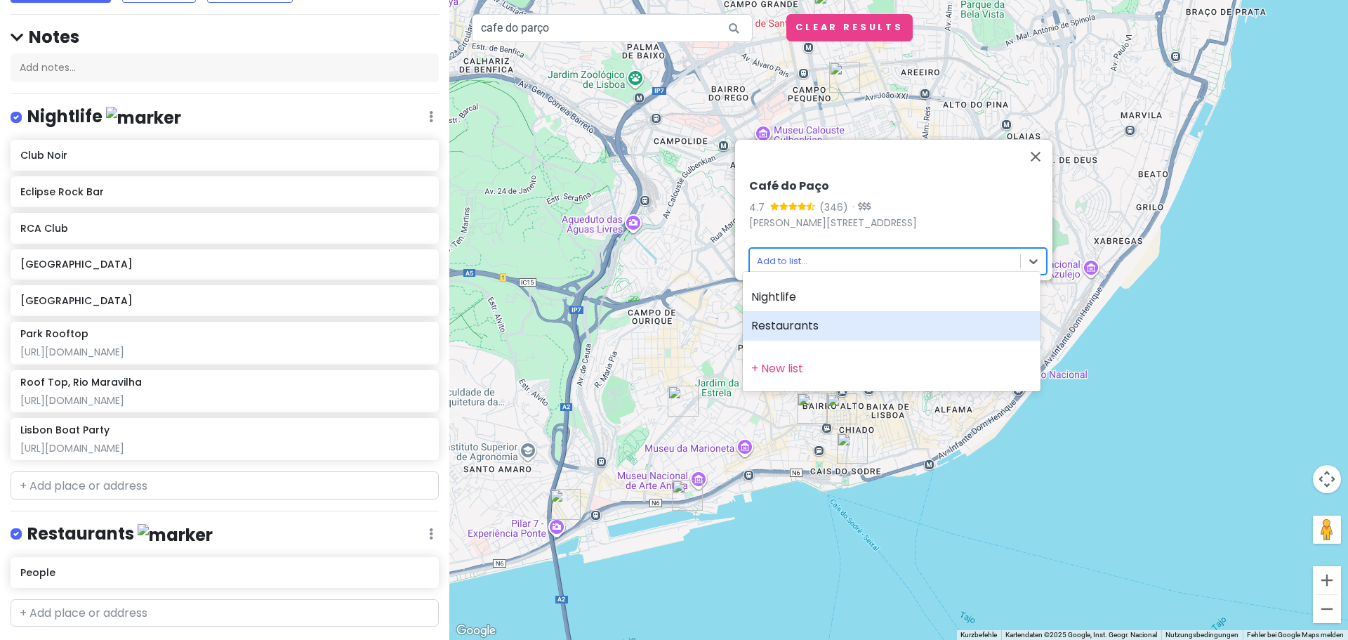
click at [823, 320] on div "Restaurants" at bounding box center [892, 325] width 298 height 29
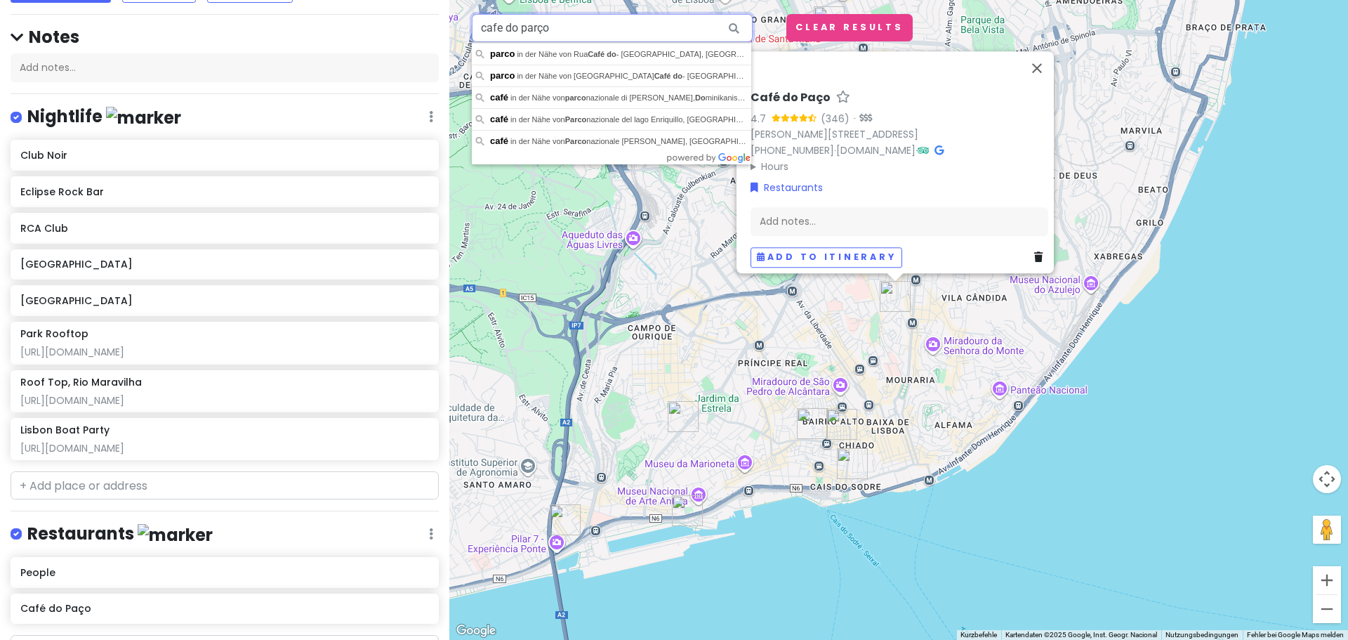
drag, startPoint x: 497, startPoint y: 23, endPoint x: 79, endPoint y: 25, distance: 417.7
click at [145, 15] on div "Jungsferien Lissabon NACHT Private Change Dates Make a Copy Delete Trip Go Pro …" at bounding box center [674, 320] width 1348 height 640
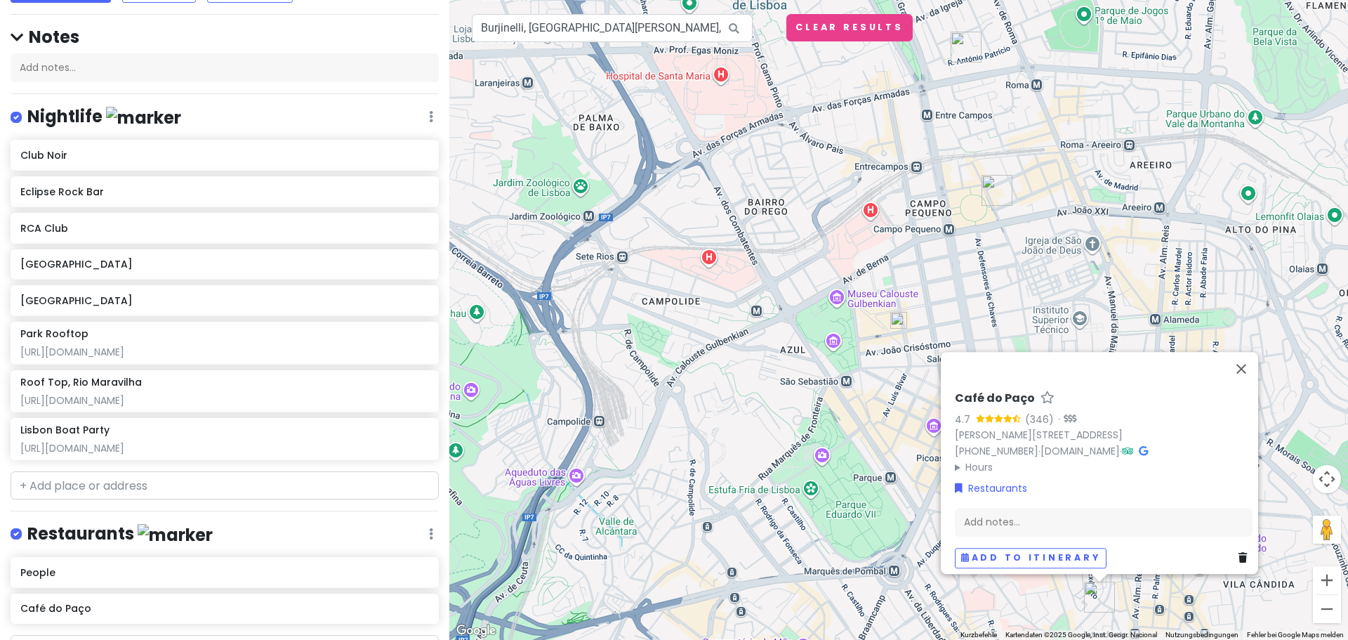
click at [901, 324] on img at bounding box center [898, 320] width 17 height 17
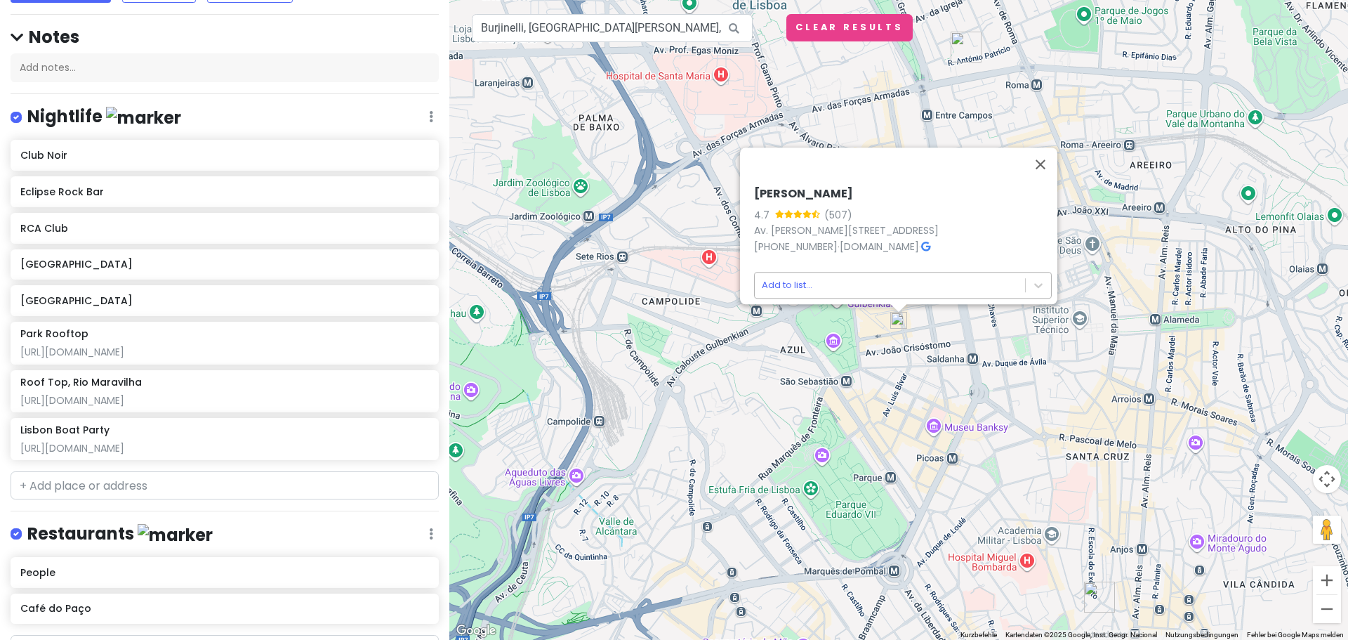
click at [901, 277] on body "Jungsferien Lissabon NACHT Private Change Dates Make a Copy Delete Trip Go Pro …" at bounding box center [674, 320] width 1348 height 640
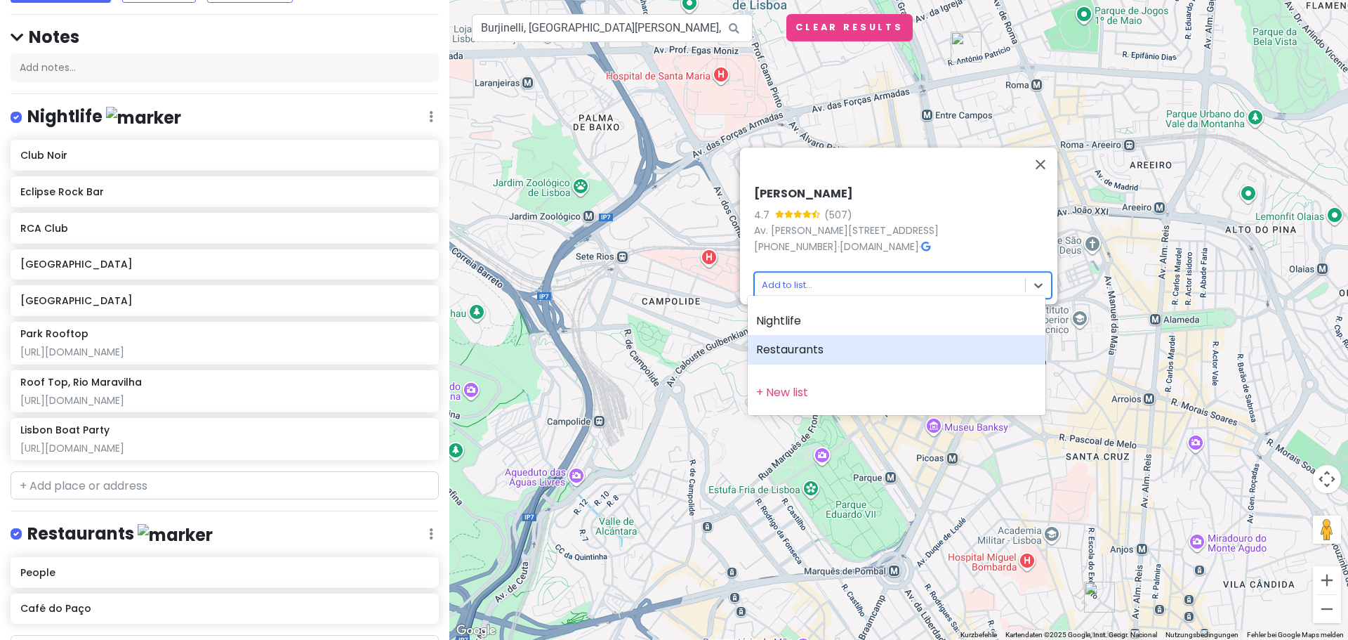
click at [844, 348] on div "Restaurants" at bounding box center [897, 349] width 298 height 29
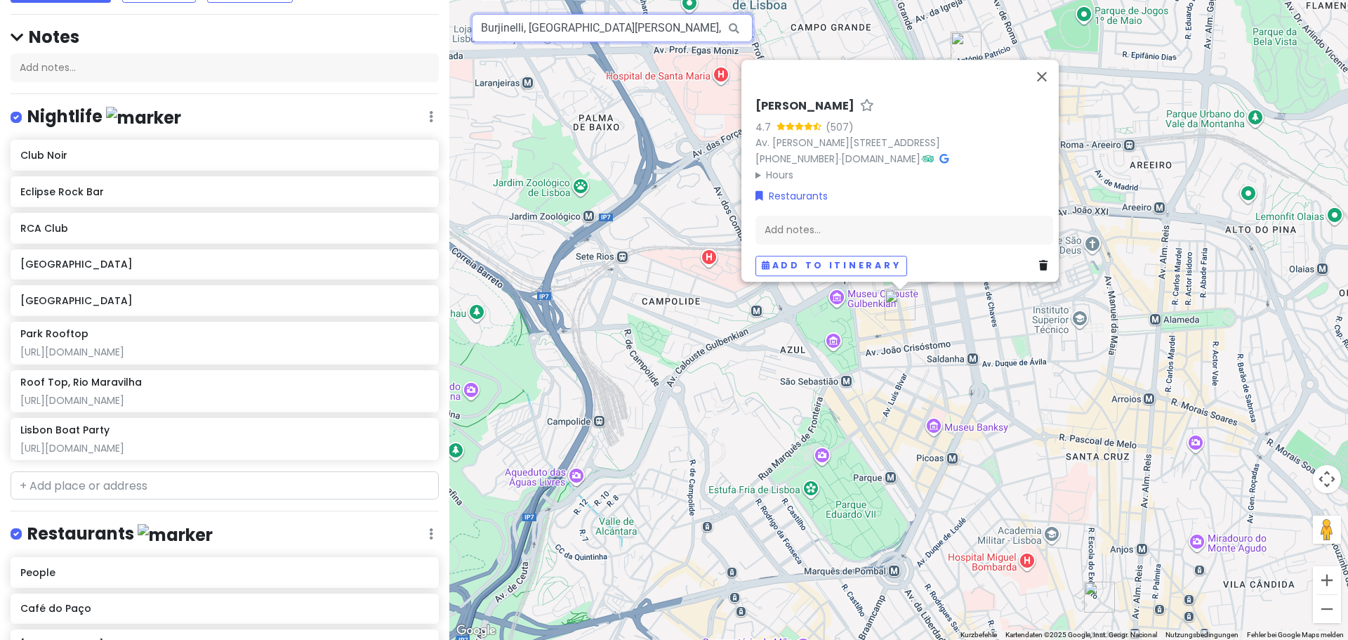
click at [682, 27] on input "Burjinelli, Avenida Marquês de Tomar, Lissabon, Portugal" at bounding box center [612, 28] width 281 height 28
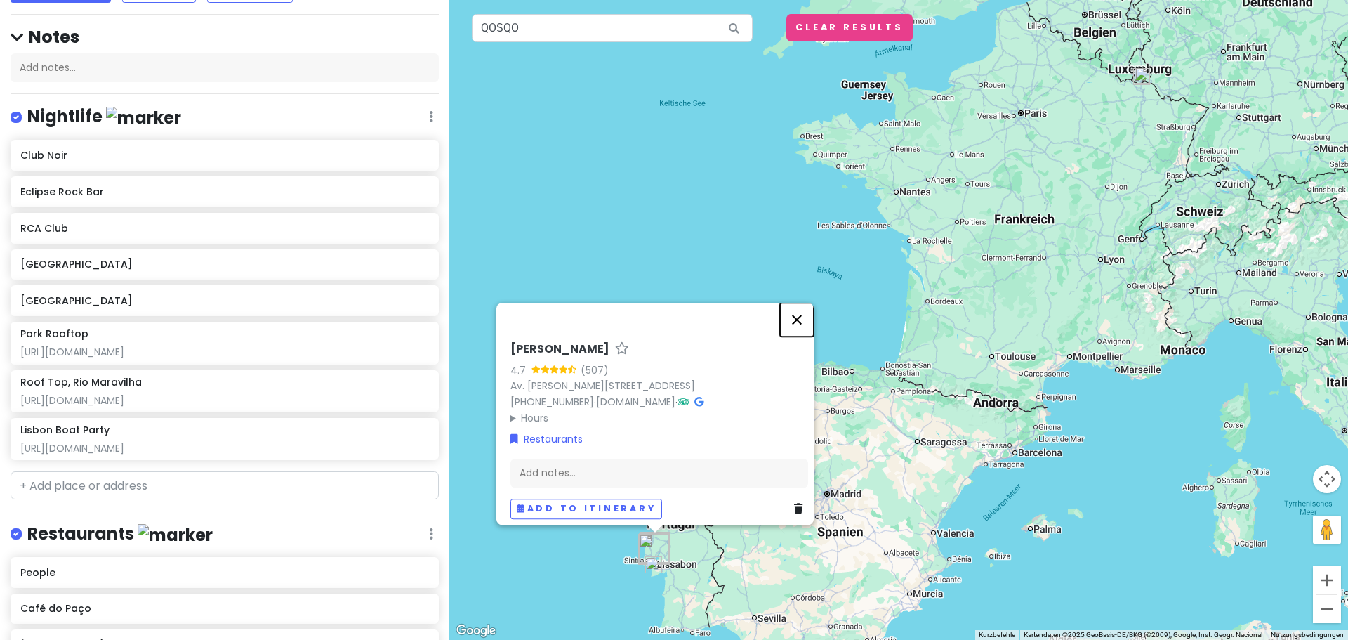
click at [806, 306] on button "Schließen" at bounding box center [797, 320] width 34 height 34
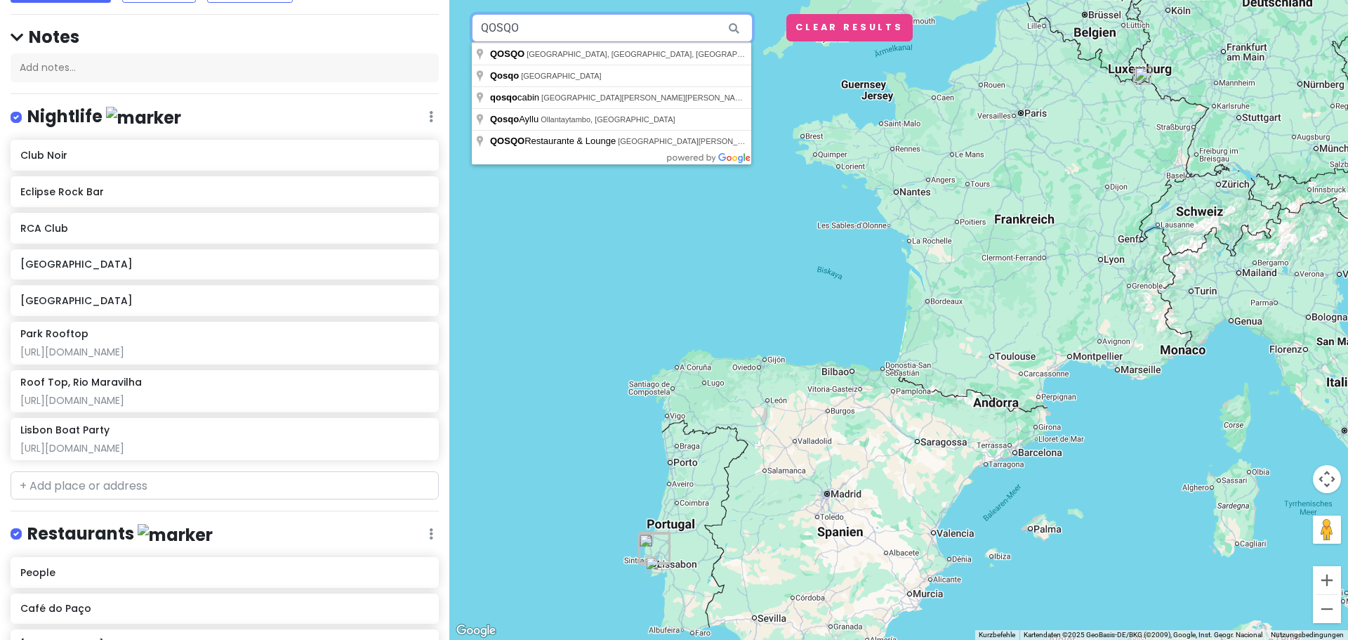
drag, startPoint x: 519, startPoint y: 29, endPoint x: 307, endPoint y: 46, distance: 212.6
click at [310, 45] on div "Jungsferien Lissabon NACHT Private Change Dates Make a Copy Delete Trip Go Pro …" at bounding box center [674, 320] width 1348 height 640
type input "QOSQO, Rua dos Bacalhoeiros, Lissabon, Portugal"
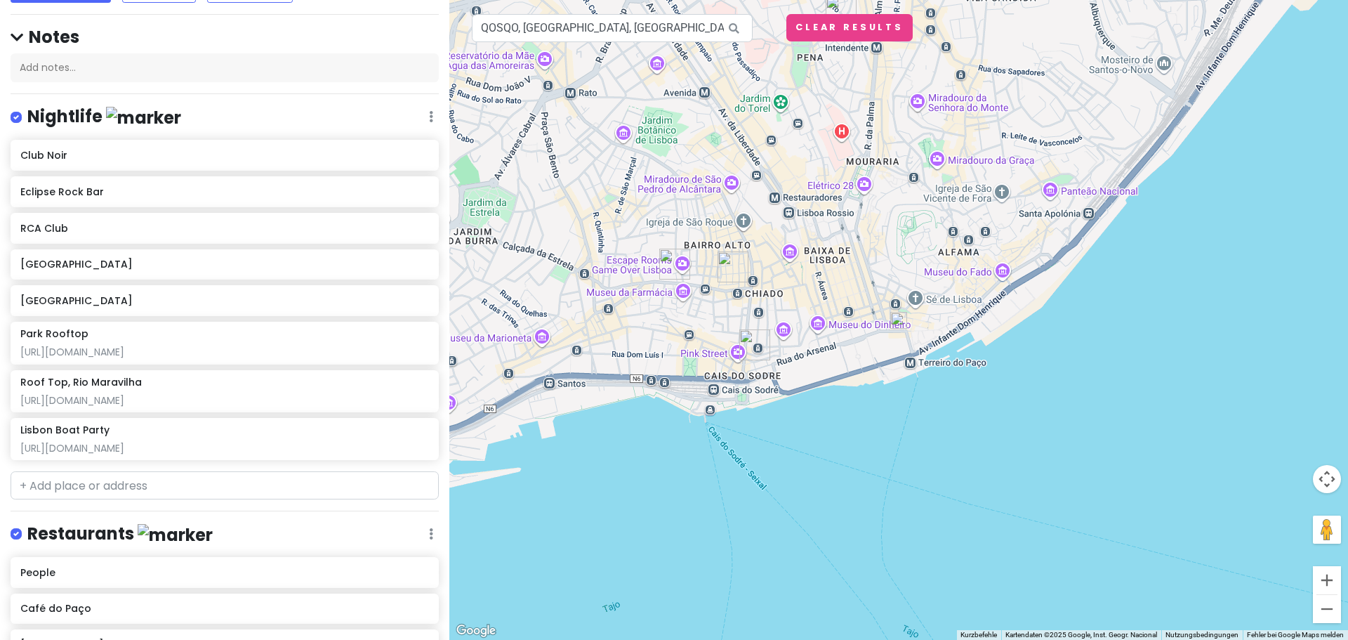
click at [904, 324] on img at bounding box center [898, 320] width 17 height 17
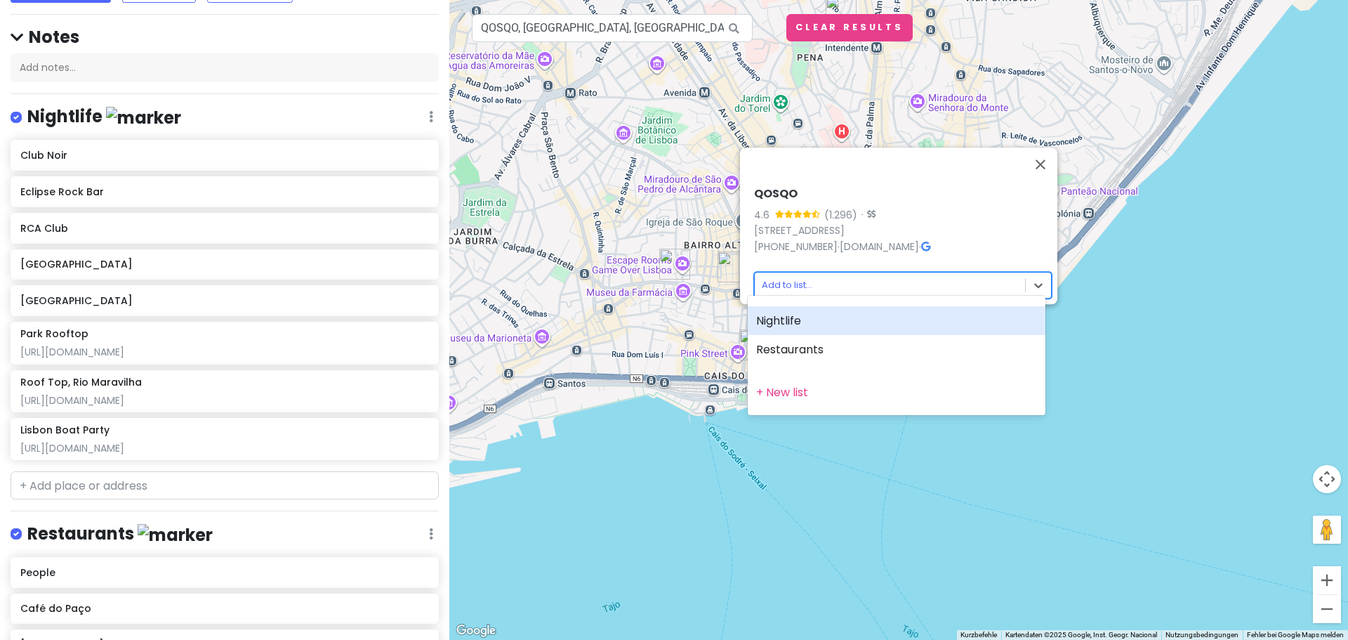
click at [835, 282] on body "Jungsferien Lissabon NACHT Private Change Dates Make a Copy Delete Trip Go Pro …" at bounding box center [674, 320] width 1348 height 640
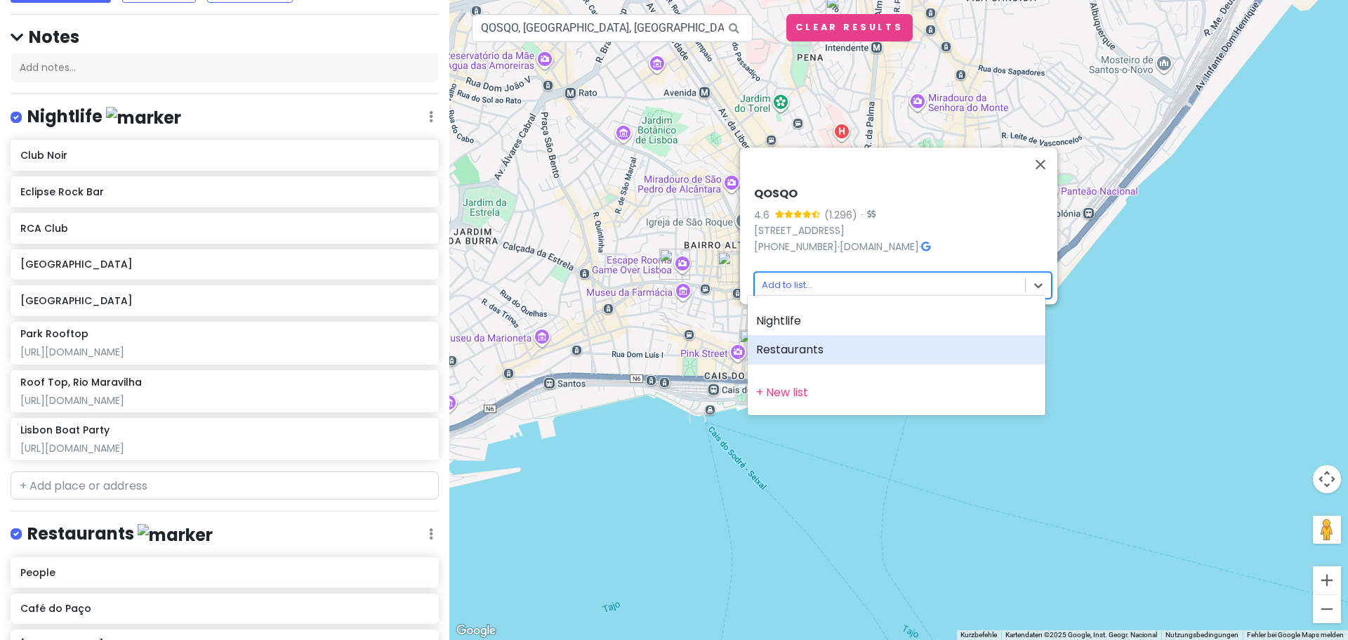
click at [811, 350] on div "Restaurants" at bounding box center [897, 349] width 298 height 29
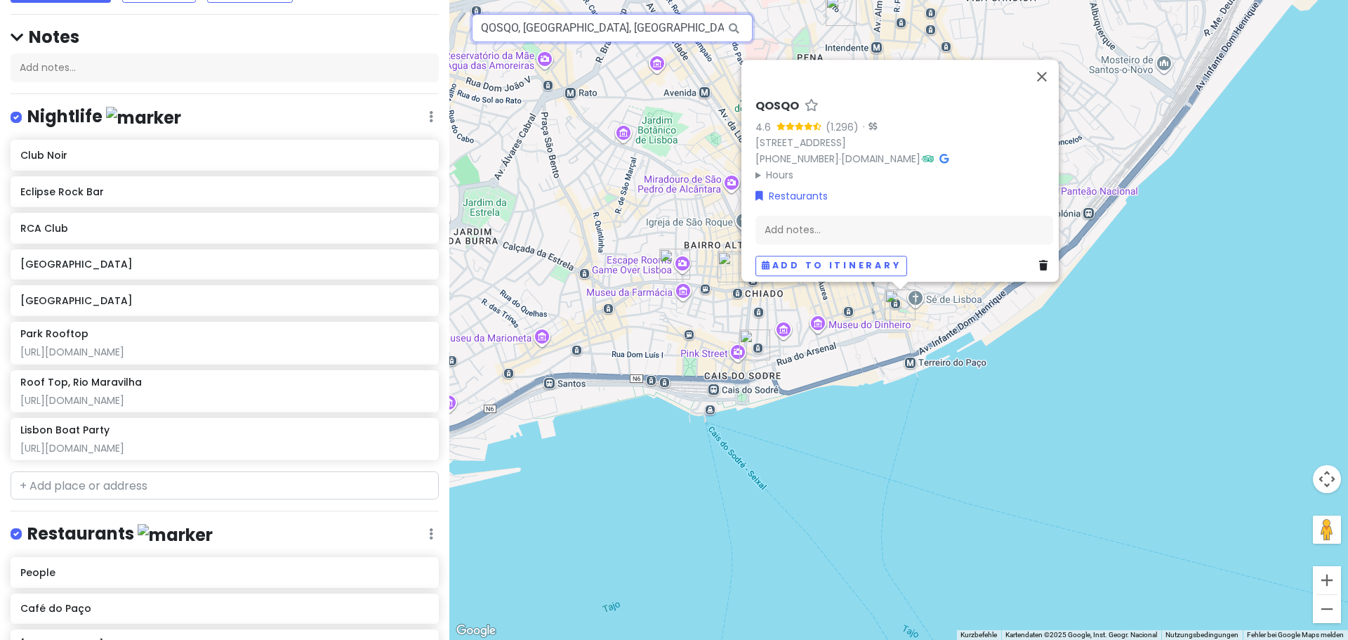
click at [664, 30] on input "QOSQO, Rua dos Bacalhoeiros, Lissabon, Portugal" at bounding box center [612, 28] width 281 height 28
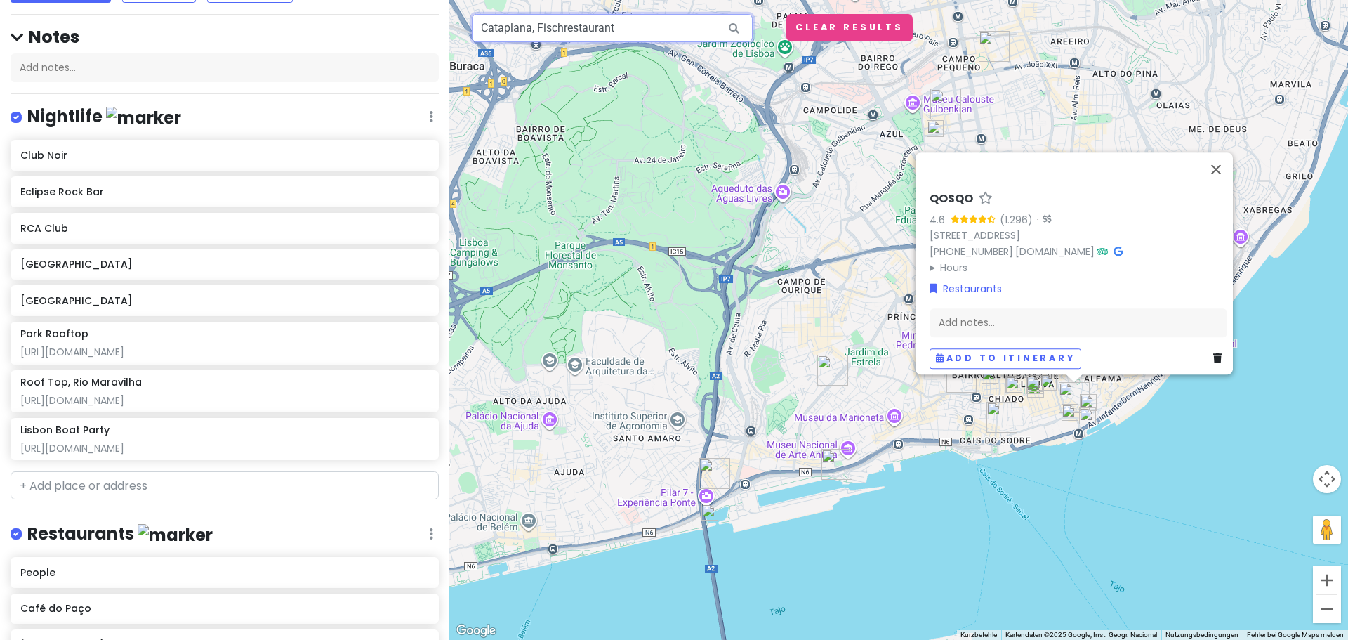
click at [592, 25] on input "Cataplana, Fischrestaurant" at bounding box center [612, 28] width 281 height 28
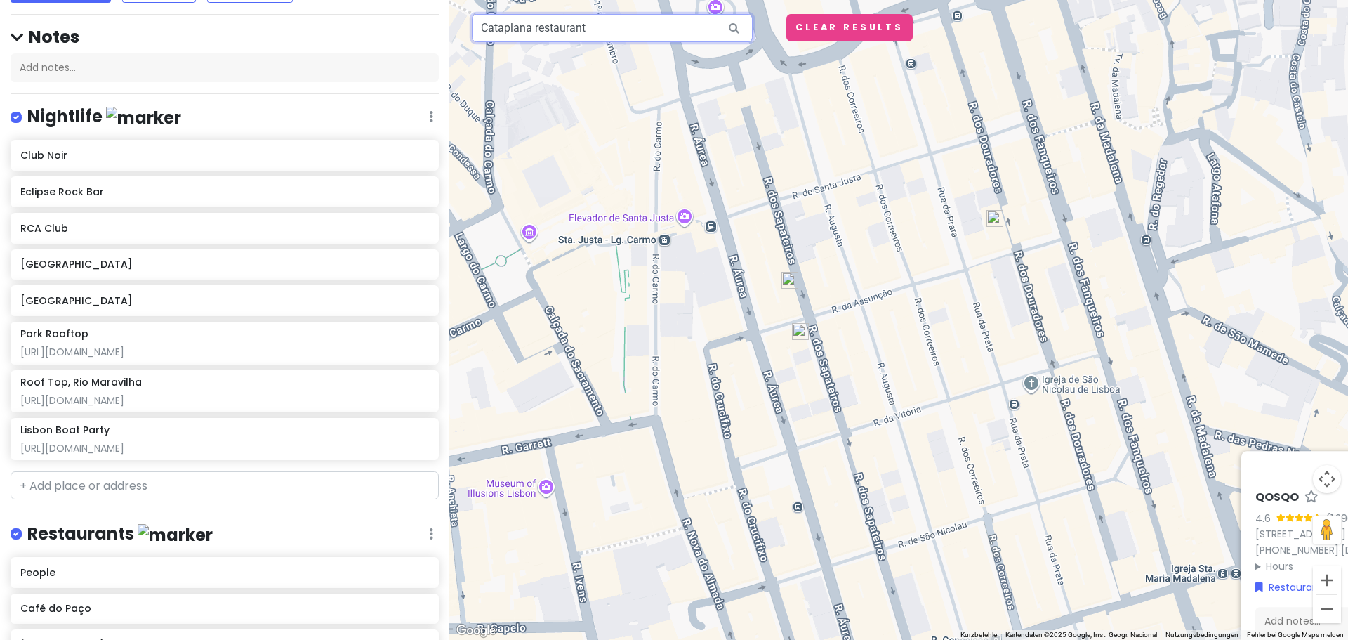
click at [623, 32] on input "Cataplana restaurant" at bounding box center [612, 28] width 281 height 28
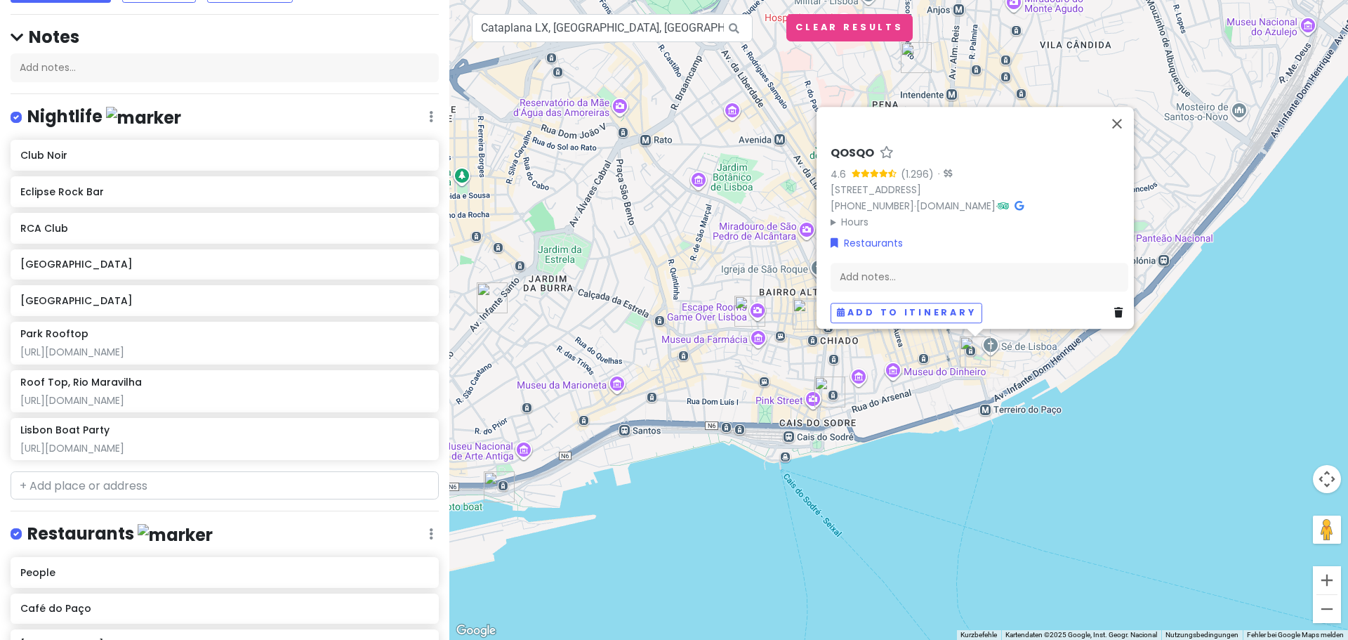
click at [736, 25] on icon at bounding box center [734, 28] width 32 height 29
click at [1125, 108] on button "Schließen" at bounding box center [1117, 124] width 34 height 34
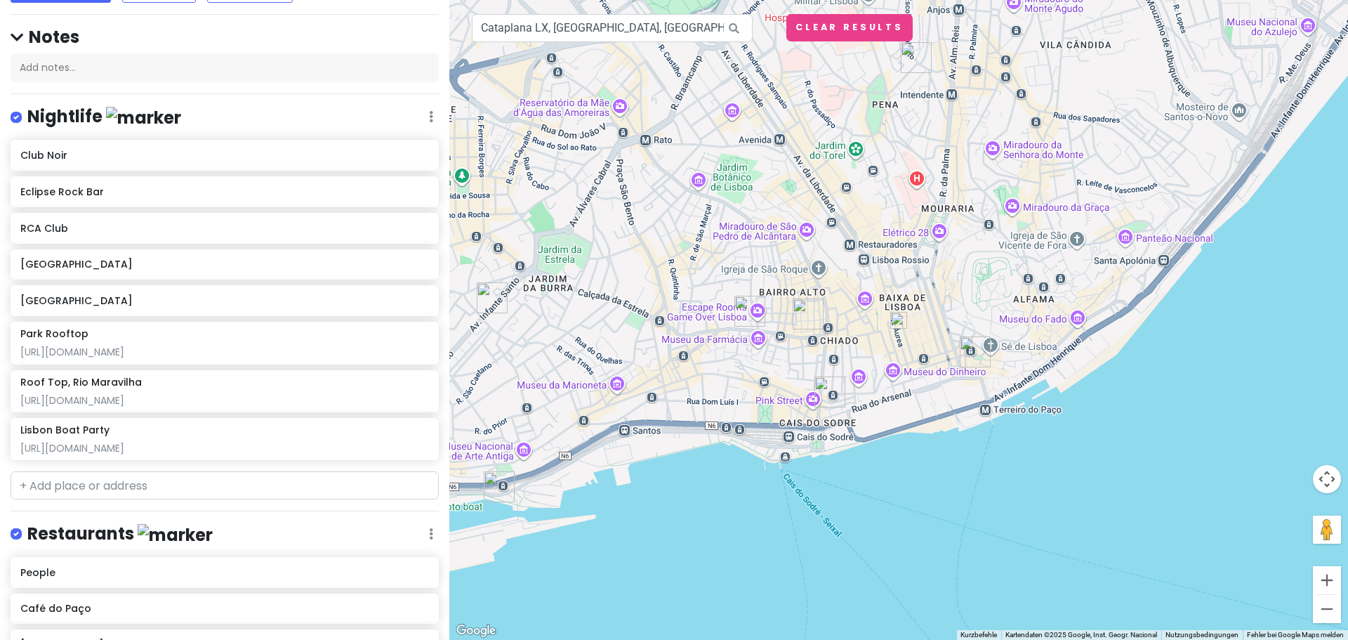
click at [901, 319] on img at bounding box center [898, 320] width 17 height 17
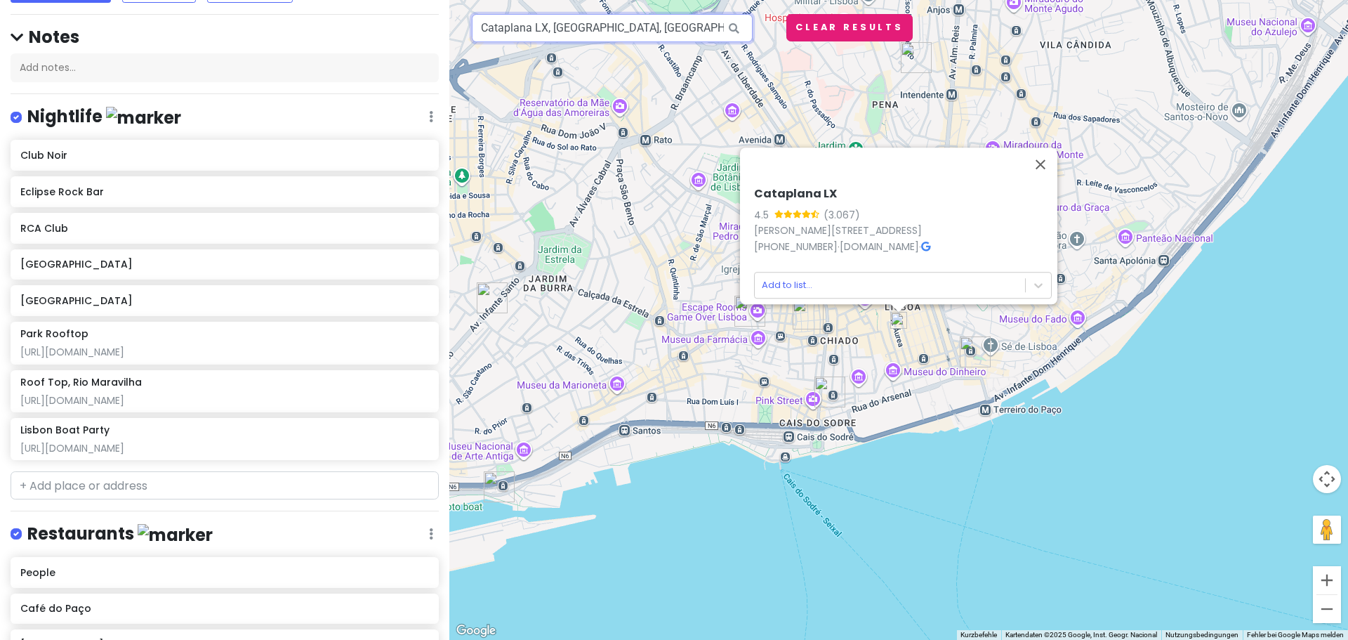
scroll to position [0, 1]
drag, startPoint x: 539, startPoint y: 22, endPoint x: 823, endPoint y: 21, distance: 284.3
click at [823, 21] on div "← Nach links → Nach rechts ↑ Nach oben ↓ Nach unten + Heranzoomen - Herauszoome…" at bounding box center [898, 320] width 899 height 640
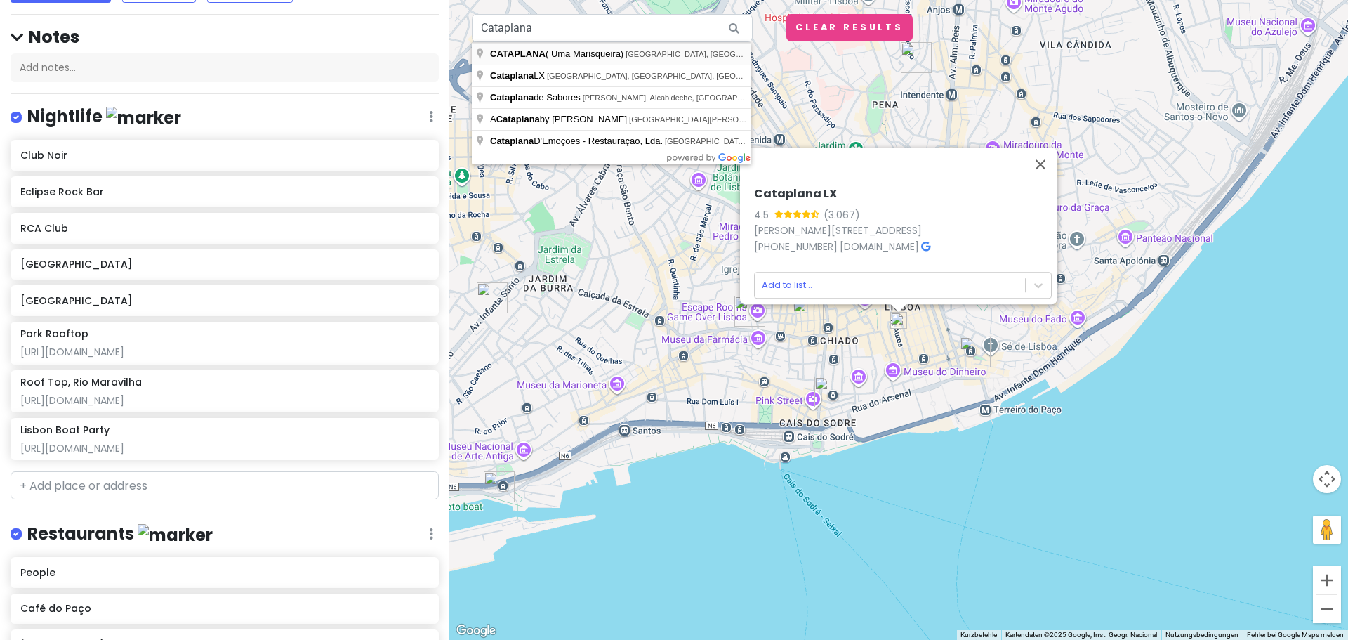
type input "CATAPLANA ( Uma Marisqueira), Rua dos Douradores, Lissabon, Portugal"
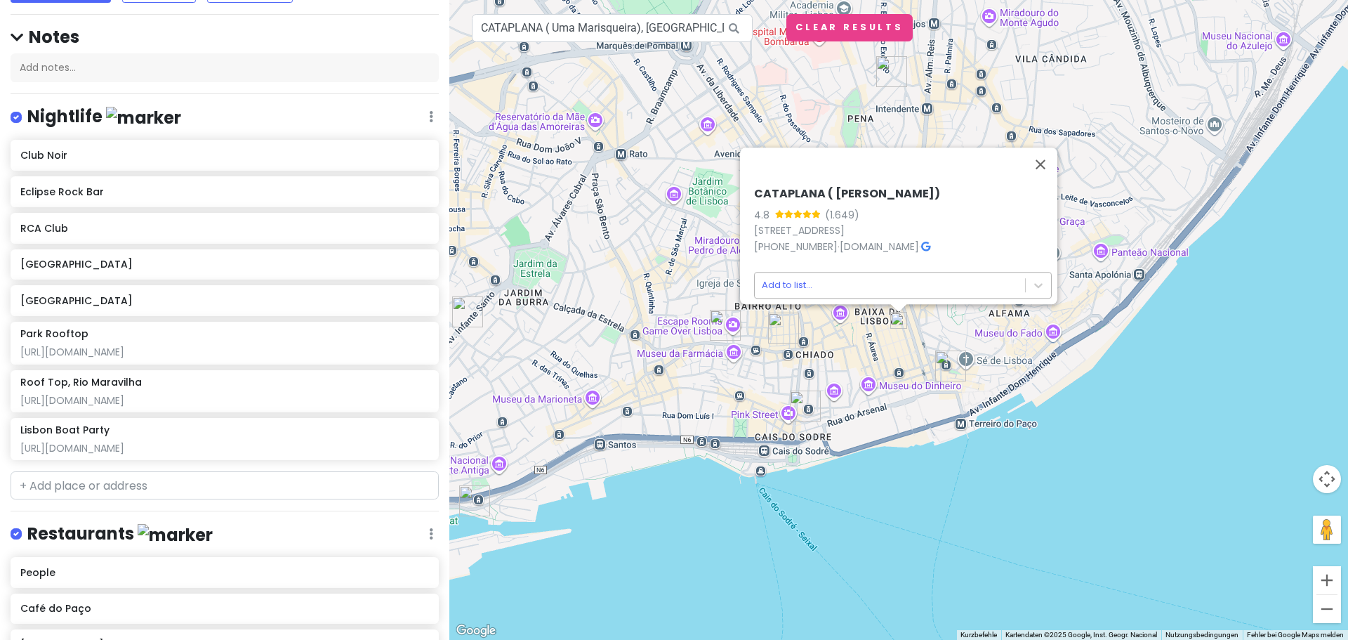
click at [873, 286] on body "Jungsferien Lissabon NACHT Private Change Dates Make a Copy Delete Trip Go Pro …" at bounding box center [674, 320] width 1348 height 640
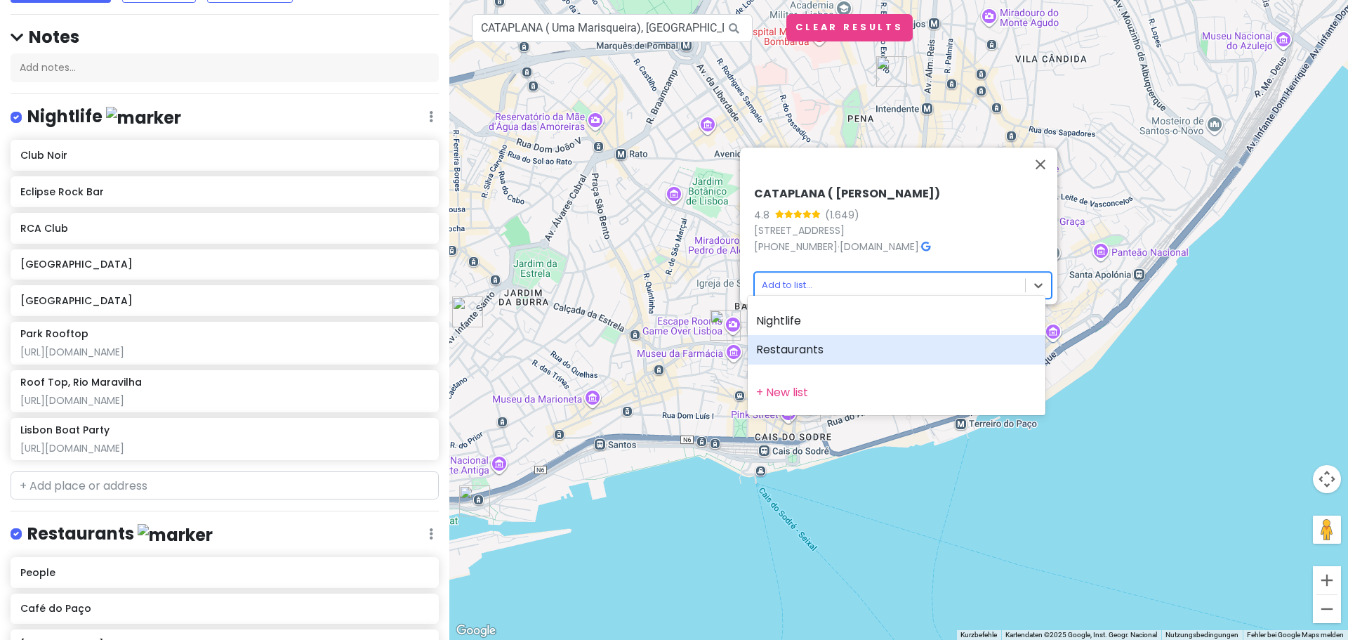
click at [845, 345] on div "Restaurants" at bounding box center [897, 349] width 298 height 29
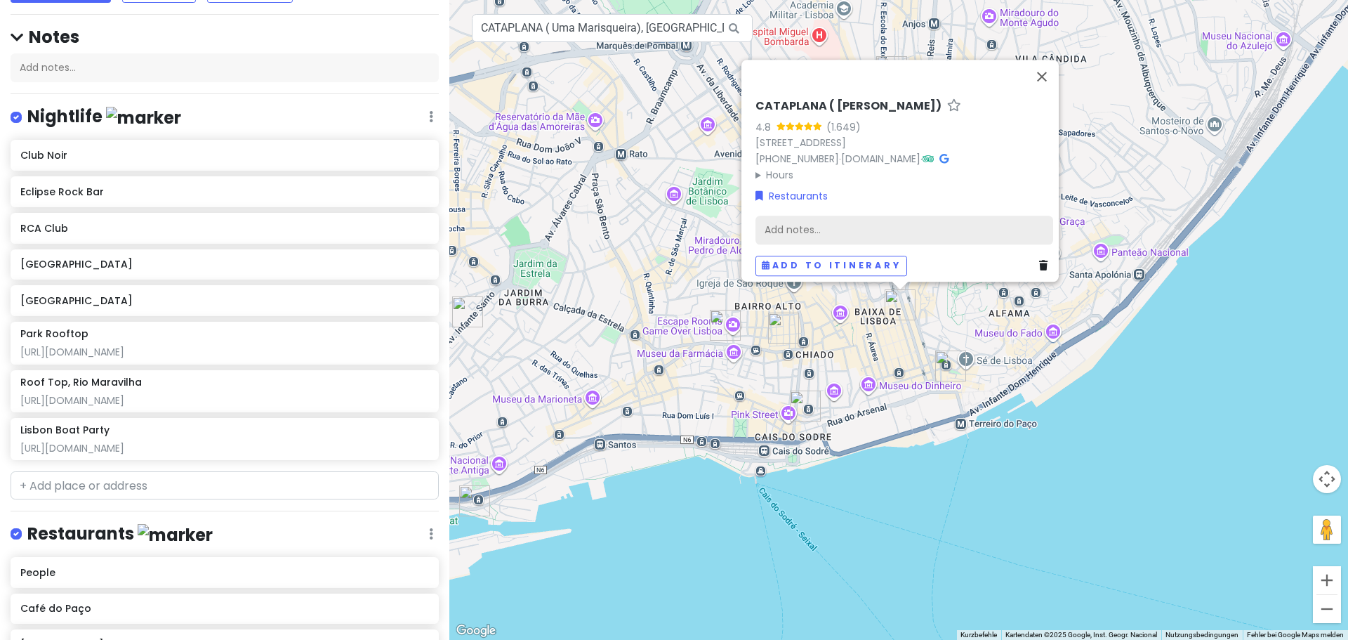
click at [897, 223] on div "Add notes..." at bounding box center [904, 229] width 298 height 29
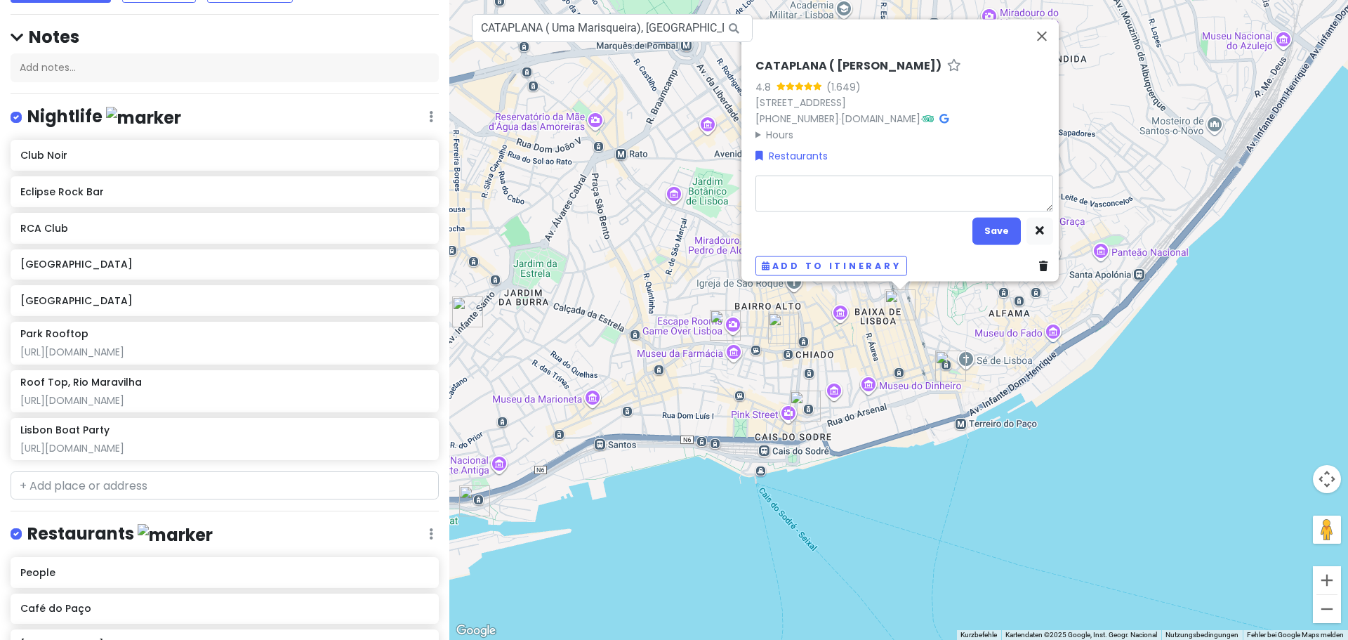
type textarea "x"
type textarea "[URL][DOMAIN_NAME]"
click at [985, 217] on button "Save" at bounding box center [996, 230] width 48 height 27
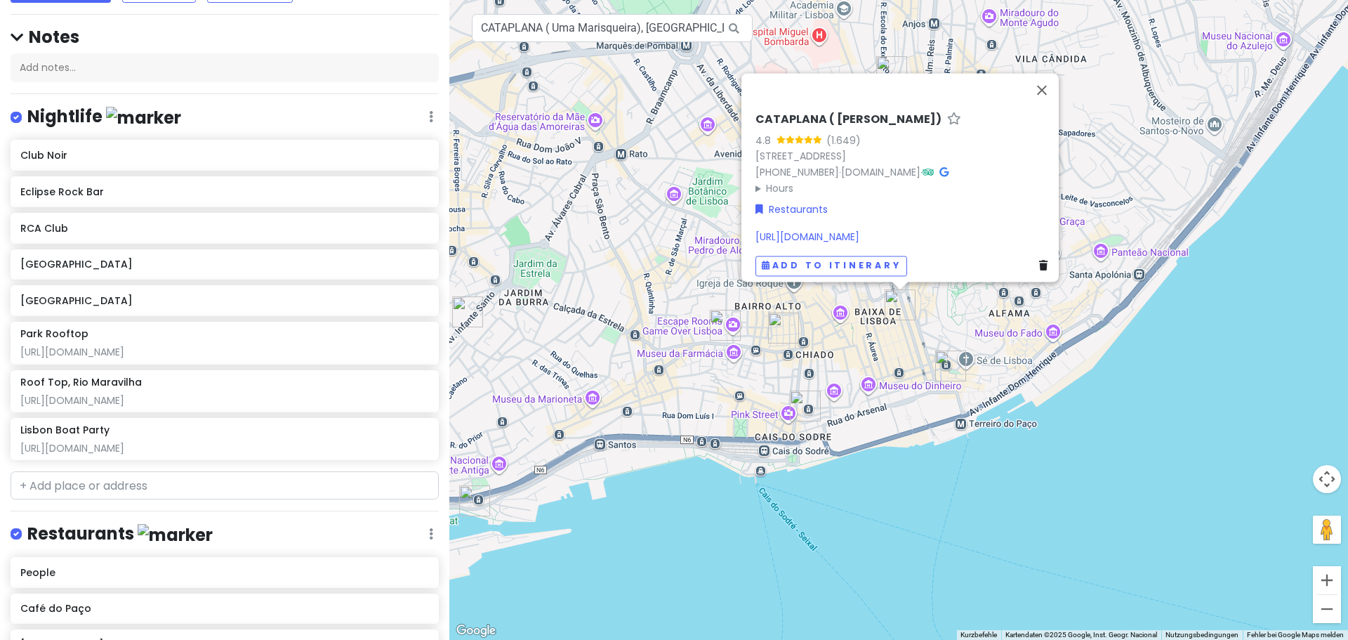
click at [941, 232] on div "[URL][DOMAIN_NAME]" at bounding box center [904, 236] width 298 height 15
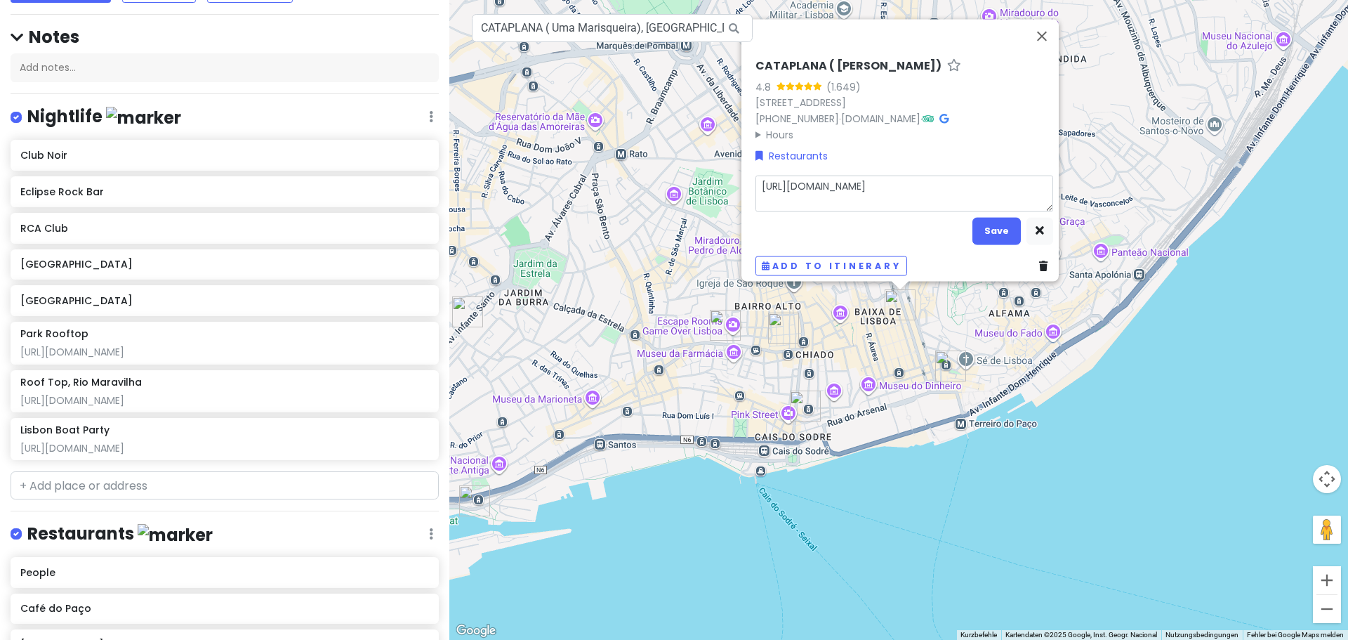
drag, startPoint x: 795, startPoint y: 174, endPoint x: 772, endPoint y: 174, distance: 23.2
click at [772, 175] on textarea "[URL][DOMAIN_NAME]" at bounding box center [904, 193] width 298 height 37
type textarea "x"
type textarea "htt"
type textarea "x"
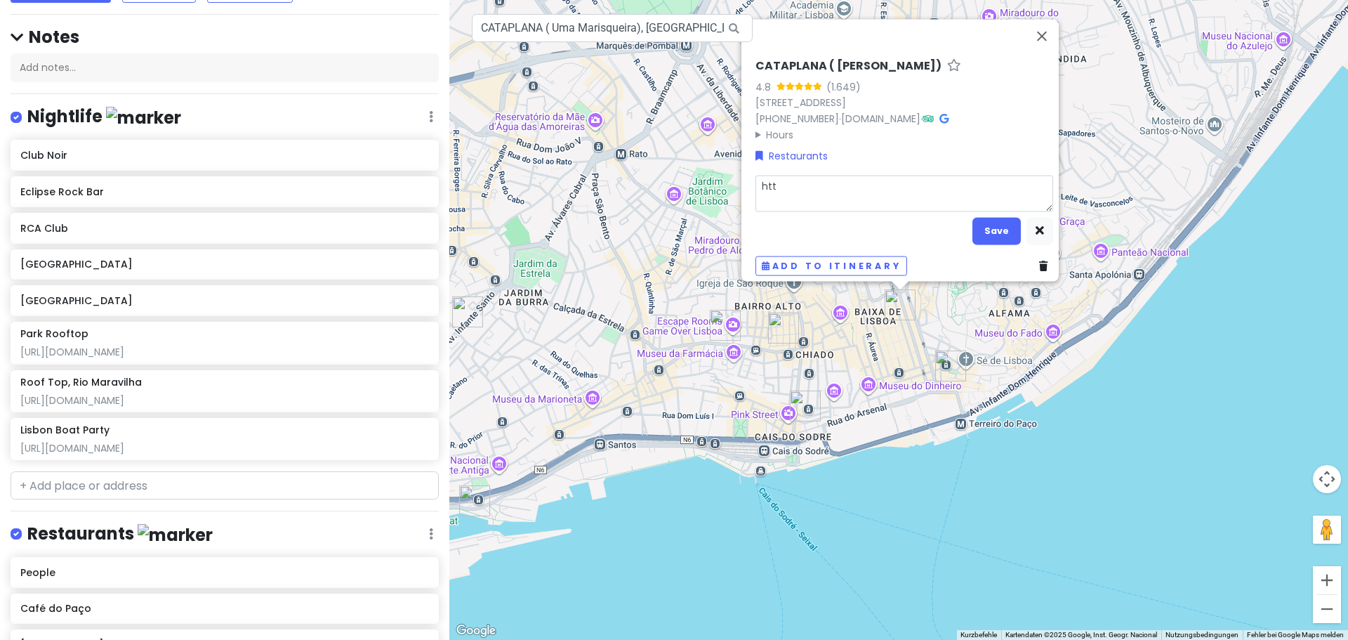
type textarea "ht"
type textarea "x"
type textarea "h"
type textarea "x"
type textarea "[URL][DOMAIN_NAME]"
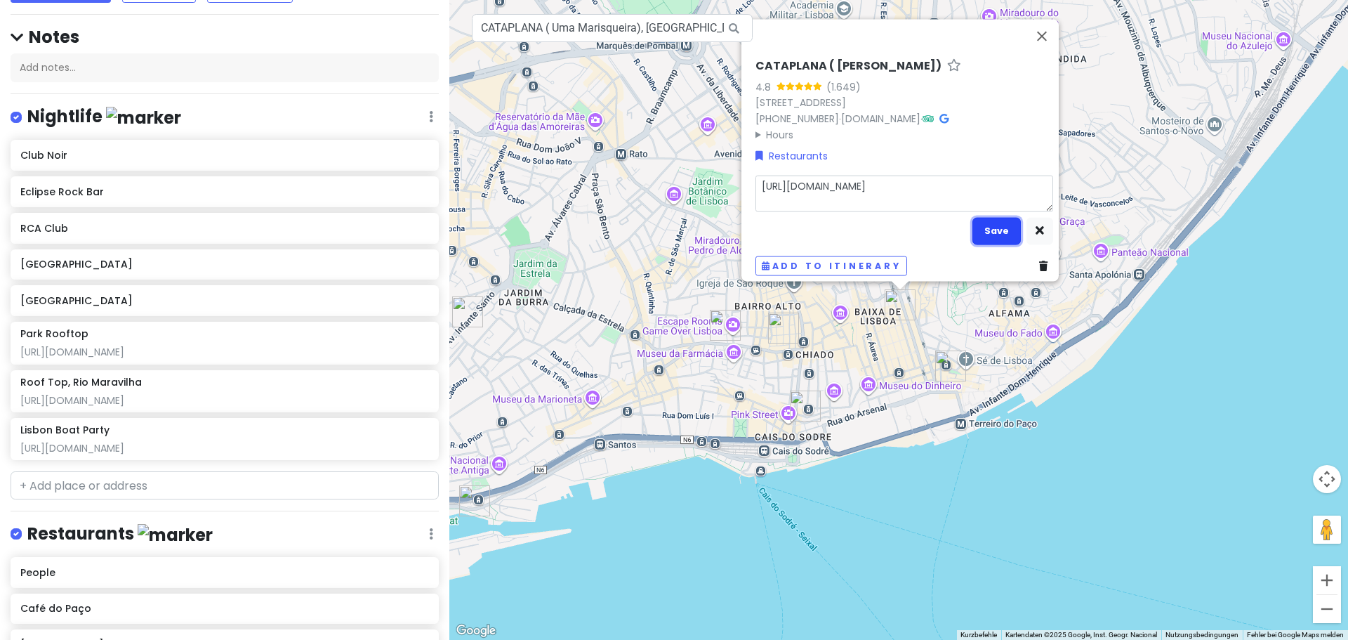
click at [997, 227] on button "Save" at bounding box center [996, 230] width 48 height 27
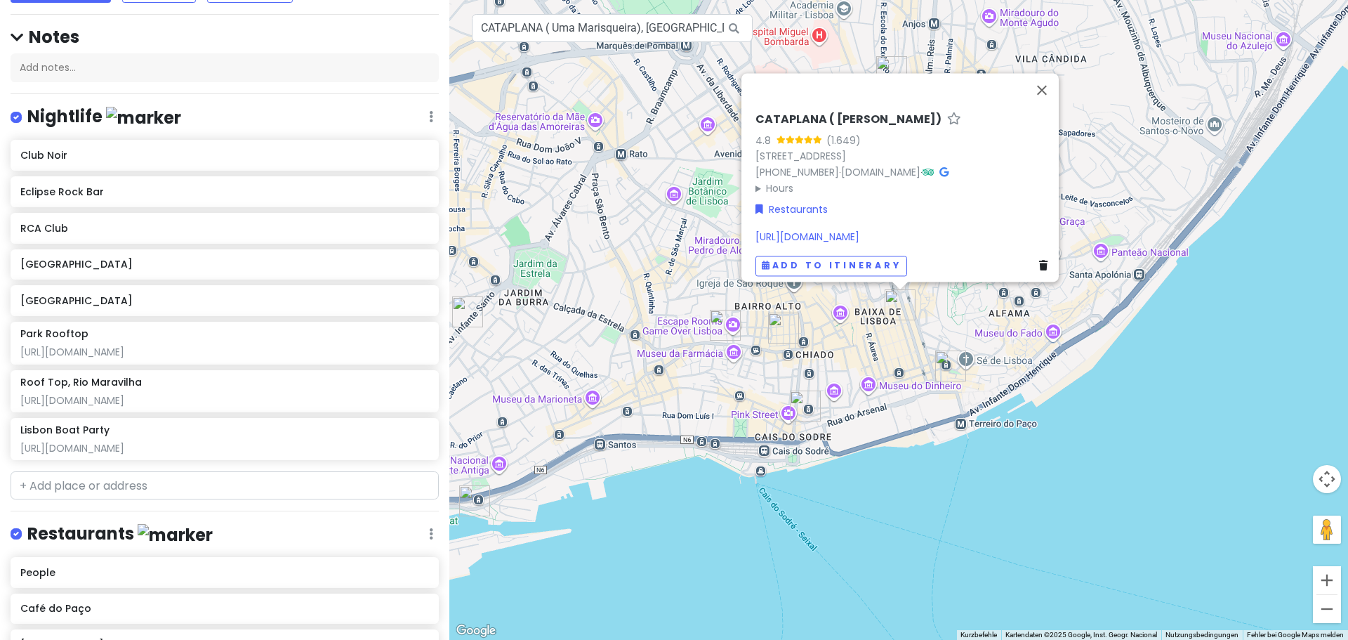
click at [1106, 546] on div "CATAPLANA ( Uma Marisqueira) 4.8 (1.649) R. dos Douradores 115 119, 1100-204 Li…" at bounding box center [898, 320] width 899 height 640
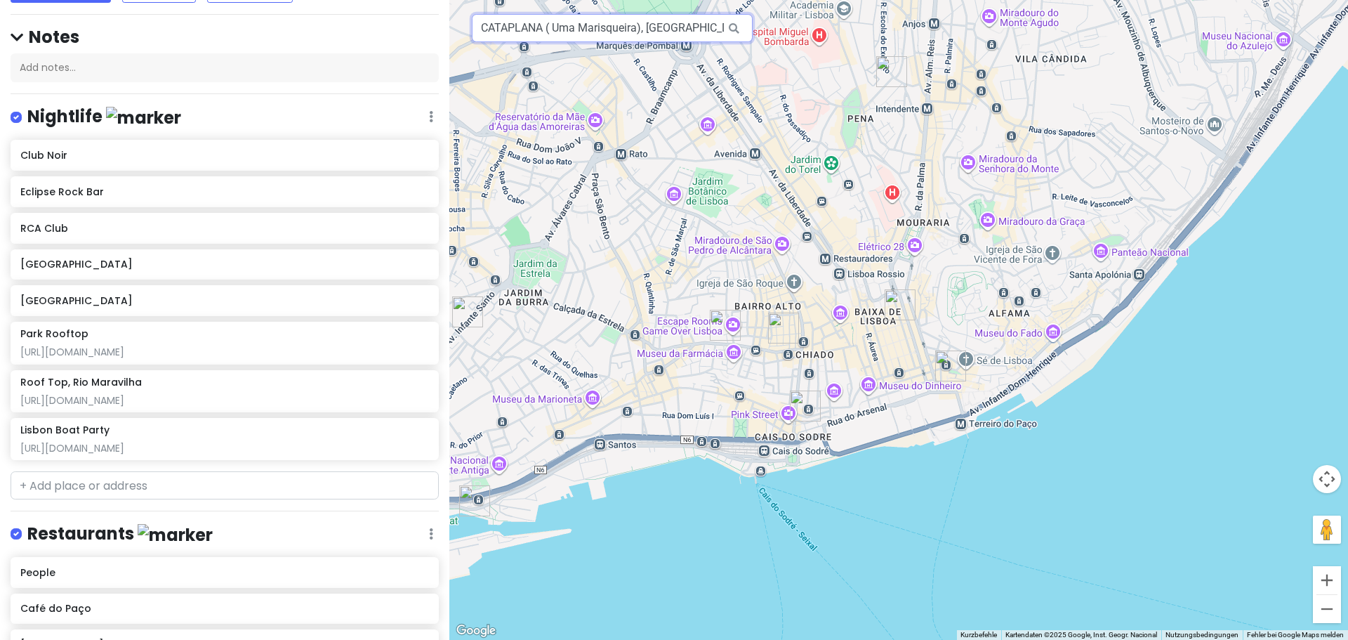
click at [561, 24] on input "CATAPLANA ( Uma Marisqueira), Rua dos Douradores, Lissabon, Portugal" at bounding box center [612, 28] width 281 height 28
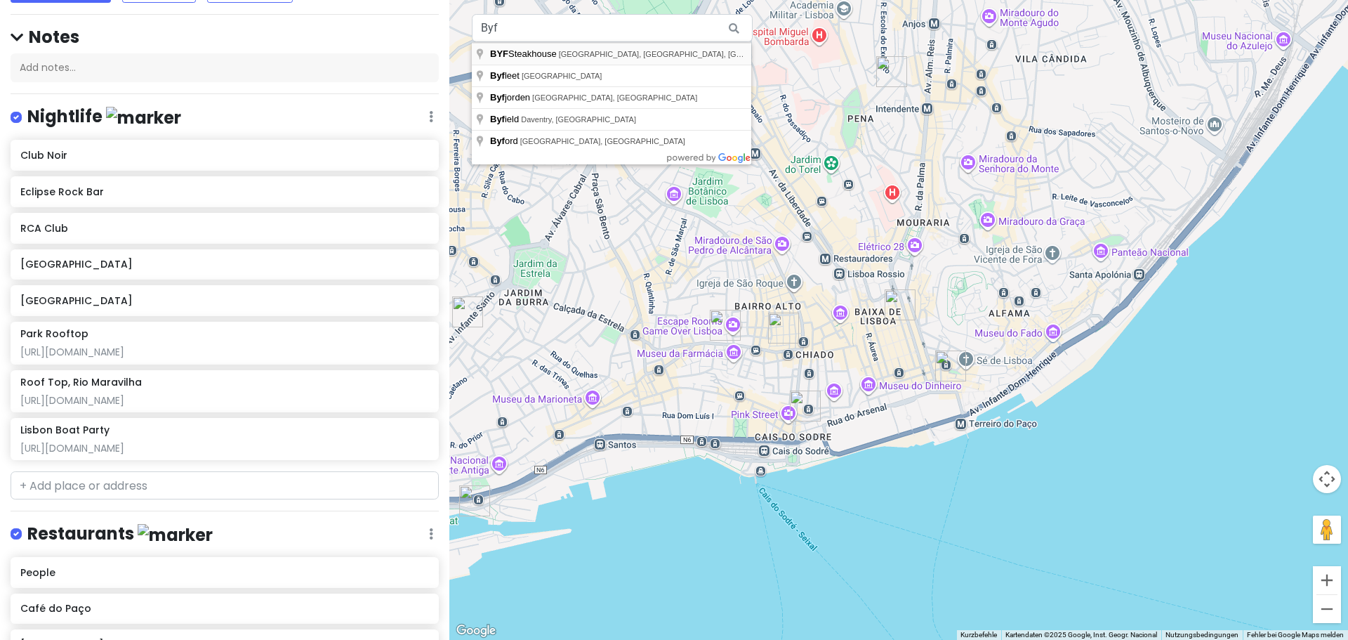
type input "BYF Steakhouse, Avenida Praia da Vitória, Lissabon, Portugal"
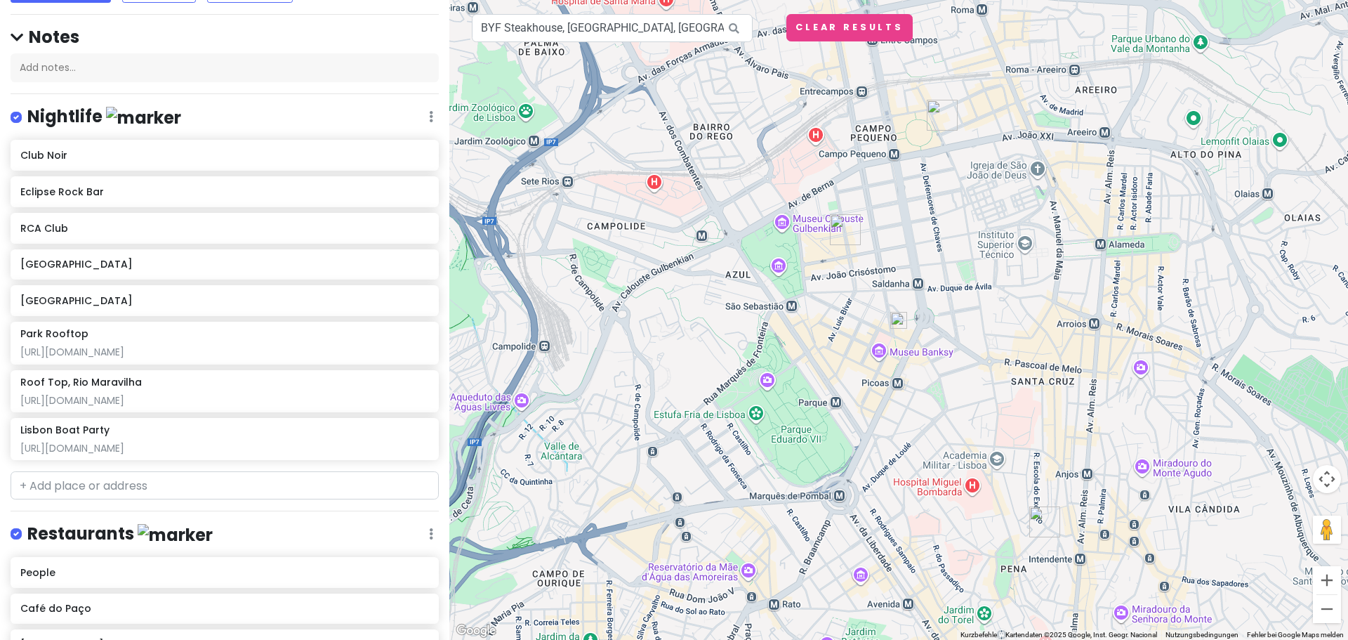
click at [903, 315] on img at bounding box center [898, 320] width 17 height 17
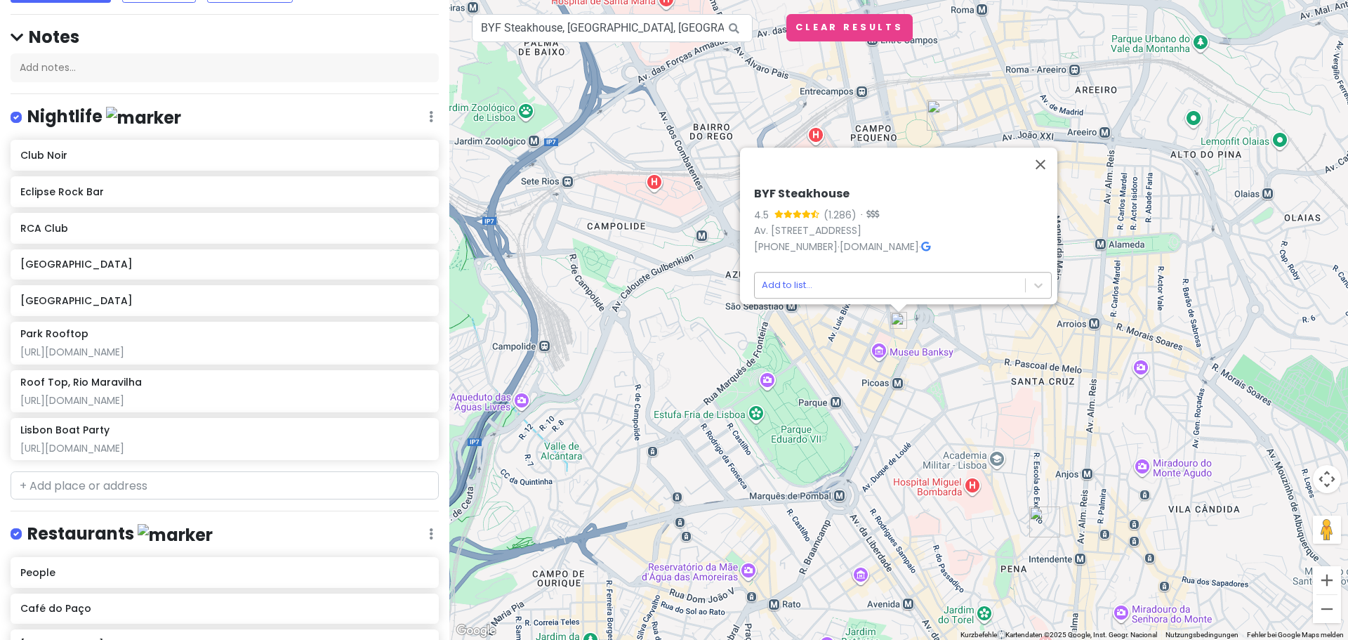
click at [874, 273] on body "Jungsferien Lissabon NACHT Private Change Dates Make a Copy Delete Trip Go Pro …" at bounding box center [674, 320] width 1348 height 640
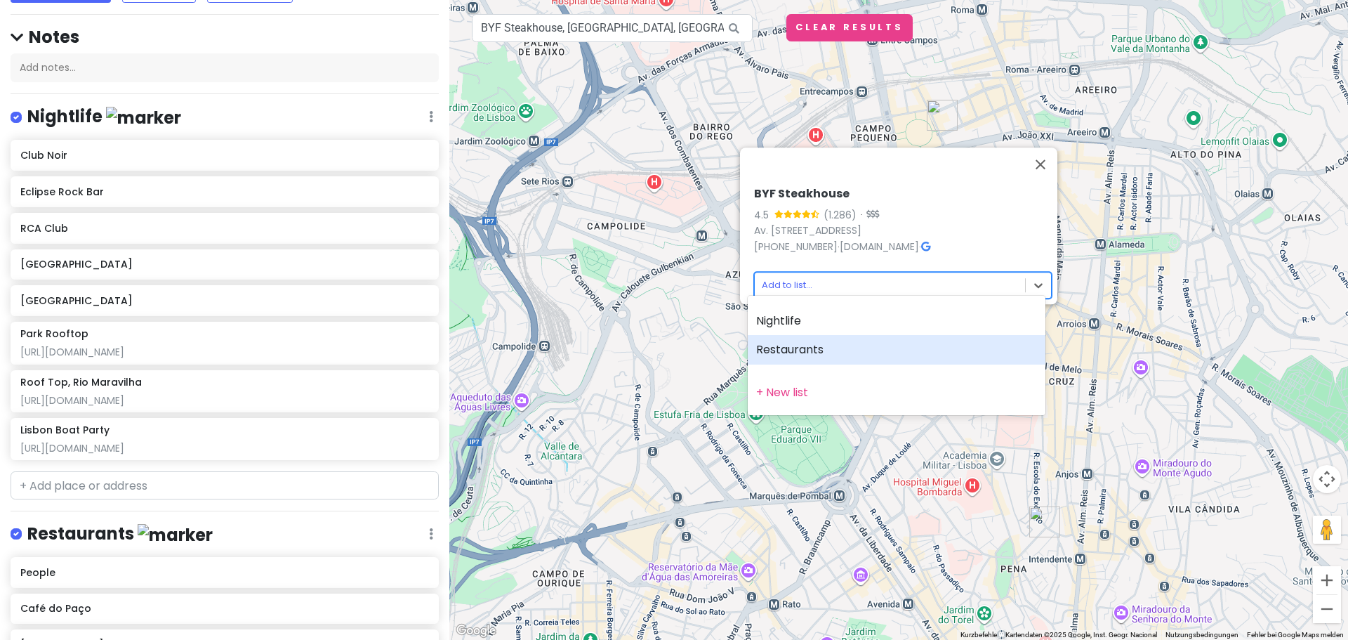
click at [840, 339] on div "Restaurants" at bounding box center [897, 349] width 298 height 29
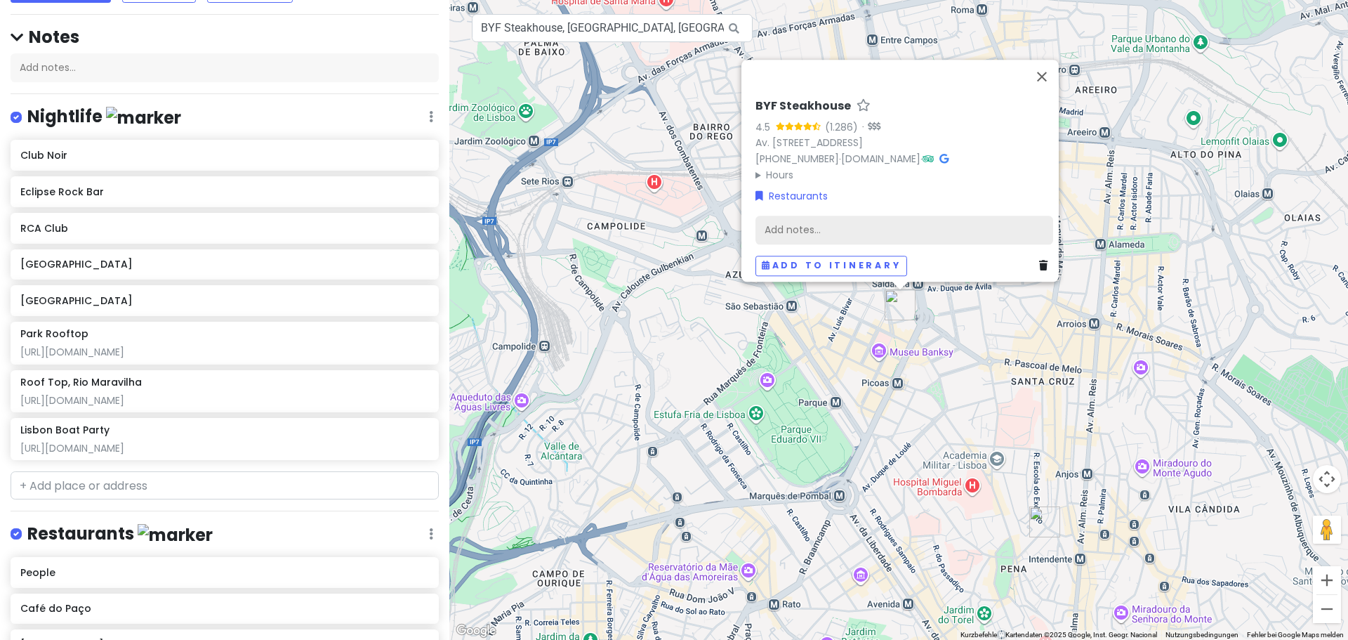
click at [962, 216] on div "Add notes..." at bounding box center [904, 229] width 298 height 29
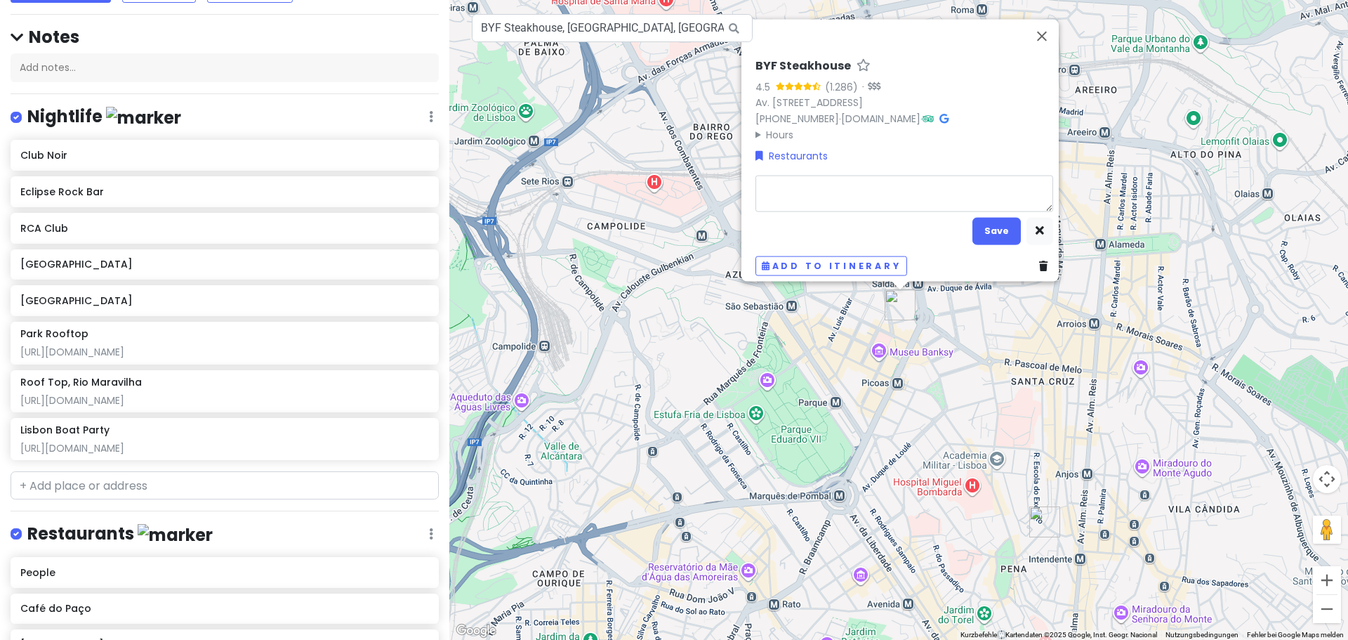
type textarea "x"
type textarea "[URL][DOMAIN_NAME]"
click at [988, 220] on button "Save" at bounding box center [996, 230] width 48 height 27
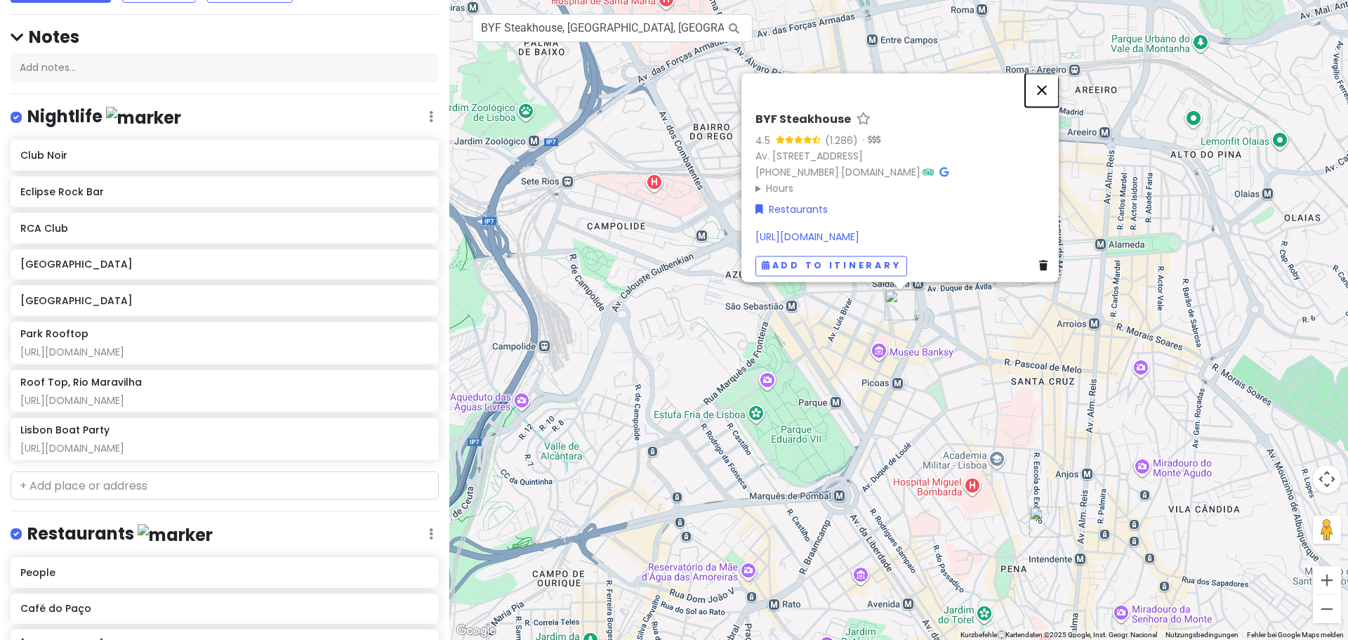
click at [1043, 77] on button "Schließen" at bounding box center [1042, 90] width 34 height 34
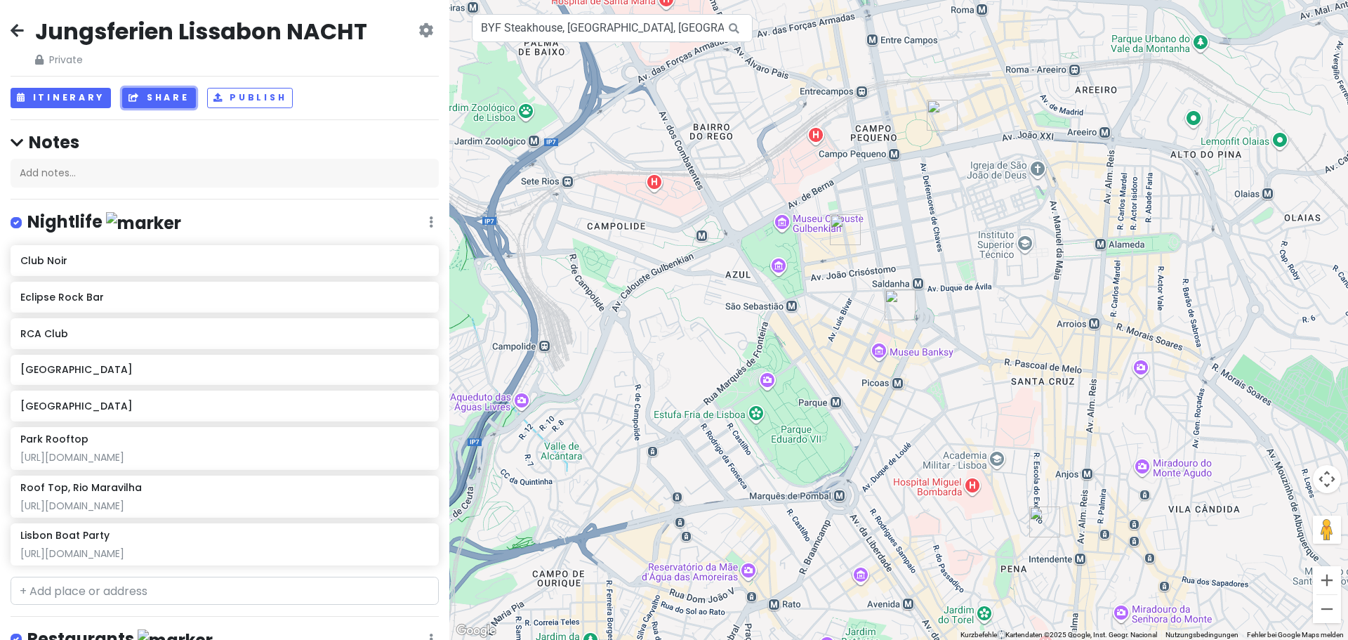
click at [166, 100] on button "Share" at bounding box center [158, 98] width 73 height 20
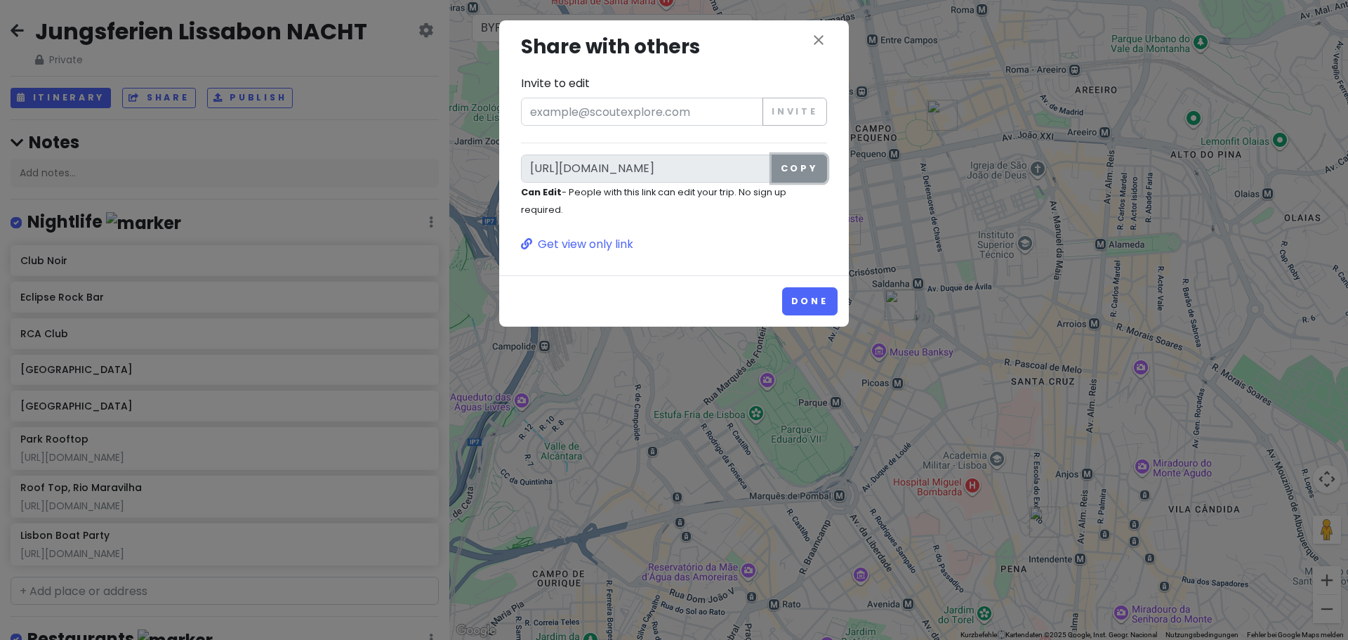
click at [794, 169] on button "Copy" at bounding box center [799, 168] width 55 height 28
click at [821, 38] on icon "close" at bounding box center [818, 40] width 17 height 17
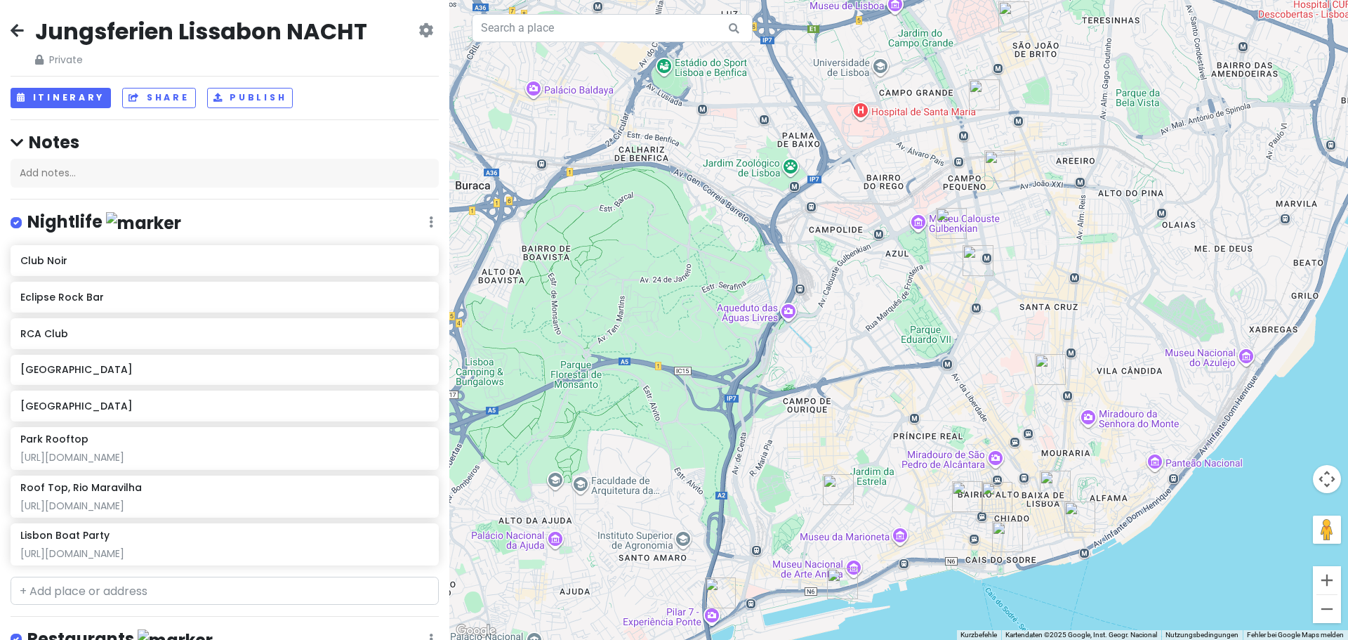
click at [19, 27] on icon at bounding box center [17, 30] width 13 height 11
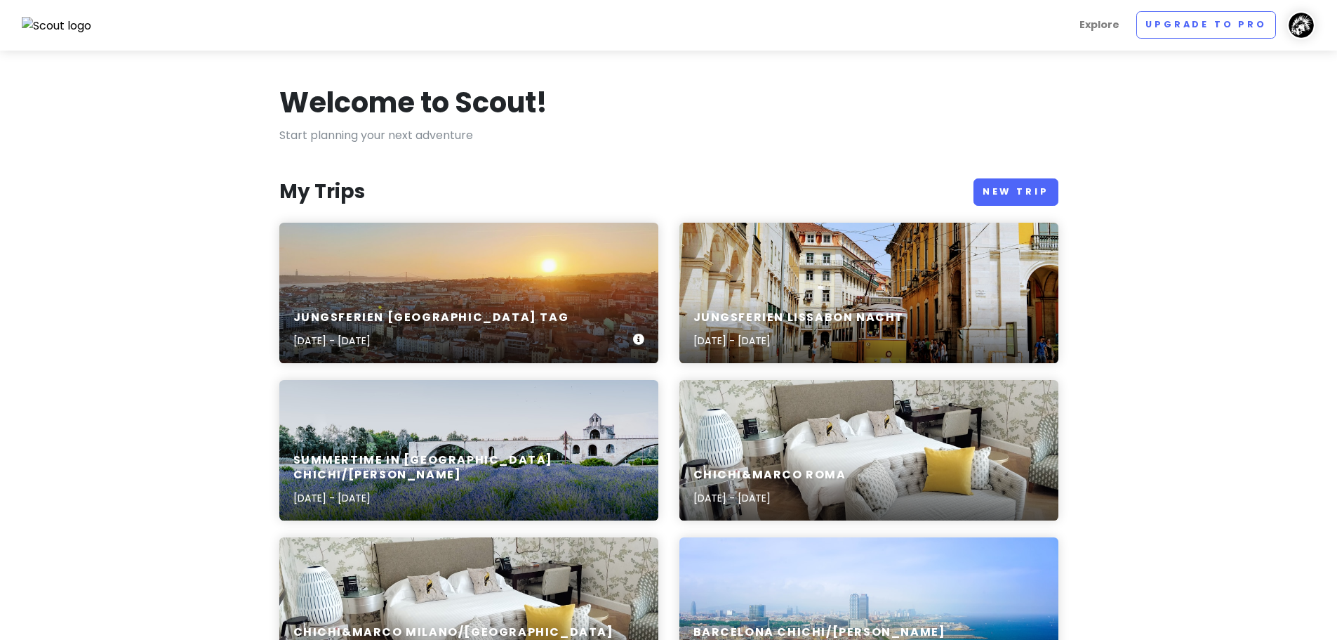
click at [525, 297] on div "Jungsferien Lissabon TAG Sep 19, 2025 - Sep 28, 2025" at bounding box center [468, 329] width 379 height 67
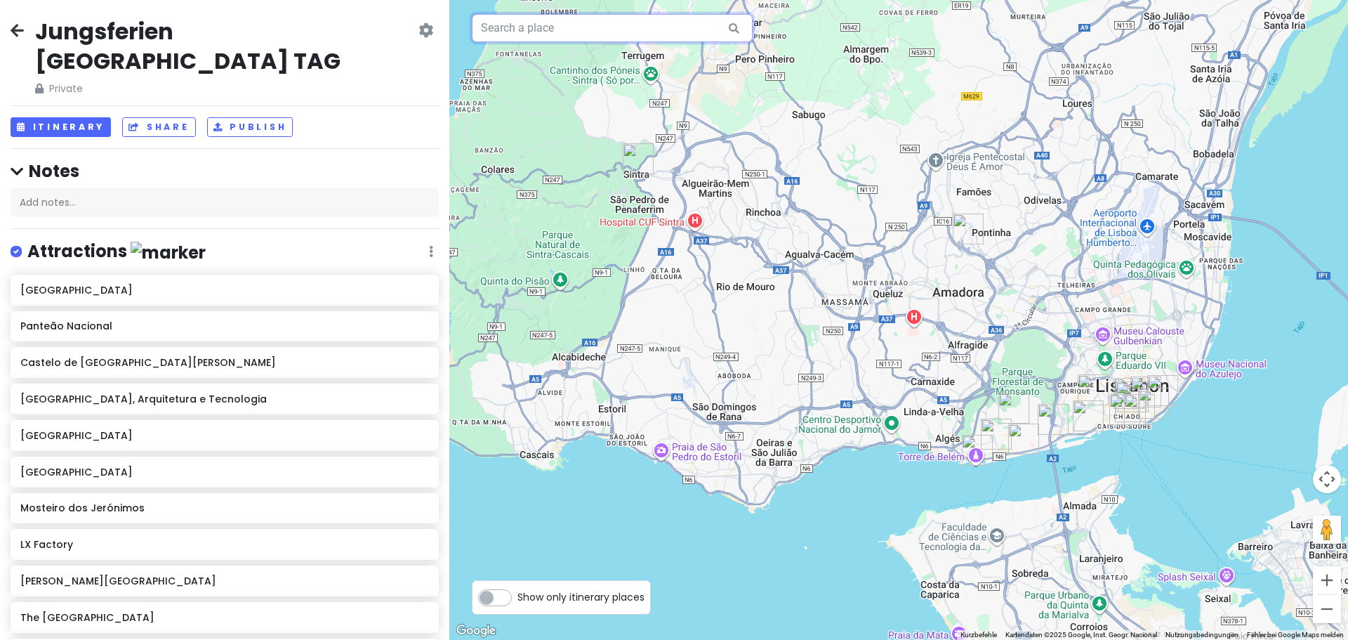
click at [561, 31] on input "text" at bounding box center [612, 28] width 281 height 28
paste input "Prazeres Cemetery Lisbon"
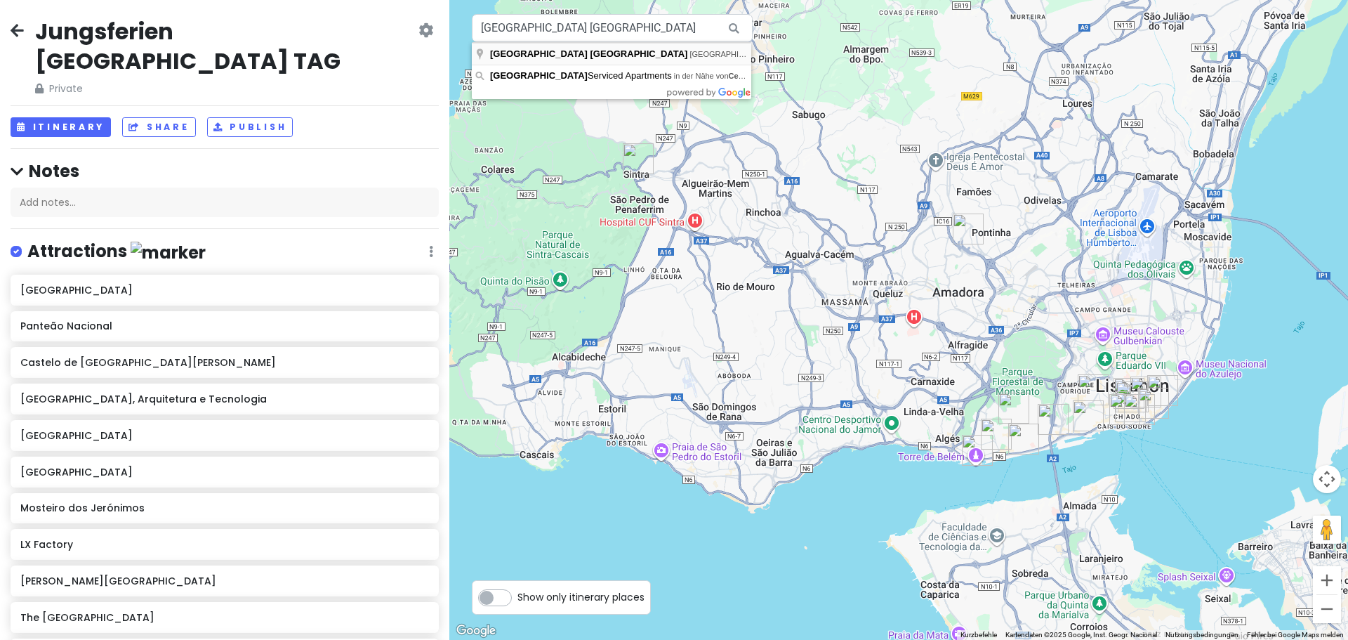
type input "Prazeres Cemetery Lisbon, Praça São João Bosco, Lissabon, Portugal"
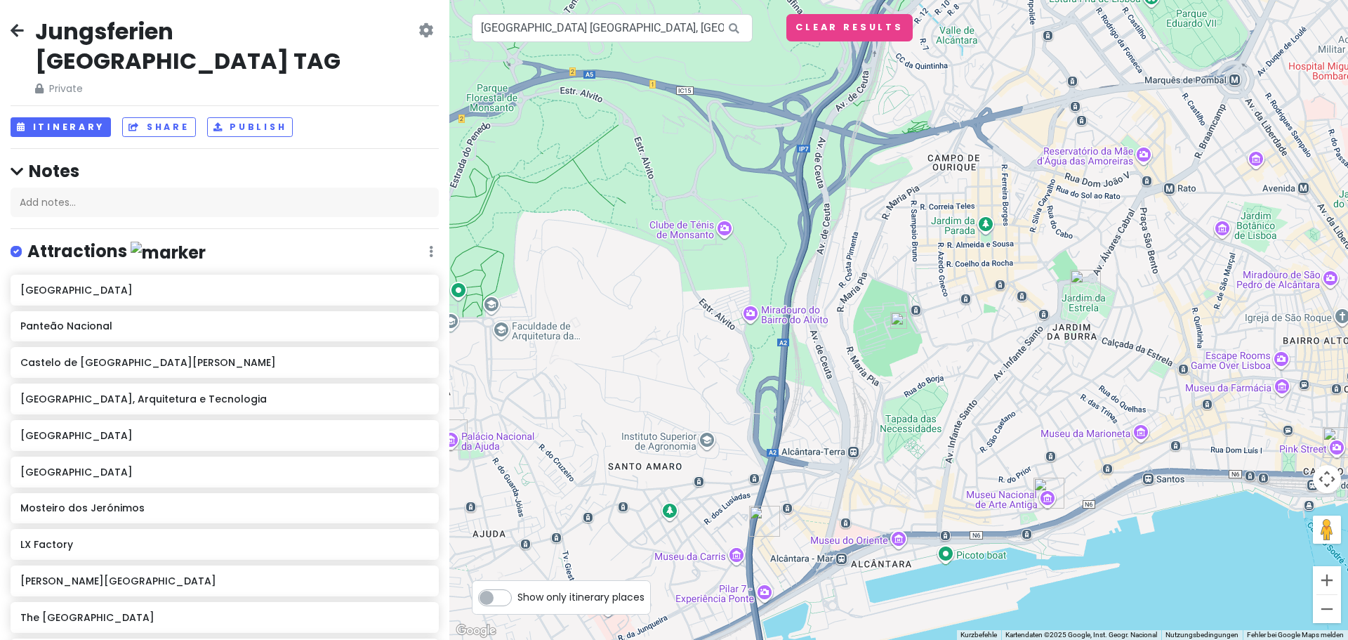
click at [904, 319] on img at bounding box center [898, 320] width 17 height 17
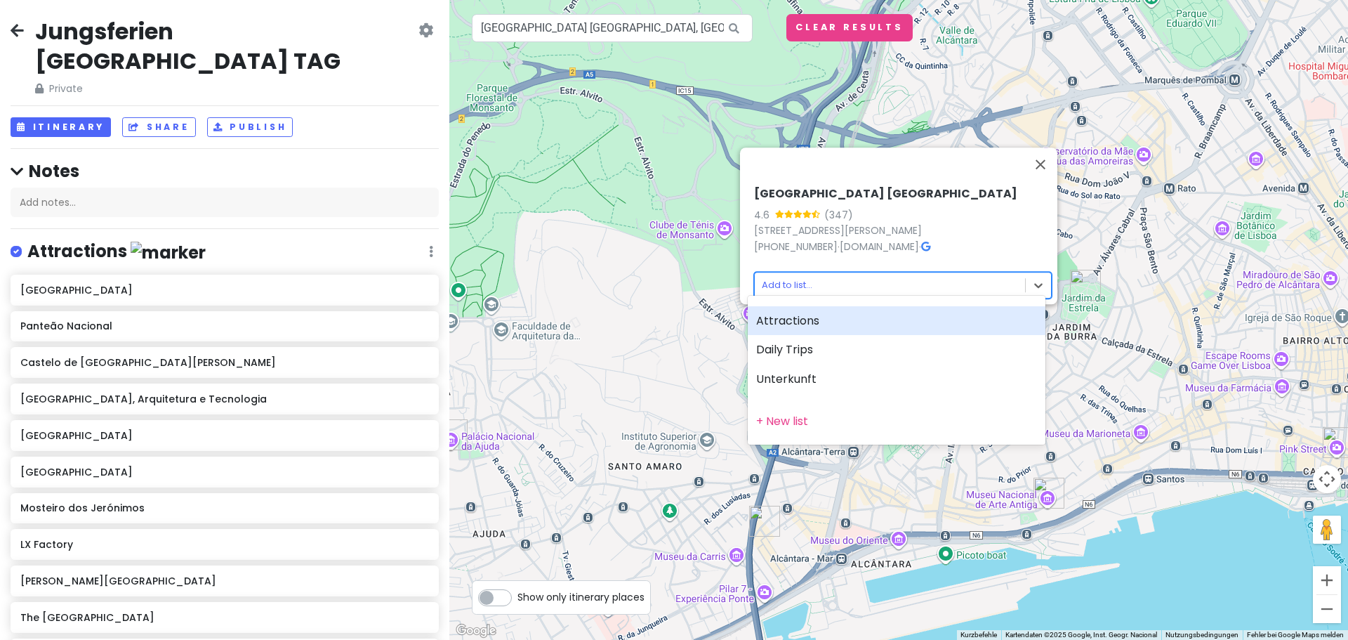
click at [910, 277] on body "Jungsferien Lissabon TAG Private Change Dates Make a Copy Delete Trip Go Pro ⚡️…" at bounding box center [674, 320] width 1348 height 640
click at [877, 321] on div "Attractions" at bounding box center [897, 320] width 298 height 29
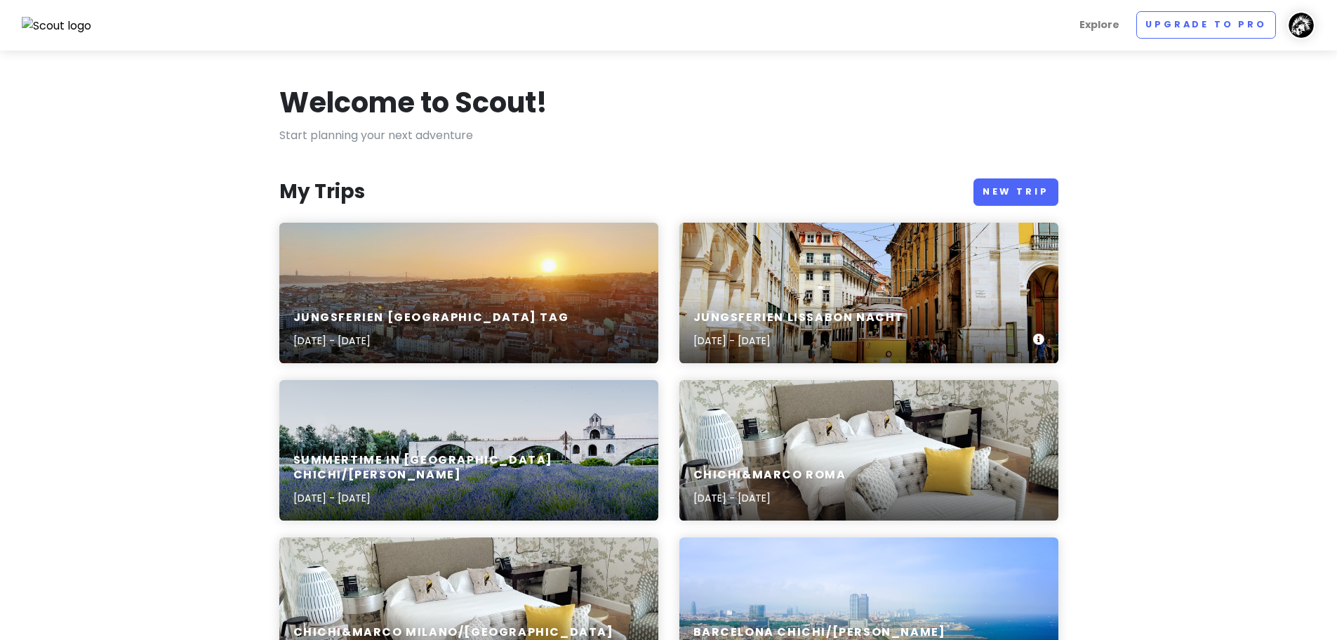
click at [902, 253] on div "Jungsferien [GEOGRAPHIC_DATA] NACHT [DATE] - [DATE]" at bounding box center [869, 293] width 379 height 140
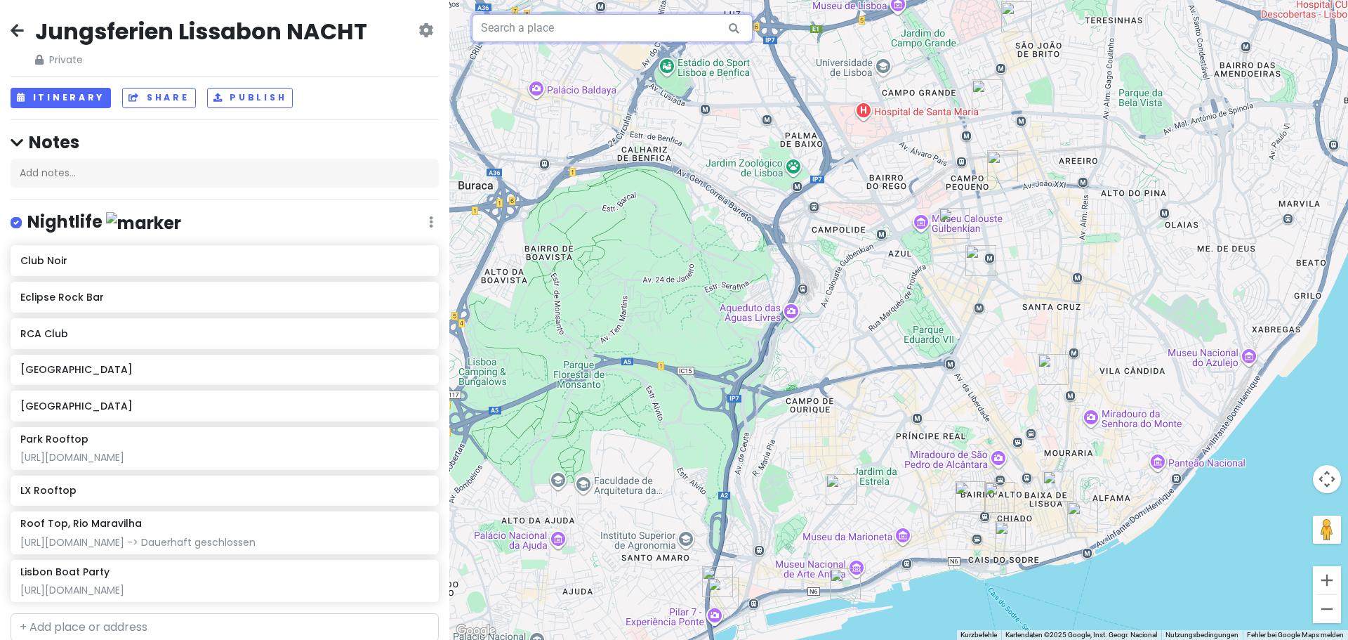
click at [578, 41] on input "text" at bounding box center [612, 28] width 281 height 28
paste input "arkhe"
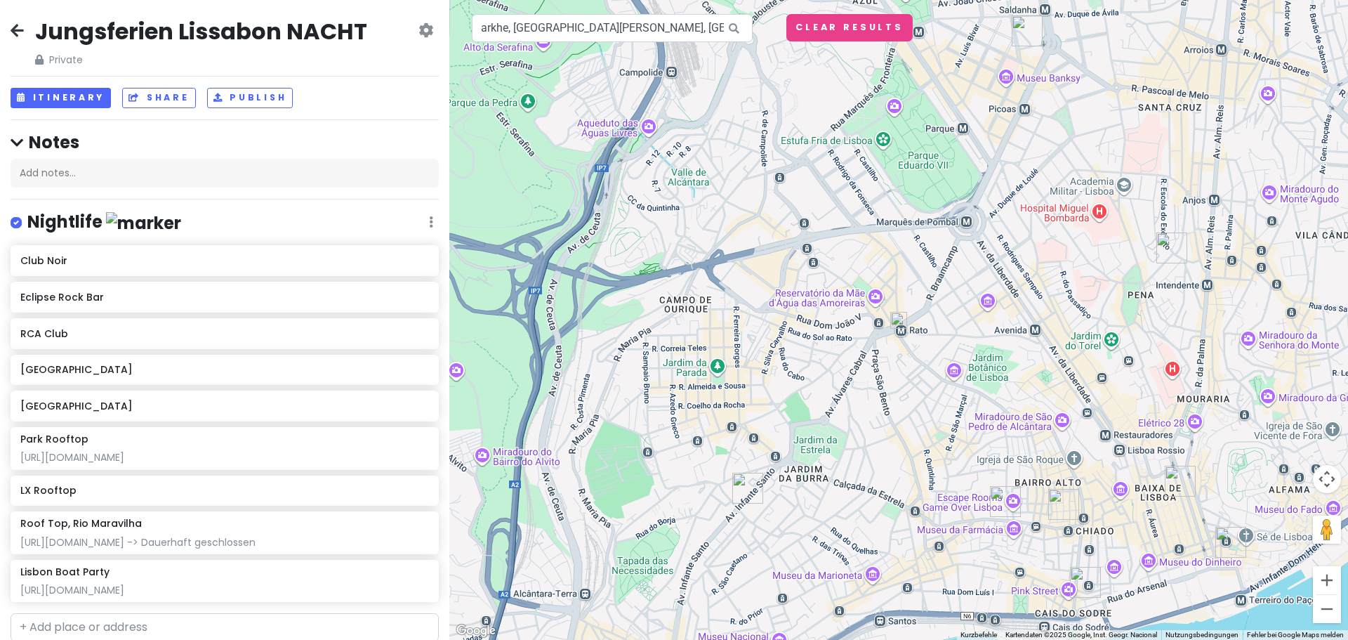
click at [901, 320] on img at bounding box center [898, 320] width 17 height 17
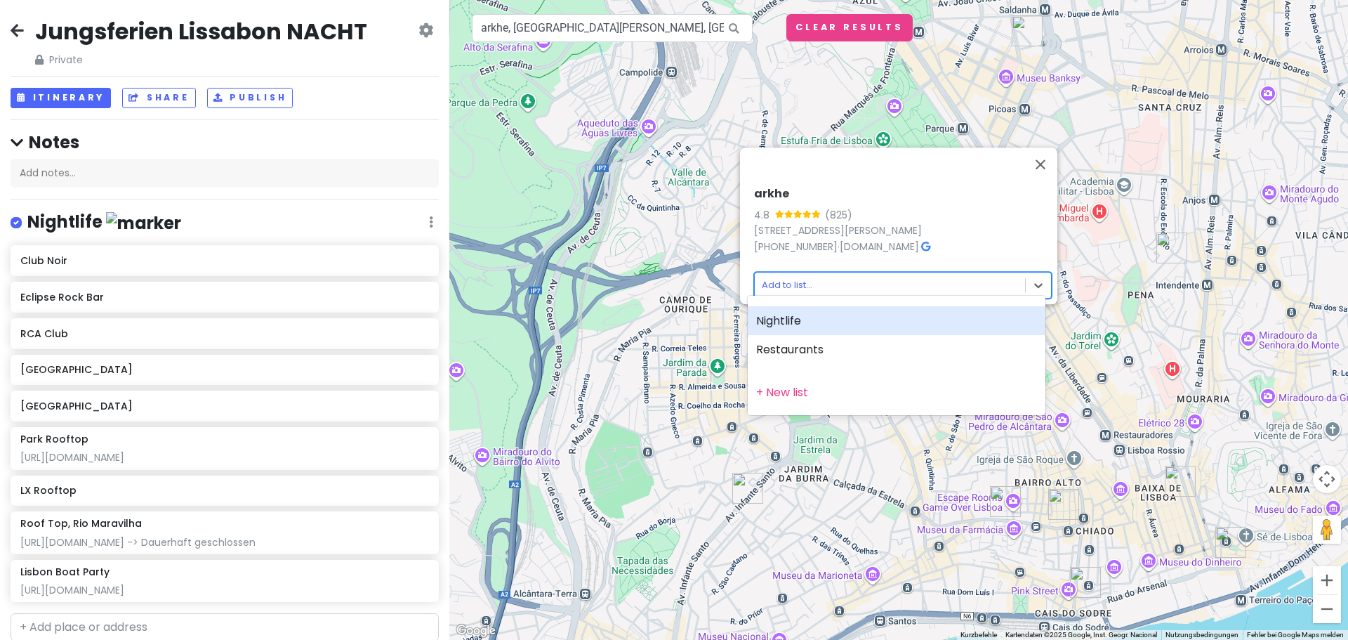
click at [821, 283] on body "Jungsferien [GEOGRAPHIC_DATA] NACHT Private Change Dates Make a Copy Delete Tri…" at bounding box center [674, 320] width 1348 height 640
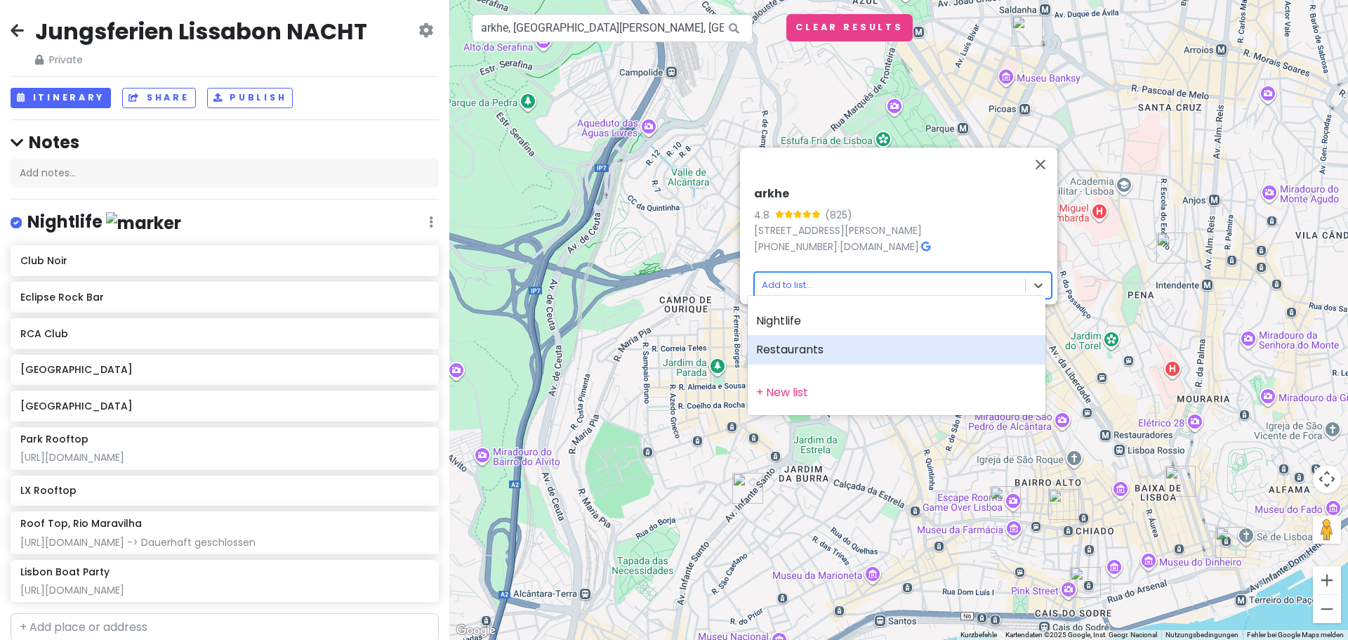
click at [811, 354] on div "Restaurants" at bounding box center [897, 349] width 298 height 29
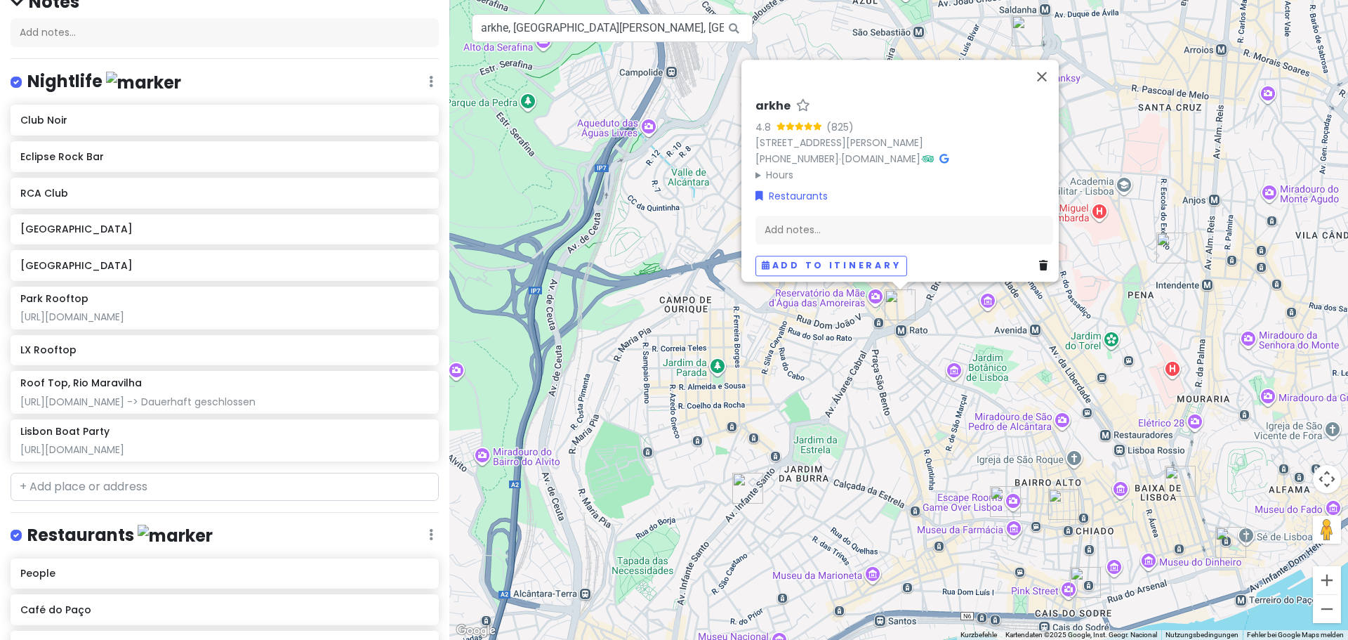
scroll to position [419, 0]
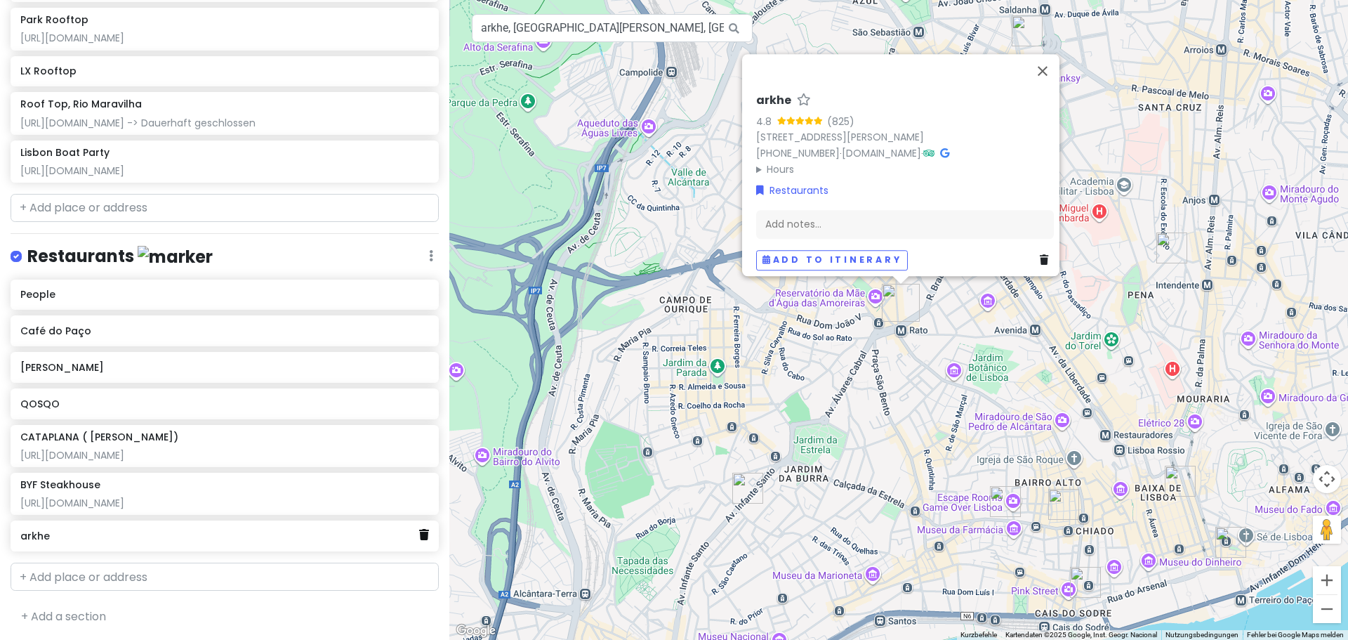
click at [419, 529] on icon at bounding box center [424, 534] width 10 height 11
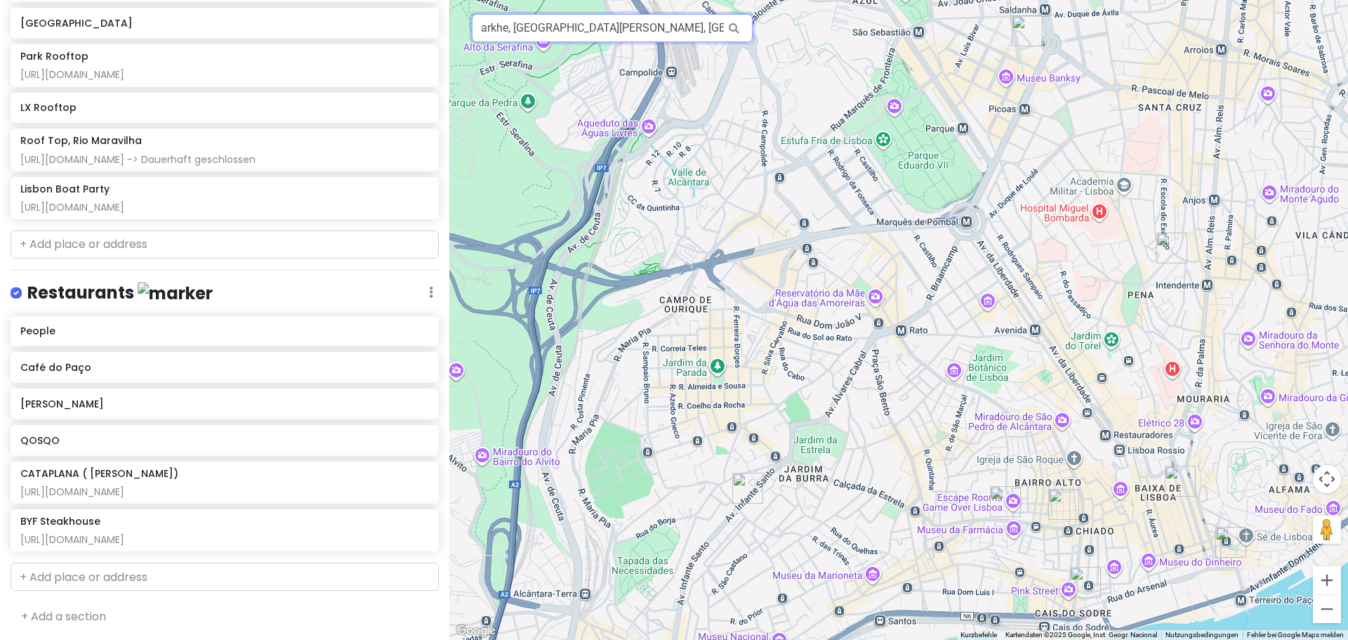
click at [605, 32] on input "arkhe, [GEOGRAPHIC_DATA][PERSON_NAME], [GEOGRAPHIC_DATA], [GEOGRAPHIC_DATA]" at bounding box center [612, 28] width 281 height 28
paste input "A [GEOGRAPHIC_DATA]"
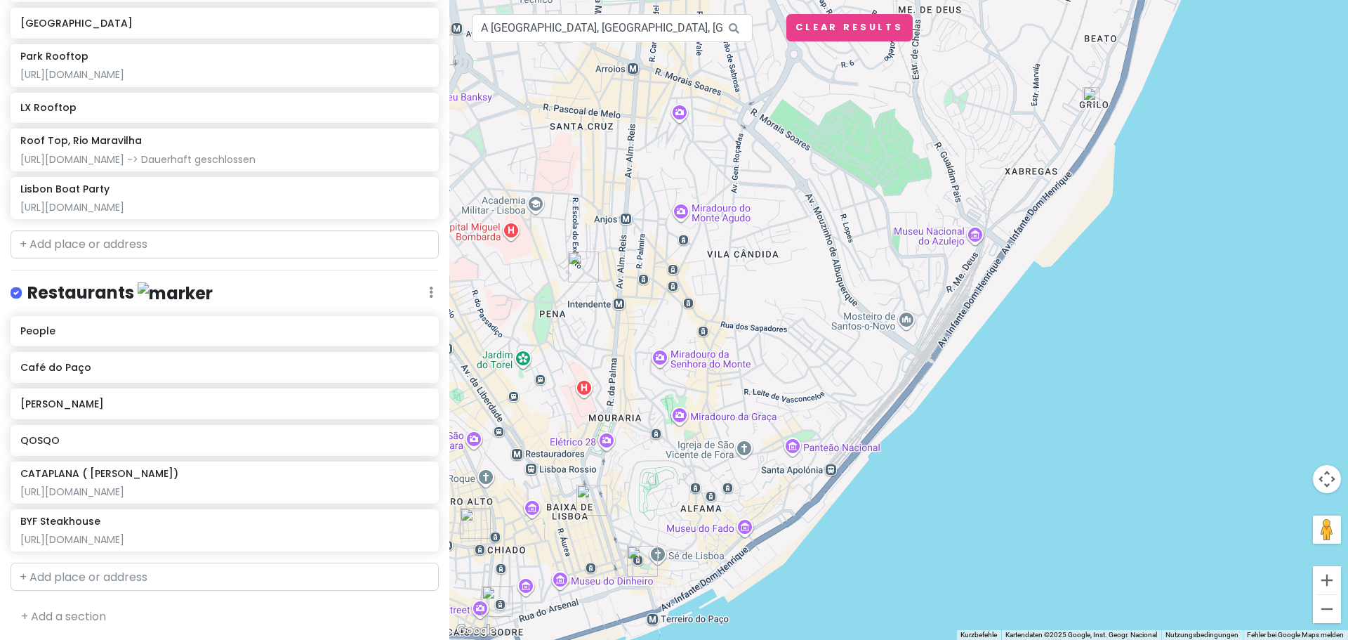
drag, startPoint x: 706, startPoint y: 270, endPoint x: 948, endPoint y: -6, distance: 367.1
click at [948, 0] on html "Jungsferien [GEOGRAPHIC_DATA] NACHT Private Change Dates Make a Copy Delete Tri…" at bounding box center [674, 320] width 1348 height 640
click at [514, 44] on div at bounding box center [898, 320] width 899 height 640
click at [517, 38] on input "A [GEOGRAPHIC_DATA], [GEOGRAPHIC_DATA], [GEOGRAPHIC_DATA], [GEOGRAPHIC_DATA]" at bounding box center [612, 28] width 281 height 28
paste input "Solar dos Presuntos"
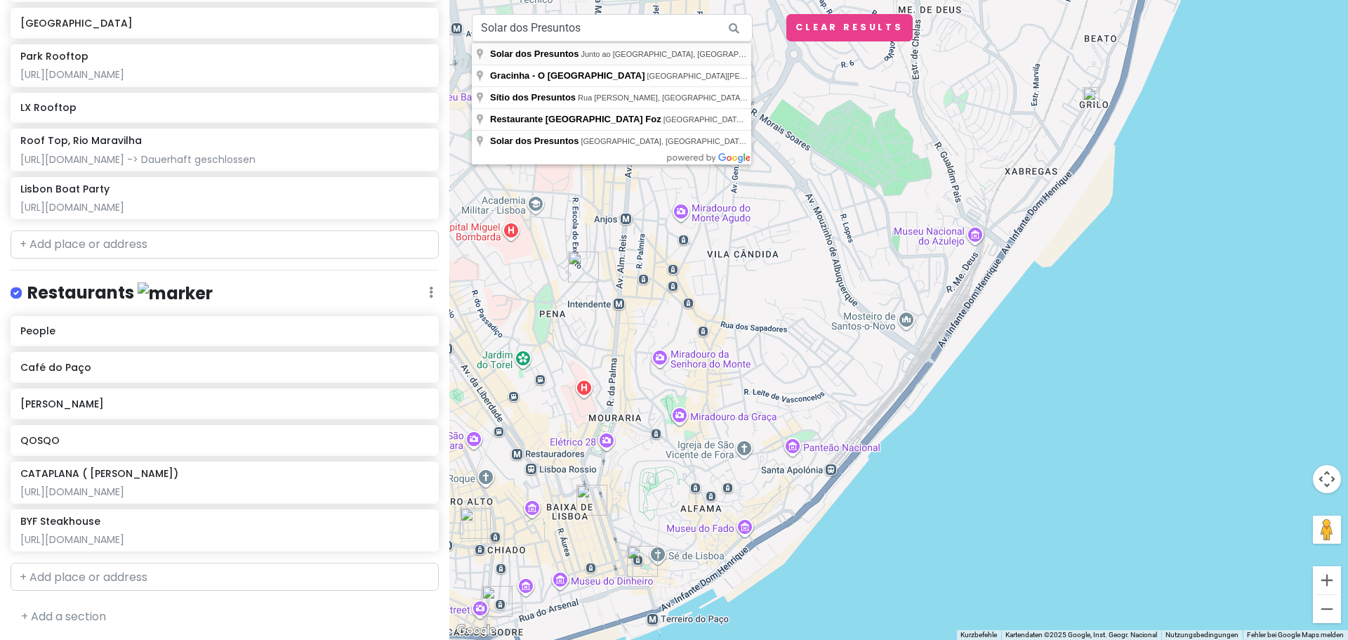
type input "Solar dos Presuntos, Junto ao [GEOGRAPHIC_DATA], [GEOGRAPHIC_DATA][PERSON_NAME]…"
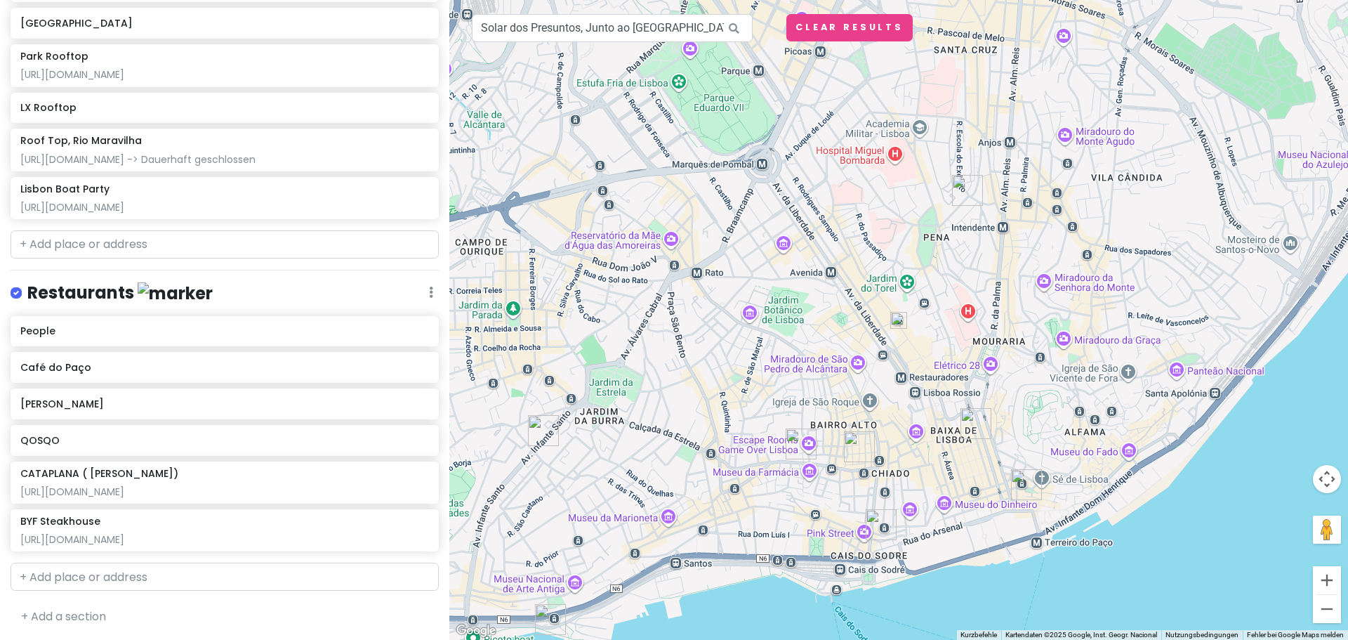
click at [900, 321] on img at bounding box center [898, 320] width 17 height 17
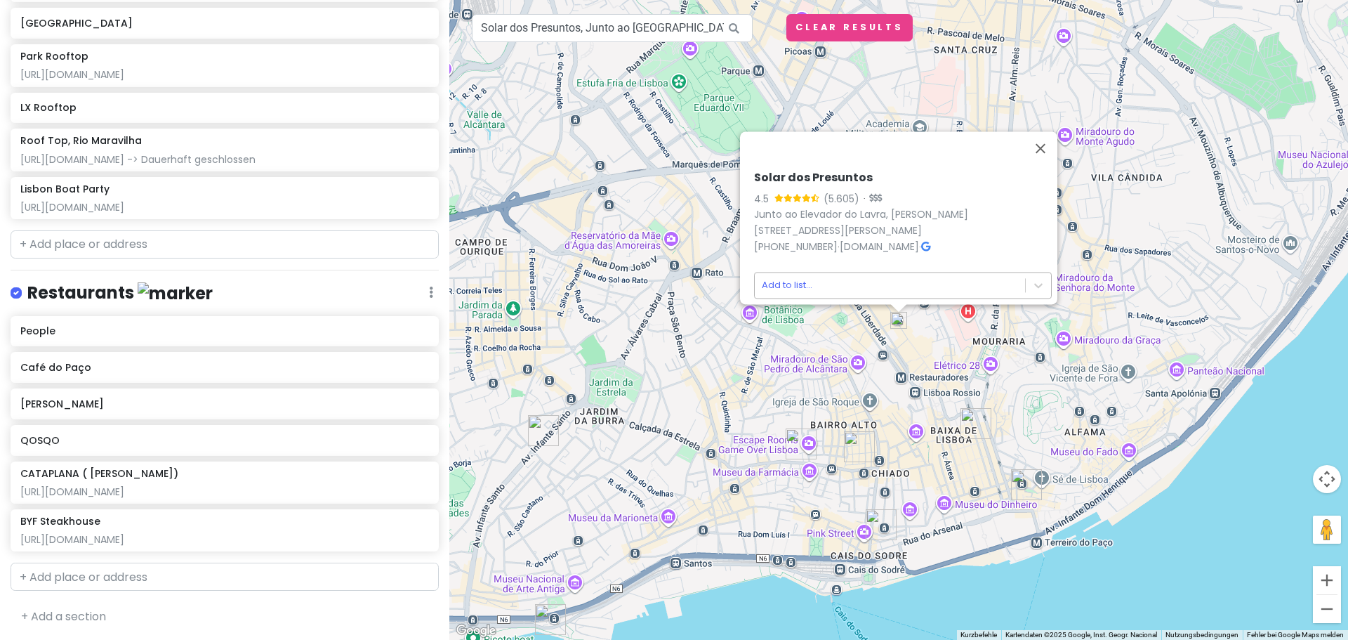
click at [894, 279] on body "Jungsferien [GEOGRAPHIC_DATA] NACHT Private Change Dates Make a Copy Delete Tri…" at bounding box center [674, 320] width 1348 height 640
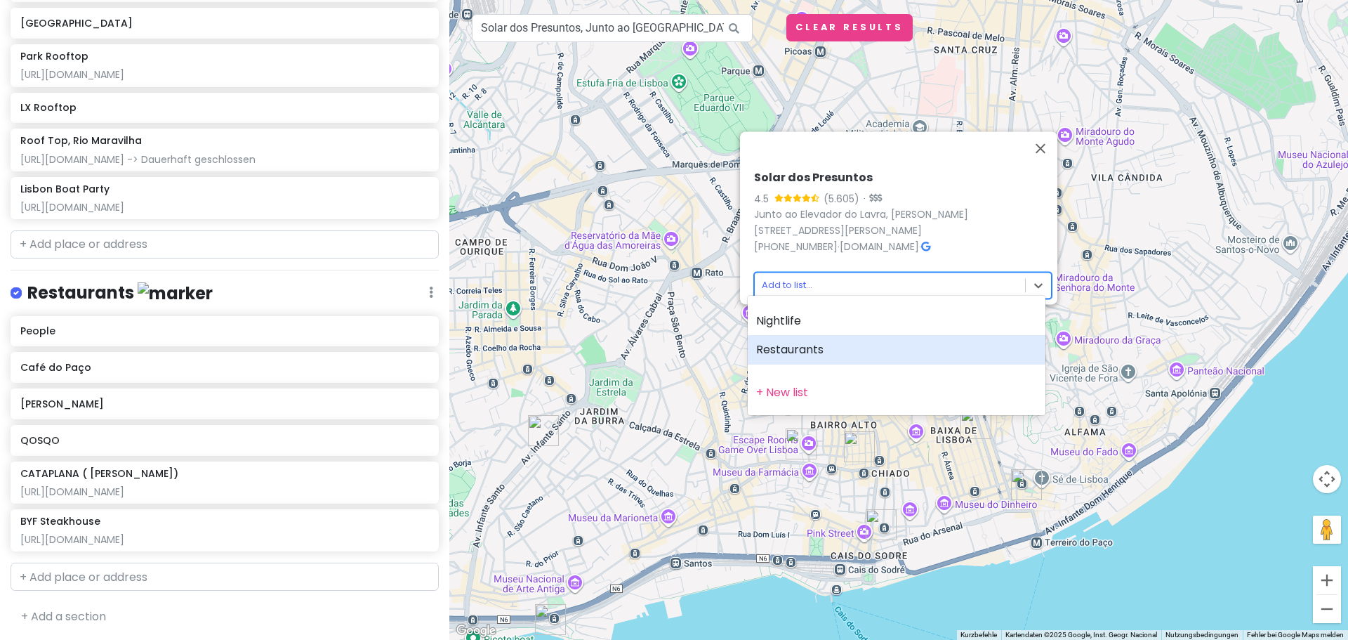
click at [802, 345] on div "Restaurants" at bounding box center [897, 349] width 298 height 29
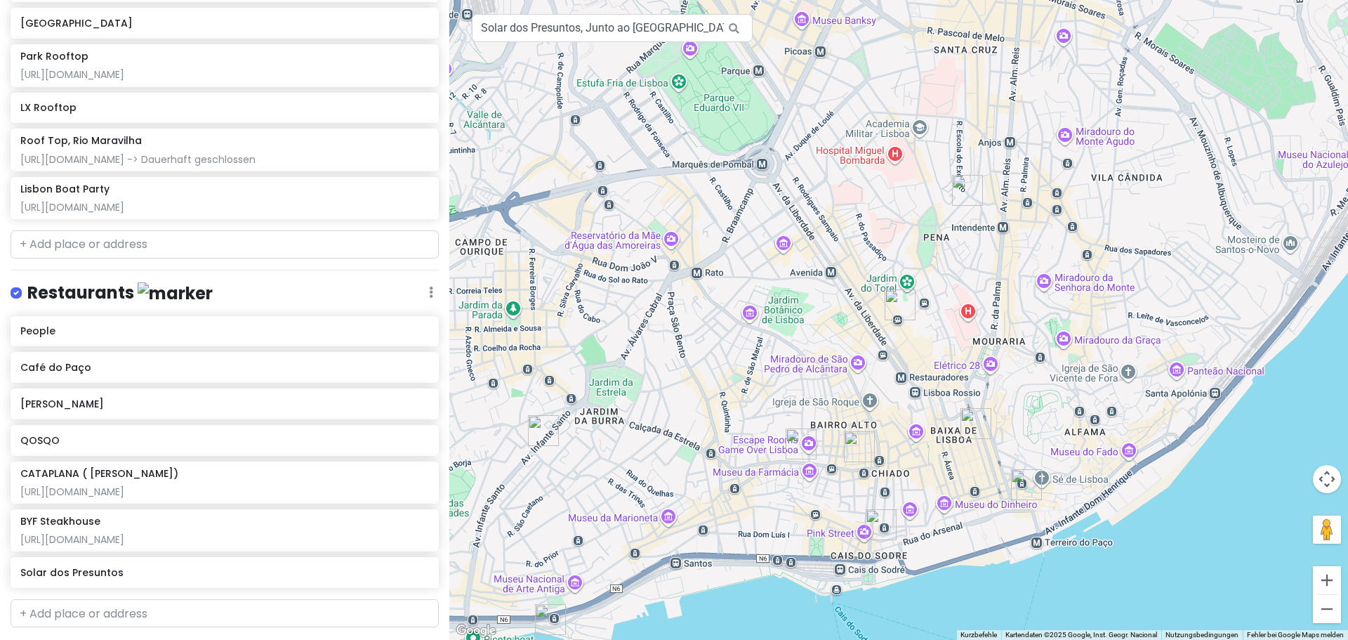
scroll to position [419, 0]
